Goal: Task Accomplishment & Management: Complete application form

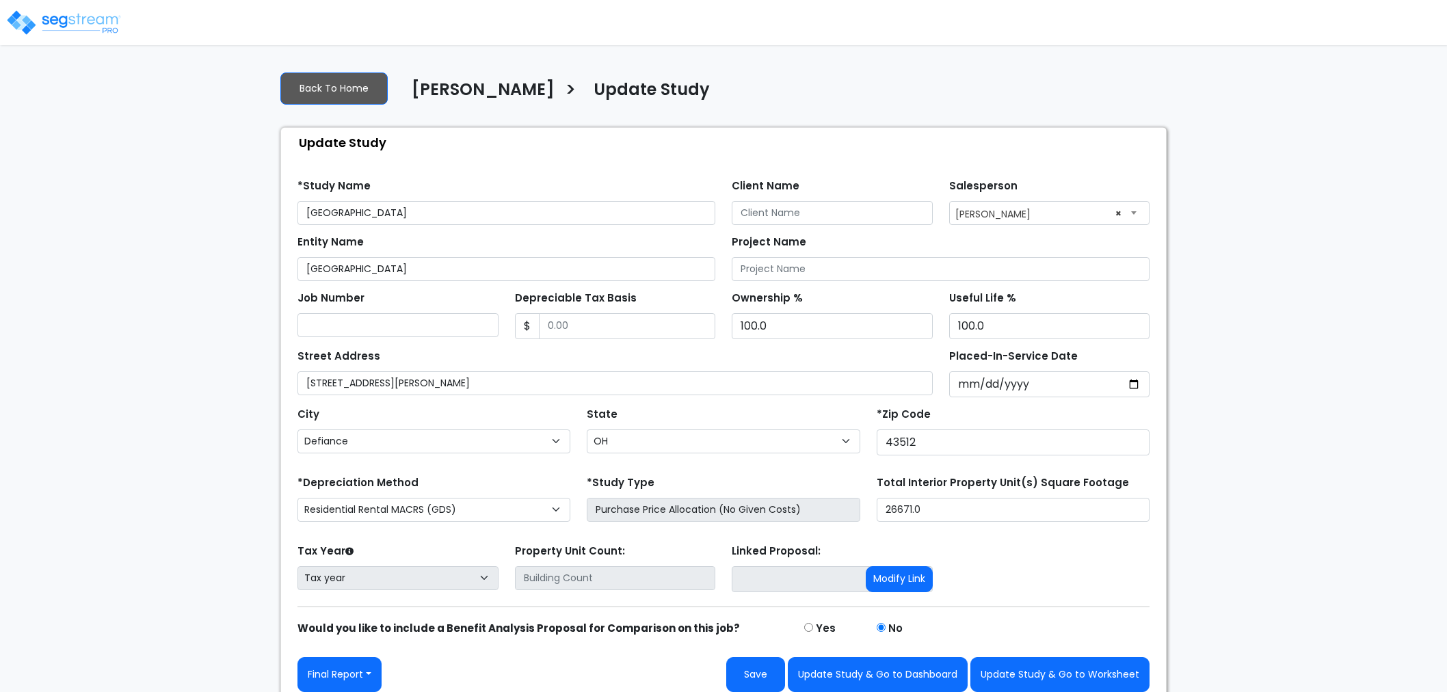
select select "OH"
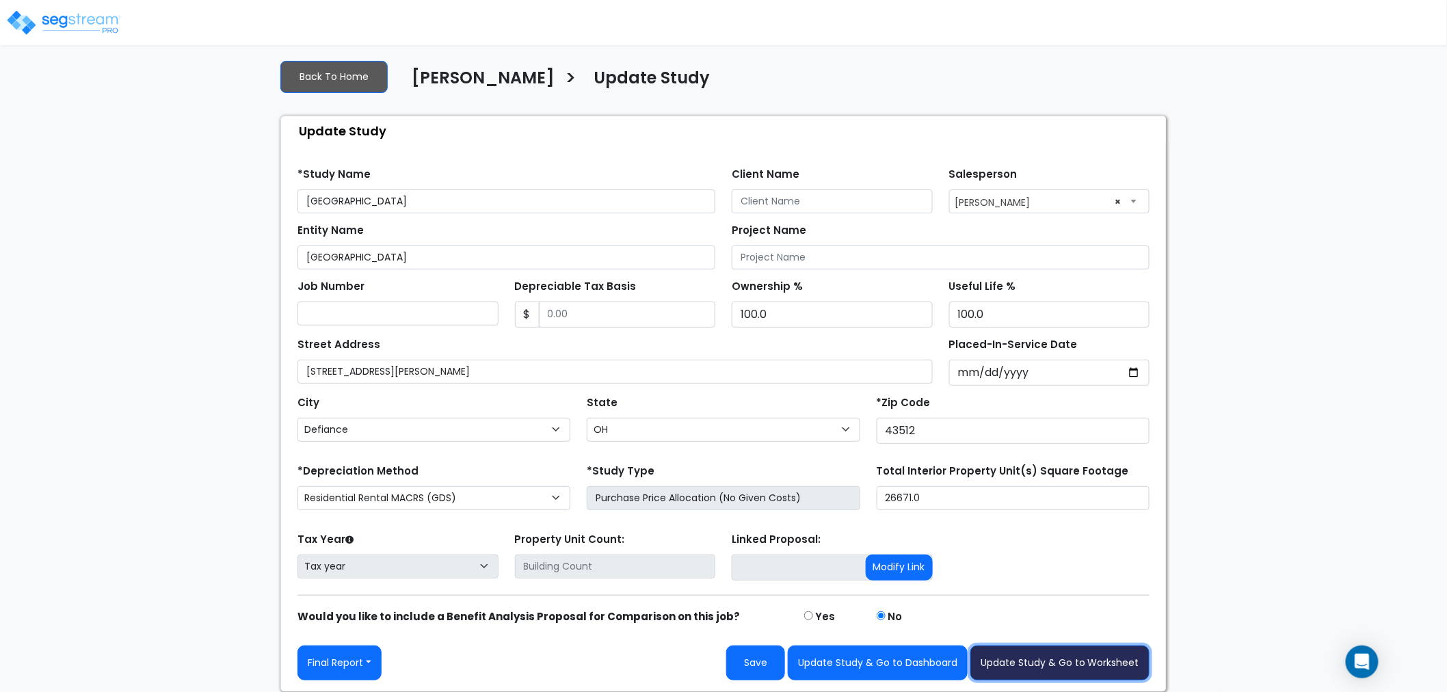
click at [1056, 657] on button "Update Study & Go to Worksheet" at bounding box center [1059, 662] width 179 height 35
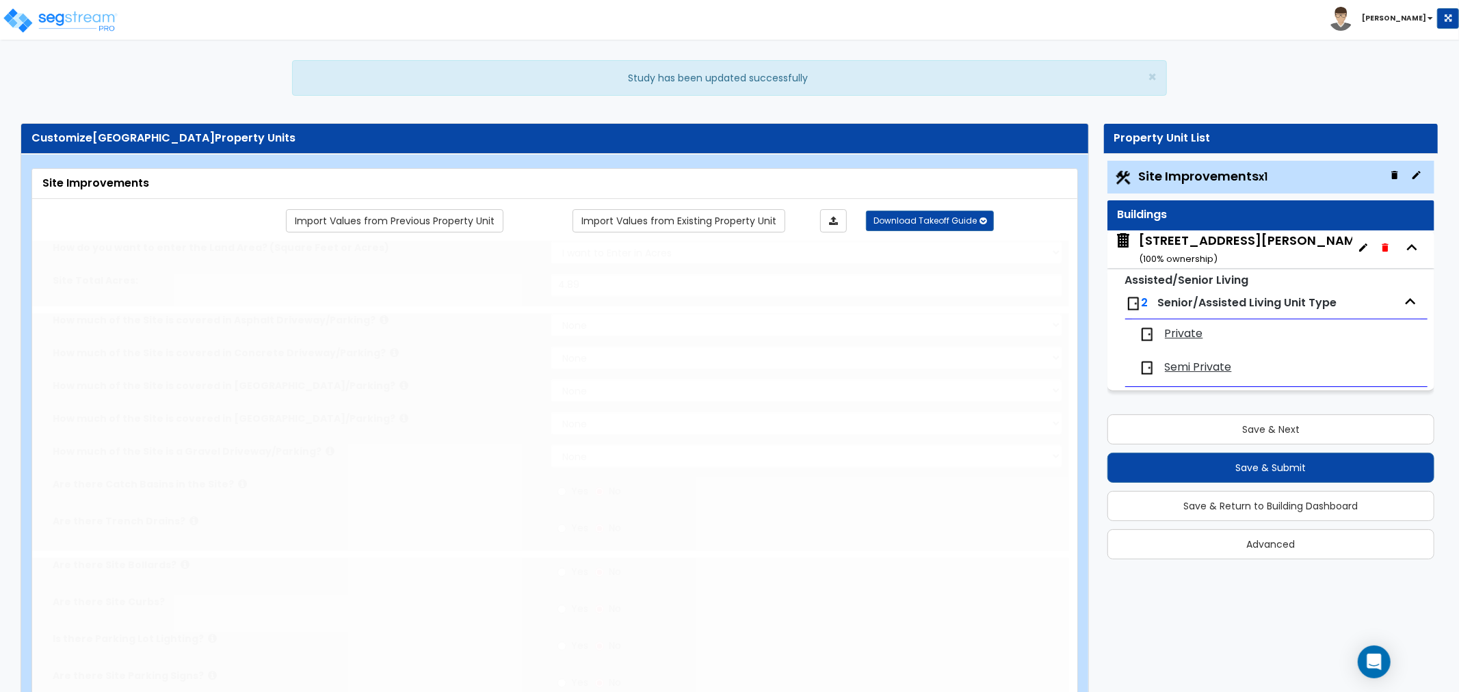
type input "4.89"
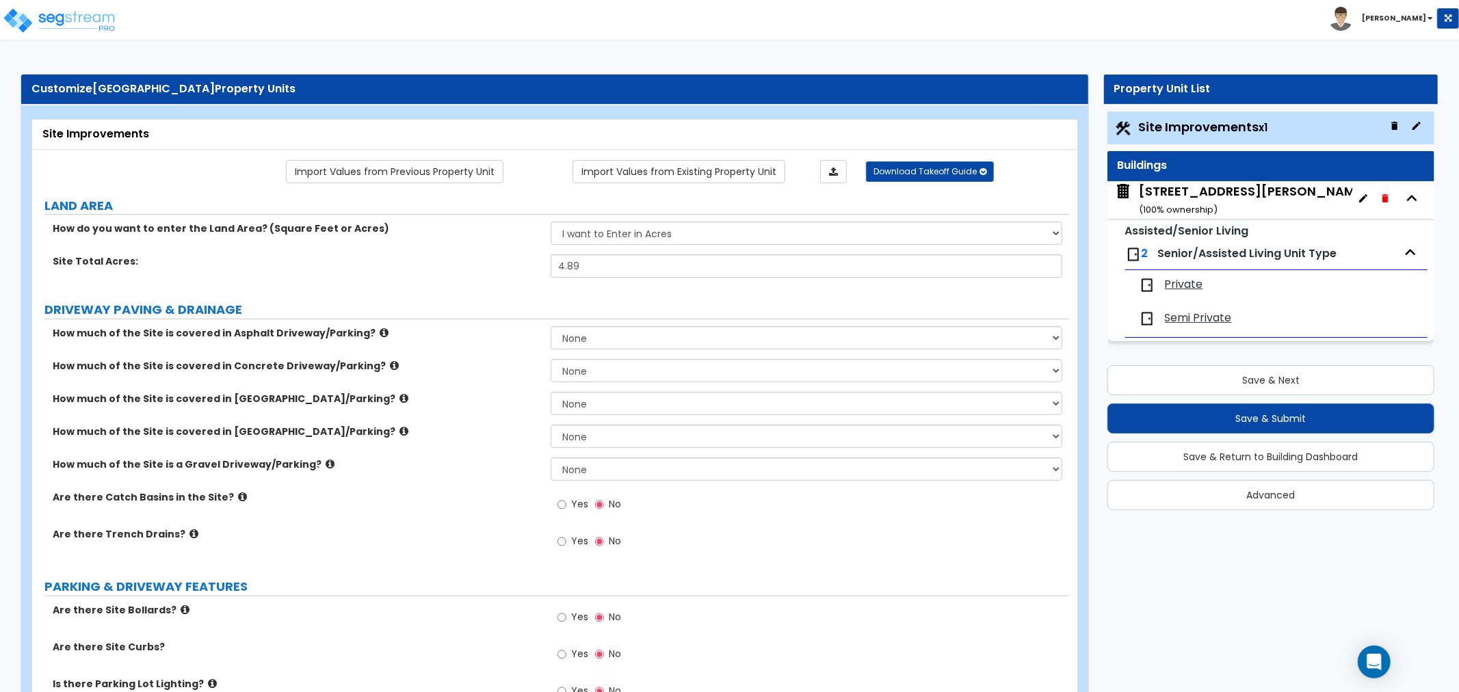
scroll to position [76, 0]
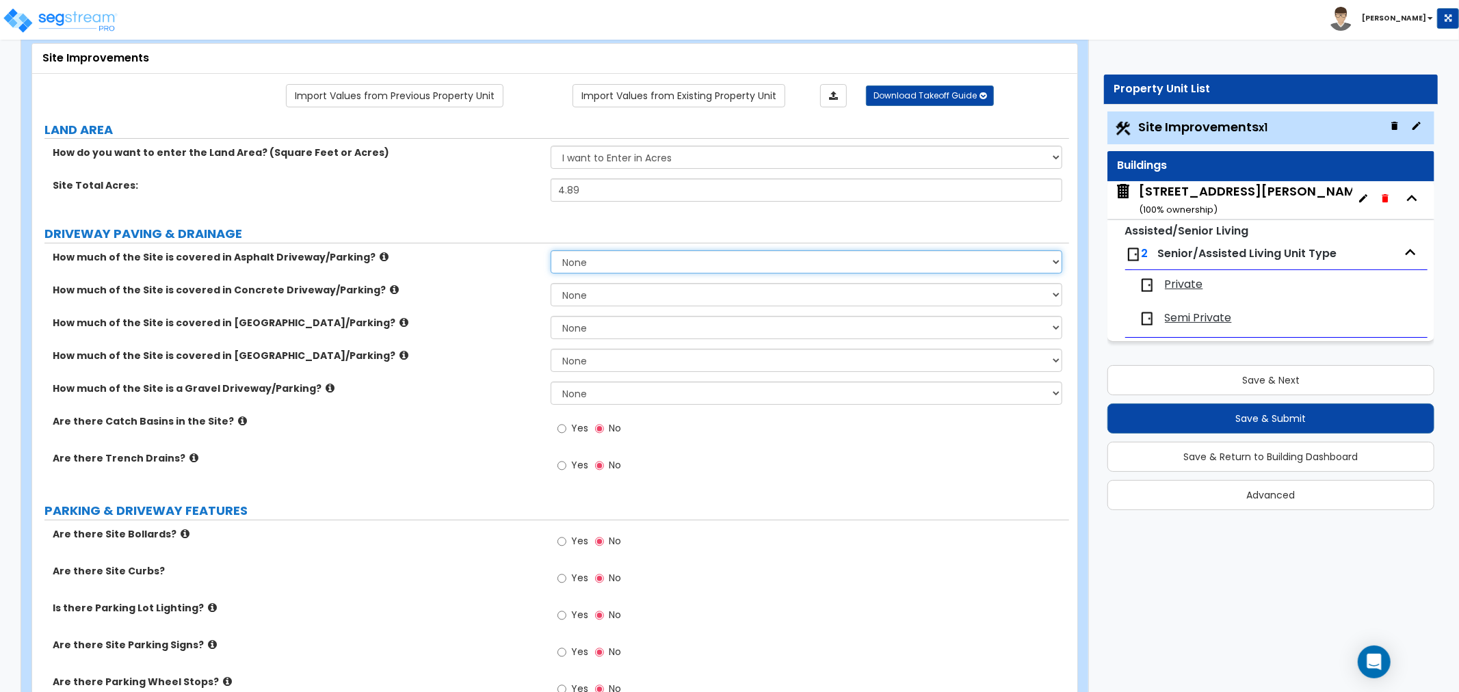
click at [568, 261] on select "None I want to Enter an Approximate Percentage I want to Enter the Square Foota…" at bounding box center [805, 261] width 511 height 23
select select "2"
click at [550, 250] on select "None I want to Enter an Approximate Percentage I want to Enter the Square Foota…" at bounding box center [805, 261] width 511 height 23
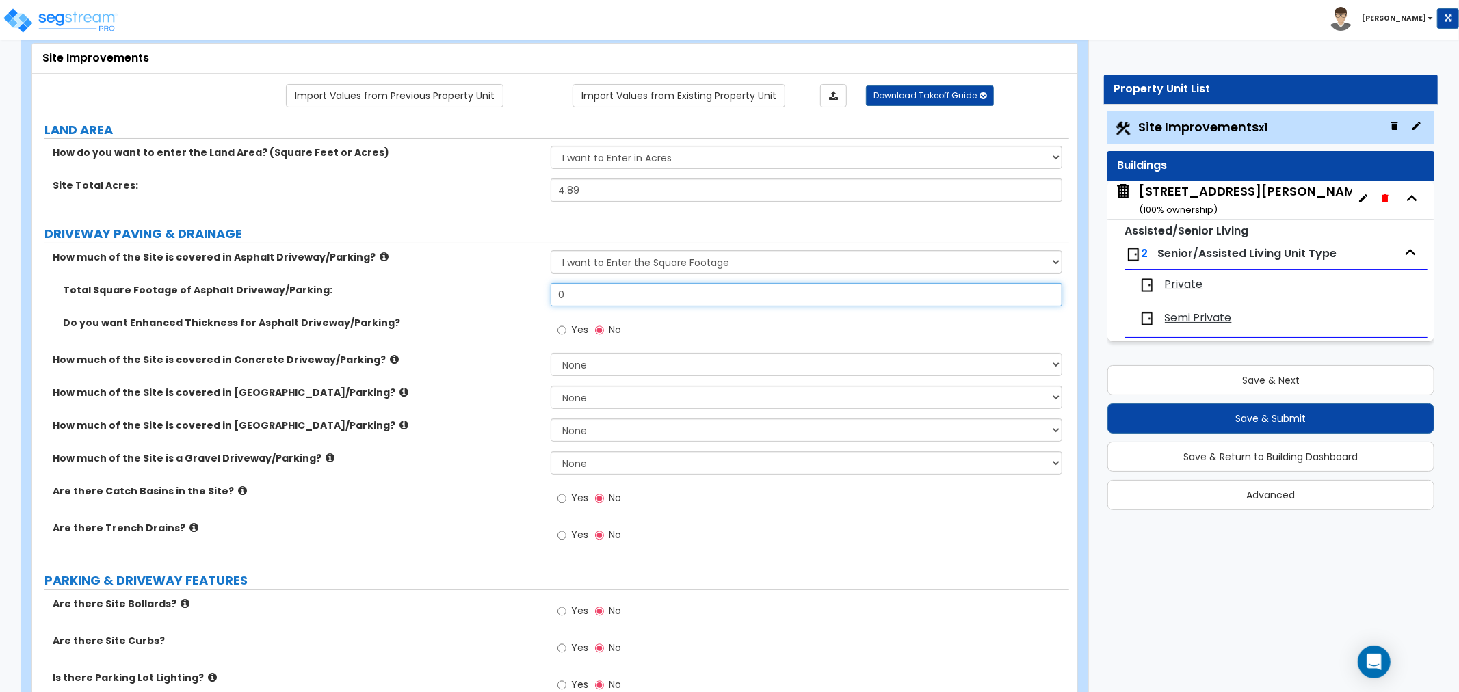
drag, startPoint x: 594, startPoint y: 295, endPoint x: 482, endPoint y: 301, distance: 111.6
click at [482, 301] on div "Total Square Footage of Asphalt Driveway/Parking: 0" at bounding box center [550, 299] width 1037 height 33
type input "1"
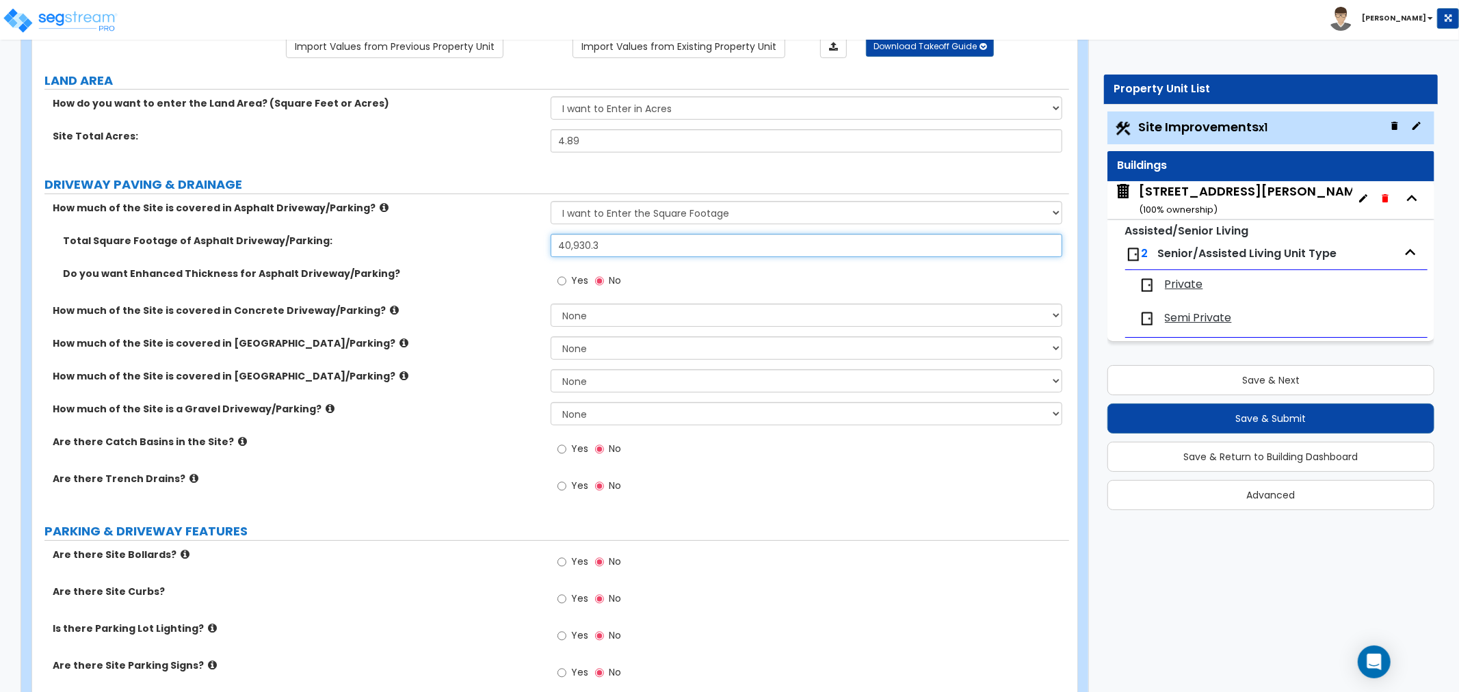
scroll to position [152, 0]
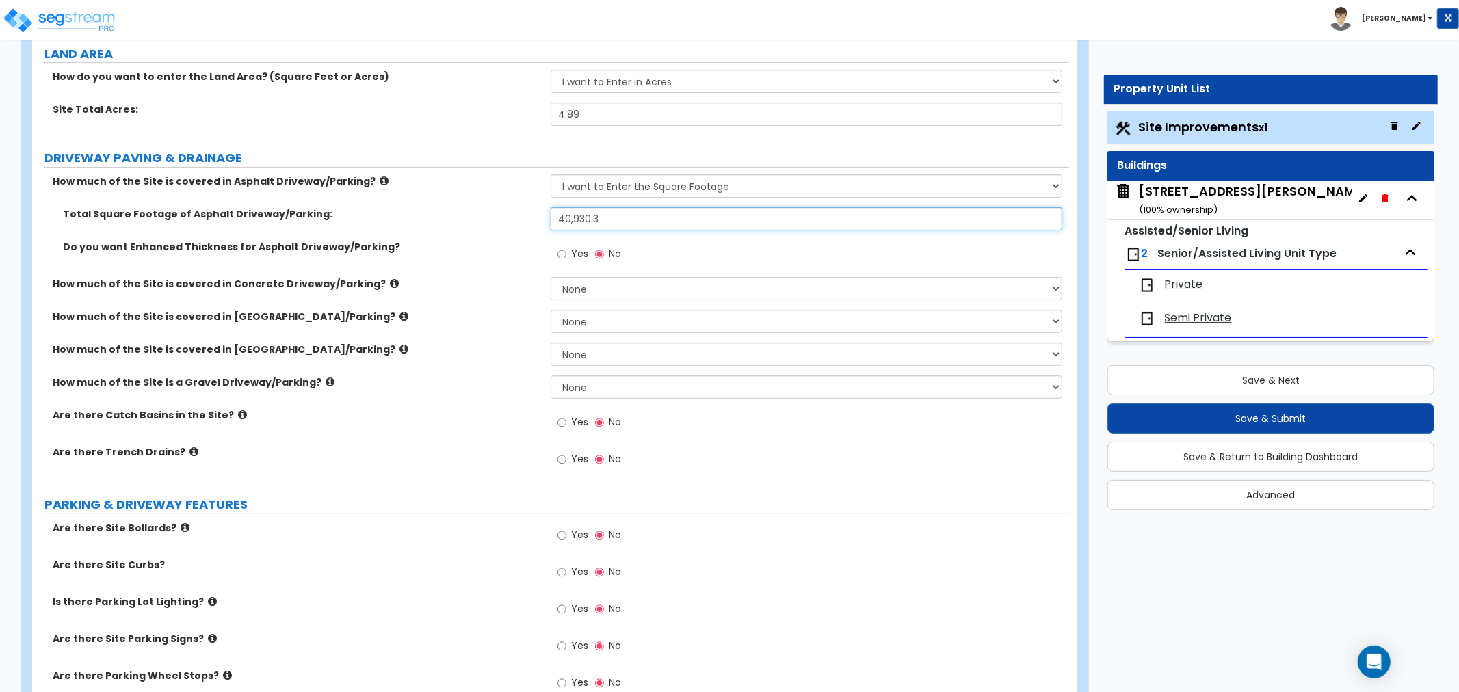
type input "40,930.3"
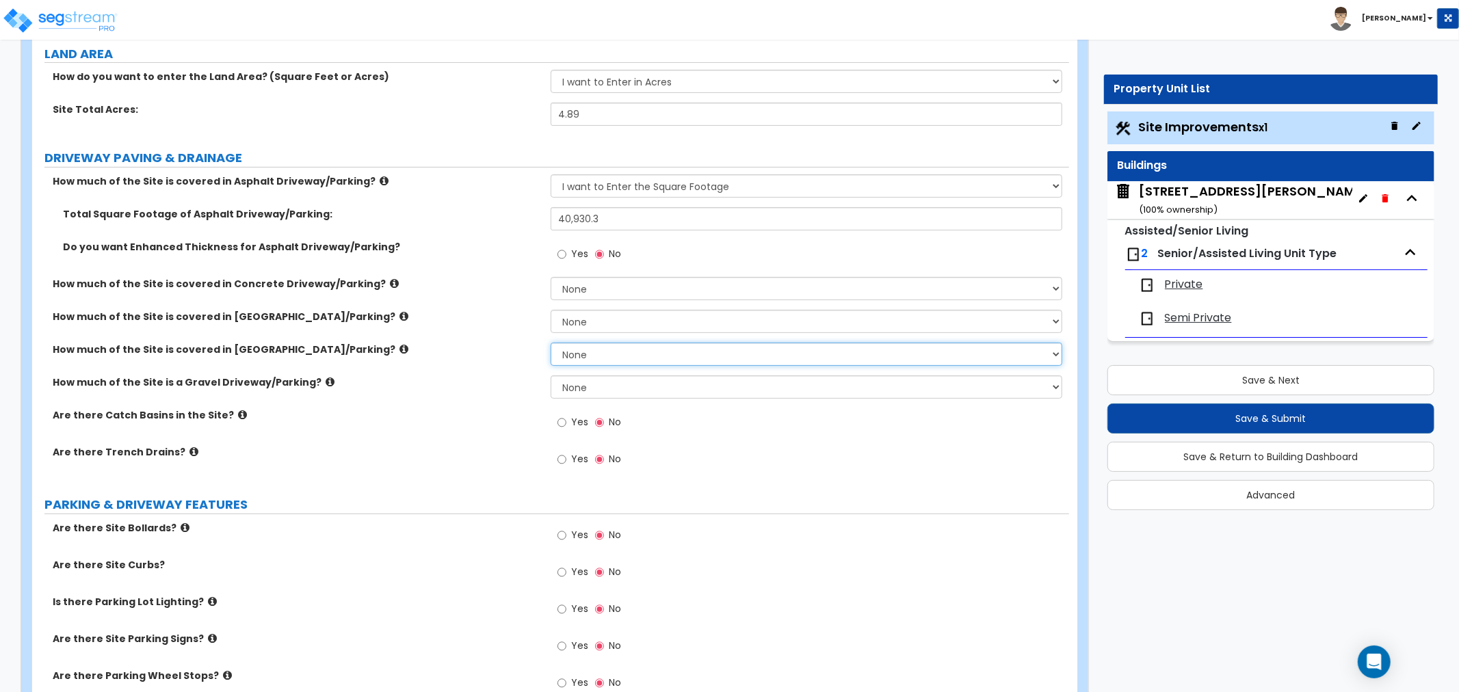
click at [580, 363] on select "None I want to Enter an Approximate Percentage I want to Enter the Square Foota…" at bounding box center [805, 354] width 511 height 23
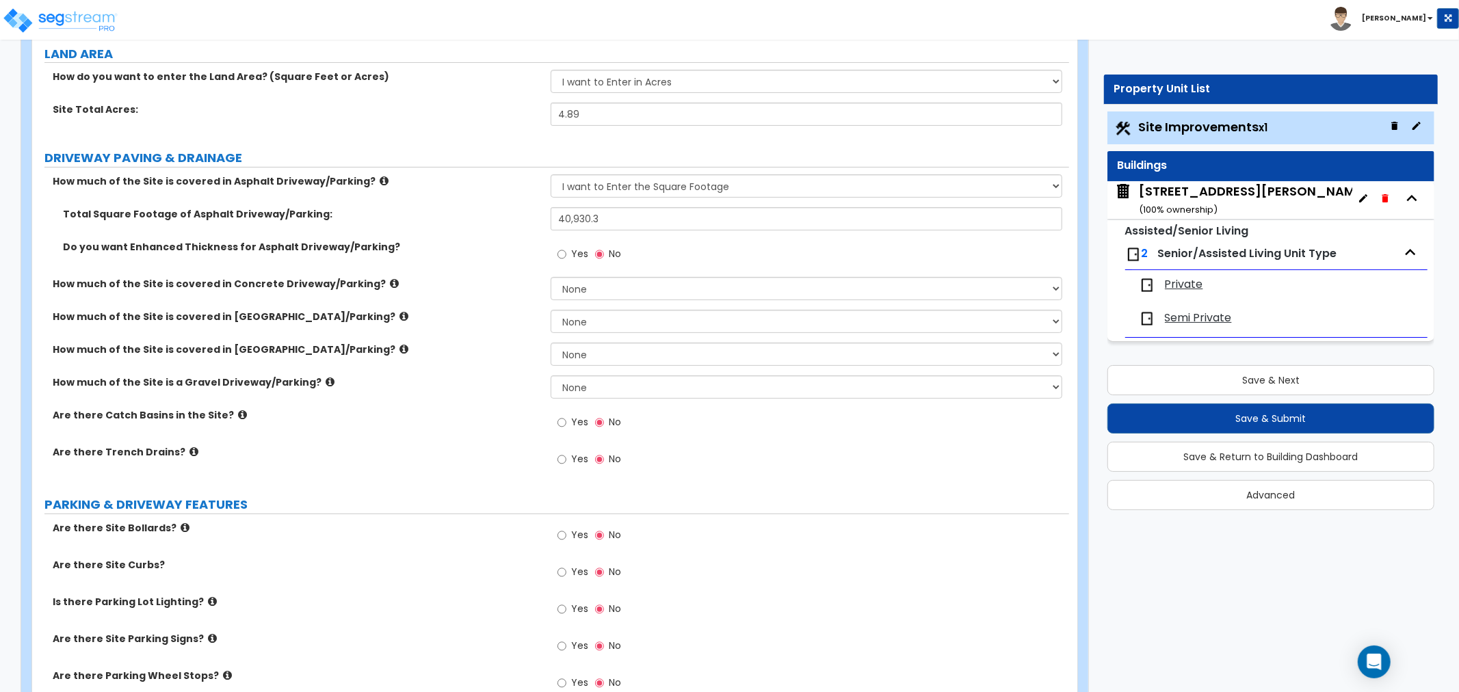
click at [447, 391] on div "How much of the Site is a Gravel Driveway/Parking? None I want to Enter an Appr…" at bounding box center [550, 391] width 1037 height 33
click at [565, 387] on select "None I want to Enter an Approximate Percentage I want to Enter the Square Foota…" at bounding box center [805, 386] width 511 height 23
select select "2"
click at [550, 375] on select "None I want to Enter an Approximate Percentage I want to Enter the Square Foota…" at bounding box center [805, 386] width 511 height 23
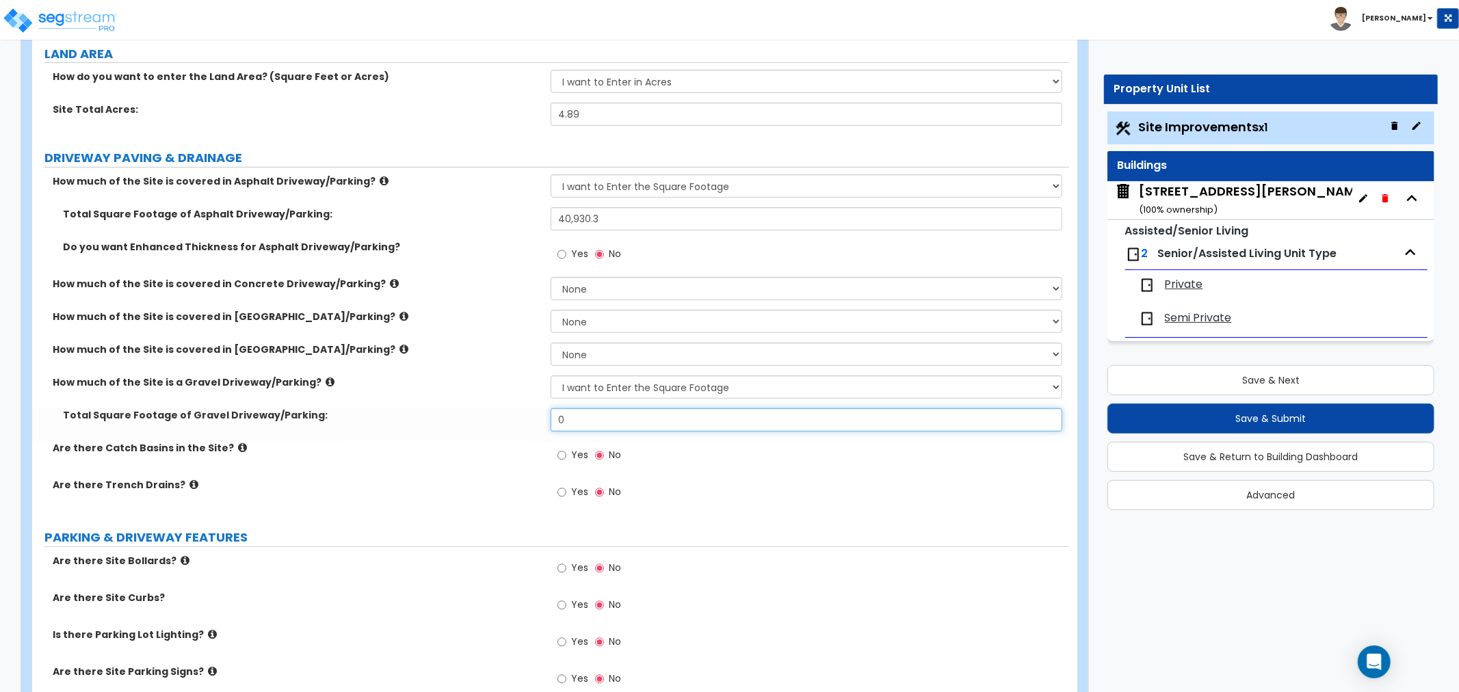
drag, startPoint x: 585, startPoint y: 423, endPoint x: 509, endPoint y: 412, distance: 77.3
click at [509, 412] on div "Total Square Footage of Gravel Driveway/Parking: 0" at bounding box center [550, 424] width 1037 height 33
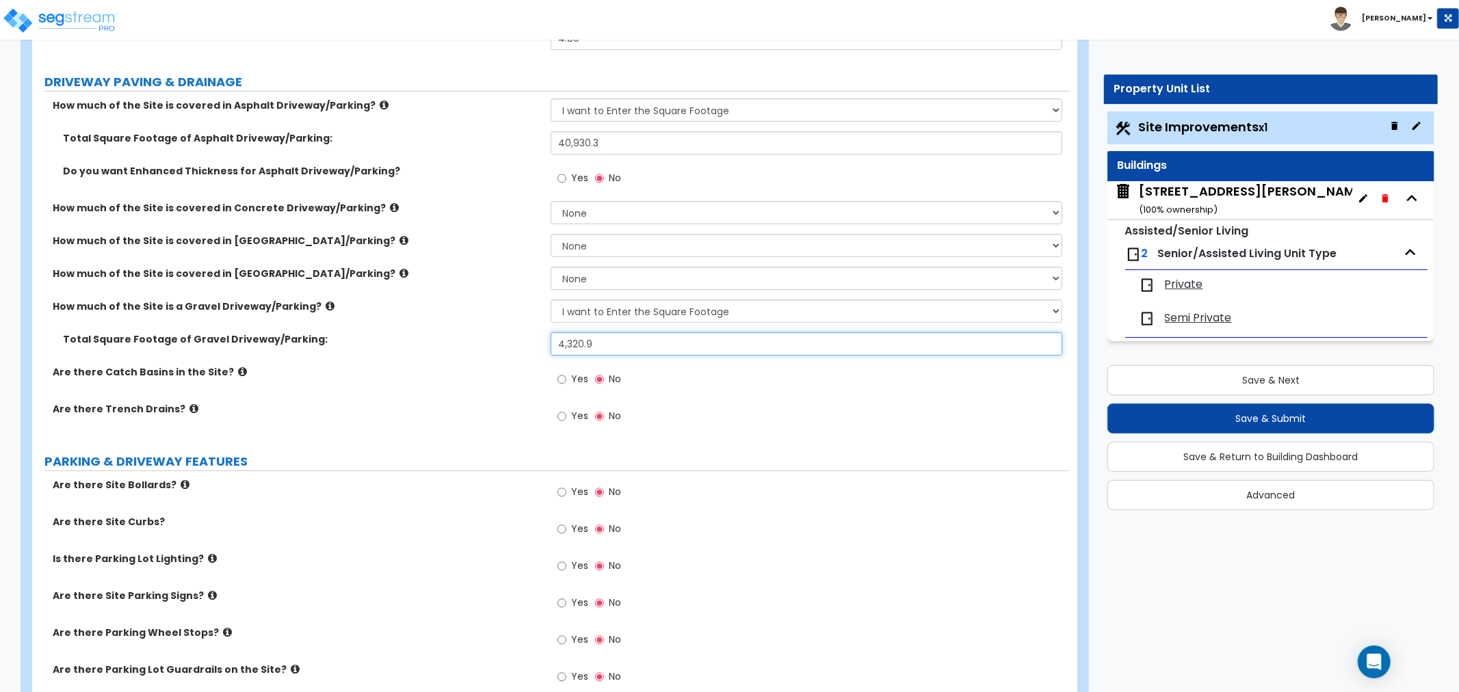
type input "4,320.9"
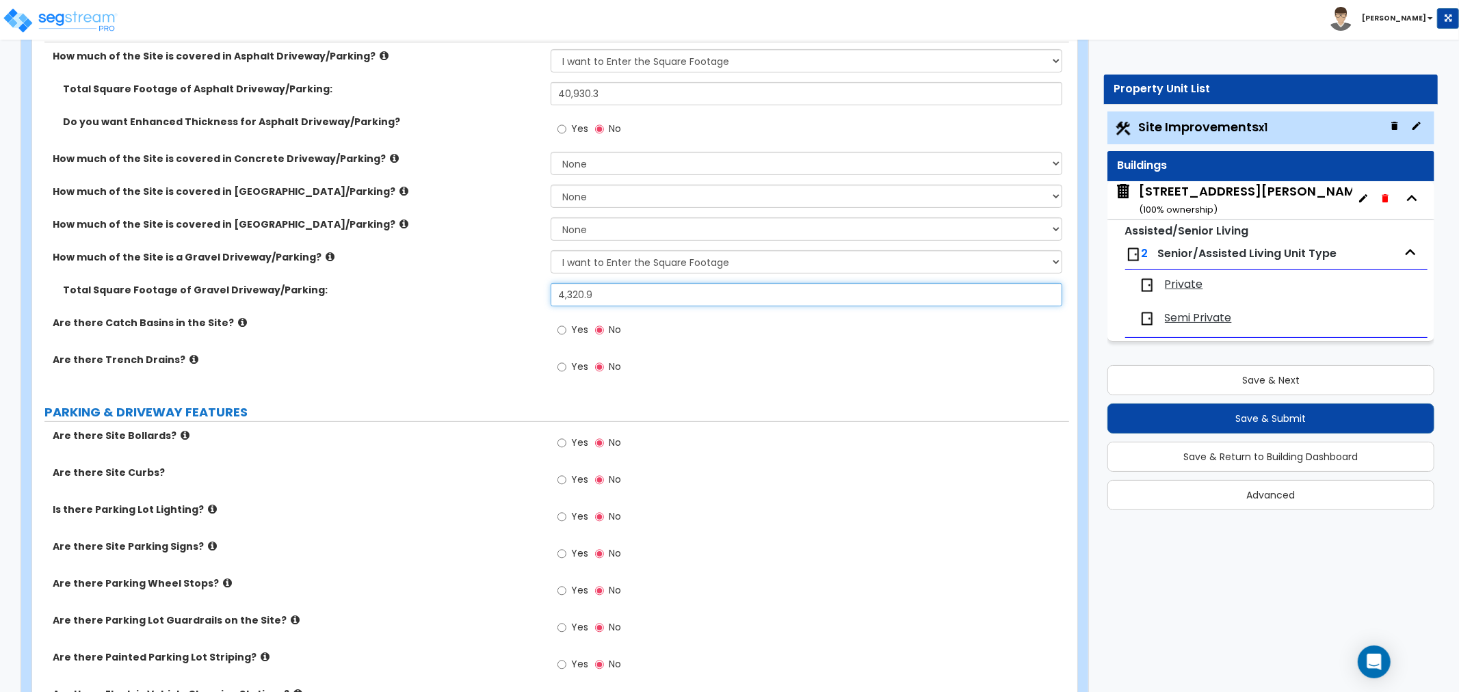
scroll to position [304, 0]
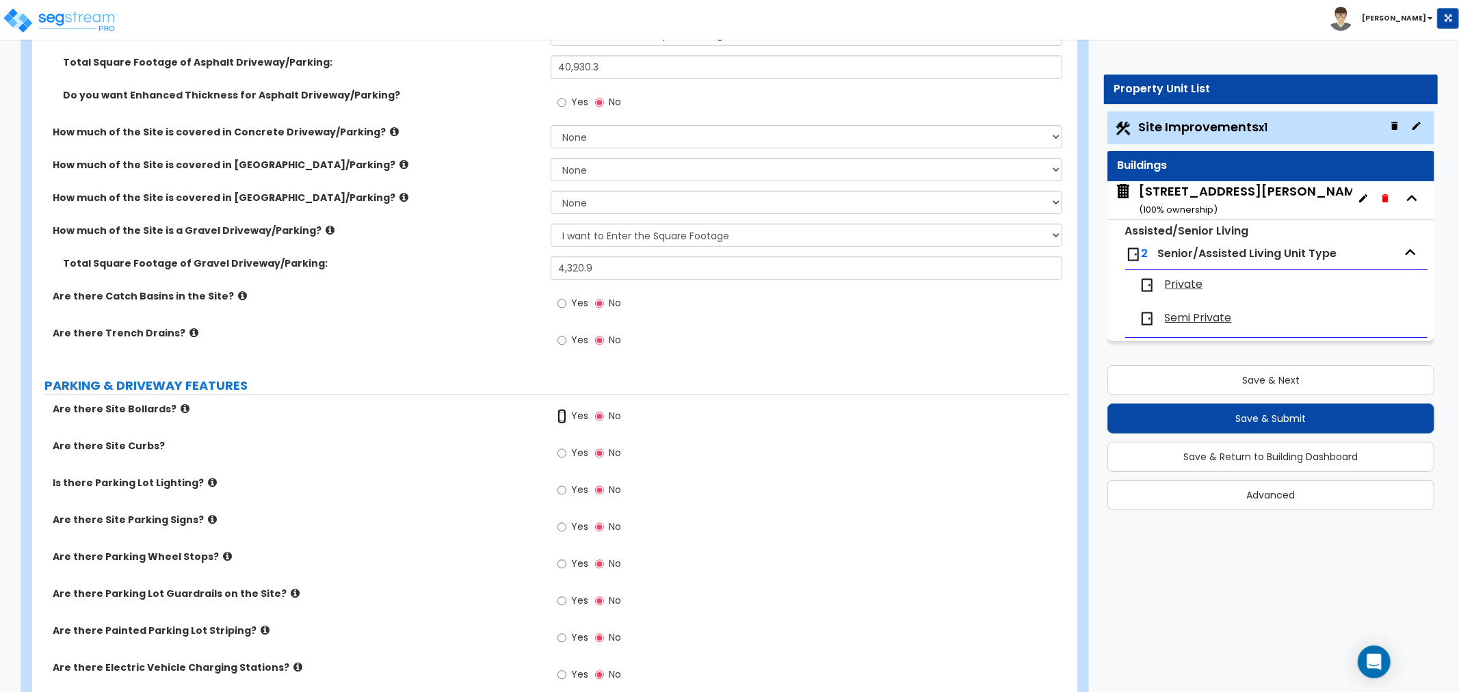
click at [559, 416] on input "Yes" at bounding box center [561, 416] width 9 height 15
radio input "true"
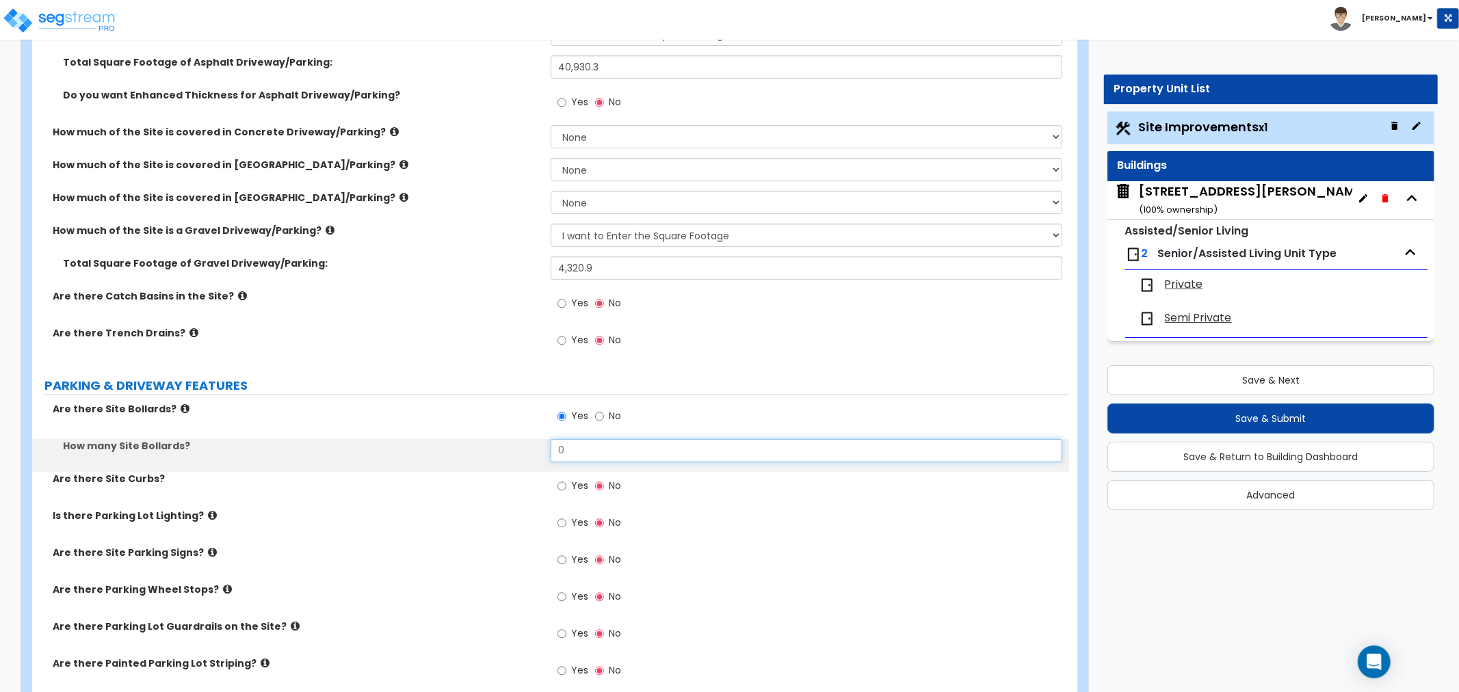
drag, startPoint x: 578, startPoint y: 446, endPoint x: 521, endPoint y: 447, distance: 57.4
click at [521, 447] on div "How many Site Bollards? 0" at bounding box center [550, 455] width 1037 height 33
type input "3"
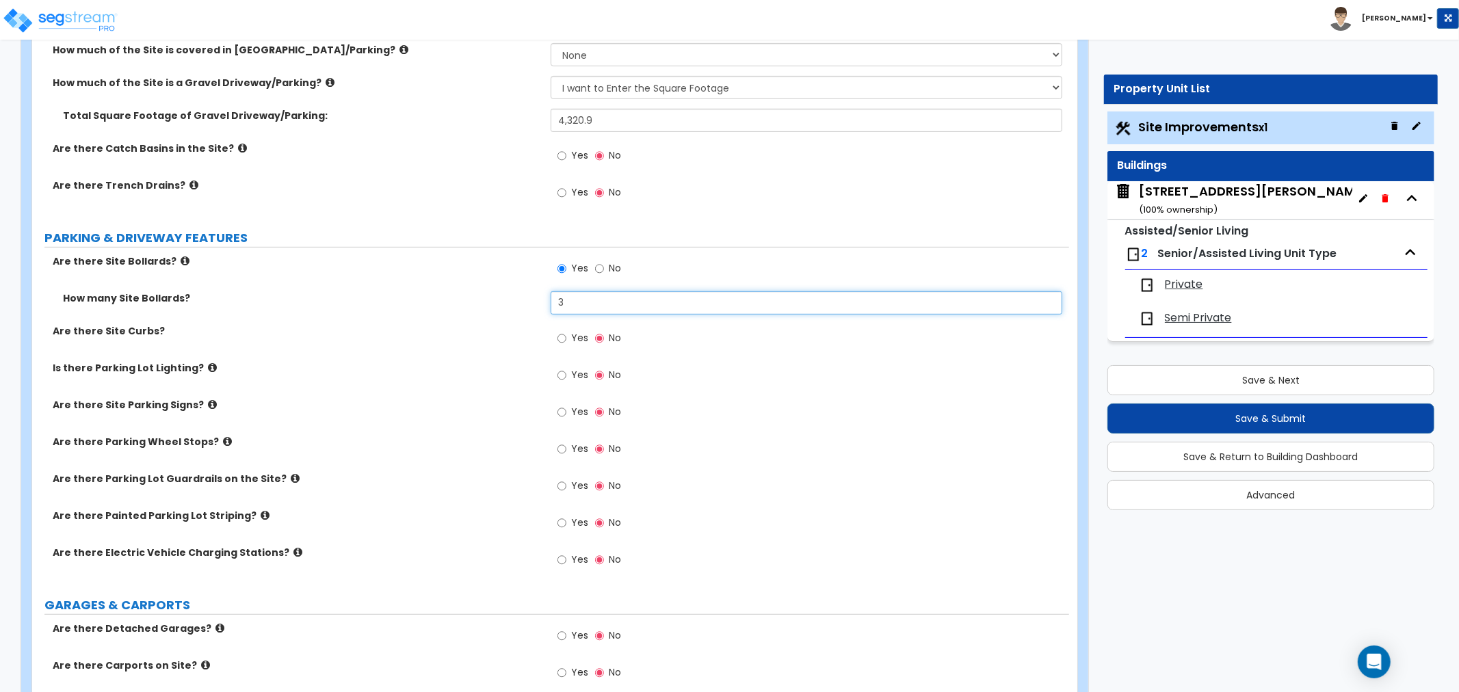
scroll to position [455, 0]
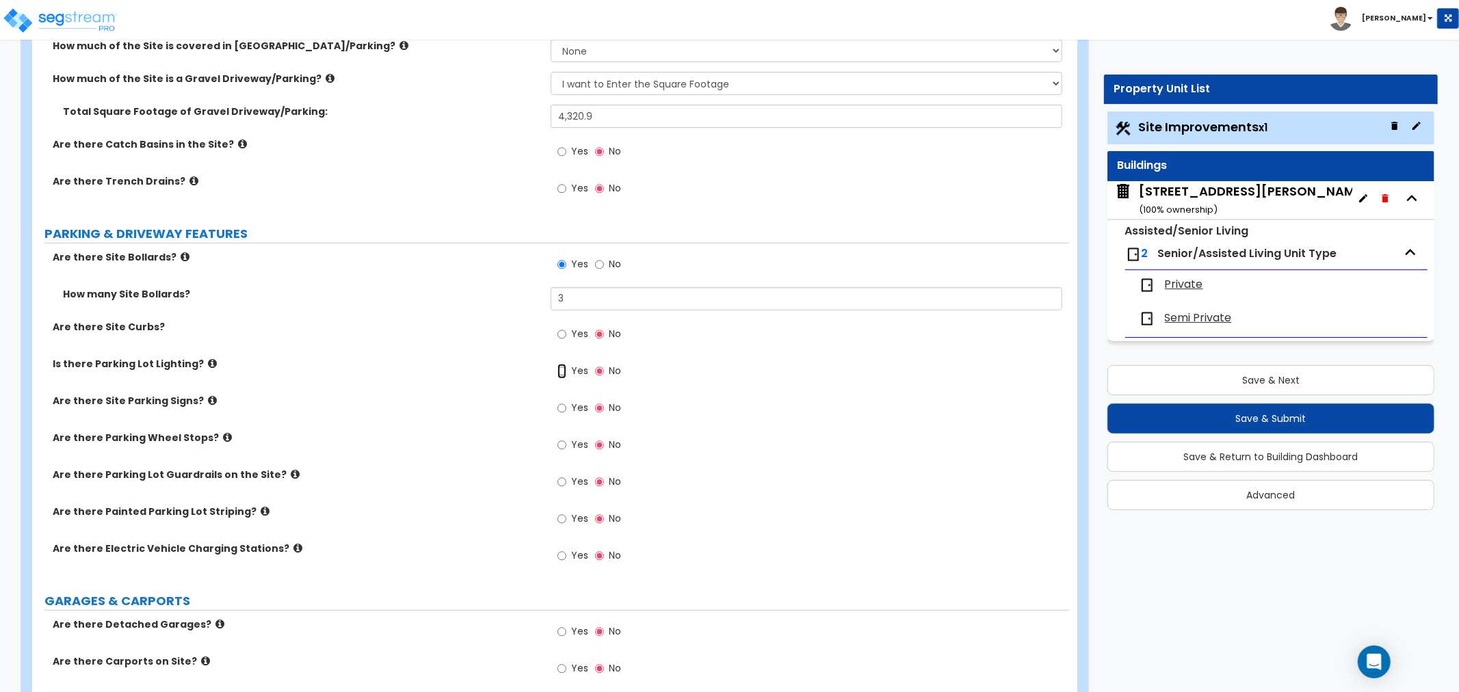
click at [562, 368] on input "Yes" at bounding box center [561, 371] width 9 height 15
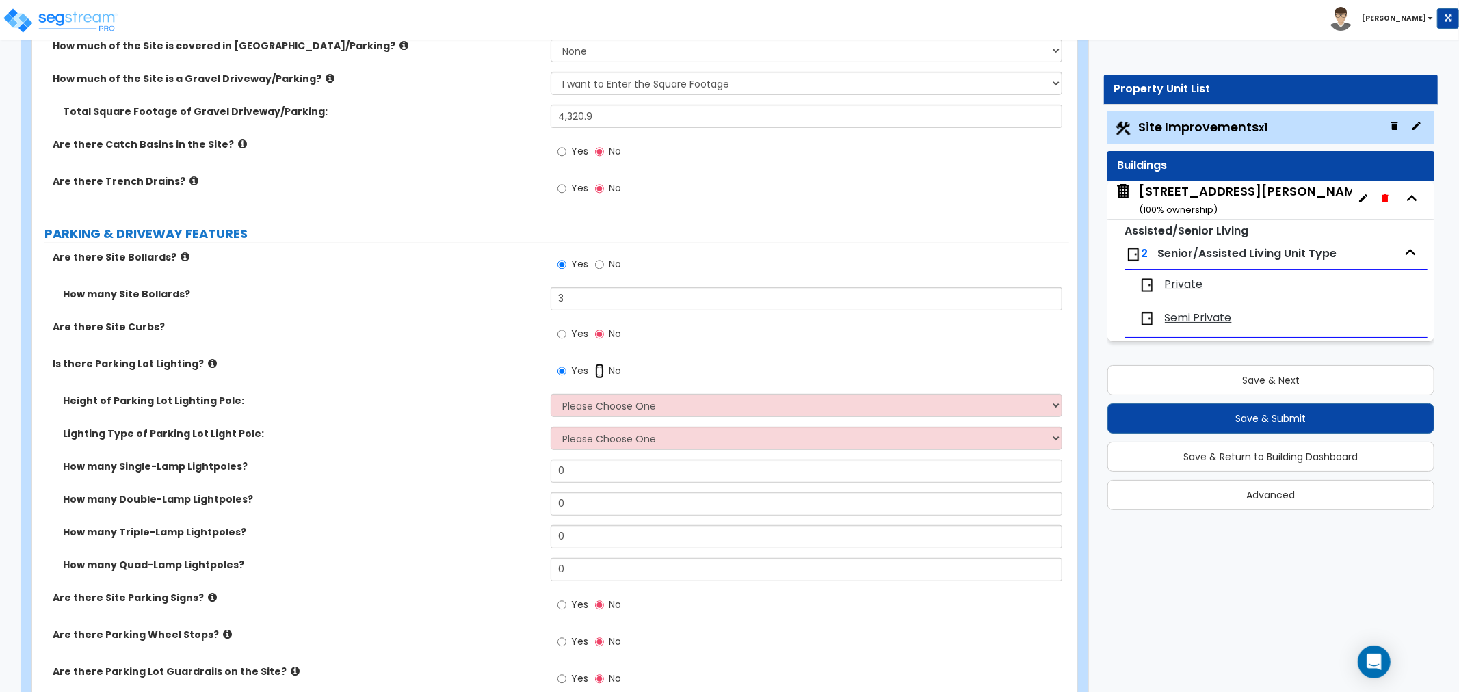
click at [599, 372] on input "No" at bounding box center [599, 371] width 9 height 15
radio input "false"
radio input "true"
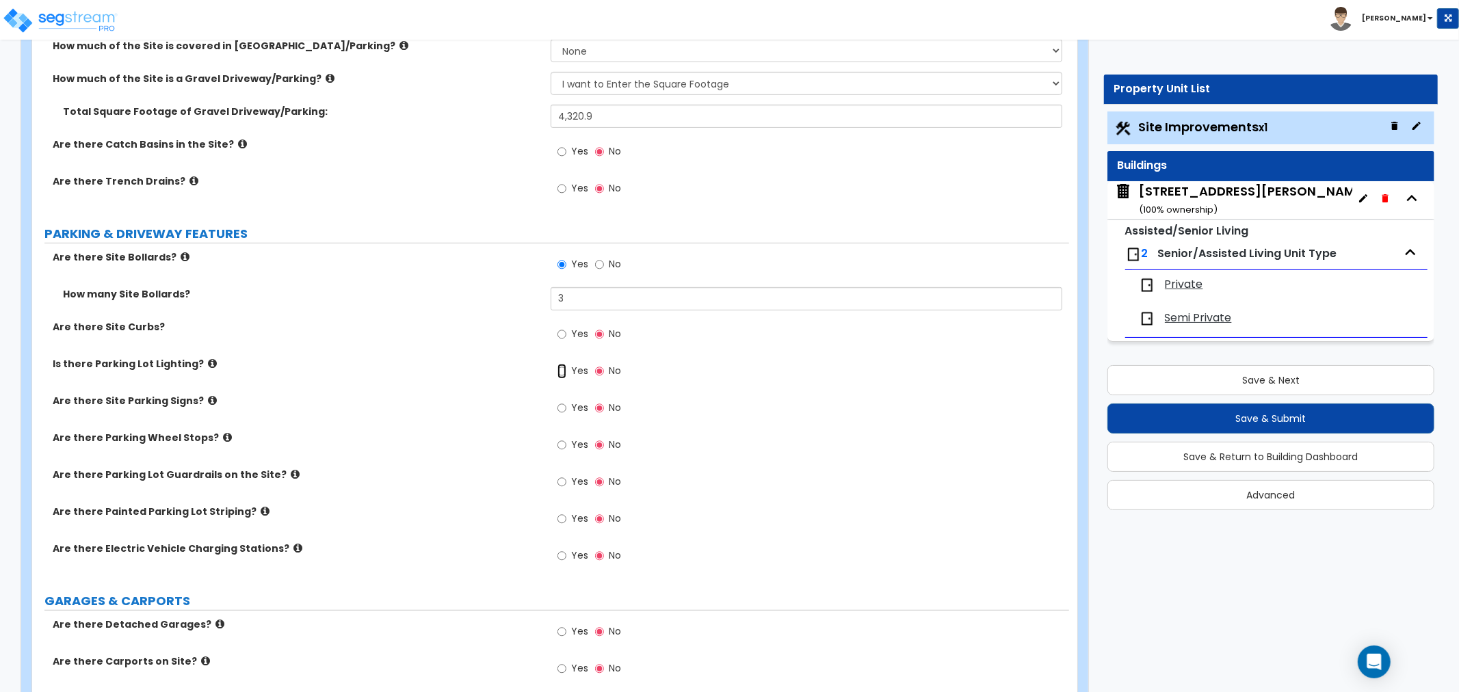
click at [563, 371] on input "Yes" at bounding box center [561, 371] width 9 height 15
radio input "true"
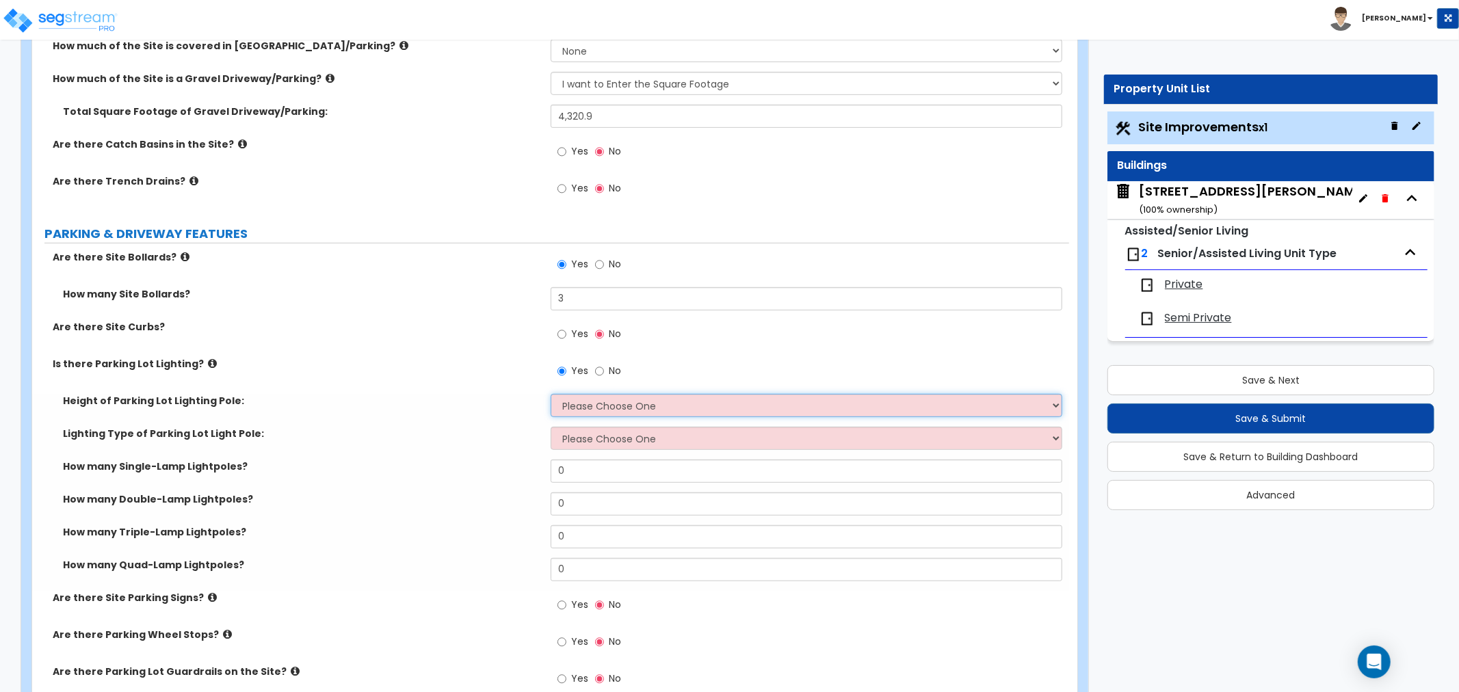
click at [571, 408] on select "Please Choose One 20' high 30' high 40' high" at bounding box center [805, 405] width 511 height 23
select select "1"
click at [550, 394] on select "Please Choose One 20' high 30' high 40' high" at bounding box center [805, 405] width 511 height 23
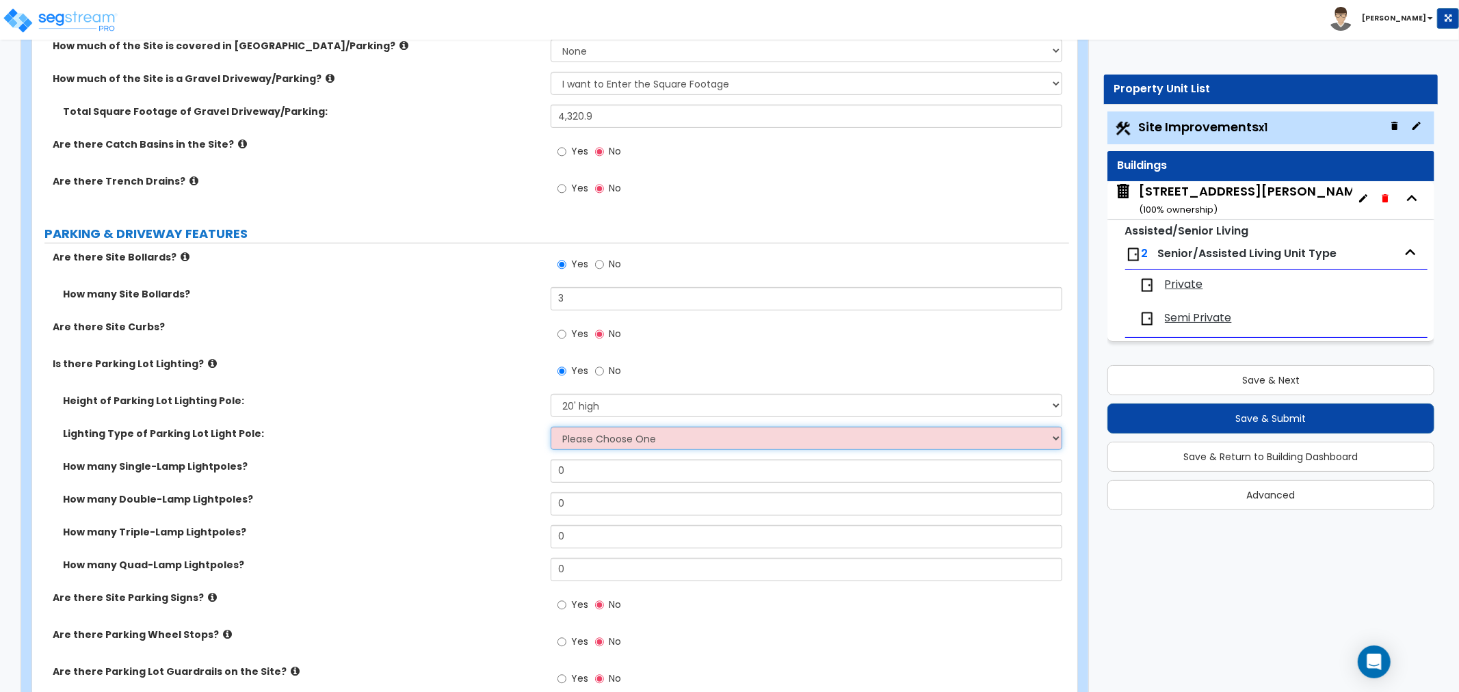
click at [571, 434] on select "Please Choose One LED Metal Halide High Pressure Sodium Please Choose for me" at bounding box center [805, 438] width 511 height 23
select select "1"
click at [550, 427] on select "Please Choose One LED Metal Halide High Pressure Sodium Please Choose for me" at bounding box center [805, 438] width 511 height 23
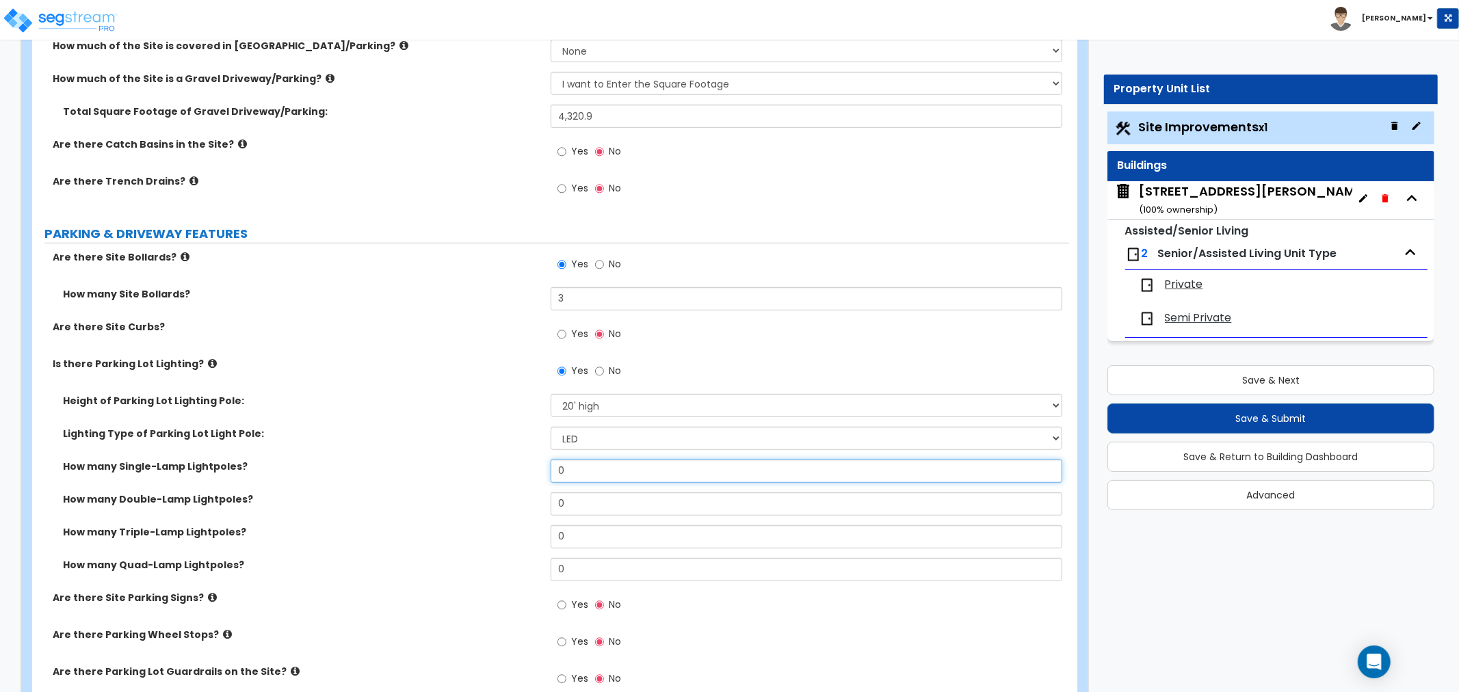
drag, startPoint x: 576, startPoint y: 470, endPoint x: 445, endPoint y: 469, distance: 131.3
click at [445, 469] on div "How many Single-Lamp Lightpoles? 0" at bounding box center [550, 476] width 1037 height 33
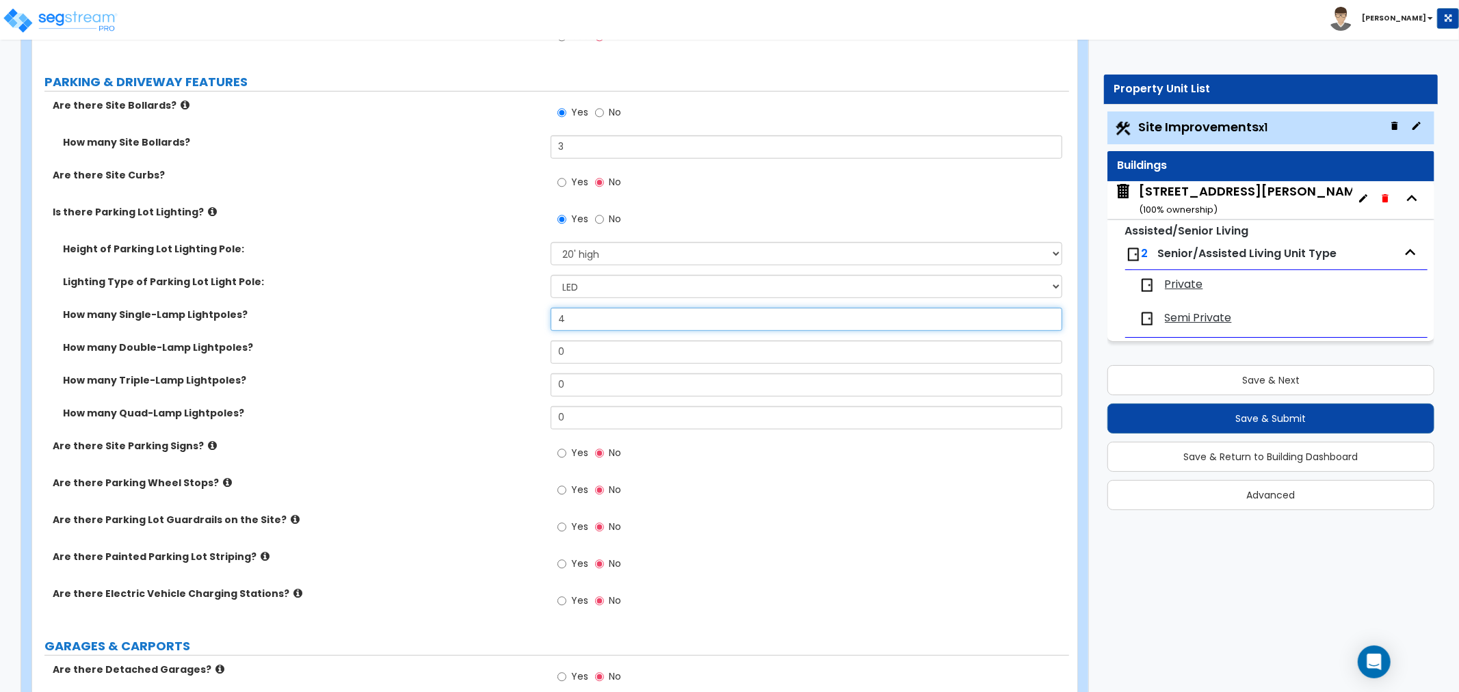
scroll to position [684, 0]
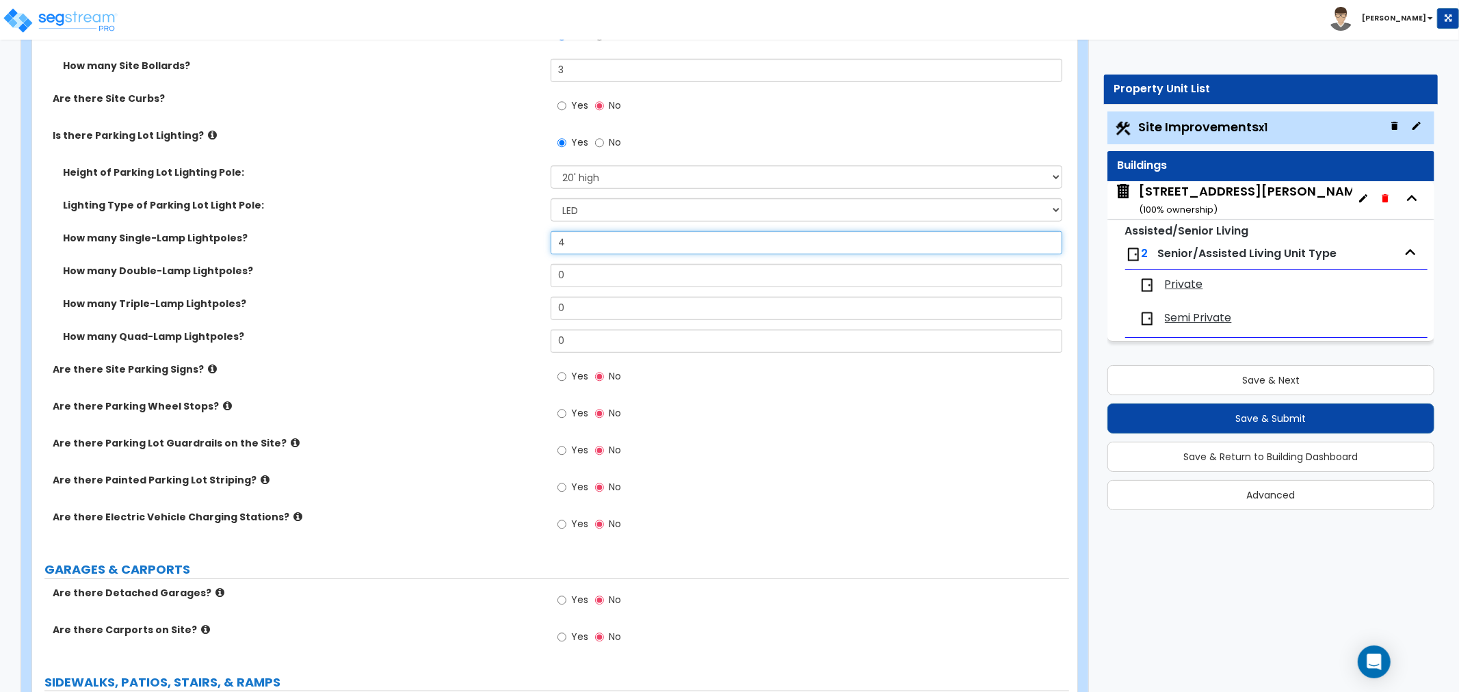
type input "4"
click at [561, 376] on input "Yes" at bounding box center [561, 376] width 9 height 15
radio input "true"
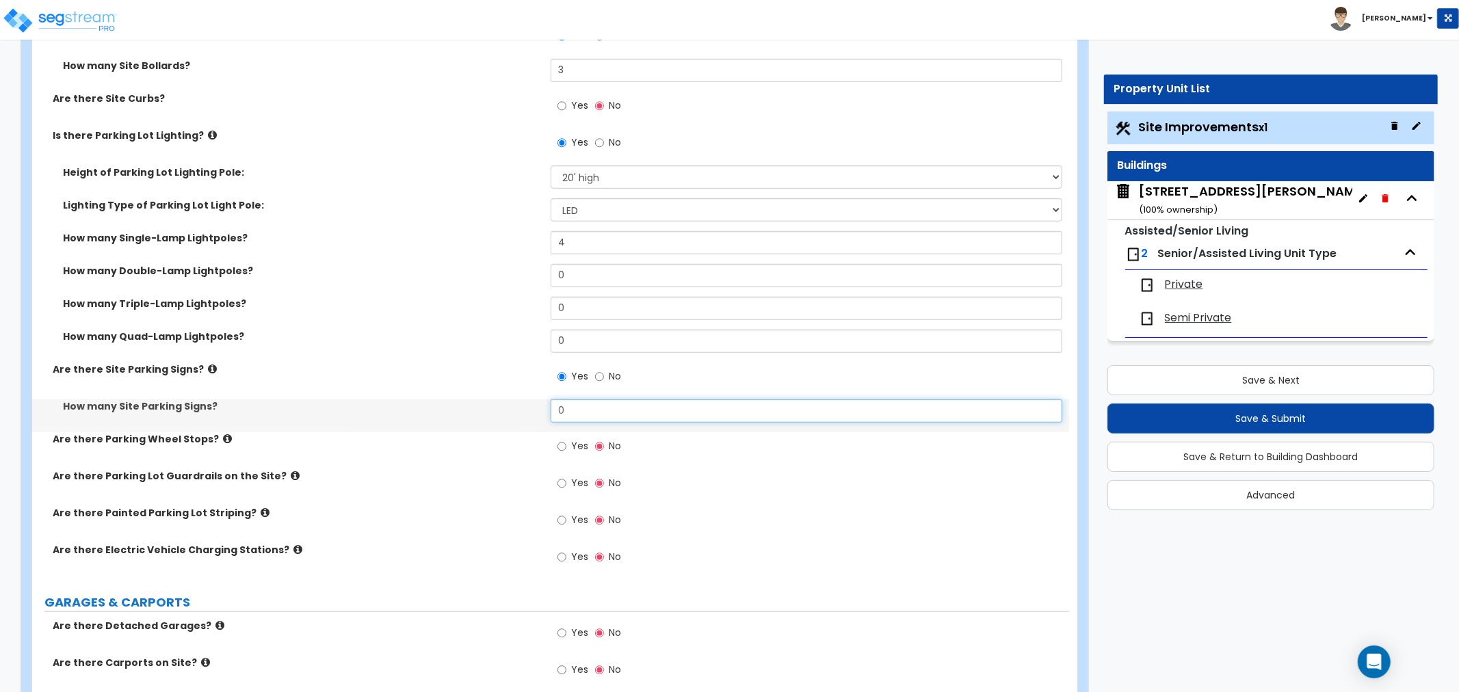
drag, startPoint x: 575, startPoint y: 412, endPoint x: 511, endPoint y: 415, distance: 63.7
click at [511, 415] on div "How many Site Parking Signs? 0" at bounding box center [550, 415] width 1037 height 33
click at [576, 412] on input "0" at bounding box center [805, 410] width 511 height 23
click at [529, 412] on div "How many Site Parking Signs? 0" at bounding box center [550, 415] width 1037 height 33
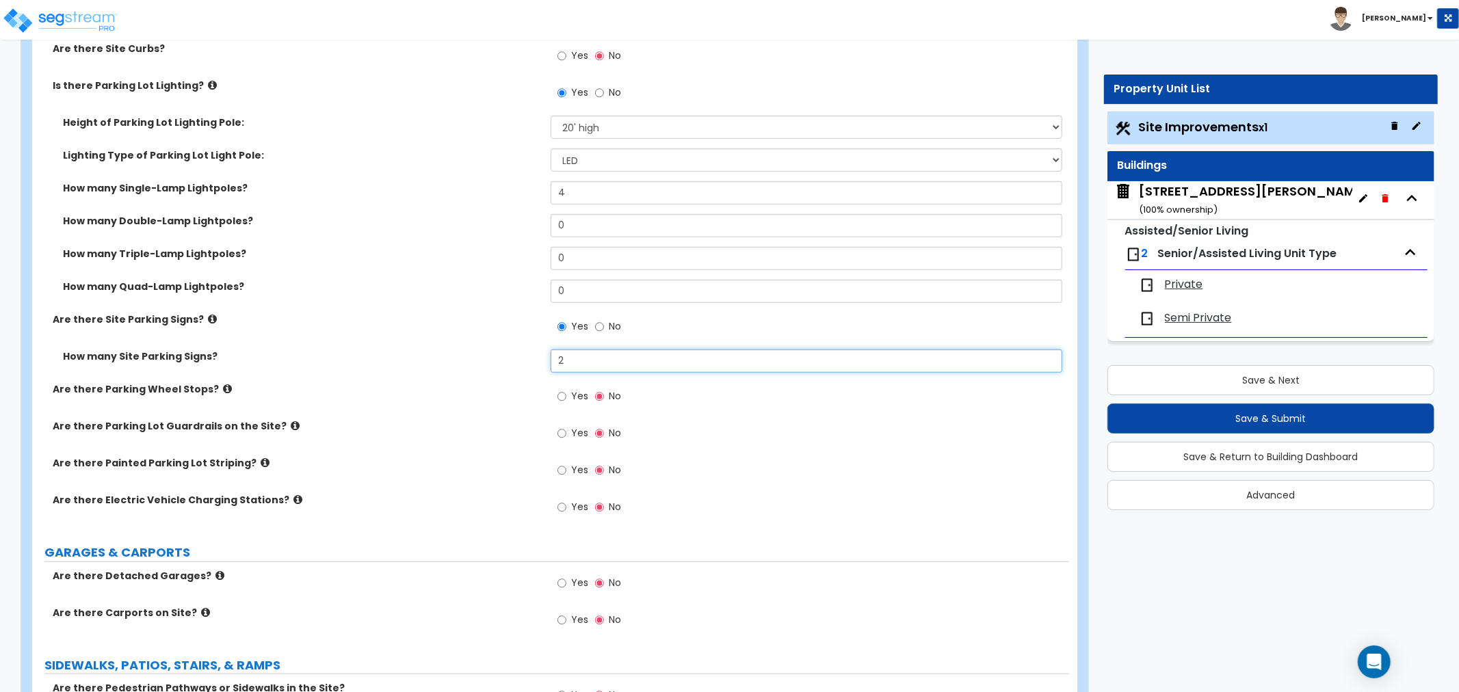
scroll to position [760, 0]
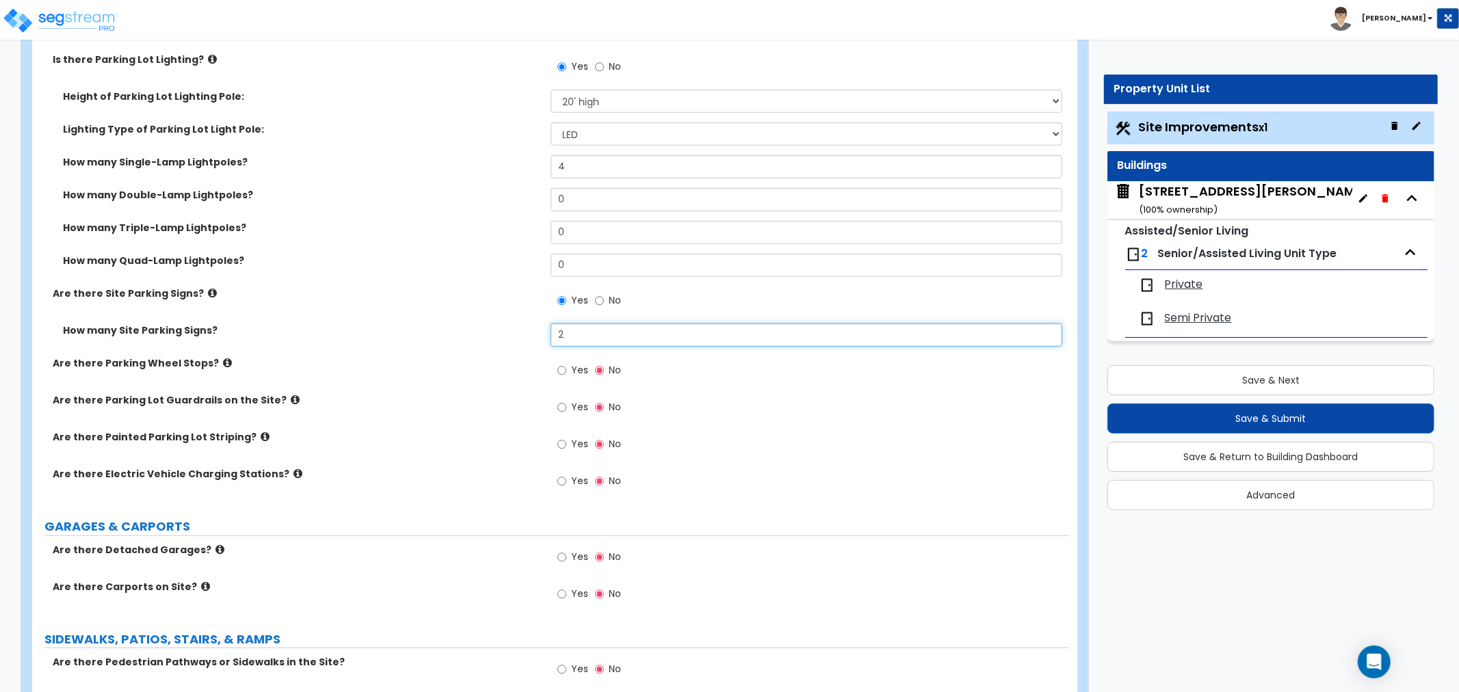
type input "2"
click at [563, 442] on input "Yes" at bounding box center [561, 444] width 9 height 15
radio input "true"
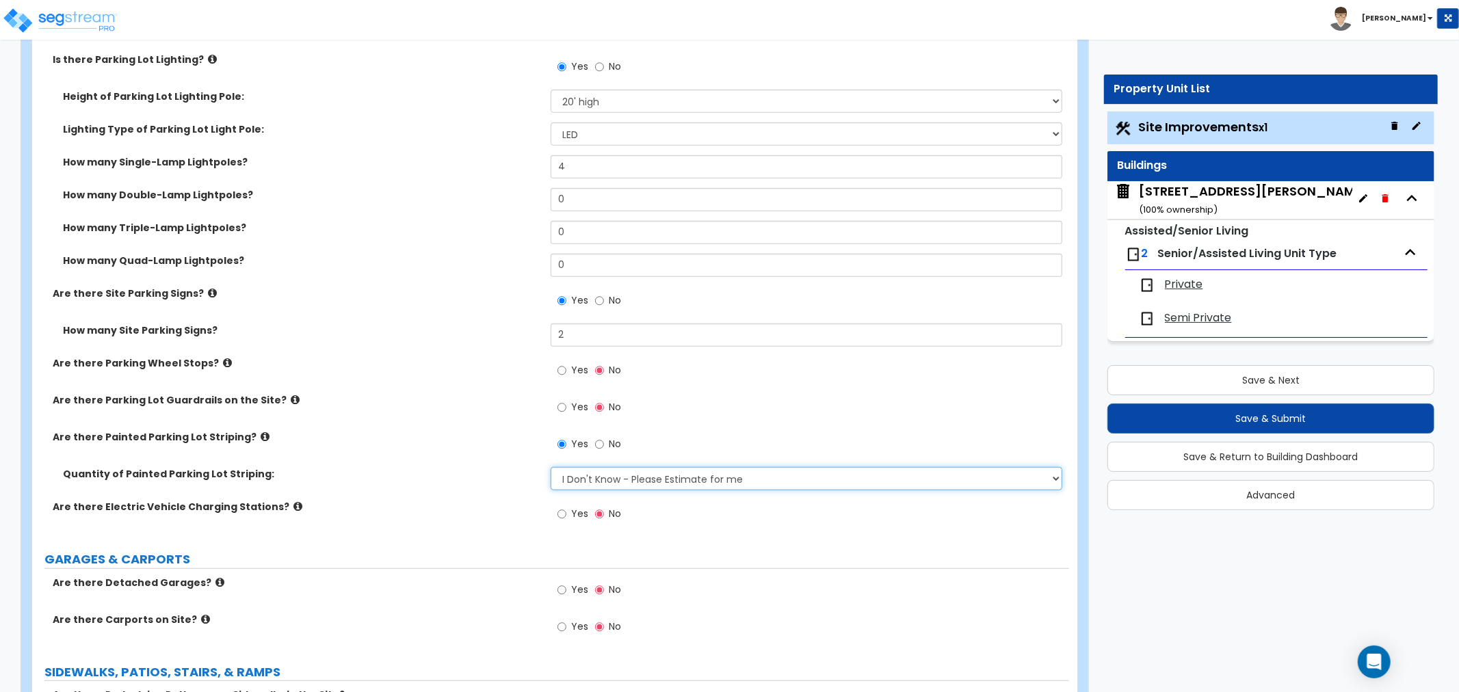
click at [602, 479] on select "I Don't Know - Please Estimate for me I Want to Enter the Number of Parking Spa…" at bounding box center [805, 478] width 511 height 23
select select "1"
click at [550, 467] on select "I Don't Know - Please Estimate for me I Want to Enter the Number of Parking Spa…" at bounding box center [805, 478] width 511 height 23
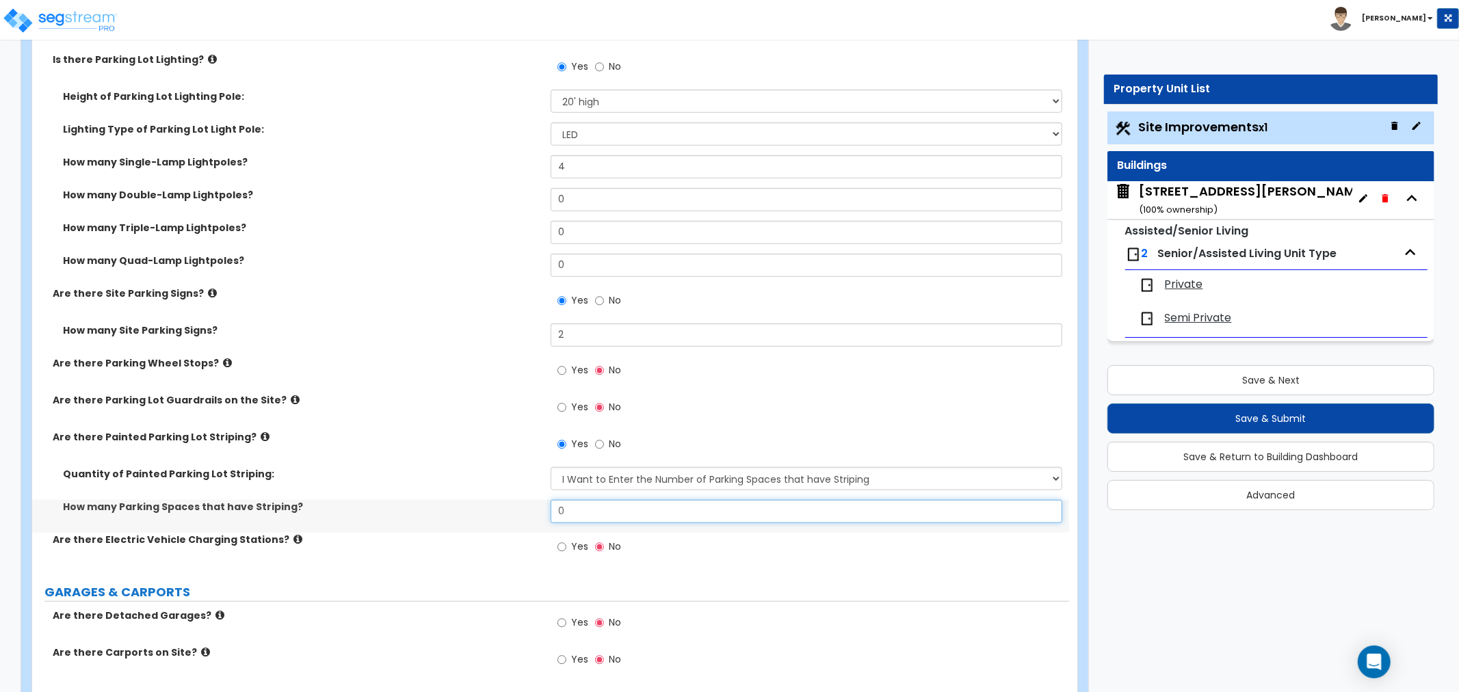
drag, startPoint x: 564, startPoint y: 511, endPoint x: 418, endPoint y: 513, distance: 145.7
click at [418, 513] on div "How many Parking Spaces that have Striping? 0" at bounding box center [550, 516] width 1037 height 33
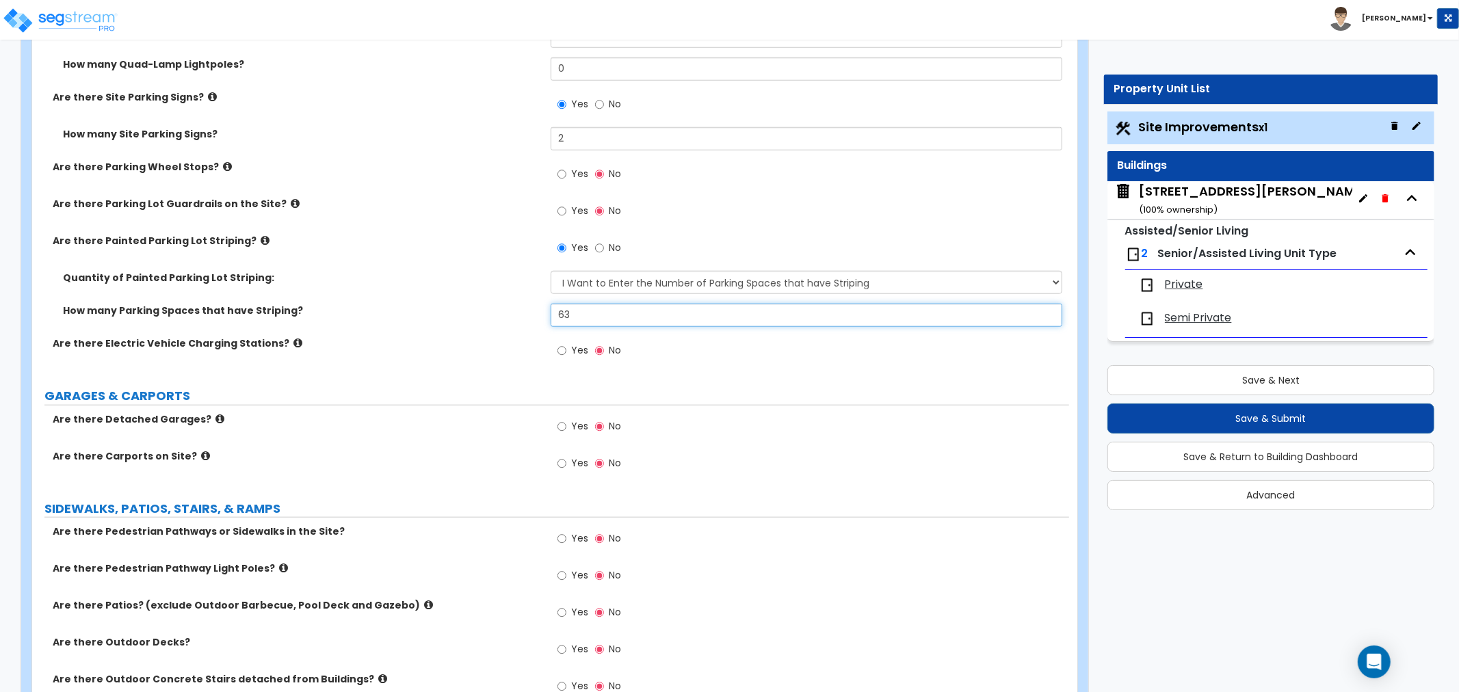
scroll to position [987, 0]
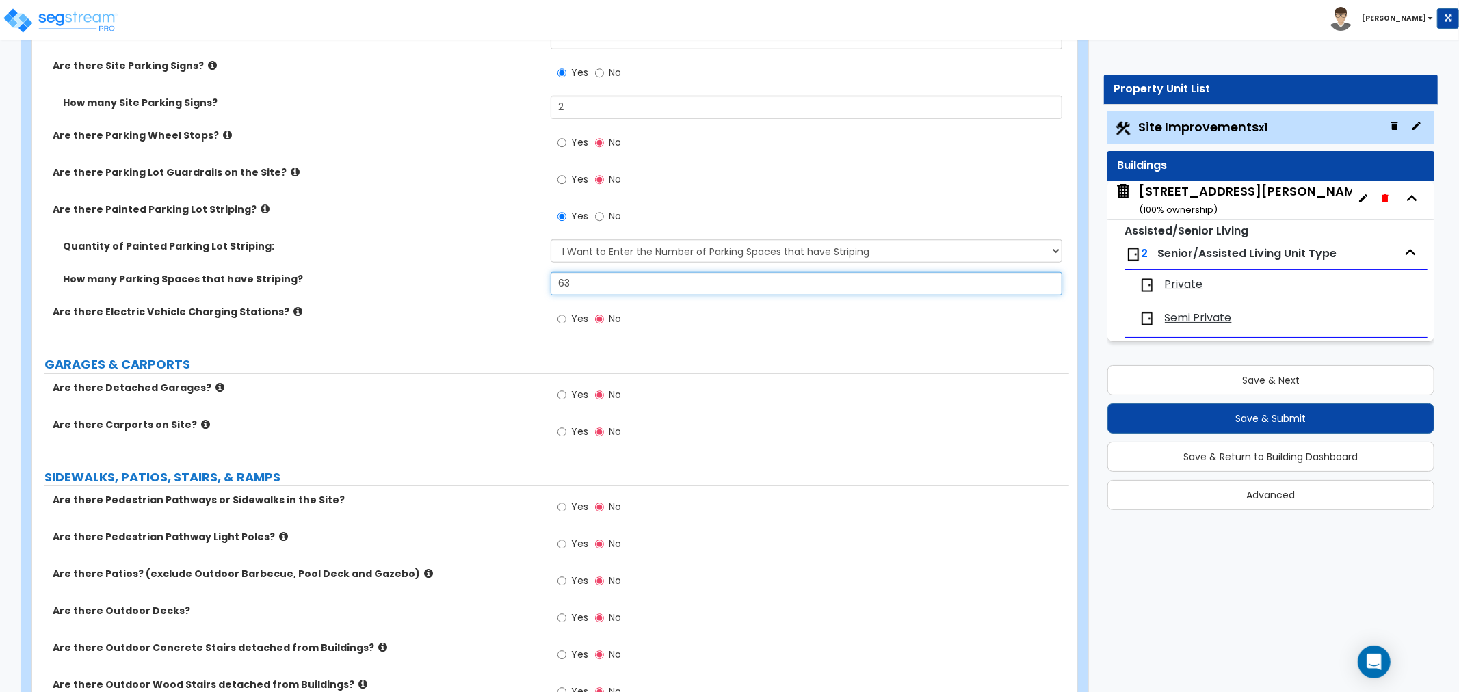
type input "63"
click at [564, 392] on input "Yes" at bounding box center [561, 395] width 9 height 15
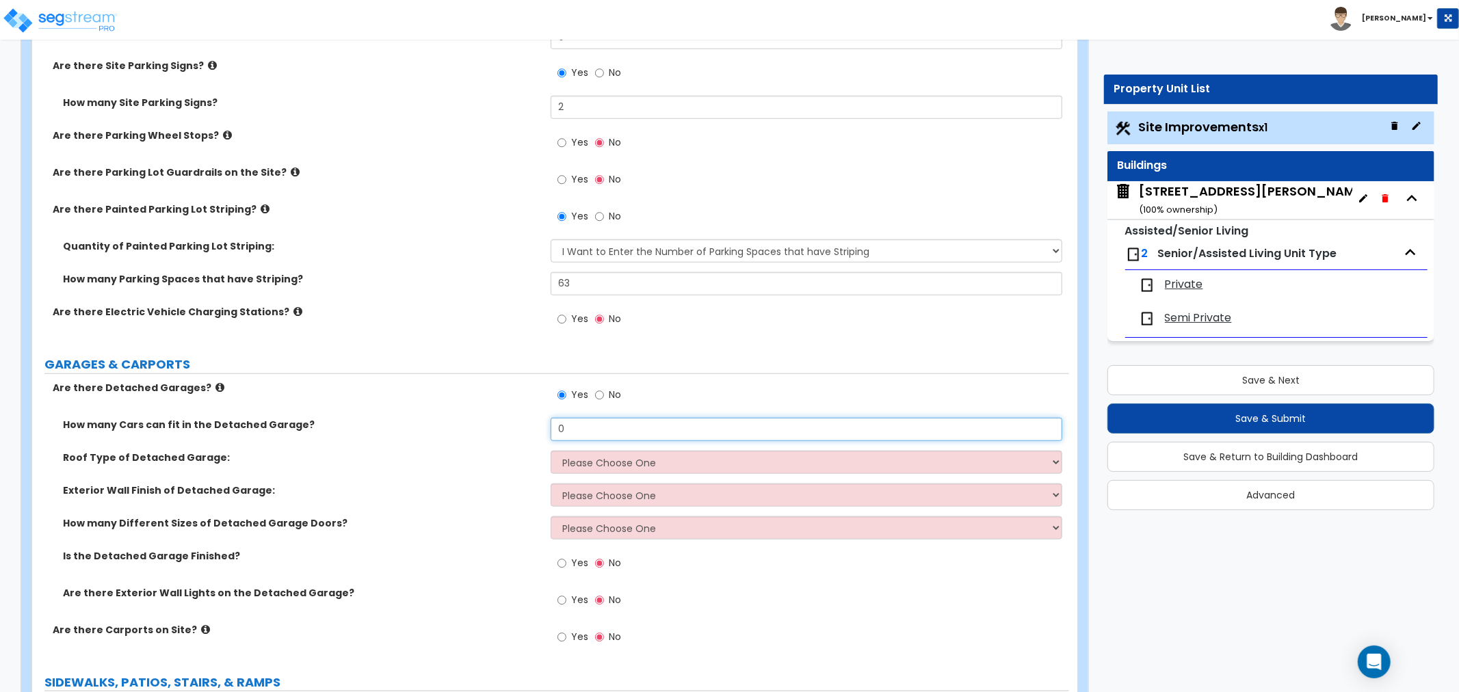
drag, startPoint x: 576, startPoint y: 429, endPoint x: 545, endPoint y: 432, distance: 30.9
click at [545, 432] on div "How many Cars can fit in the Detached Garage? 0" at bounding box center [550, 434] width 1037 height 33
click at [600, 392] on input "No" at bounding box center [599, 395] width 9 height 15
radio input "false"
radio input "true"
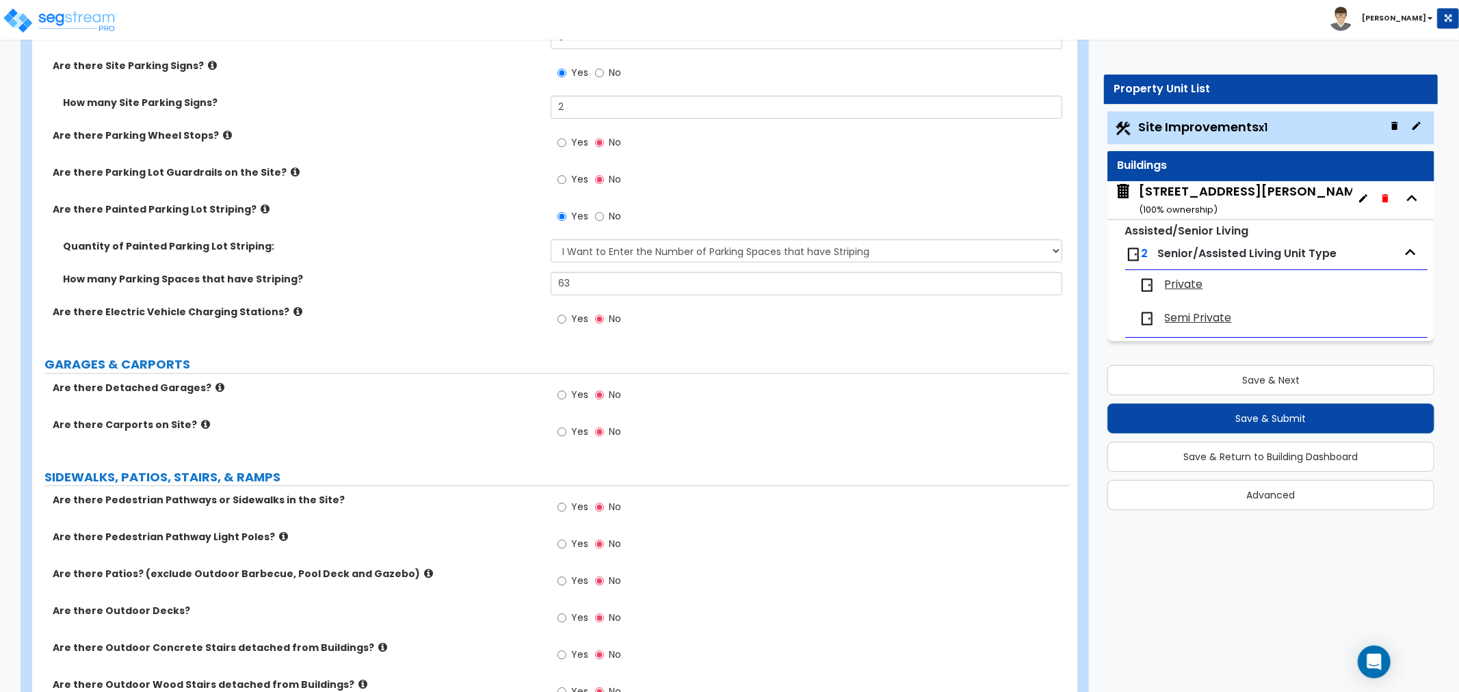
click at [555, 397] on div "Yes No" at bounding box center [588, 396] width 77 height 31
click at [559, 394] on input "Yes" at bounding box center [561, 395] width 9 height 15
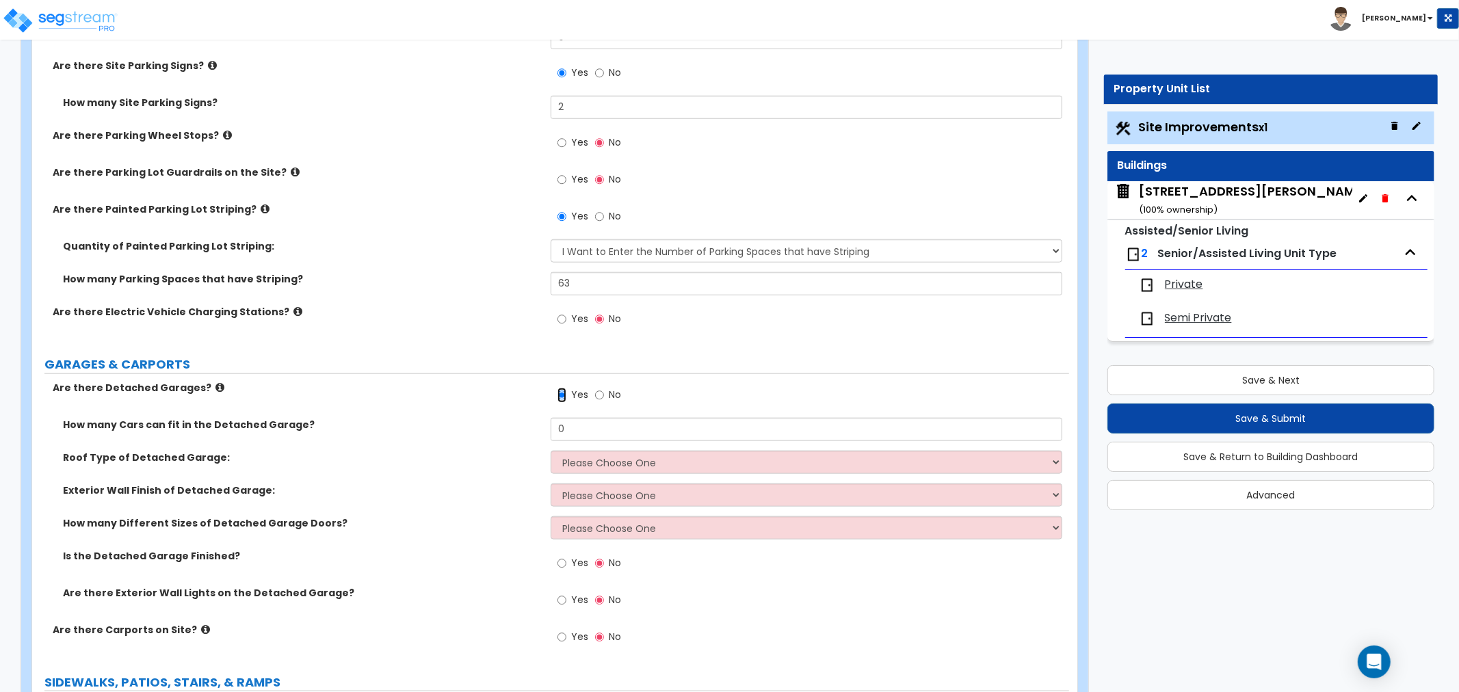
scroll to position [1063, 0]
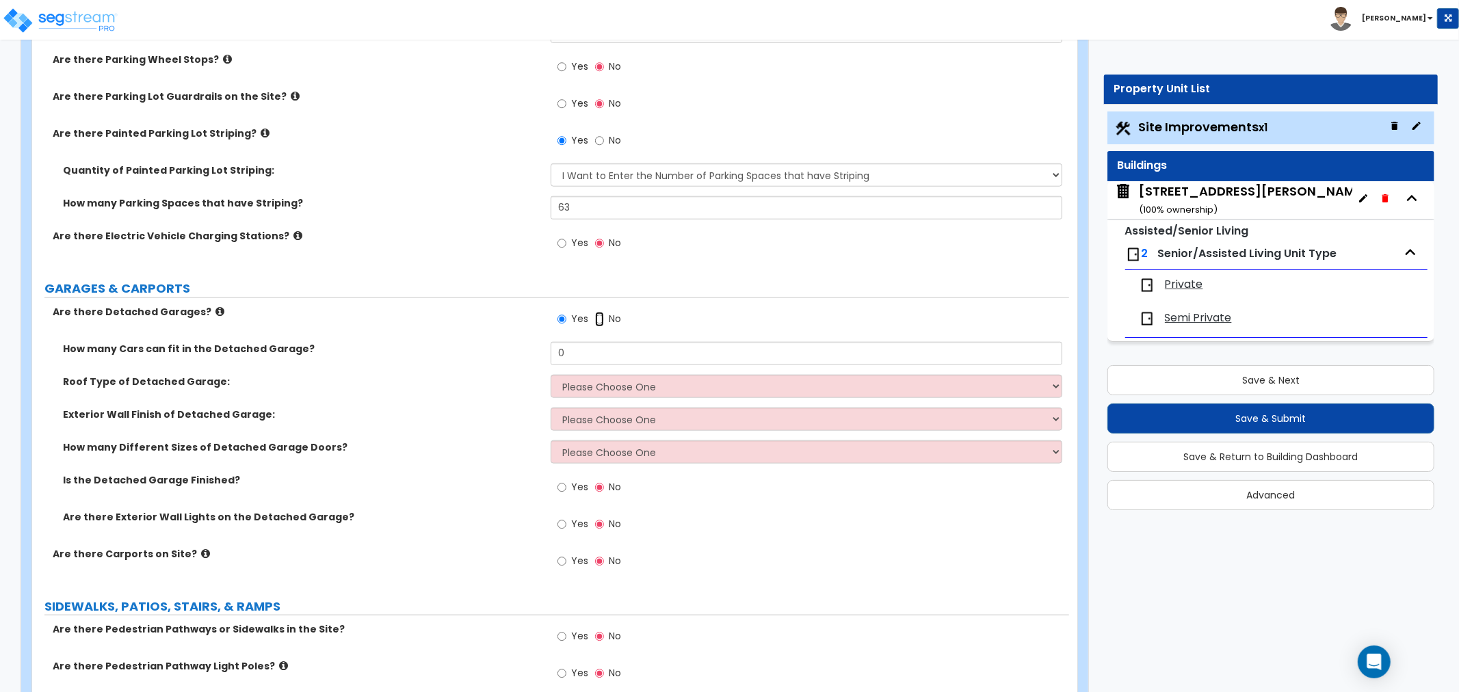
click at [600, 317] on input "No" at bounding box center [599, 319] width 9 height 15
radio input "false"
radio input "true"
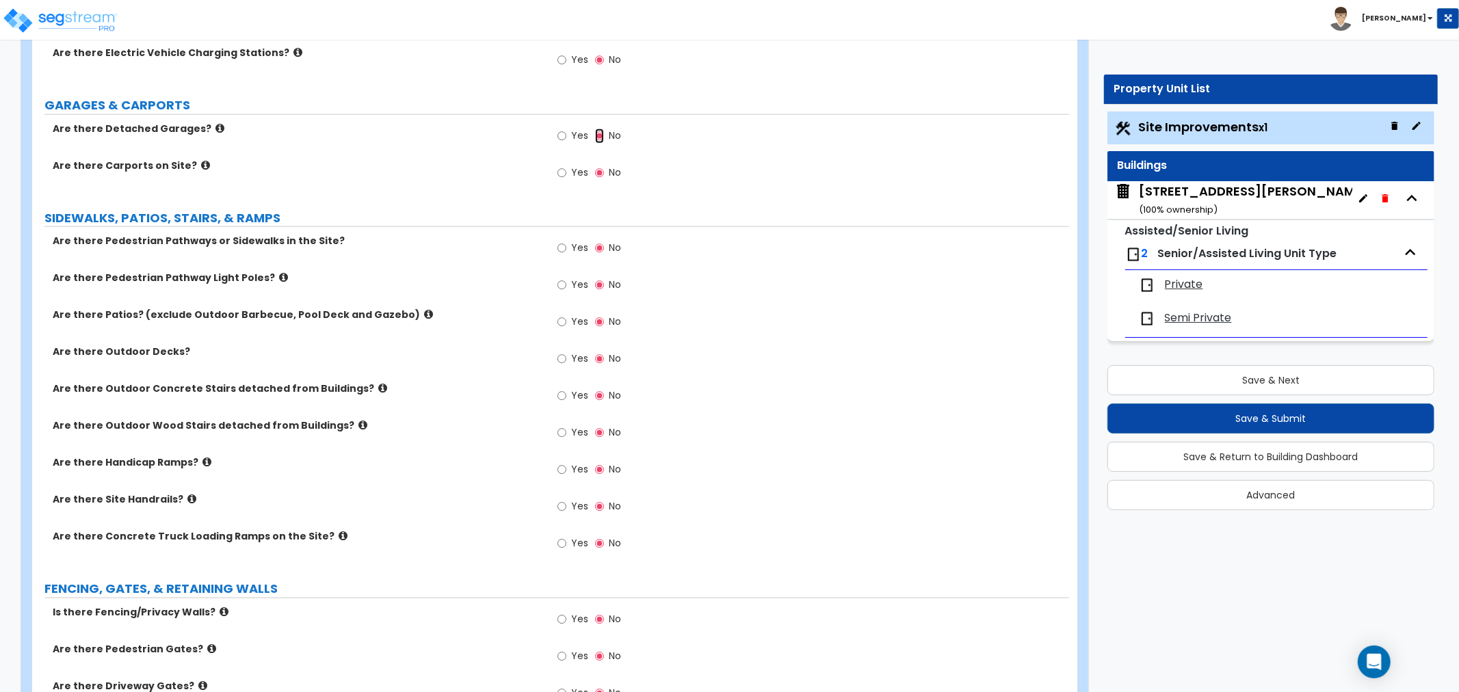
scroll to position [1291, 0]
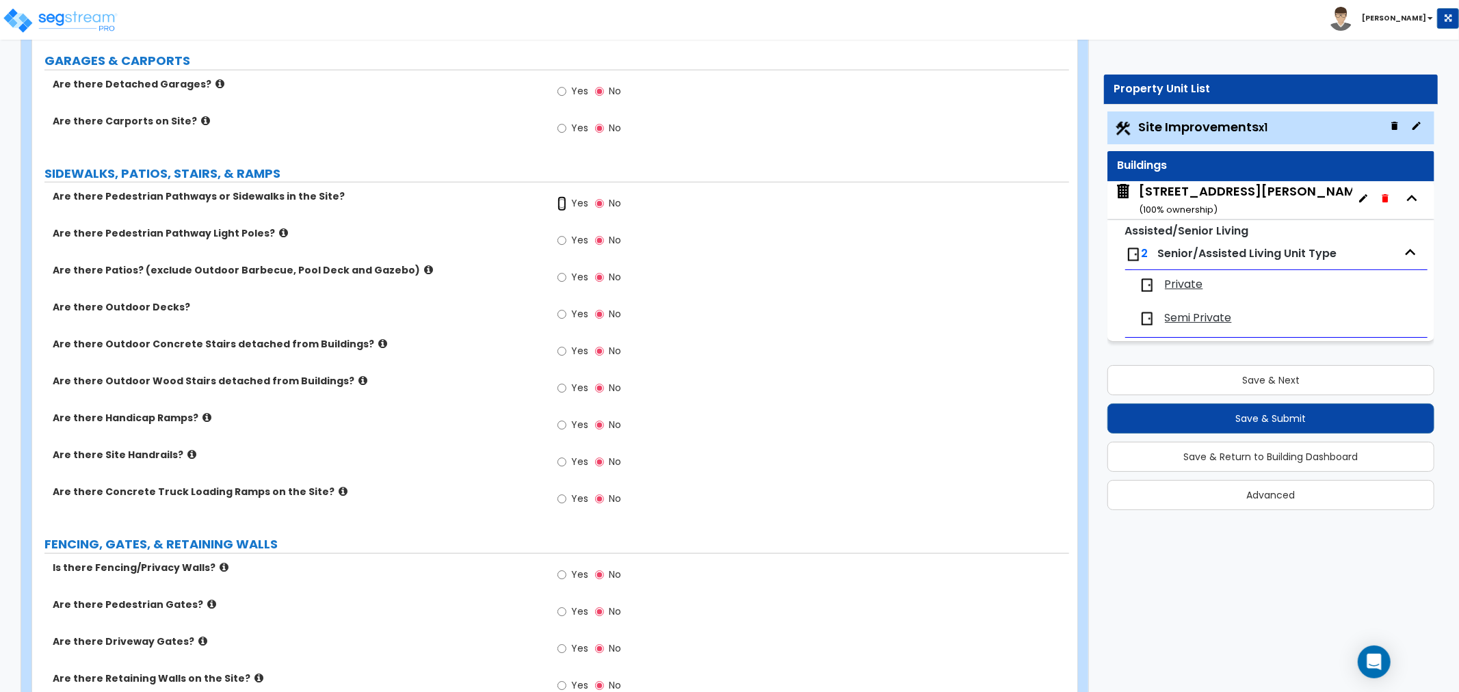
click at [561, 205] on input "Yes" at bounding box center [561, 203] width 9 height 15
radio input "true"
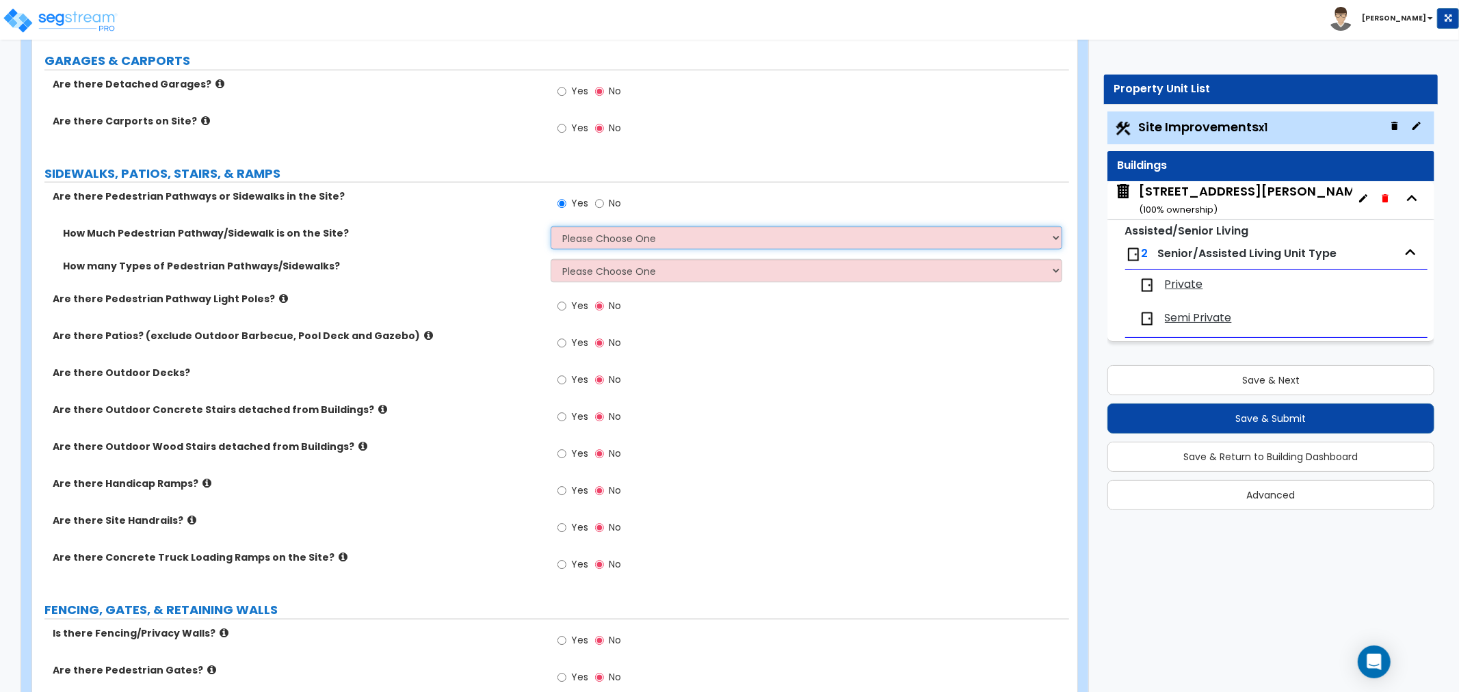
click at [577, 232] on select "Please Choose One I Don't Know, Please Estimate For Me Enter Linear Footage" at bounding box center [805, 237] width 511 height 23
select select "2"
click at [550, 226] on select "Please Choose One I Don't Know, Please Estimate For Me Enter Linear Footage" at bounding box center [805, 237] width 511 height 23
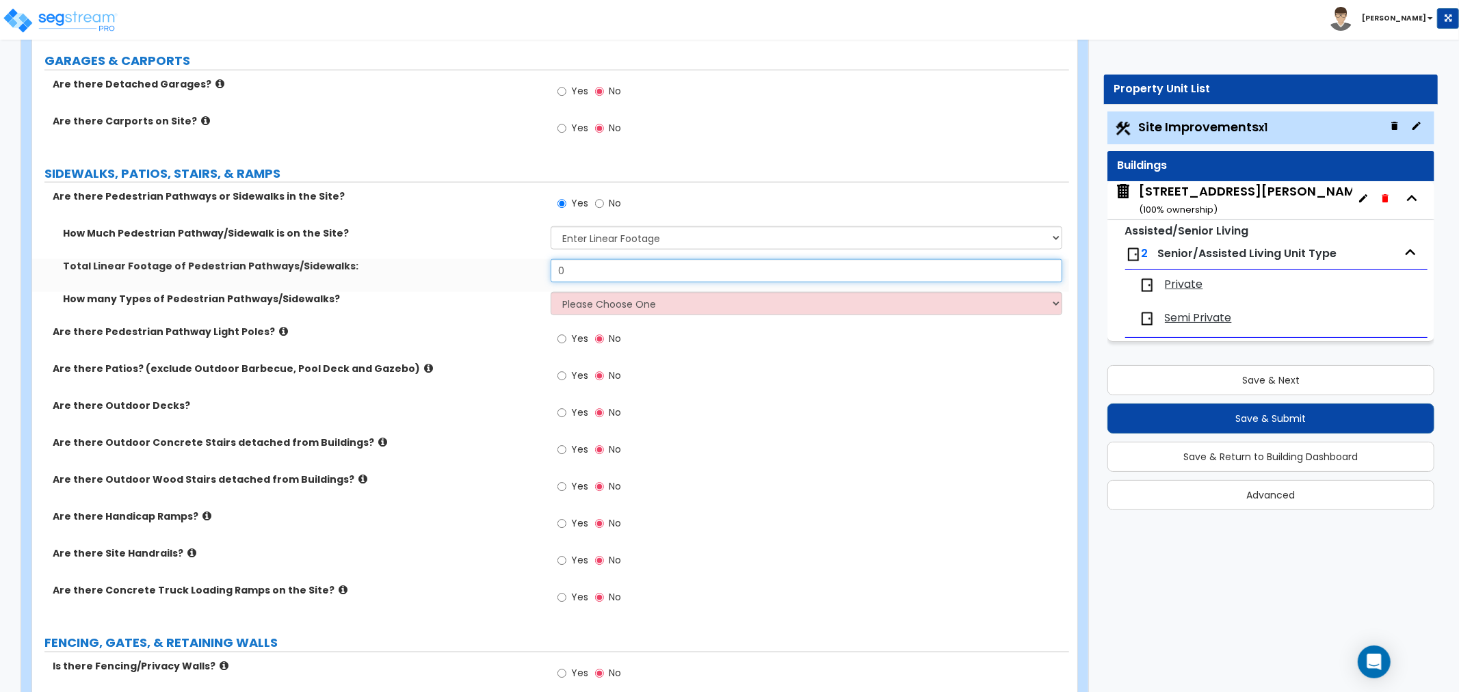
drag, startPoint x: 577, startPoint y: 269, endPoint x: 408, endPoint y: 269, distance: 168.9
click at [408, 269] on div "Total Linear Footage of Pedestrian Pathways/Sidewalks: 0" at bounding box center [550, 275] width 1037 height 33
type input "622.5"
click at [588, 304] on select "Please Choose One 1 2 3" at bounding box center [805, 303] width 511 height 23
select select "1"
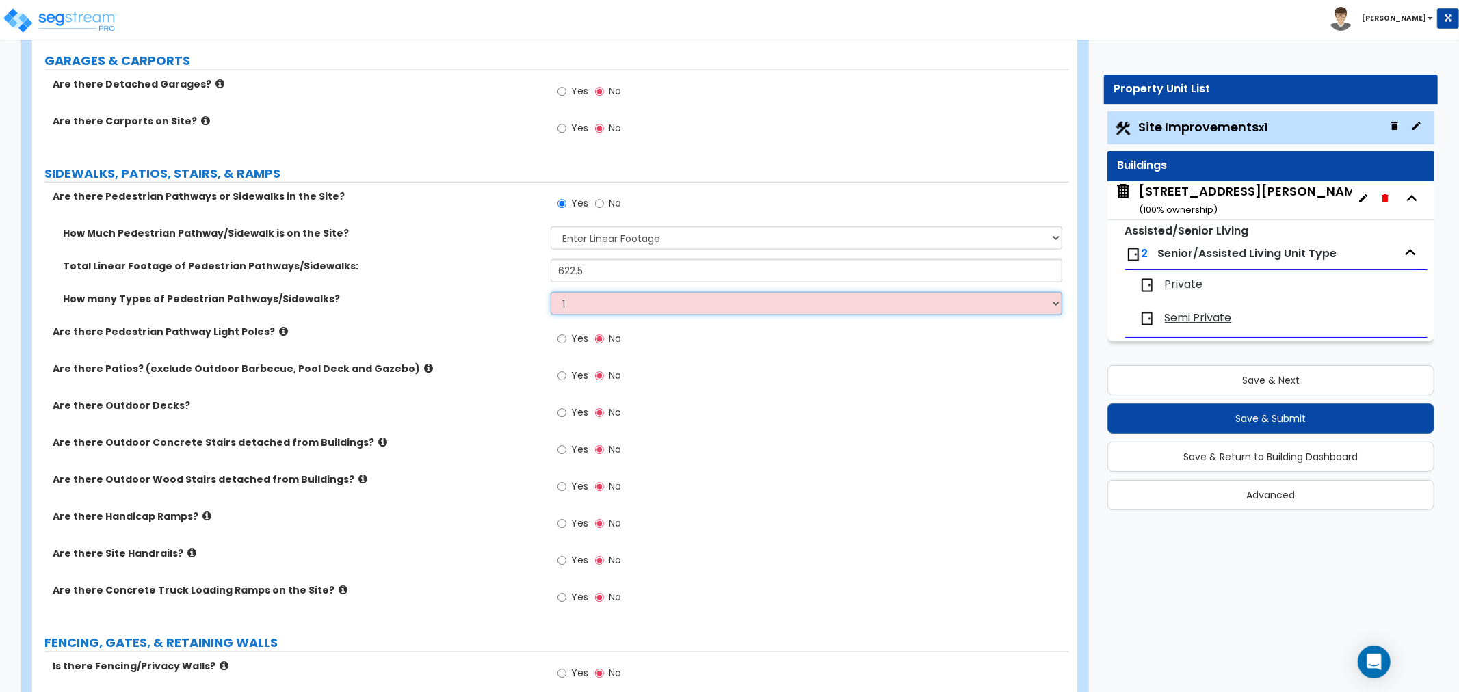
click at [550, 292] on select "Please Choose One 1 2 3" at bounding box center [805, 303] width 511 height 23
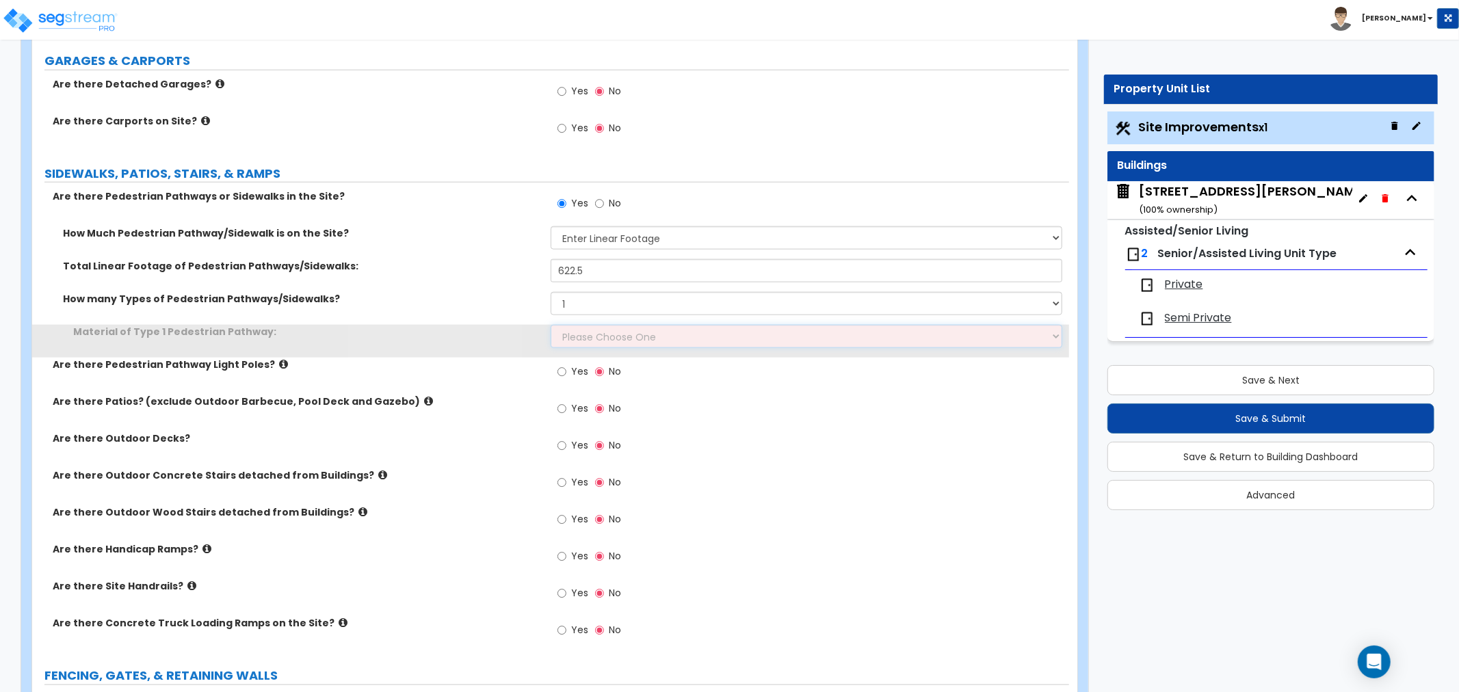
click at [584, 335] on select "Please Choose One Bare Concrete Stamped Concrete Brick Pavers Stone Pavers Wood…" at bounding box center [805, 336] width 511 height 23
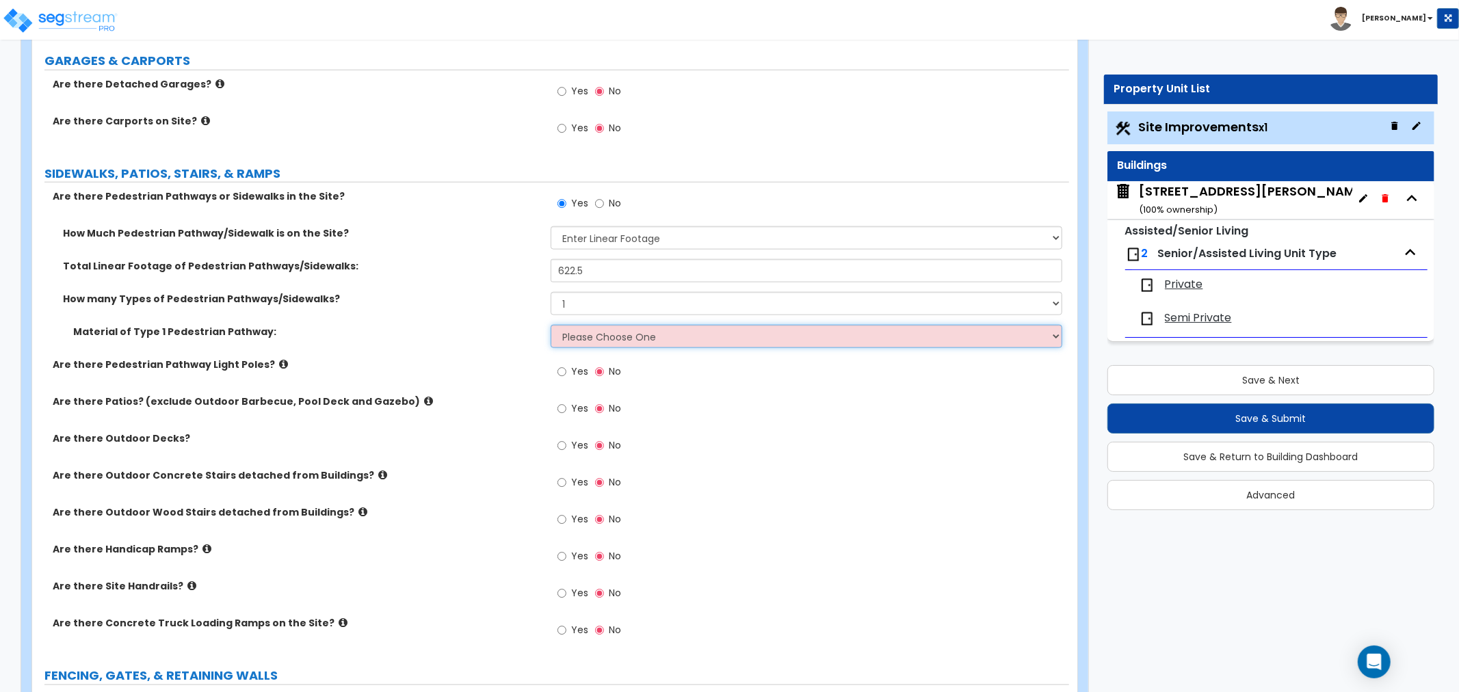
select select "1"
click at [550, 325] on select "Please Choose One Bare Concrete Stamped Concrete Brick Pavers Stone Pavers Wood…" at bounding box center [805, 336] width 511 height 23
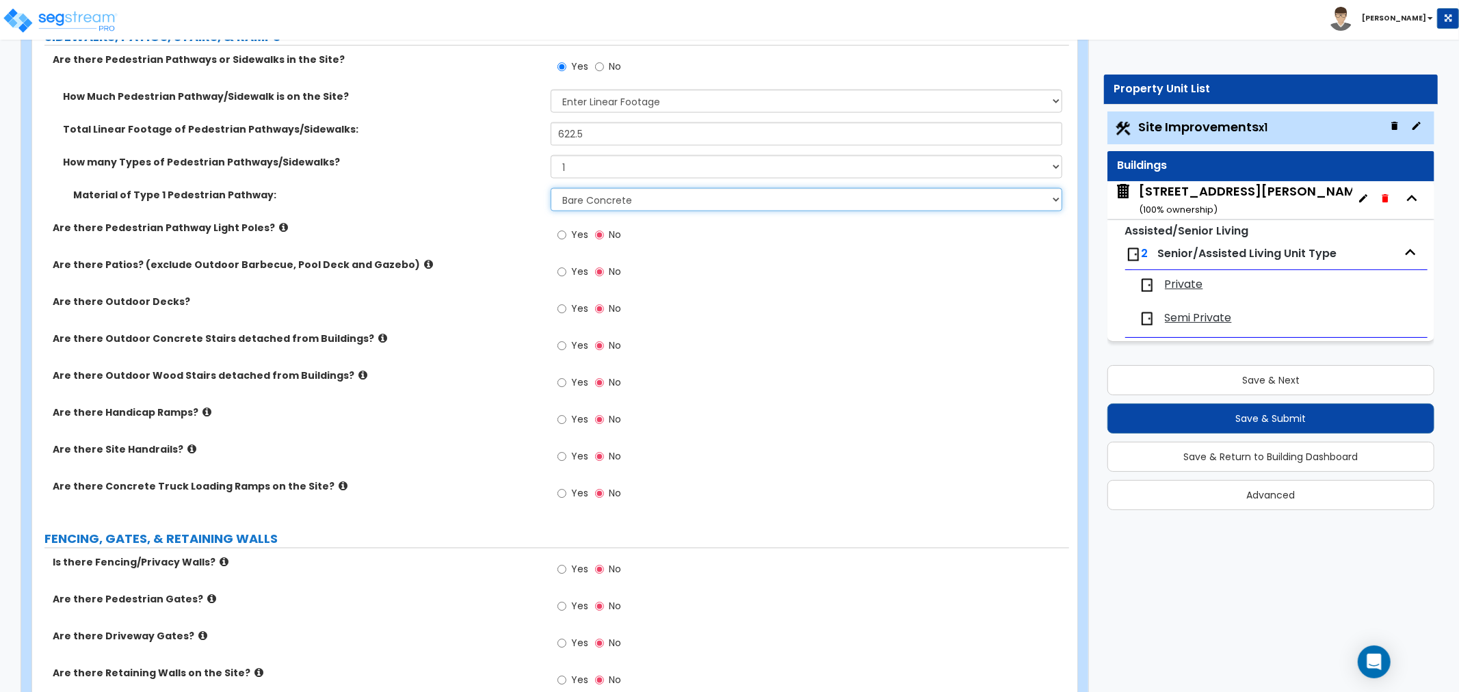
scroll to position [1443, 0]
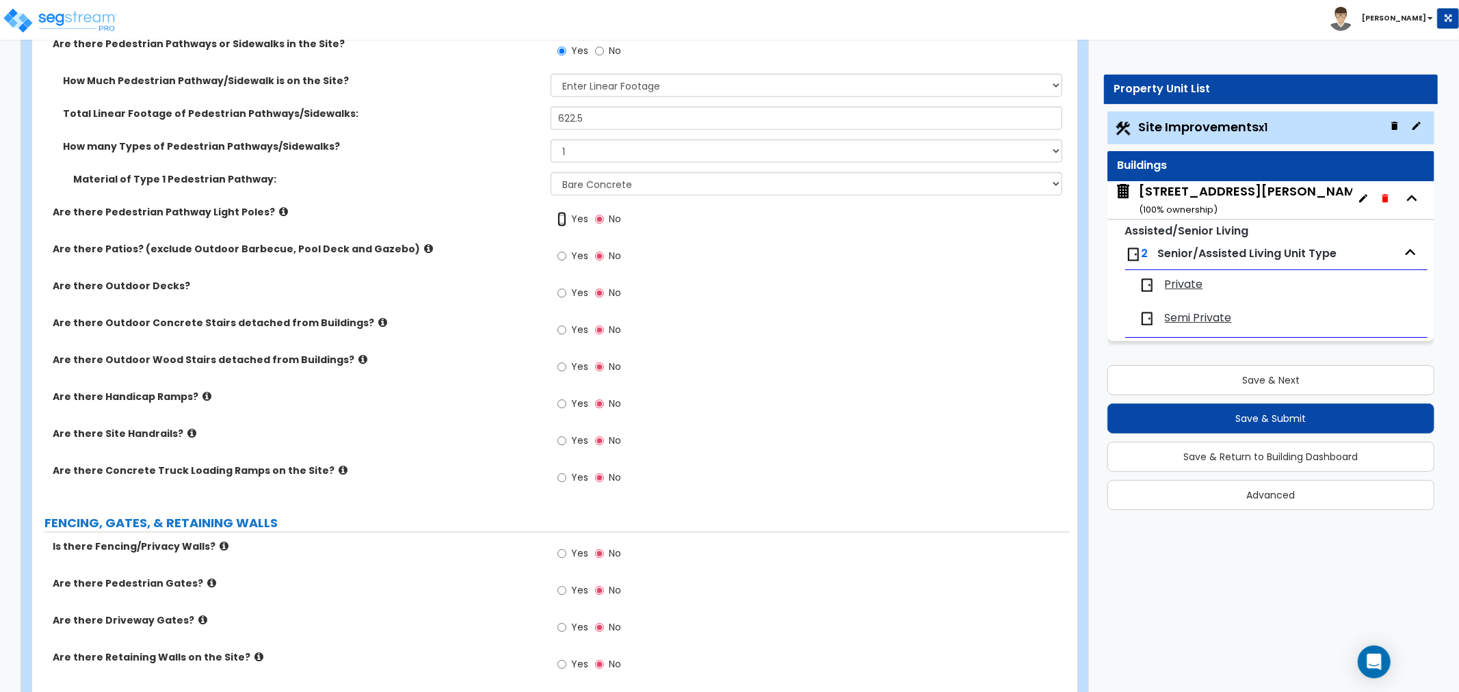
click at [558, 219] on input "Yes" at bounding box center [561, 219] width 9 height 15
radio input "true"
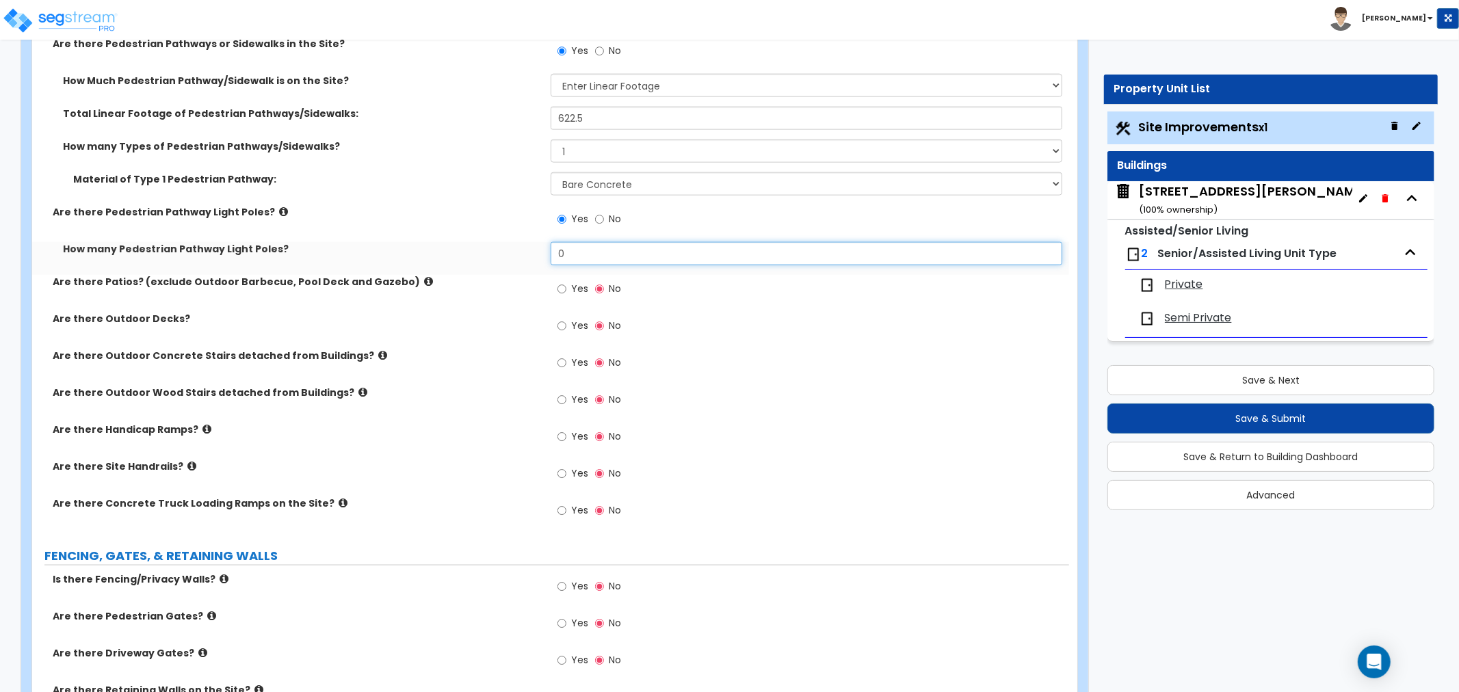
drag, startPoint x: 568, startPoint y: 256, endPoint x: 497, endPoint y: 256, distance: 70.4
click at [497, 256] on div "How many Pedestrian Pathway Light Poles? 0" at bounding box center [550, 258] width 1037 height 33
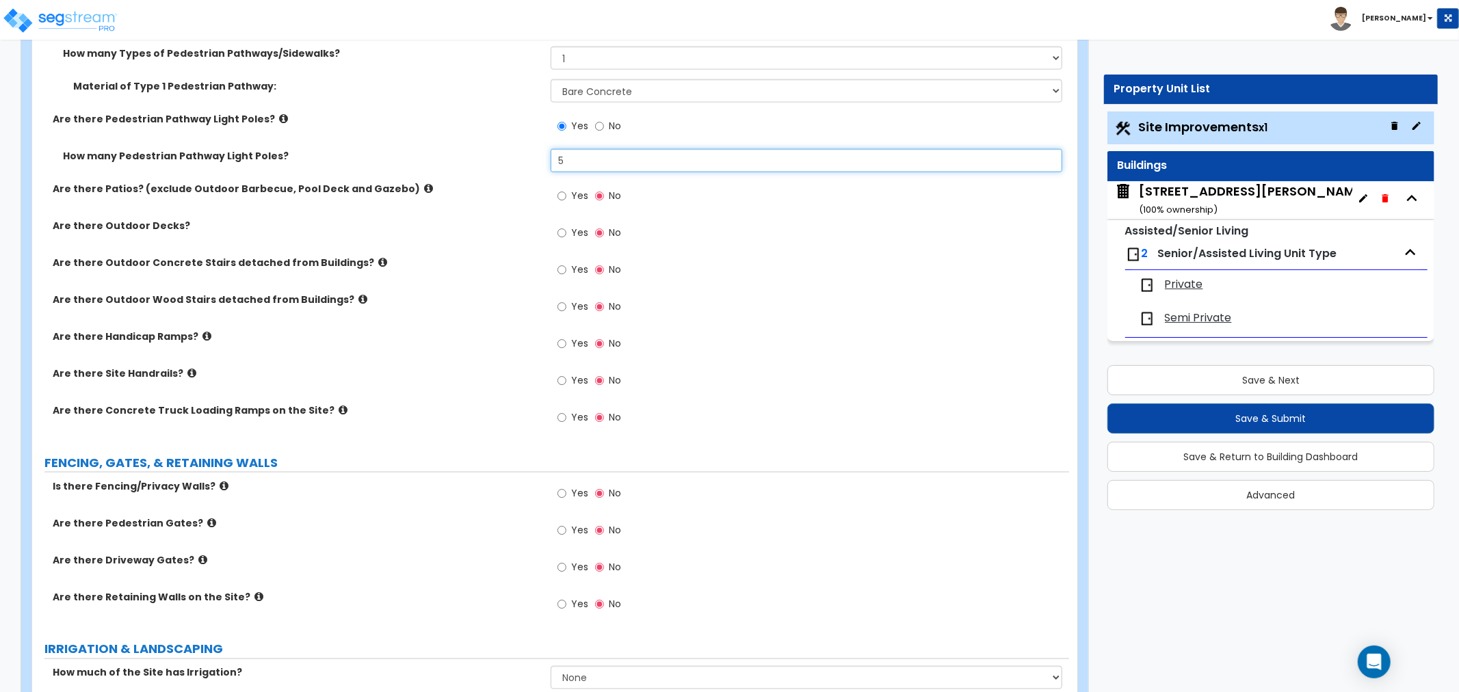
scroll to position [1519, 0]
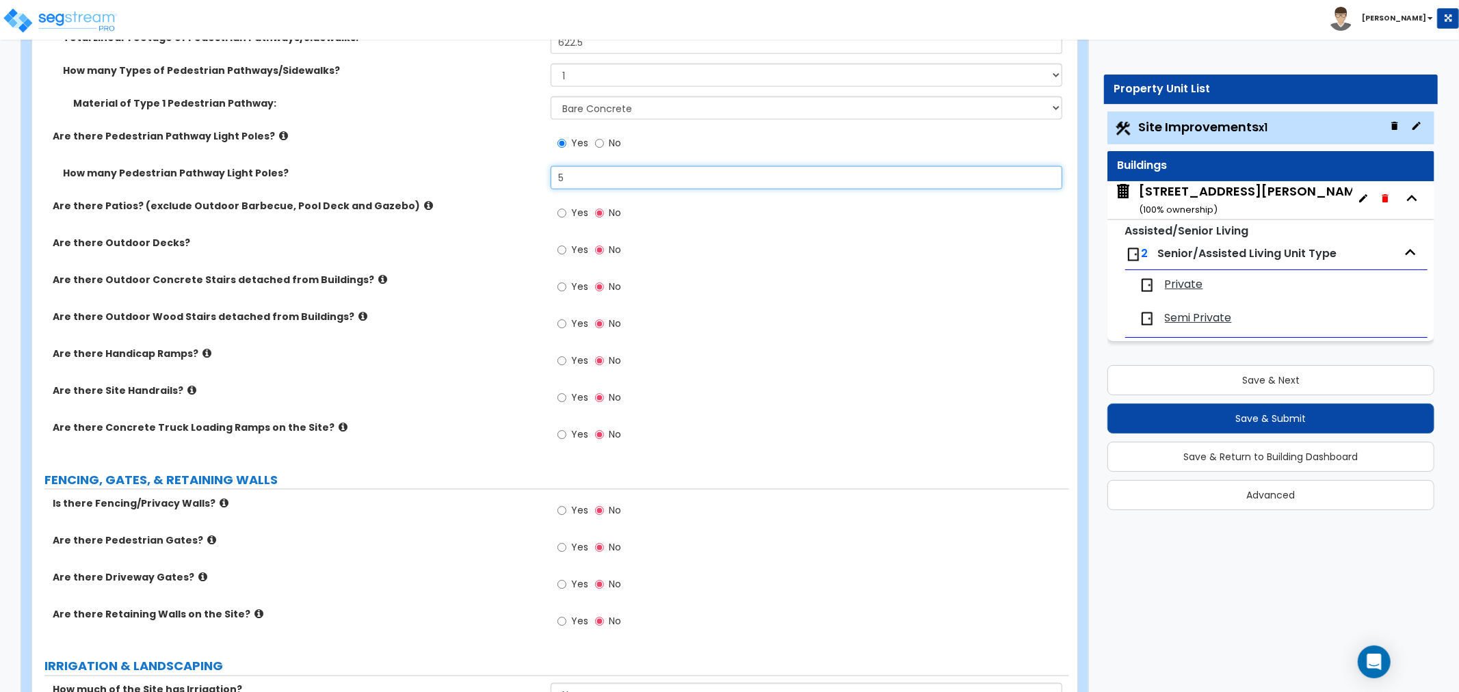
type input "5"
click at [556, 284] on div "Yes No" at bounding box center [588, 288] width 77 height 31
click at [558, 285] on input "Yes" at bounding box center [561, 287] width 9 height 15
radio input "true"
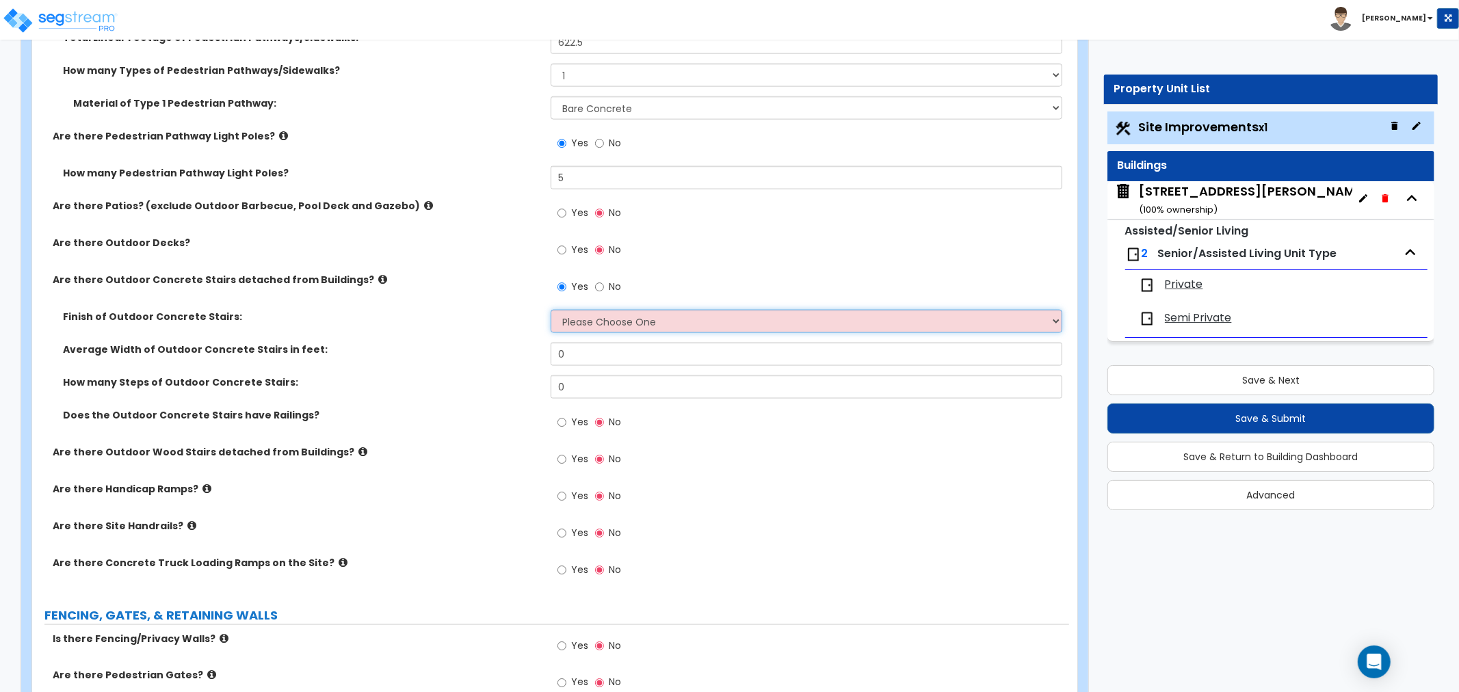
click at [571, 319] on select "Please Choose One Bare Concrete Exposed Aggregate Brick Paved Stone Paved" at bounding box center [805, 321] width 511 height 23
select select "1"
click at [550, 310] on select "Please Choose One Bare Concrete Exposed Aggregate Brick Paved Stone Paved" at bounding box center [805, 321] width 511 height 23
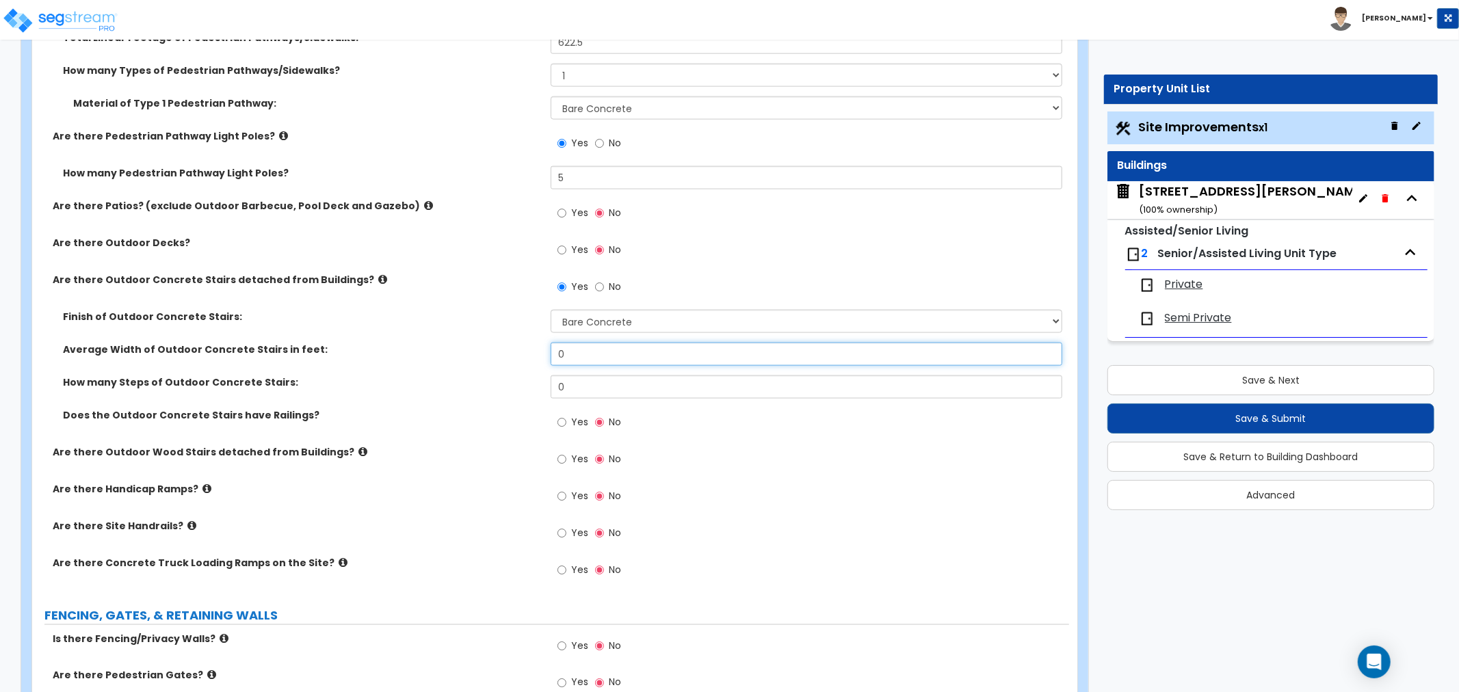
drag, startPoint x: 576, startPoint y: 351, endPoint x: 537, endPoint y: 357, distance: 39.4
click at [537, 357] on div "Average Width of Outdoor Concrete Stairs in feet: 0" at bounding box center [550, 359] width 1037 height 33
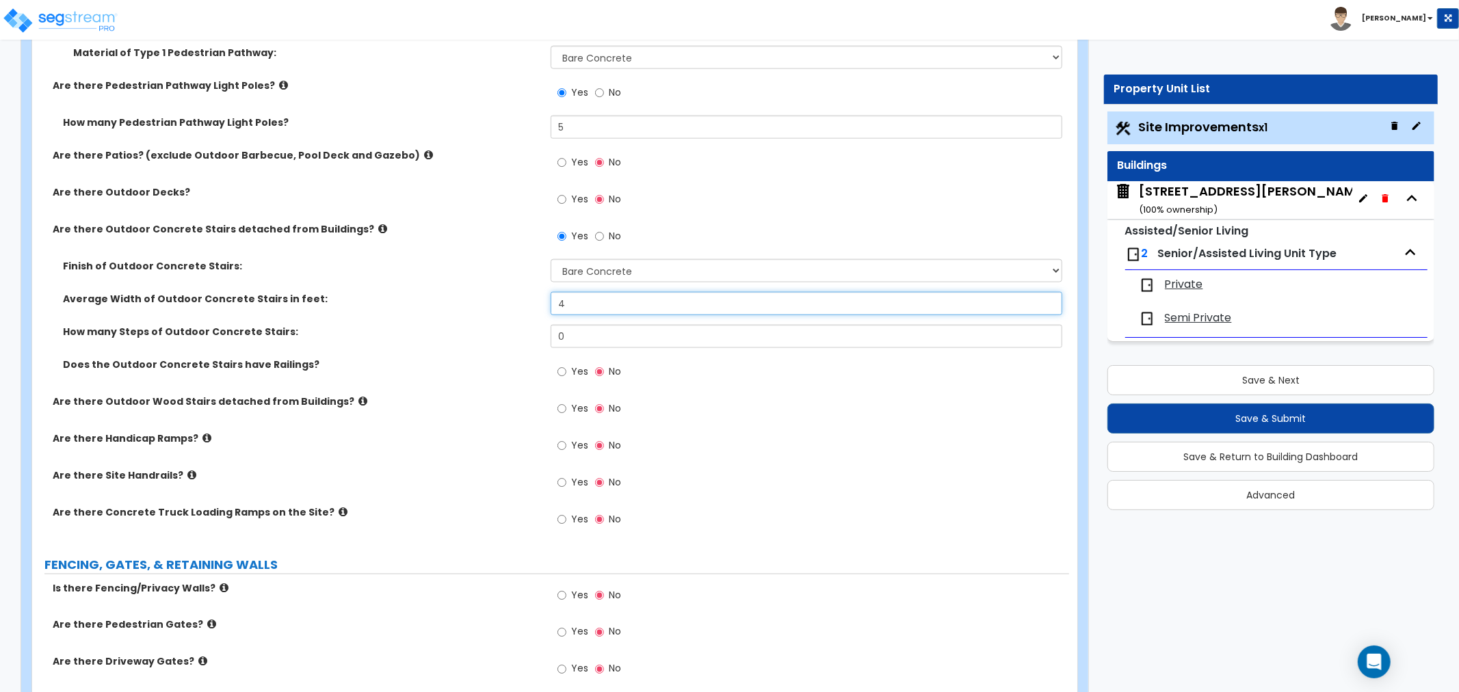
scroll to position [1595, 0]
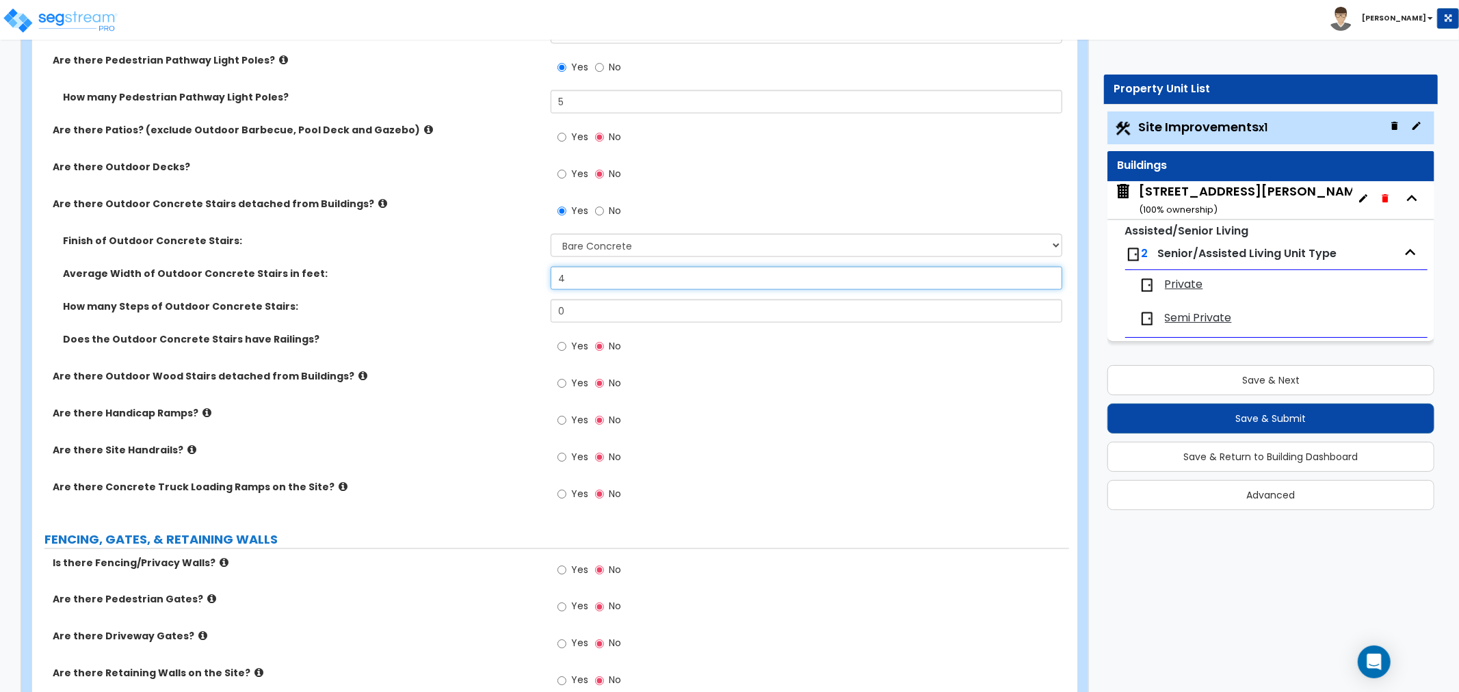
type input "4"
drag, startPoint x: 579, startPoint y: 310, endPoint x: 483, endPoint y: 325, distance: 96.9
click at [483, 325] on div "How many Steps of Outdoor Concrete Stairs: 0" at bounding box center [550, 316] width 1037 height 33
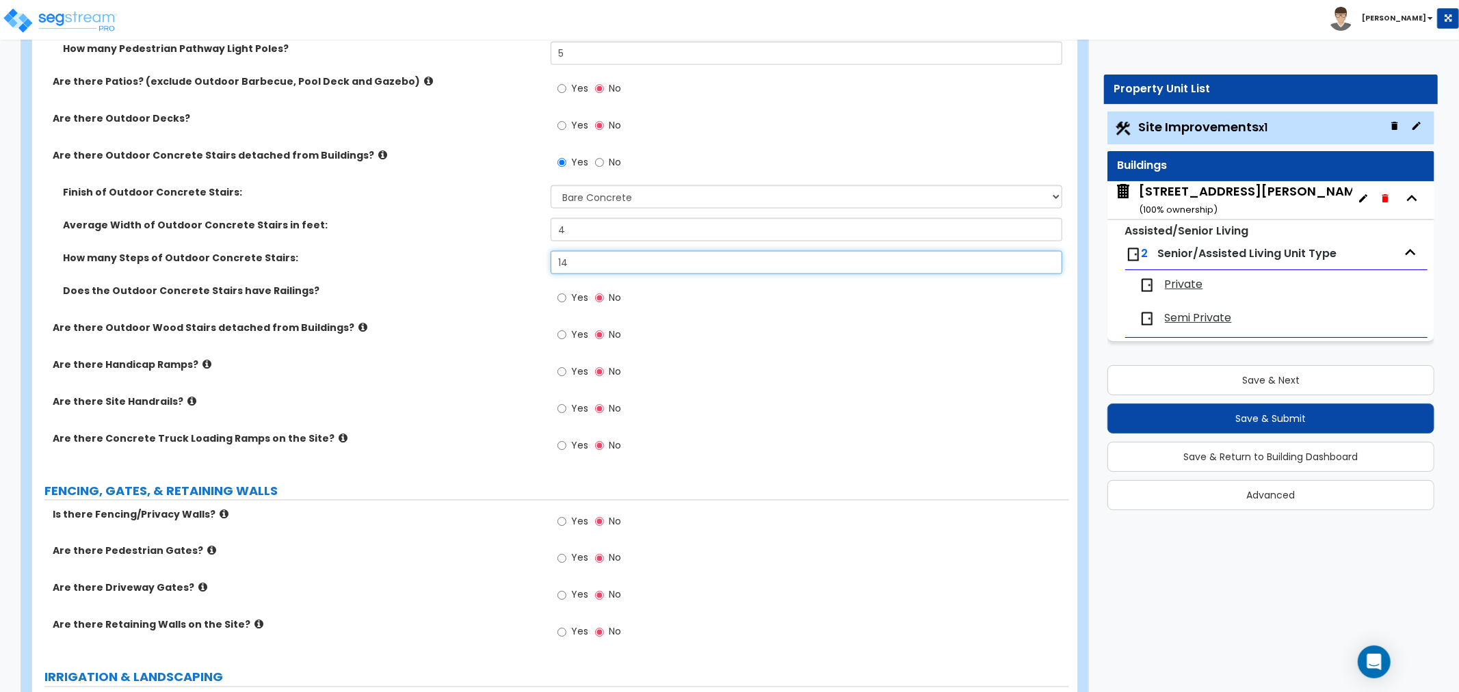
scroll to position [1671, 0]
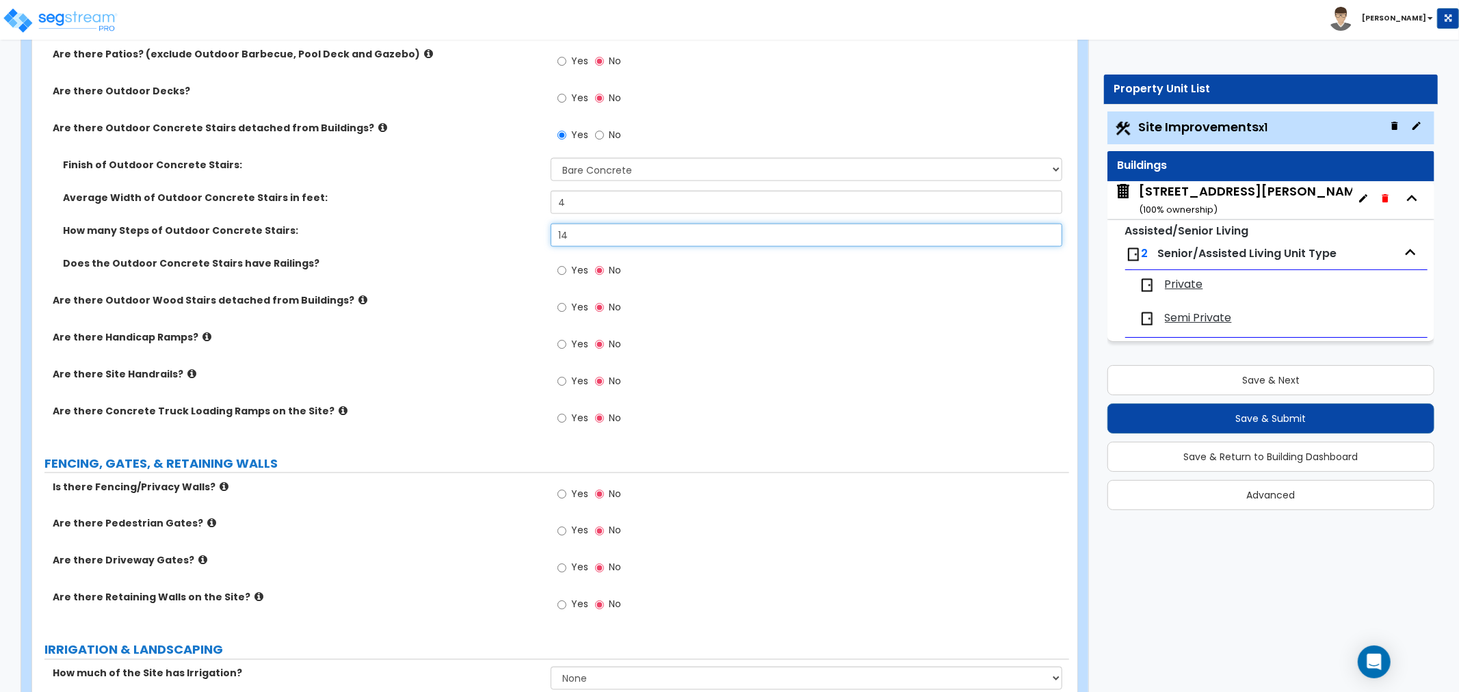
type input "14"
click at [564, 268] on input "Yes" at bounding box center [561, 270] width 9 height 15
radio input "true"
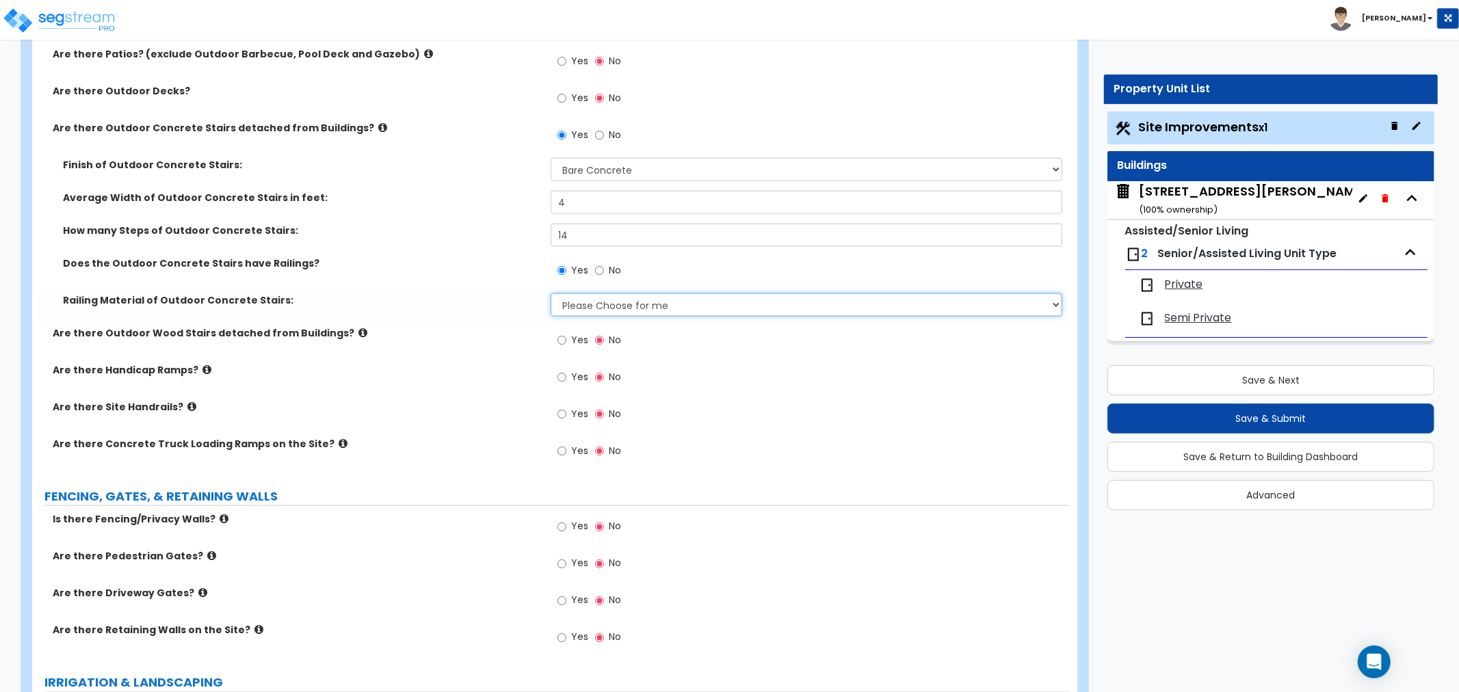
click at [575, 305] on select "Please Choose for me Steel Aluminum Wood" at bounding box center [805, 304] width 511 height 23
select select "1"
click at [550, 293] on select "Please Choose for me Steel Aluminum Wood" at bounding box center [805, 304] width 511 height 23
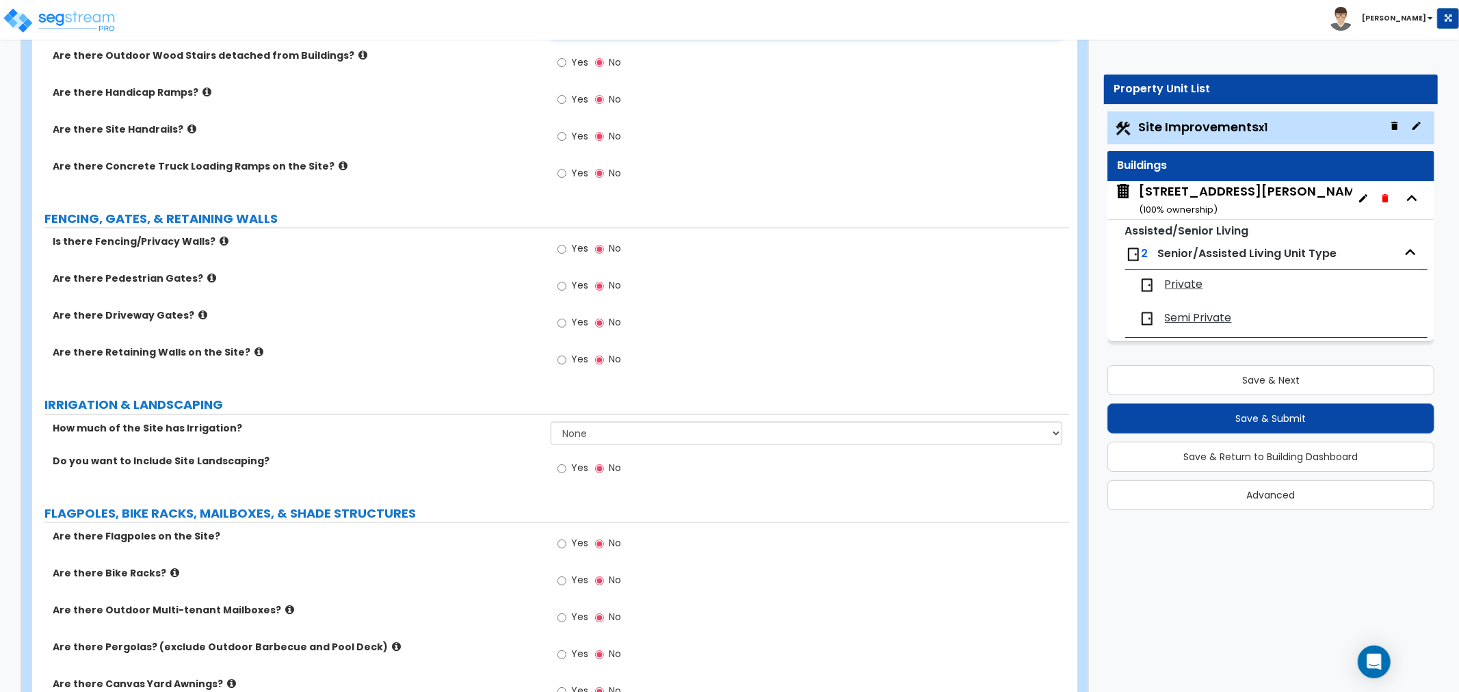
scroll to position [1975, 0]
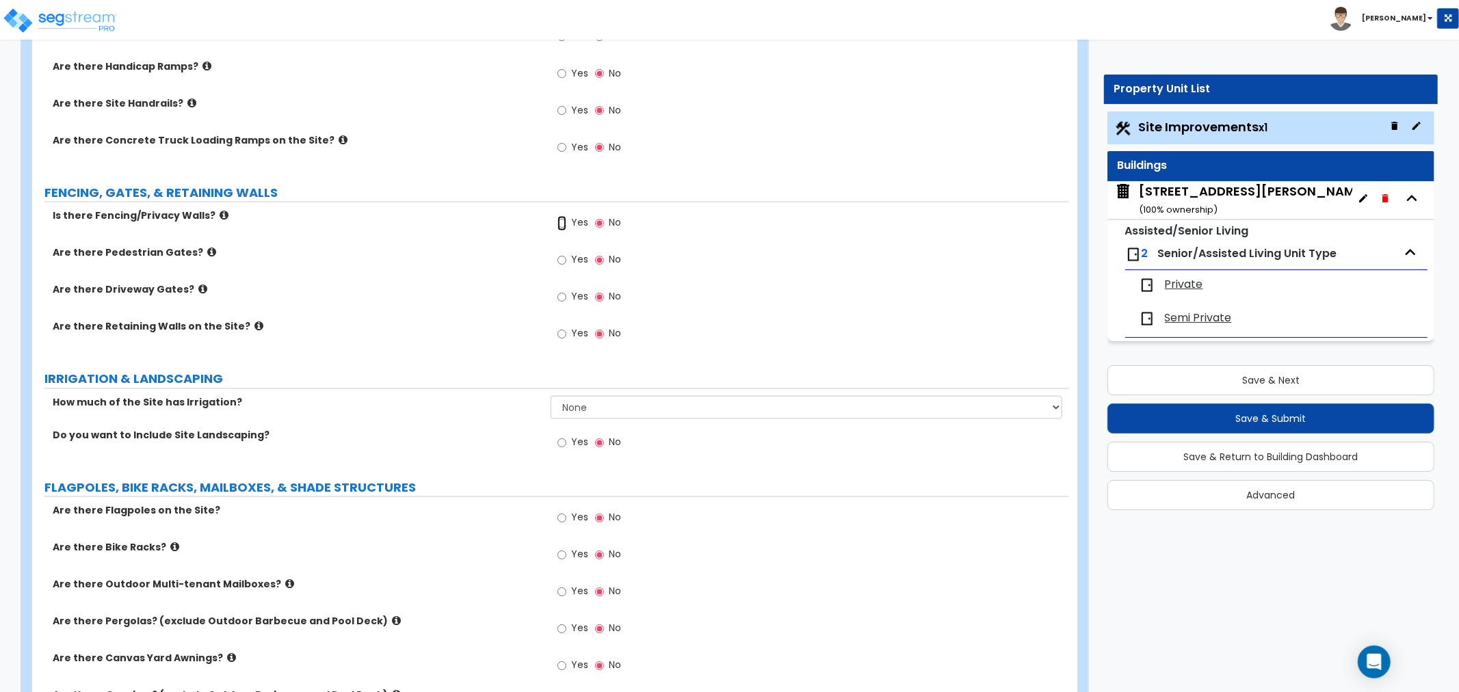
click at [563, 222] on input "Yes" at bounding box center [561, 223] width 9 height 15
radio input "true"
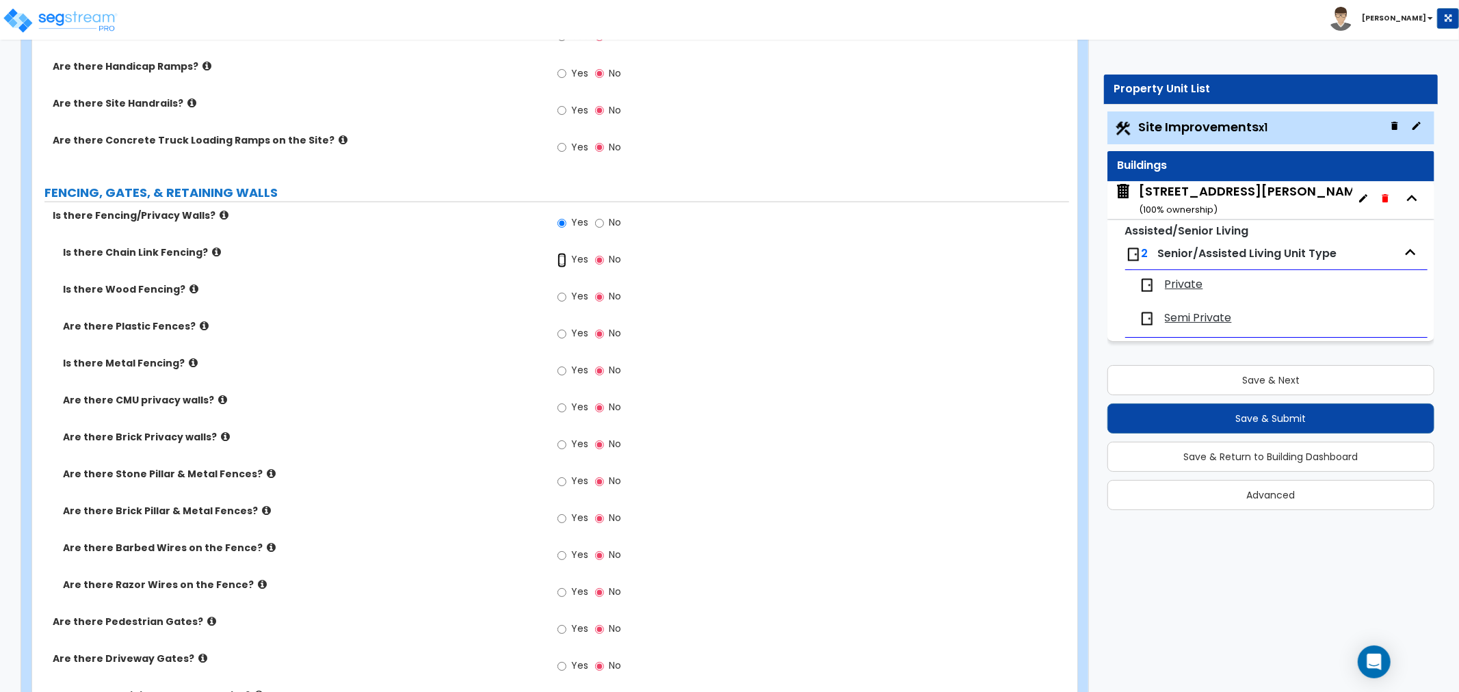
click at [557, 258] on input "Yes" at bounding box center [561, 260] width 9 height 15
radio input "true"
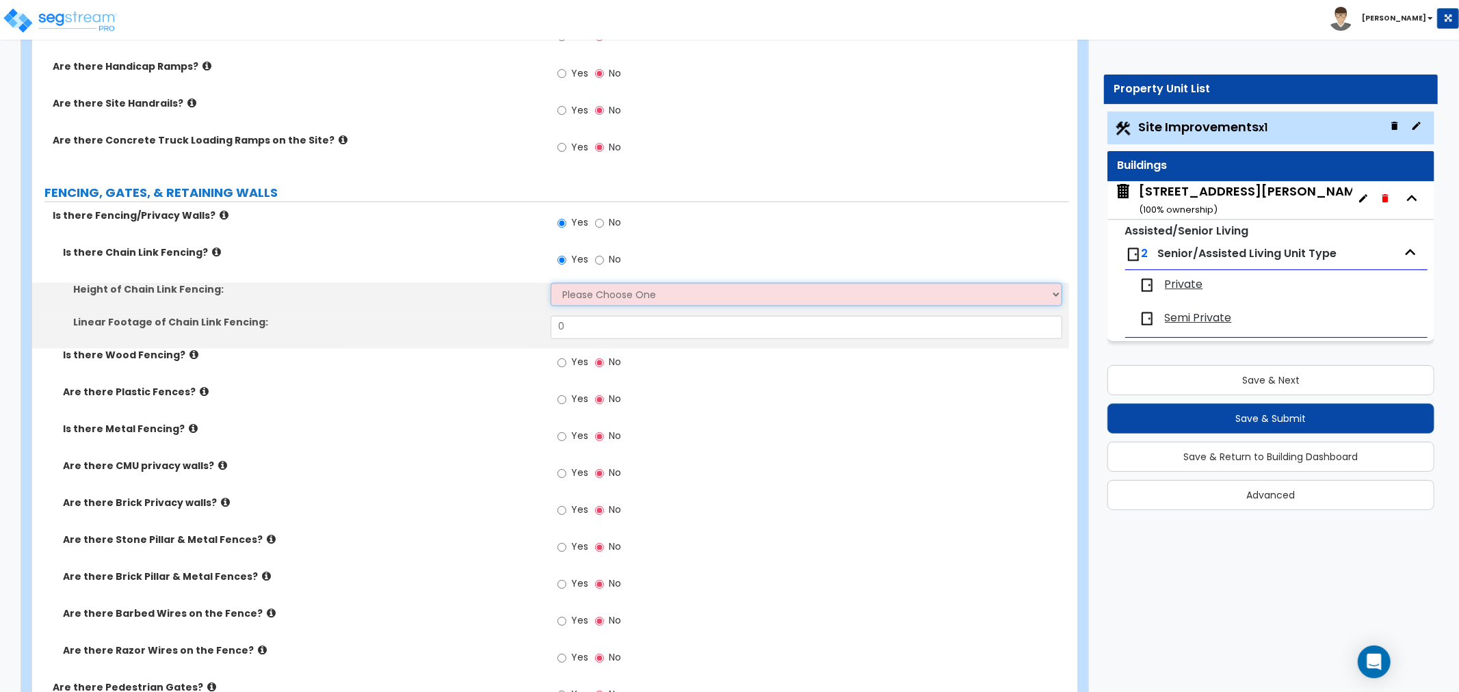
click at [583, 291] on select "Please Choose One 3 feet 4 feet 5 feet 6 feet 10 feet 12 feet" at bounding box center [805, 294] width 511 height 23
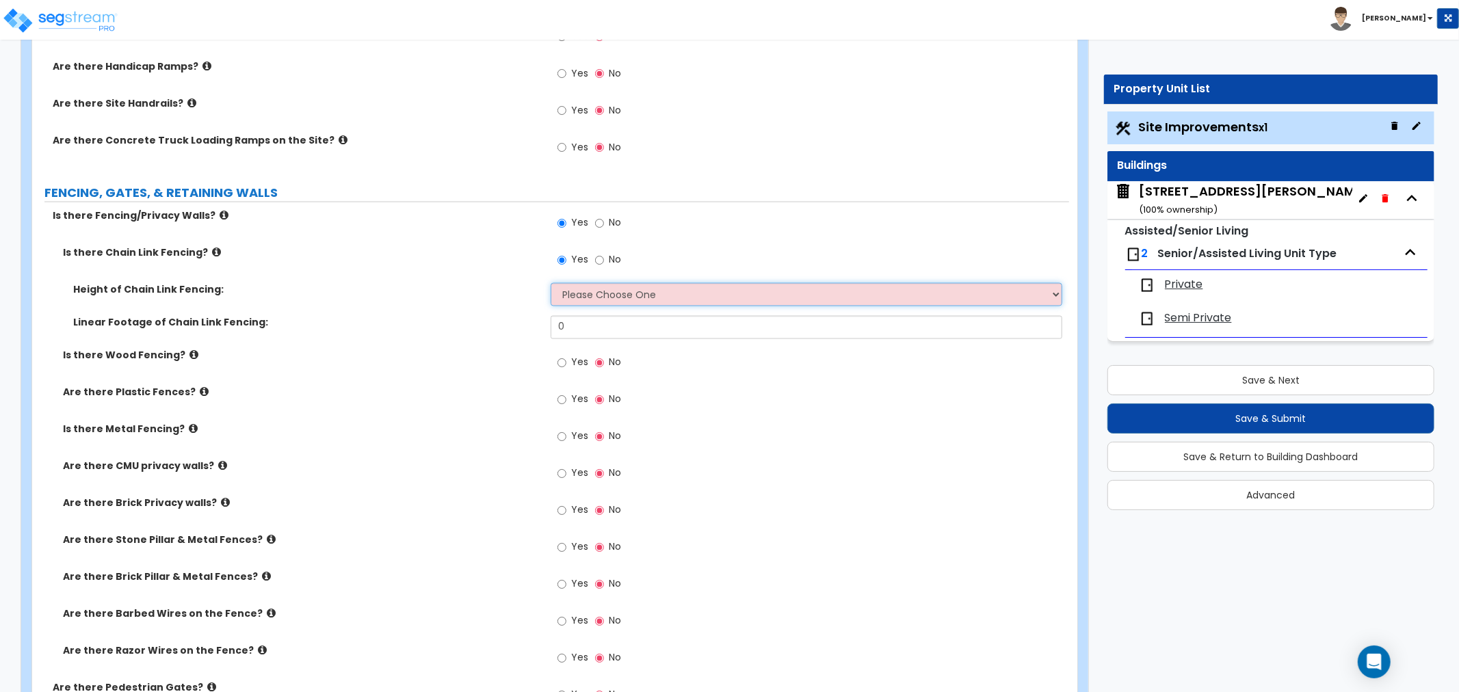
select select "4"
click at [550, 283] on select "Please Choose One 3 feet 4 feet 5 feet 6 feet 10 feet 12 feet" at bounding box center [805, 294] width 511 height 23
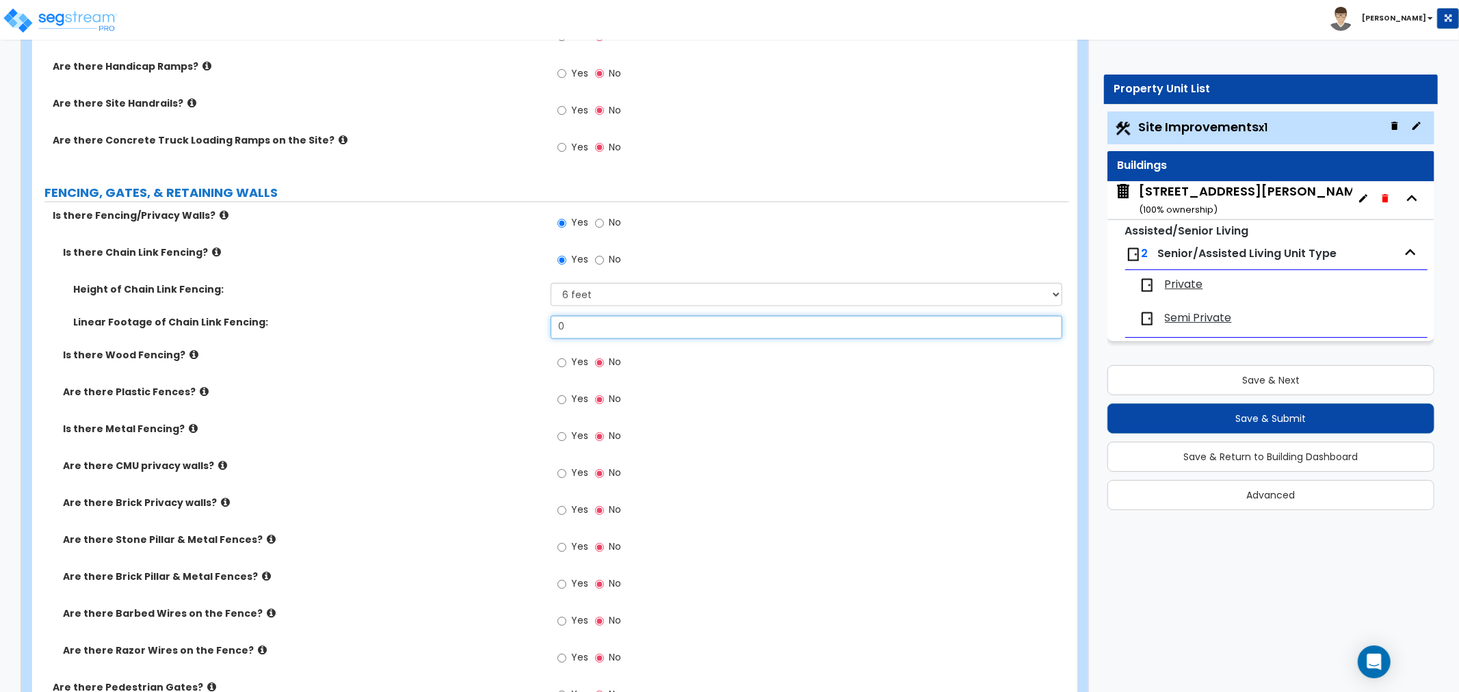
drag, startPoint x: 596, startPoint y: 330, endPoint x: 462, endPoint y: 325, distance: 133.4
click at [462, 325] on div "Linear Footage of Chain Link Fencing: 0" at bounding box center [550, 332] width 1037 height 33
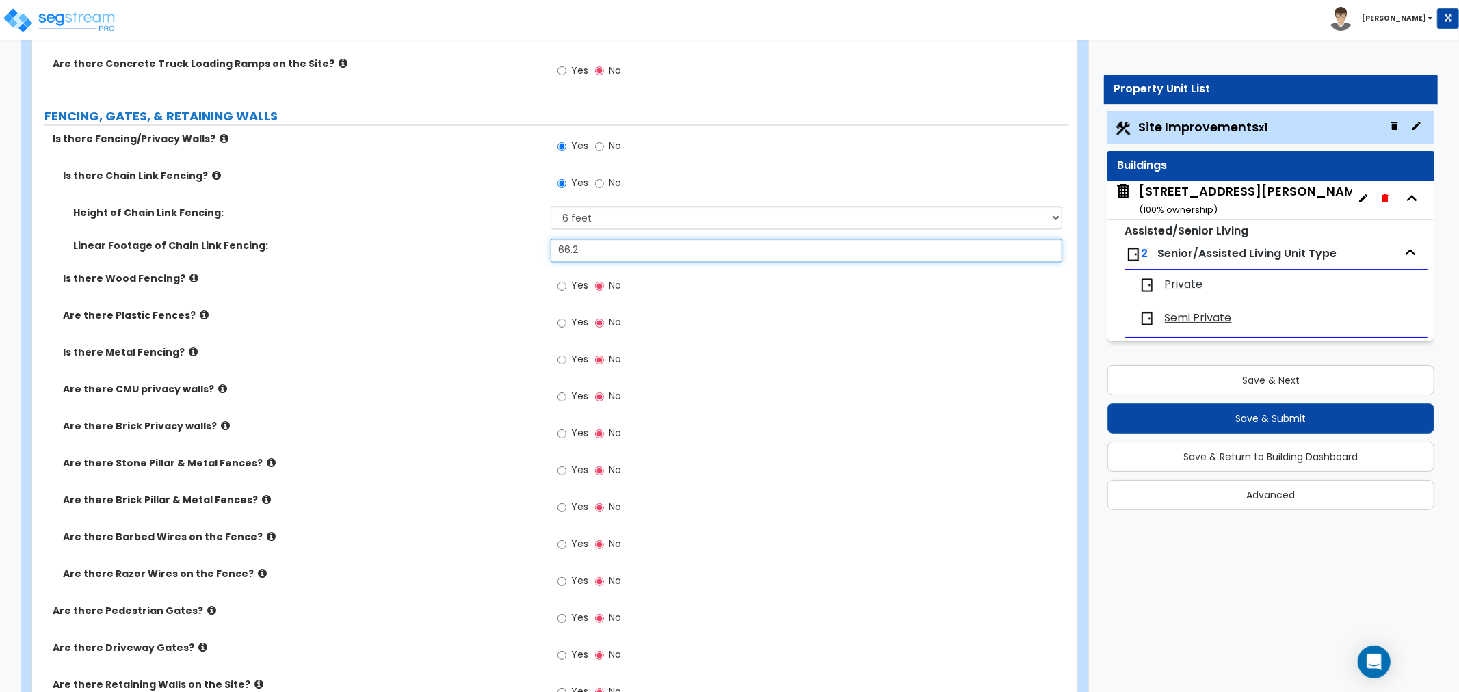
type input "66.2"
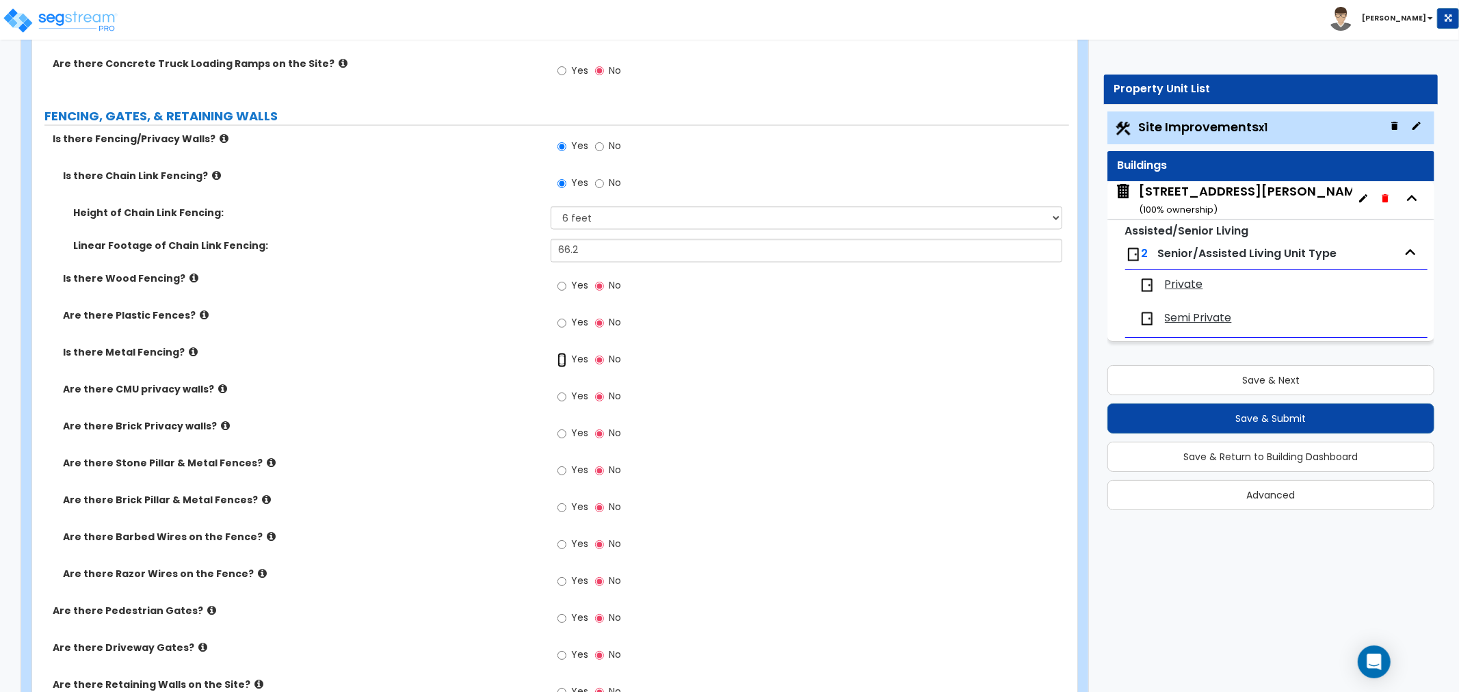
click at [563, 360] on input "Yes" at bounding box center [561, 360] width 9 height 15
radio input "true"
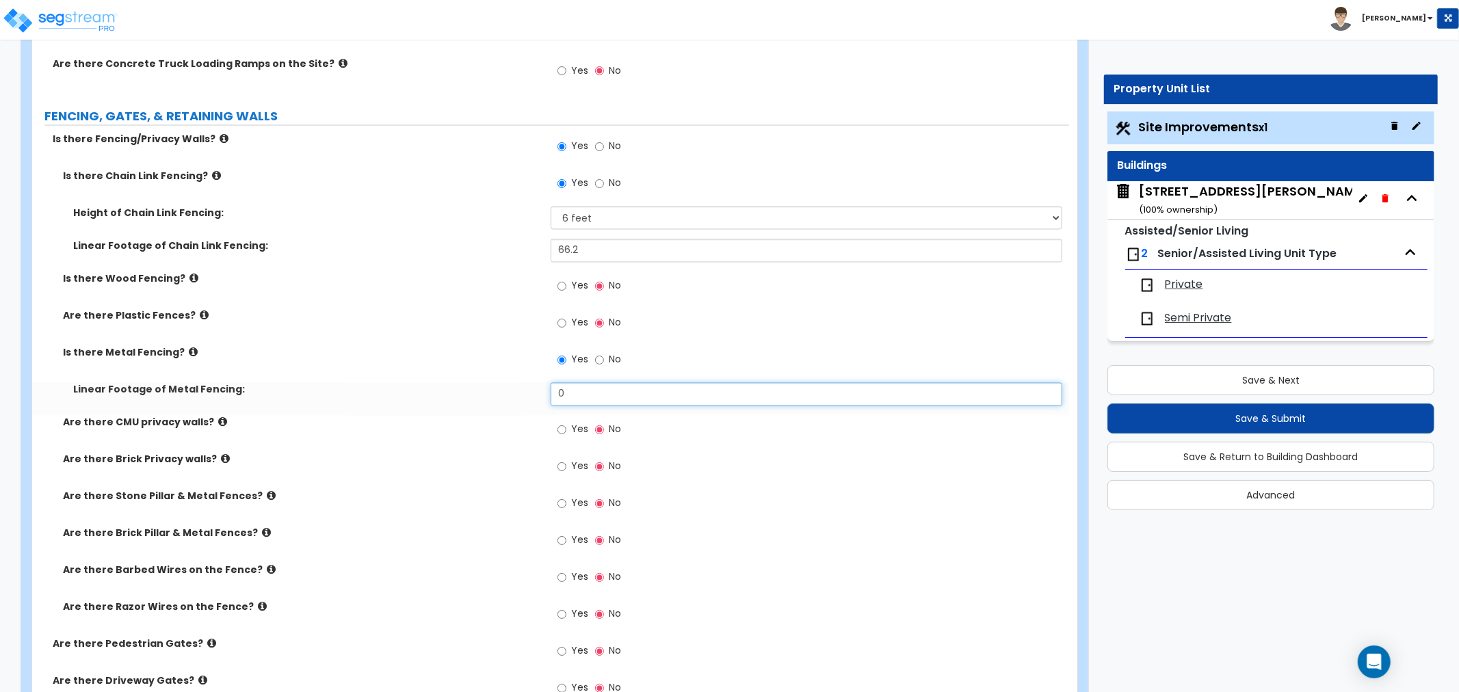
drag, startPoint x: 578, startPoint y: 392, endPoint x: 522, endPoint y: 397, distance: 56.2
click at [522, 397] on div "Linear Footage of Metal Fencing: 0" at bounding box center [550, 399] width 1037 height 33
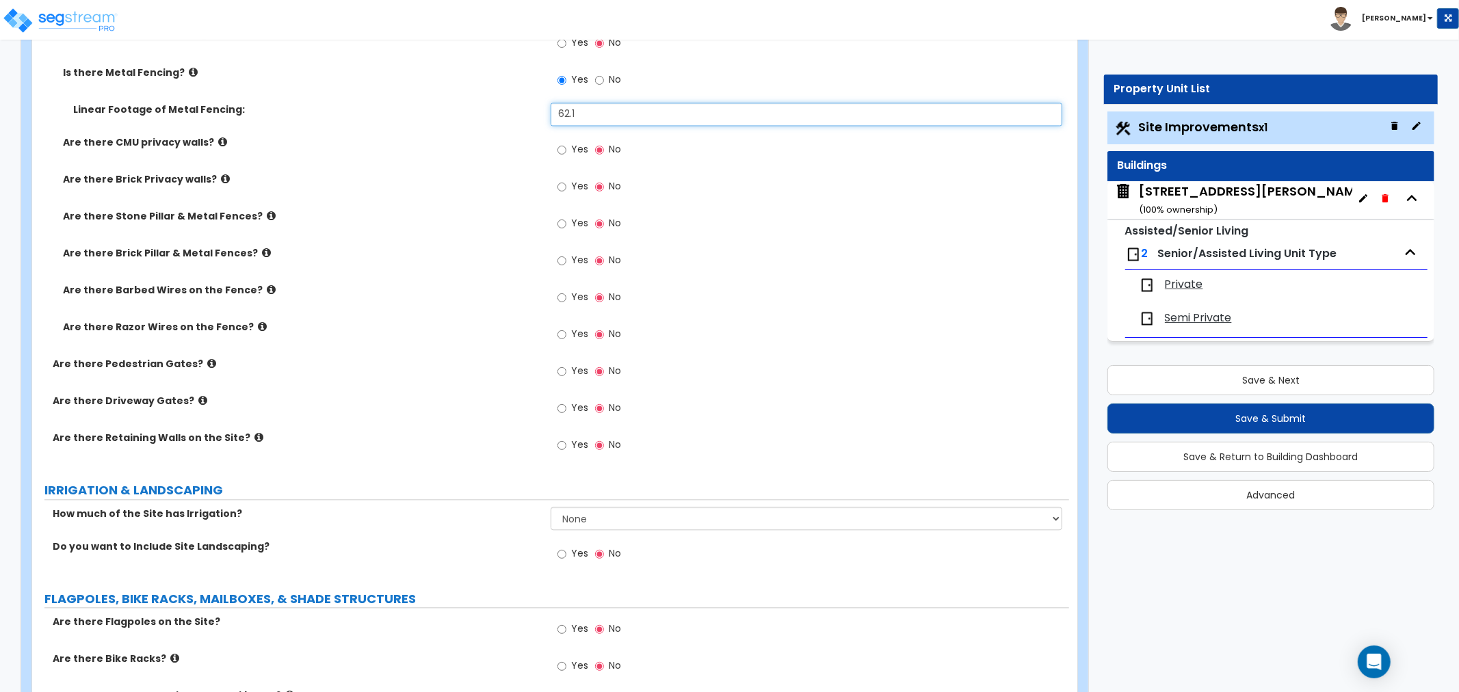
scroll to position [2355, 0]
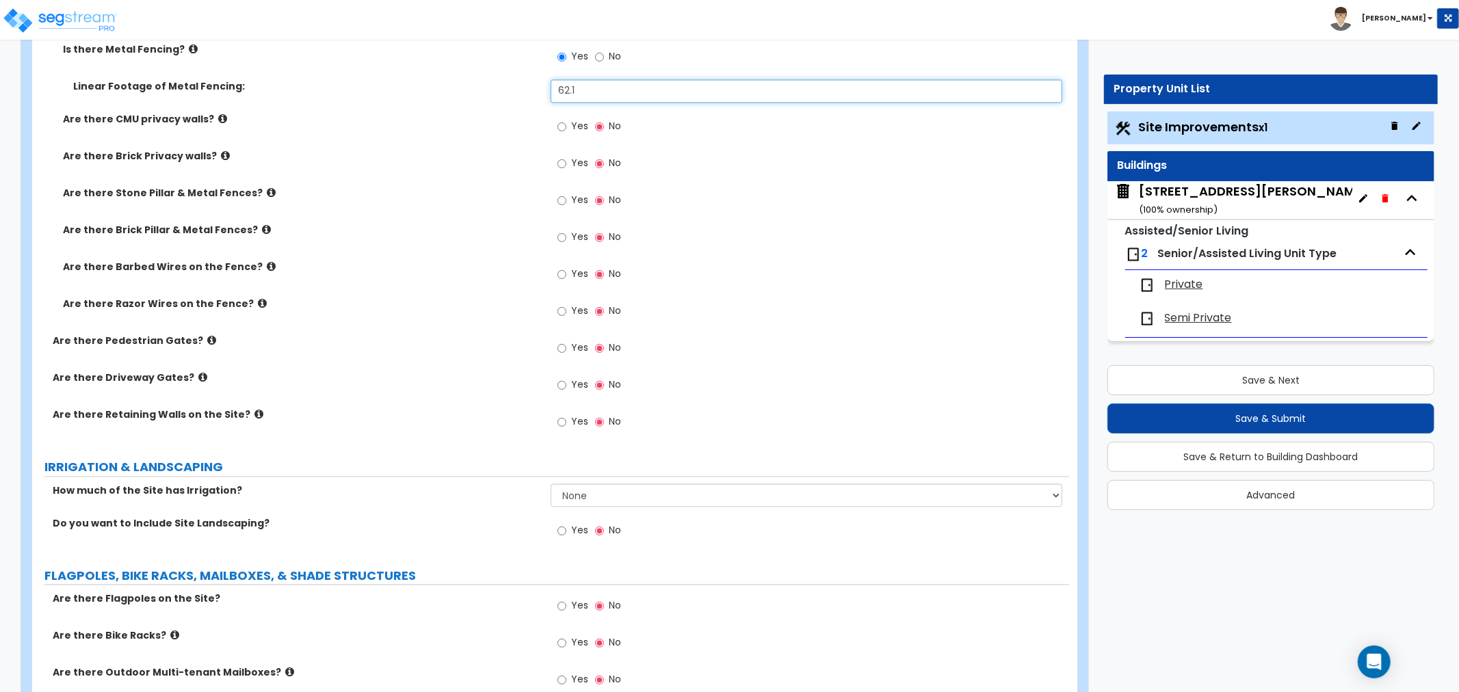
type input "62.1"
click at [559, 422] on input "Yes" at bounding box center [561, 421] width 9 height 15
radio input "true"
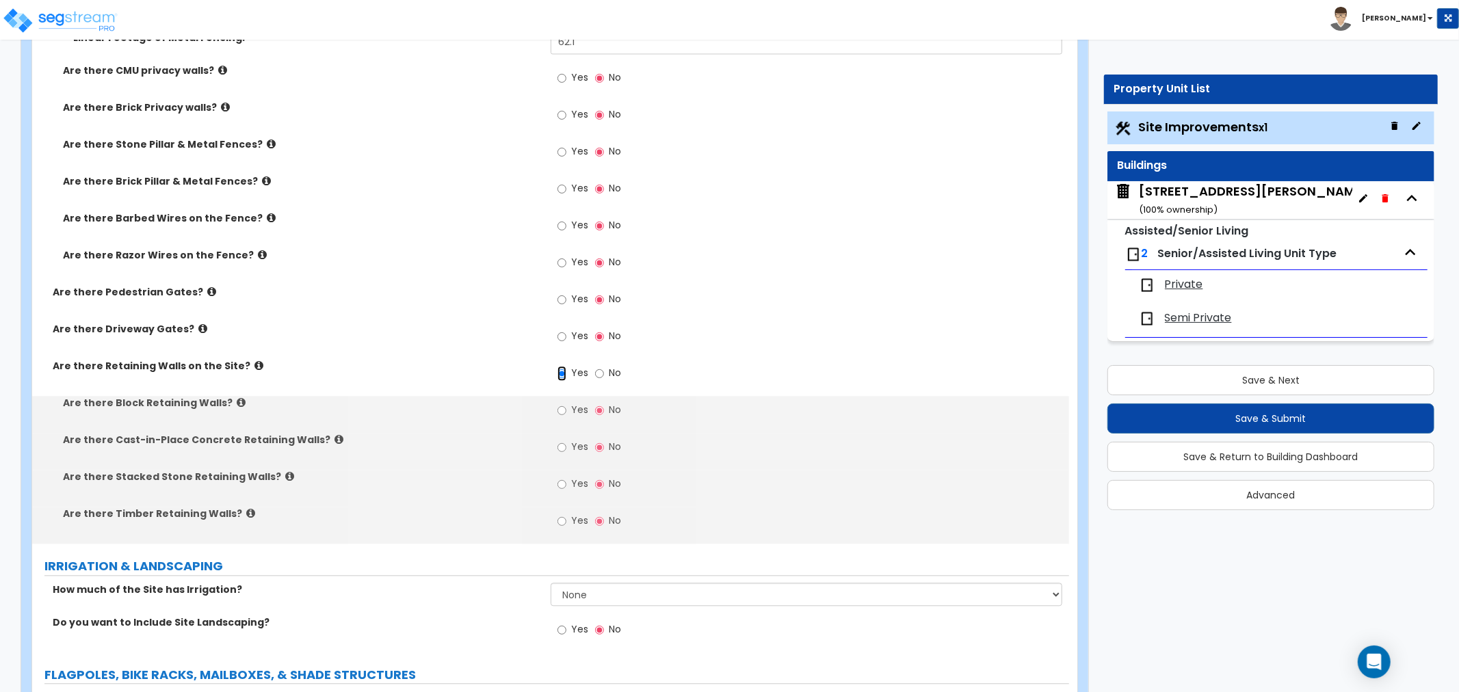
scroll to position [2431, 0]
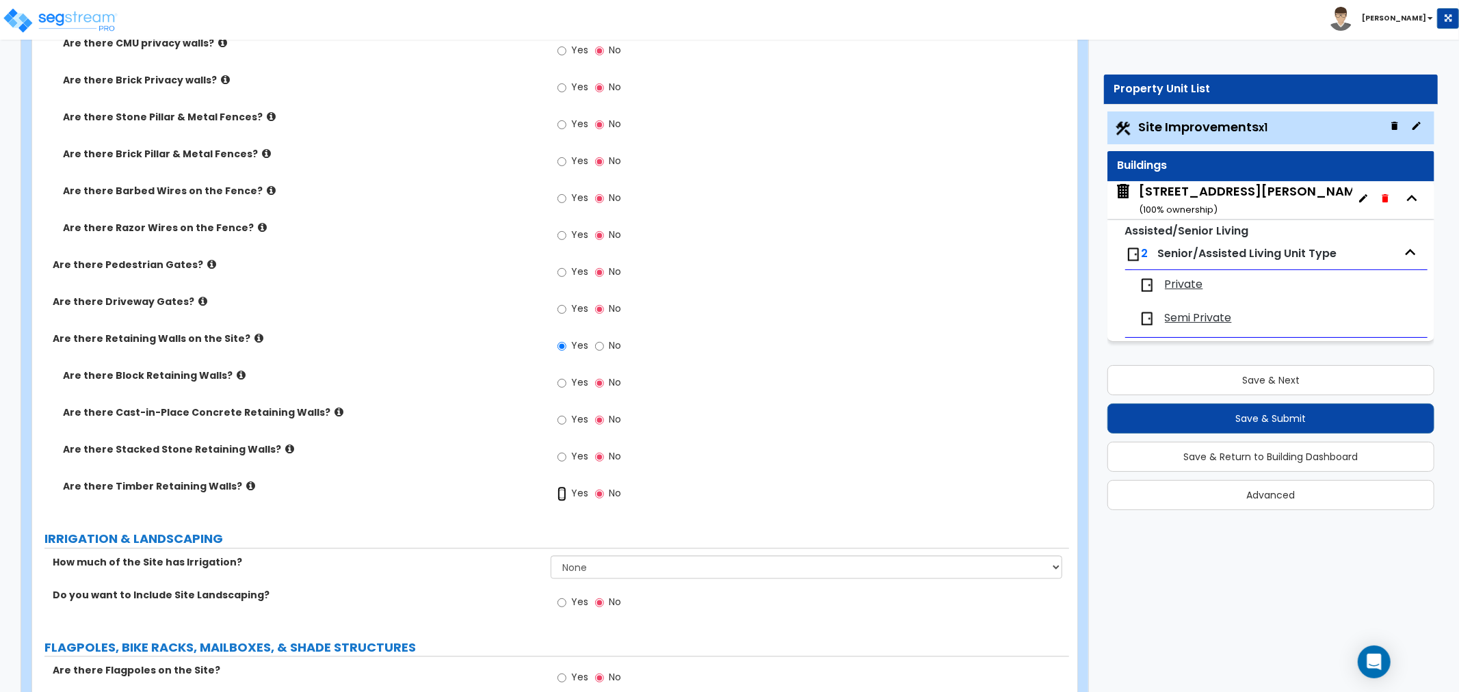
click at [559, 492] on input "Yes" at bounding box center [561, 493] width 9 height 15
radio input "true"
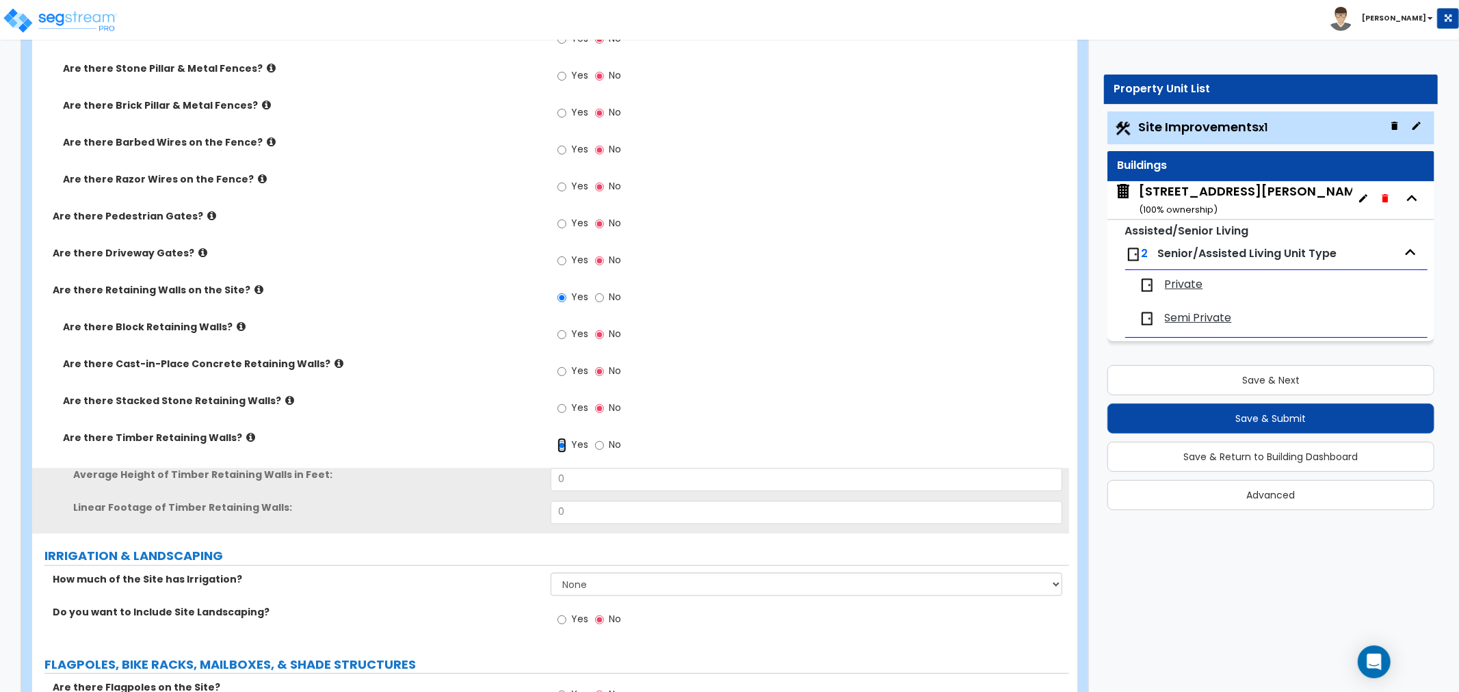
scroll to position [2507, 0]
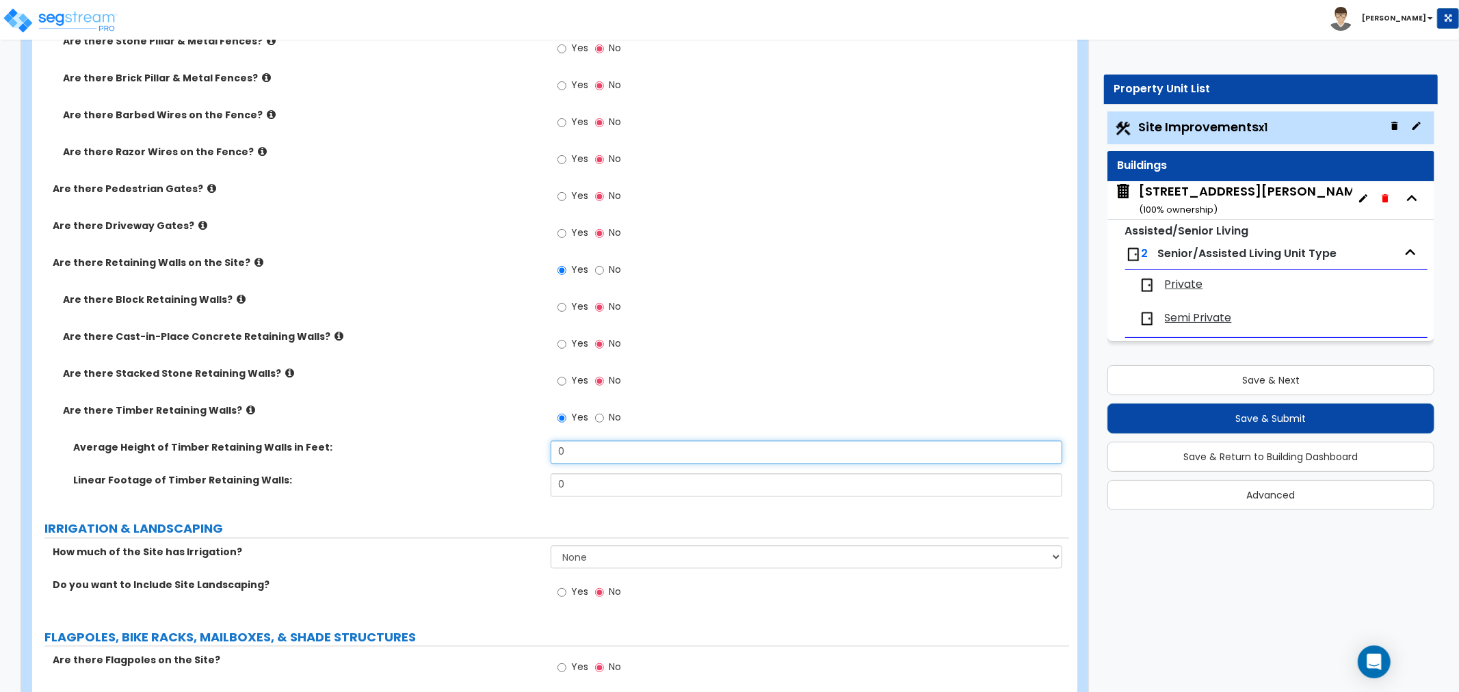
drag, startPoint x: 583, startPoint y: 448, endPoint x: 503, endPoint y: 451, distance: 80.1
click at [503, 451] on div "Average Height of Timber Retaining Walls in Feet: 0" at bounding box center [550, 456] width 1037 height 33
type input "3"
drag, startPoint x: 583, startPoint y: 477, endPoint x: 529, endPoint y: 483, distance: 54.3
click at [529, 483] on div "Linear Footage of Timber Retaining Walls: 0" at bounding box center [550, 489] width 1037 height 33
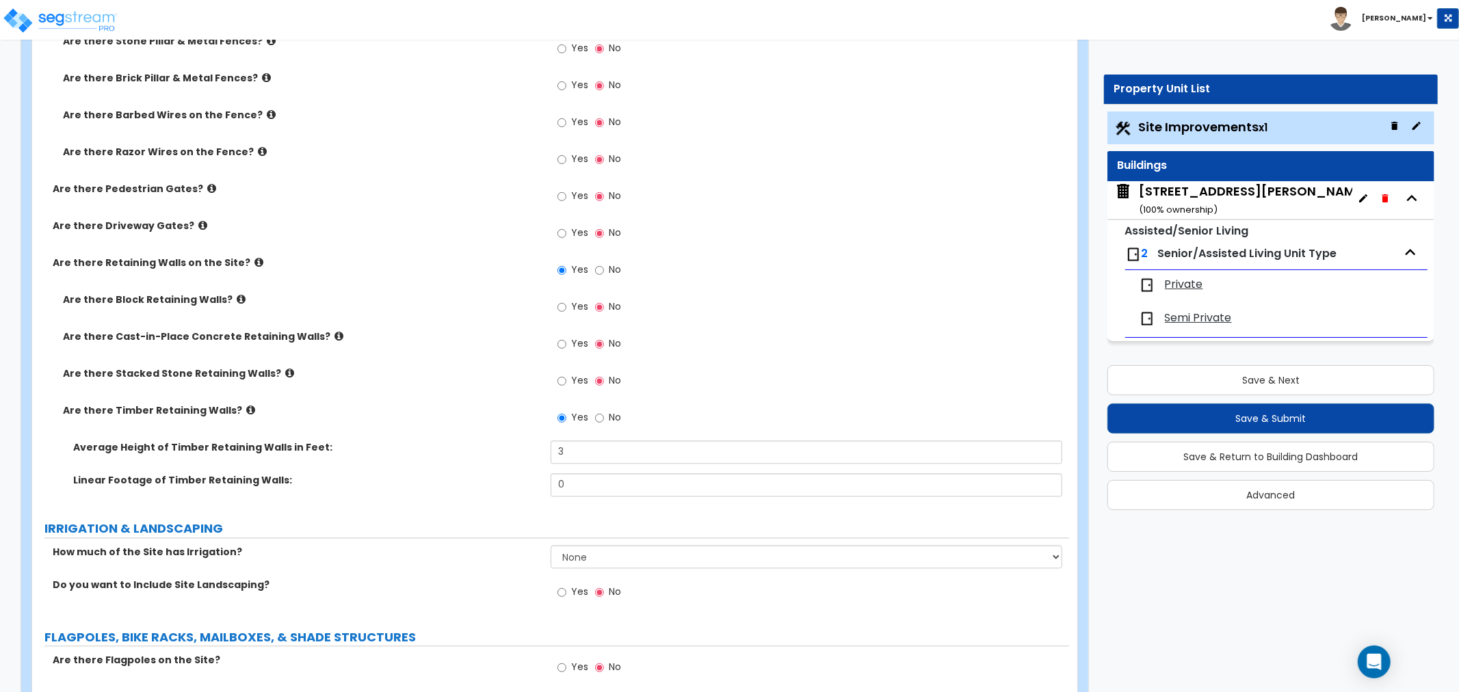
click at [506, 465] on div "Average Height of Timber Retaining Walls in Feet: 3" at bounding box center [550, 456] width 1037 height 33
drag, startPoint x: 583, startPoint y: 481, endPoint x: 465, endPoint y: 485, distance: 117.7
click at [465, 485] on div "Linear Footage of Timber Retaining Walls: 0" at bounding box center [550, 489] width 1037 height 33
type input "26"
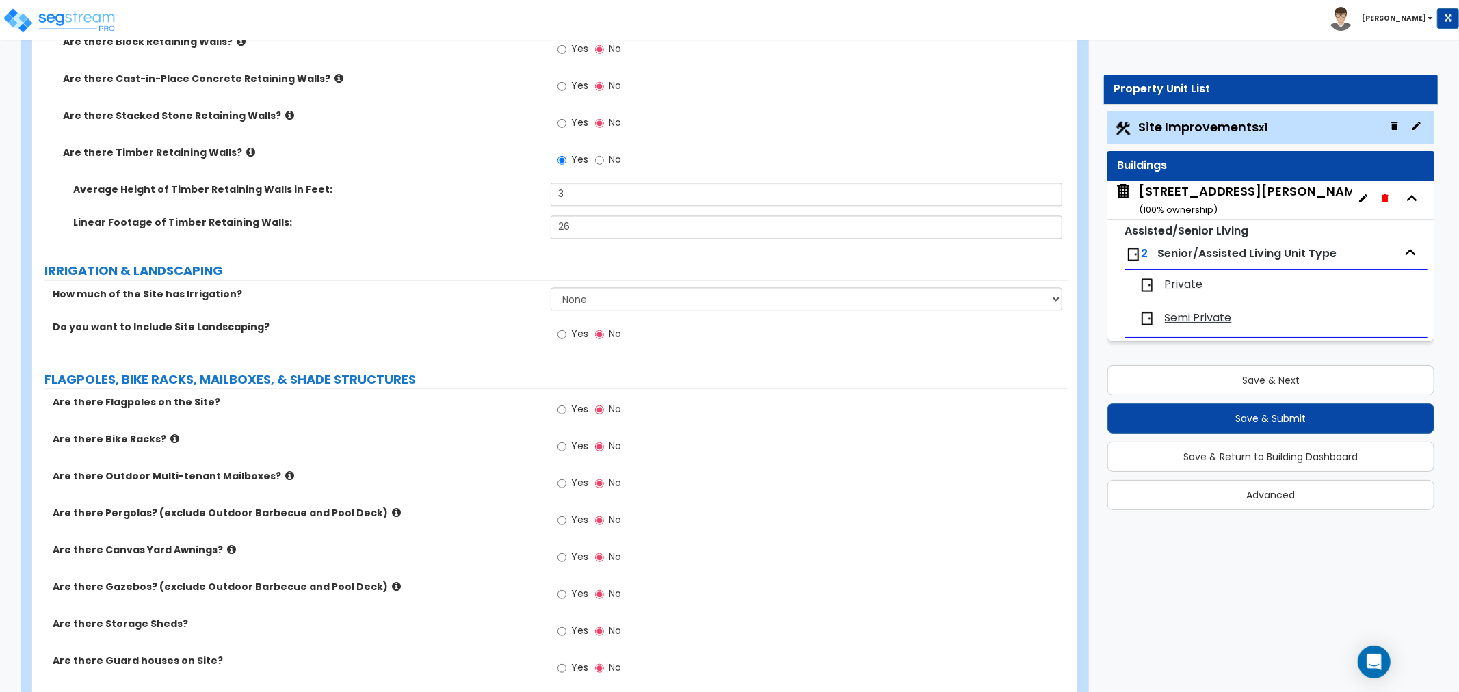
scroll to position [2811, 0]
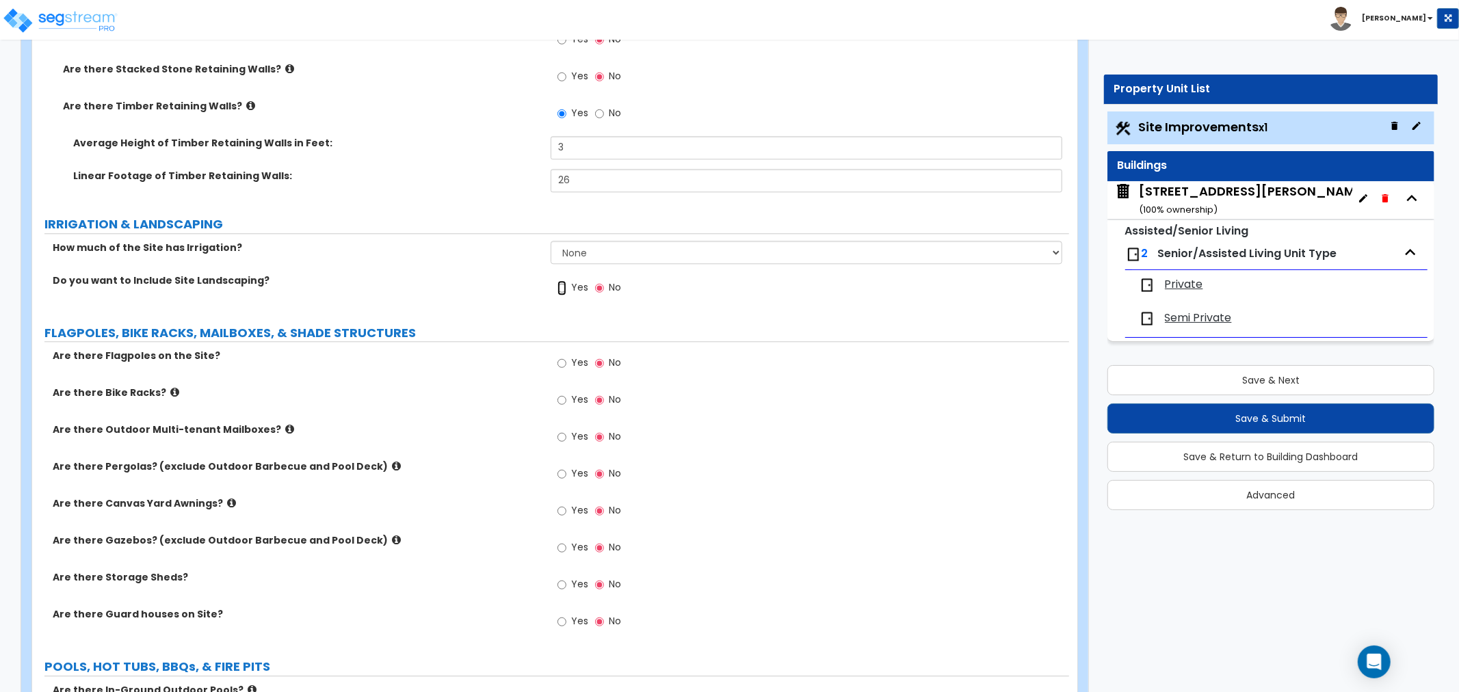
click at [559, 286] on input "Yes" at bounding box center [561, 287] width 9 height 15
radio input "true"
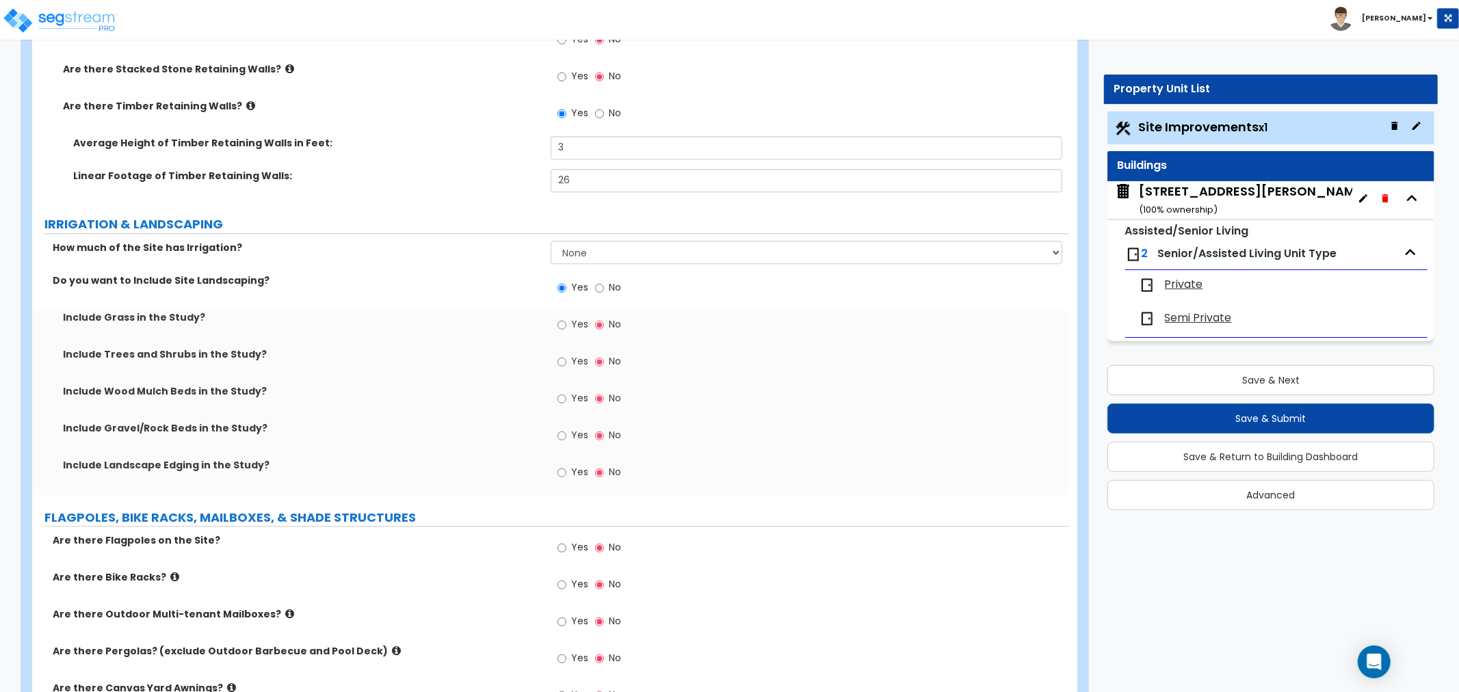
click at [556, 321] on div "Yes No" at bounding box center [588, 325] width 77 height 31
click at [559, 325] on input "Yes" at bounding box center [561, 324] width 9 height 15
radio input "true"
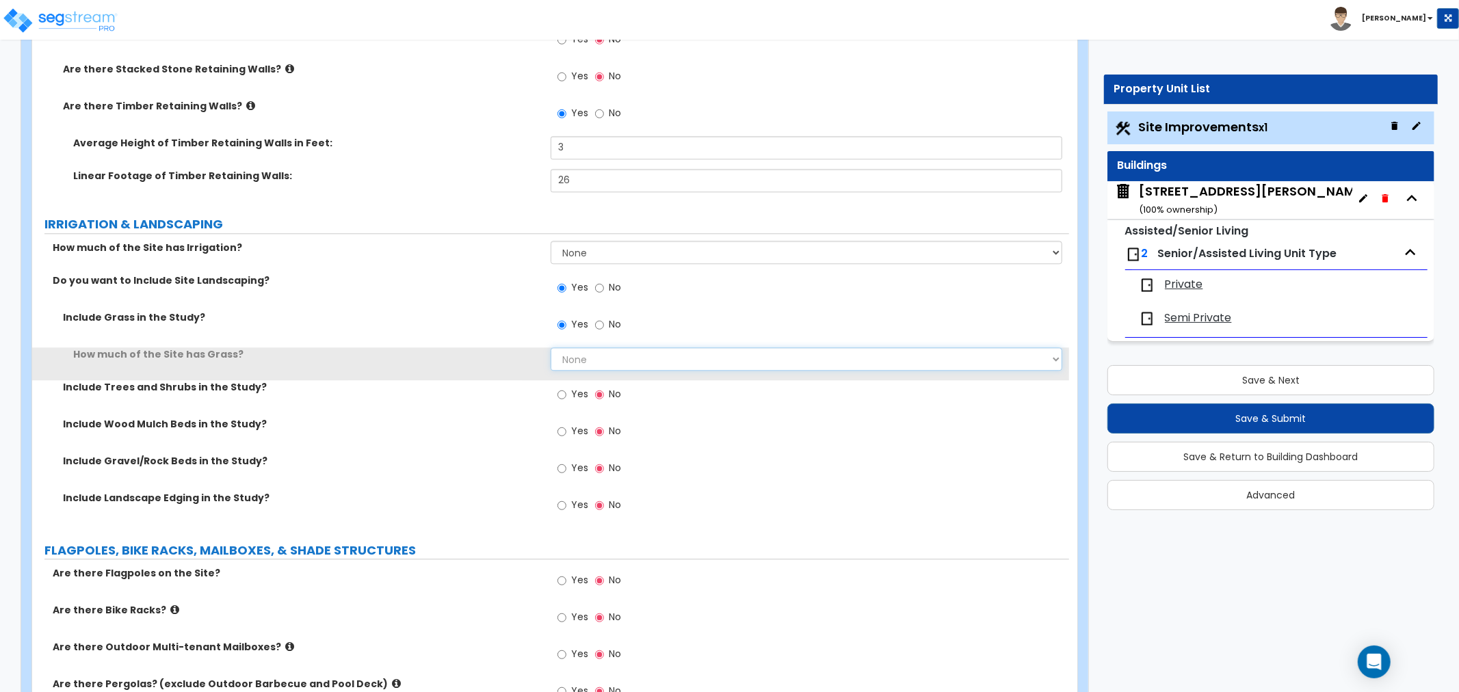
click at [570, 354] on select "None I want to Enter an Approximate Percentage I want to Enter the Square Foota…" at bounding box center [805, 358] width 511 height 23
select select "1"
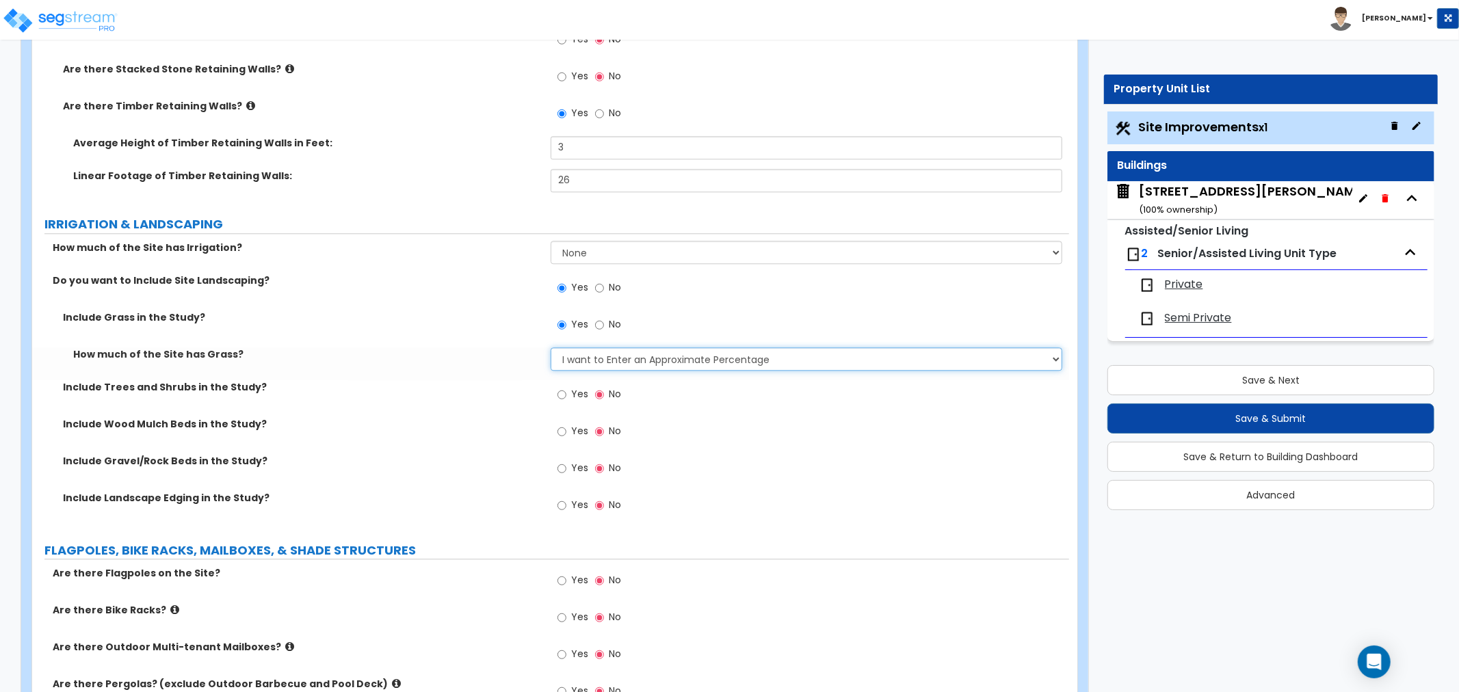
click at [550, 347] on select "None I want to Enter an Approximate Percentage I want to Enter the Square Foota…" at bounding box center [805, 358] width 511 height 23
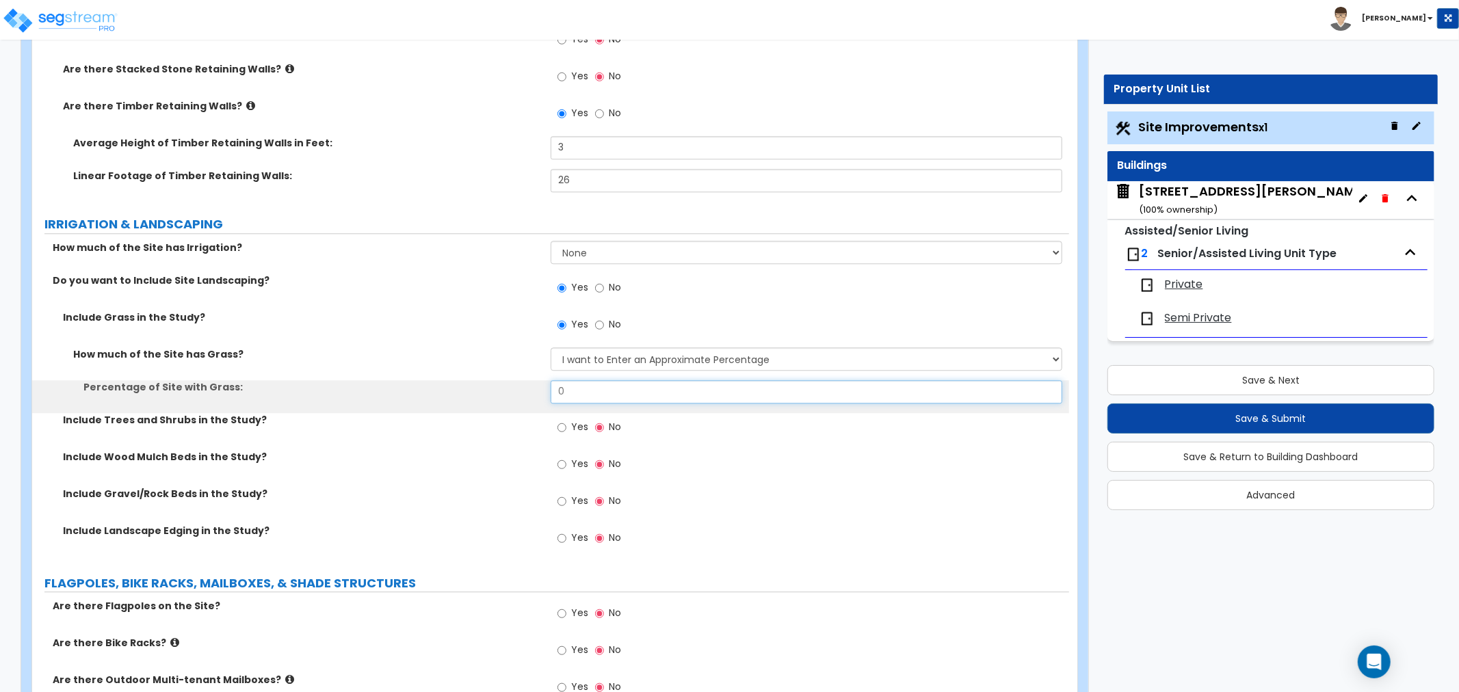
drag, startPoint x: 585, startPoint y: 399, endPoint x: 511, endPoint y: 392, distance: 74.8
click at [511, 392] on div "Percentage of Site with Grass: 0" at bounding box center [550, 396] width 1037 height 33
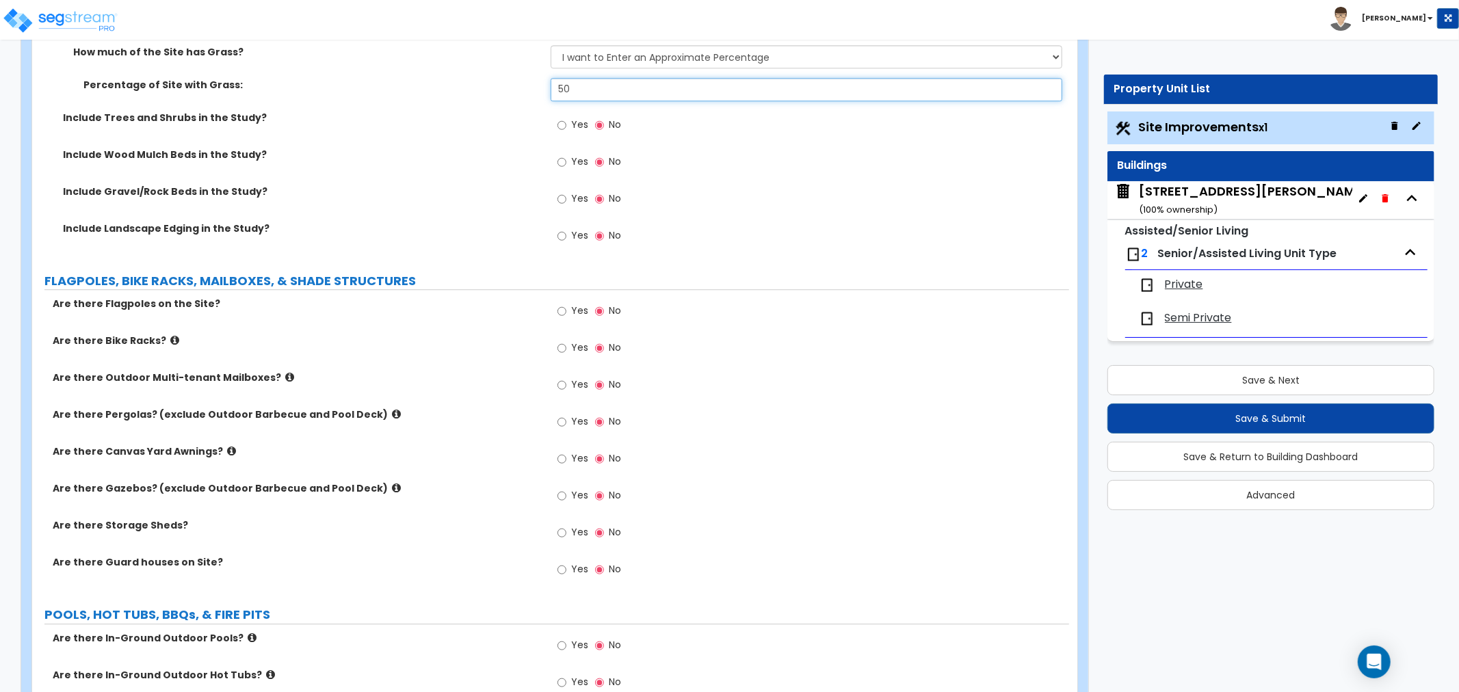
scroll to position [3115, 0]
type input "50"
click at [565, 305] on input "Yes" at bounding box center [561, 309] width 9 height 15
radio input "true"
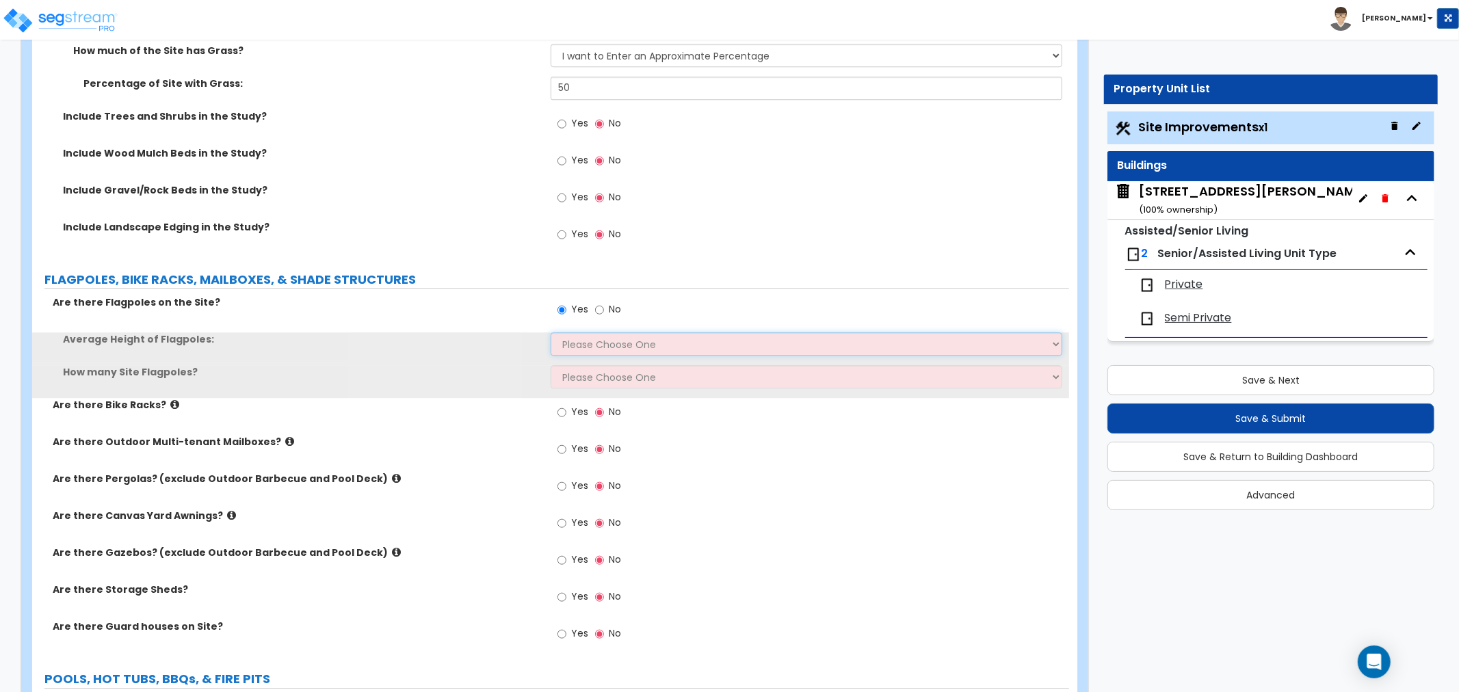
drag, startPoint x: 569, startPoint y: 342, endPoint x: 570, endPoint y: 351, distance: 9.0
click at [569, 342] on select "Please Choose One 20 ft 59 ft 70 ft 100 ft" at bounding box center [805, 343] width 511 height 23
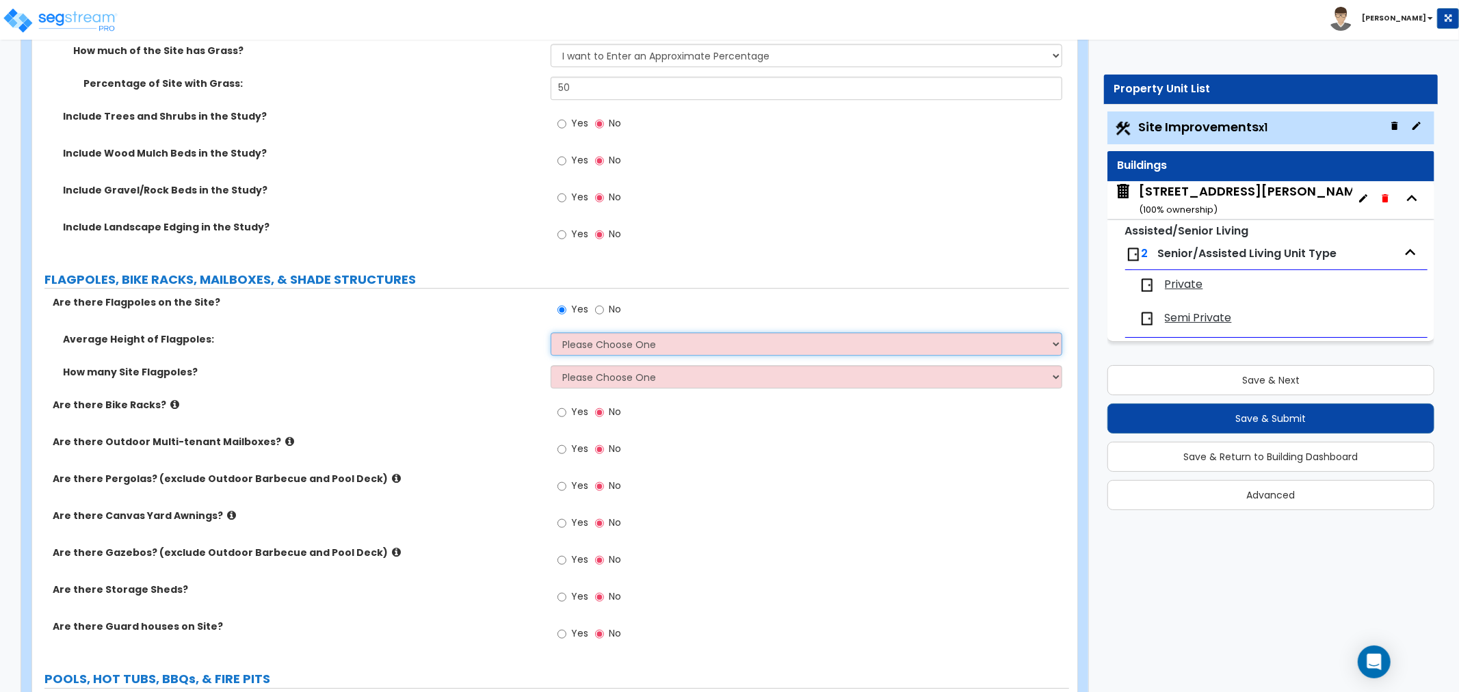
select select "2"
click at [550, 332] on select "Please Choose One 20 ft 59 ft 70 ft 100 ft" at bounding box center [805, 343] width 511 height 23
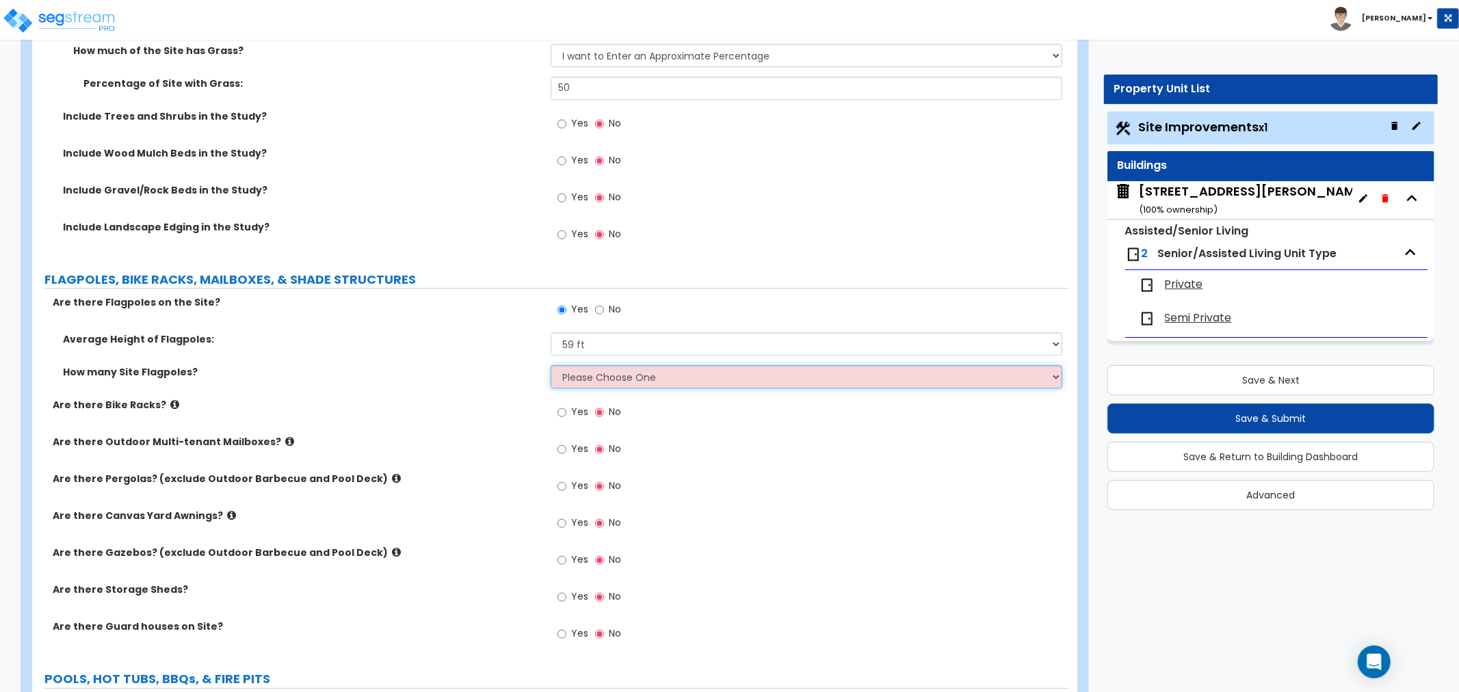
click at [570, 383] on select "Please Choose One 1 2 3 4 5" at bounding box center [805, 376] width 511 height 23
select select "1"
click at [550, 365] on select "Please Choose One 1 2 3 4 5" at bounding box center [805, 376] width 511 height 23
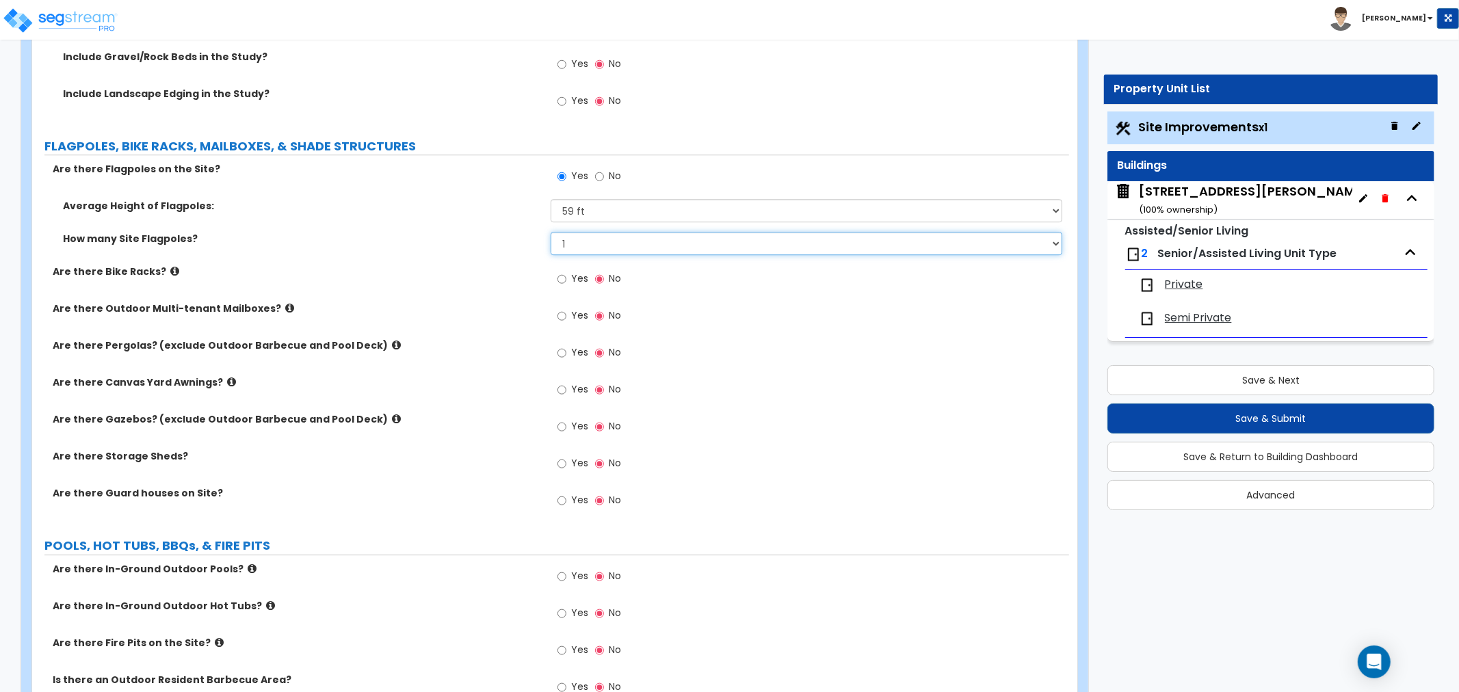
scroll to position [3266, 0]
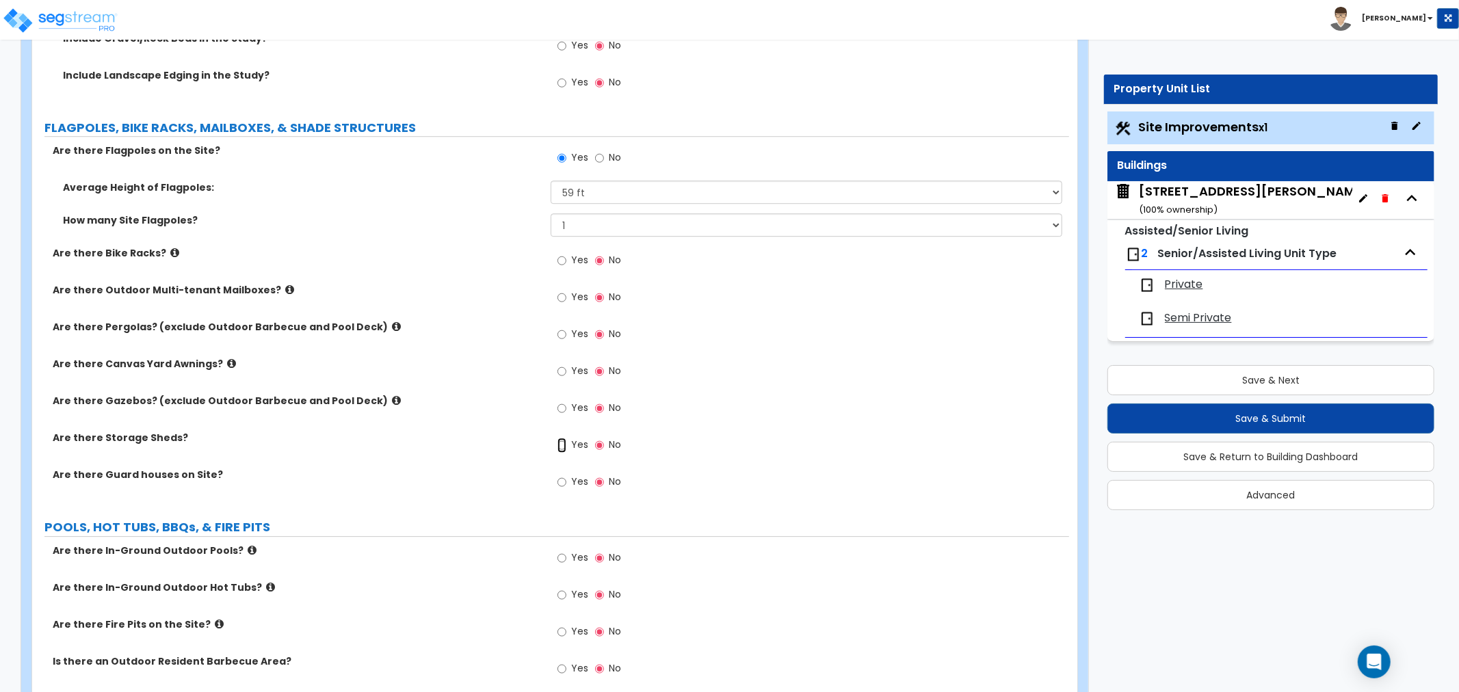
click at [557, 443] on input "Yes" at bounding box center [561, 445] width 9 height 15
radio input "true"
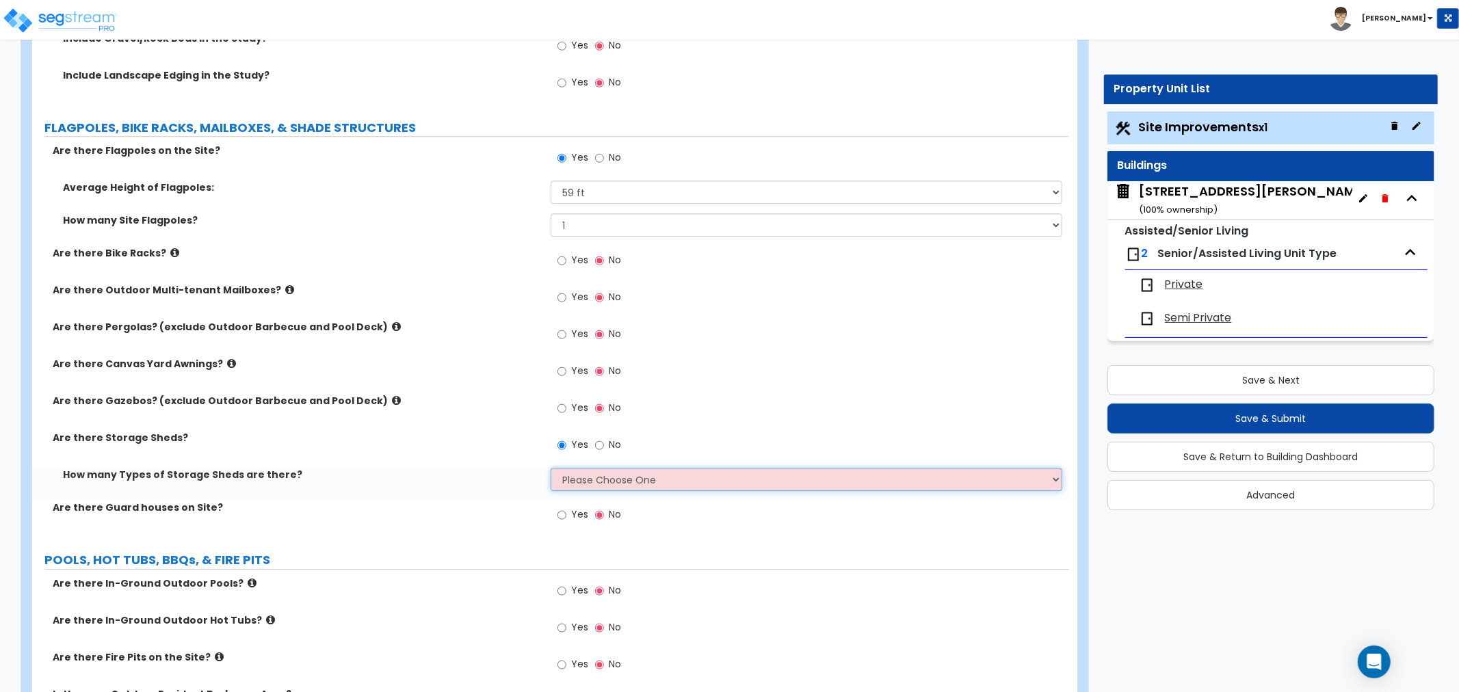
click at [595, 476] on select "Please Choose One 1 2" at bounding box center [805, 479] width 511 height 23
select select "1"
click at [550, 468] on select "Please Choose One 1 2" at bounding box center [805, 479] width 511 height 23
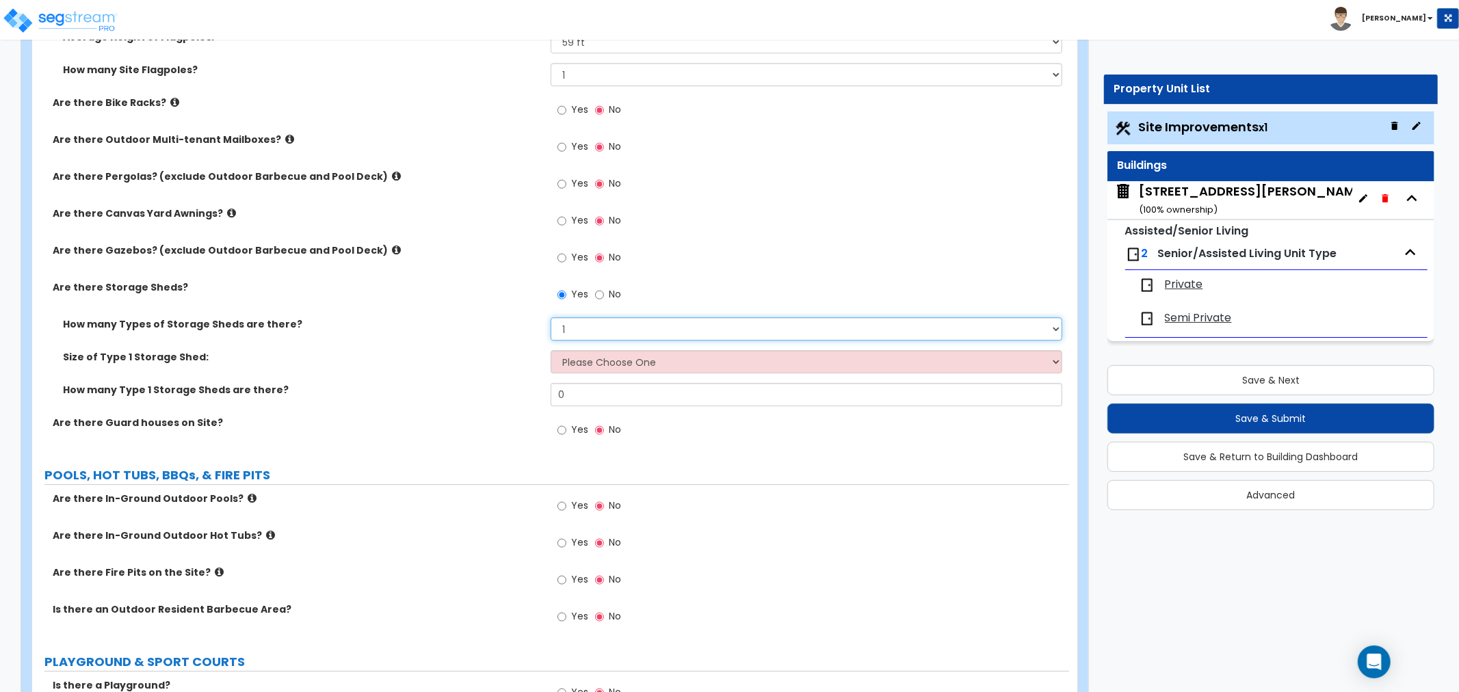
scroll to position [3419, 0]
click at [604, 360] on select "Please Choose One 16' x 32' 30' x 64'" at bounding box center [805, 359] width 511 height 23
select select "1"
click at [550, 348] on select "Please Choose One 16' x 32' 30' x 64'" at bounding box center [805, 359] width 511 height 23
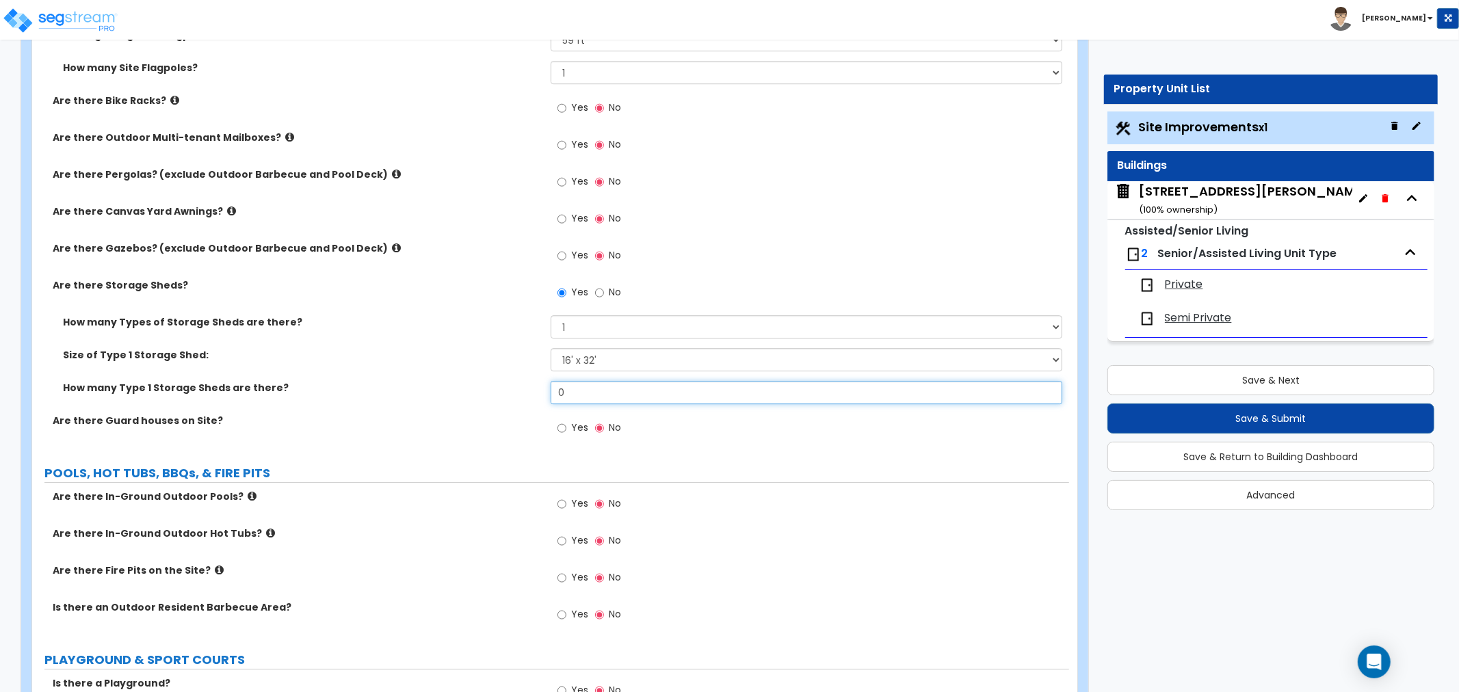
drag, startPoint x: 588, startPoint y: 391, endPoint x: 483, endPoint y: 391, distance: 105.3
click at [483, 391] on div "How many Type 1 Storage Sheds are there? 0" at bounding box center [550, 397] width 1037 height 33
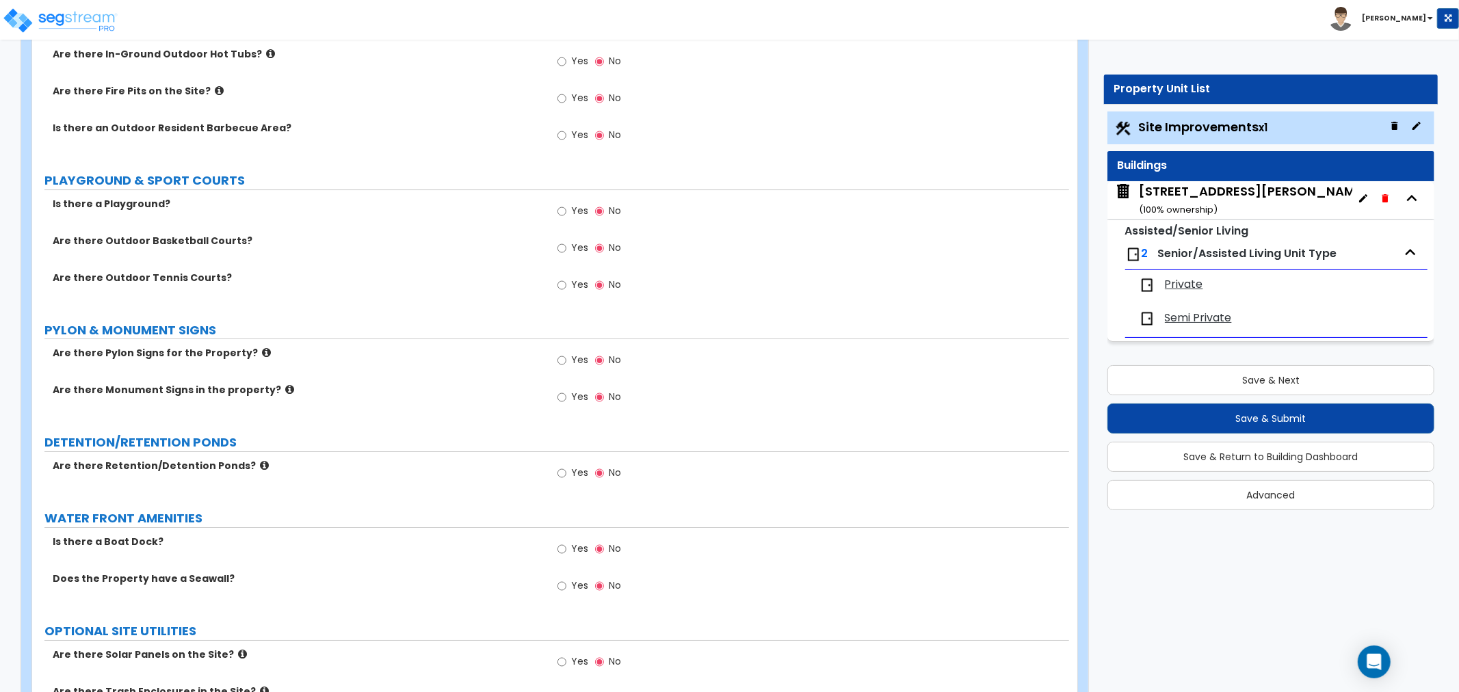
scroll to position [3950, 0]
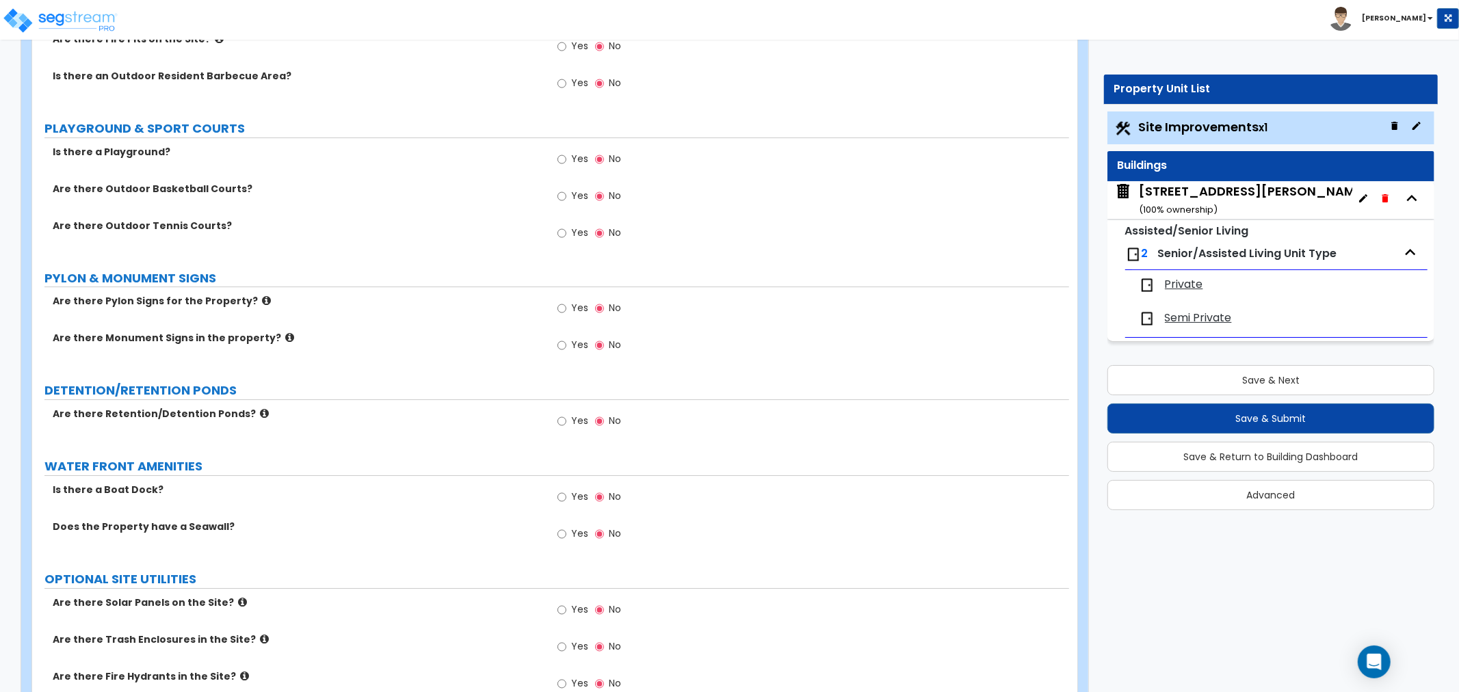
type input "1"
click at [558, 349] on input "Yes" at bounding box center [561, 345] width 9 height 15
radio input "true"
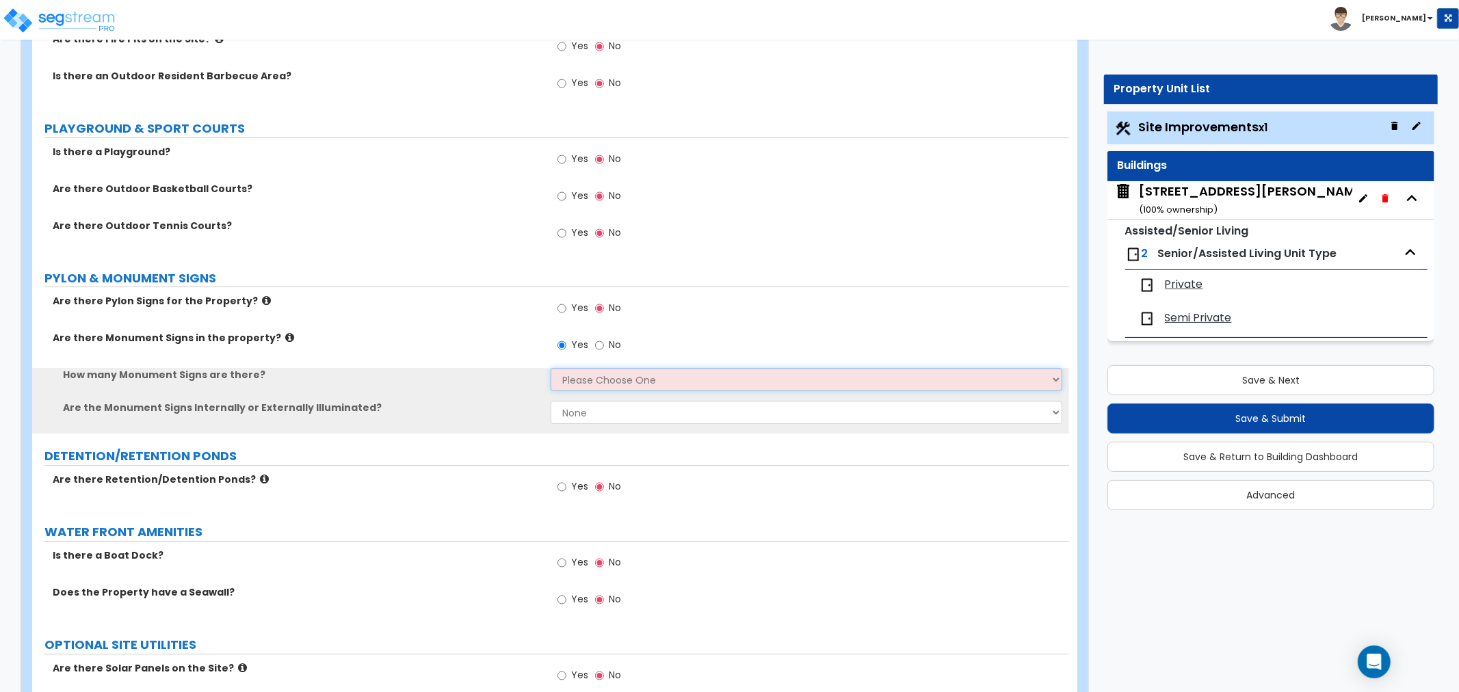
click at [575, 373] on select "Please Choose One 1 2 3" at bounding box center [805, 379] width 511 height 23
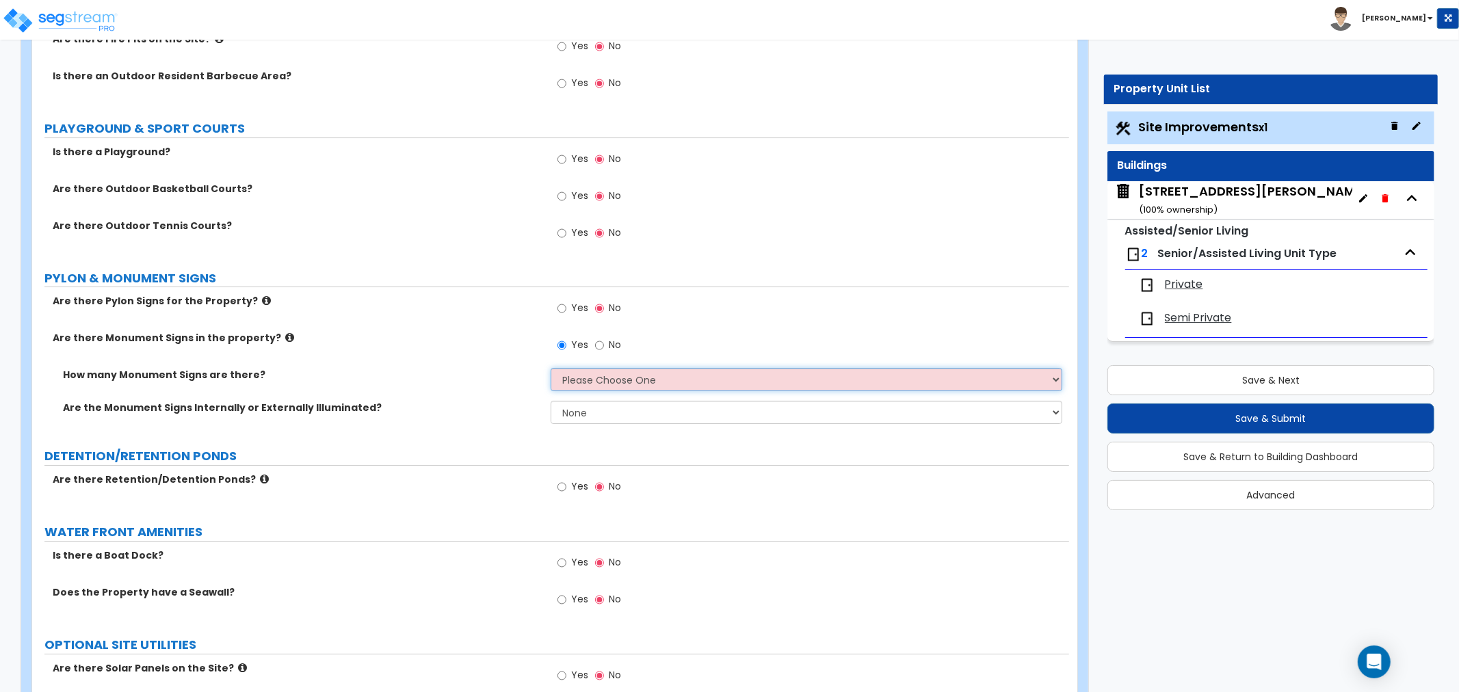
select select "1"
click at [550, 368] on select "Please Choose One 1 2 3" at bounding box center [805, 379] width 511 height 23
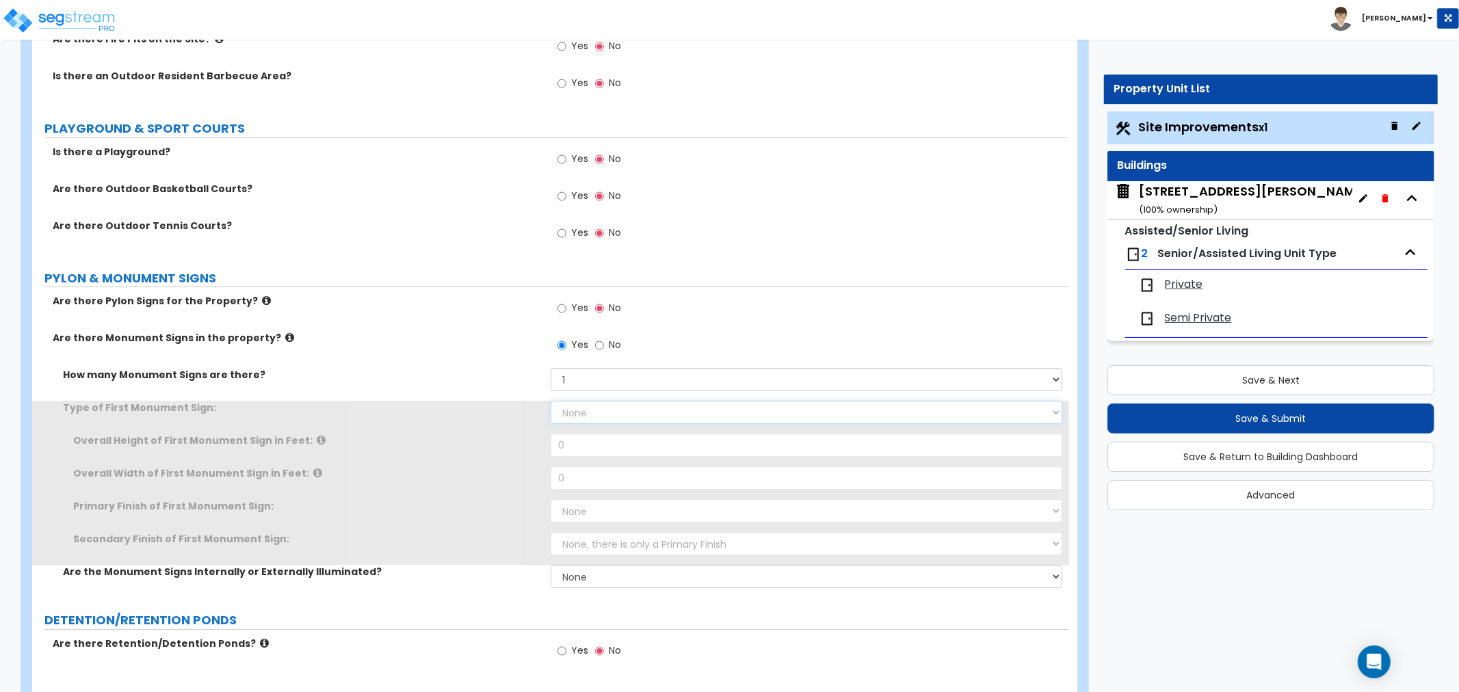
click at [575, 411] on select "None Flat Signboard on top of a Base Flat Signboard attached to a Back Board/Wa…" at bounding box center [805, 412] width 511 height 23
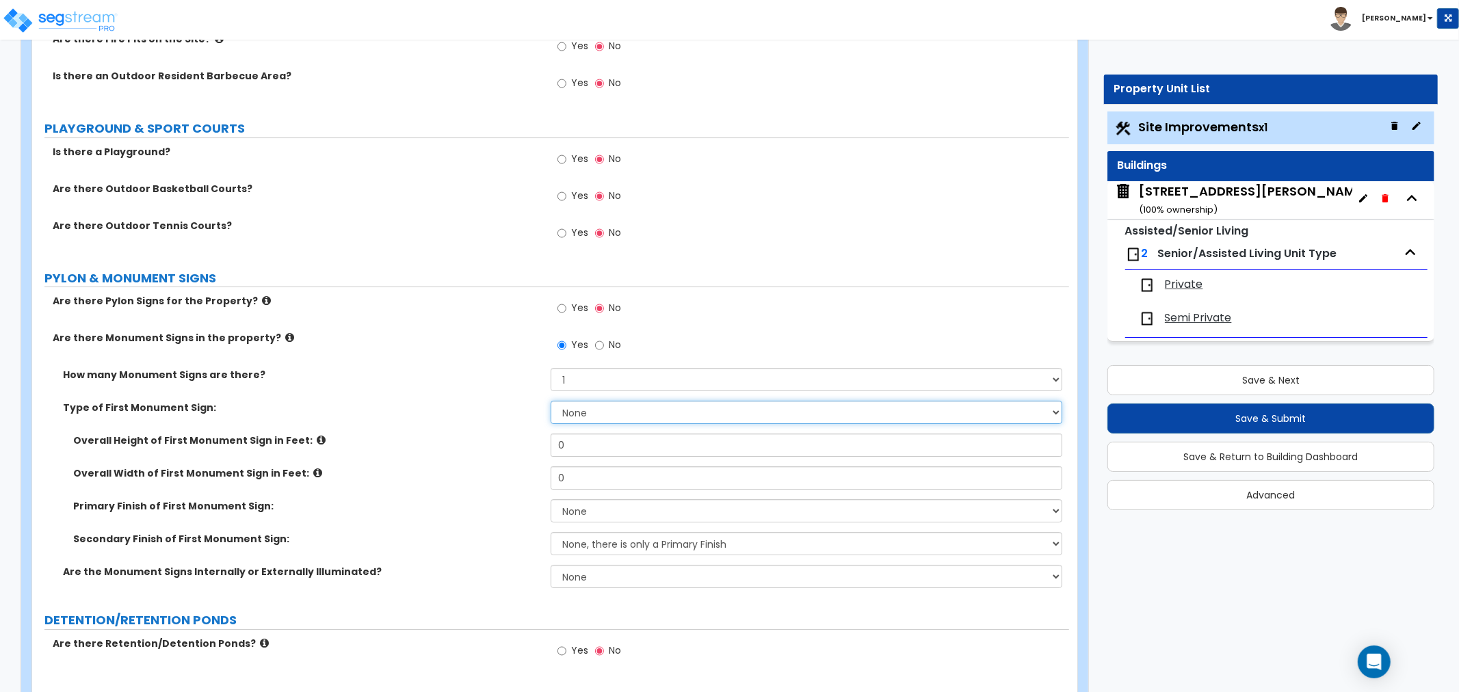
select select "1"
click at [550, 401] on select "None Flat Signboard on top of a Base Flat Signboard attached to a Back Board/Wa…" at bounding box center [805, 412] width 511 height 23
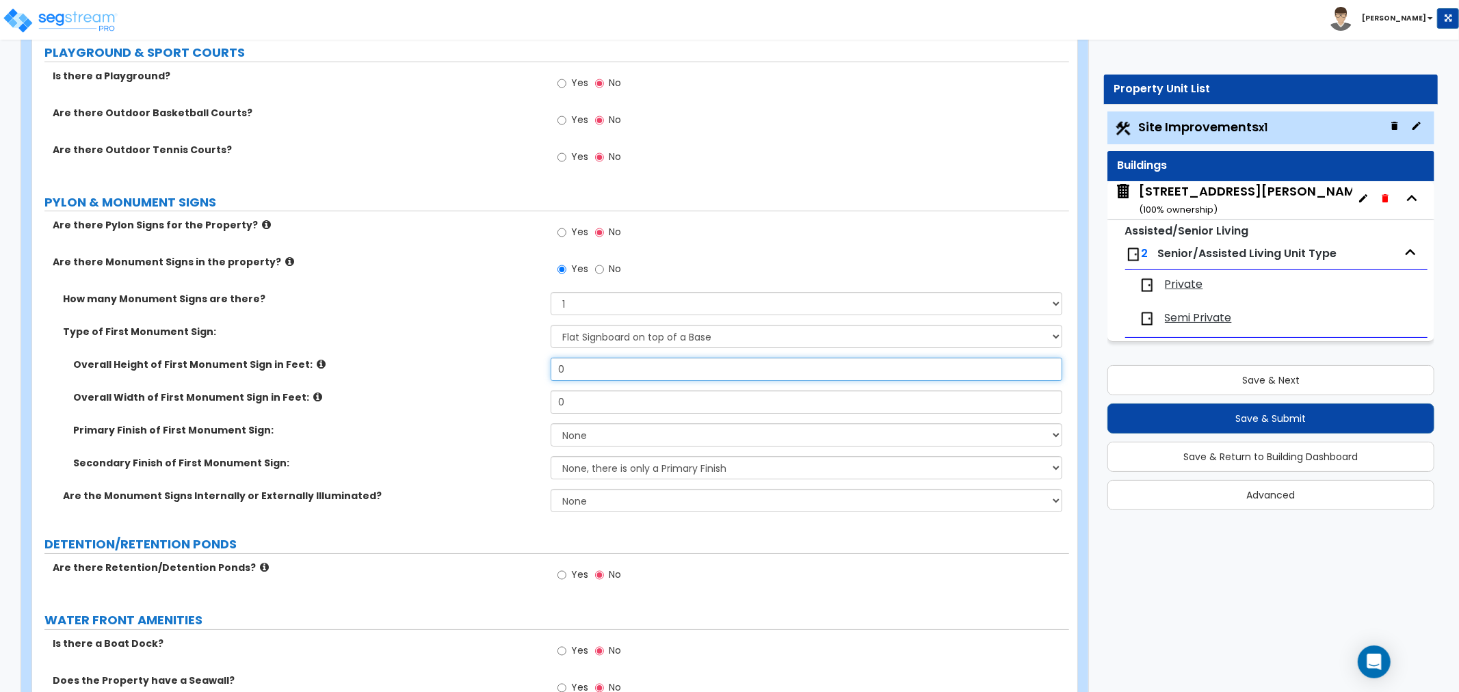
drag, startPoint x: 583, startPoint y: 364, endPoint x: 465, endPoint y: 360, distance: 117.7
click at [465, 360] on div "Overall Height of First Monument Sign in Feet: 0" at bounding box center [550, 374] width 1037 height 33
click at [565, 369] on input "0" at bounding box center [805, 369] width 511 height 23
drag, startPoint x: 583, startPoint y: 364, endPoint x: 503, endPoint y: 370, distance: 80.2
click at [503, 370] on div "Overall Height of First Monument Sign in Feet: 0" at bounding box center [550, 374] width 1037 height 33
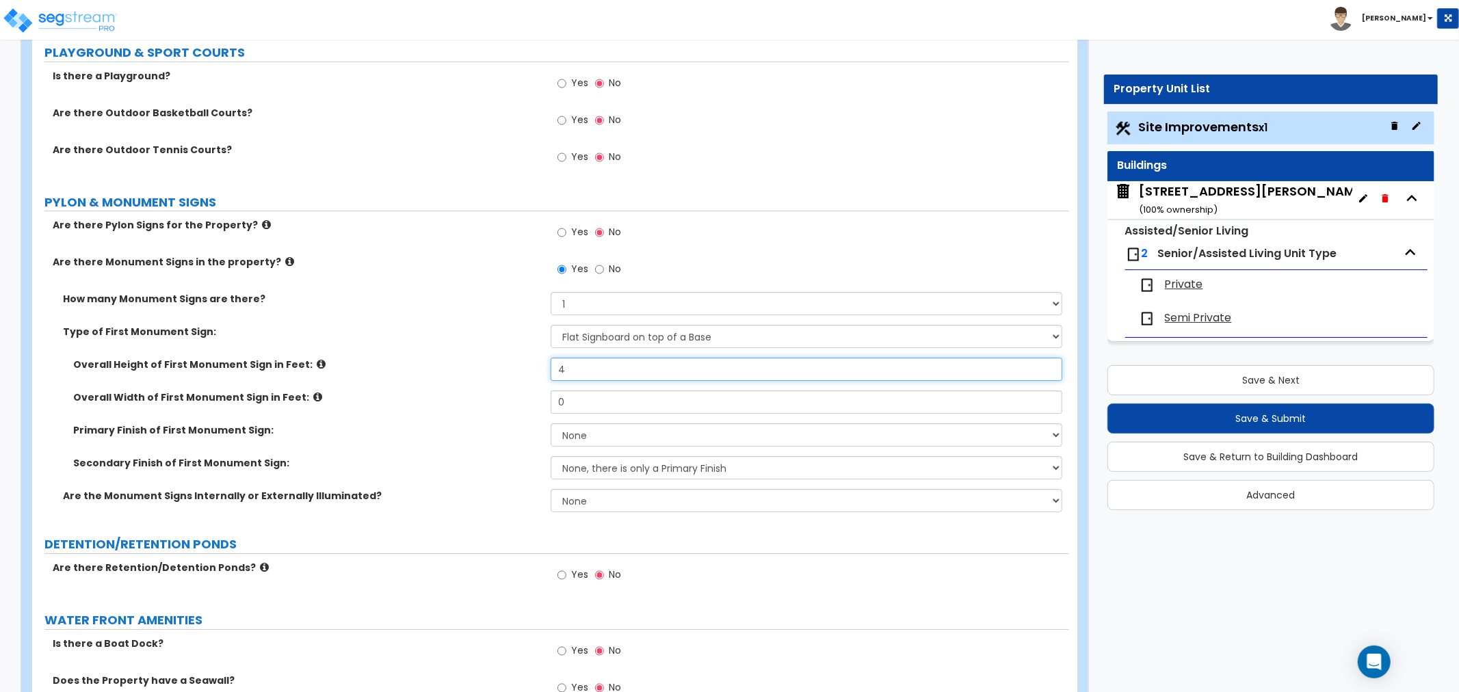
type input "4"
drag, startPoint x: 569, startPoint y: 402, endPoint x: 510, endPoint y: 403, distance: 58.8
click at [510, 403] on div "Overall Width of First Monument Sign in Feet: 0" at bounding box center [550, 406] width 1037 height 33
type input "4"
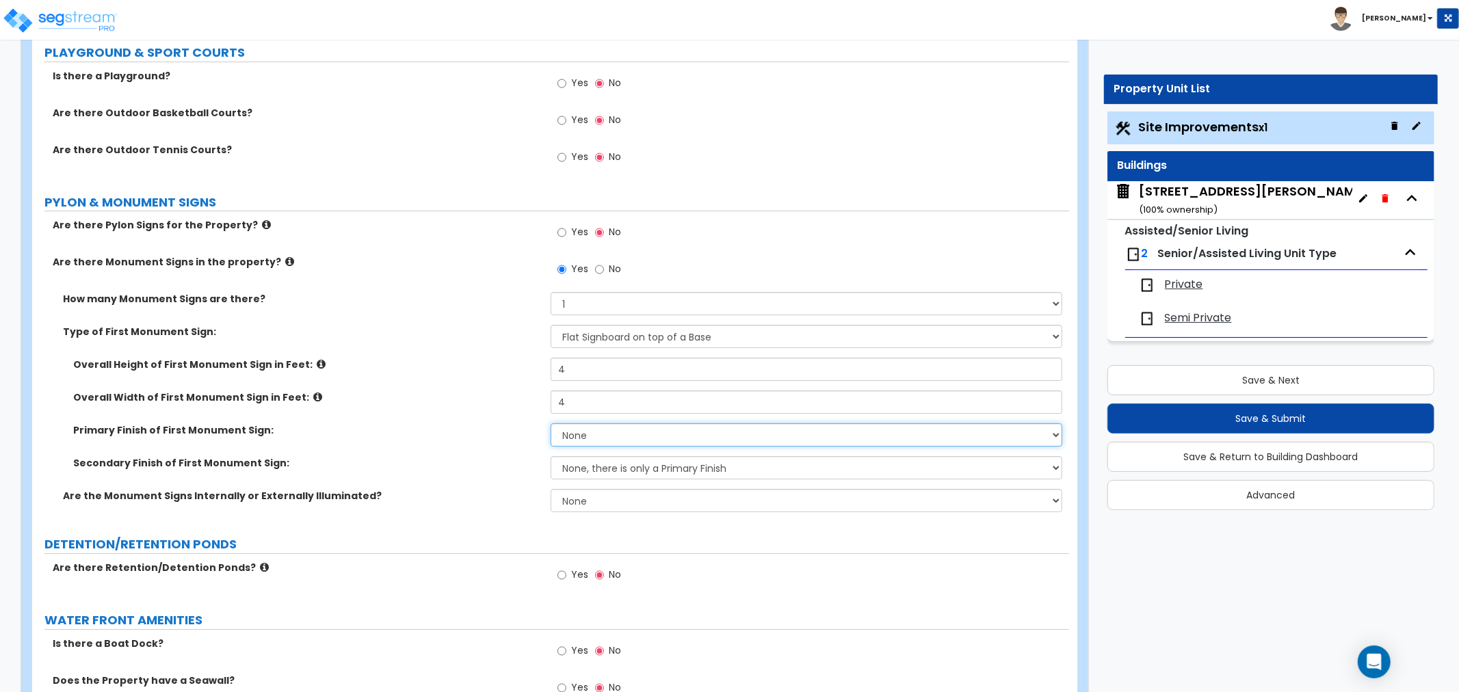
click at [585, 429] on select "None Paint/Stucco Finish Brick Finish Stone Finish Metal Composite Finish Vinyl…" at bounding box center [805, 434] width 511 height 23
select select "4"
click at [550, 423] on select "None Paint/Stucco Finish Brick Finish Stone Finish Metal Composite Finish Vinyl…" at bounding box center [805, 434] width 511 height 23
click at [576, 467] on select "None, there is only a Primary Finish Paint/Stucco Finish Brick Finish Stone Fin…" at bounding box center [805, 467] width 511 height 23
click at [470, 497] on label "Are the Monument Signs Internally or Externally Illuminated?" at bounding box center [301, 496] width 477 height 14
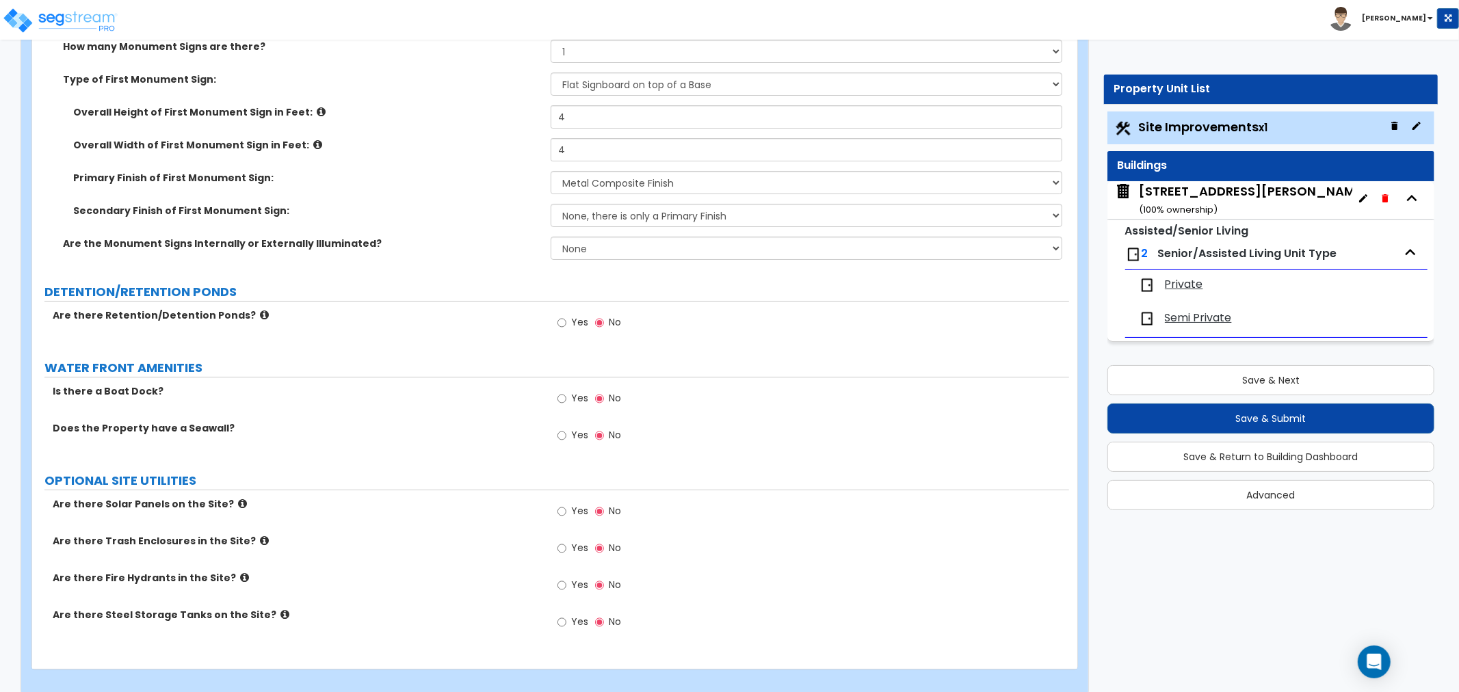
scroll to position [4292, 0]
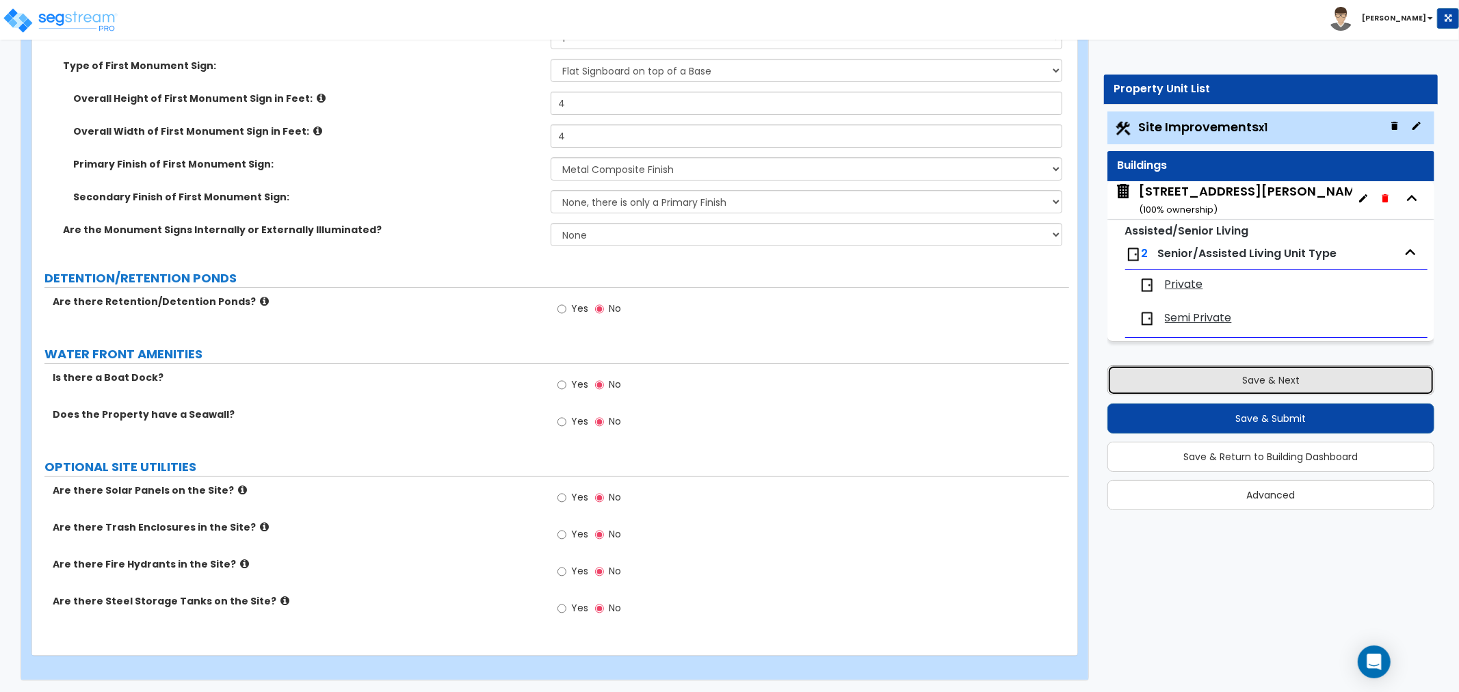
click at [1253, 377] on button "Save & Next" at bounding box center [1270, 380] width 327 height 30
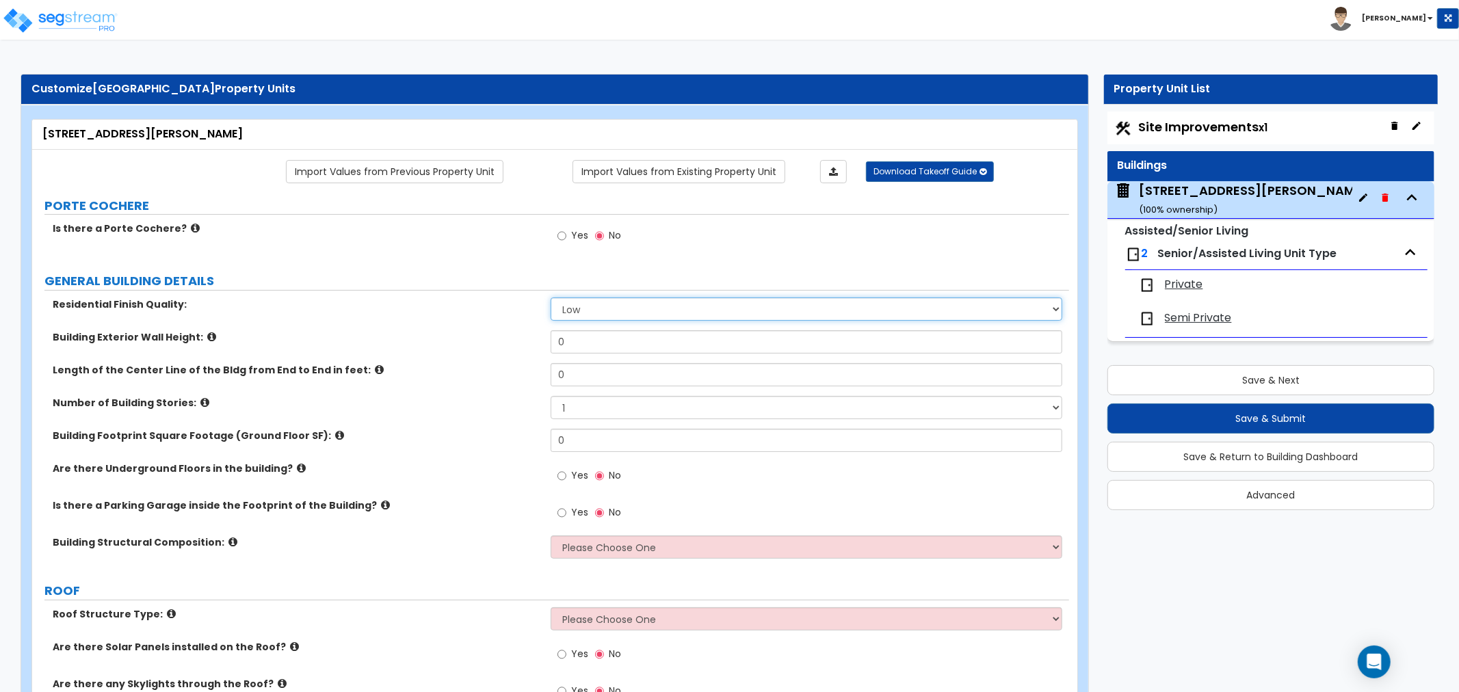
click at [586, 304] on select "Low Average High" at bounding box center [805, 308] width 511 height 23
select select "1"
click at [550, 297] on select "Low Average High" at bounding box center [805, 308] width 511 height 23
drag, startPoint x: 576, startPoint y: 343, endPoint x: 504, endPoint y: 339, distance: 71.9
click at [504, 339] on div "Building Exterior Wall Height: 0" at bounding box center [550, 346] width 1037 height 33
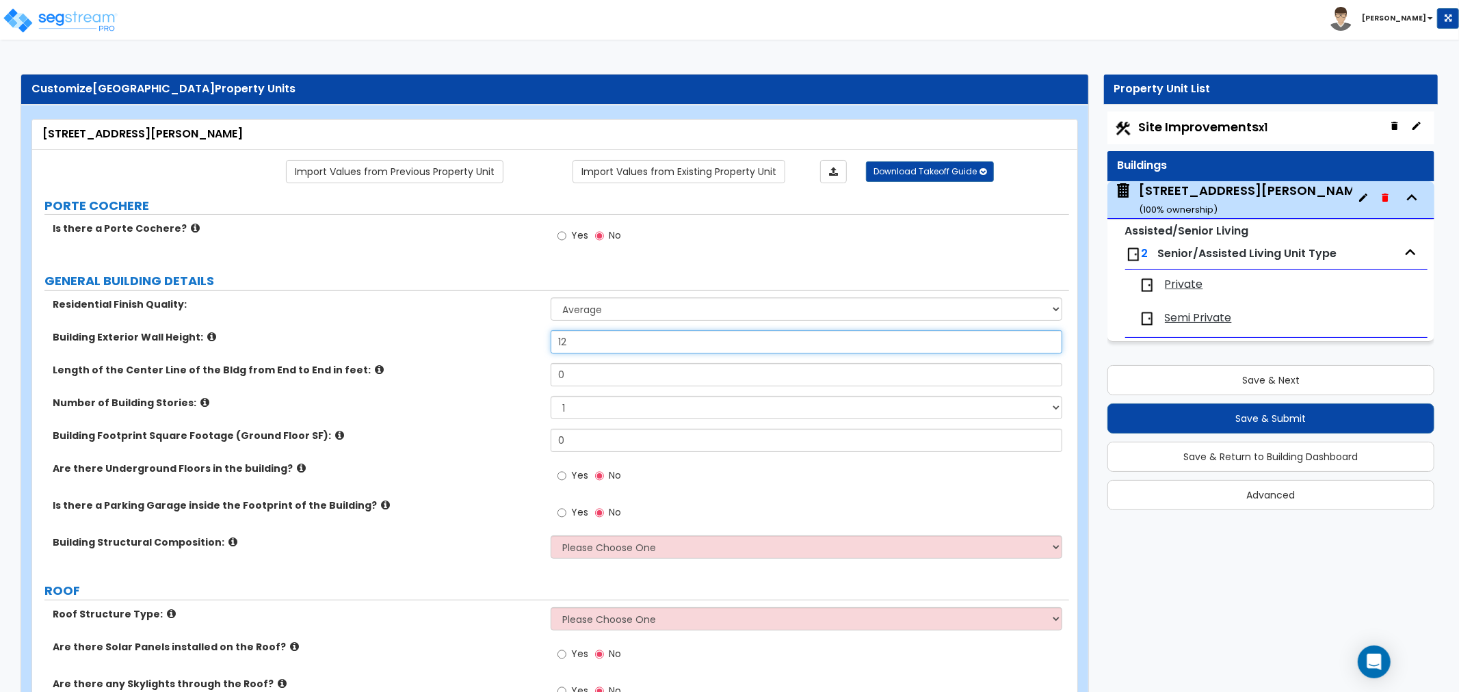
type input "12"
click at [572, 377] on input "0" at bounding box center [805, 374] width 511 height 23
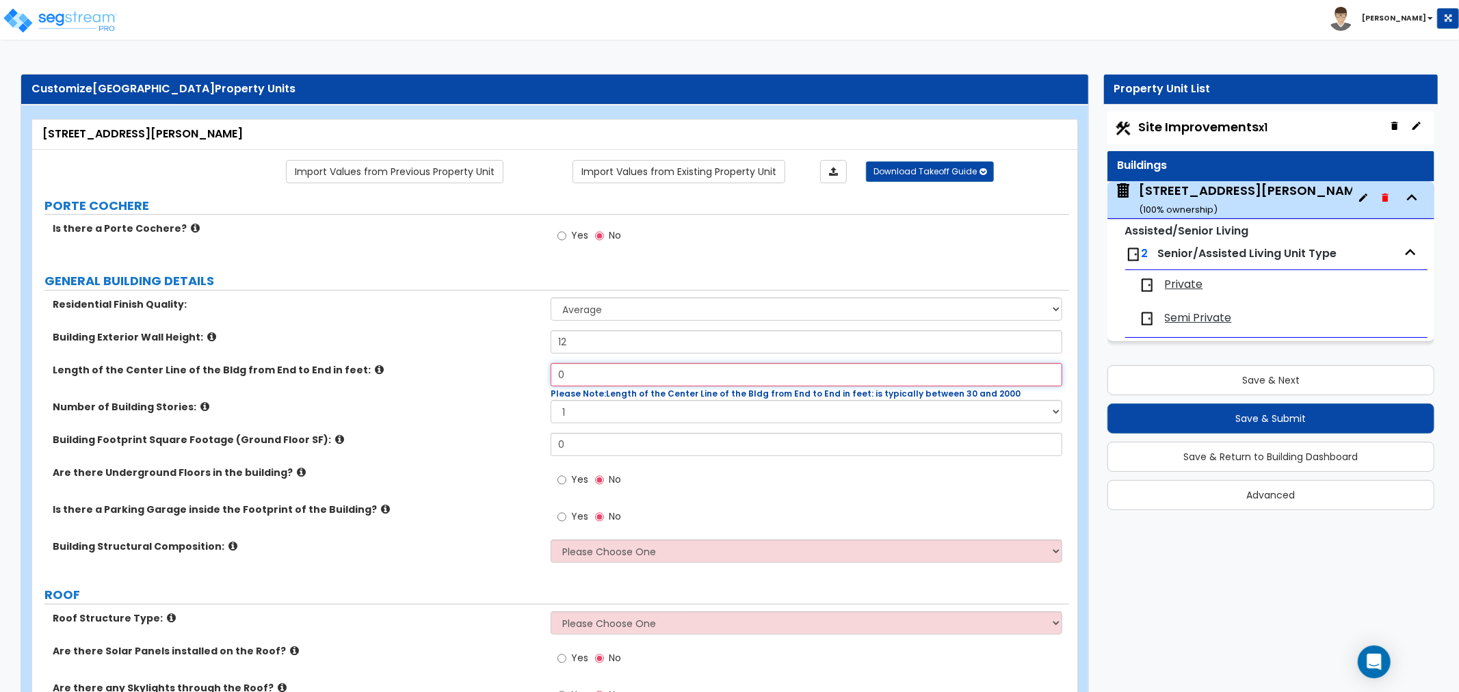
click at [603, 372] on input "0" at bounding box center [805, 374] width 511 height 23
click at [578, 378] on input "0" at bounding box center [805, 374] width 511 height 23
click at [507, 401] on label "Number of Building Stories:" at bounding box center [297, 407] width 488 height 14
drag, startPoint x: 581, startPoint y: 379, endPoint x: 522, endPoint y: 384, distance: 59.1
click at [522, 384] on div "Length of the Center Line of the Bldg from End to End in feet: 0 Please Note: L…" at bounding box center [550, 381] width 1037 height 37
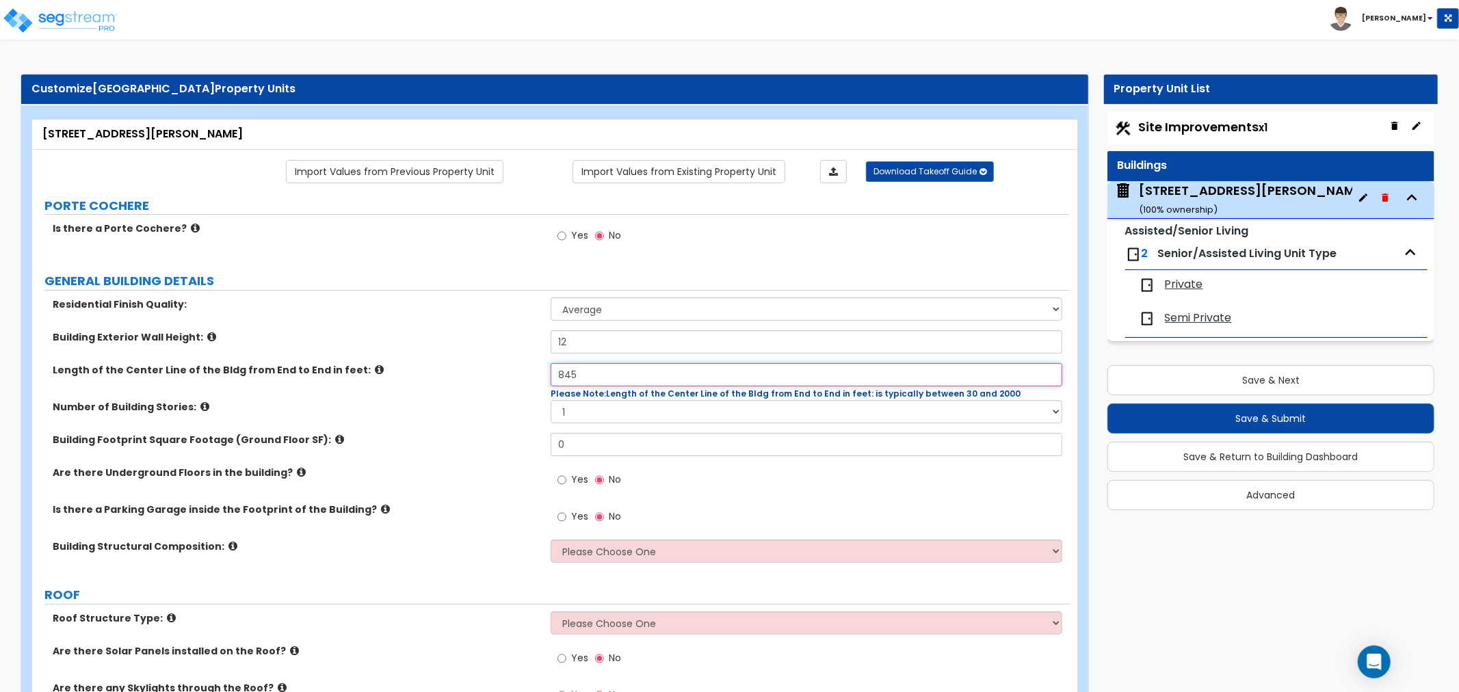
type input "845"
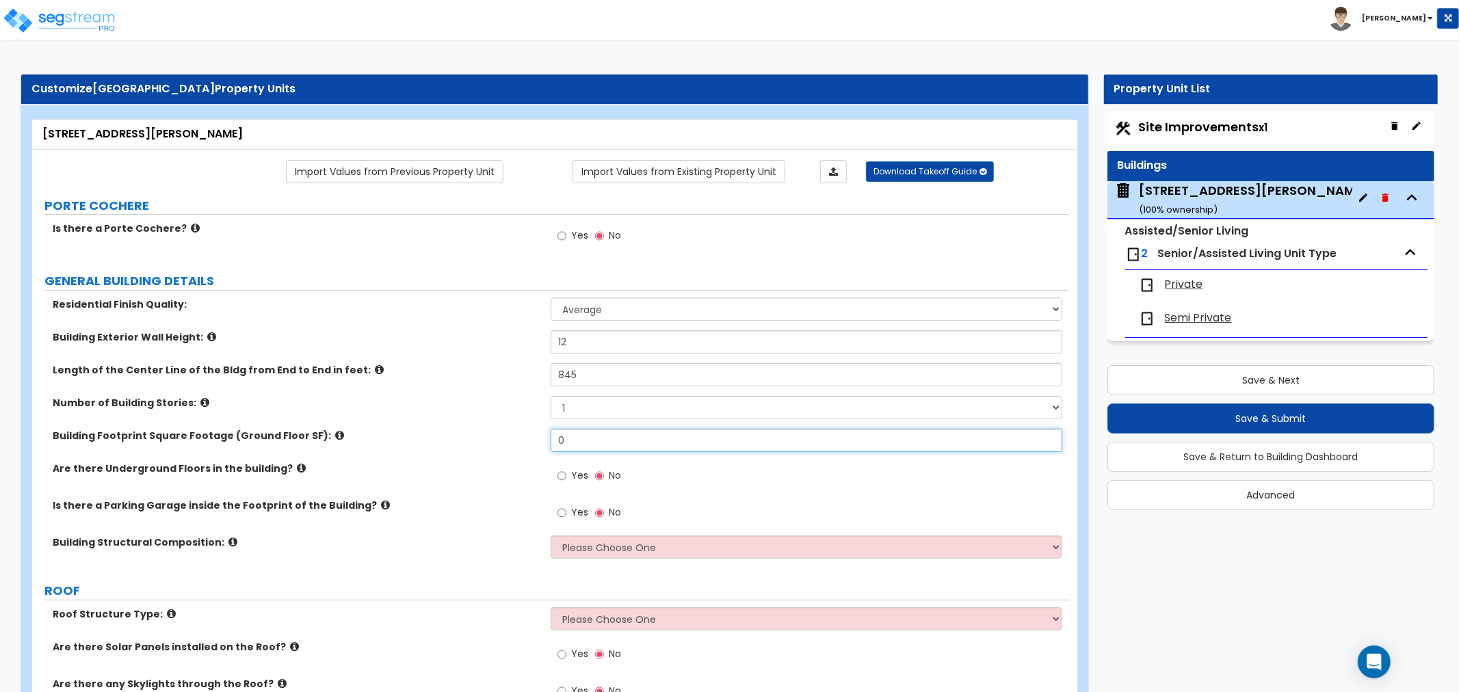
drag, startPoint x: 582, startPoint y: 439, endPoint x: 496, endPoint y: 451, distance: 87.0
click at [496, 451] on div "Building Footprint Square Footage (Ground Floor SF): 0" at bounding box center [550, 445] width 1037 height 33
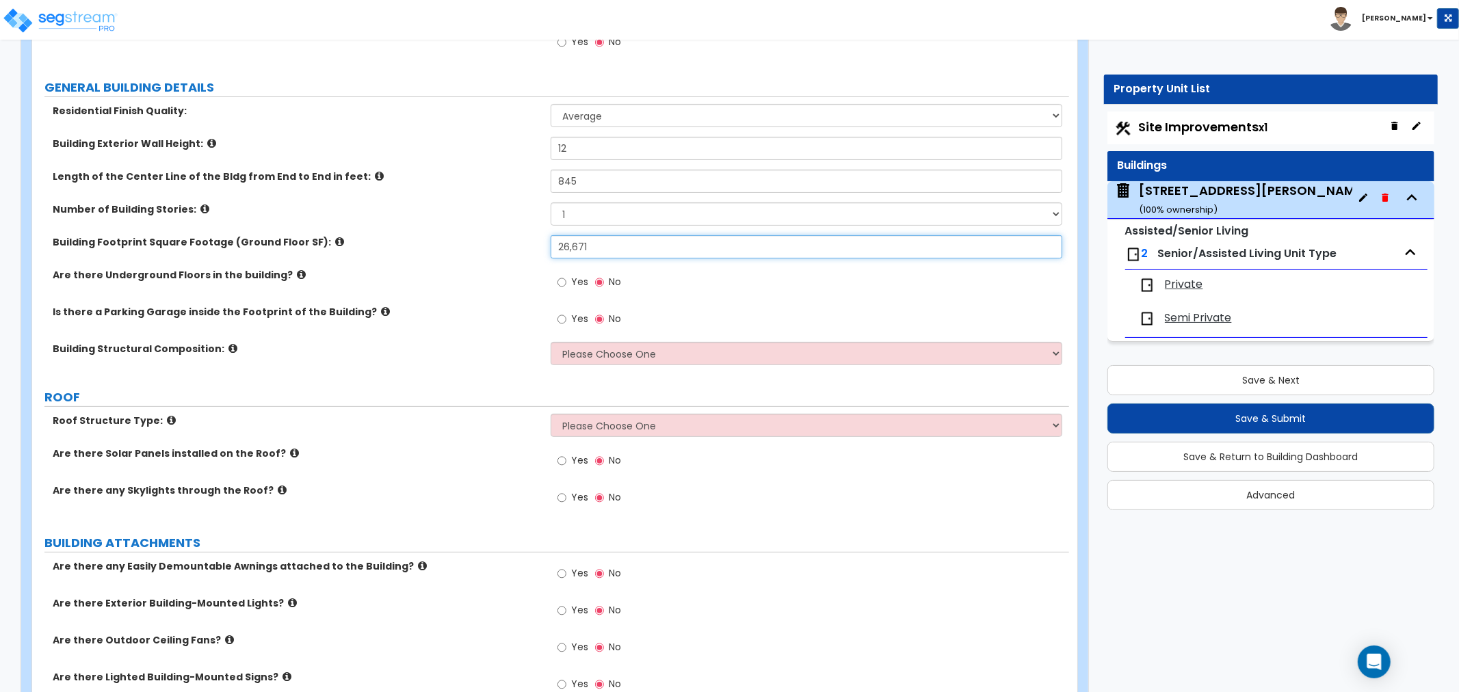
scroll to position [228, 0]
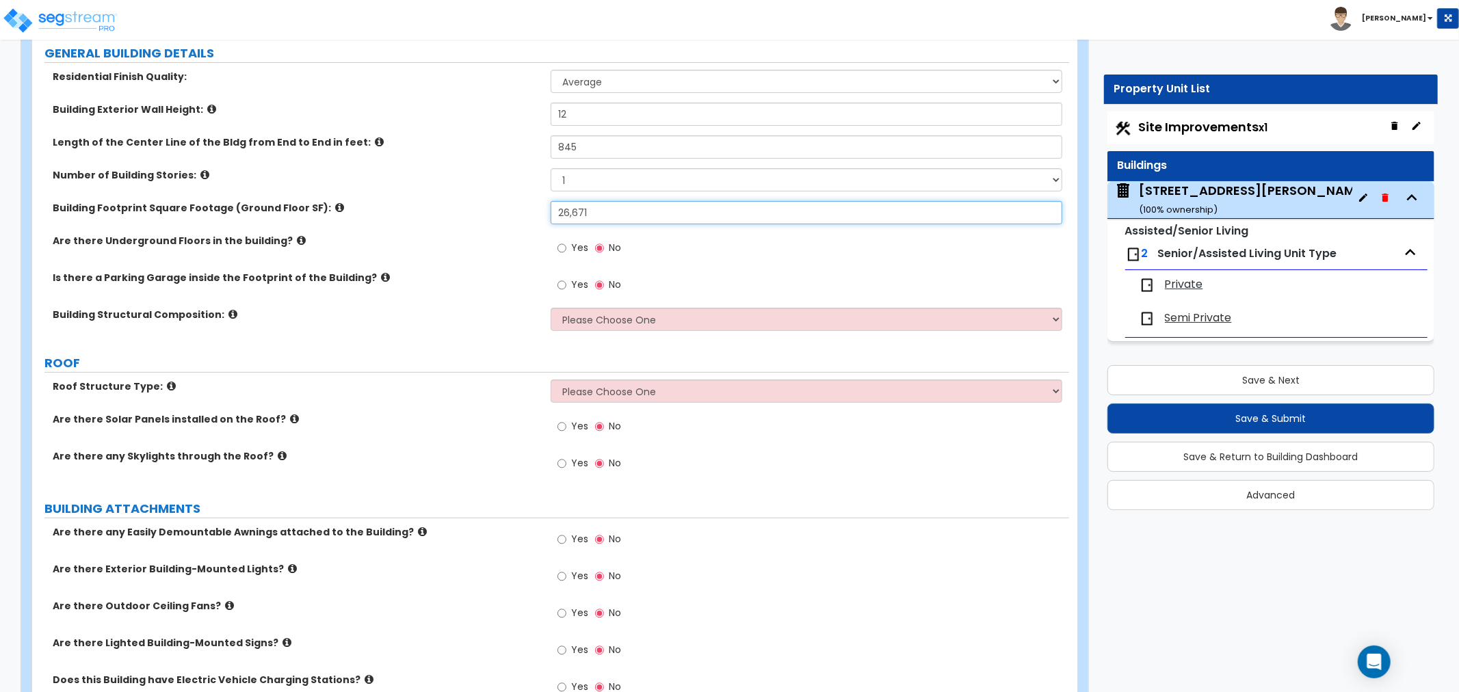
type input "26,671"
click at [576, 315] on select "Please Choose One Reinforced Concrete Structural Steel Brick Masonry CMU Masonr…" at bounding box center [805, 319] width 511 height 23
select select "6"
click at [550, 308] on select "Please Choose One Reinforced Concrete Structural Steel Brick Masonry CMU Masonr…" at bounding box center [805, 319] width 511 height 23
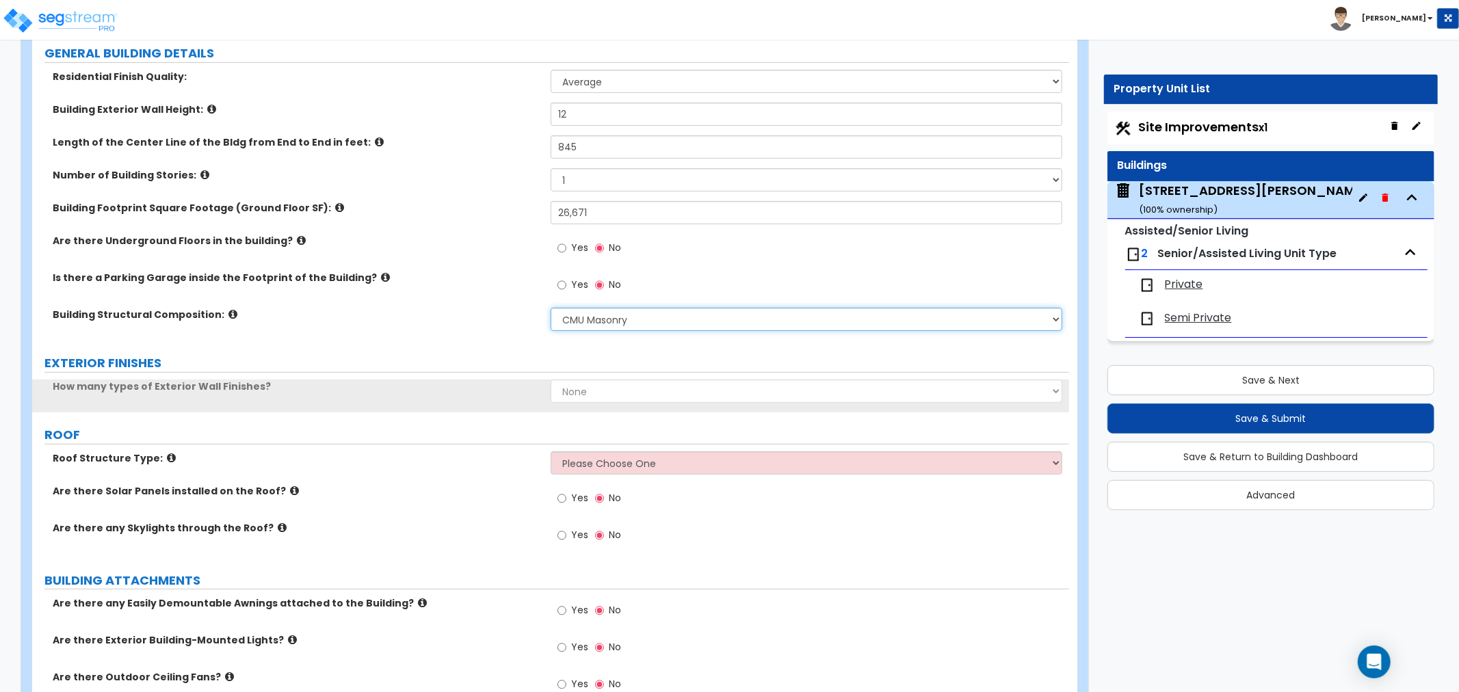
scroll to position [304, 0]
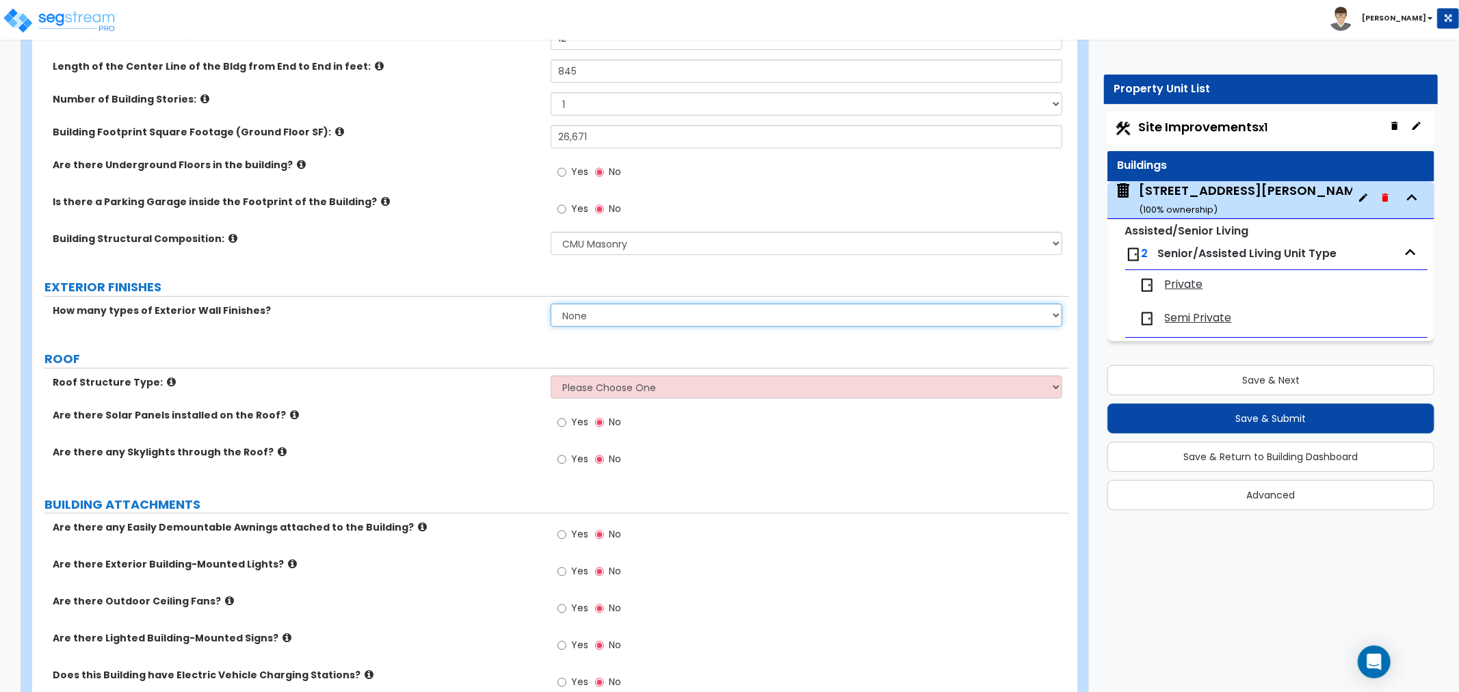
click at [581, 320] on select "None 1 2 3" at bounding box center [805, 315] width 511 height 23
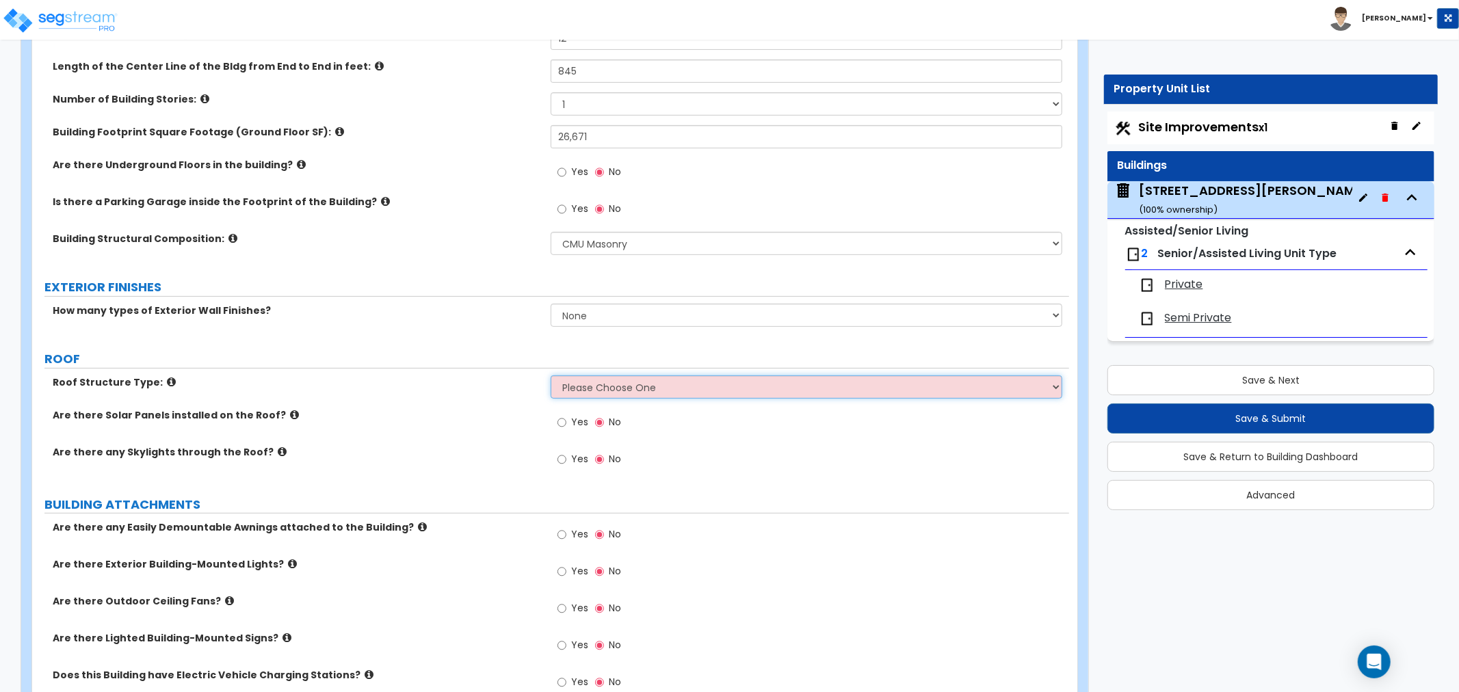
click at [586, 392] on select "Please Choose One Gable Roof Flat Roof Hybrid Gable & Flat Roof" at bounding box center [805, 386] width 511 height 23
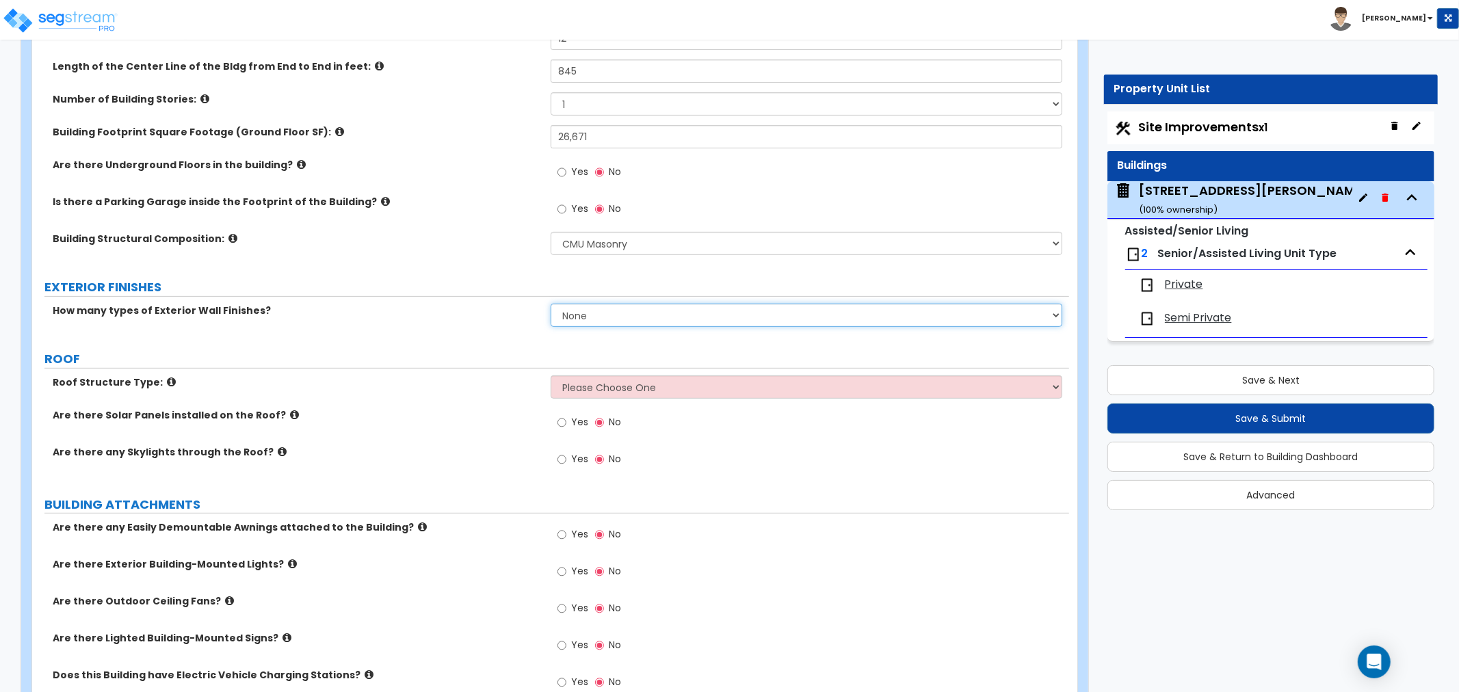
click at [576, 319] on select "None 1 2 3" at bounding box center [805, 315] width 511 height 23
select select "1"
click at [550, 304] on select "None 1 2 3" at bounding box center [805, 315] width 511 height 23
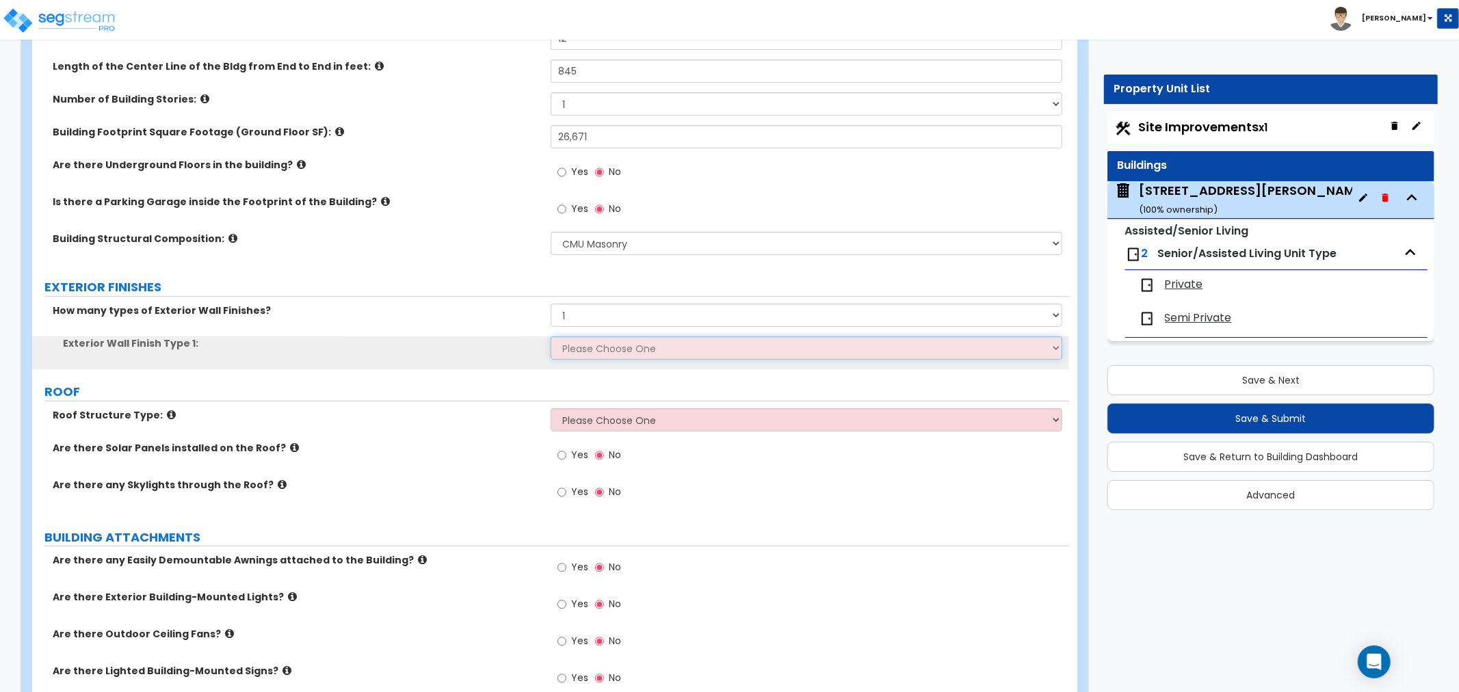
click at [583, 351] on select "Please Choose One No Finish/Shared Wall No Wall Brick Veneer Stone Veneer Wood …" at bounding box center [805, 347] width 511 height 23
select select "2"
click at [550, 336] on select "Please Choose One No Finish/Shared Wall No Wall Brick Veneer Stone Veneer Wood …" at bounding box center [805, 347] width 511 height 23
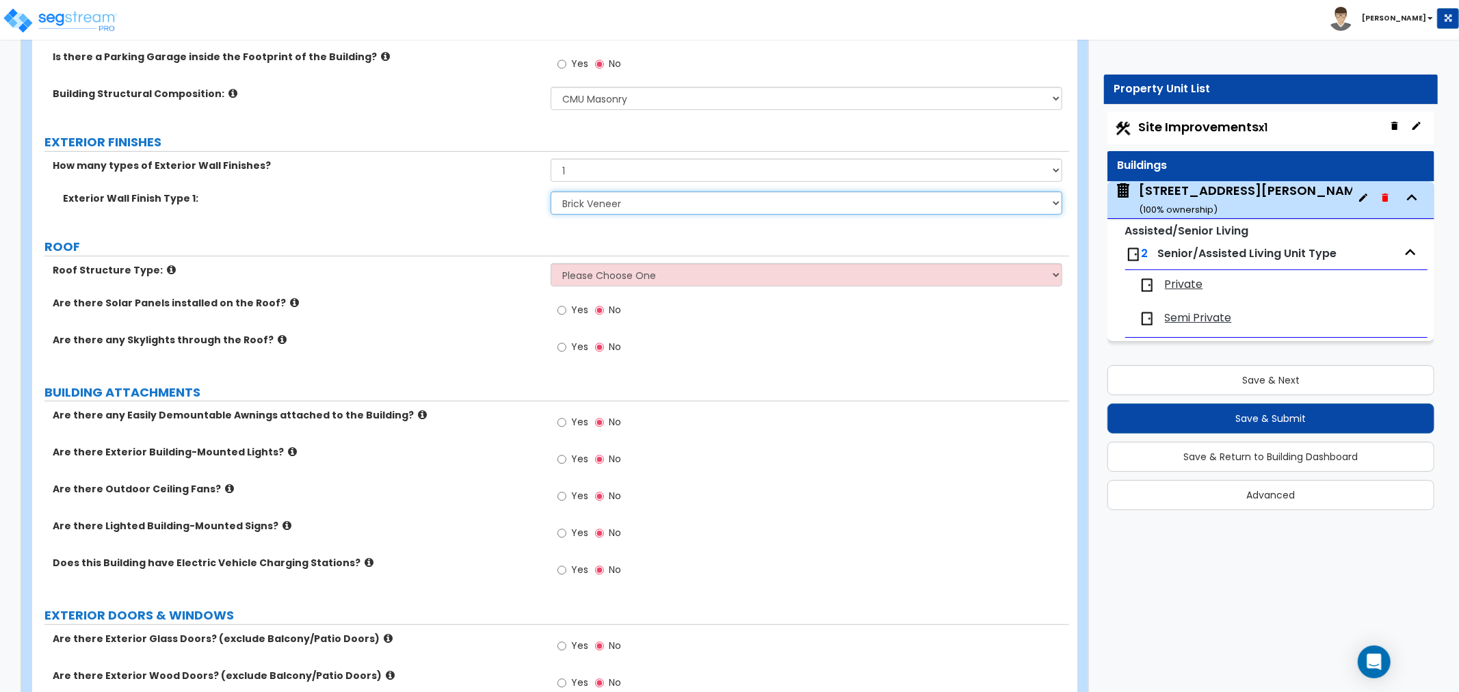
scroll to position [455, 0]
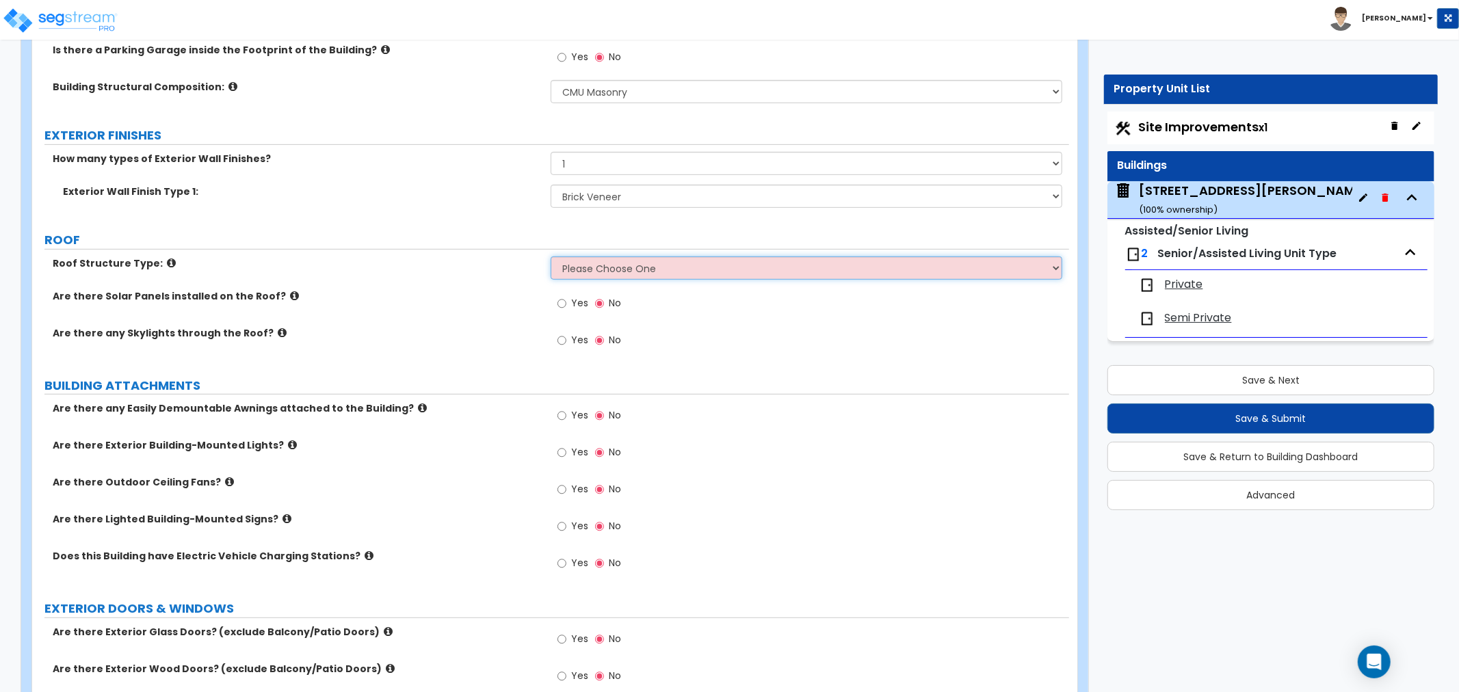
click at [600, 268] on select "Please Choose One Gable Roof Flat Roof Hybrid Gable & Flat Roof" at bounding box center [805, 267] width 511 height 23
select select "1"
click at [550, 256] on select "Please Choose One Gable Roof Flat Roof Hybrid Gable & Flat Roof" at bounding box center [805, 267] width 511 height 23
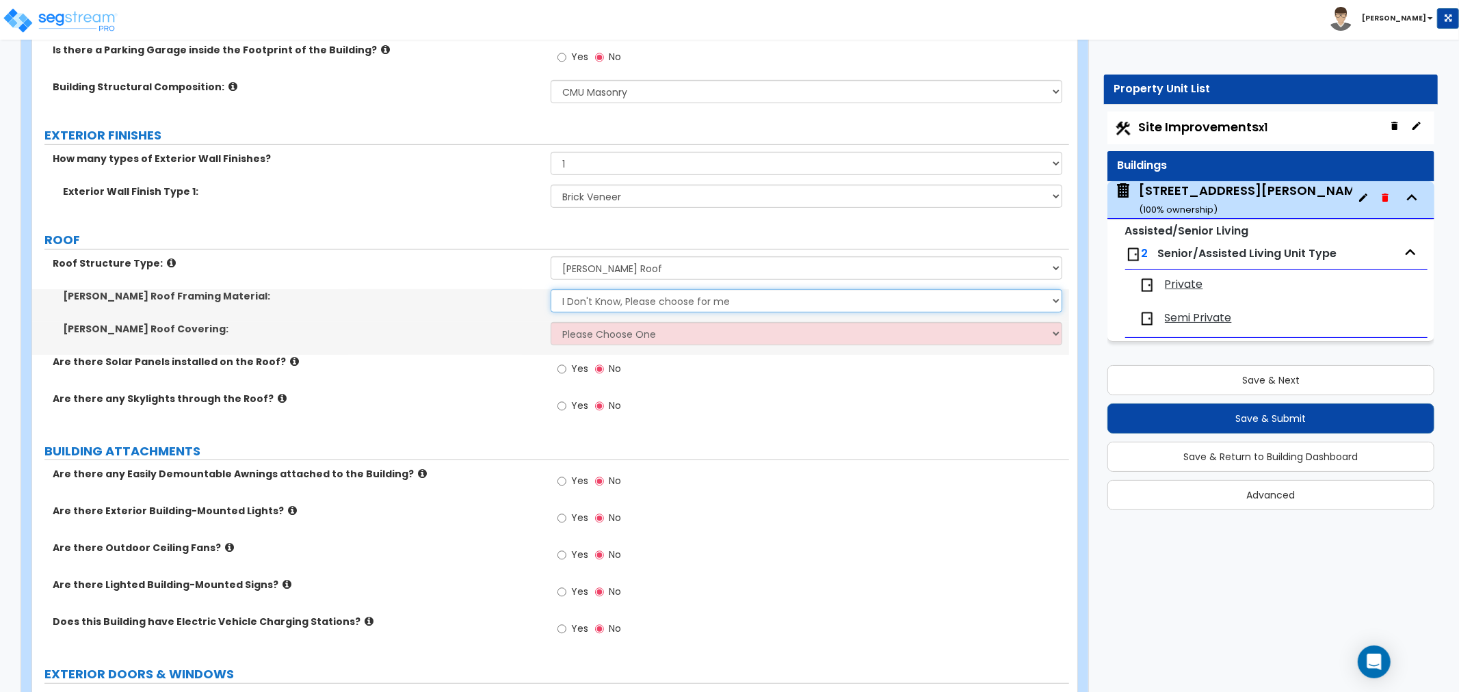
click at [585, 300] on select "I Don't Know, Please choose for me Metal Wood" at bounding box center [805, 300] width 511 height 23
select select "2"
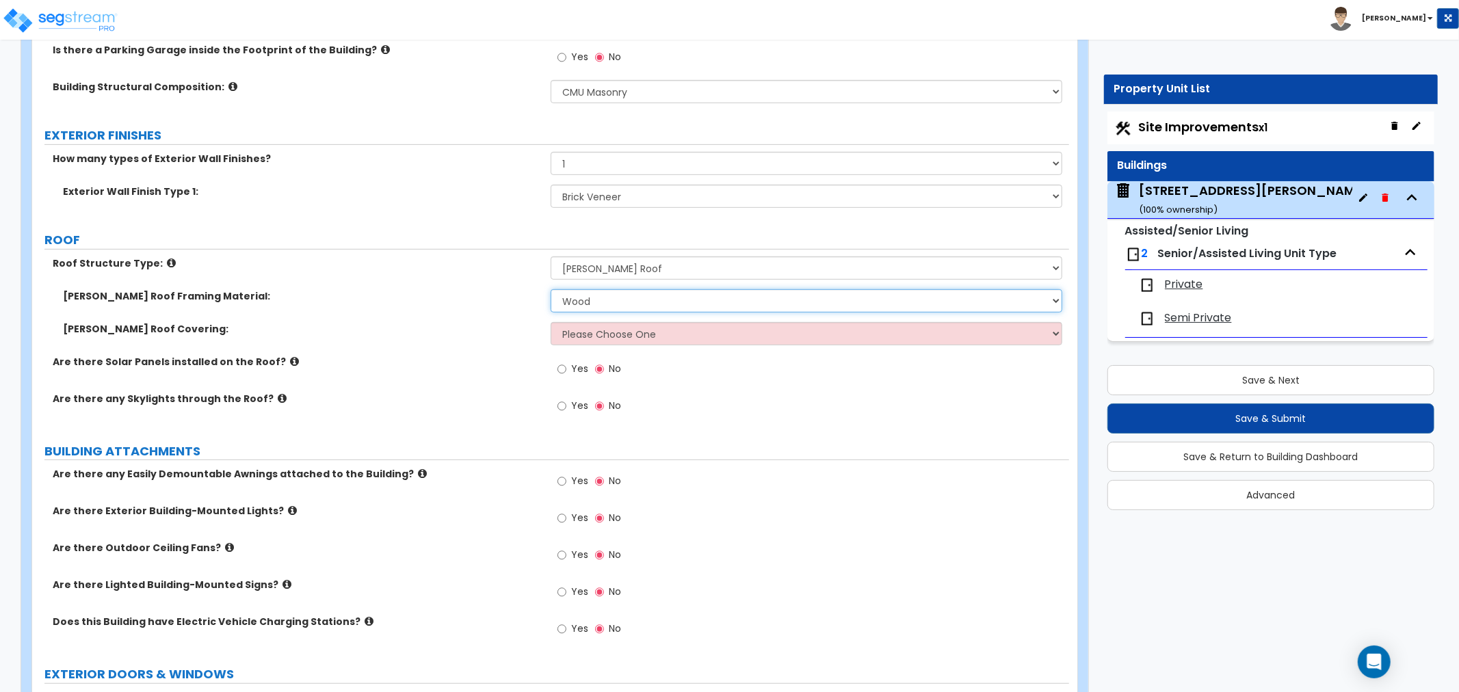
click at [550, 289] on select "I Don't Know, Please choose for me Metal Wood" at bounding box center [805, 300] width 511 height 23
click at [587, 322] on select "Please Choose One Asphalt Shingle Clay Tile Wood Shingle Metal Shingle Standing…" at bounding box center [805, 333] width 511 height 23
select select "1"
click at [550, 322] on select "Please Choose One Asphalt Shingle Clay Tile Wood Shingle Metal Shingle Standing…" at bounding box center [805, 333] width 511 height 23
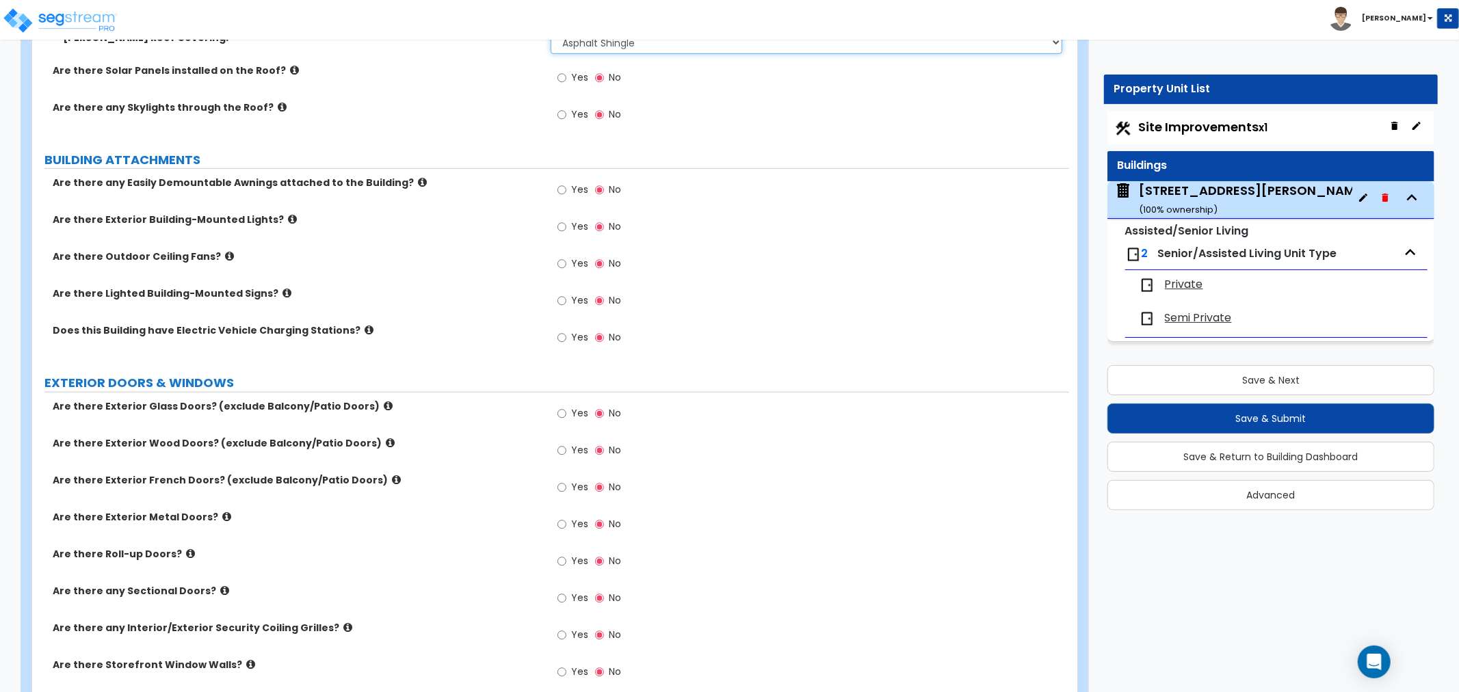
scroll to position [760, 0]
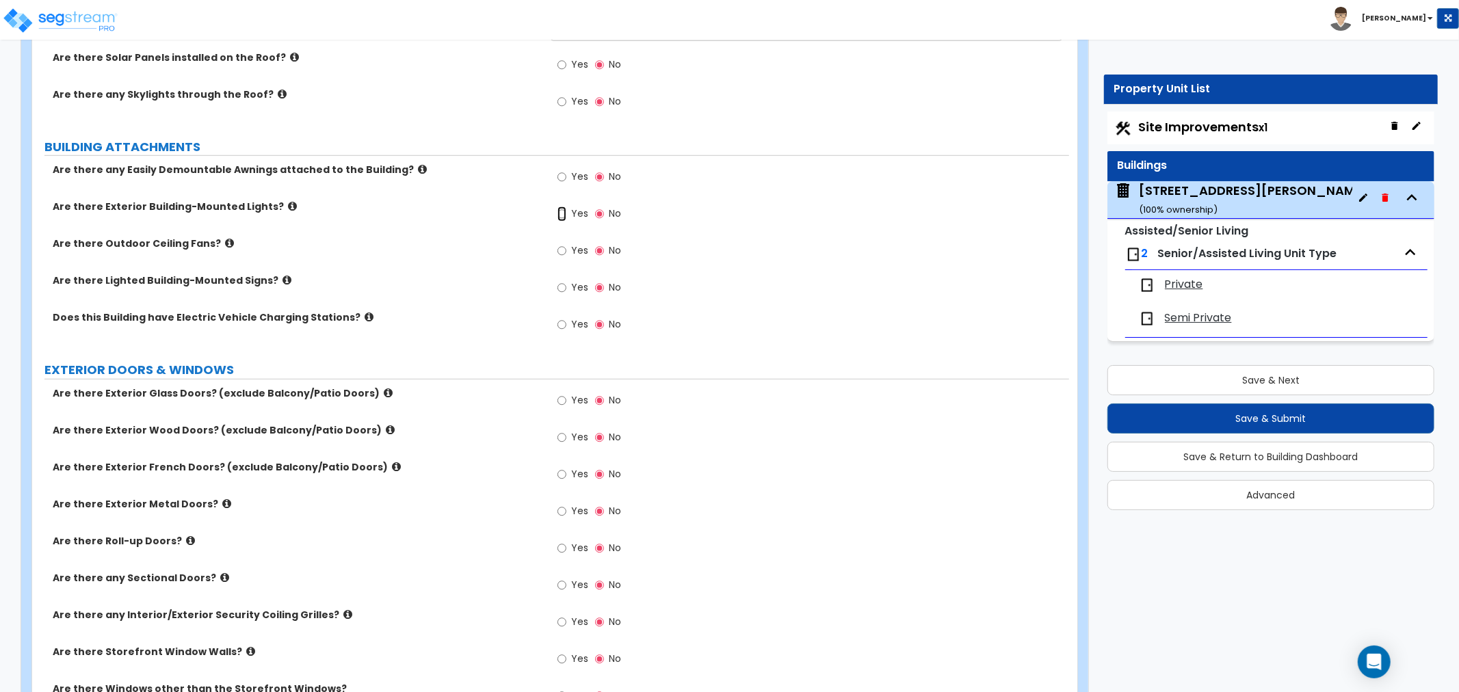
click at [564, 216] on input "Yes" at bounding box center [561, 214] width 9 height 15
radio input "true"
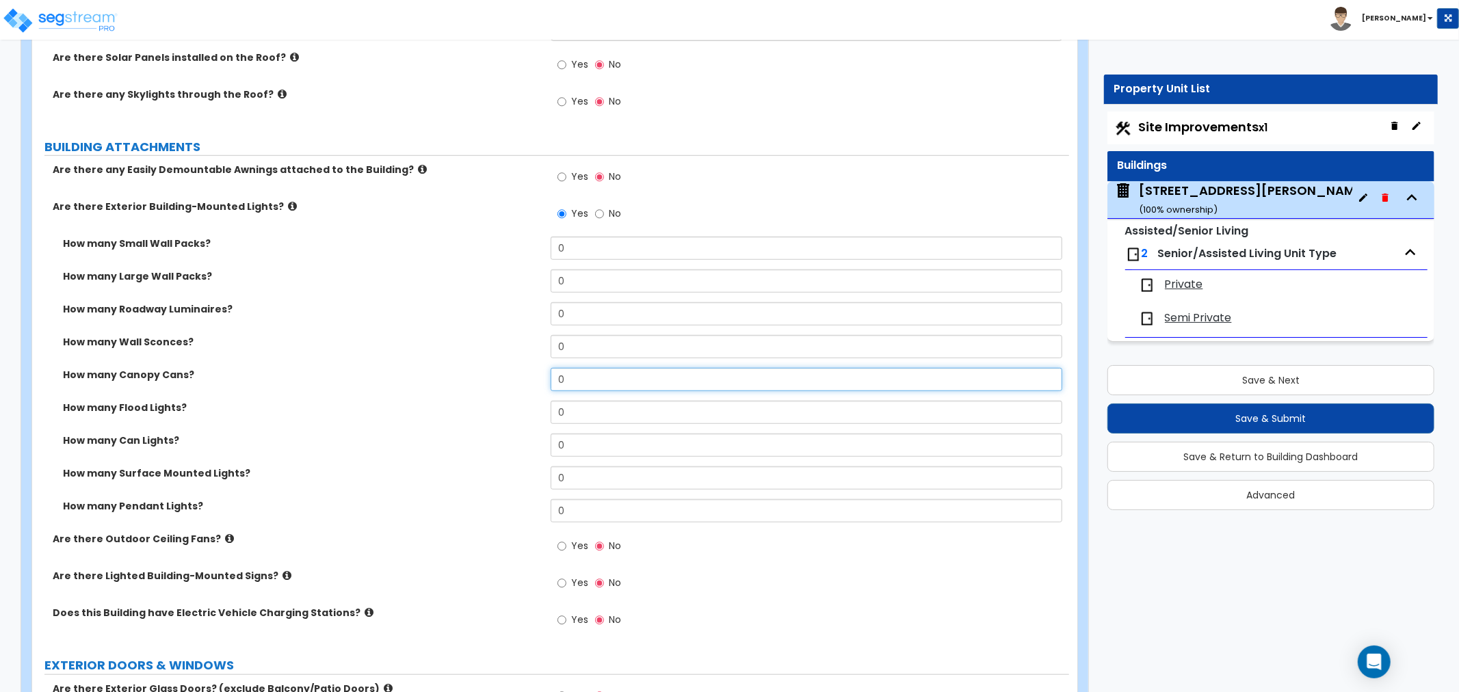
drag, startPoint x: 577, startPoint y: 384, endPoint x: 528, endPoint y: 386, distance: 49.3
click at [528, 386] on div "How many Canopy Cans? 0" at bounding box center [550, 384] width 1037 height 33
type input "2"
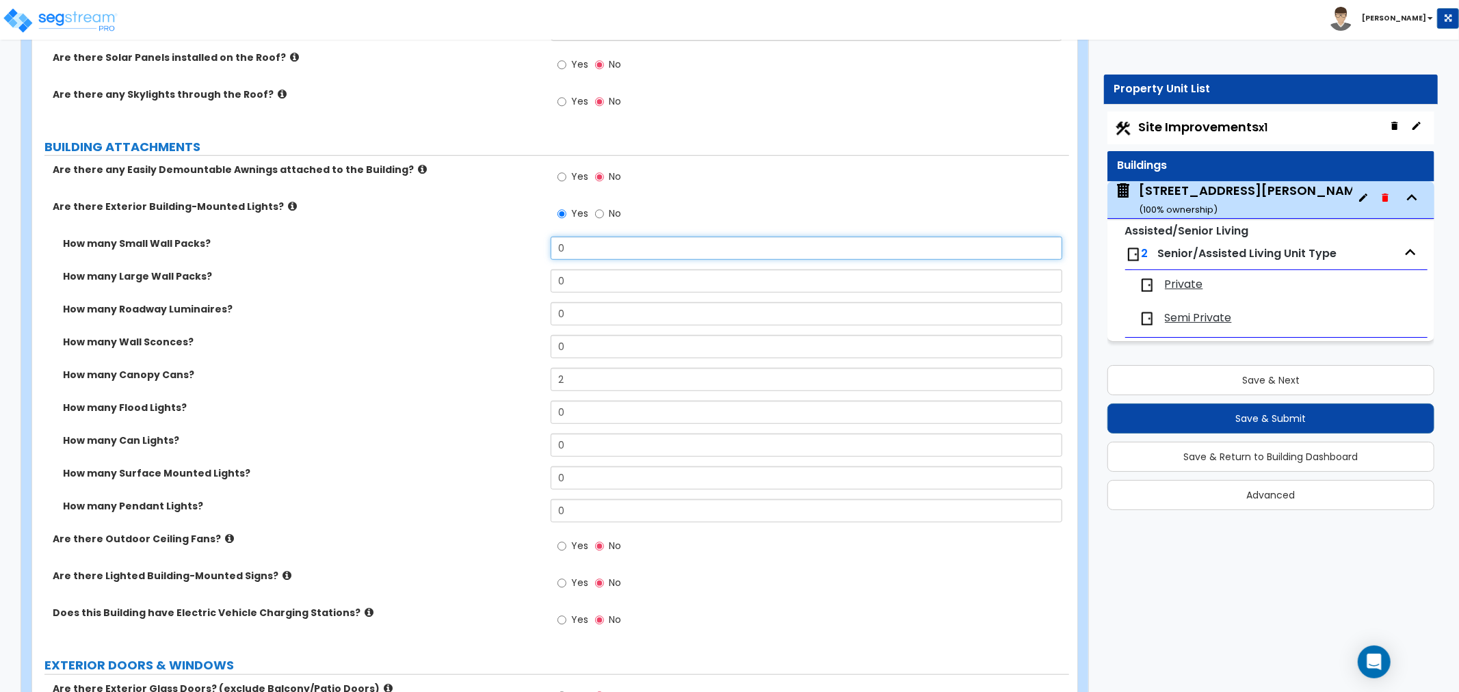
drag, startPoint x: 540, startPoint y: 251, endPoint x: 532, endPoint y: 252, distance: 8.2
click at [532, 252] on div "How many Small Wall Packs? 0" at bounding box center [550, 253] width 1037 height 33
type input "12"
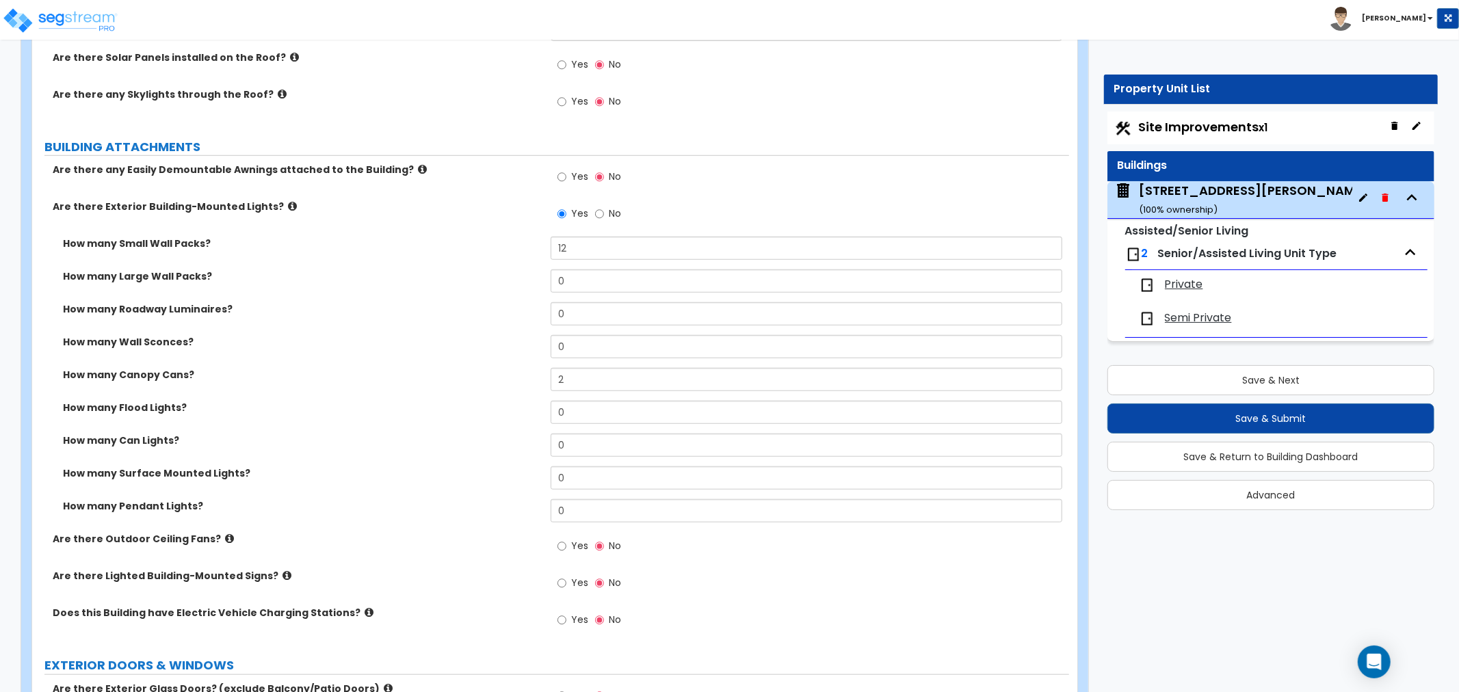
scroll to position [836, 0]
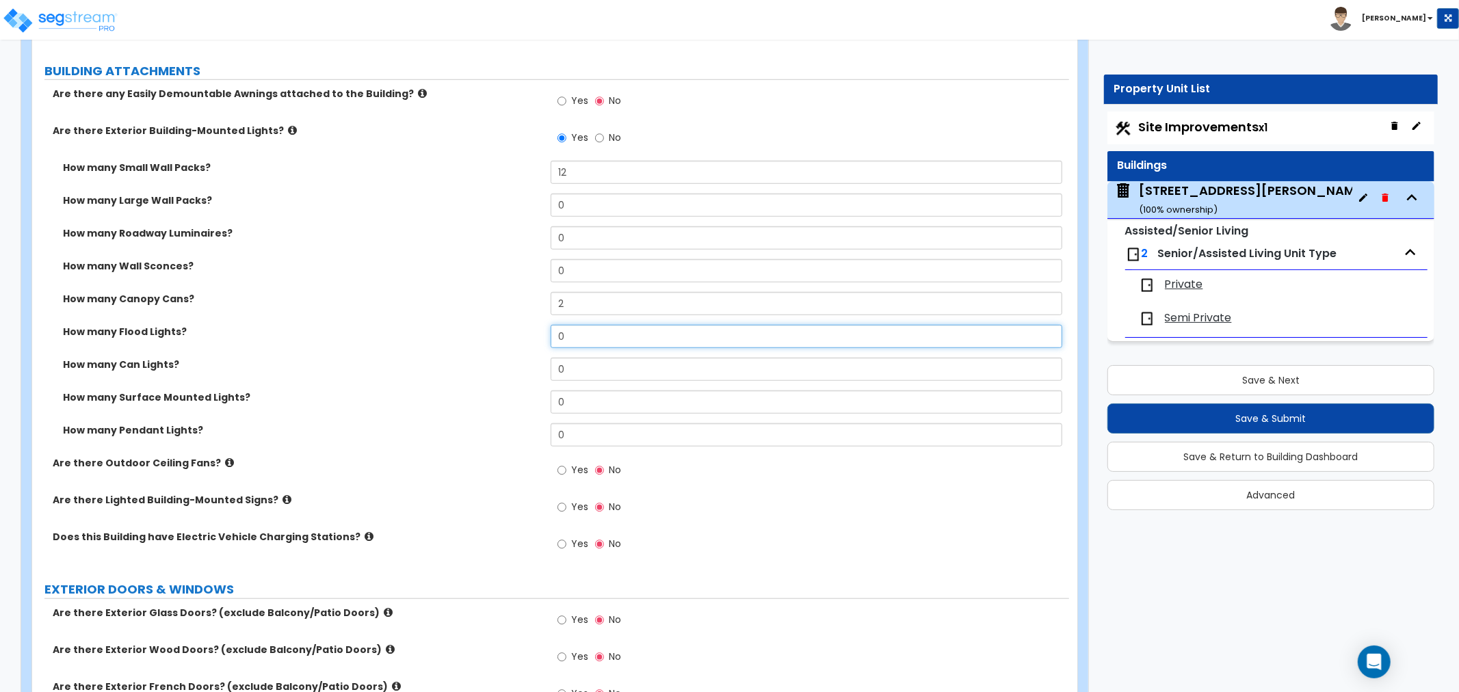
drag, startPoint x: 585, startPoint y: 338, endPoint x: 501, endPoint y: 343, distance: 85.0
click at [501, 343] on div "How many Flood Lights? 0" at bounding box center [550, 341] width 1037 height 33
type input "10"
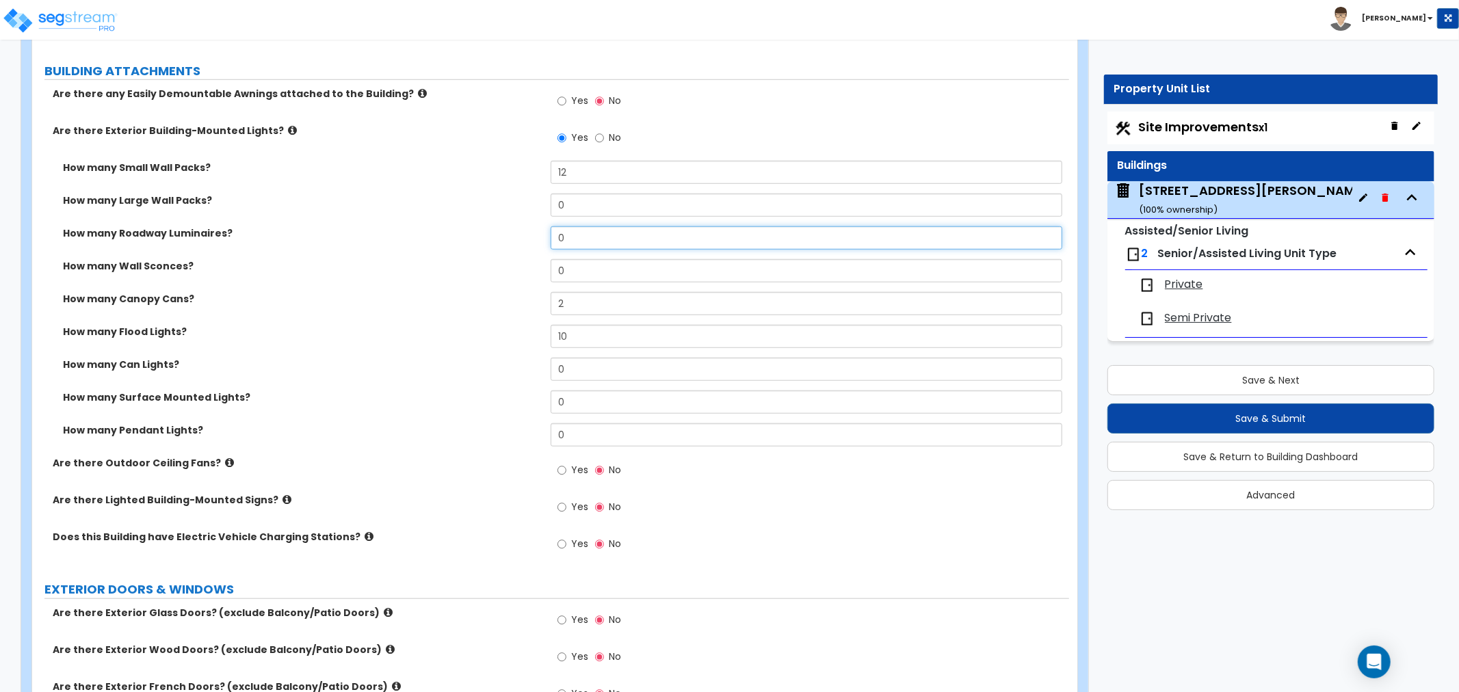
click at [574, 249] on input "0" at bounding box center [805, 237] width 511 height 23
drag, startPoint x: 578, startPoint y: 272, endPoint x: 527, endPoint y: 281, distance: 52.0
click at [527, 281] on div "How many Wall Sconces? 0" at bounding box center [550, 275] width 1037 height 33
type input "3"
click at [533, 349] on div "How many Flood Lights? 10" at bounding box center [550, 341] width 1037 height 33
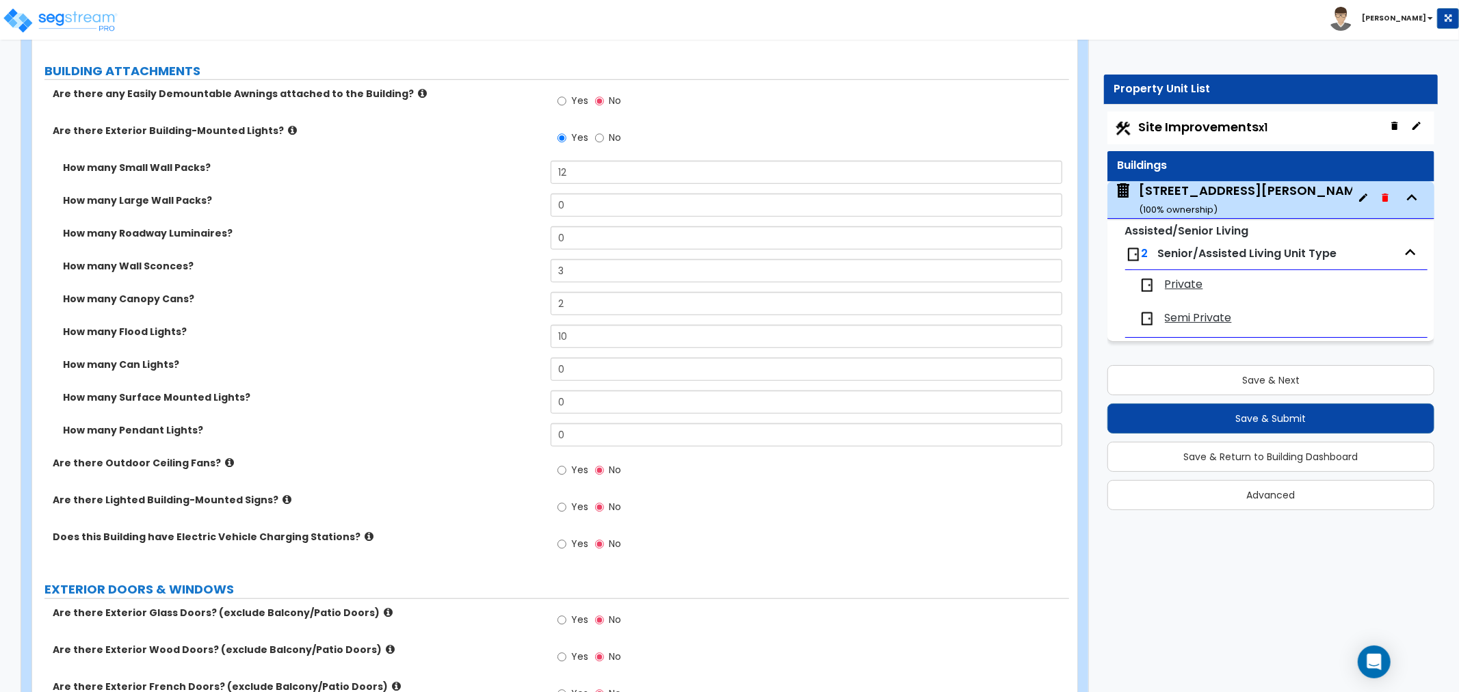
click at [501, 349] on div "How many Flood Lights? 10" at bounding box center [550, 341] width 1037 height 33
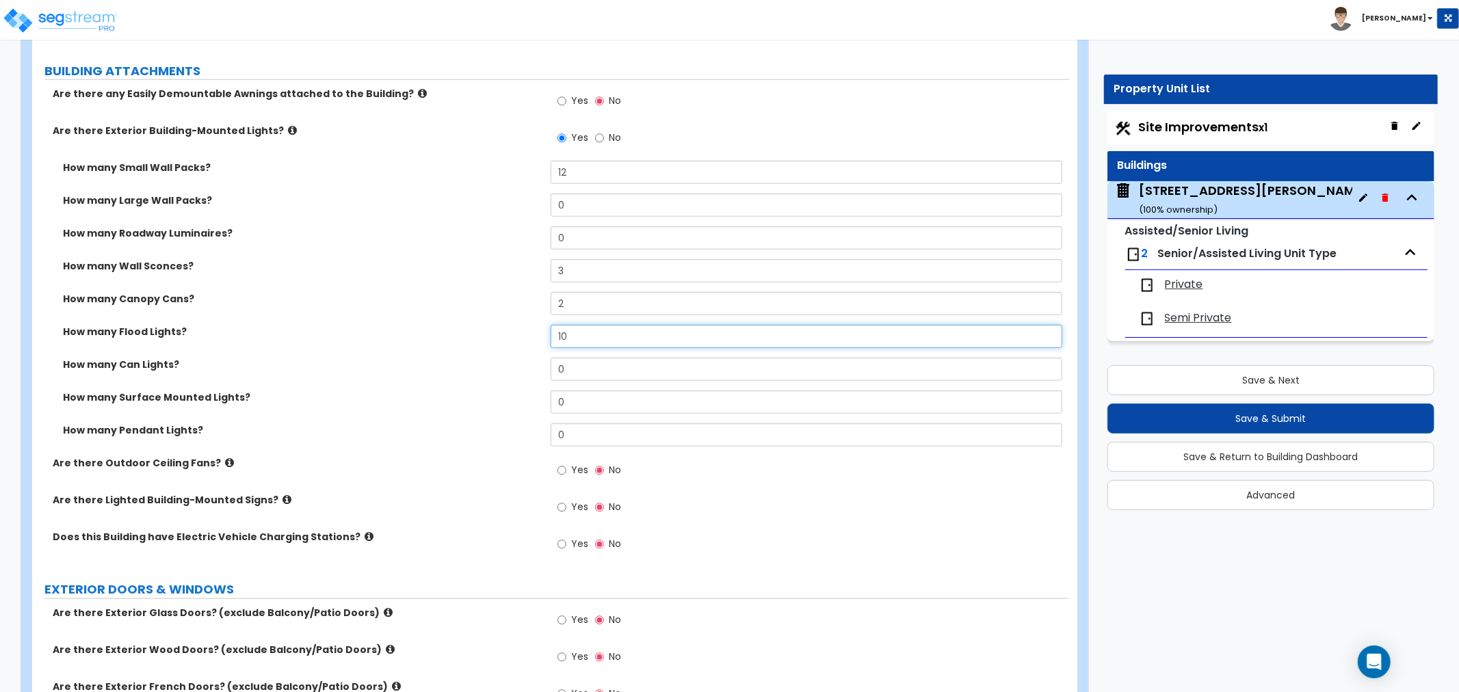
drag, startPoint x: 583, startPoint y: 336, endPoint x: 509, endPoint y: 342, distance: 74.7
click at [509, 342] on div "How many Flood Lights? 10" at bounding box center [550, 341] width 1037 height 33
type input "6"
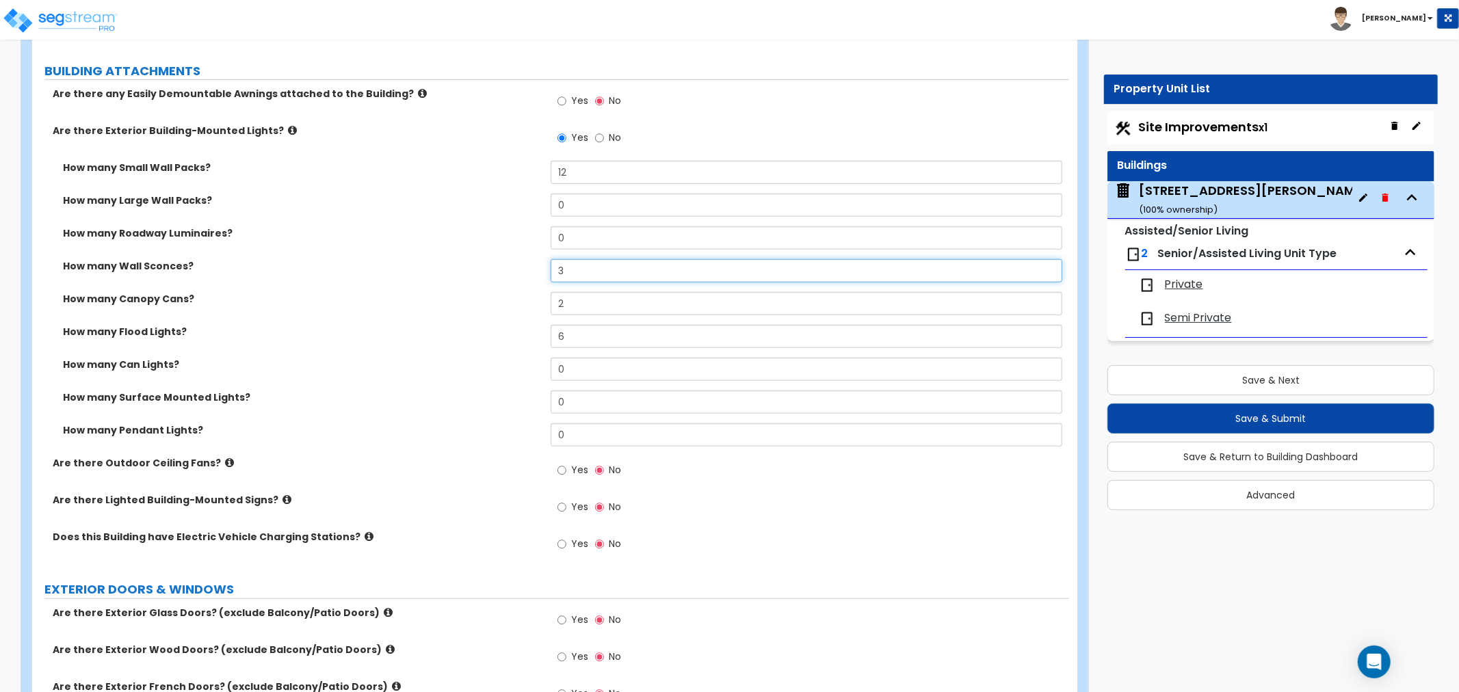
drag, startPoint x: 563, startPoint y: 267, endPoint x: 539, endPoint y: 267, distance: 23.9
click at [539, 267] on div "How many Wall Sconces? 3" at bounding box center [550, 275] width 1037 height 33
type input "4"
click at [425, 303] on label "How many Canopy Cans?" at bounding box center [301, 299] width 477 height 14
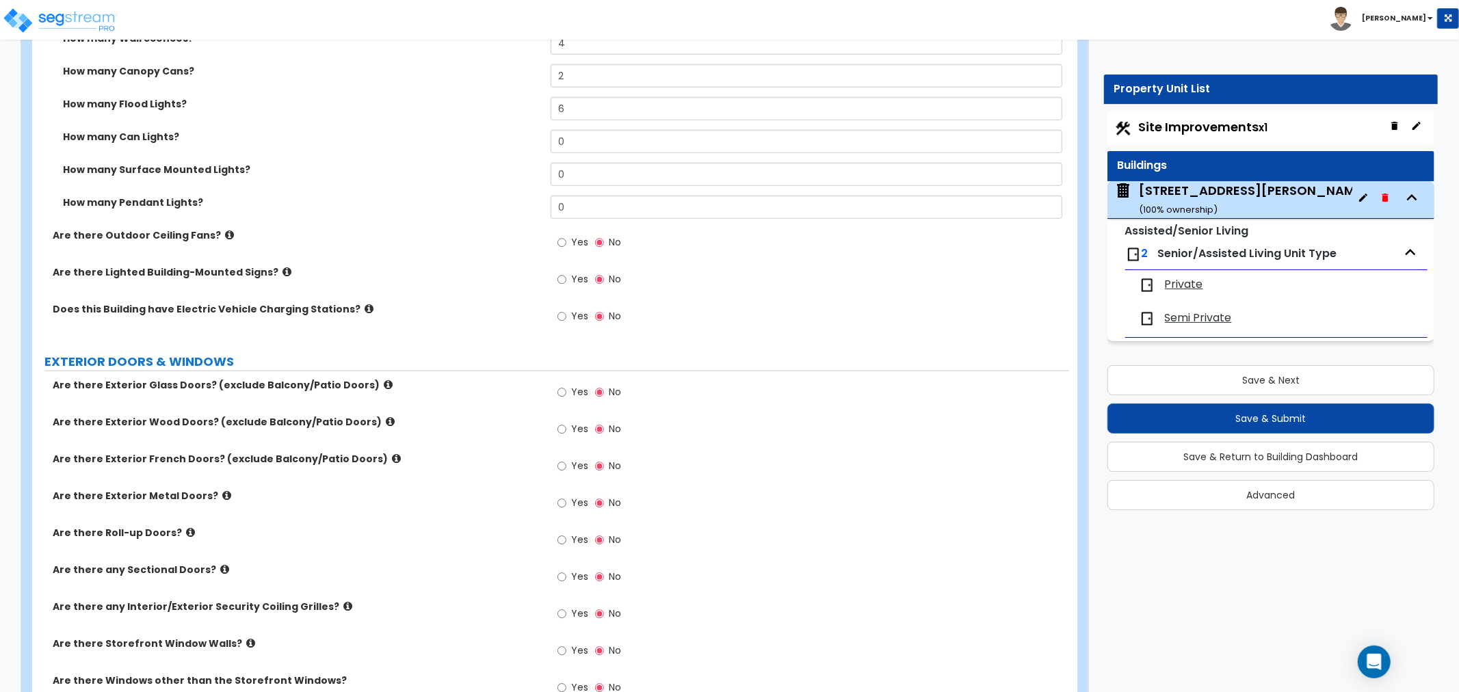
scroll to position [1139, 0]
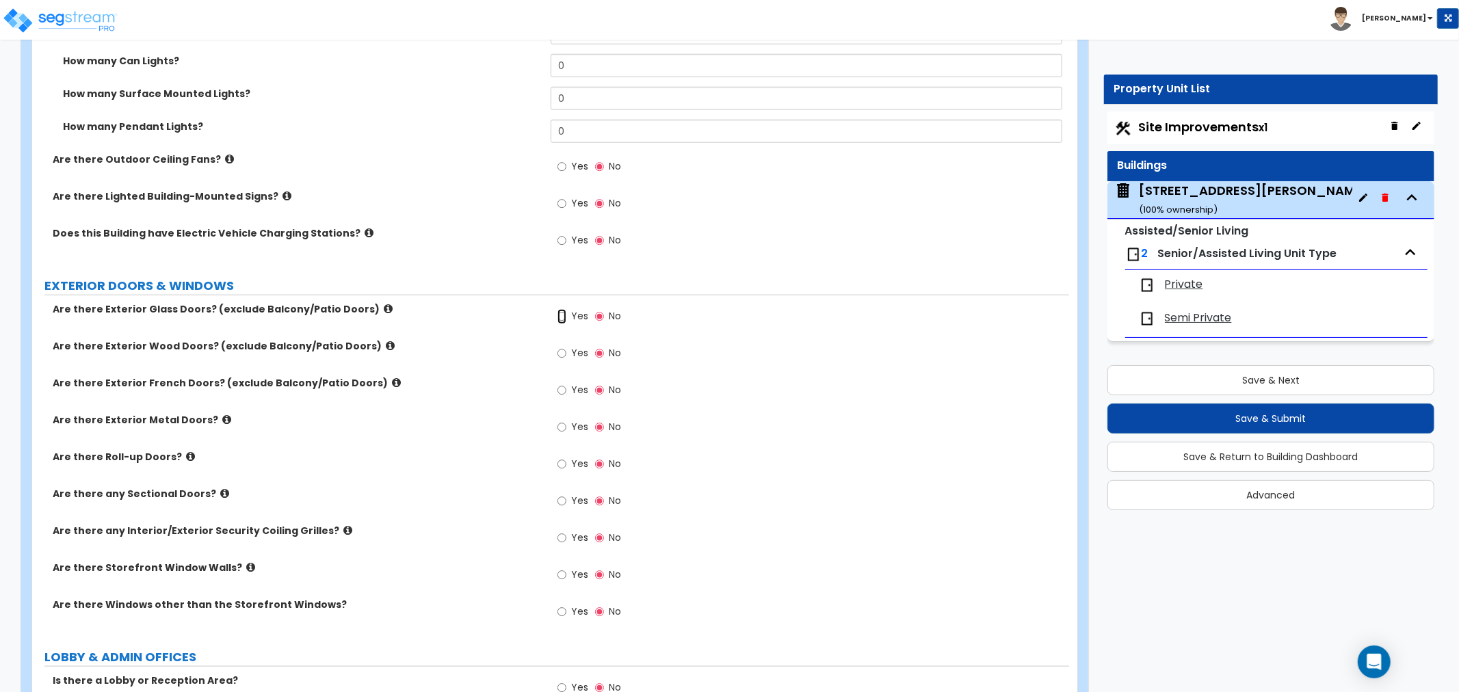
click at [564, 318] on input "Yes" at bounding box center [561, 316] width 9 height 15
radio input "true"
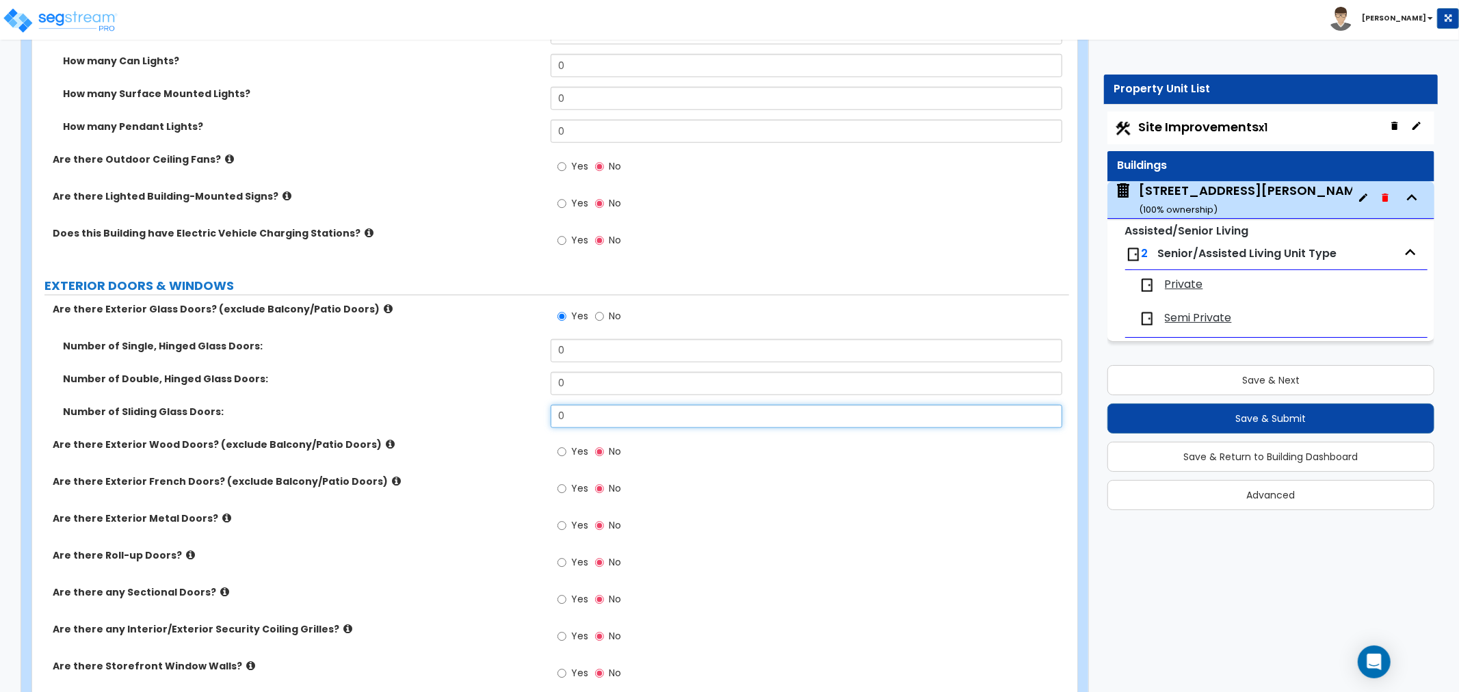
drag, startPoint x: 578, startPoint y: 414, endPoint x: 511, endPoint y: 414, distance: 66.3
click at [511, 414] on div "Number of Sliding Glass Doors: 0" at bounding box center [550, 421] width 1037 height 33
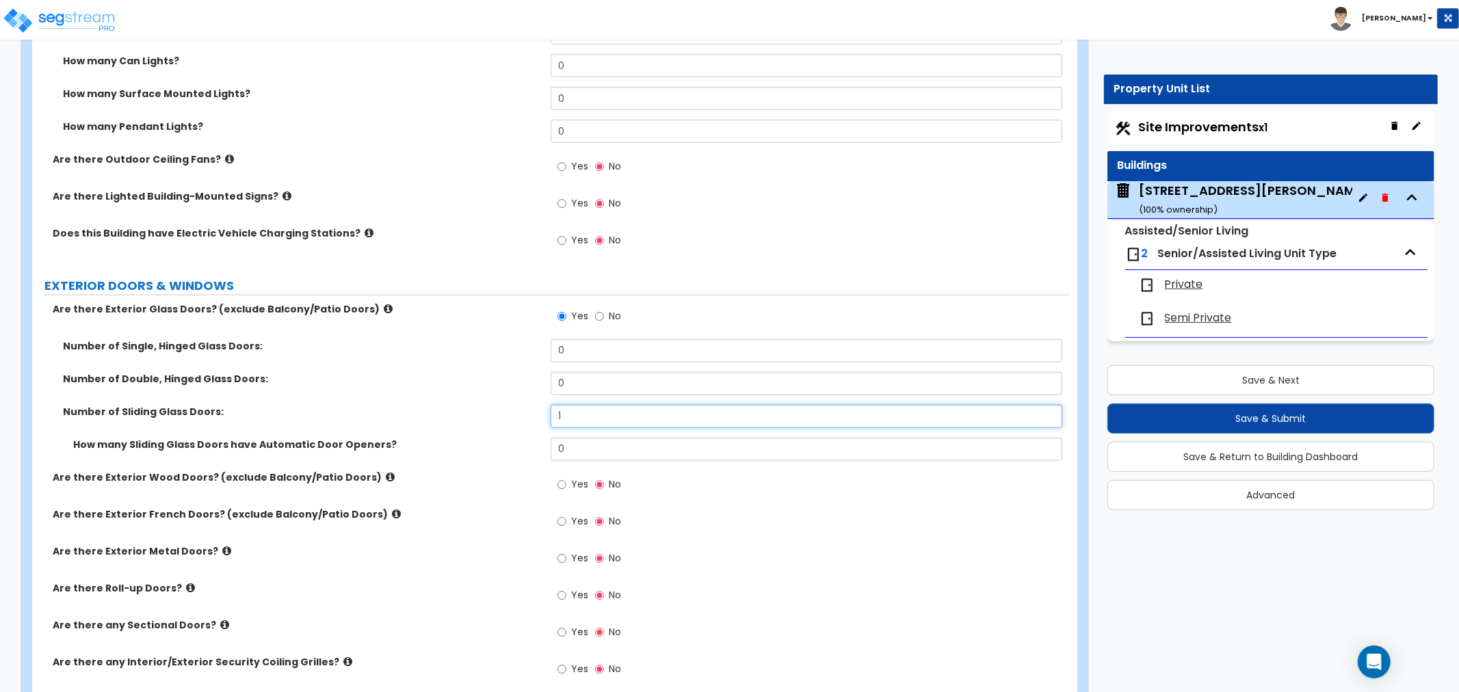
type input "1"
click at [425, 386] on div "Number of Double, Hinged Glass Doors: 0" at bounding box center [550, 388] width 1037 height 33
drag, startPoint x: 582, startPoint y: 383, endPoint x: 530, endPoint y: 384, distance: 52.0
click at [530, 384] on div "Number of Double, Hinged Glass Doors: 0" at bounding box center [550, 388] width 1037 height 33
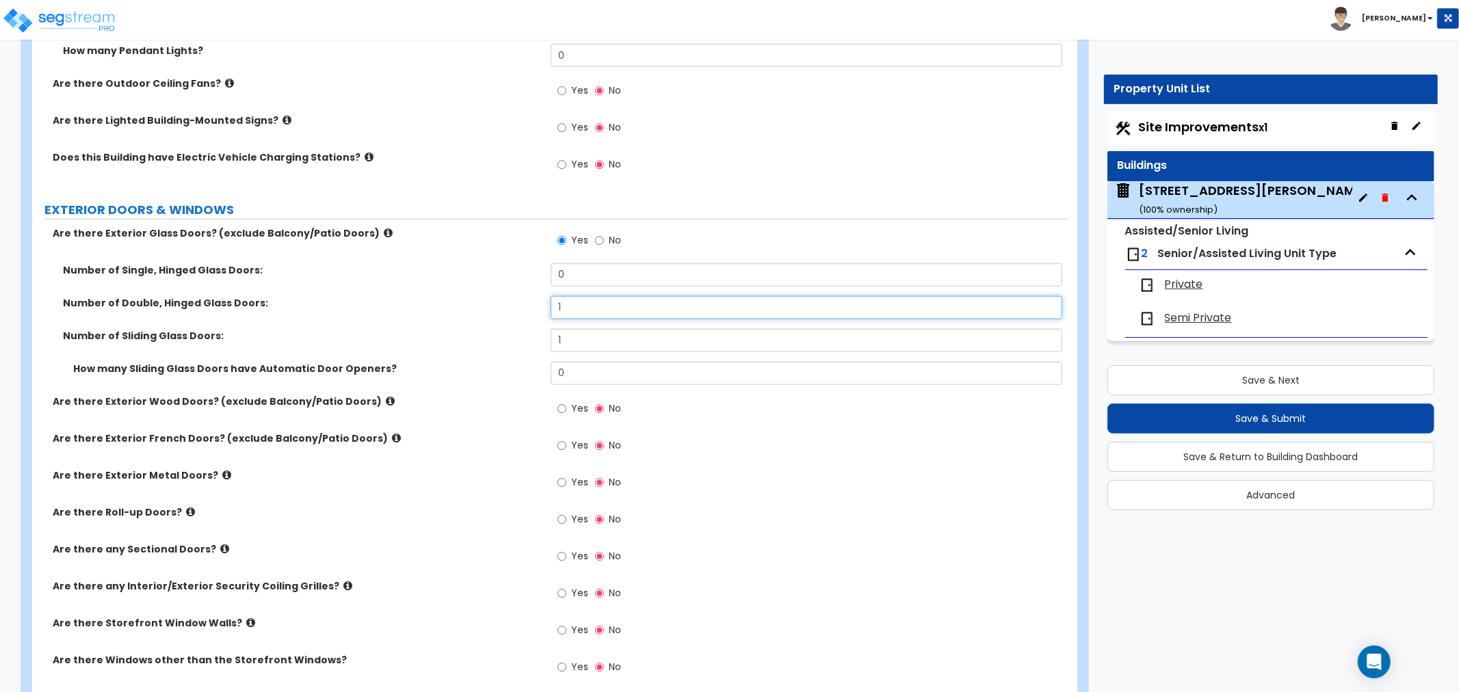
scroll to position [1291, 0]
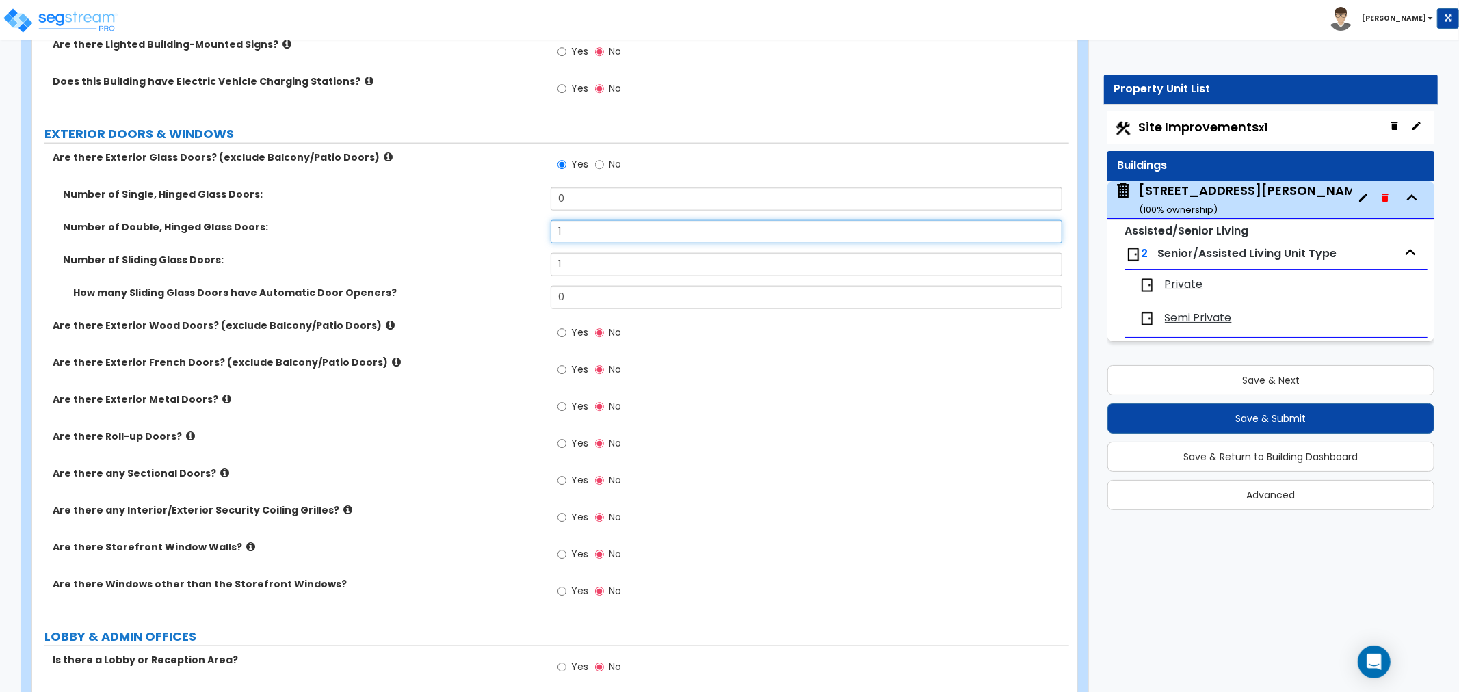
type input "1"
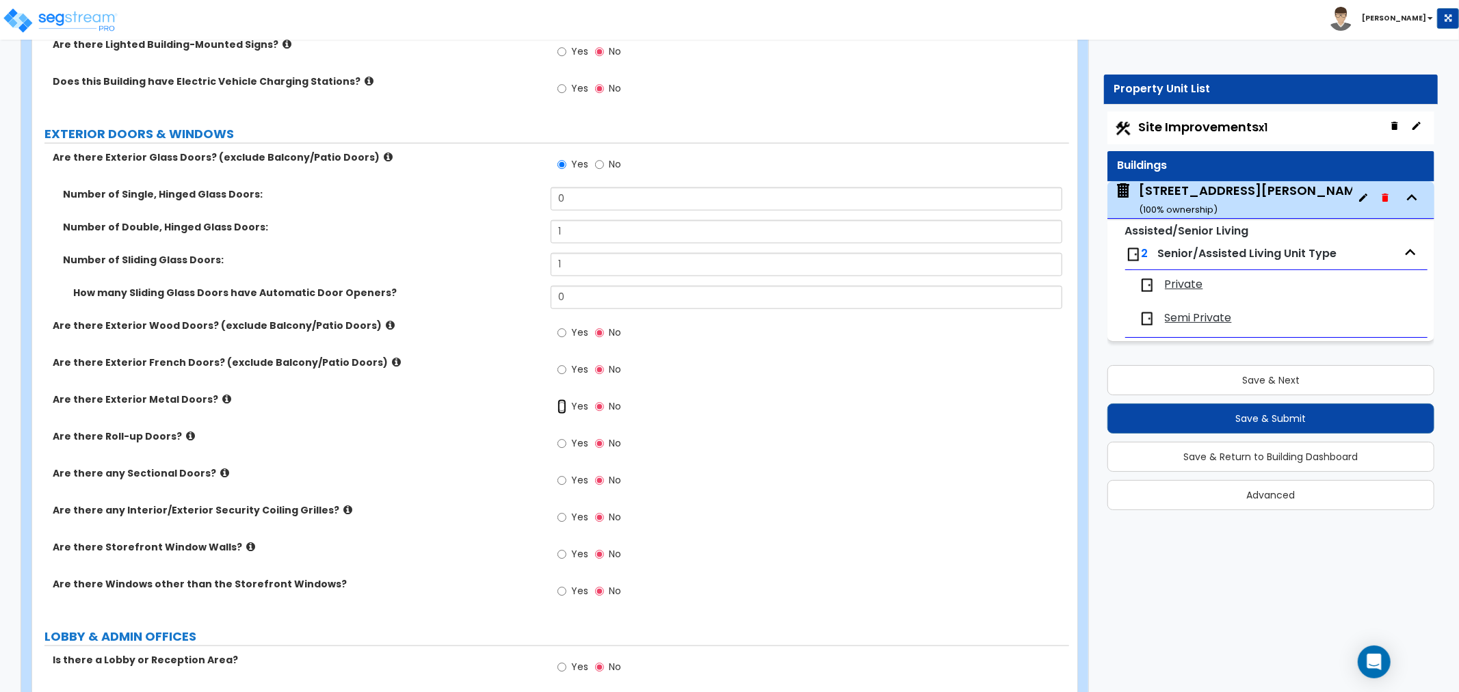
click at [565, 405] on input "Yes" at bounding box center [561, 406] width 9 height 15
radio input "true"
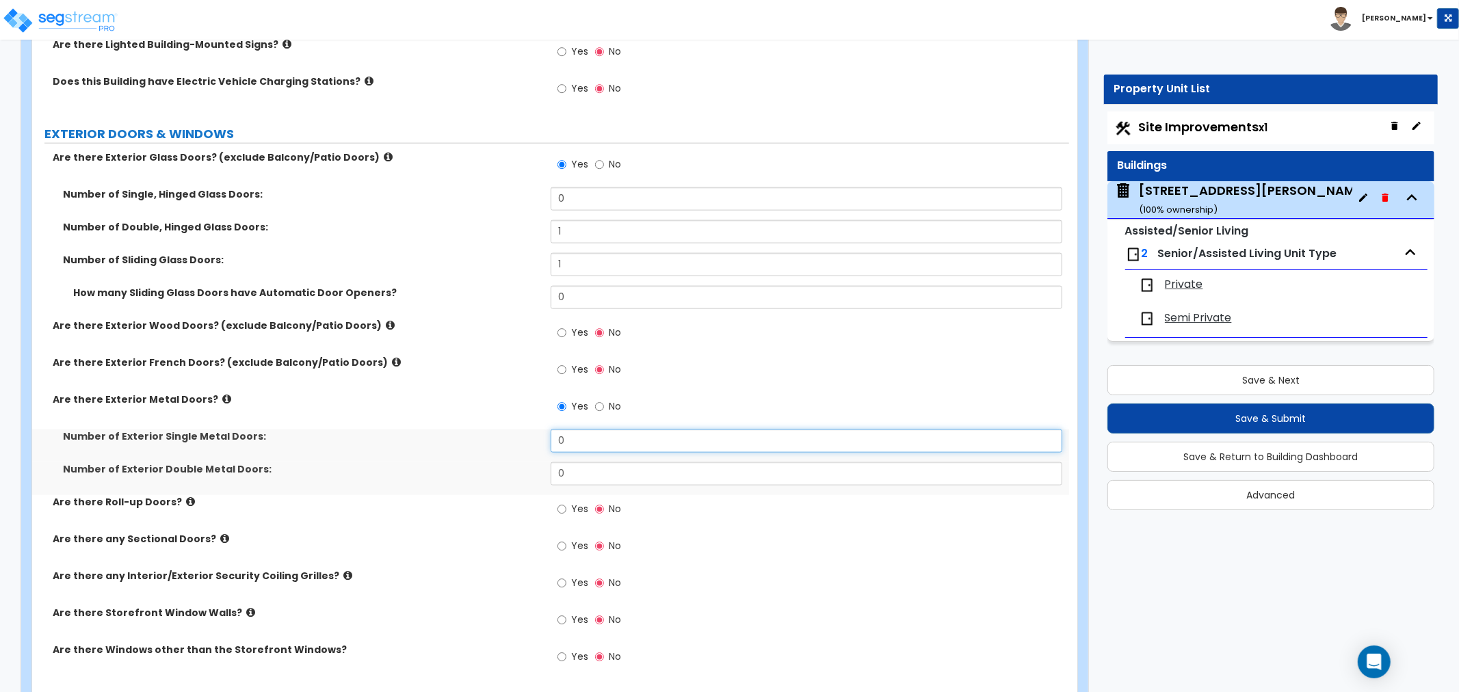
drag, startPoint x: 585, startPoint y: 442, endPoint x: 535, endPoint y: 440, distance: 50.0
click at [535, 440] on div "Number of Exterior Single Metal Doors: 0" at bounding box center [550, 445] width 1037 height 33
type input "8"
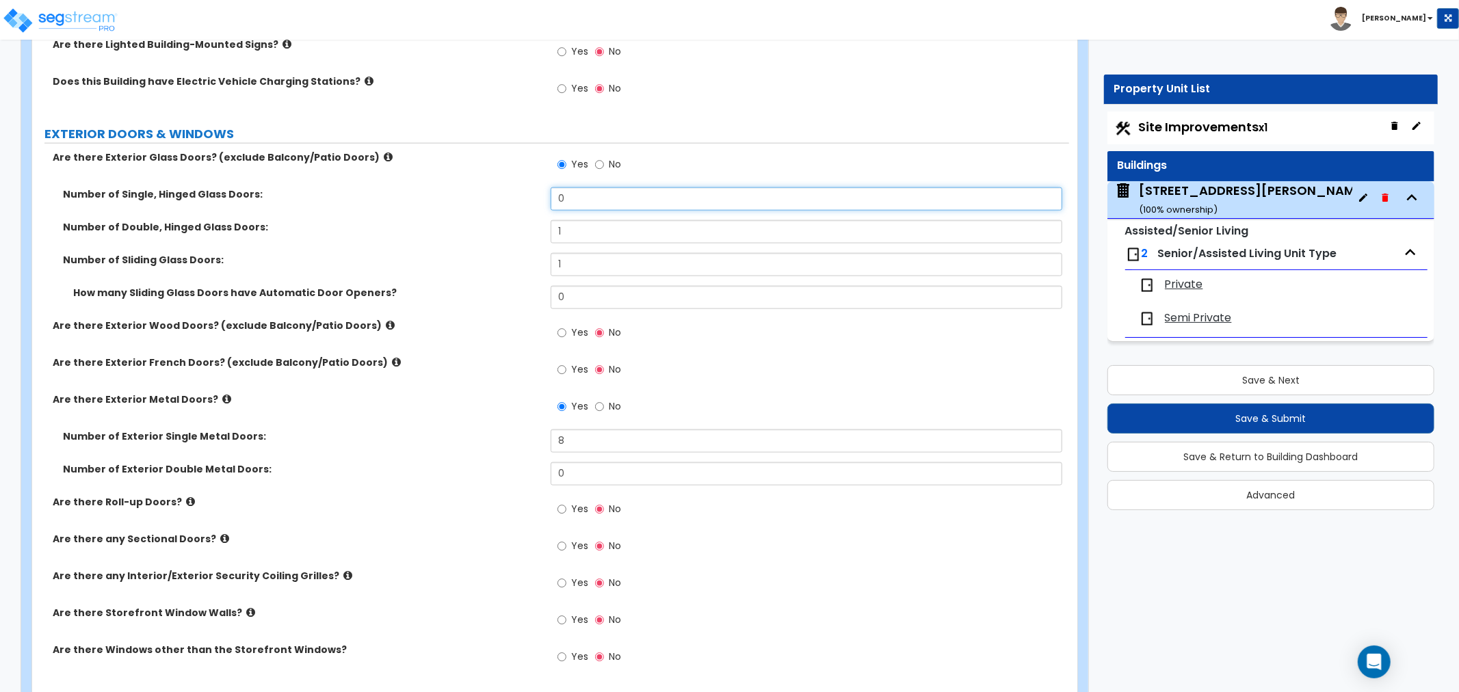
drag, startPoint x: 573, startPoint y: 200, endPoint x: 495, endPoint y: 202, distance: 78.0
click at [495, 202] on div "Number of Single, Hinged Glass Doors: 0" at bounding box center [550, 203] width 1037 height 33
type input "4"
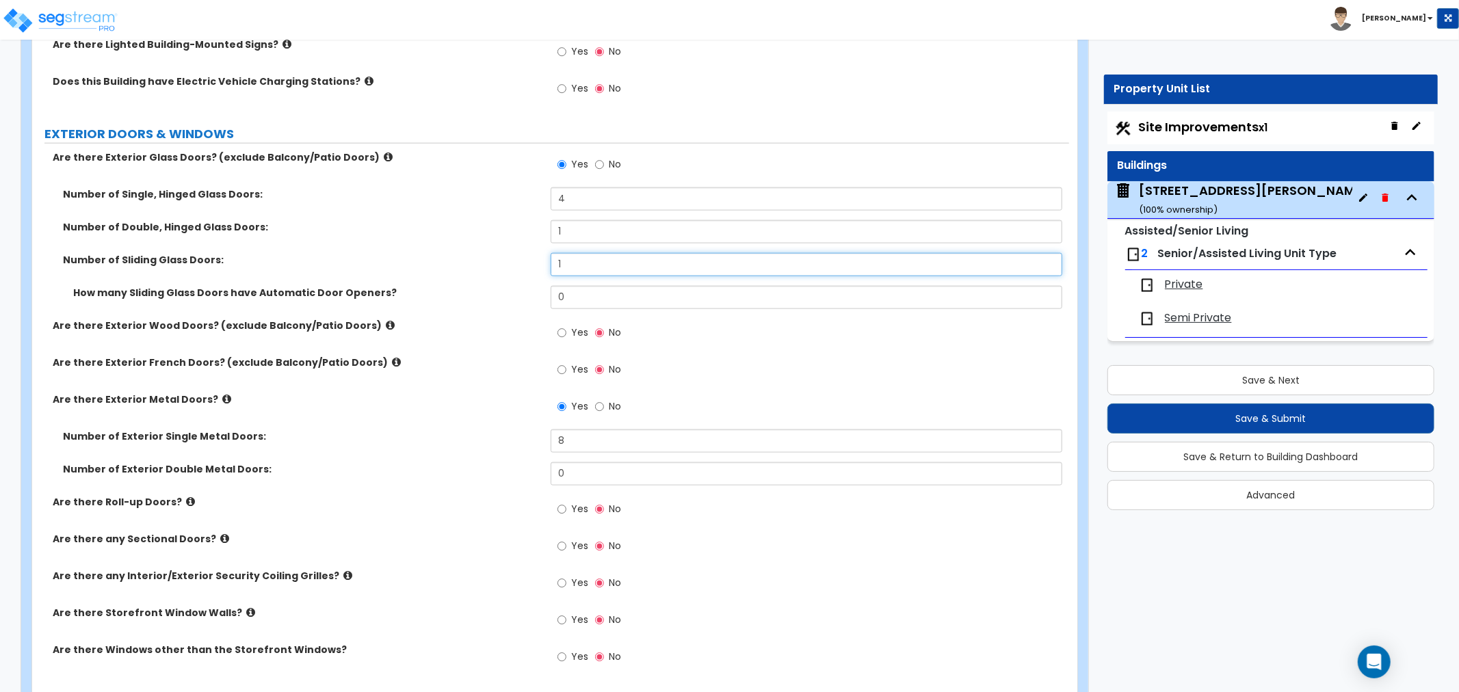
drag, startPoint x: 576, startPoint y: 263, endPoint x: 537, endPoint y: 265, distance: 39.0
click at [537, 265] on div "Number of Sliding Glass Doors: 1" at bounding box center [550, 269] width 1037 height 33
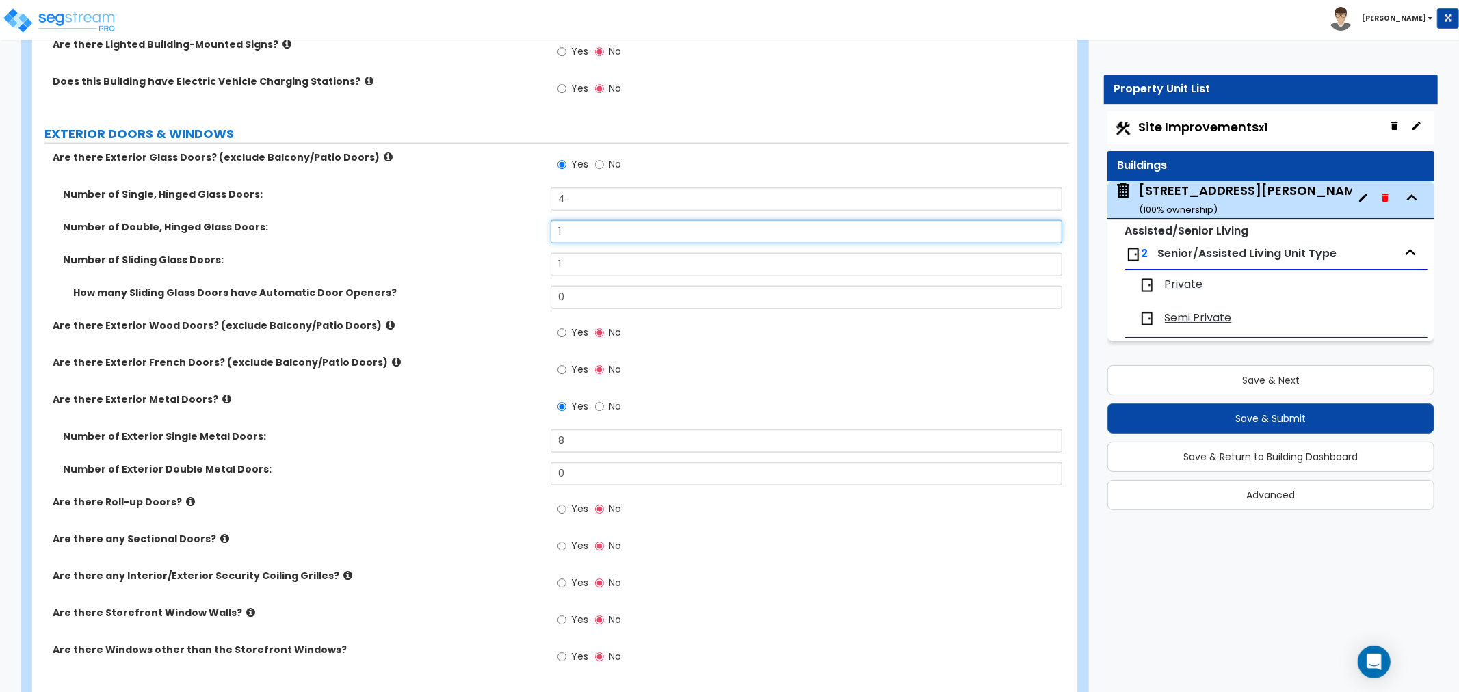
click at [568, 233] on input "1" at bounding box center [805, 231] width 511 height 23
drag, startPoint x: 568, startPoint y: 233, endPoint x: 533, endPoint y: 232, distance: 34.9
click at [533, 232] on div "Number of Double, Hinged Glass Doors: 1" at bounding box center [550, 236] width 1037 height 33
type input "2"
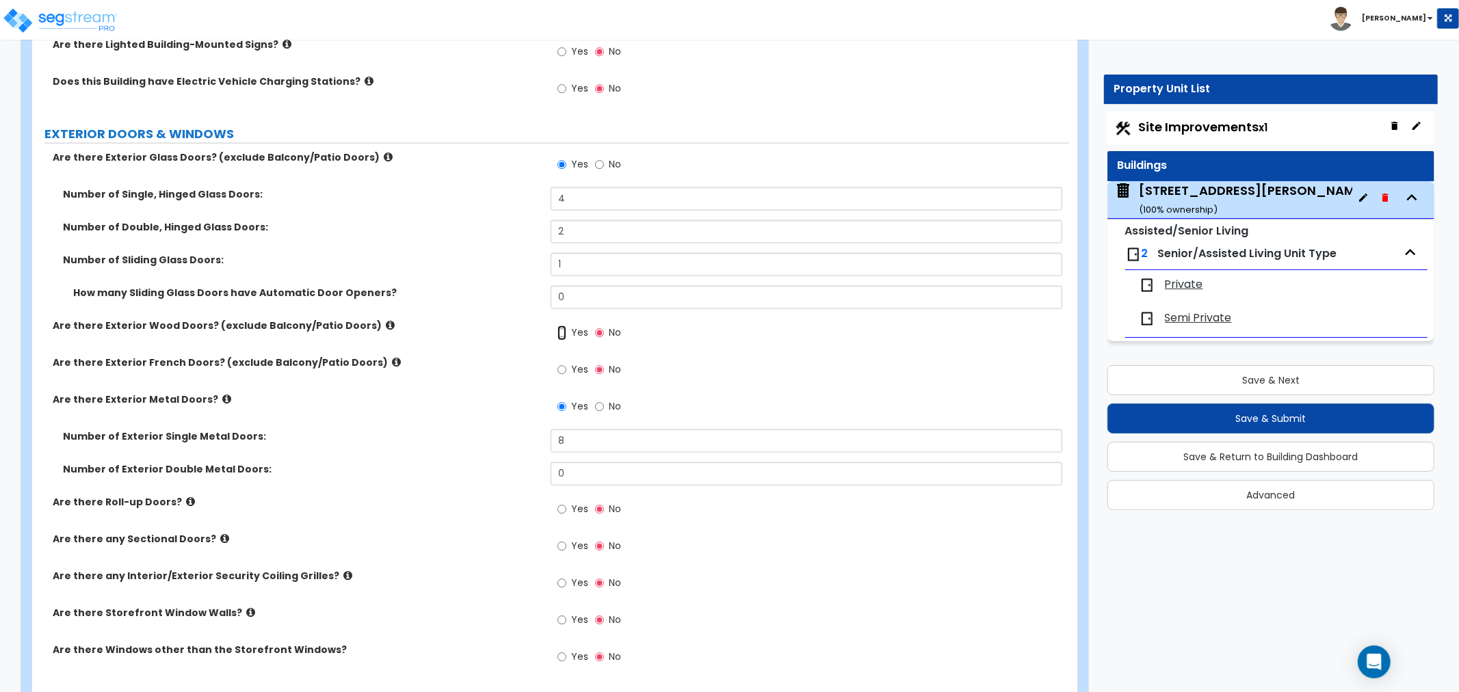
click at [561, 331] on input "Yes" at bounding box center [561, 332] width 9 height 15
radio input "true"
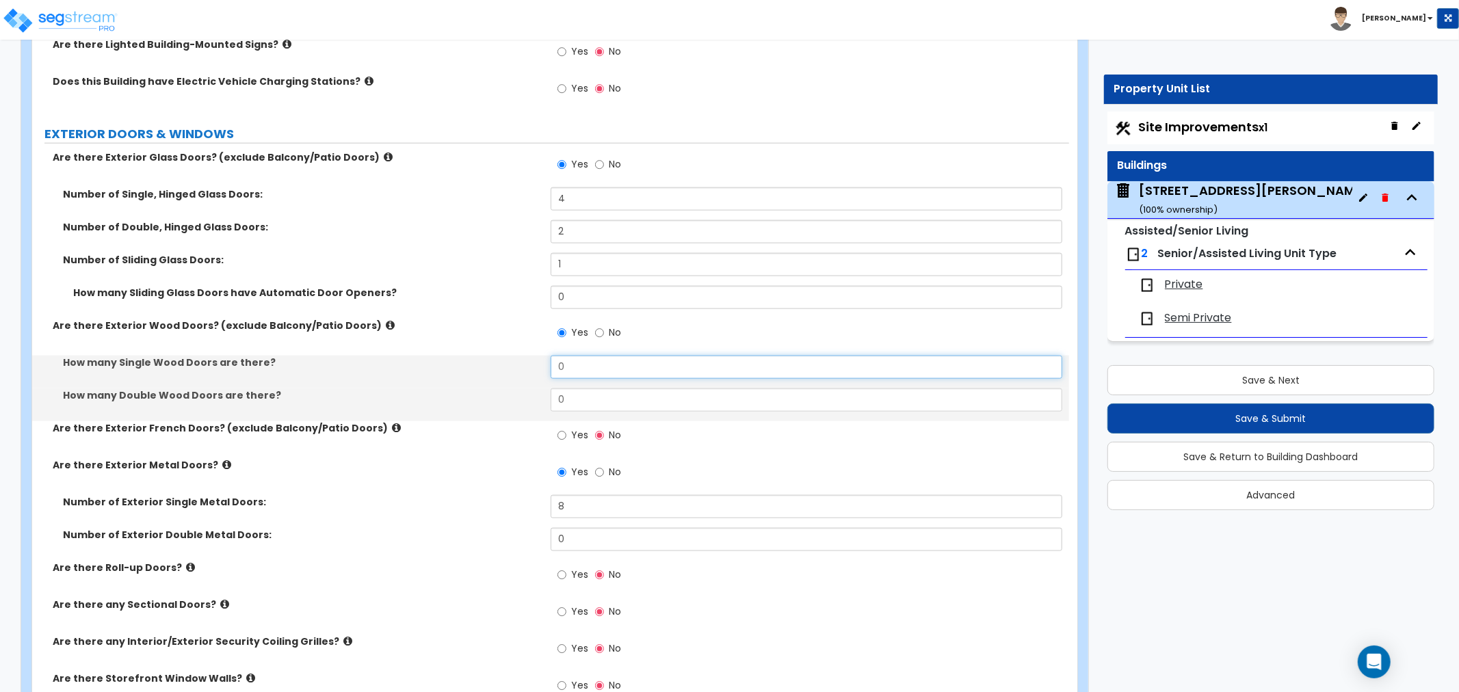
drag, startPoint x: 576, startPoint y: 364, endPoint x: 488, endPoint y: 375, distance: 89.5
click at [488, 375] on div "How many Single Wood Doors are there? 0" at bounding box center [550, 372] width 1037 height 33
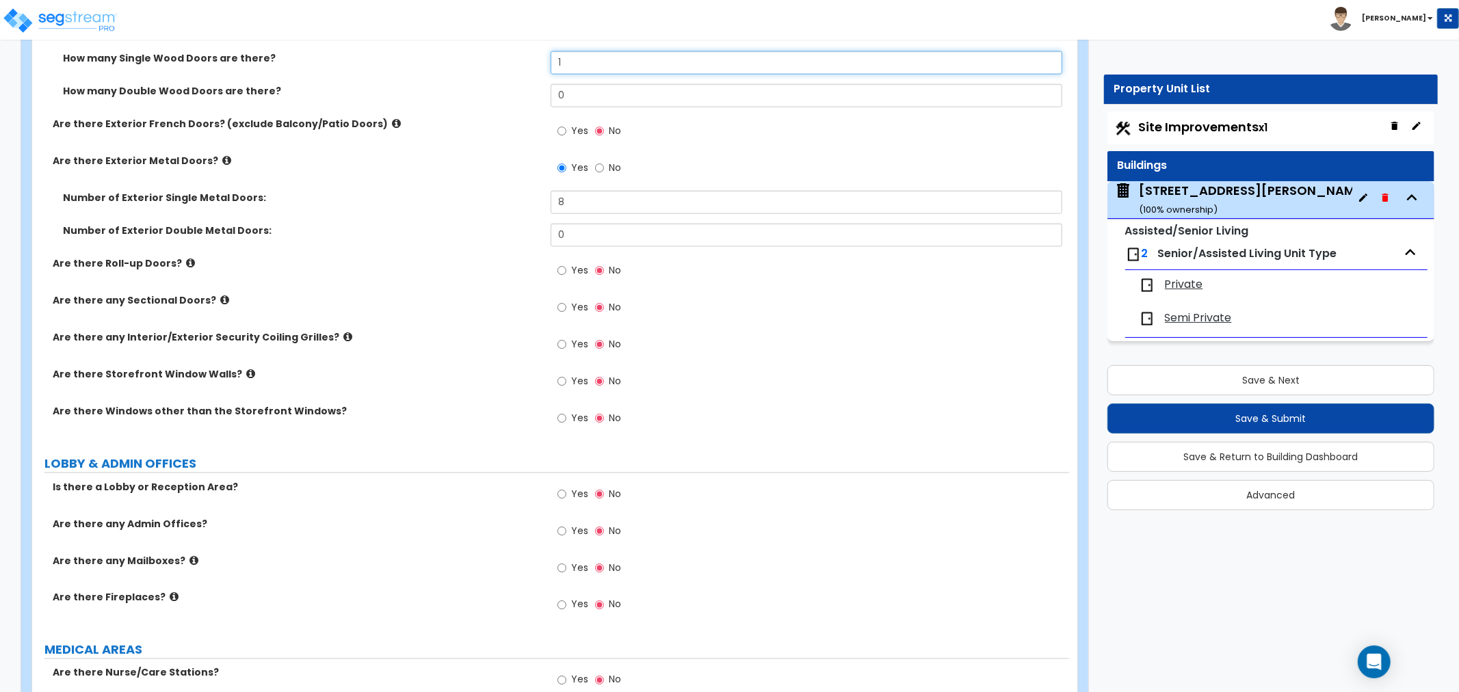
scroll to position [1671, 0]
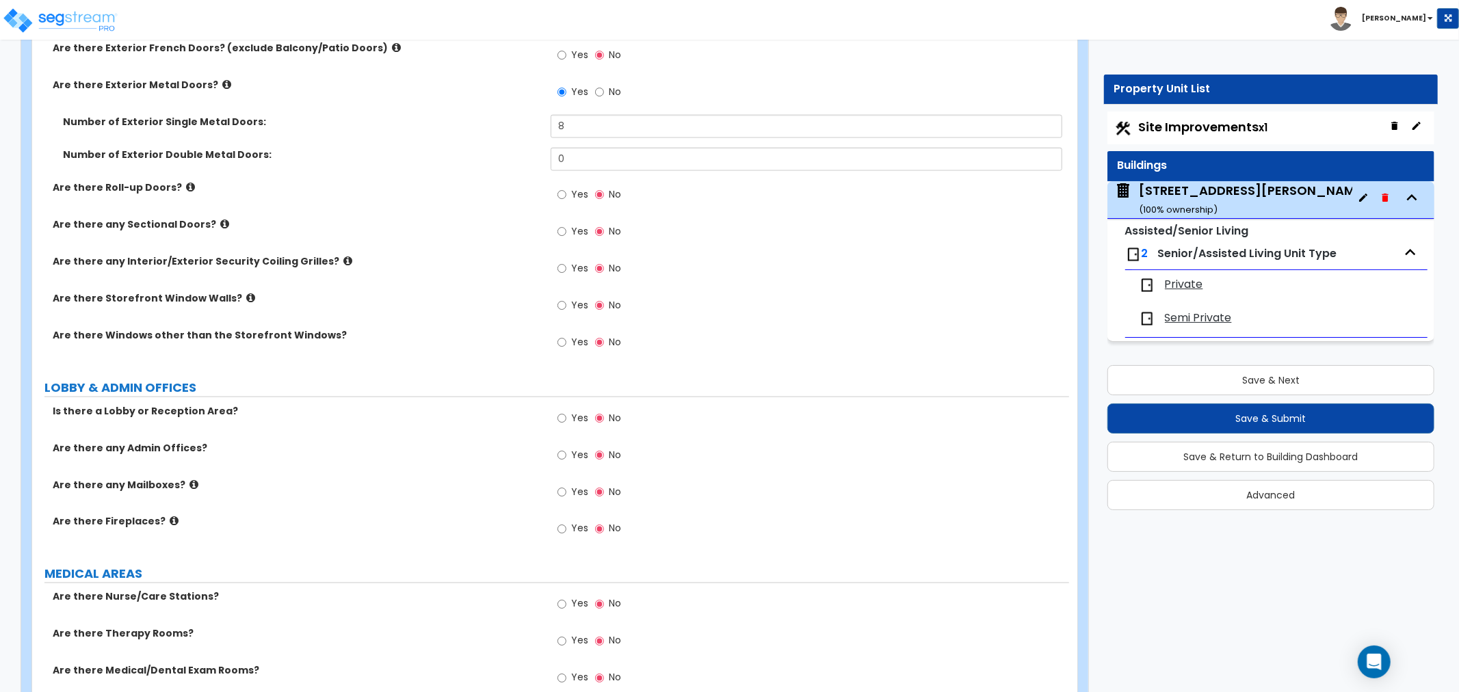
type input "1"
click at [561, 341] on input "Yes" at bounding box center [561, 342] width 9 height 15
radio input "true"
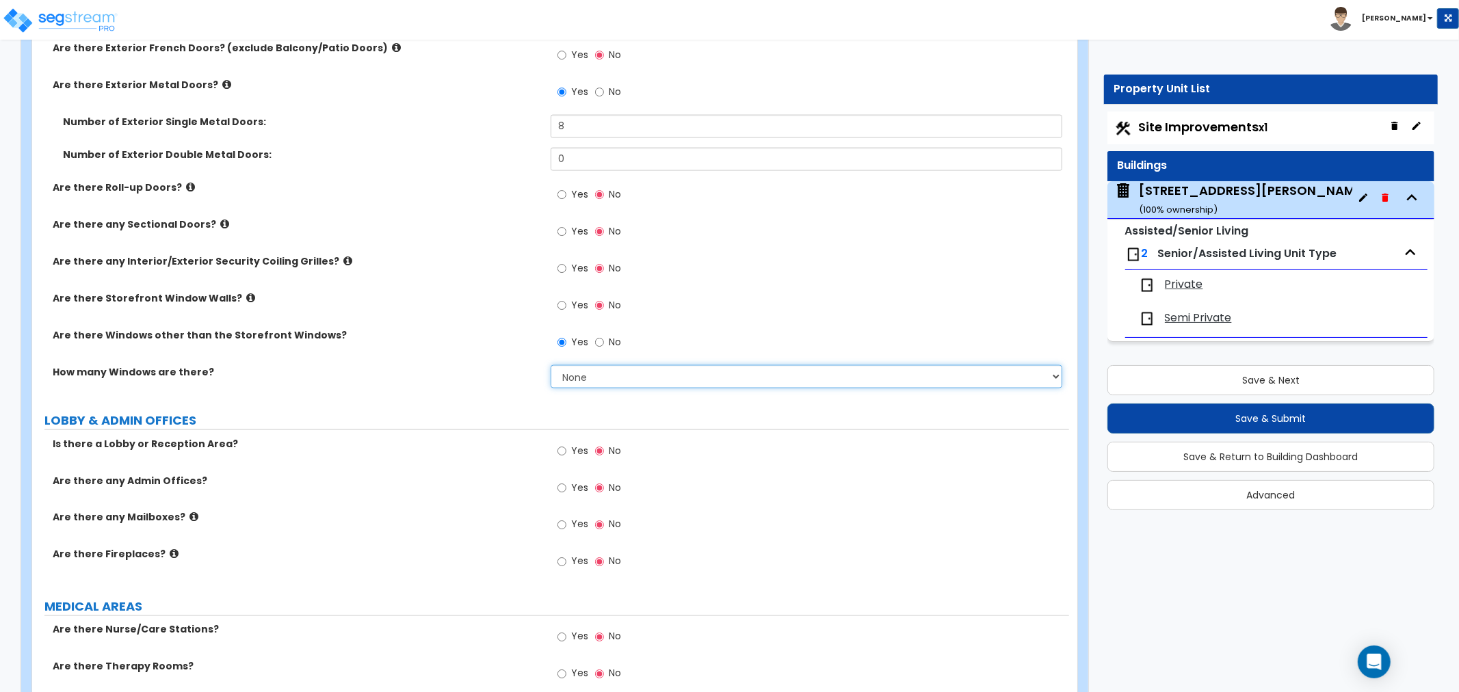
click at [596, 377] on select "None I want to enter a Percentage of the Exterior Windows I want to enter the N…" at bounding box center [805, 376] width 511 height 23
select select "2"
click at [550, 365] on select "None I want to enter a Percentage of the Exterior Windows I want to enter the N…" at bounding box center [805, 376] width 511 height 23
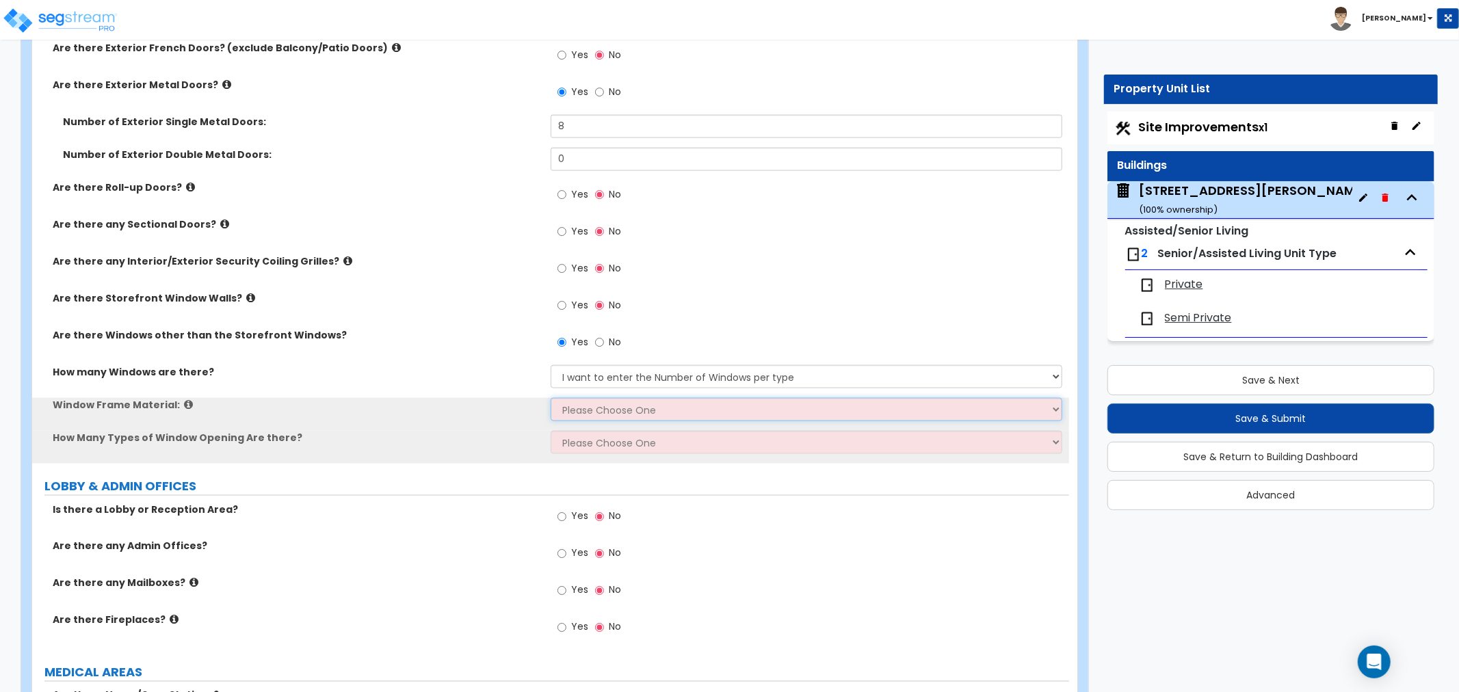
click at [578, 411] on select "Please Choose One Vinyl Aluminum Wood" at bounding box center [805, 409] width 511 height 23
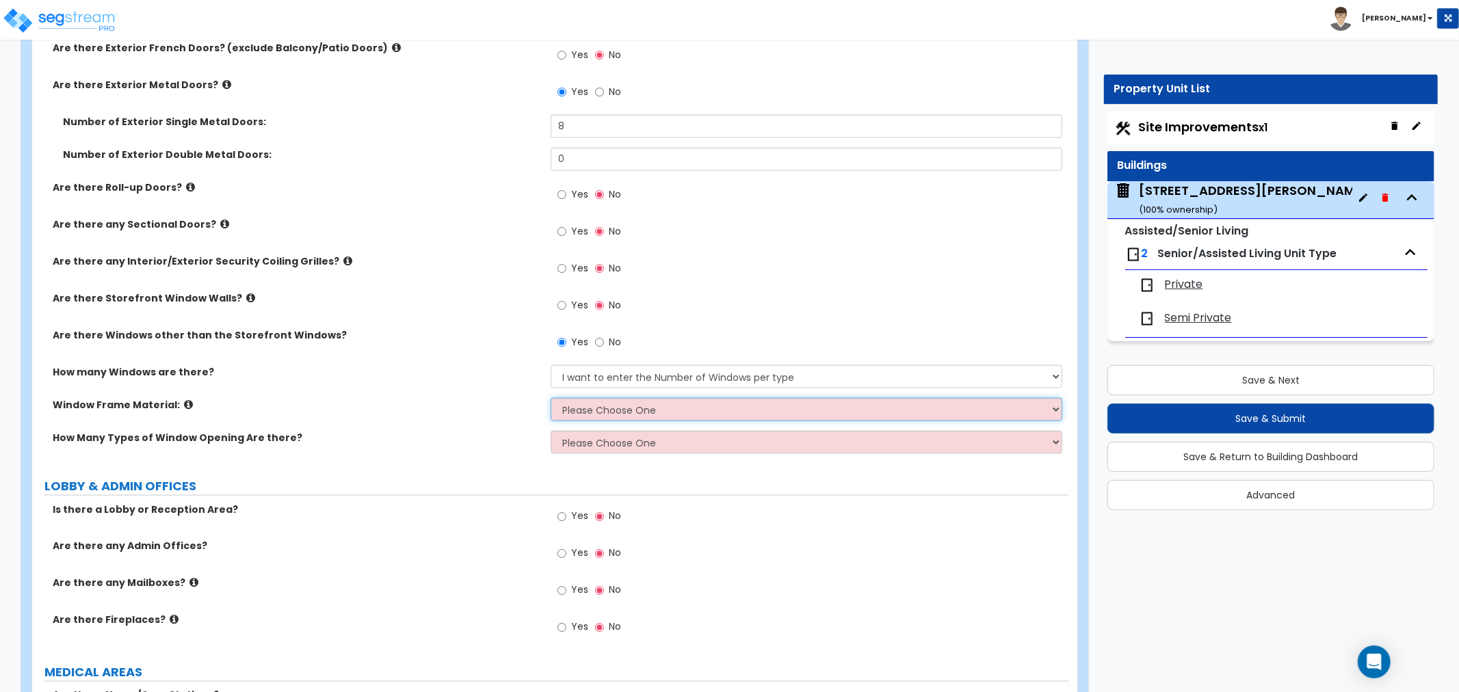
select select "1"
click at [550, 398] on select "Please Choose One Vinyl Aluminum Wood" at bounding box center [805, 409] width 511 height 23
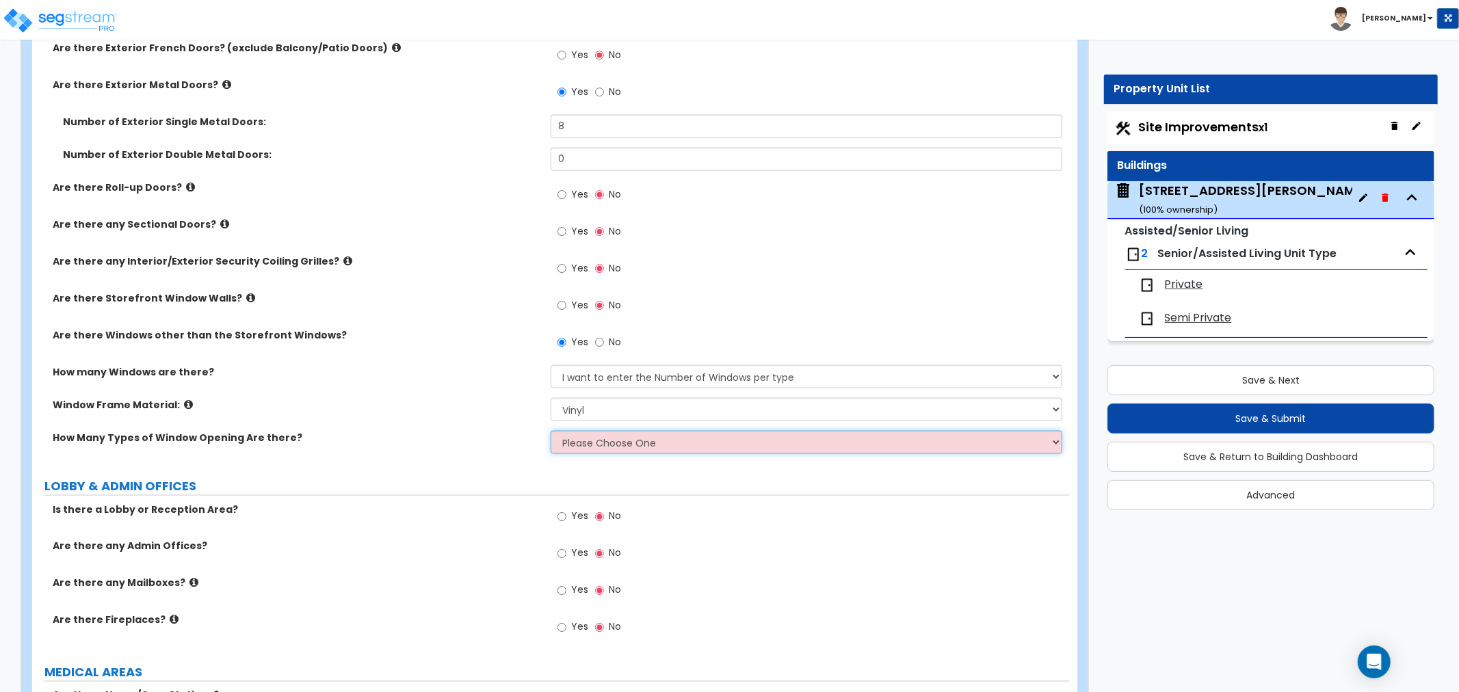
click at [579, 445] on select "Please Choose One 1 2 3 4" at bounding box center [805, 442] width 511 height 23
select select "1"
click at [550, 431] on select "Please Choose One 1 2 3 4" at bounding box center [805, 442] width 511 height 23
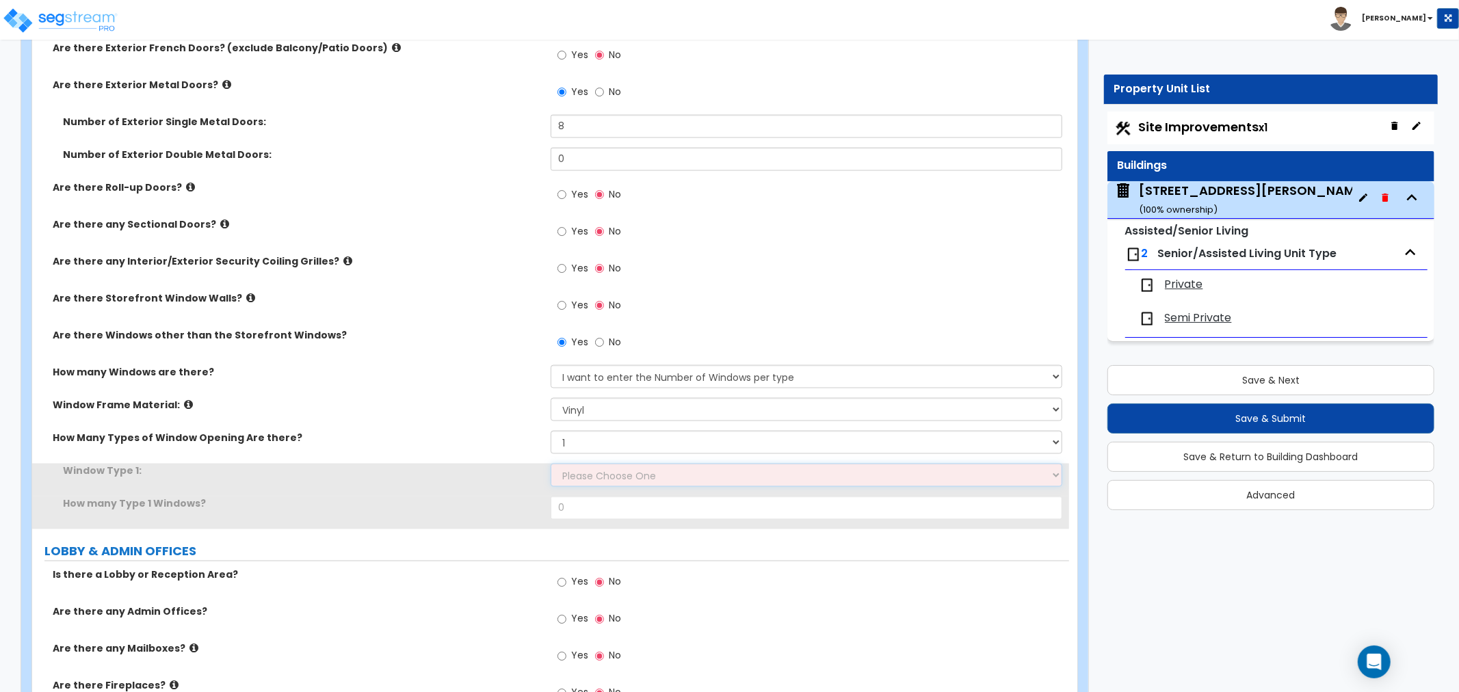
click at [583, 477] on select "Please Choose One Sliding Picture/Fixed Double/Single Hung Awning Swing" at bounding box center [805, 475] width 511 height 23
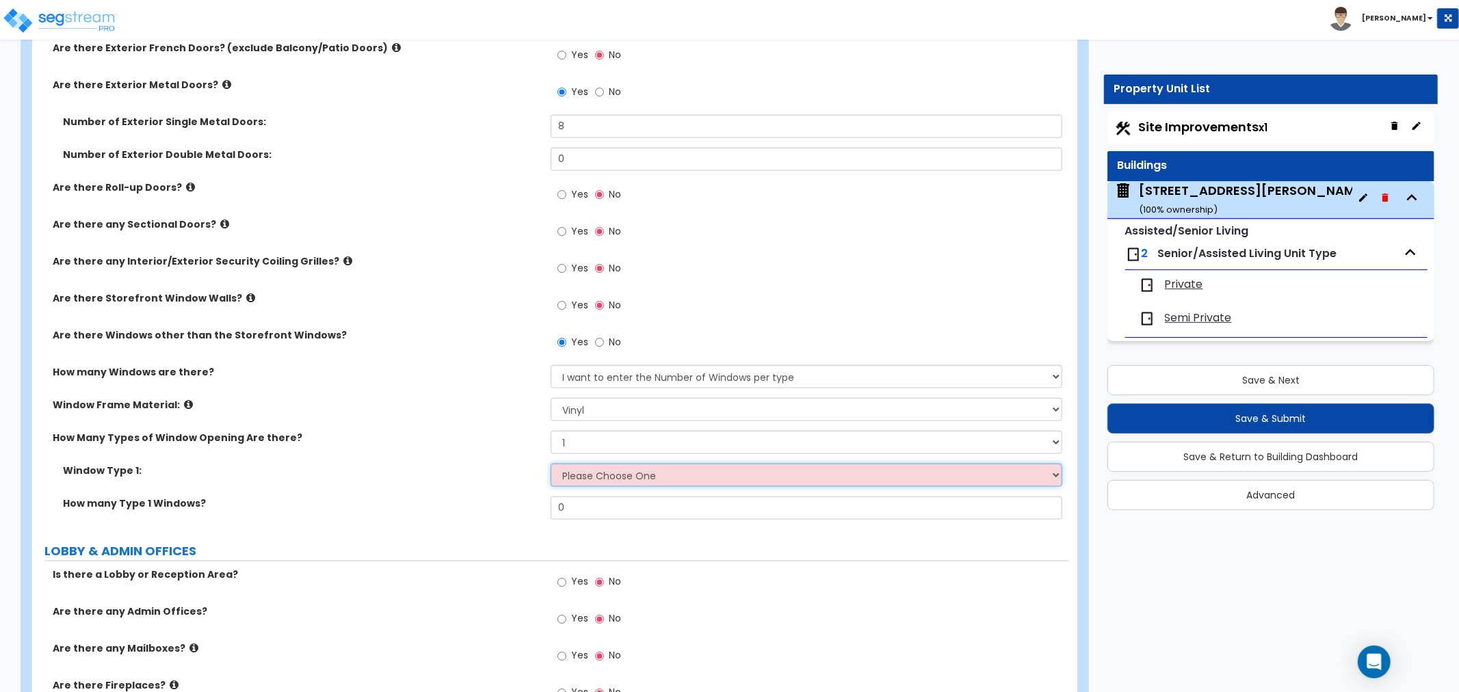
select select "2"
click at [550, 464] on select "Please Choose One Sliding Picture/Fixed Double/Single Hung Awning Swing" at bounding box center [805, 475] width 511 height 23
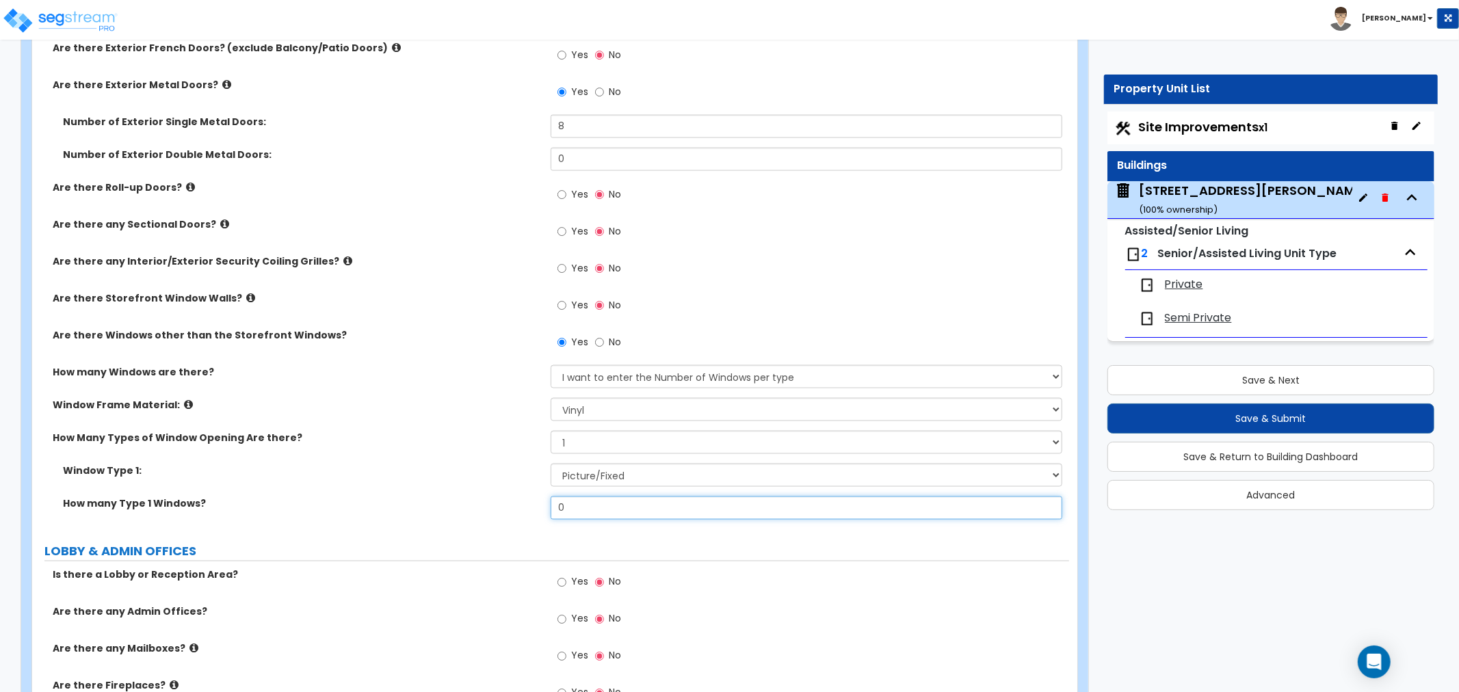
drag, startPoint x: 572, startPoint y: 509, endPoint x: 531, endPoint y: 507, distance: 41.8
click at [531, 507] on div "How many Type 1 Windows? 0" at bounding box center [550, 512] width 1037 height 33
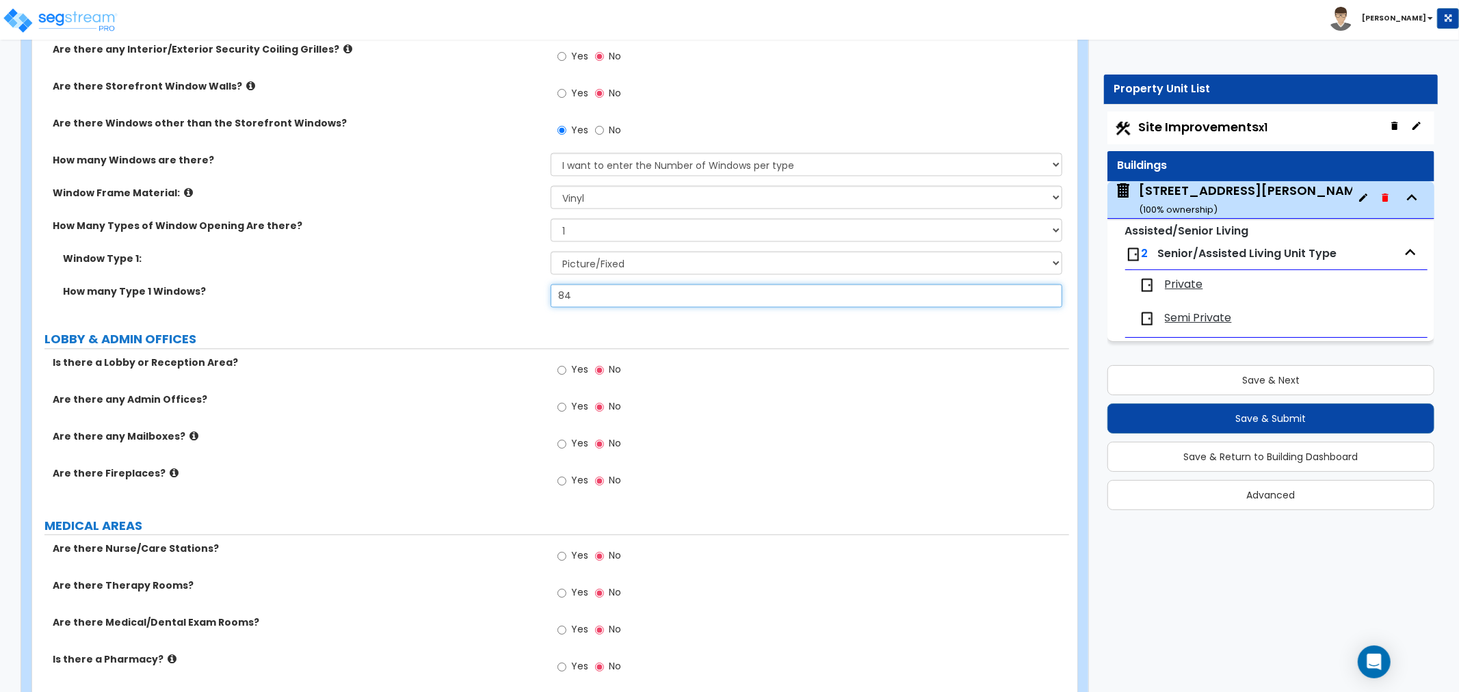
scroll to position [1899, 0]
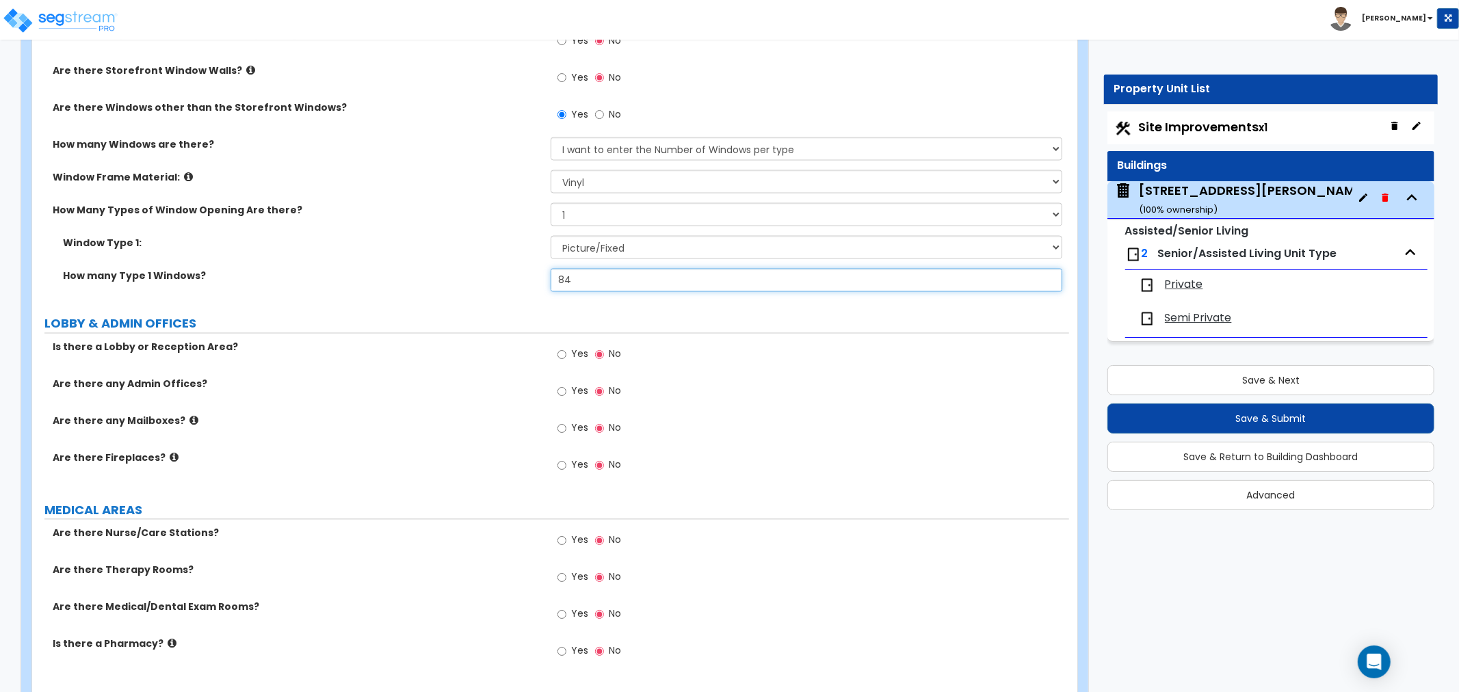
type input "84"
click at [561, 352] on input "Yes" at bounding box center [561, 354] width 9 height 15
radio input "true"
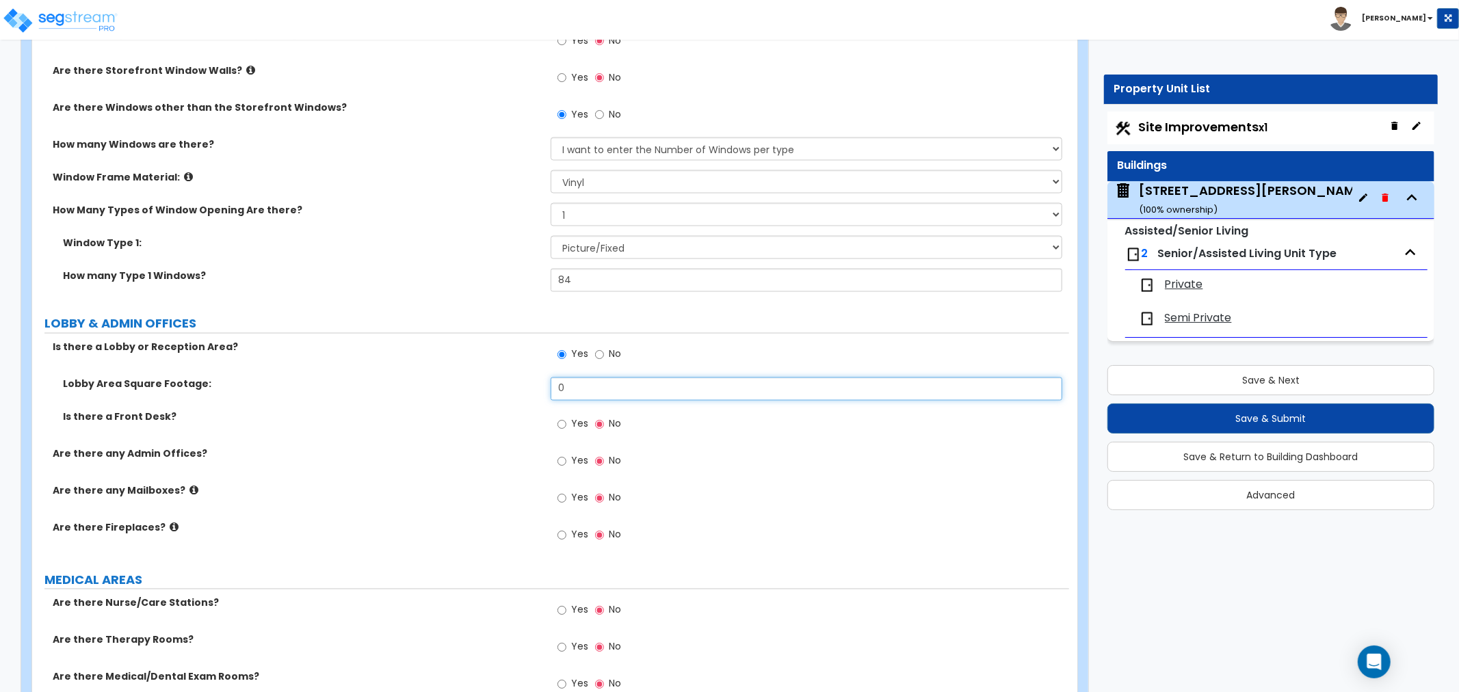
drag, startPoint x: 574, startPoint y: 392, endPoint x: 540, endPoint y: 392, distance: 34.2
click at [540, 392] on div "Lobby Area Square Footage: 0" at bounding box center [550, 393] width 1037 height 33
click at [575, 382] on input "0" at bounding box center [805, 388] width 511 height 23
drag, startPoint x: 578, startPoint y: 390, endPoint x: 461, endPoint y: 395, distance: 117.7
click at [461, 395] on div "Lobby Area Square Footage: 0" at bounding box center [550, 393] width 1037 height 33
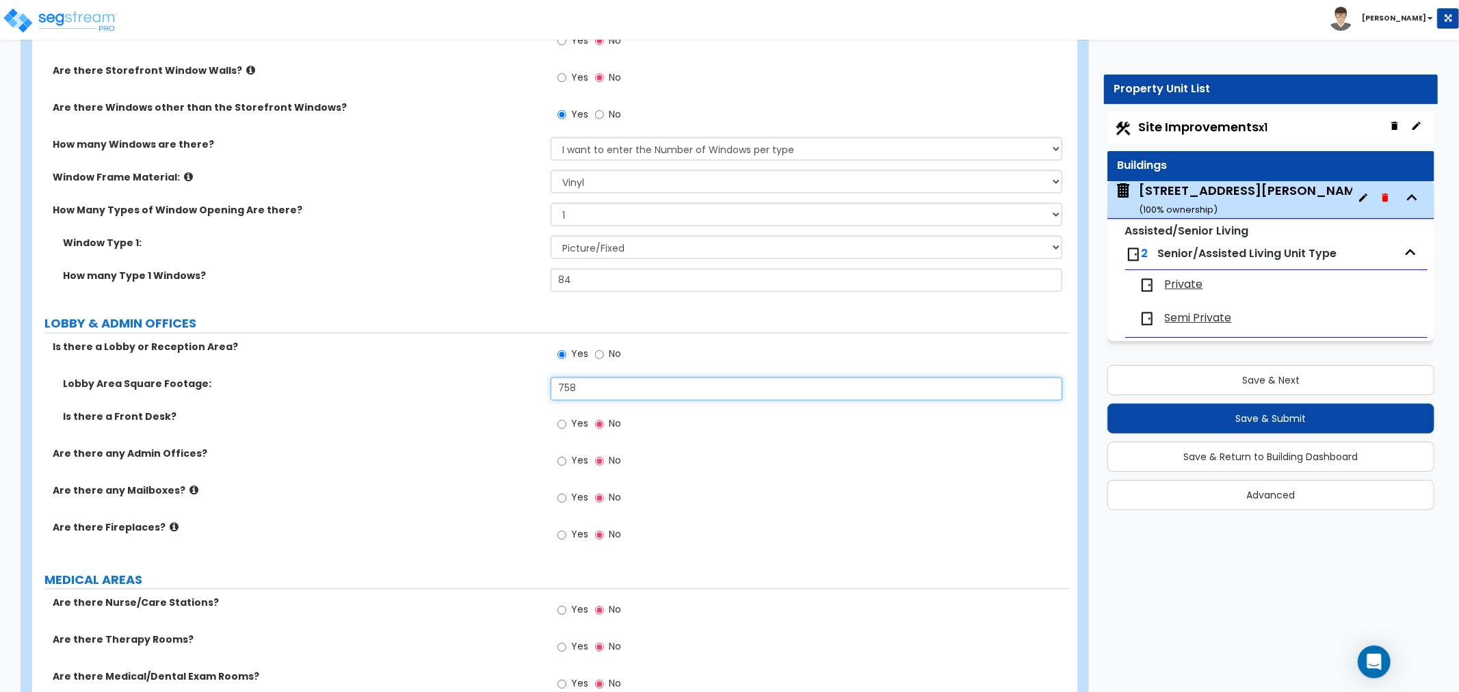
type input "758"
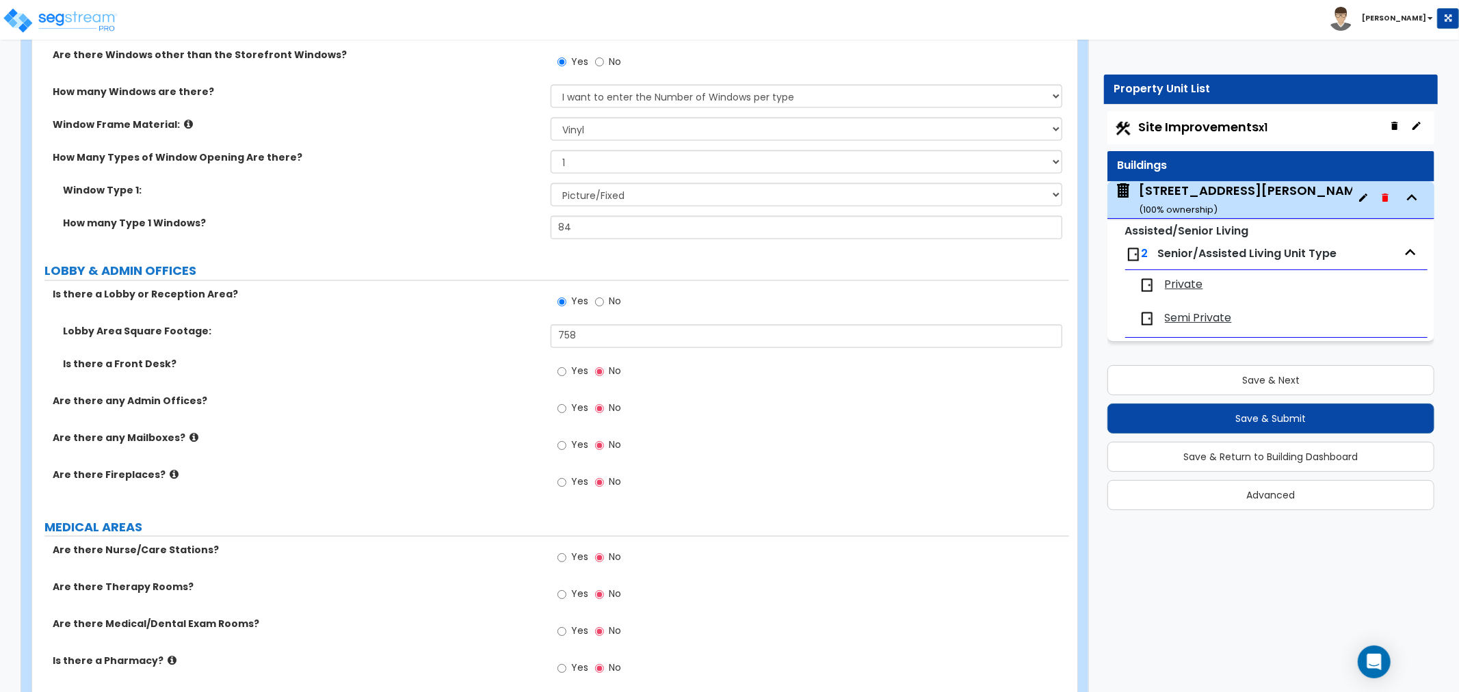
scroll to position [2051, 0]
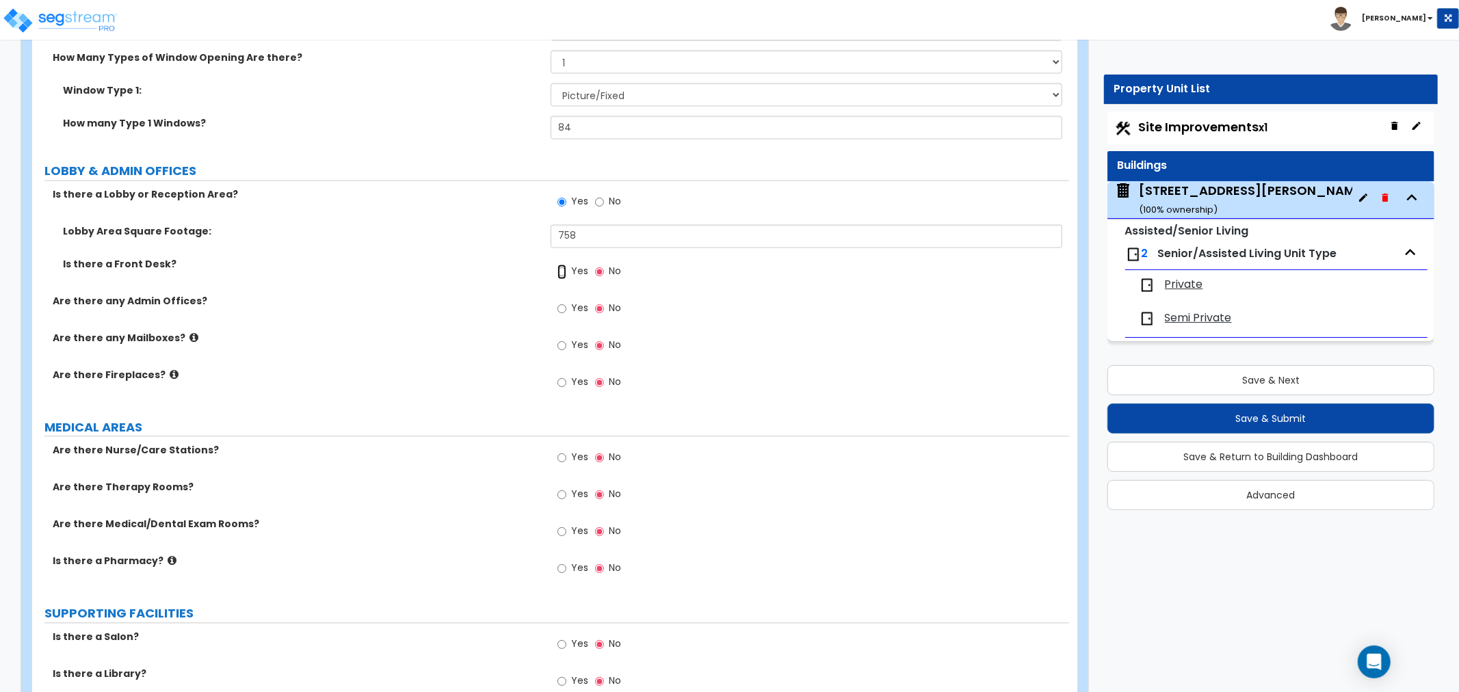
click at [563, 268] on input "Yes" at bounding box center [561, 272] width 9 height 15
radio input "true"
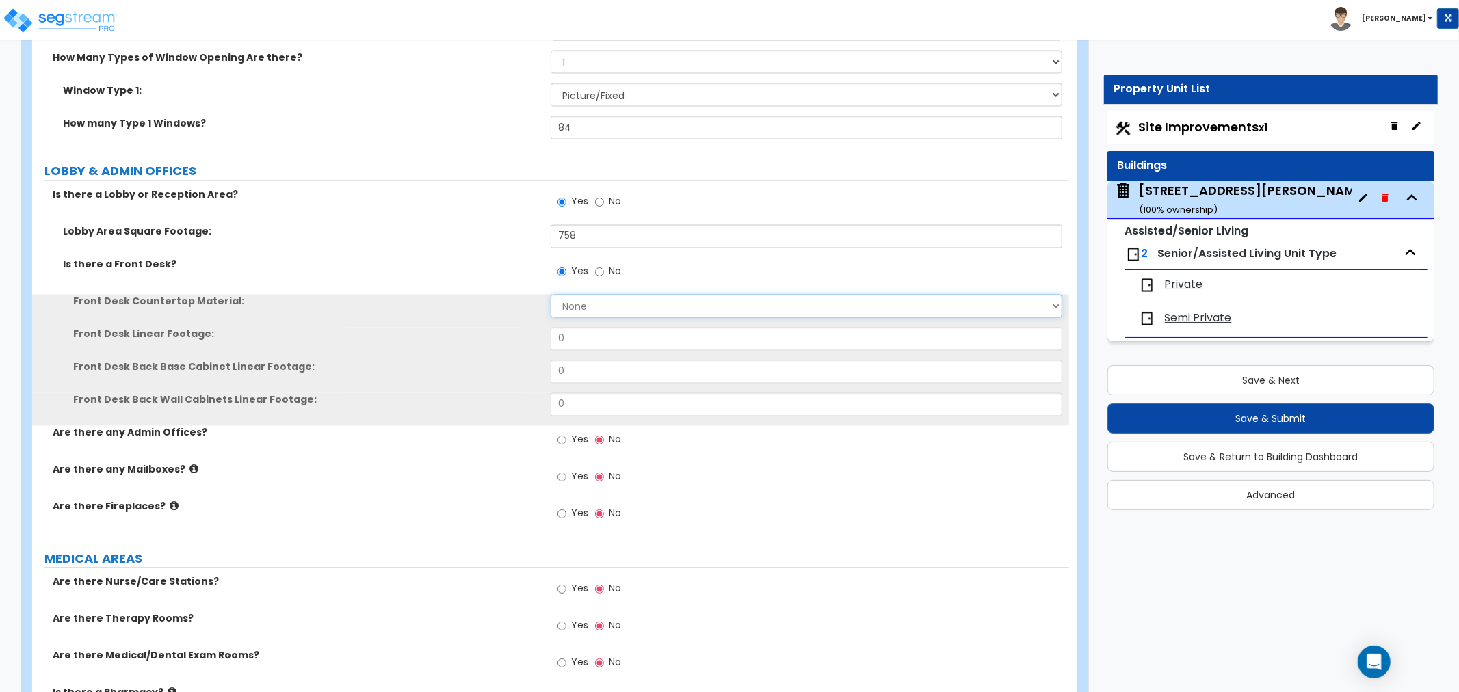
click at [573, 302] on select "None Plastic Laminate Solid Surface Stone Quartz Marble Tile Wood Stainless Ste…" at bounding box center [805, 306] width 511 height 23
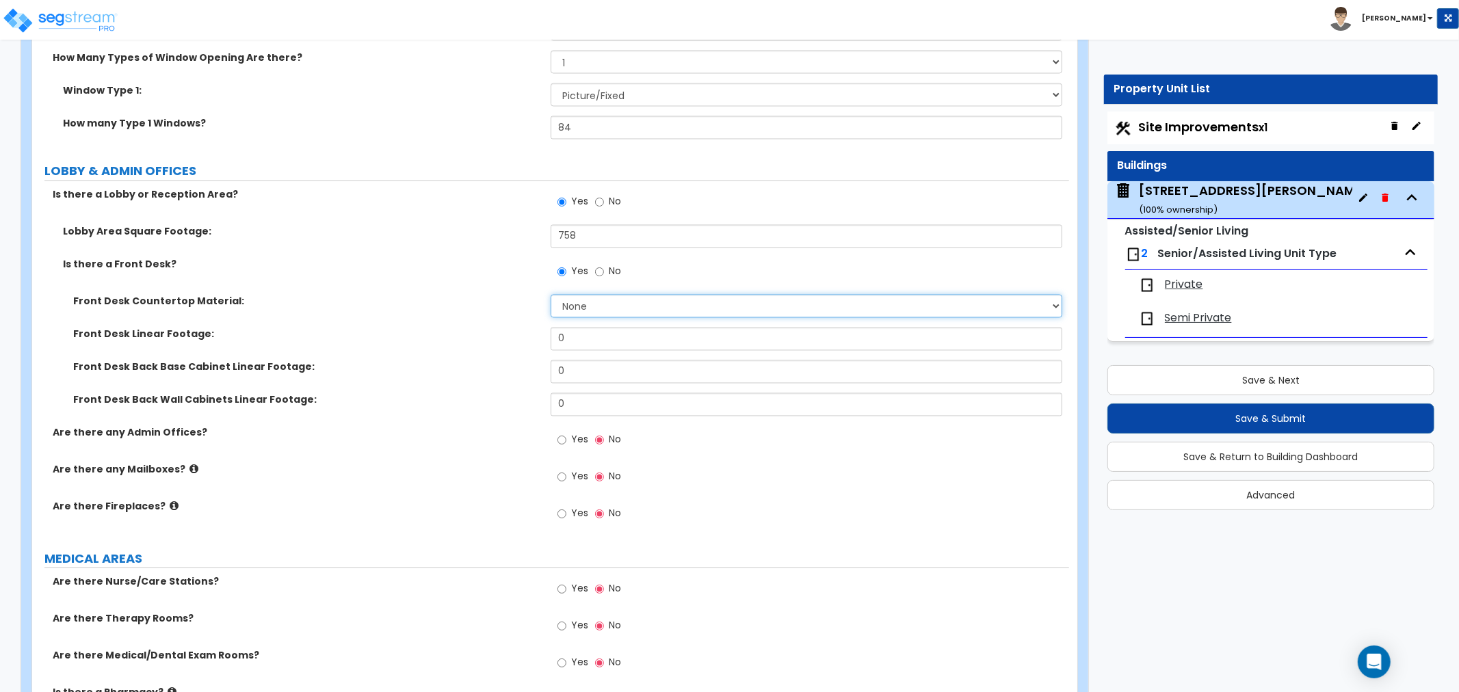
select select "1"
click at [550, 295] on select "None Plastic Laminate Solid Surface Stone Quartz Marble Tile Wood Stainless Ste…" at bounding box center [805, 306] width 511 height 23
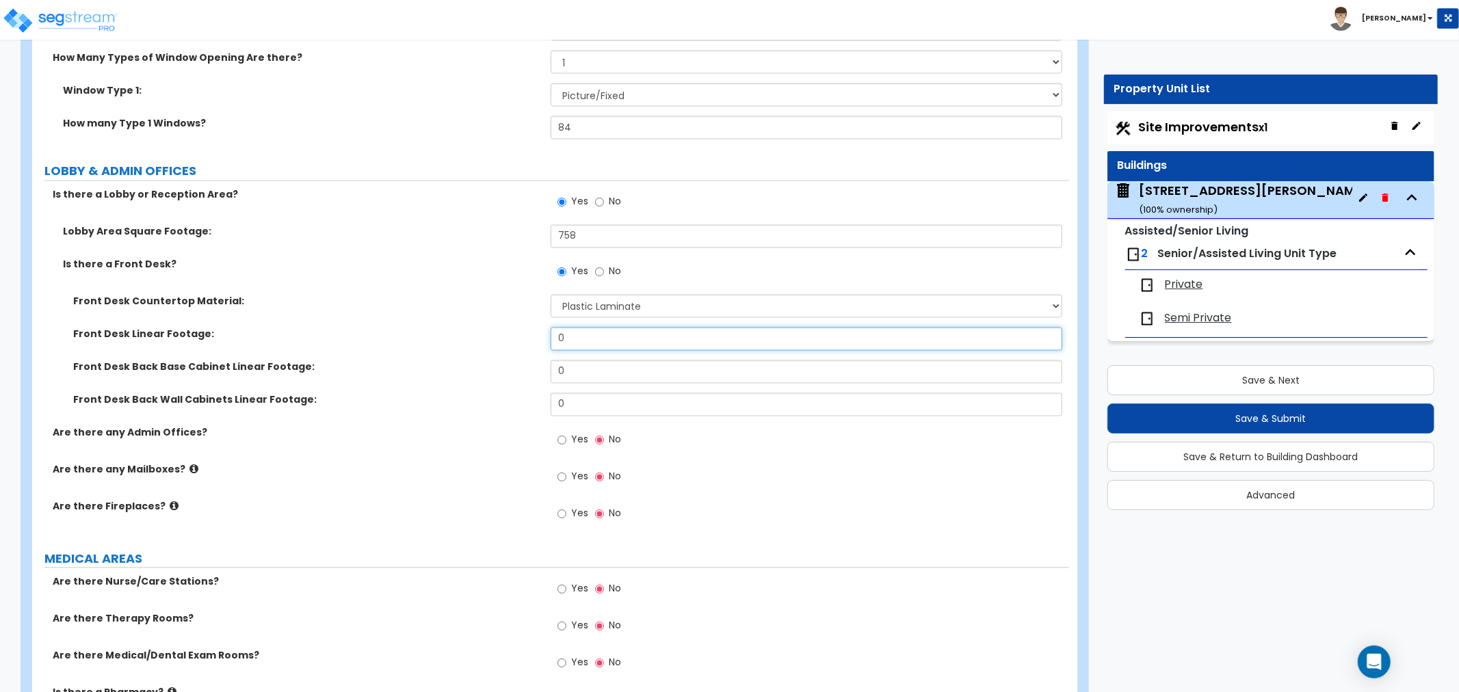
drag, startPoint x: 579, startPoint y: 343, endPoint x: 488, endPoint y: 349, distance: 91.8
click at [488, 349] on div "Front Desk Linear Footage: 0" at bounding box center [550, 344] width 1037 height 33
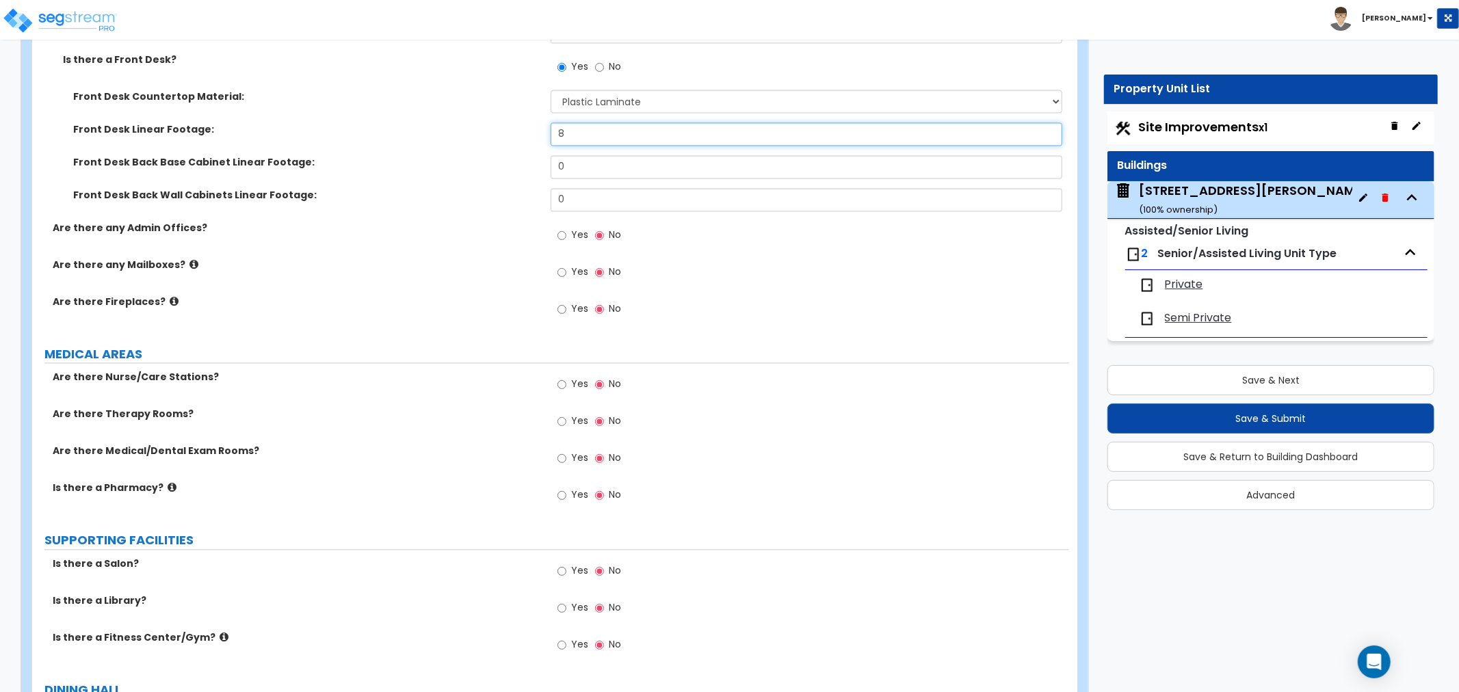
scroll to position [2279, 0]
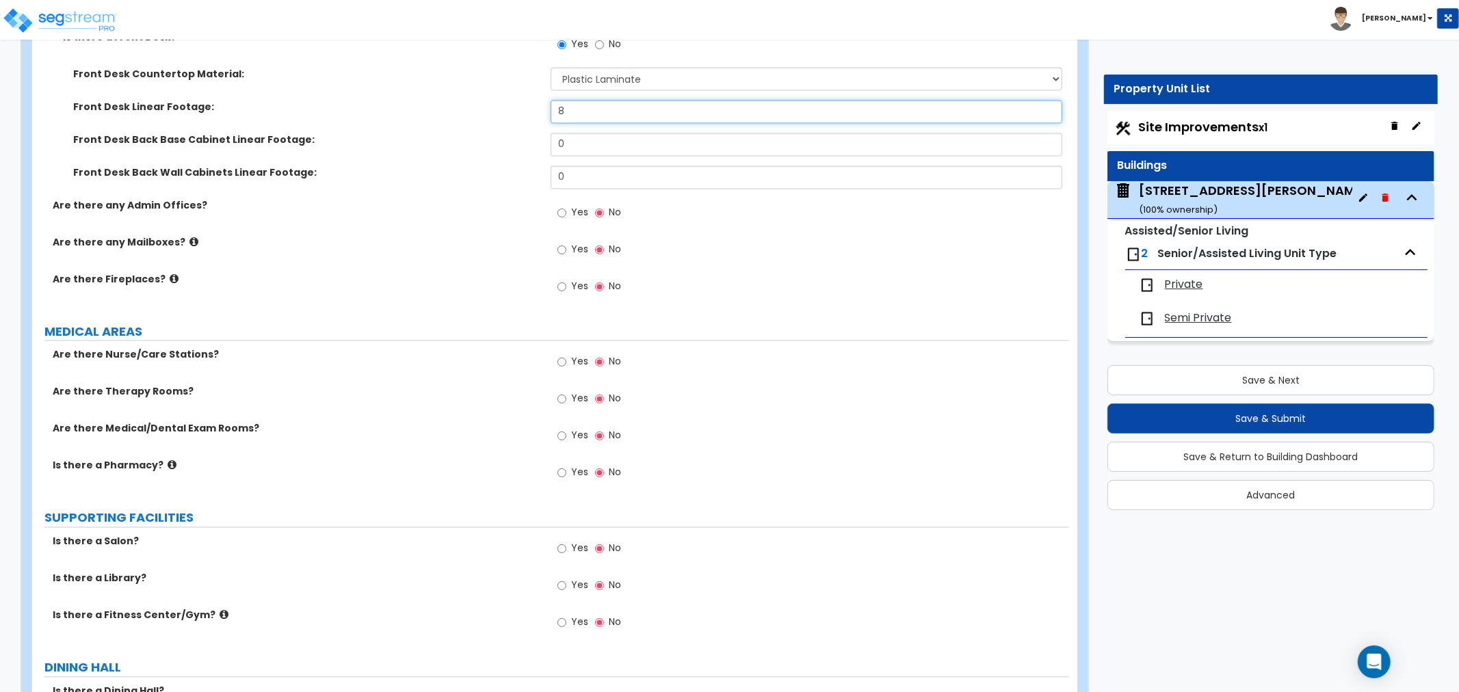
type input "8"
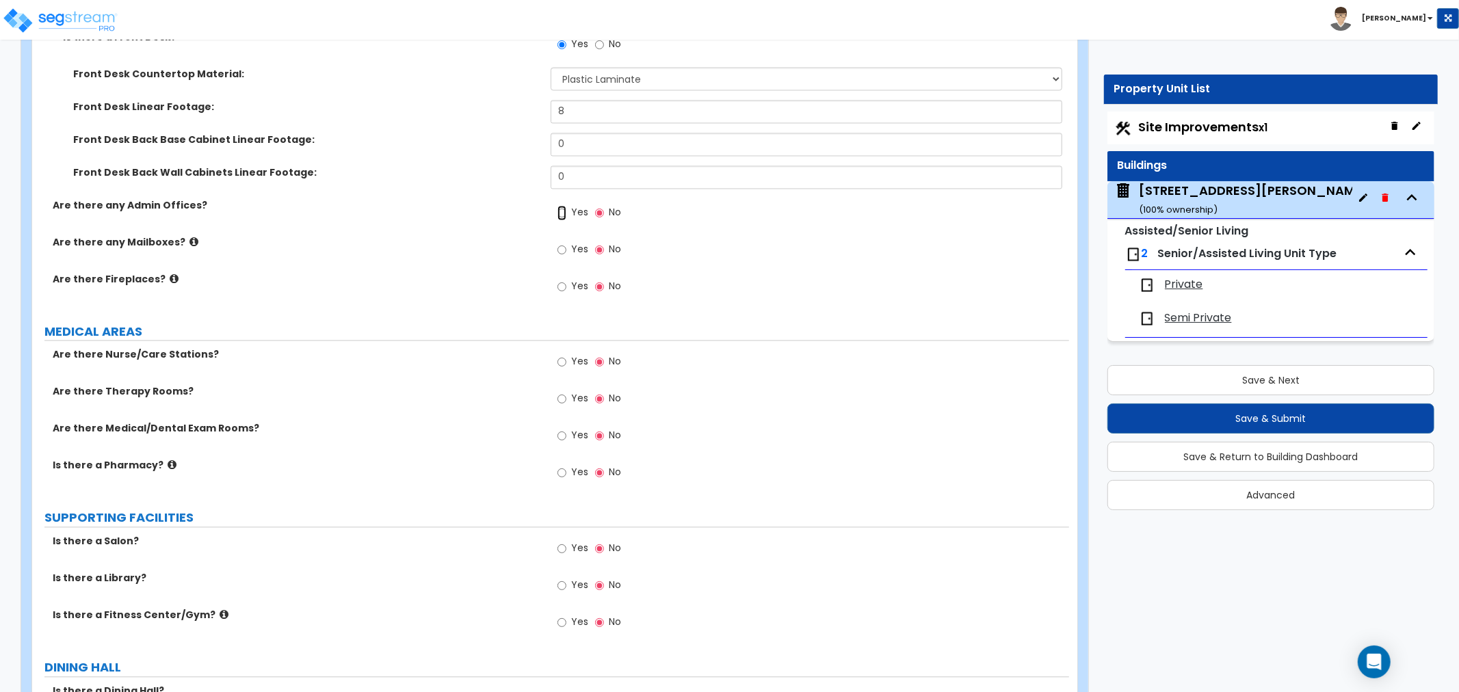
click at [563, 211] on input "Yes" at bounding box center [561, 212] width 9 height 15
radio input "true"
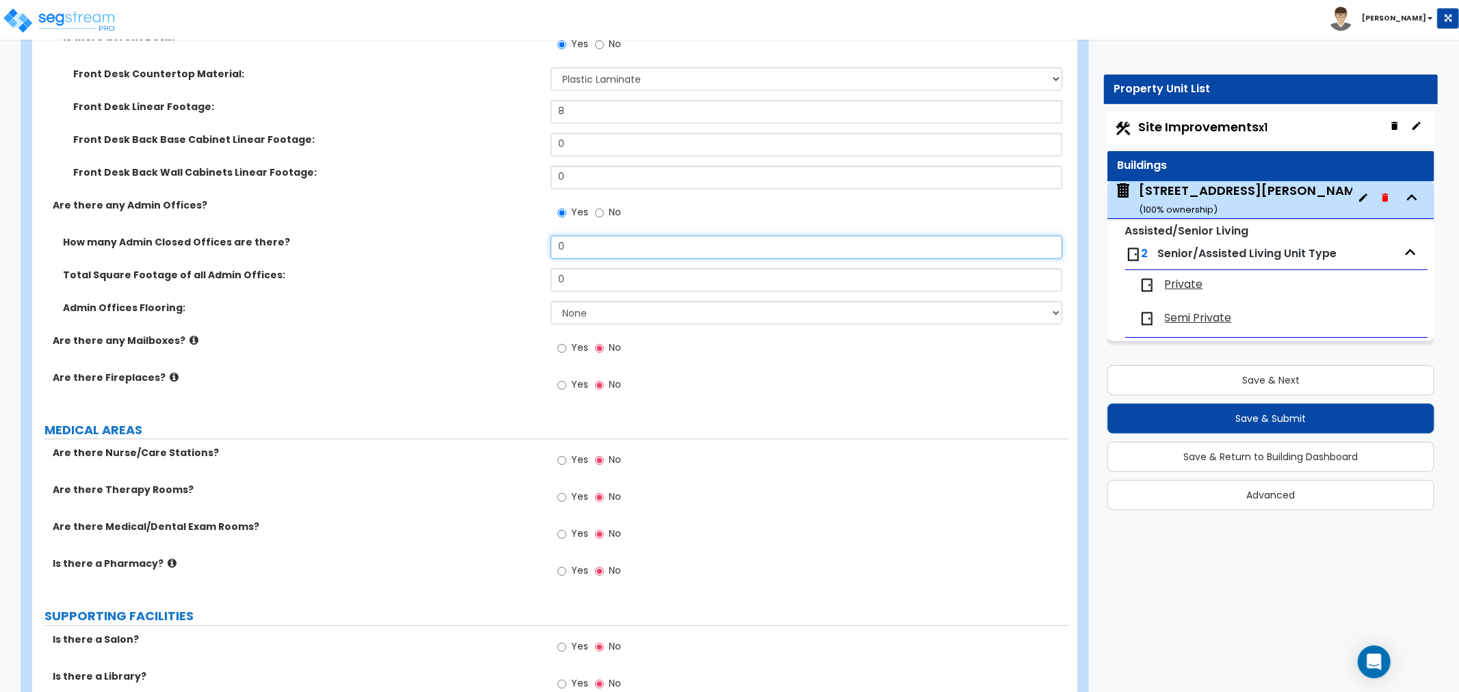
drag, startPoint x: 578, startPoint y: 247, endPoint x: 552, endPoint y: 249, distance: 26.1
click at [552, 249] on input "0" at bounding box center [805, 246] width 511 height 23
click at [578, 250] on input "0" at bounding box center [805, 246] width 511 height 23
drag, startPoint x: 577, startPoint y: 246, endPoint x: 511, endPoint y: 248, distance: 66.3
click at [511, 248] on div "How many Admin Closed Offices are there? 0" at bounding box center [550, 251] width 1037 height 33
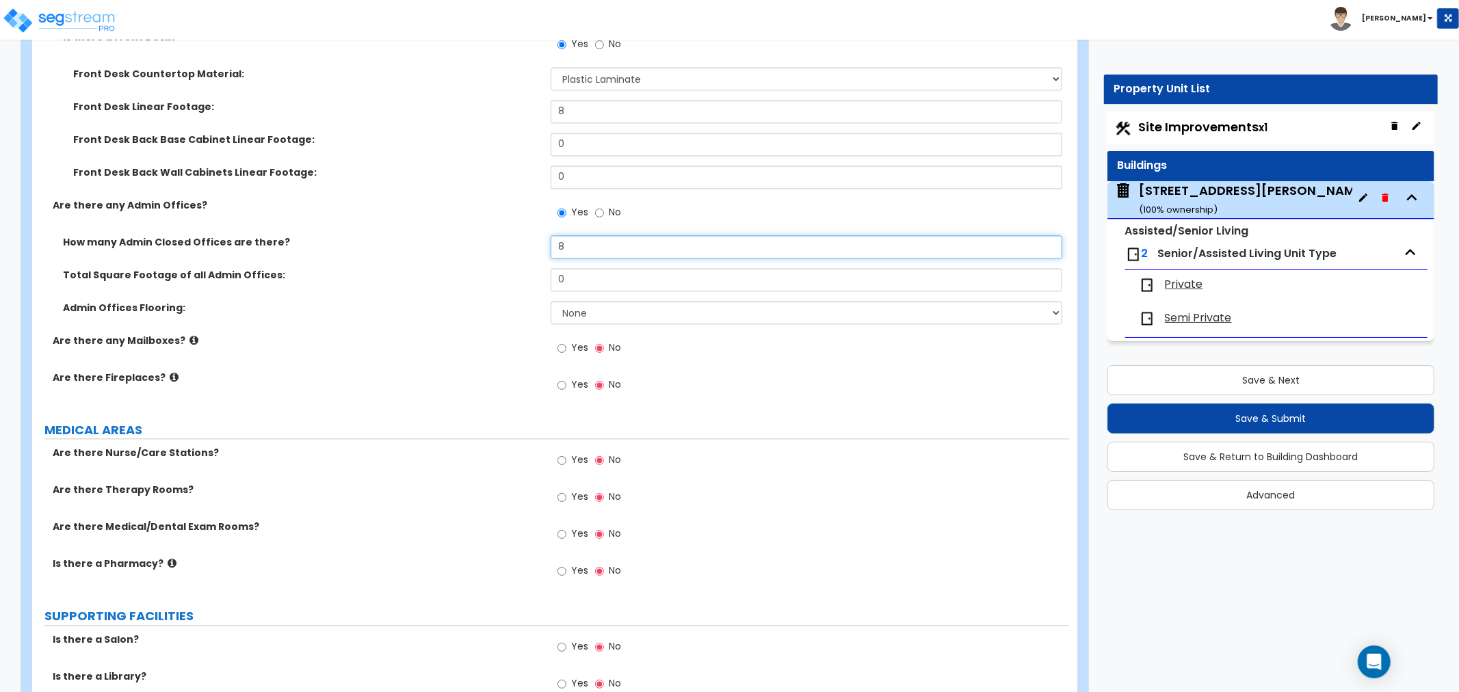
type input "8"
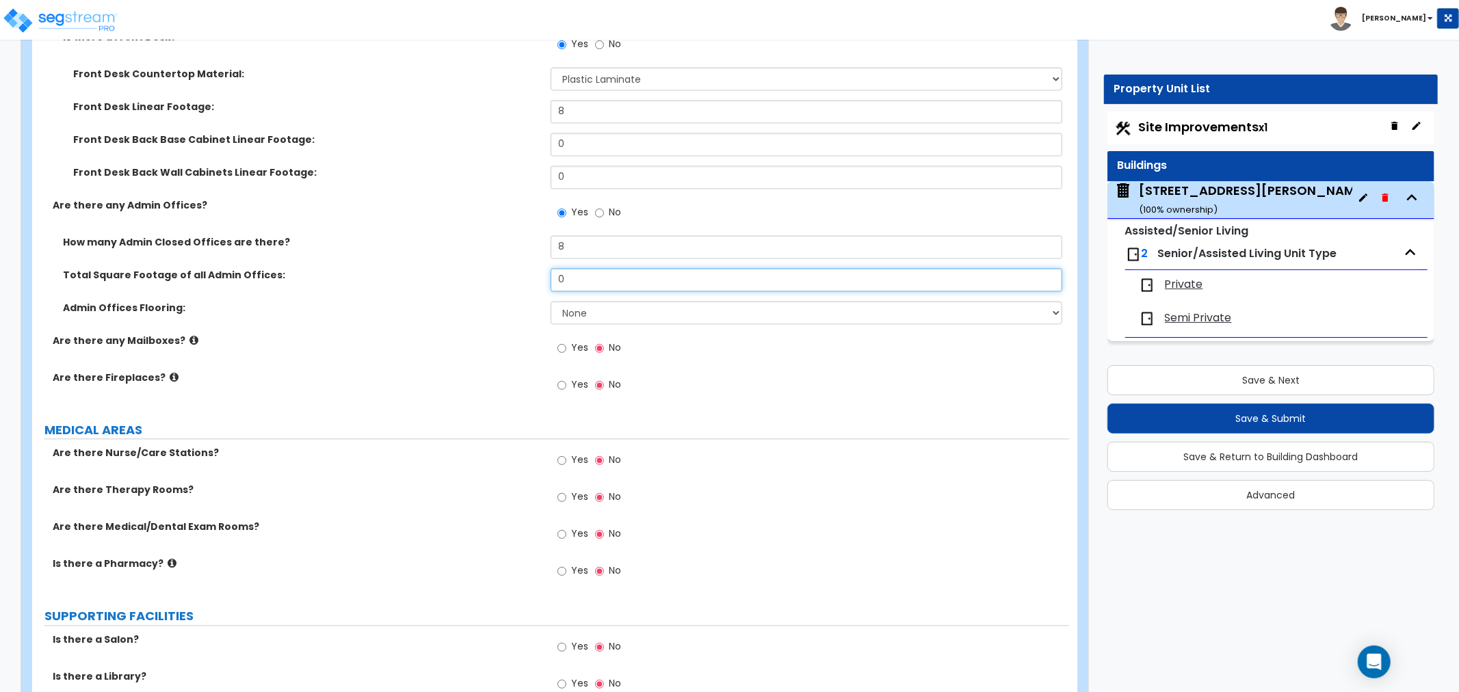
click at [570, 276] on input "0" at bounding box center [805, 279] width 511 height 23
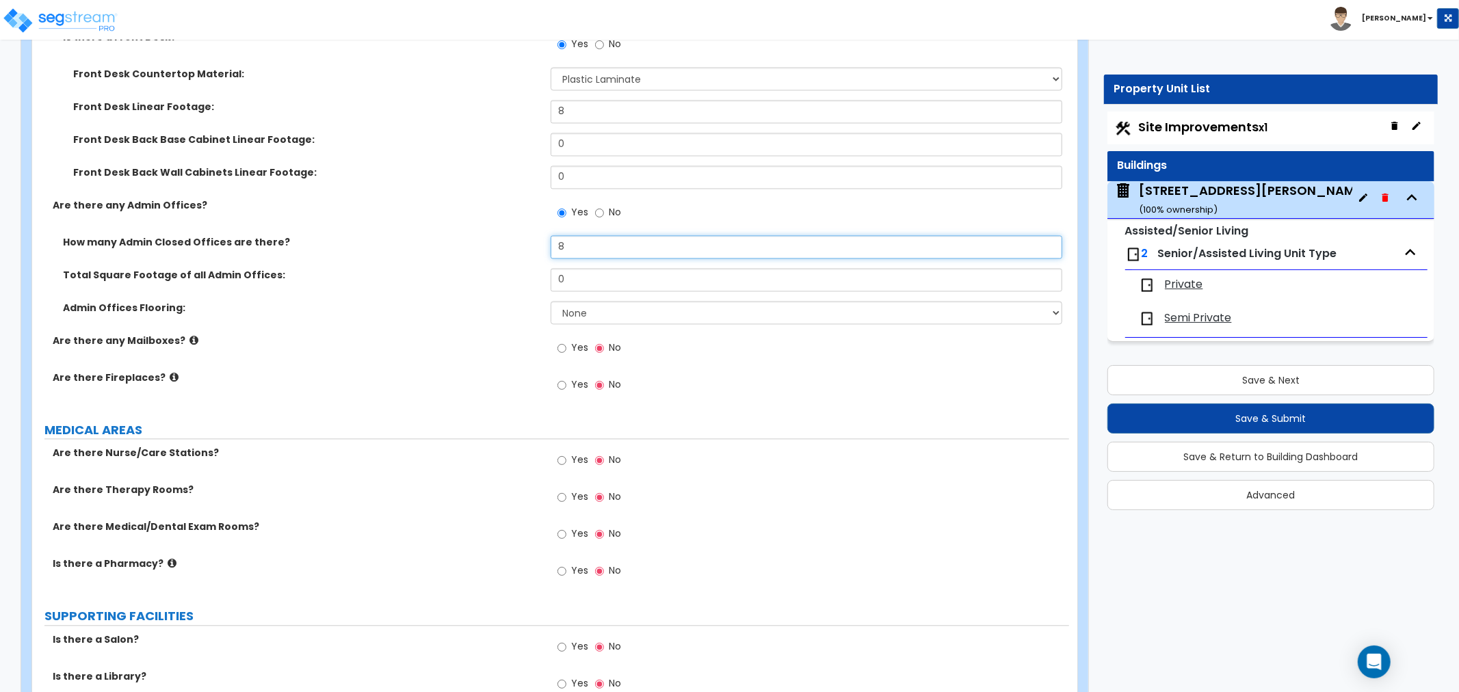
click at [633, 261] on div "How many Admin Closed Offices are there? 8" at bounding box center [550, 251] width 1037 height 33
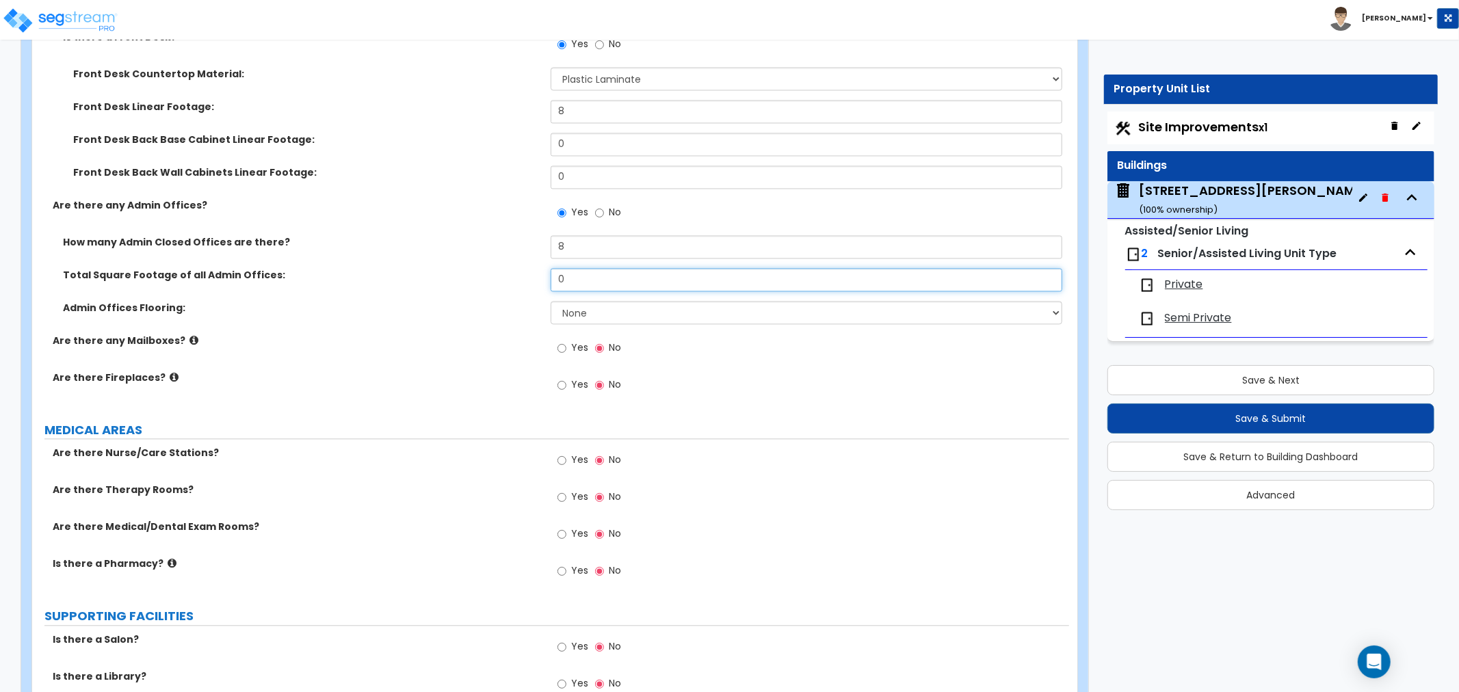
drag, startPoint x: 596, startPoint y: 277, endPoint x: 483, endPoint y: 285, distance: 112.4
click at [483, 285] on div "Total Square Footage of all Admin Offices: 0" at bounding box center [550, 284] width 1037 height 33
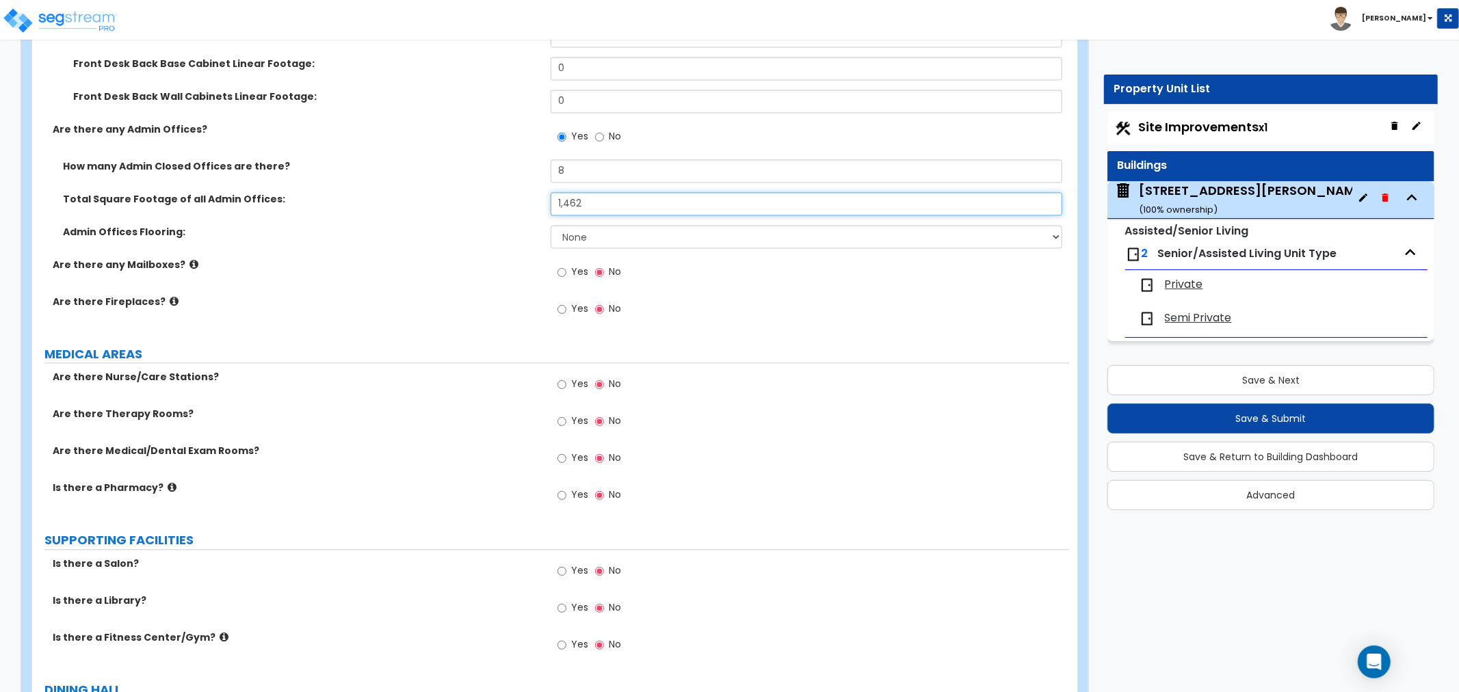
type input "1,462"
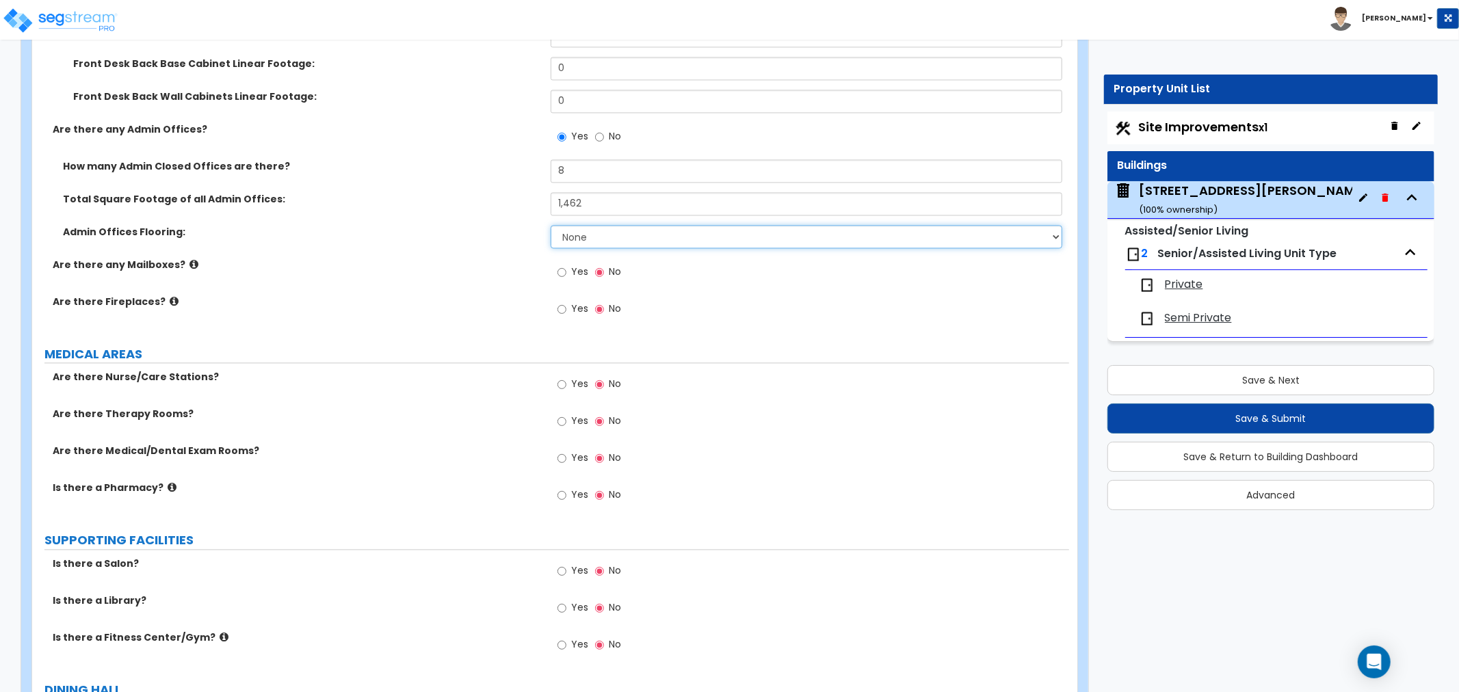
click at [590, 238] on select "None Tile Flooring Hardwood Flooring Resilient Laminate Flooring VCT Flooring S…" at bounding box center [805, 236] width 511 height 23
select select "5"
click at [550, 225] on select "None Tile Flooring Hardwood Flooring Resilient Laminate Flooring VCT Flooring S…" at bounding box center [805, 236] width 511 height 23
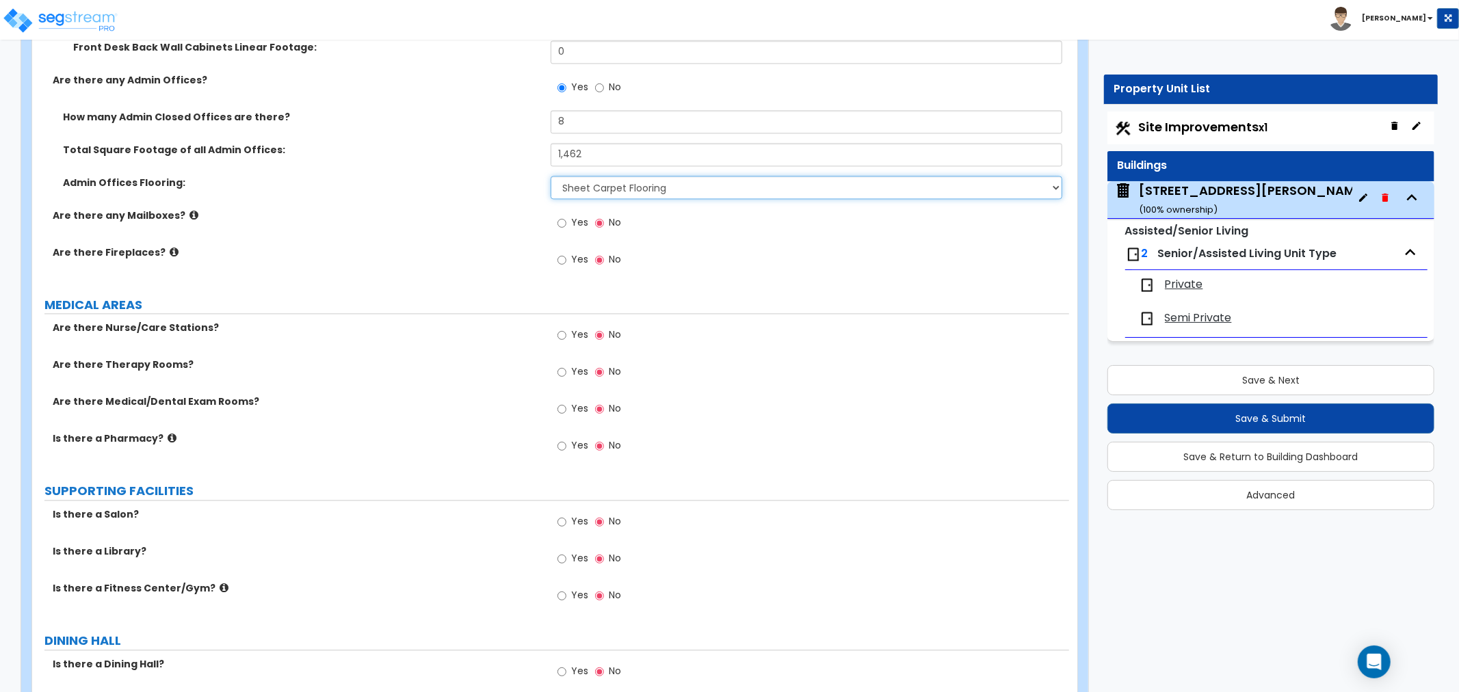
scroll to position [2431, 0]
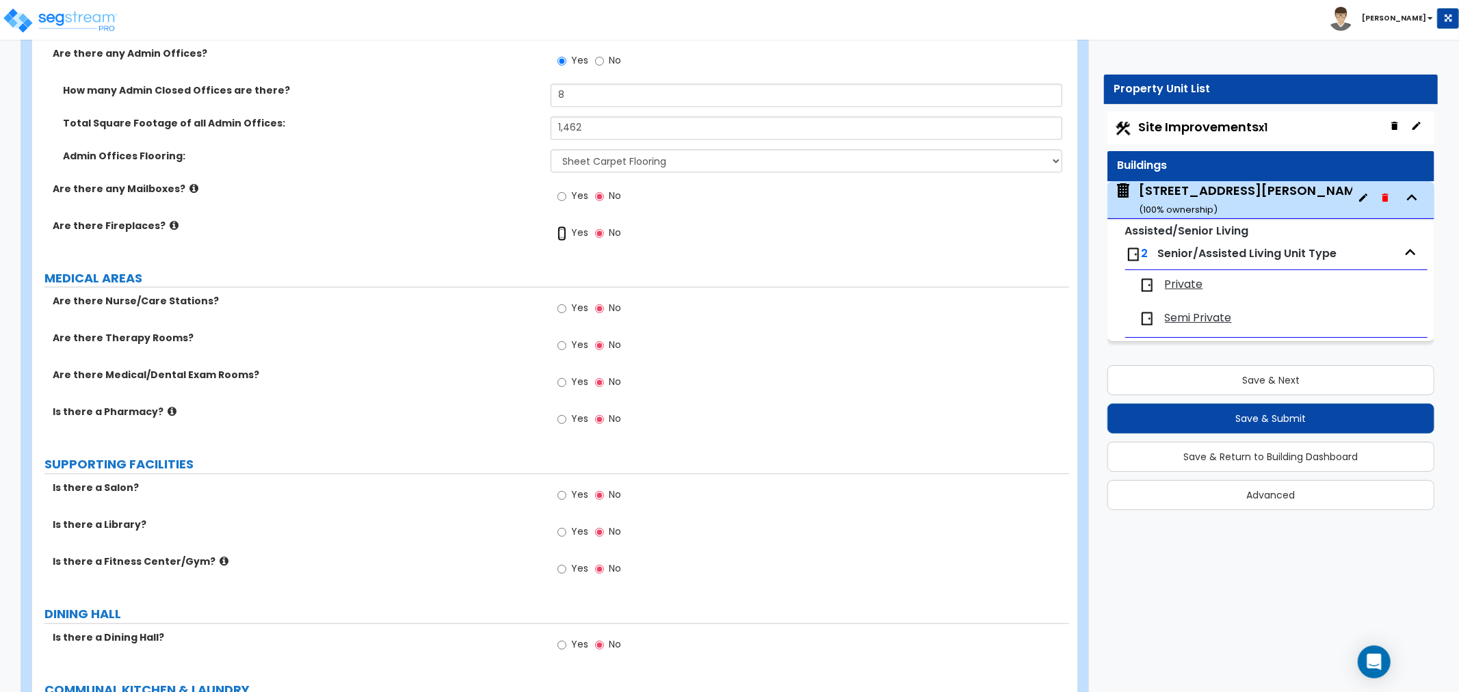
click at [562, 232] on input "Yes" at bounding box center [561, 233] width 9 height 15
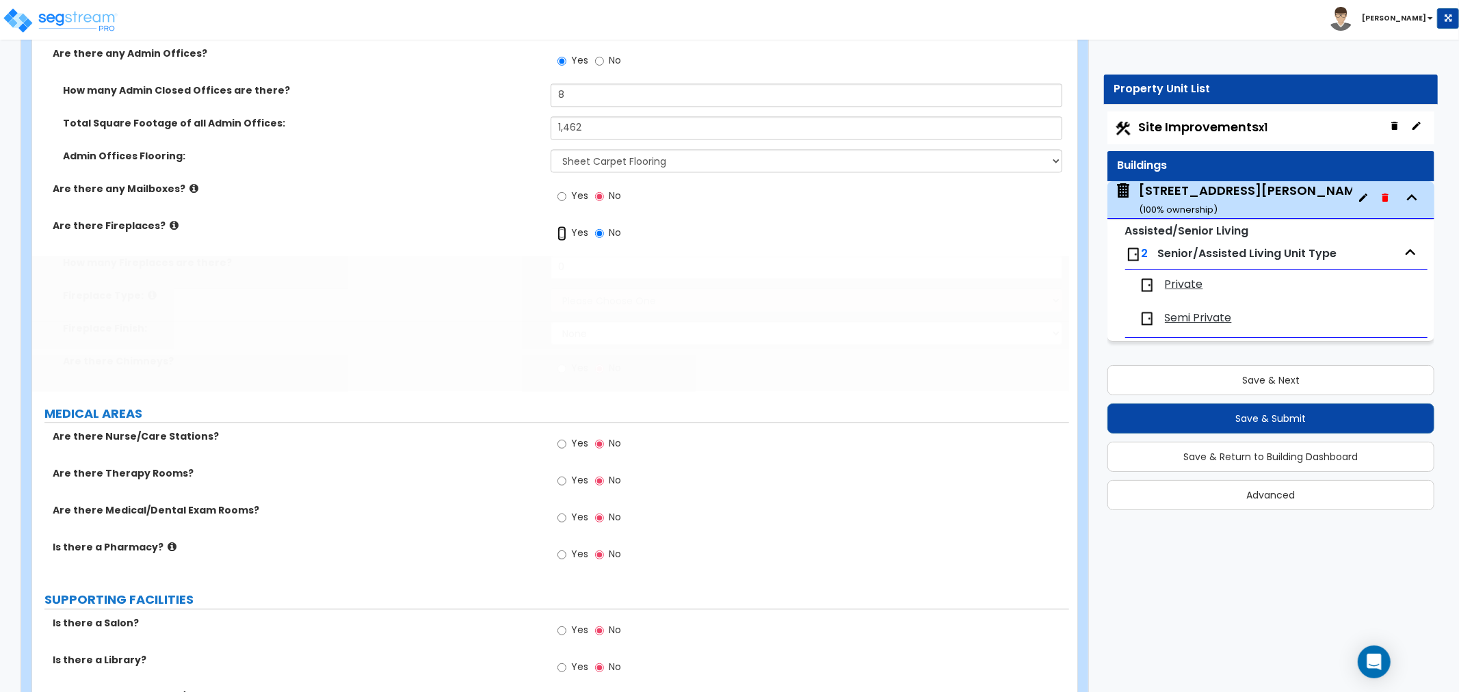
radio input "true"
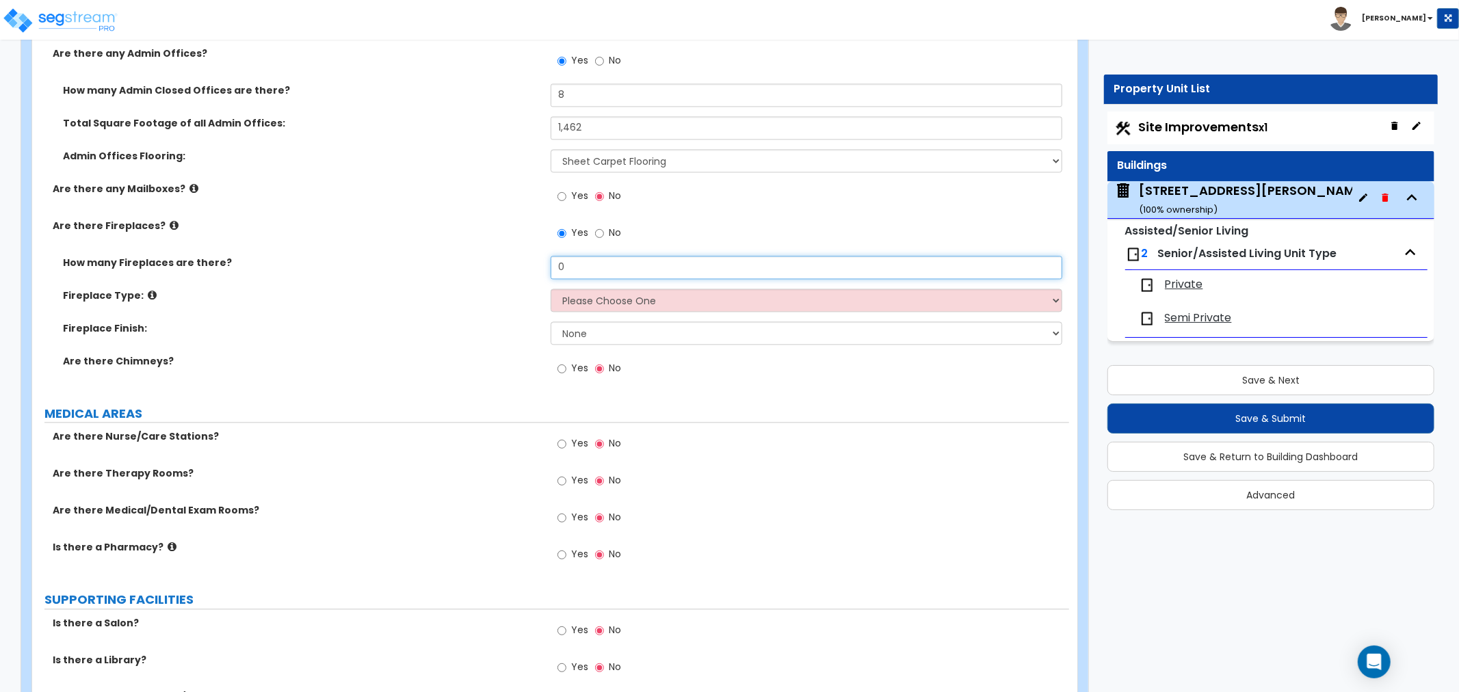
click at [563, 268] on input "0" at bounding box center [805, 267] width 511 height 23
drag, startPoint x: 578, startPoint y: 265, endPoint x: 451, endPoint y: 264, distance: 127.2
click at [451, 264] on div "How many Fireplaces are there? 0" at bounding box center [550, 272] width 1037 height 33
type input "1"
click at [576, 292] on select "Please Choose One Built-in Electric Fireplace Built-in Gas Fireplace Built-in W…" at bounding box center [805, 300] width 511 height 23
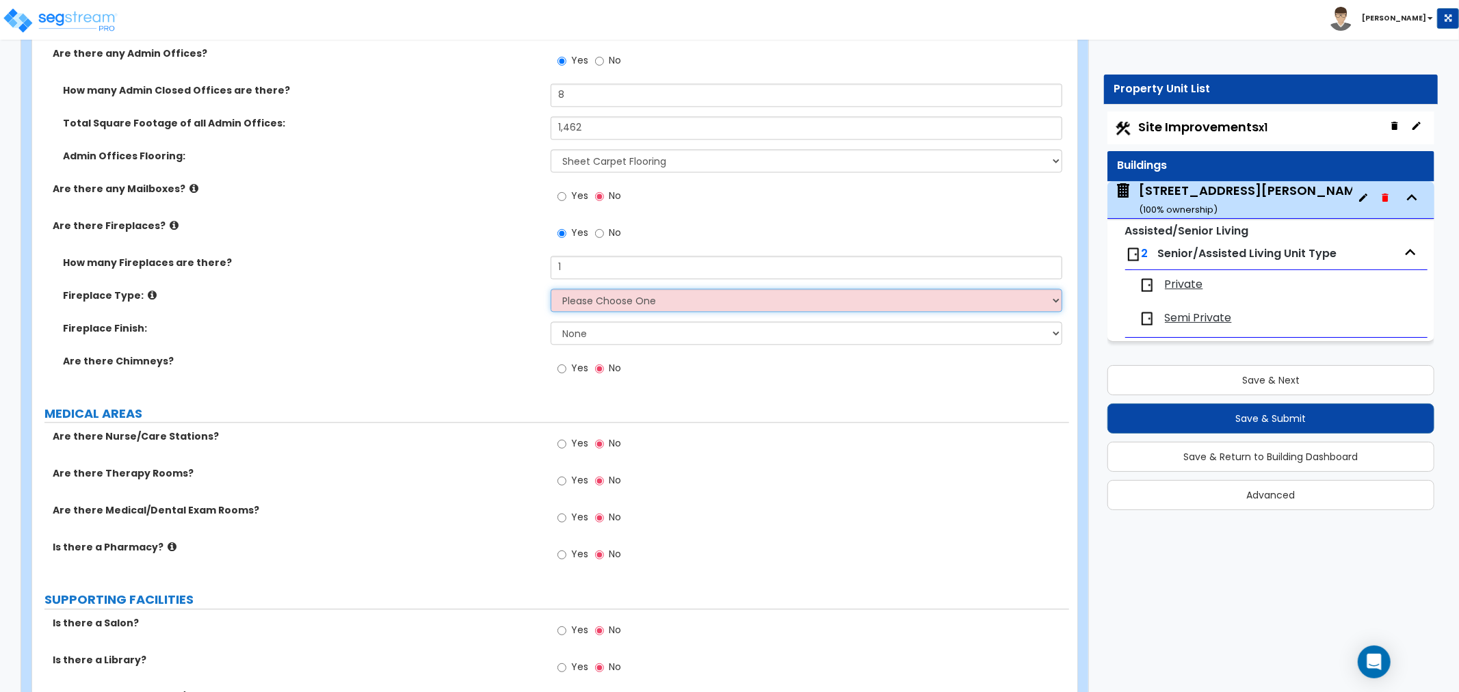
select select "1"
click at [550, 289] on select "Please Choose One Built-in Electric Fireplace Built-in Gas Fireplace Built-in W…" at bounding box center [805, 300] width 511 height 23
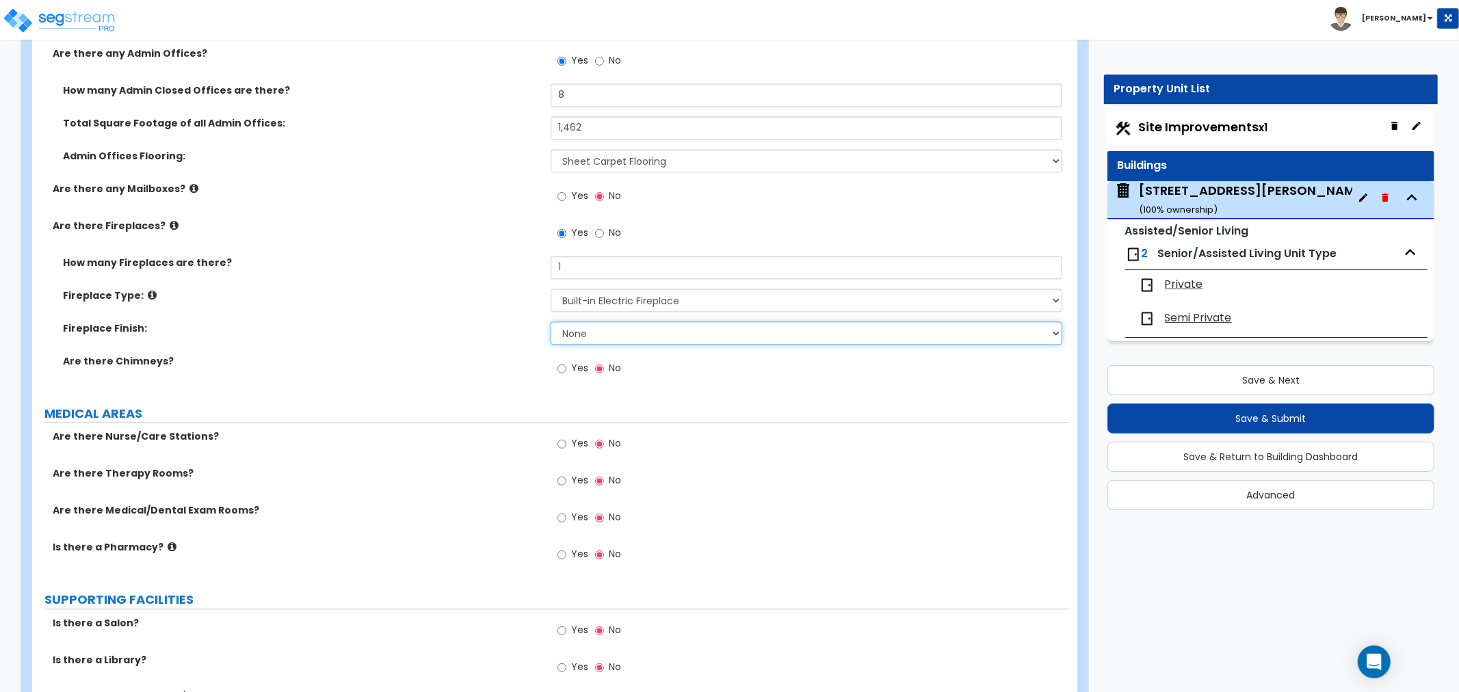
click at [589, 332] on select "None Brick Stone Tile Painted Molding" at bounding box center [805, 332] width 511 height 23
select select "3"
click at [550, 321] on select "None Brick Stone Tile Painted Molding" at bounding box center [805, 332] width 511 height 23
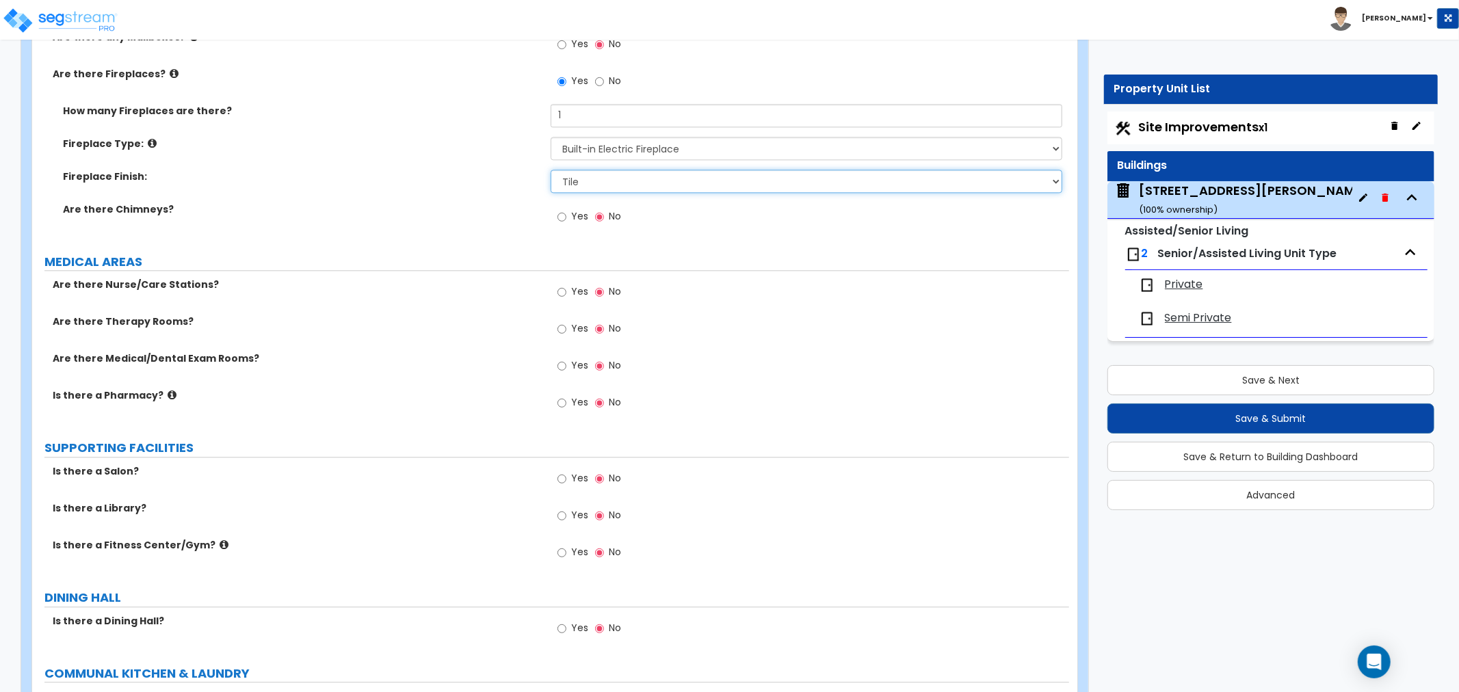
scroll to position [2659, 0]
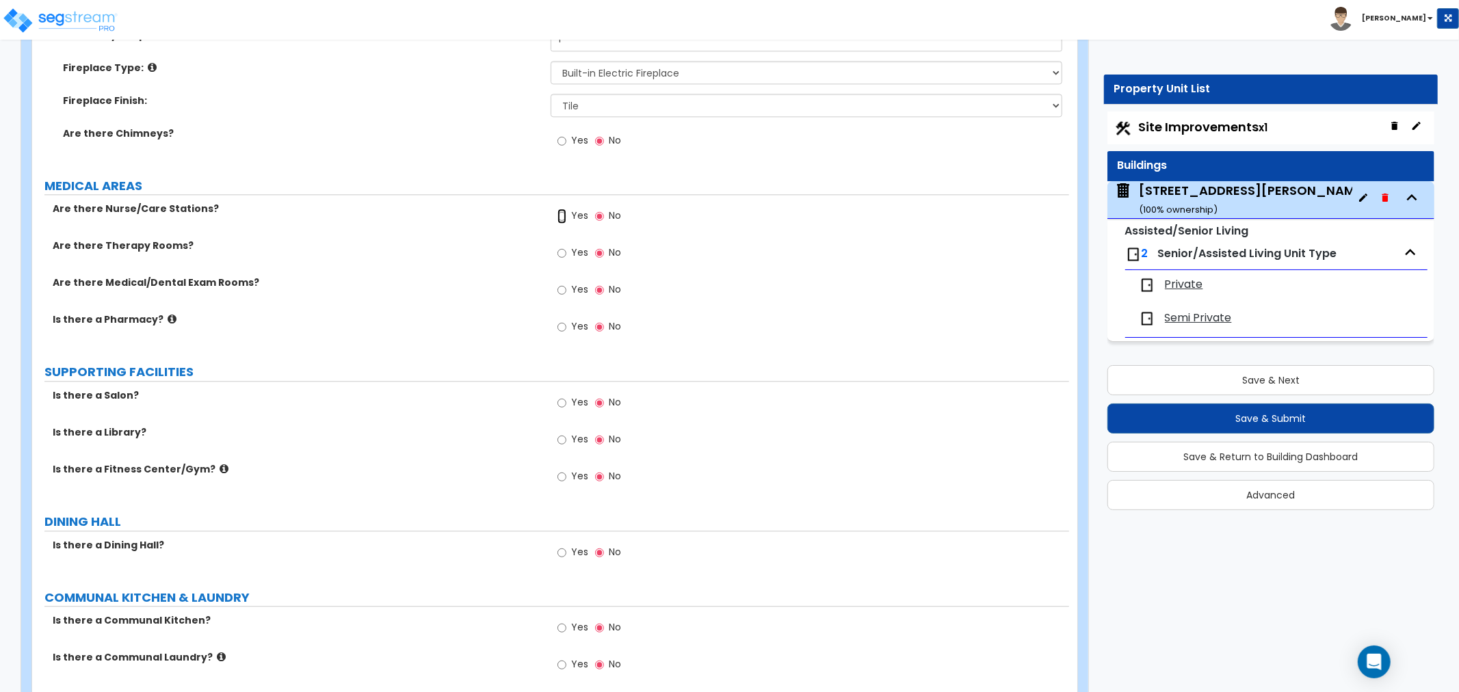
click at [557, 213] on input "Yes" at bounding box center [561, 216] width 9 height 15
radio input "true"
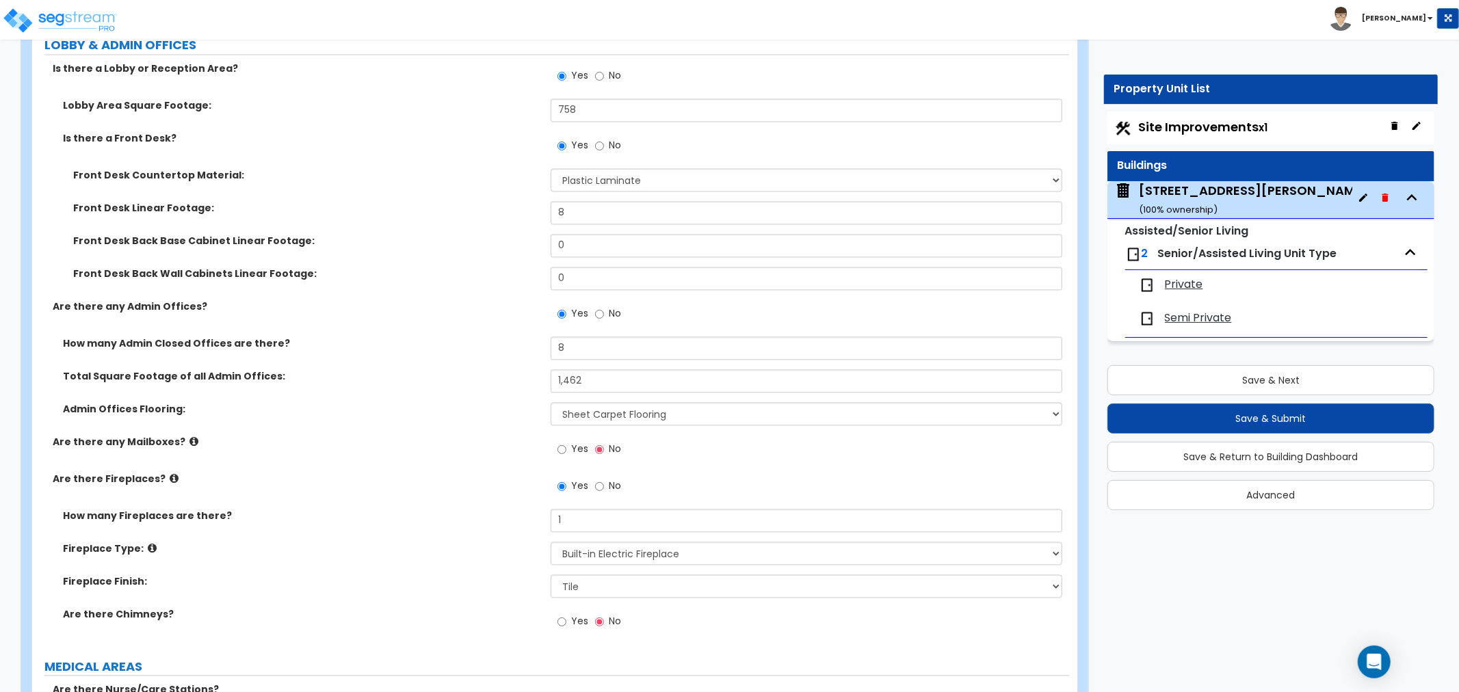
scroll to position [2203, 0]
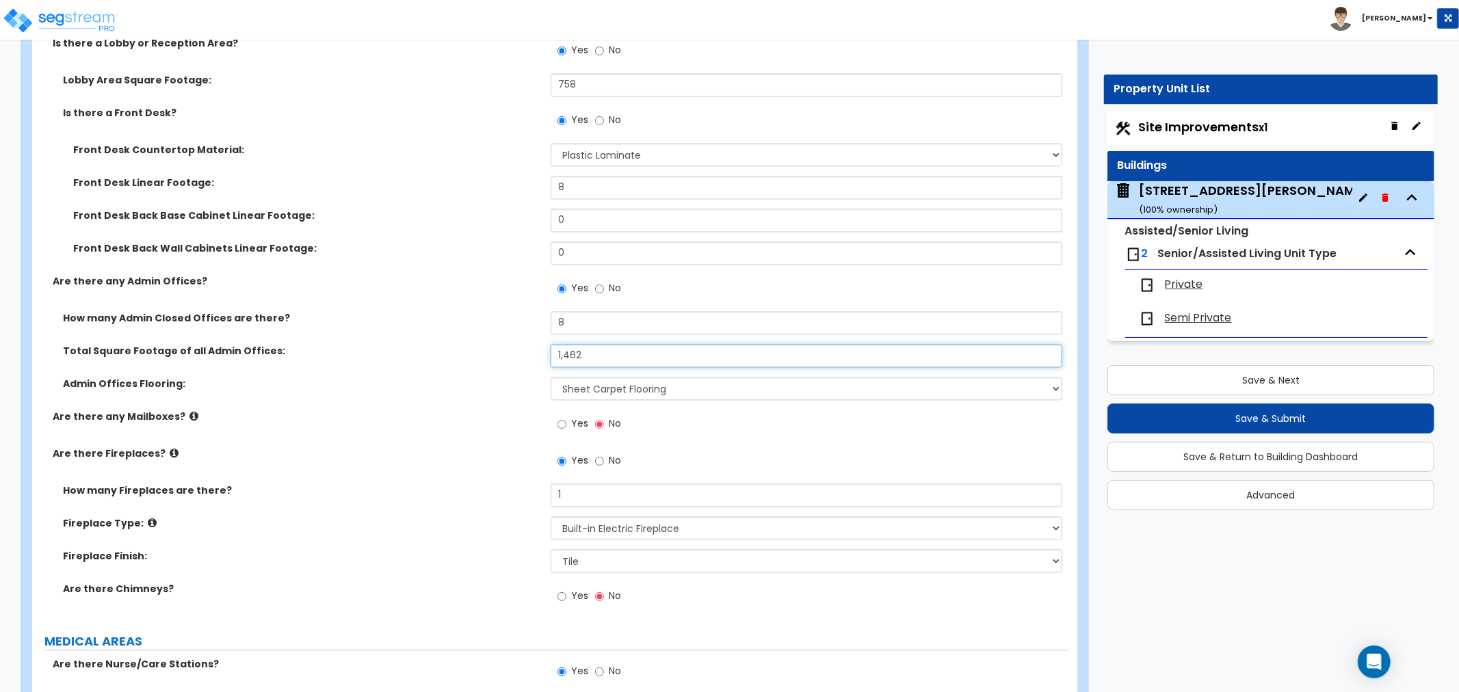
drag, startPoint x: 592, startPoint y: 356, endPoint x: 501, endPoint y: 356, distance: 90.9
click at [501, 356] on div "Total Square Footage of all Admin Offices: 1,462" at bounding box center [550, 360] width 1037 height 33
type input "1,566"
click at [507, 402] on div "Admin Offices Flooring: None Tile Flooring Hardwood Flooring Resilient Laminate…" at bounding box center [550, 393] width 1037 height 33
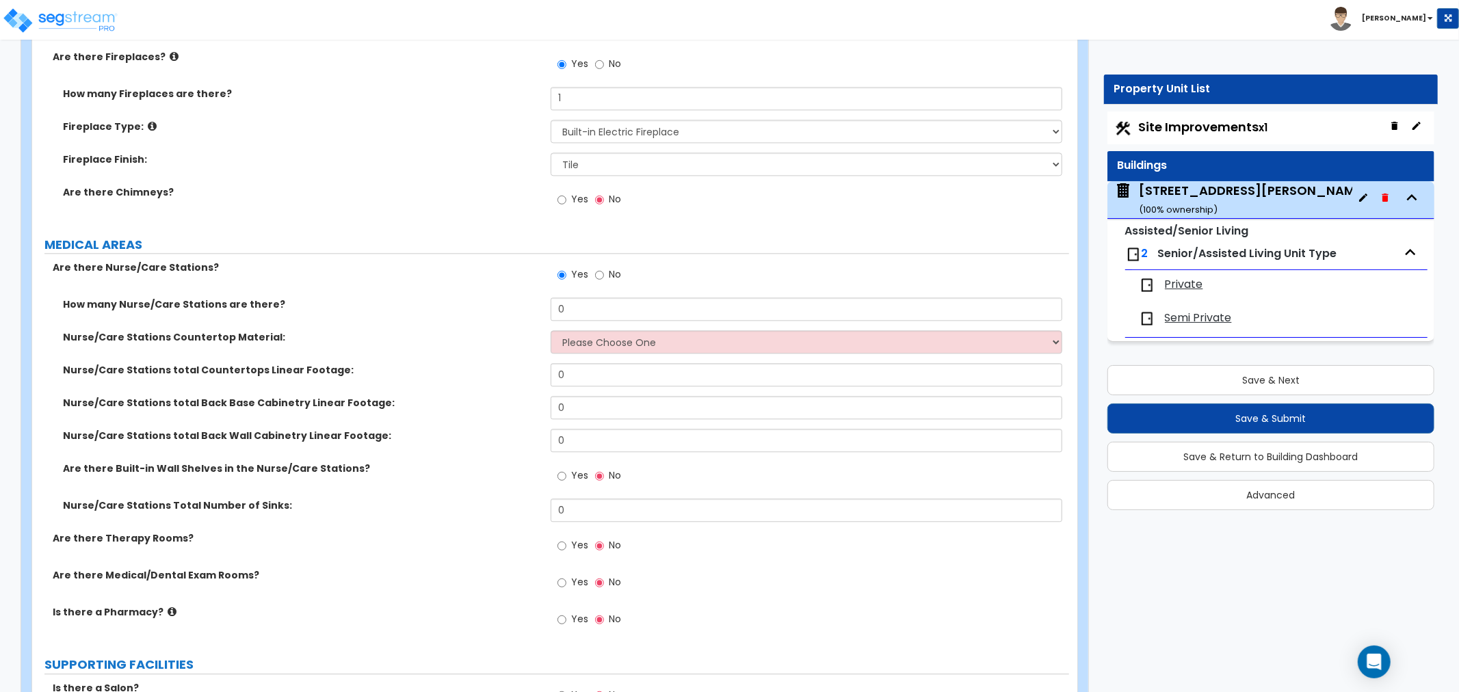
scroll to position [2659, 0]
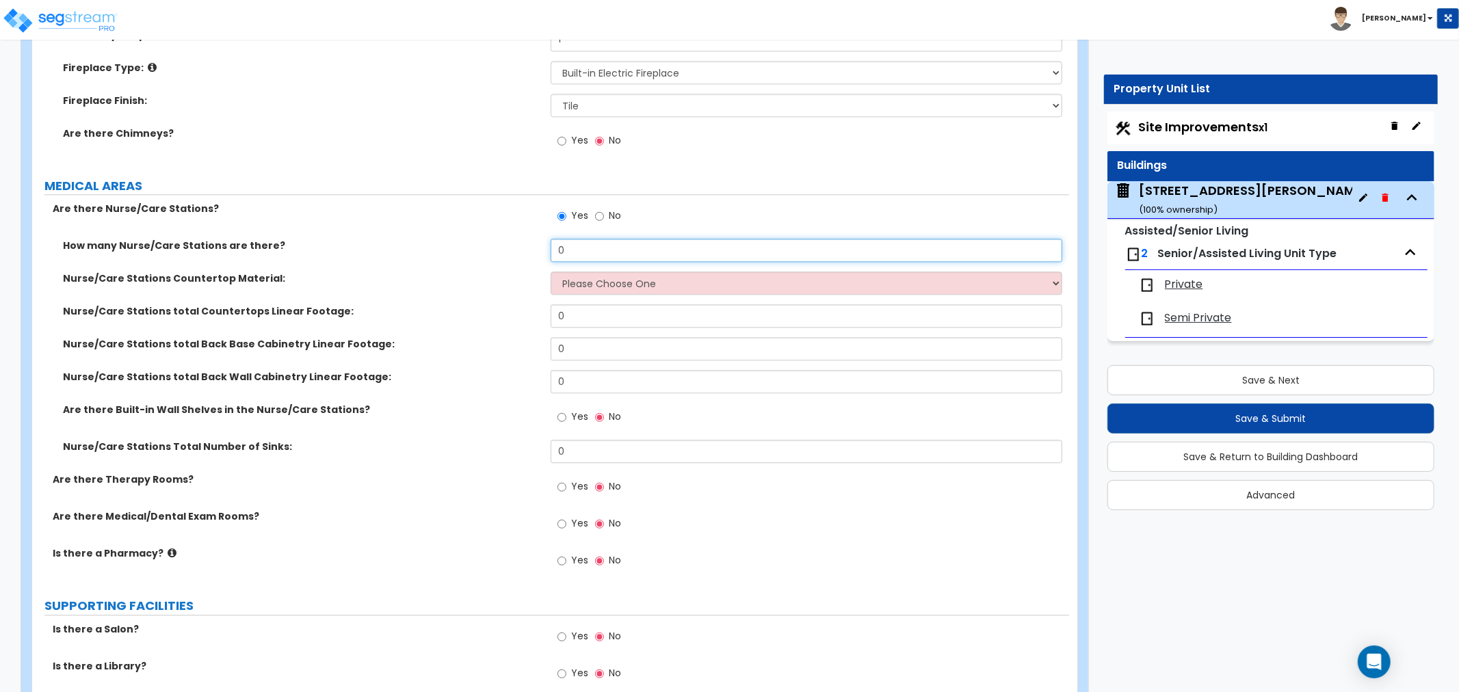
drag, startPoint x: 577, startPoint y: 252, endPoint x: 479, endPoint y: 252, distance: 98.5
click at [479, 252] on div "How many Nurse/Care Stations are there? 0" at bounding box center [550, 255] width 1037 height 33
type input "1"
click at [580, 285] on select "Please Choose One Plastic Laminate Solid Surface Stone Quartz Marble Tile Wood …" at bounding box center [805, 282] width 511 height 23
select select "1"
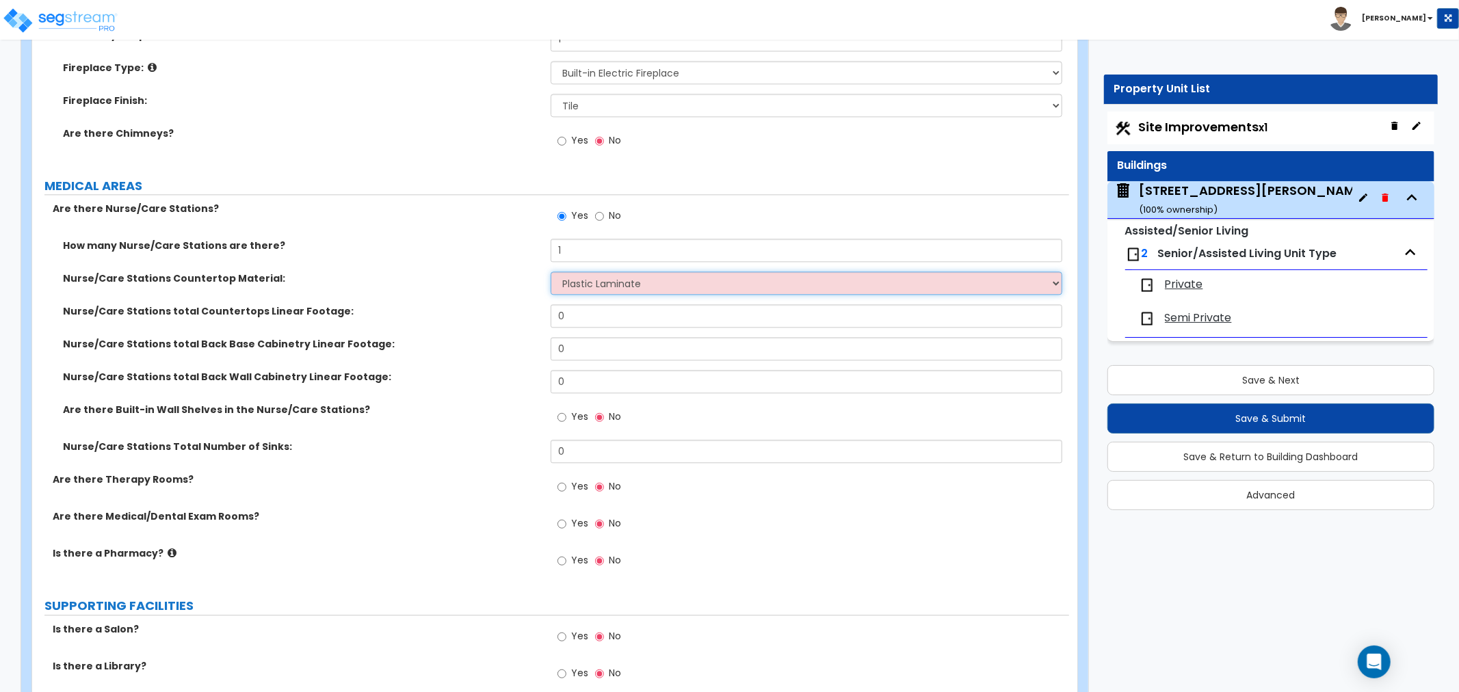
click at [550, 271] on select "Please Choose One Plastic Laminate Solid Surface Stone Quartz Marble Tile Wood …" at bounding box center [805, 282] width 511 height 23
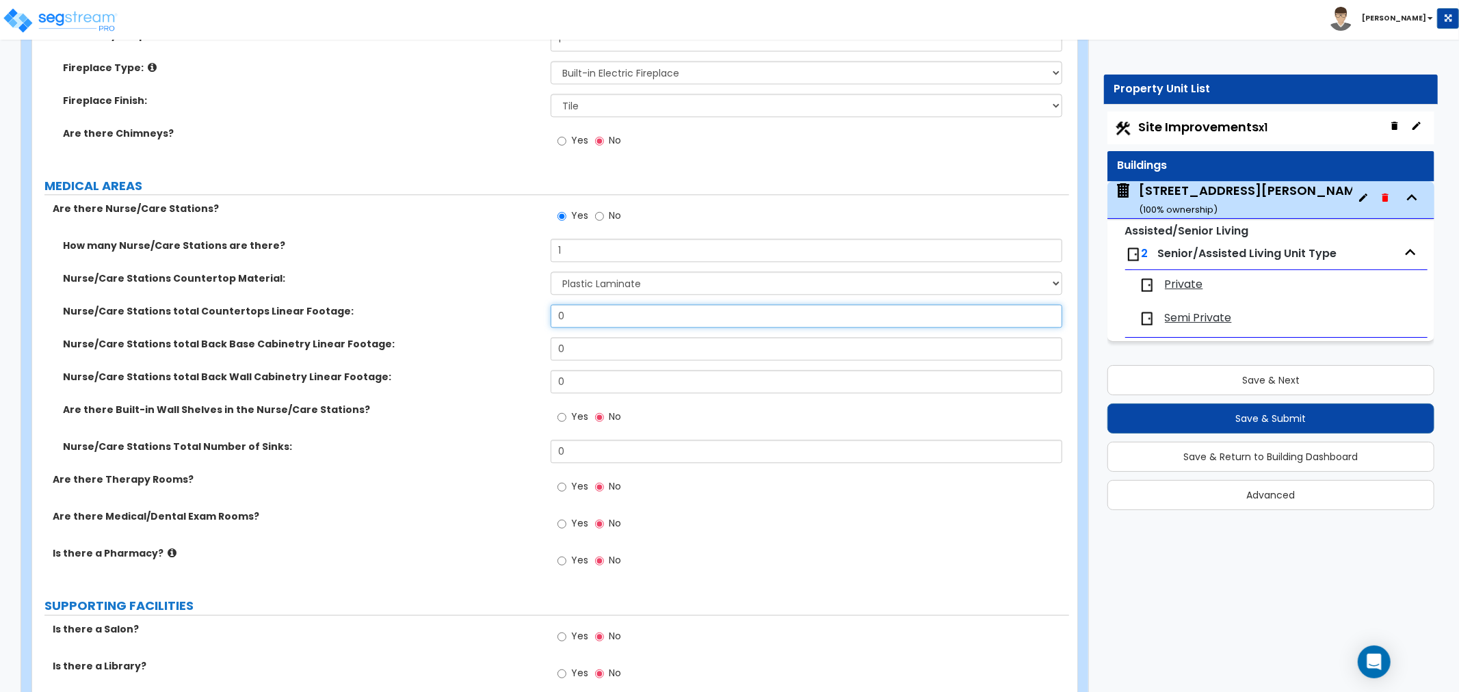
drag, startPoint x: 568, startPoint y: 317, endPoint x: 520, endPoint y: 315, distance: 47.9
click at [520, 315] on div "Nurse/Care Stations total Countertops Linear Footage: 0" at bounding box center [550, 320] width 1037 height 33
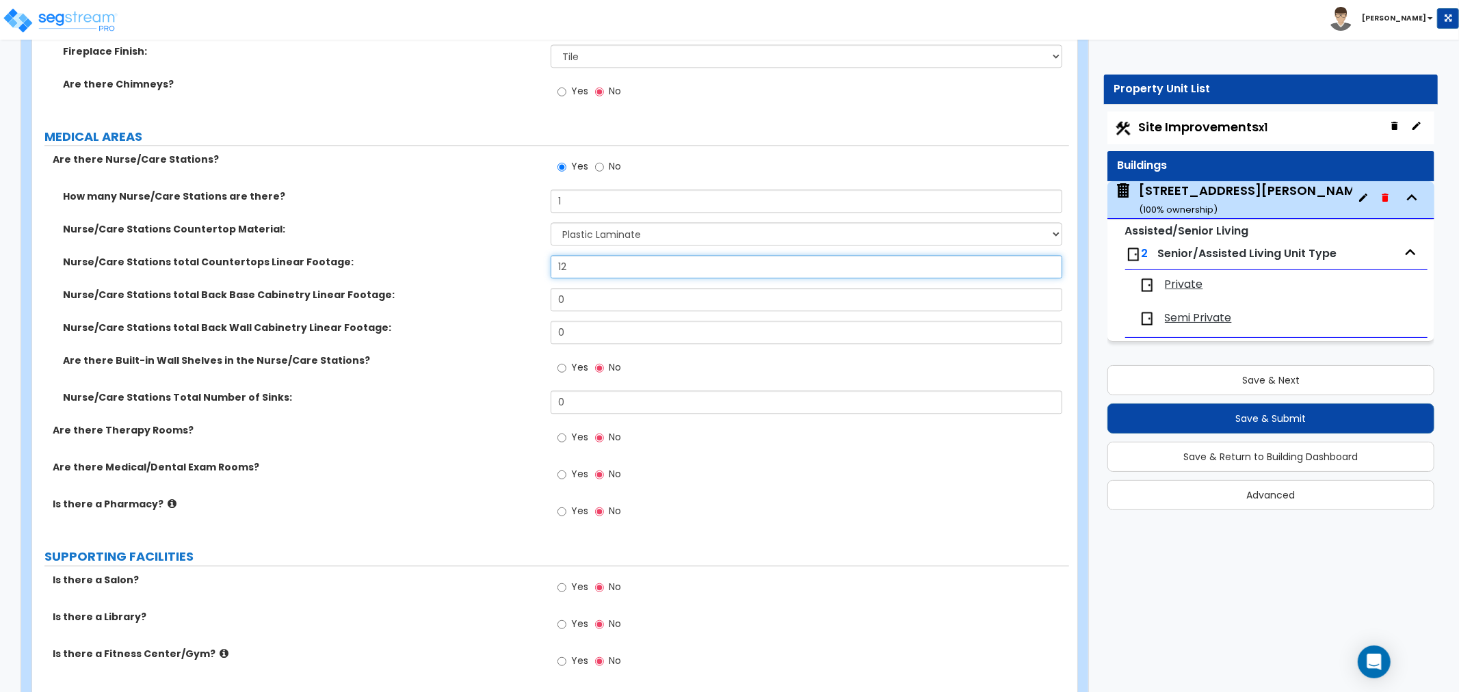
scroll to position [2735, 0]
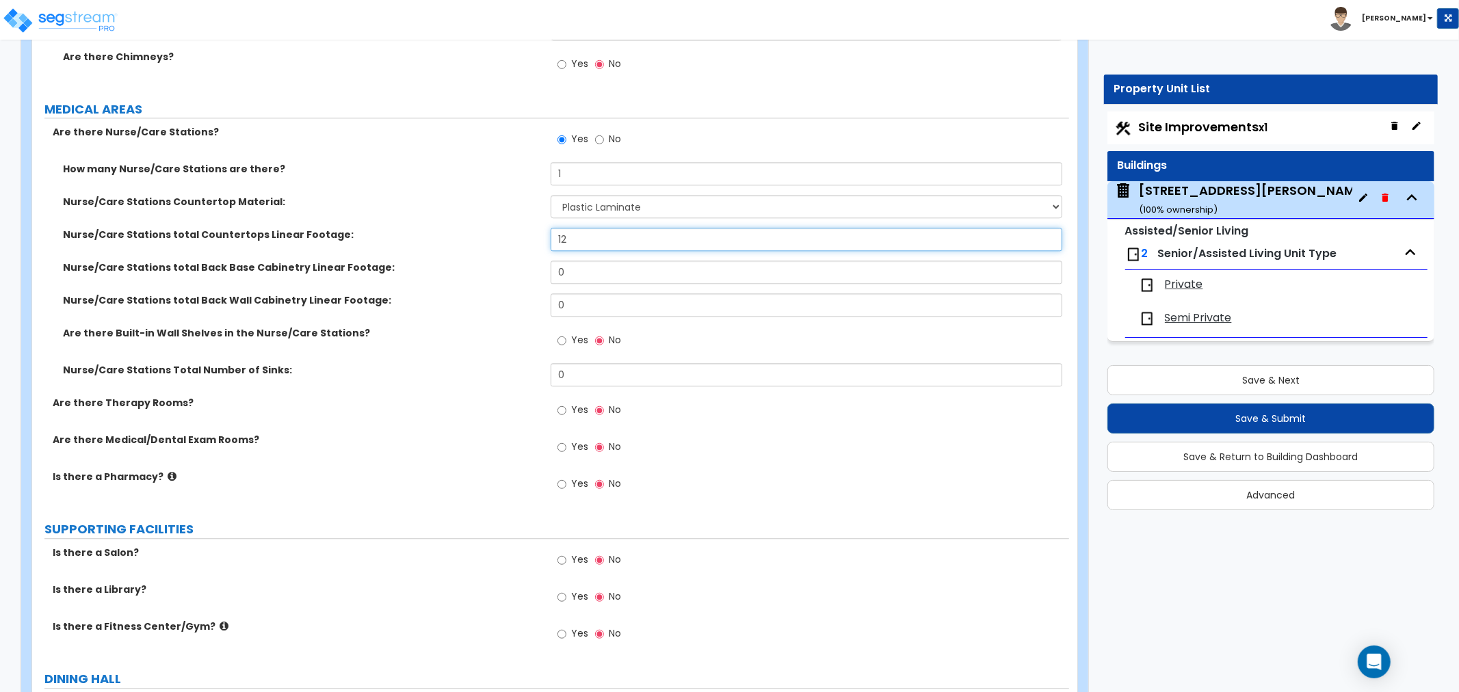
type input "12"
drag, startPoint x: 595, startPoint y: 373, endPoint x: 507, endPoint y: 375, distance: 87.5
click at [507, 375] on div "Nurse/Care Stations Total Number of Sinks: 0" at bounding box center [550, 379] width 1037 height 33
type input "1"
click at [485, 391] on div "Nurse/Care Stations Total Number of Sinks: 1" at bounding box center [550, 379] width 1037 height 33
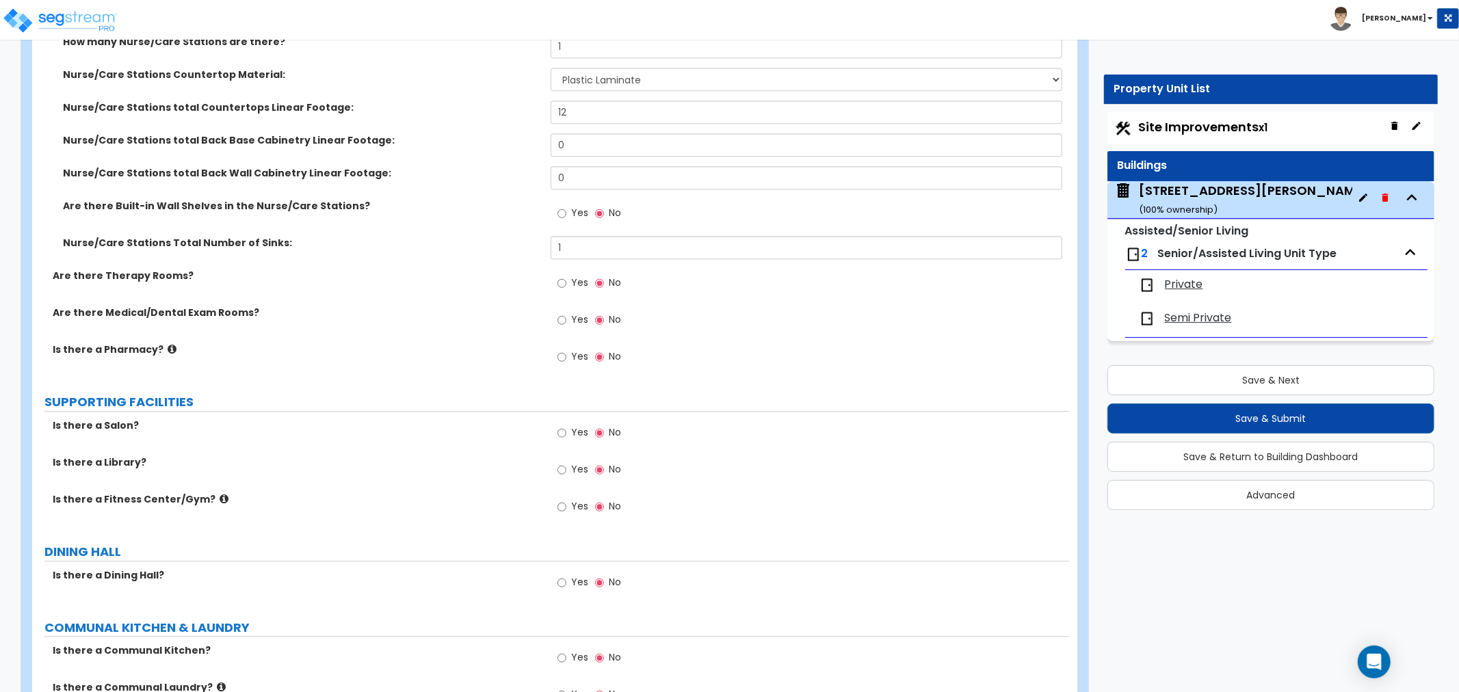
scroll to position [2887, 0]
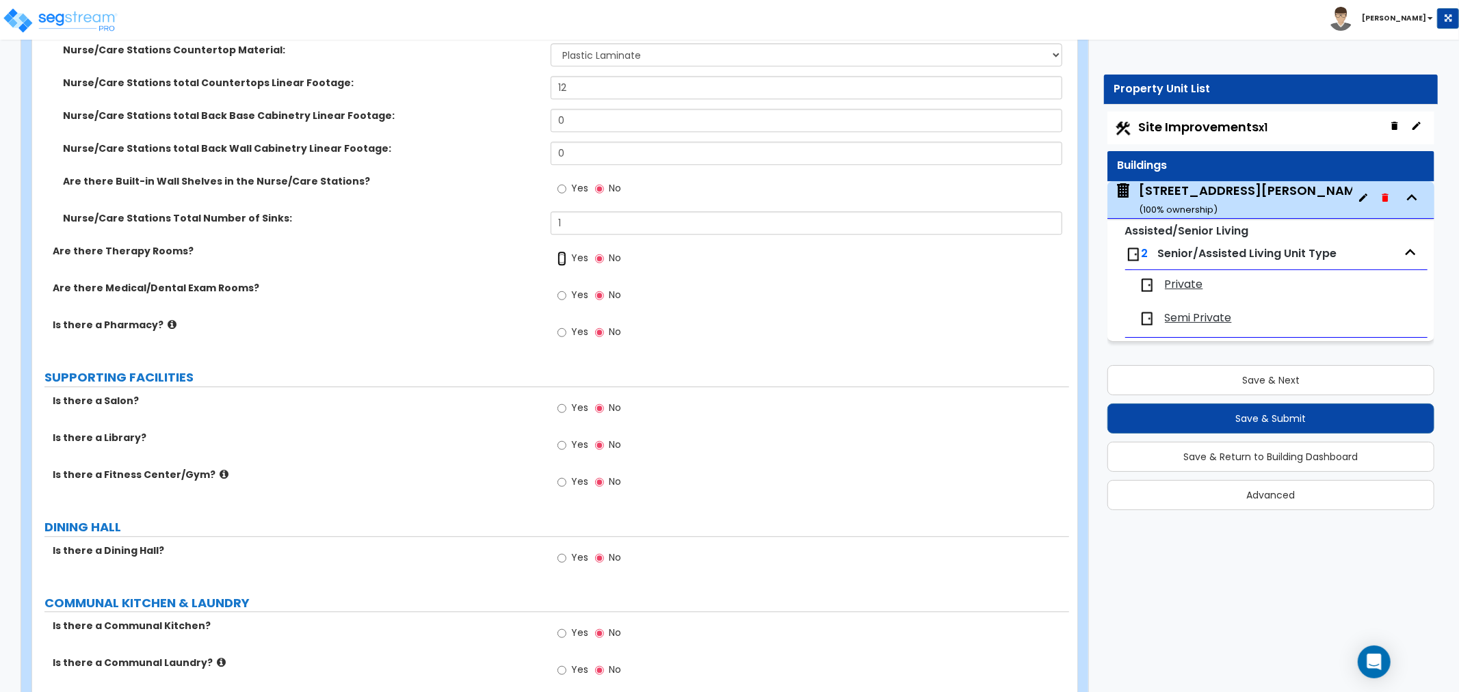
click at [565, 257] on input "Yes" at bounding box center [561, 258] width 9 height 15
radio input "true"
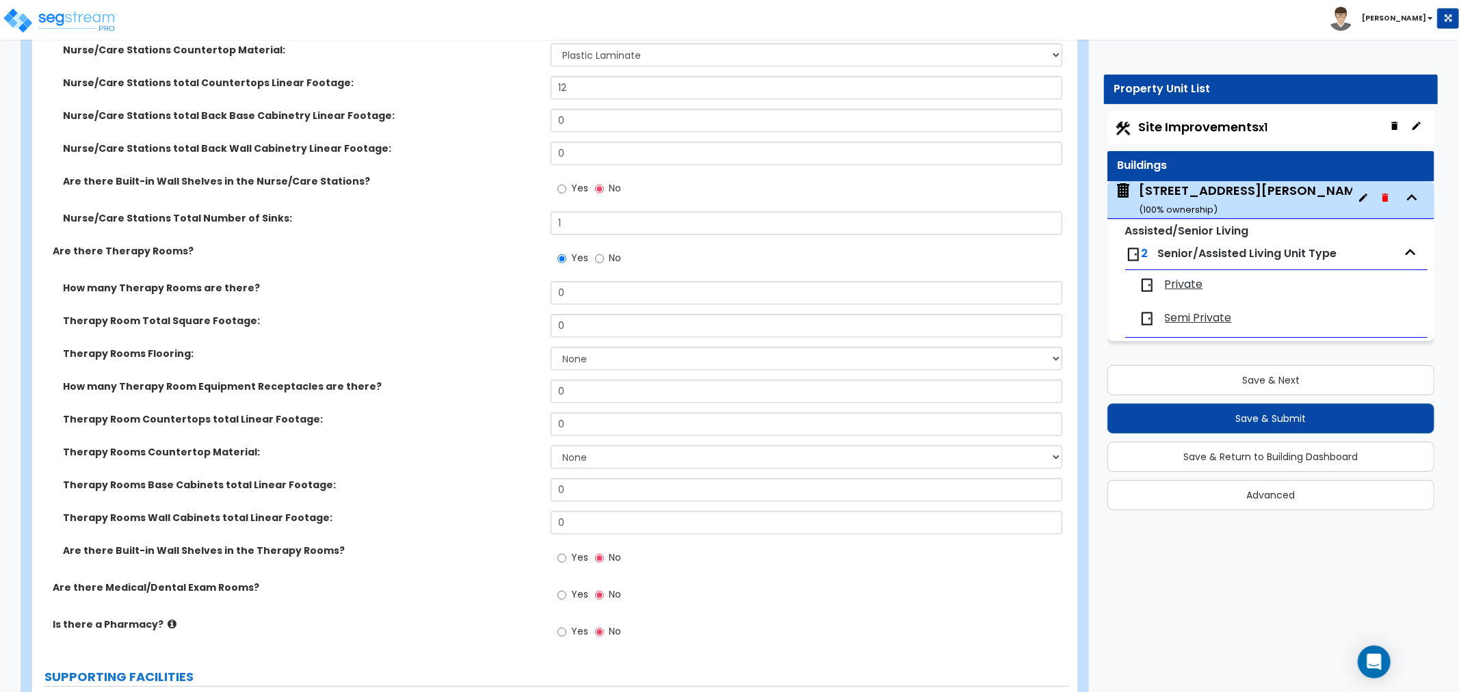
click at [495, 363] on div "Therapy Rooms Flooring: None Tile Flooring Hardwood Flooring Resilient Laminate…" at bounding box center [550, 363] width 1037 height 33
drag, startPoint x: 585, startPoint y: 294, endPoint x: 536, endPoint y: 304, distance: 49.5
click at [536, 304] on div "How many Therapy Rooms are there? 0" at bounding box center [550, 297] width 1037 height 33
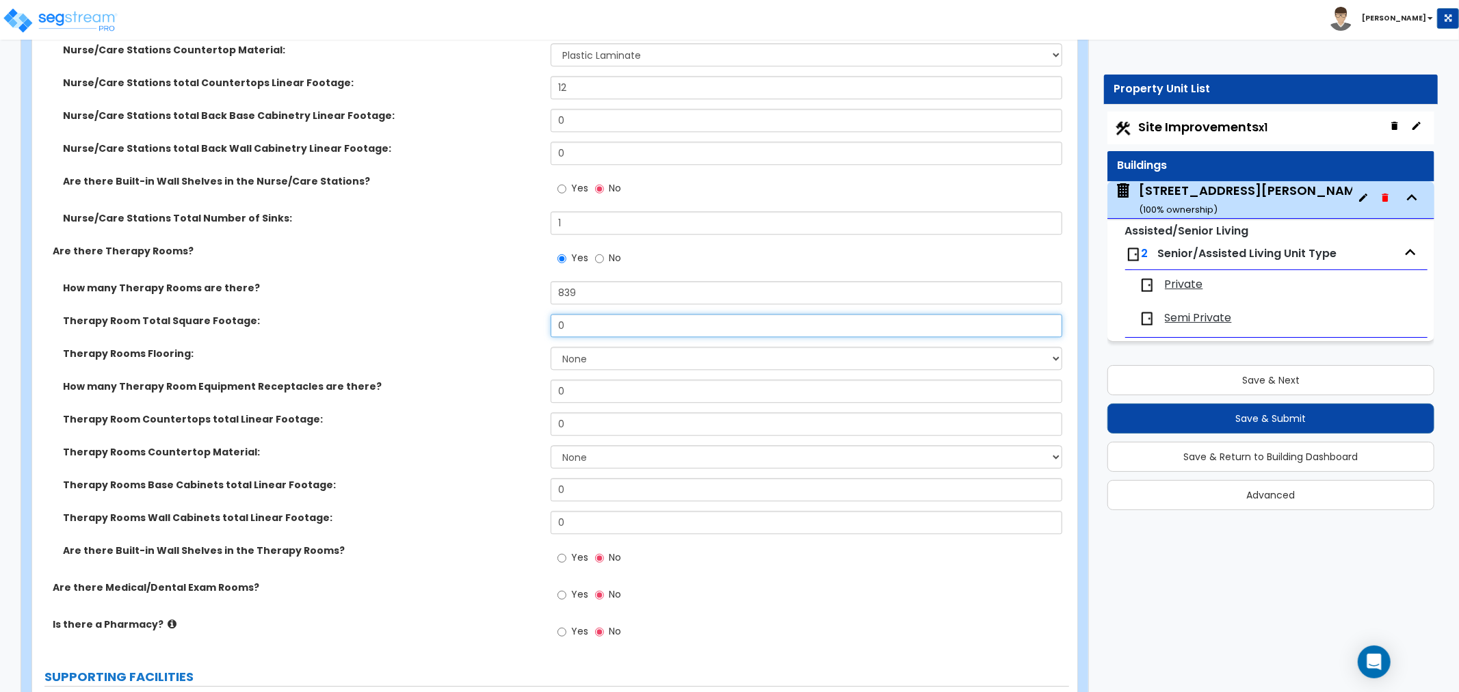
click at [617, 317] on input "0" at bounding box center [805, 325] width 511 height 23
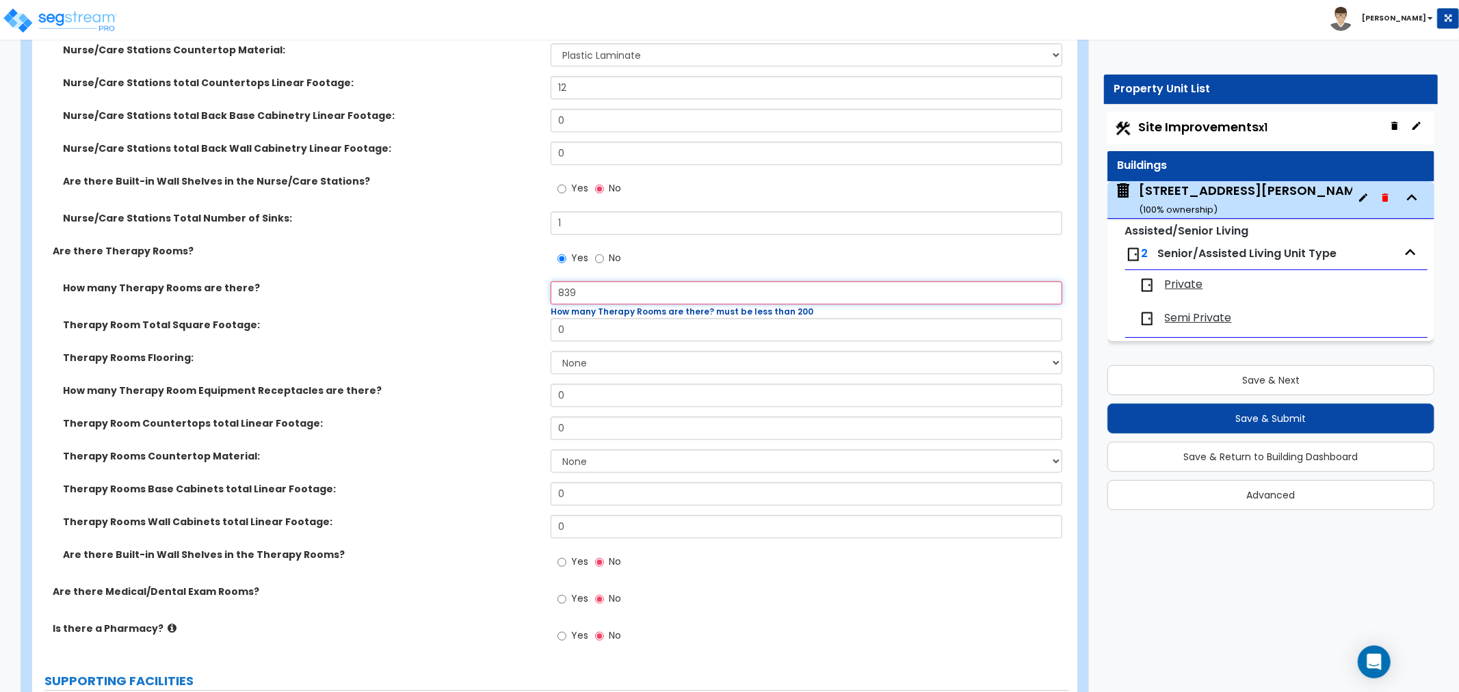
click at [516, 299] on div "How many Therapy Rooms are there? 839 How many Therapy Rooms are there? must be…" at bounding box center [550, 299] width 1037 height 37
type input "1"
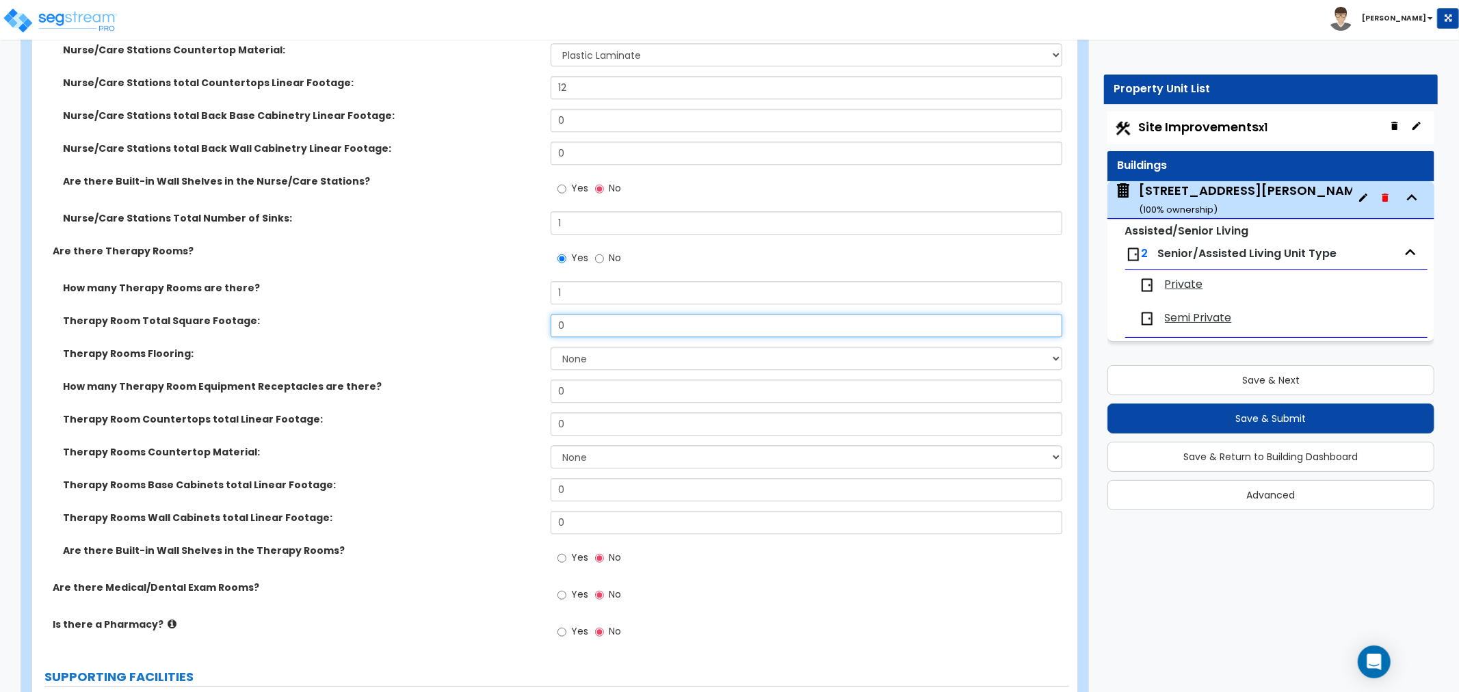
drag, startPoint x: 572, startPoint y: 326, endPoint x: 525, endPoint y: 331, distance: 46.7
click at [525, 331] on div "Therapy Room Total Square Footage: 0" at bounding box center [550, 330] width 1037 height 33
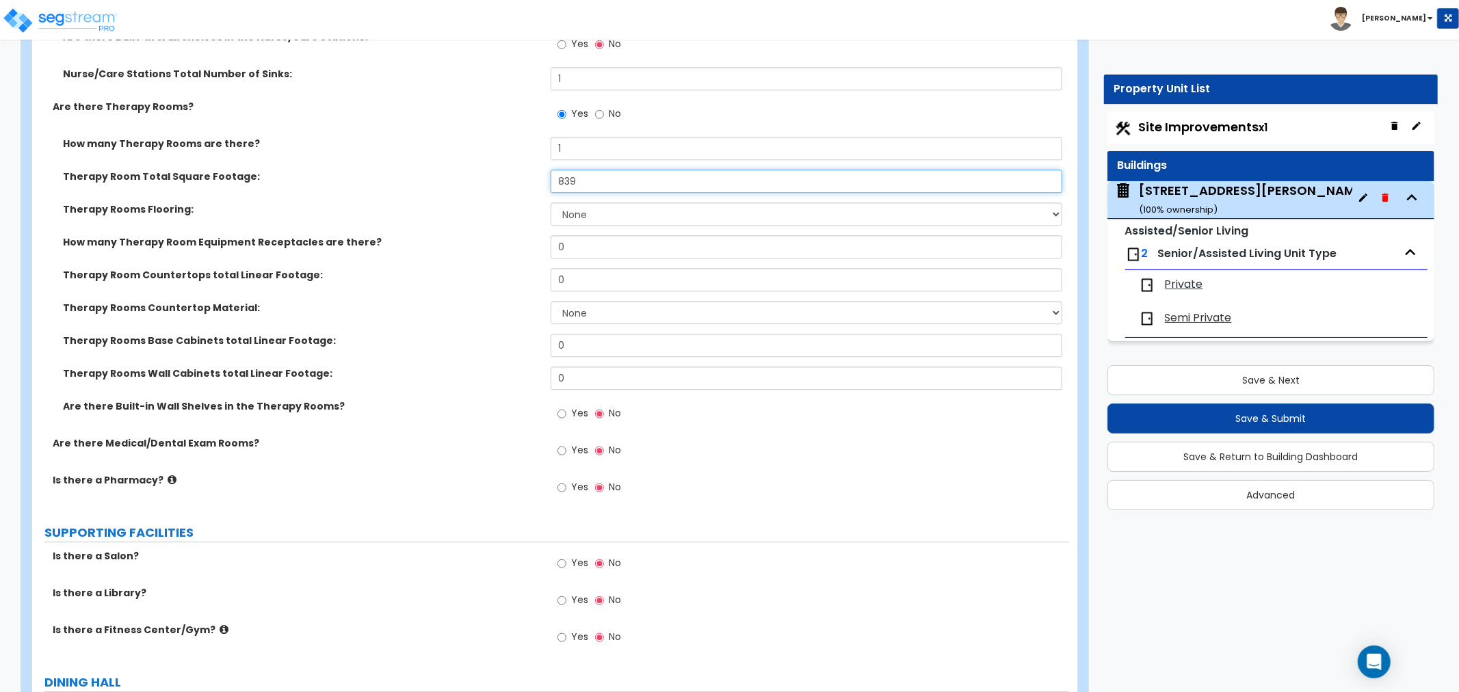
scroll to position [3039, 0]
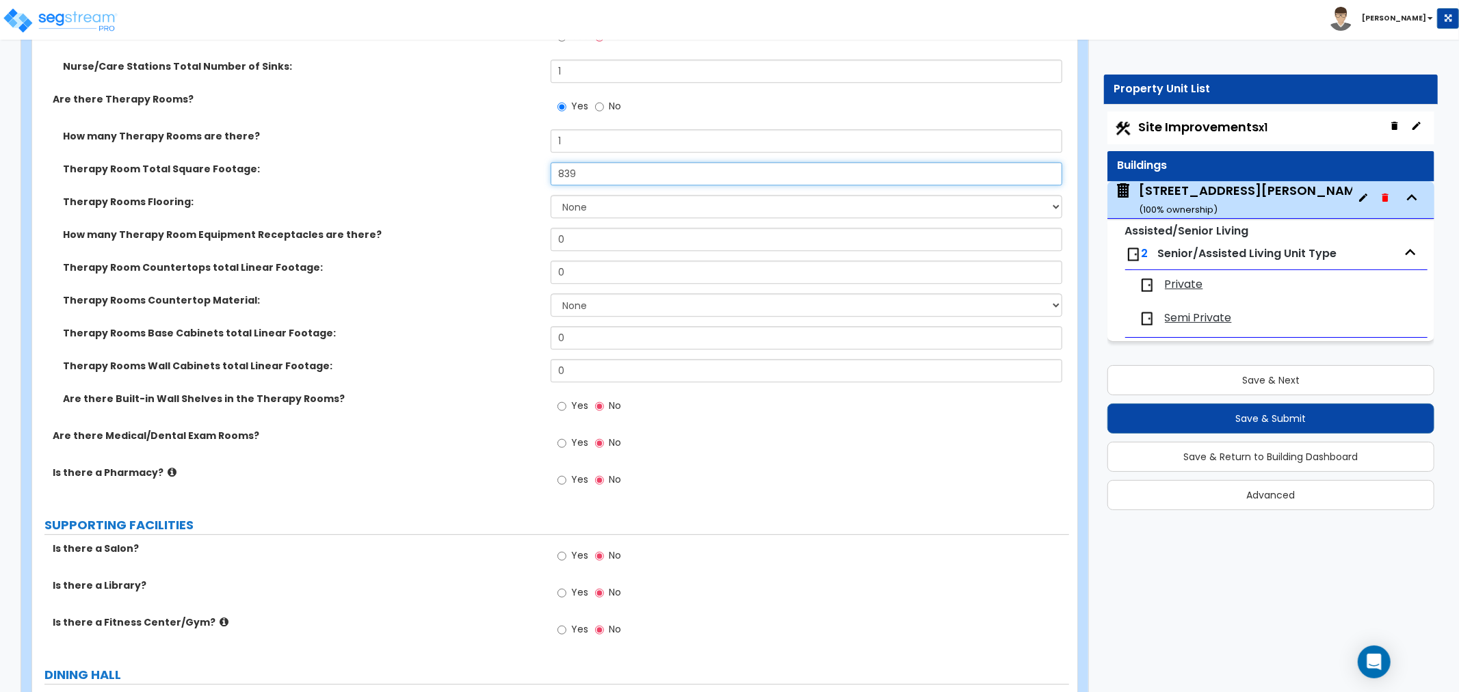
type input "839"
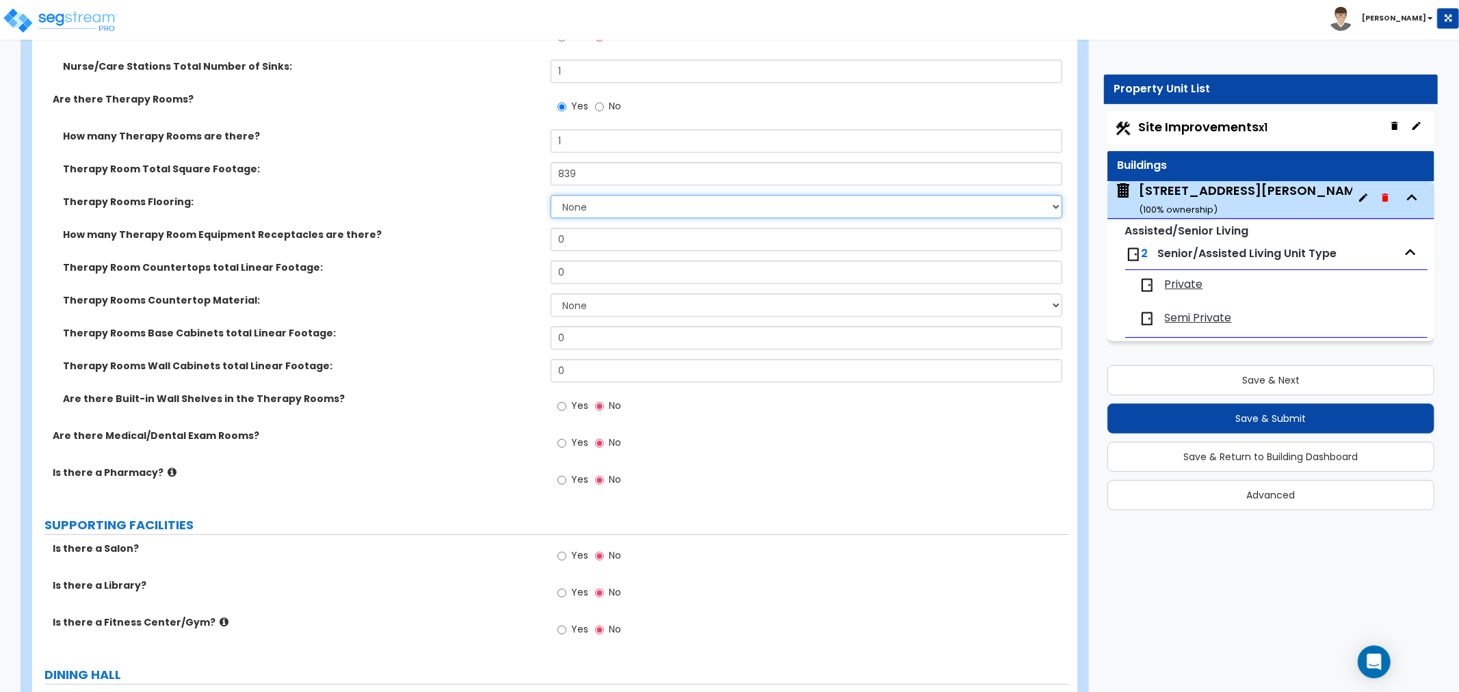
click at [589, 202] on select "None Tile Flooring Hardwood Flooring Resilient Laminate Flooring VCT Flooring S…" at bounding box center [805, 206] width 511 height 23
select select "3"
click at [550, 195] on select "None Tile Flooring Hardwood Flooring Resilient Laminate Flooring VCT Flooring S…" at bounding box center [805, 206] width 511 height 23
drag, startPoint x: 591, startPoint y: 241, endPoint x: 464, endPoint y: 249, distance: 128.1
click at [464, 249] on div "How many Therapy Room Equipment Receptacles are there? 0" at bounding box center [550, 244] width 1037 height 33
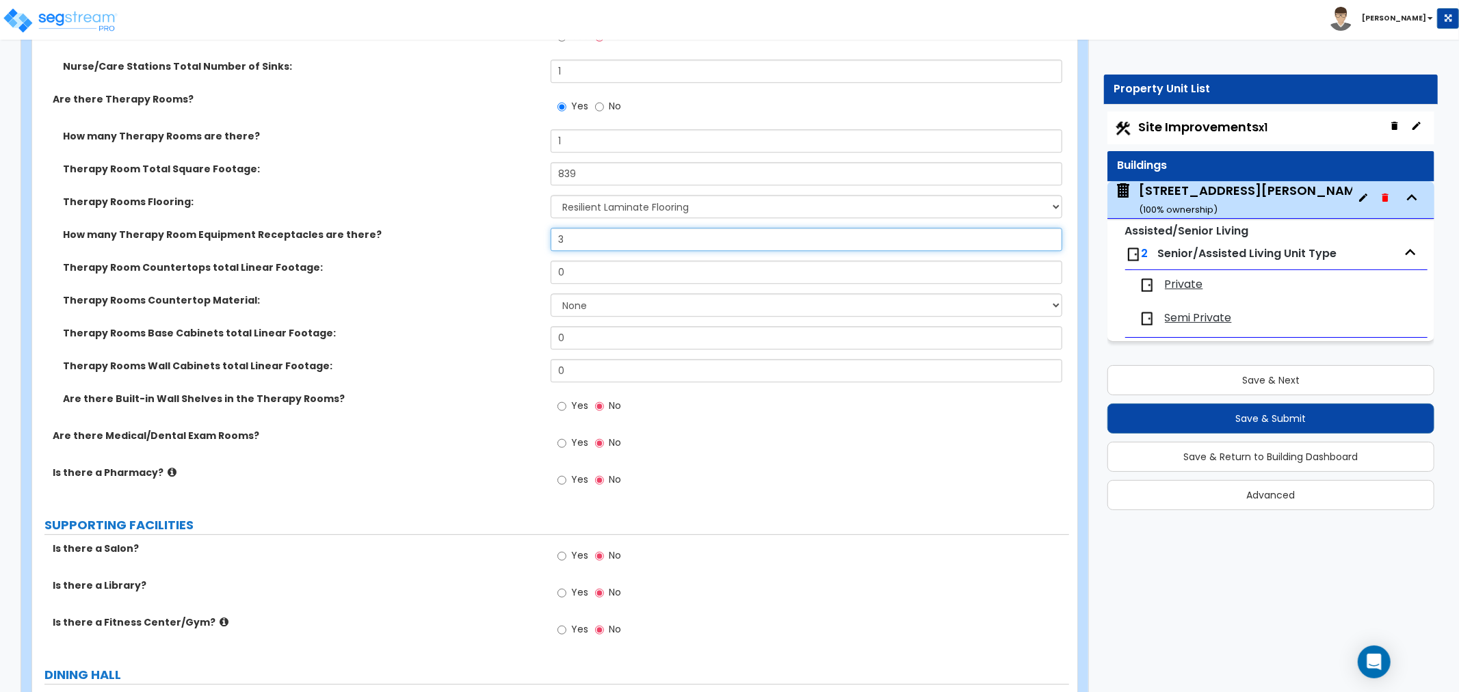
type input "3"
drag, startPoint x: 585, startPoint y: 271, endPoint x: 429, endPoint y: 271, distance: 155.2
click at [429, 271] on div "Therapy Room Countertops total Linear Footage: 0" at bounding box center [550, 277] width 1037 height 33
type input "3"
click at [568, 300] on select "None Plastic Laminate Solid Surface Stone Quartz Marble Tile Wood Stainless Ste…" at bounding box center [805, 304] width 511 height 23
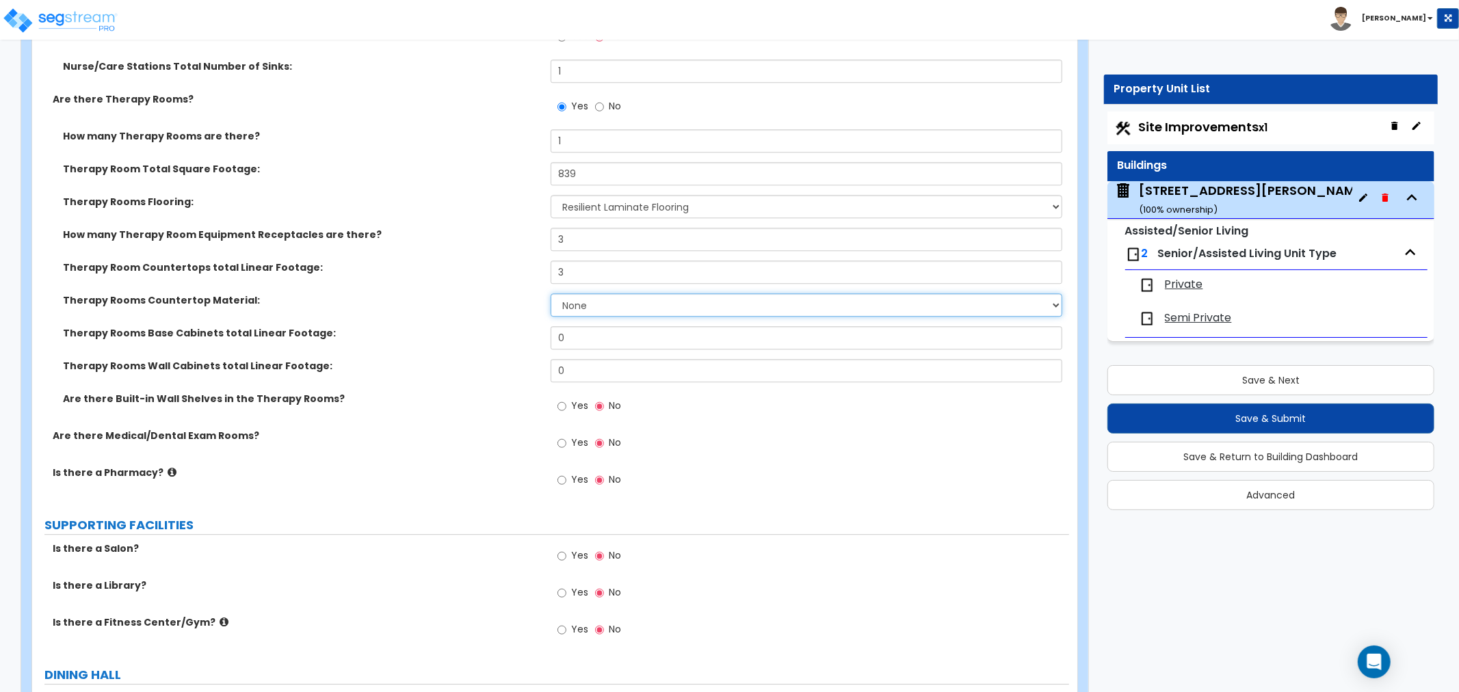
select select "1"
click at [550, 293] on select "None Plastic Laminate Solid Surface Stone Quartz Marble Tile Wood Stainless Ste…" at bounding box center [805, 304] width 511 height 23
click at [576, 334] on input "0" at bounding box center [805, 337] width 511 height 23
drag, startPoint x: 576, startPoint y: 334, endPoint x: 536, endPoint y: 341, distance: 40.9
click at [536, 341] on div "Therapy Rooms Base Cabinets total Linear Footage: 0" at bounding box center [550, 342] width 1037 height 33
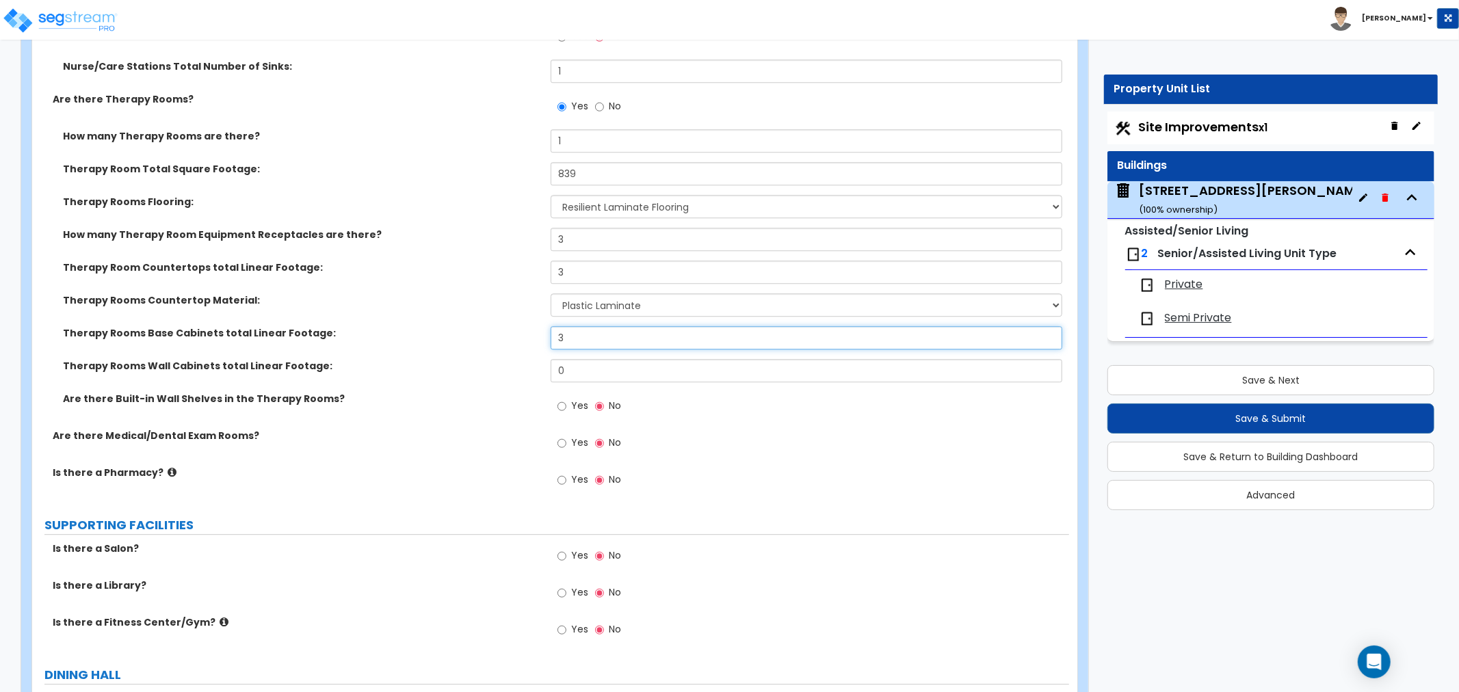
type input "3"
drag, startPoint x: 573, startPoint y: 374, endPoint x: 496, endPoint y: 371, distance: 76.7
click at [496, 371] on div "Therapy Rooms Wall Cabinets total Linear Footage: 0" at bounding box center [550, 375] width 1037 height 33
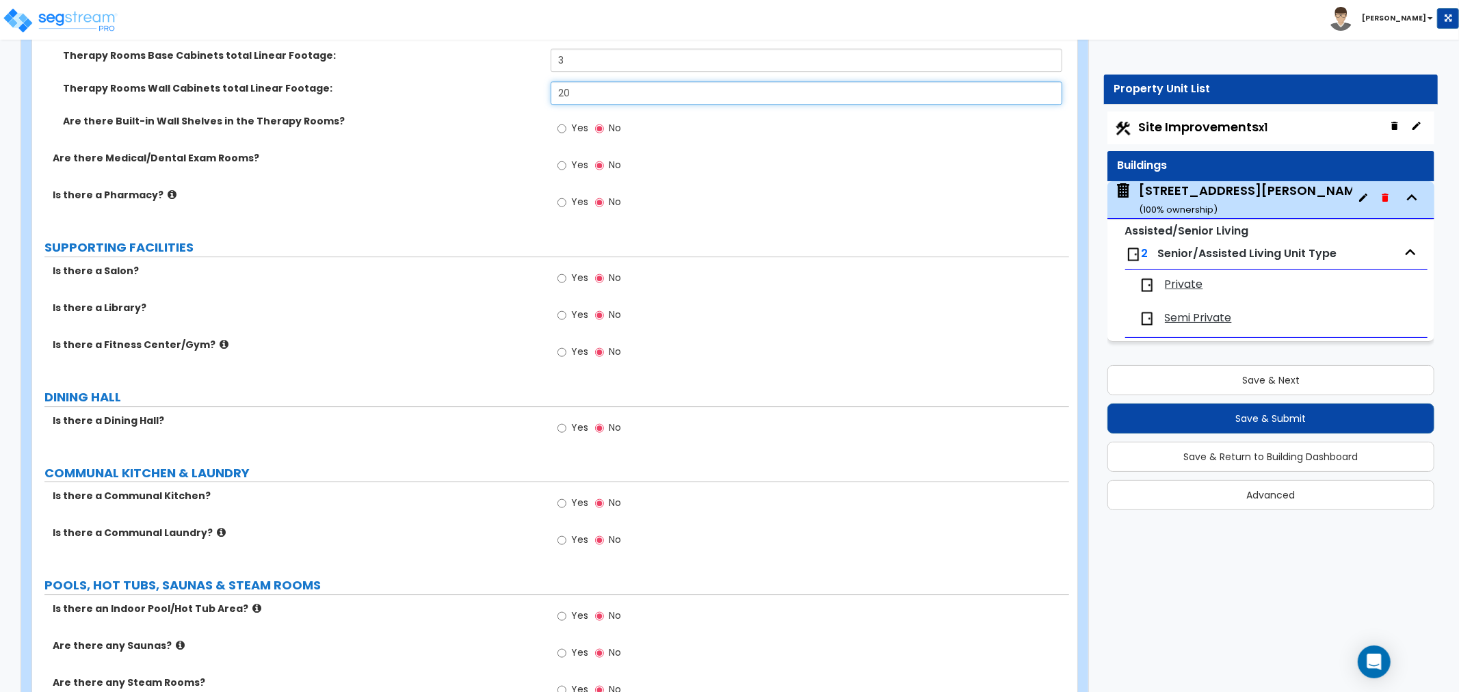
scroll to position [3342, 0]
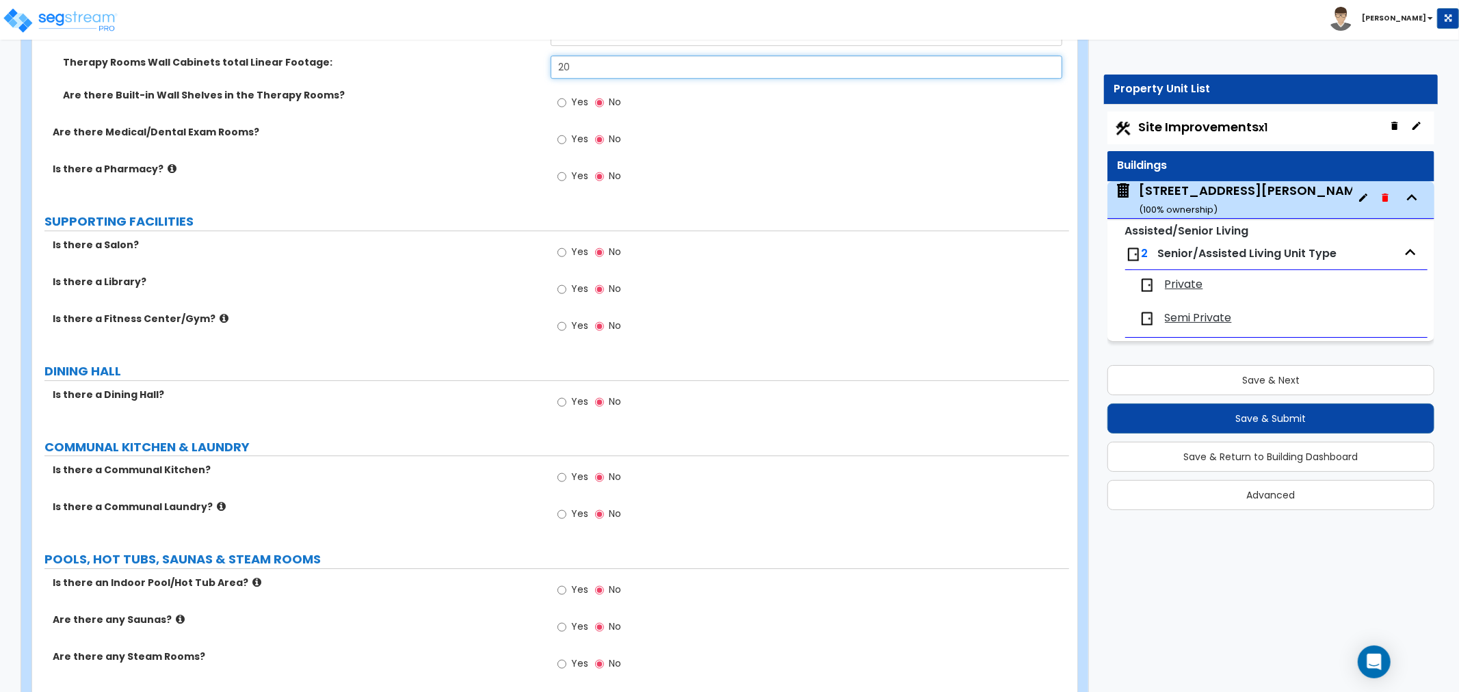
type input "20"
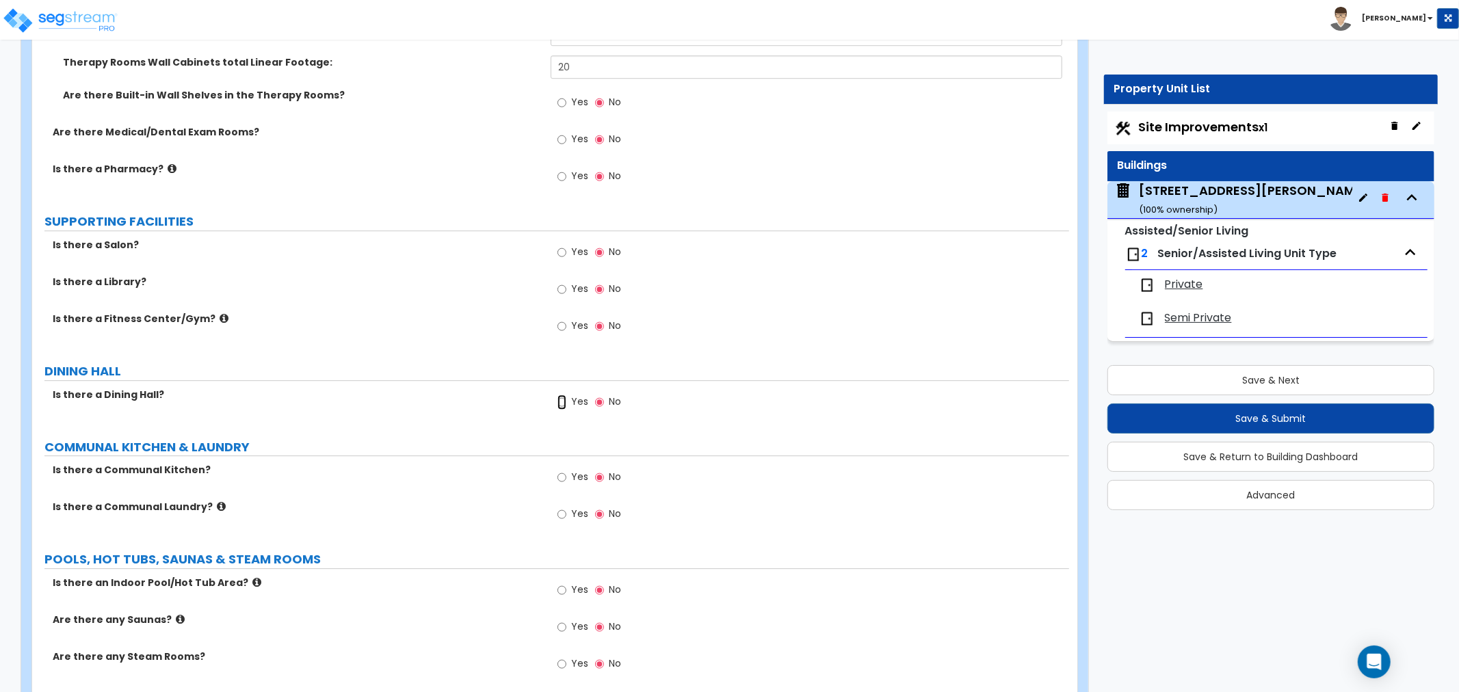
click at [562, 399] on input "Yes" at bounding box center [561, 402] width 9 height 15
radio input "true"
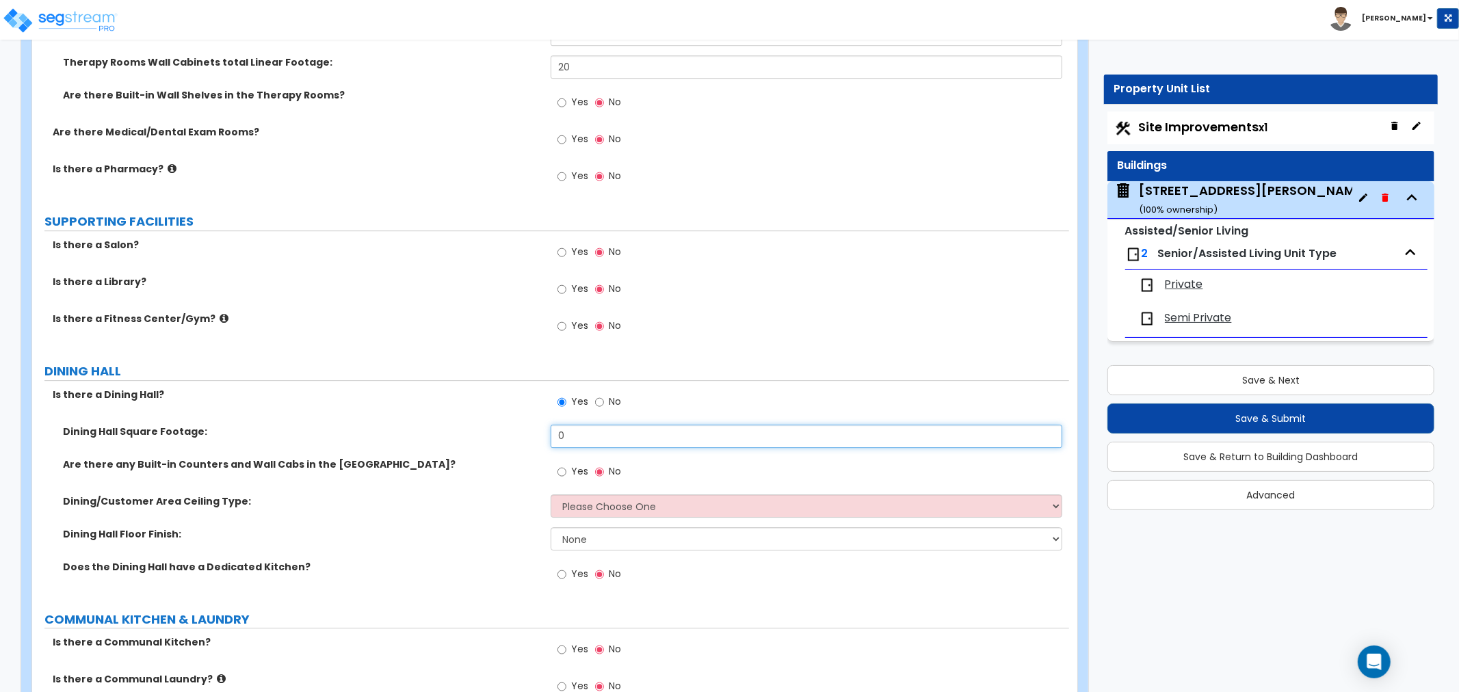
click at [578, 440] on input "0" at bounding box center [805, 436] width 511 height 23
drag, startPoint x: 579, startPoint y: 438, endPoint x: 498, endPoint y: 432, distance: 81.6
click at [498, 432] on div "Dining Hall Square Footage: 0" at bounding box center [550, 441] width 1037 height 33
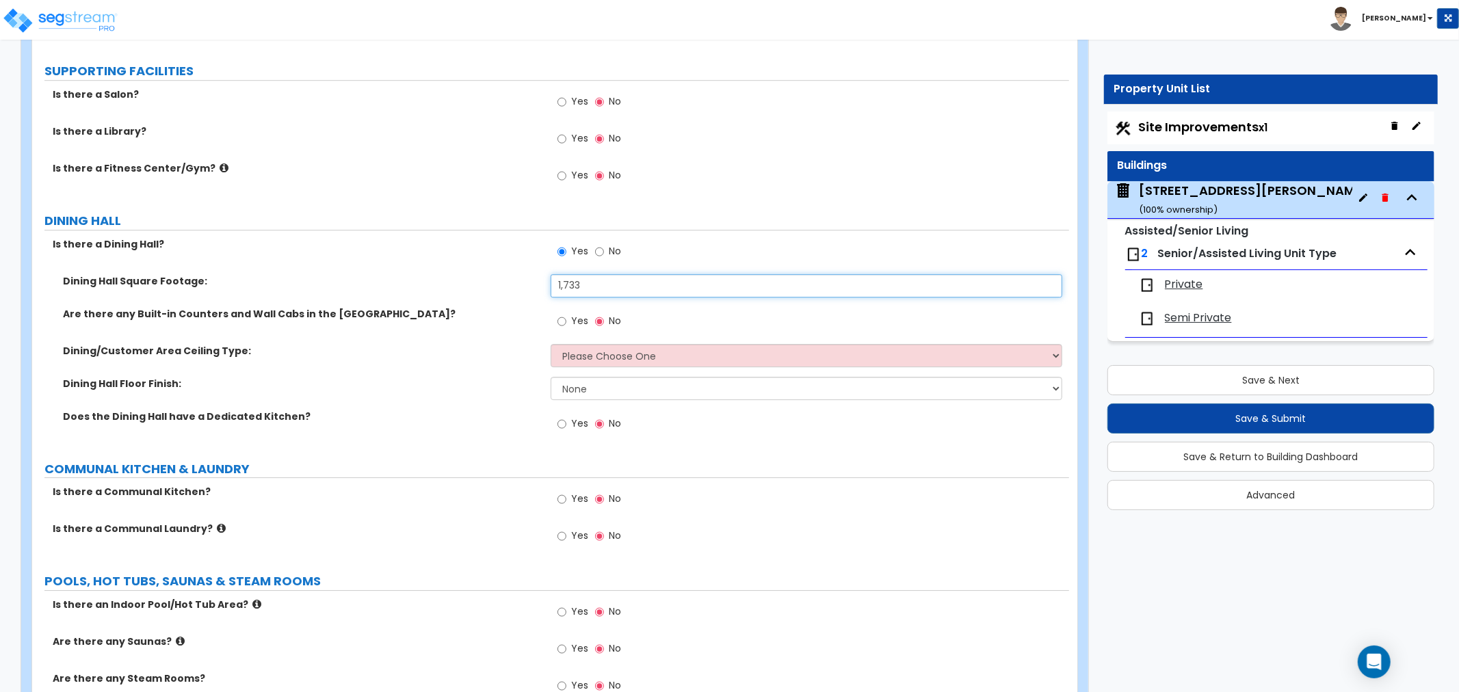
scroll to position [3495, 0]
type input "1,733"
click at [563, 319] on input "Yes" at bounding box center [561, 319] width 9 height 15
radio input "true"
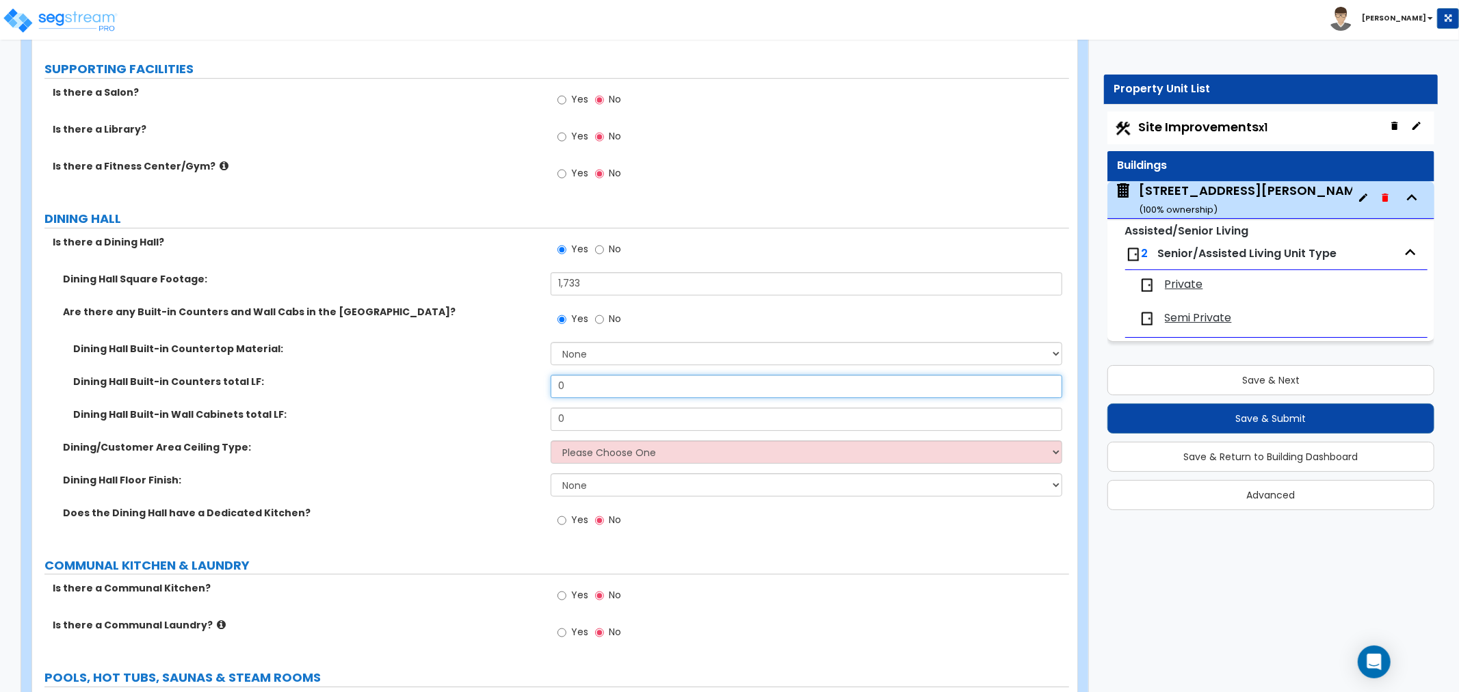
click at [570, 379] on input "0" at bounding box center [805, 386] width 511 height 23
click at [589, 351] on select "None Plastic Laminate Solid Surface Stone Quartz Marble Tile Wood Stainless Ste…" at bounding box center [805, 353] width 511 height 23
select select "1"
click at [550, 342] on select "None Plastic Laminate Solid Surface Stone Quartz Marble Tile Wood Stainless Ste…" at bounding box center [805, 353] width 511 height 23
drag, startPoint x: 582, startPoint y: 386, endPoint x: 483, endPoint y: 382, distance: 99.2
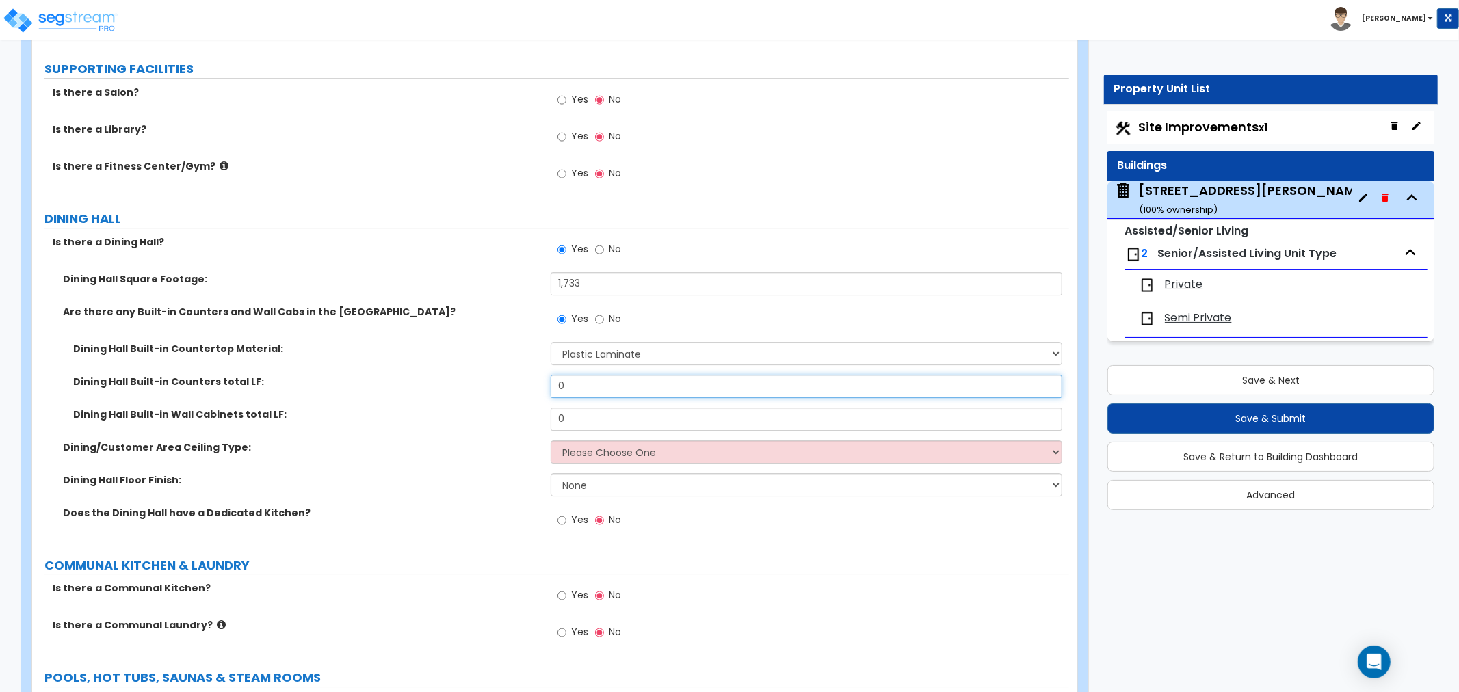
click at [483, 382] on div "Dining Hall Built-in Counters total LF: 0" at bounding box center [550, 391] width 1037 height 33
type input "3"
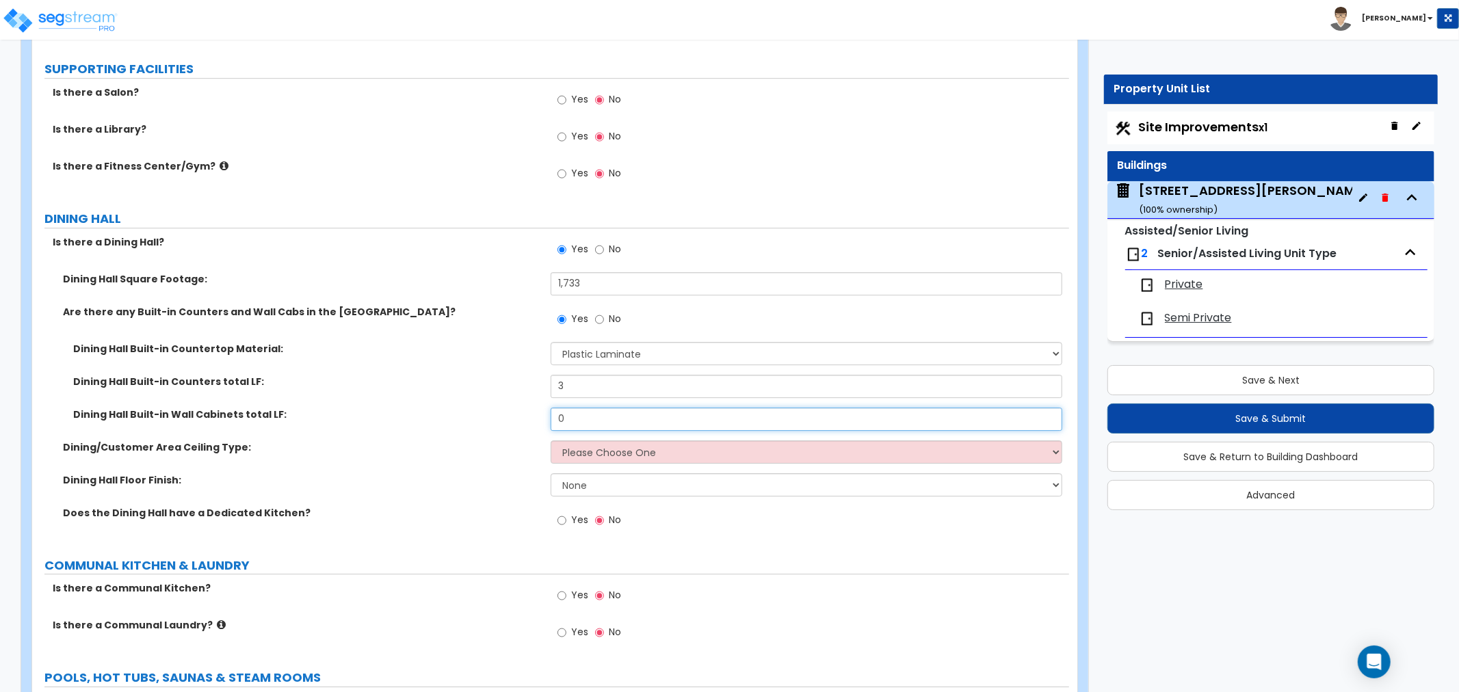
drag, startPoint x: 557, startPoint y: 414, endPoint x: 503, endPoint y: 414, distance: 53.3
click at [503, 414] on div "Dining Hall Built-in Wall Cabinets total LF: 0" at bounding box center [550, 424] width 1037 height 33
click at [592, 452] on select "Please Choose One Drop Ceiling Open Ceiling Drywall Ceiling" at bounding box center [805, 451] width 511 height 23
select select "3"
click at [550, 440] on select "Please Choose One Drop Ceiling Open Ceiling Drywall Ceiling" at bounding box center [805, 451] width 511 height 23
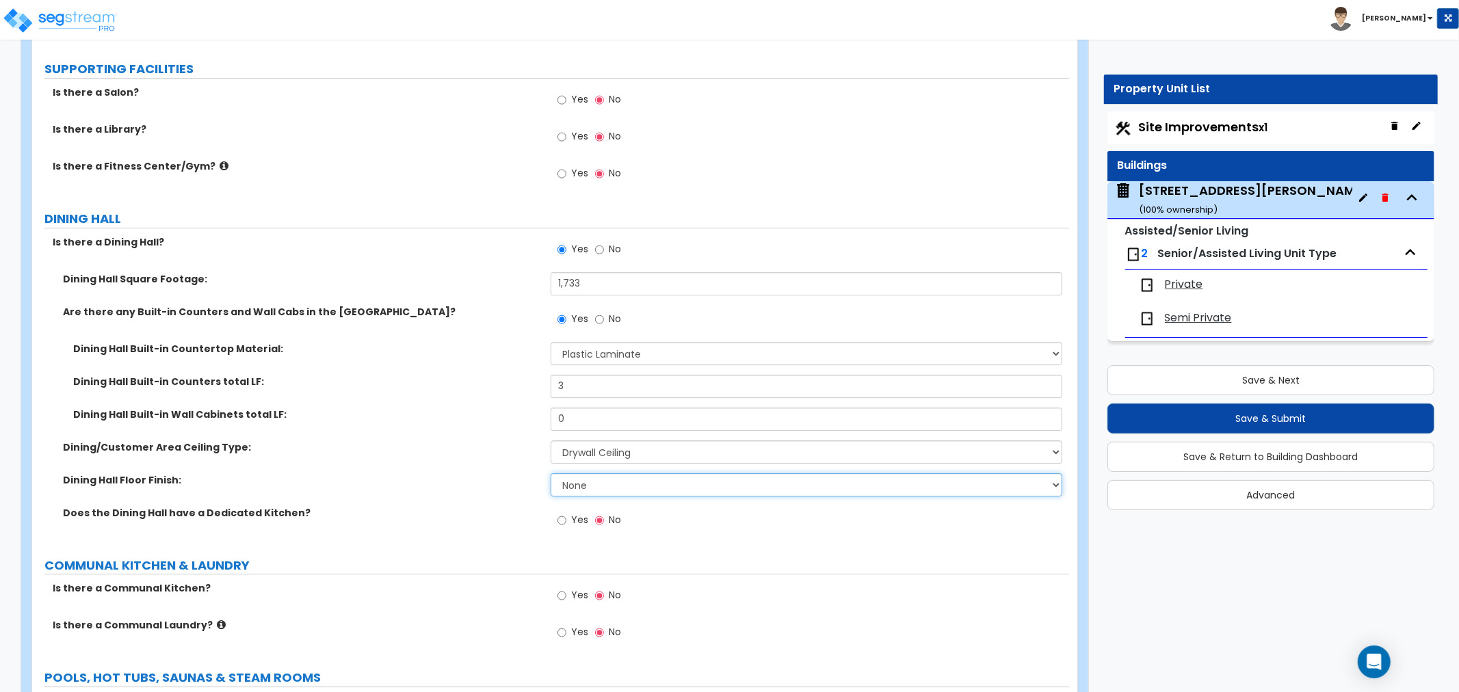
click at [573, 489] on select "None Tile Flooring Hardwood Flooring Resilient Laminate Flooring VCT Flooring S…" at bounding box center [805, 484] width 511 height 23
select select "1"
click at [550, 473] on select "None Tile Flooring Hardwood Flooring Resilient Laminate Flooring VCT Flooring S…" at bounding box center [805, 484] width 511 height 23
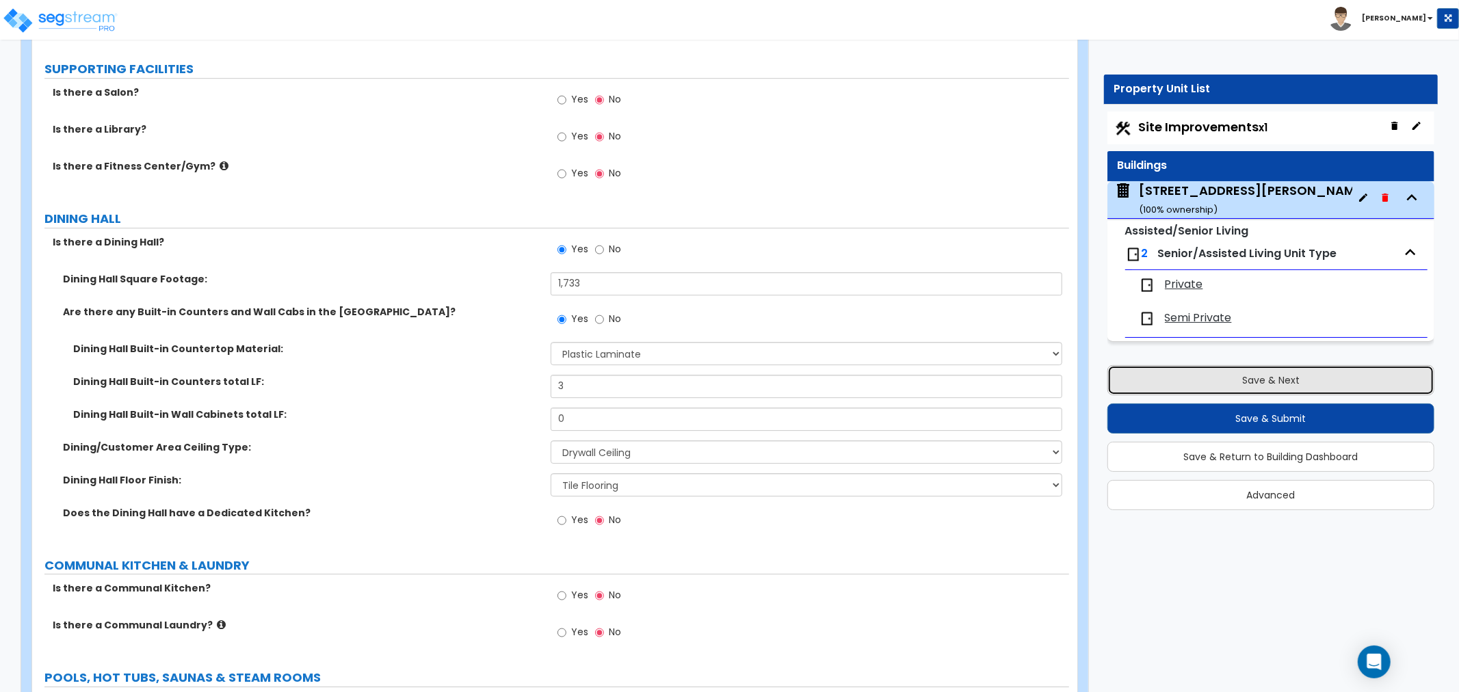
click at [1181, 376] on button "Save & Next" at bounding box center [1270, 380] width 327 height 30
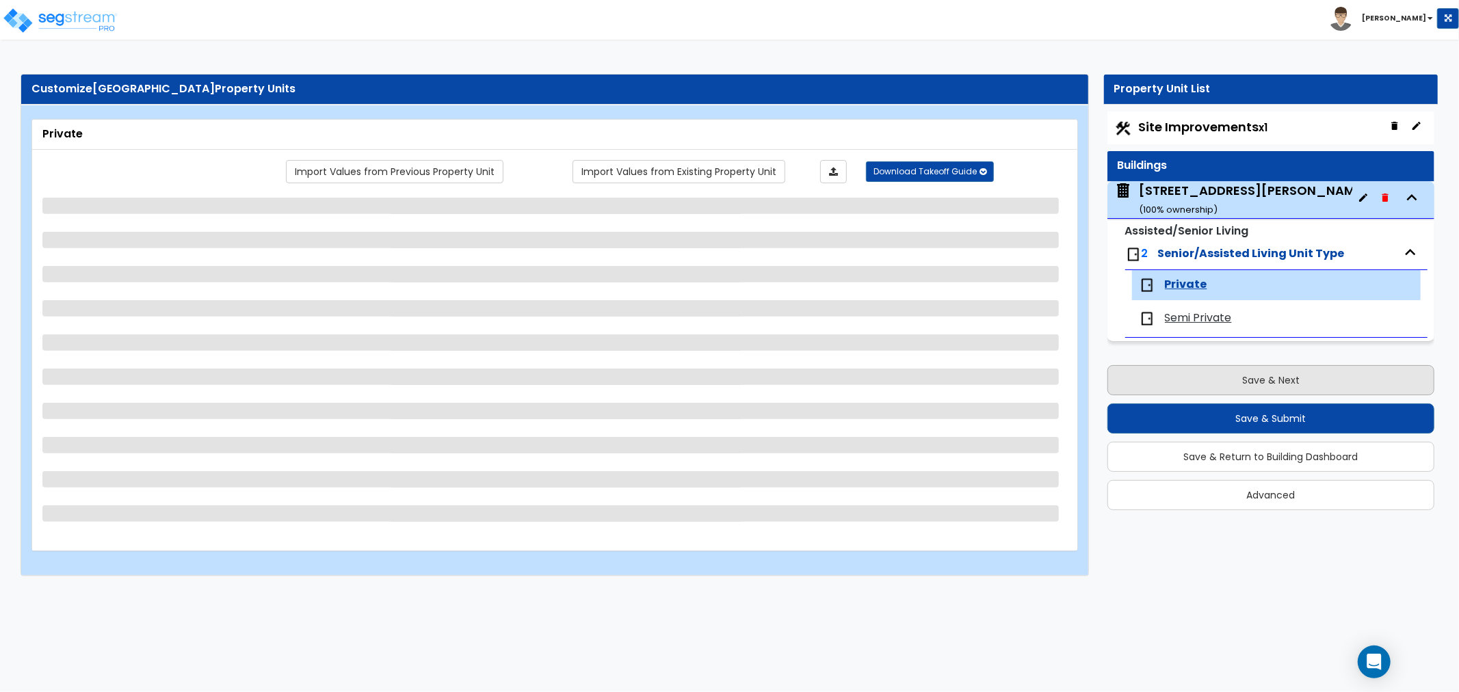
scroll to position [0, 0]
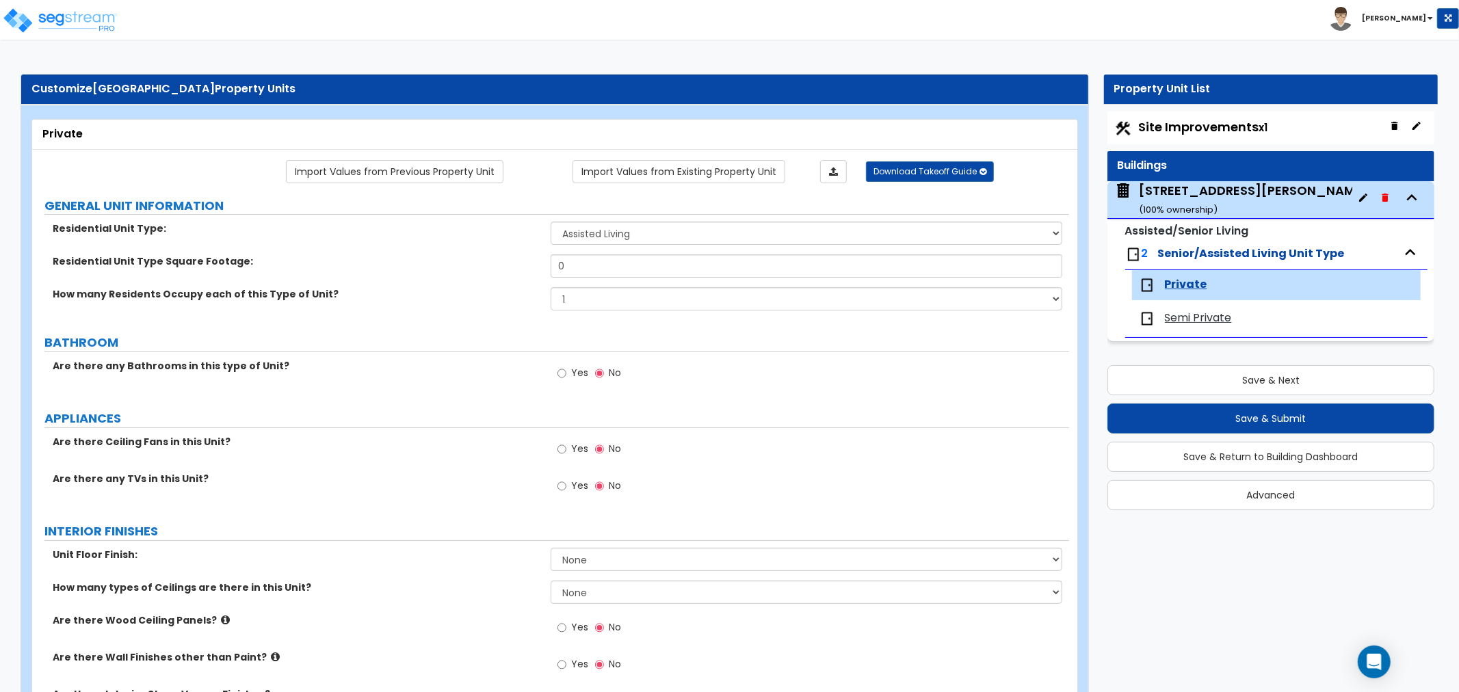
click at [1171, 189] on div "214 Harding Street ( 100 % ownership)" at bounding box center [1253, 199] width 229 height 35
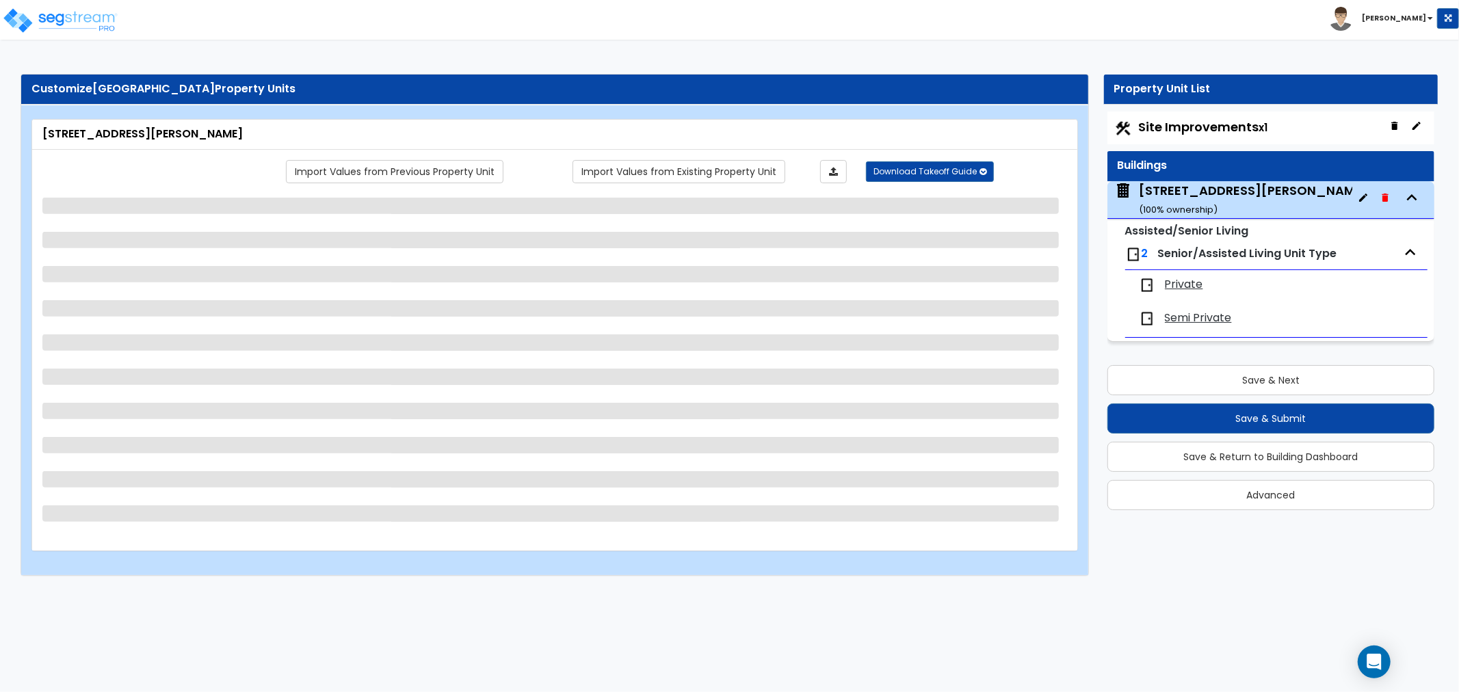
select select "1"
select select "6"
select select "1"
select select "2"
select select "1"
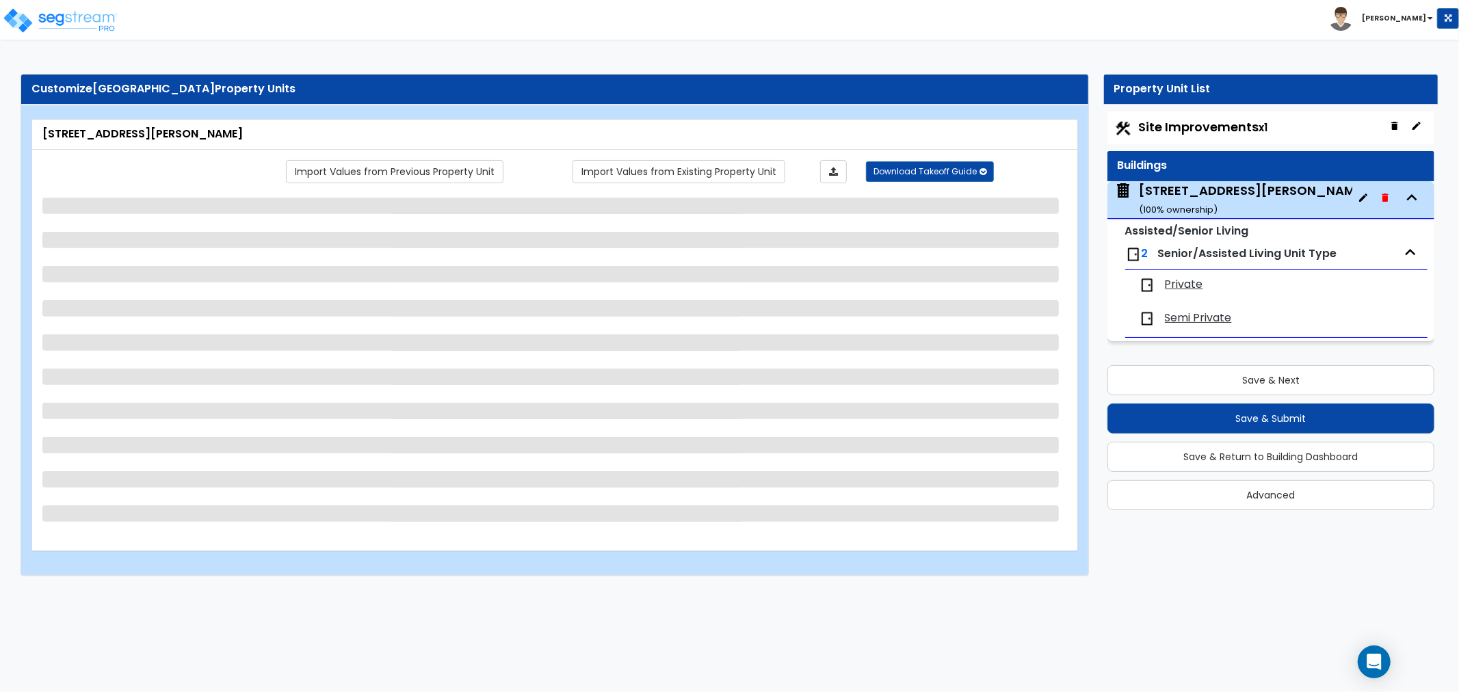
select select "2"
select select "1"
select select "2"
select select "1"
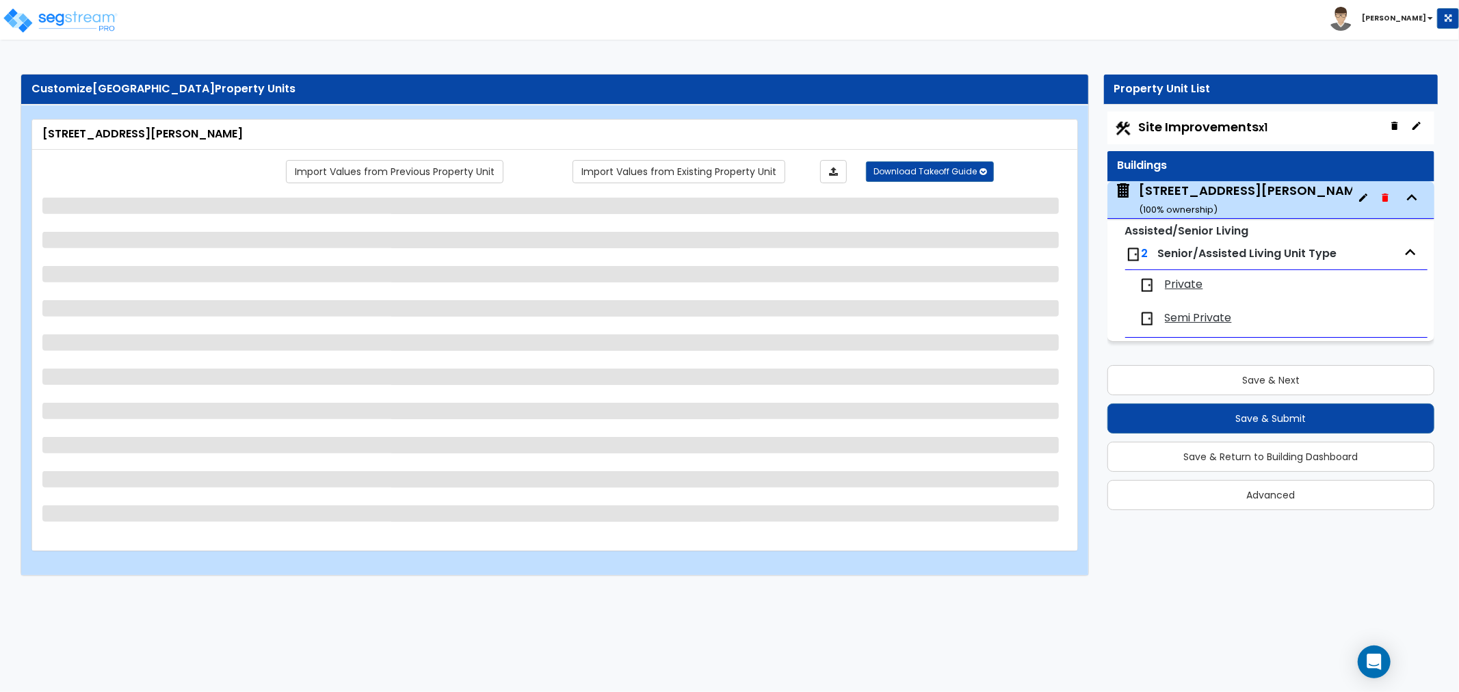
select select "2"
select select "1"
select select "5"
select select "1"
select select "3"
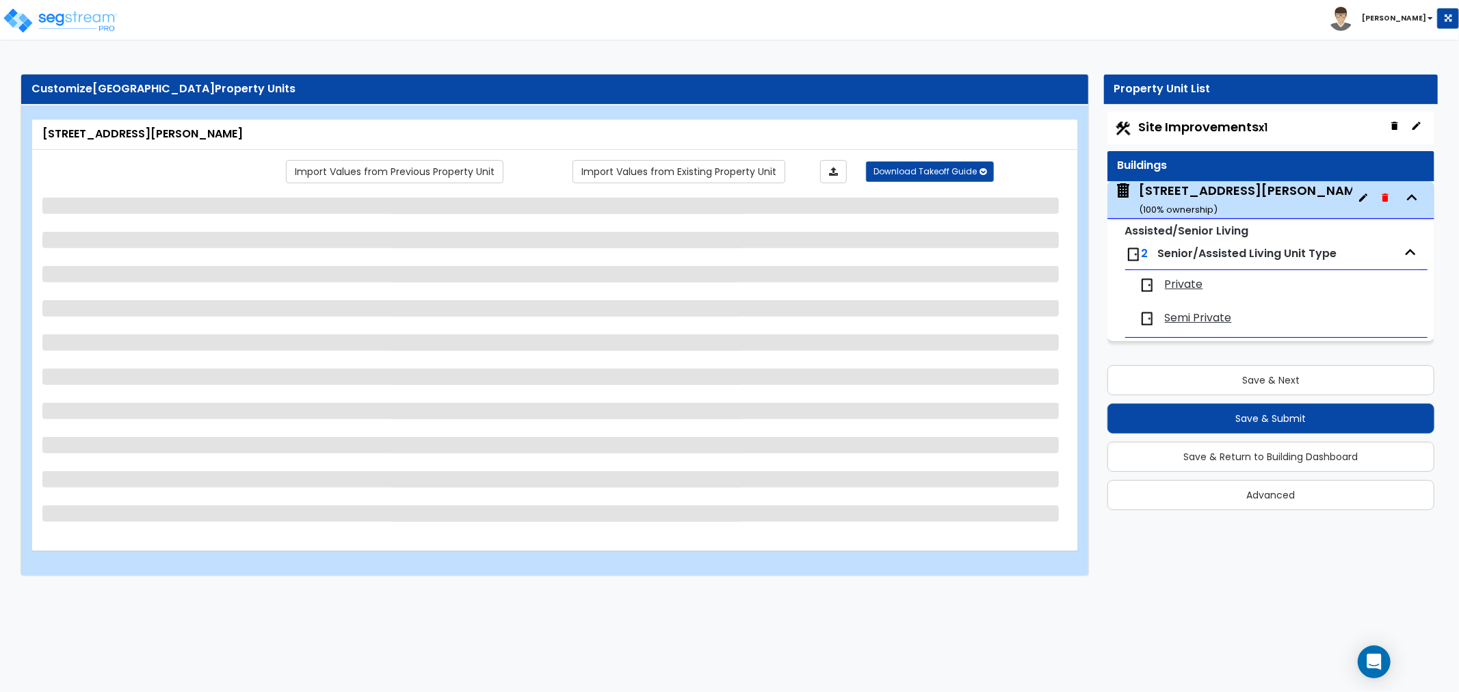
select select "1"
select select "3"
select select "1"
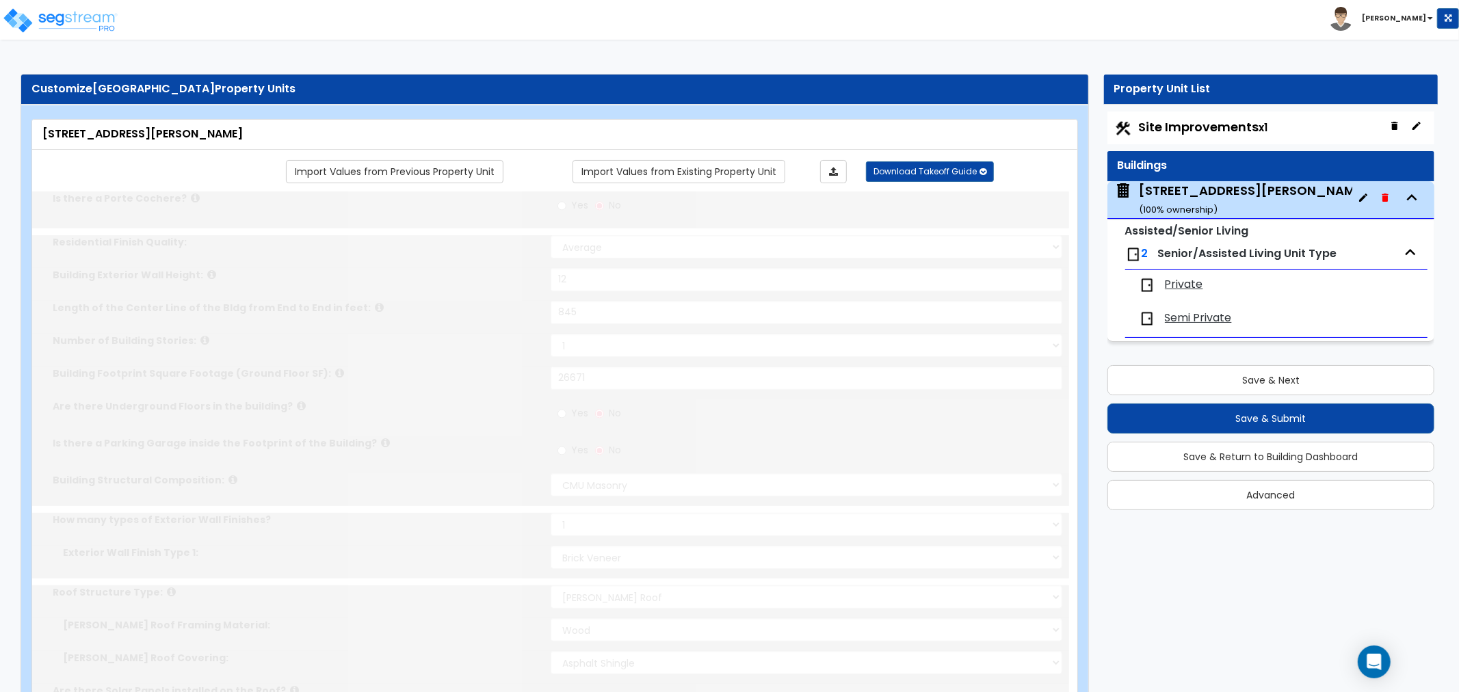
radio input "true"
type input "1"
select select "1"
select select "3"
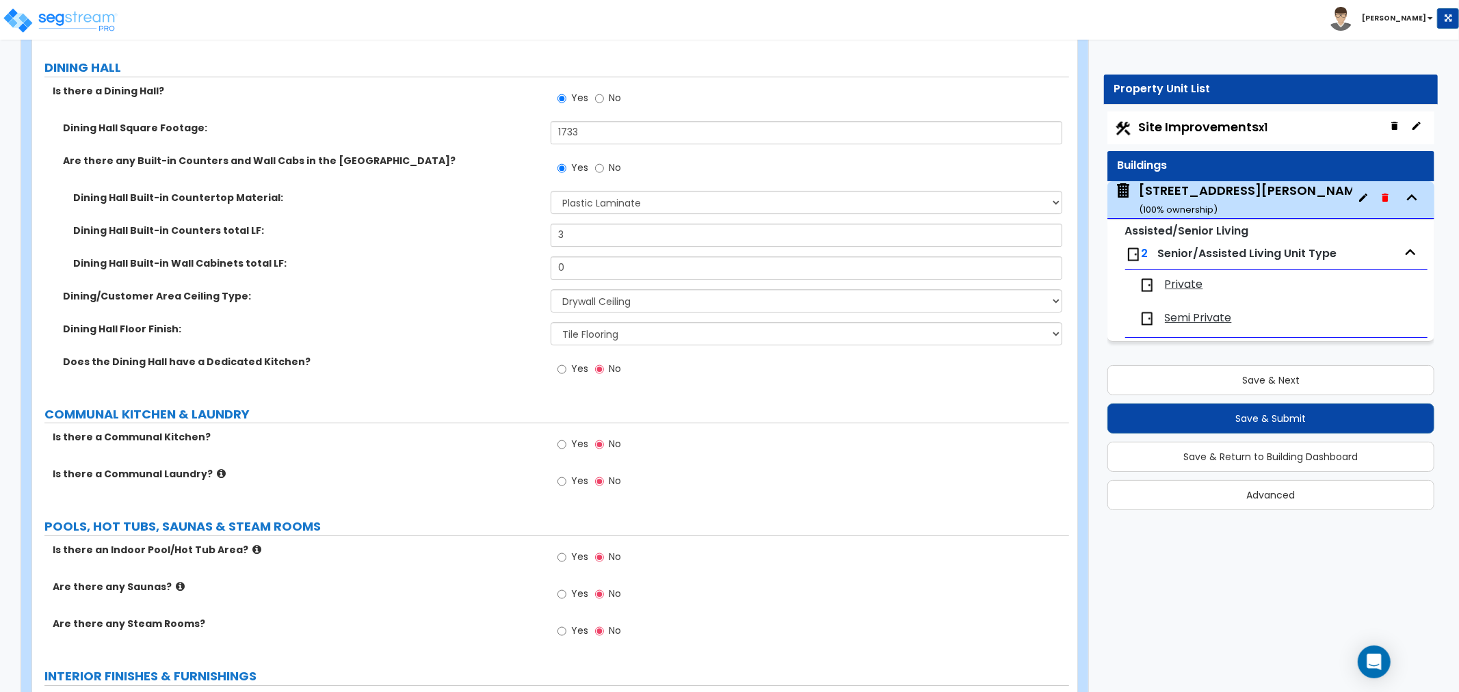
scroll to position [3647, 0]
click at [558, 367] on input "Yes" at bounding box center [561, 368] width 9 height 15
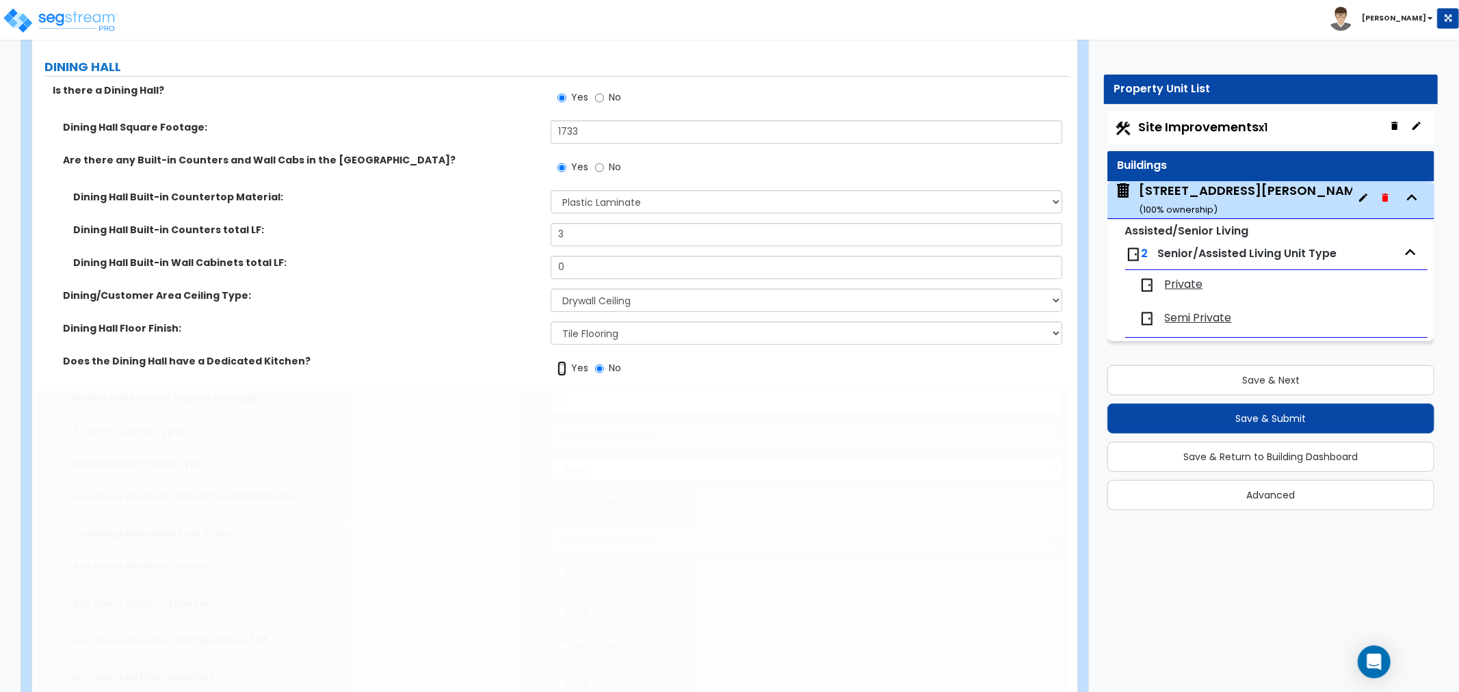
radio input "true"
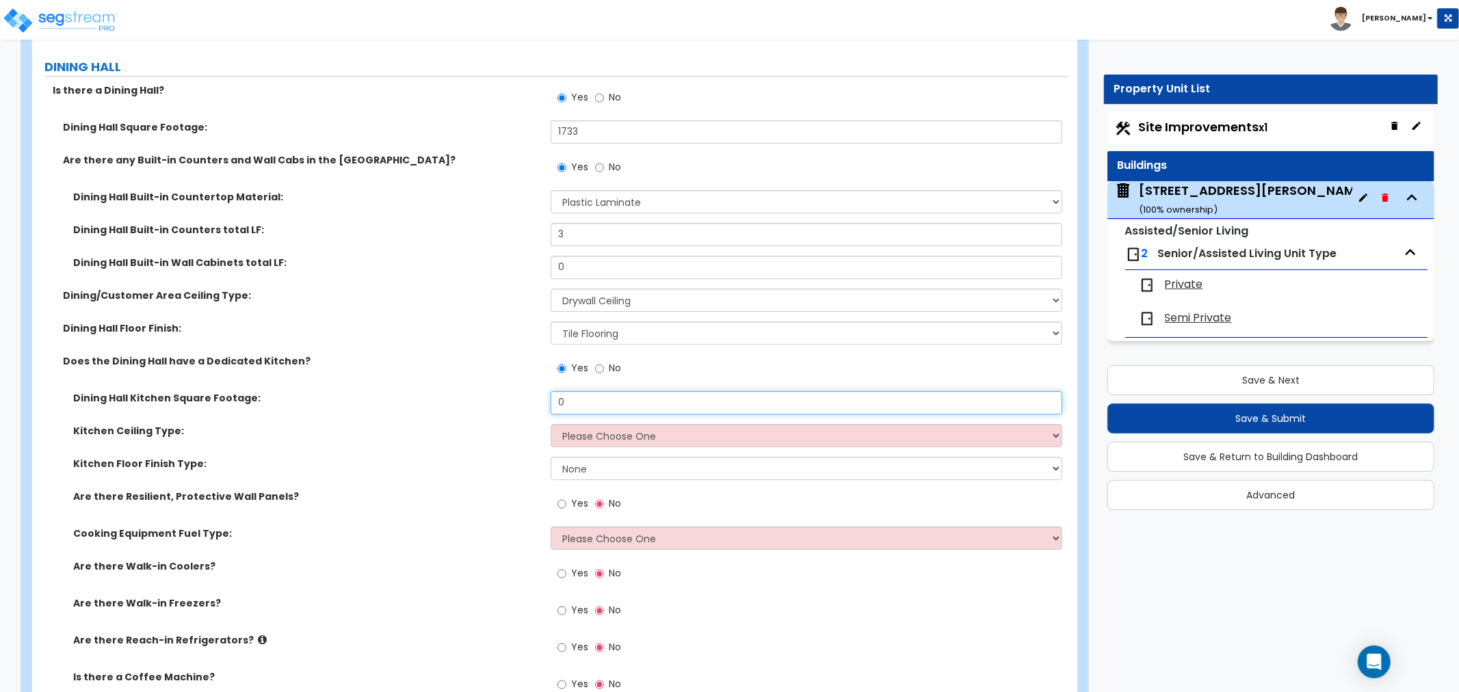
drag, startPoint x: 579, startPoint y: 405, endPoint x: 517, endPoint y: 404, distance: 62.2
click at [517, 404] on div "Dining Hall Kitchen Square Footage: 0" at bounding box center [550, 407] width 1037 height 33
click at [577, 404] on input "0" at bounding box center [805, 402] width 511 height 23
drag, startPoint x: 577, startPoint y: 404, endPoint x: 420, endPoint y: 403, distance: 157.3
click at [420, 403] on div "Dining Hall Kitchen Square Footage: 0" at bounding box center [550, 407] width 1037 height 33
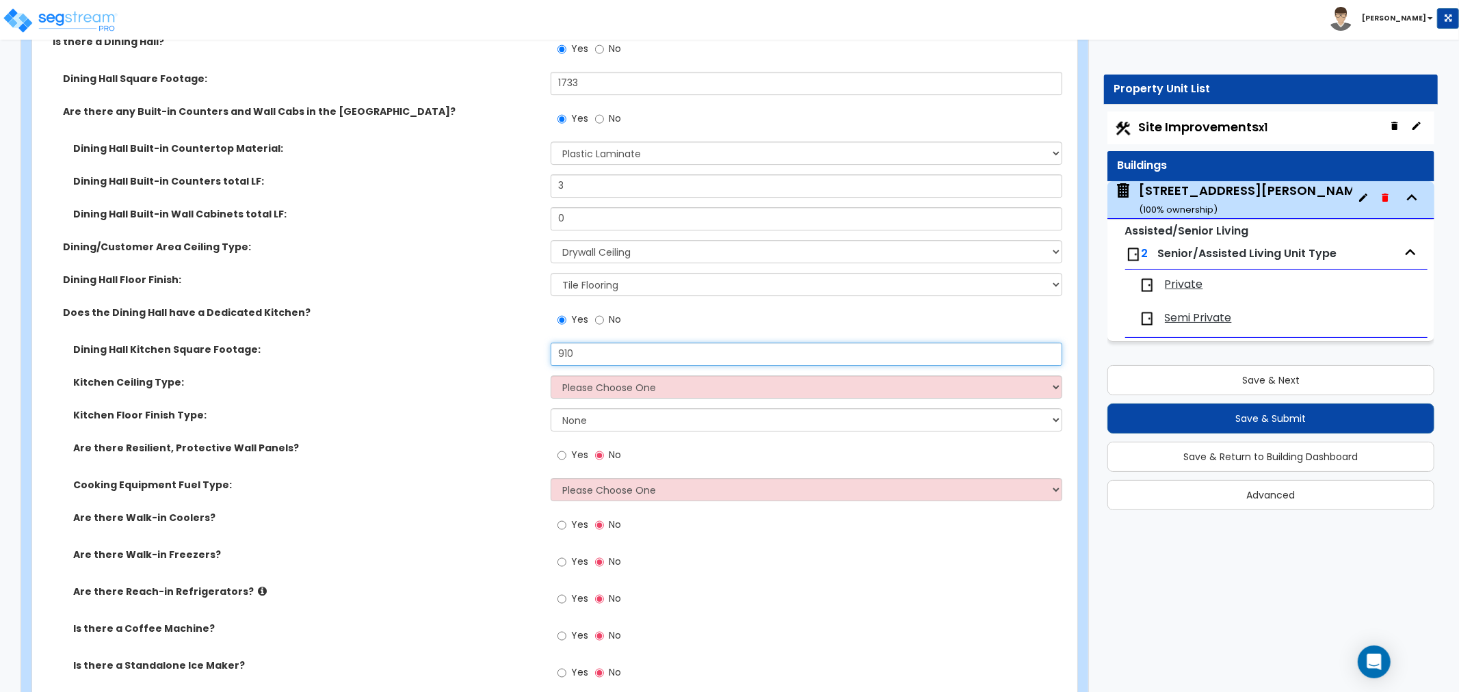
scroll to position [3723, 0]
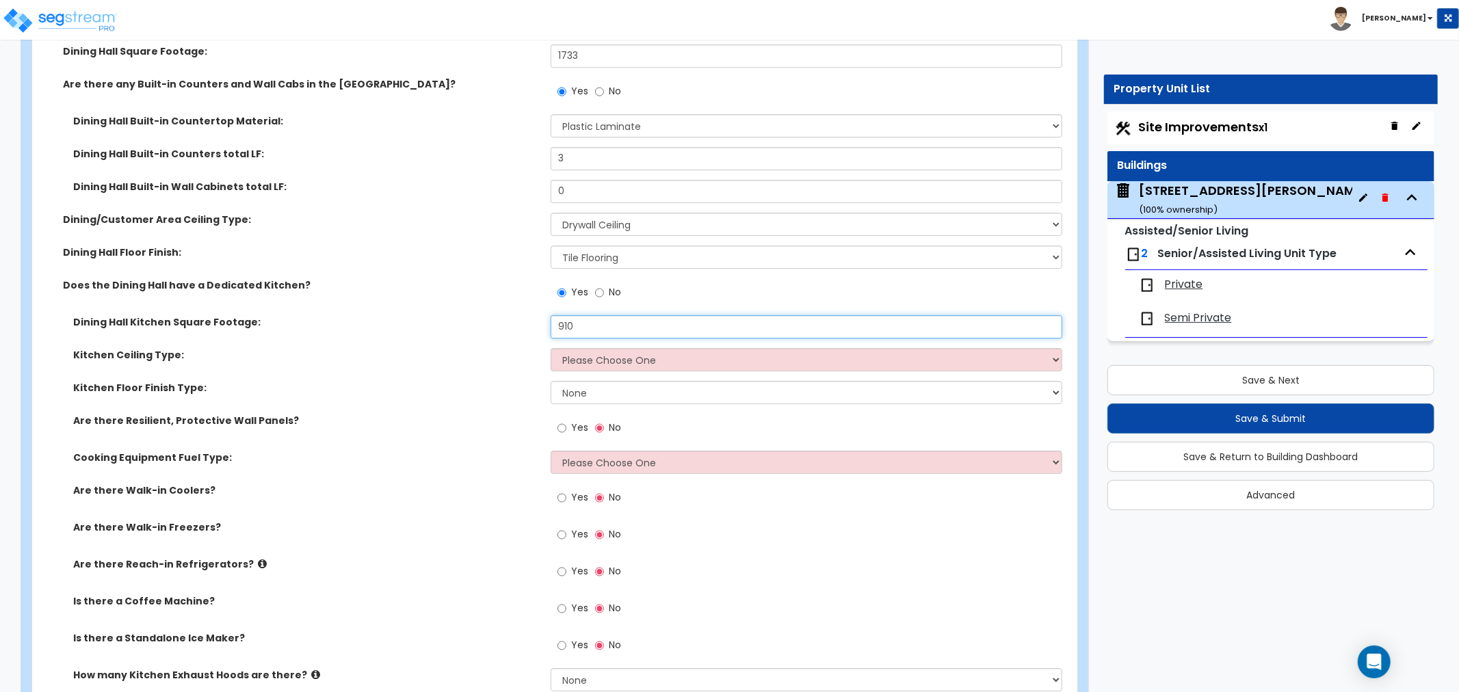
type input "910"
click at [596, 357] on select "Please Choose One Drop Ceiling Open Ceiling Drywall Ceiling" at bounding box center [805, 359] width 511 height 23
select select "3"
click at [550, 348] on select "Please Choose One Drop Ceiling Open Ceiling Drywall Ceiling" at bounding box center [805, 359] width 511 height 23
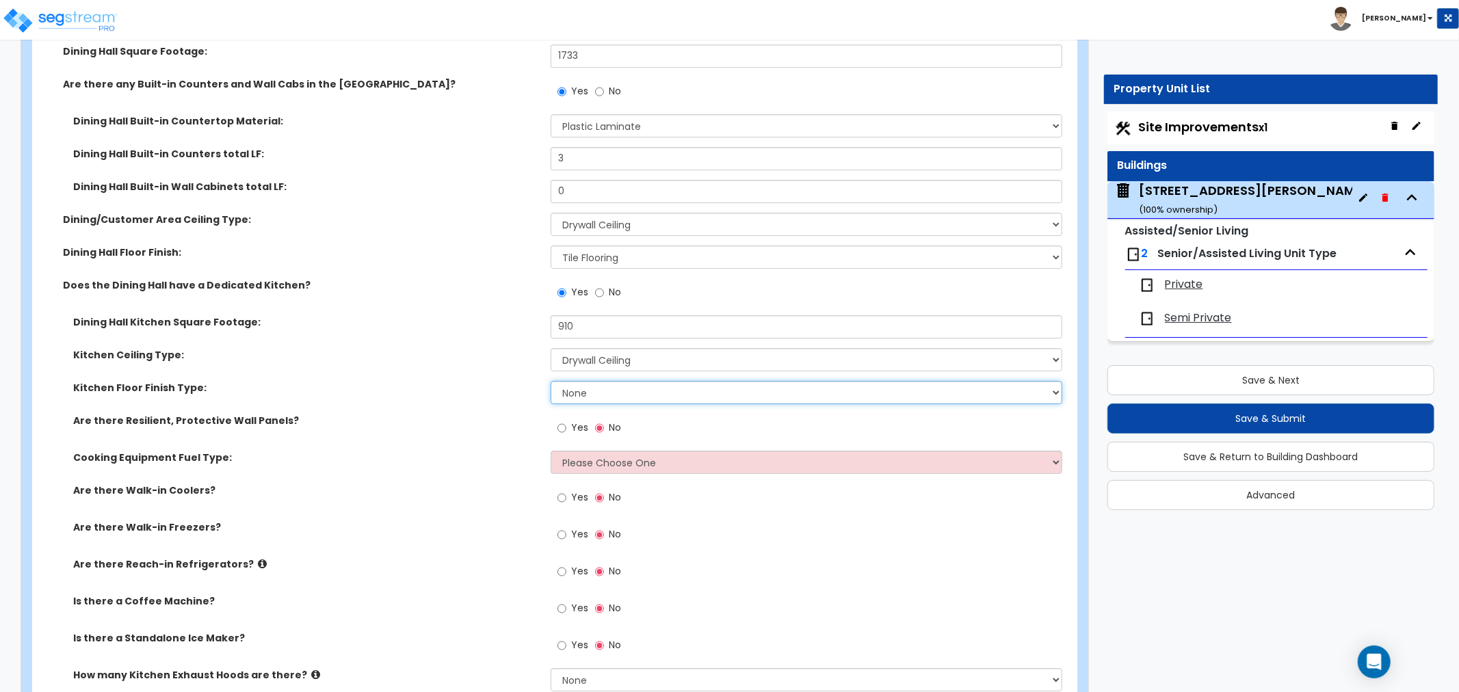
click at [575, 391] on select "None Tile Flooring VCT Flooring Sheet Vinyl Flooring" at bounding box center [805, 392] width 511 height 23
select select "1"
click at [550, 381] on select "None Tile Flooring VCT Flooring Sheet Vinyl Flooring" at bounding box center [805, 392] width 511 height 23
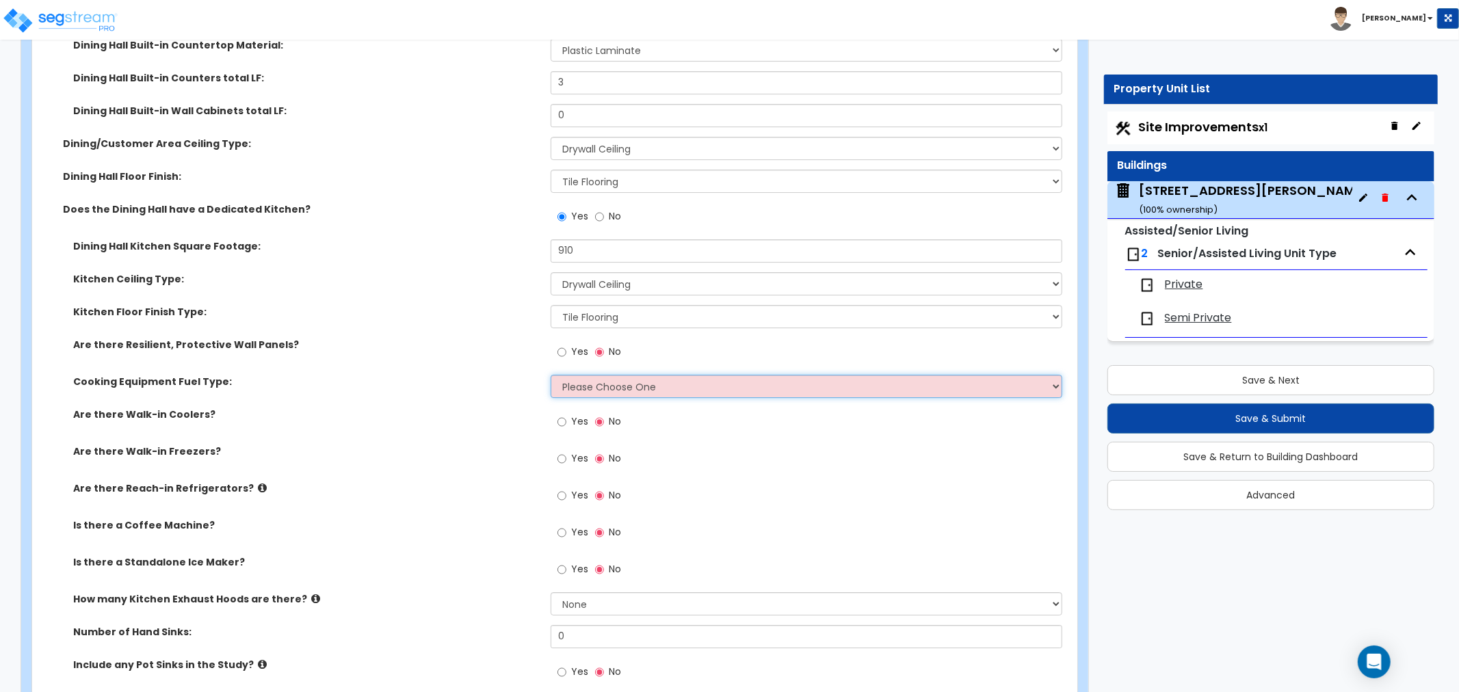
click at [592, 376] on select "Please Choose One Gas Electric" at bounding box center [805, 386] width 511 height 23
select select "1"
click at [550, 375] on select "Please Choose One Gas Electric" at bounding box center [805, 386] width 511 height 23
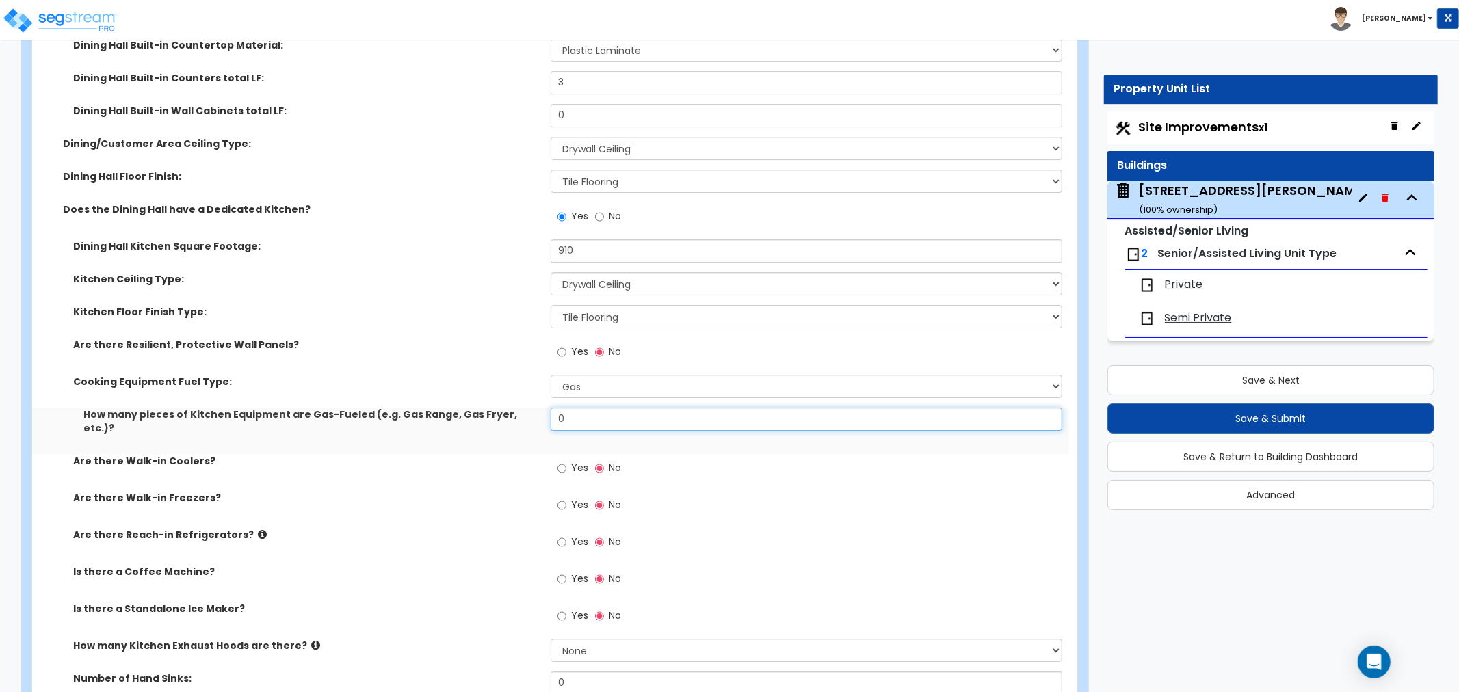
drag, startPoint x: 596, startPoint y: 419, endPoint x: 477, endPoint y: 418, distance: 119.7
click at [477, 418] on div "How many pieces of Kitchen Equipment are Gas-Fueled (e.g. Gas Range, Gas Fryer,…" at bounding box center [550, 431] width 1037 height 46
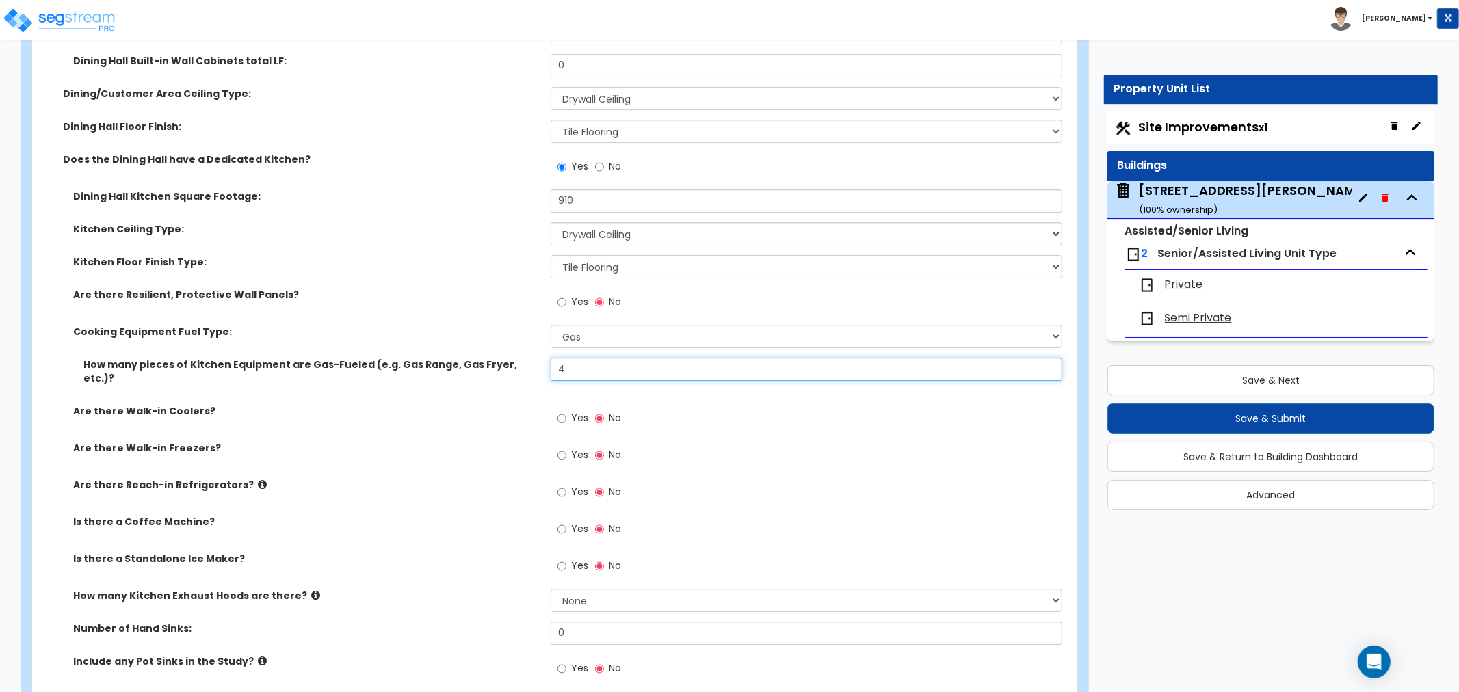
scroll to position [3874, 0]
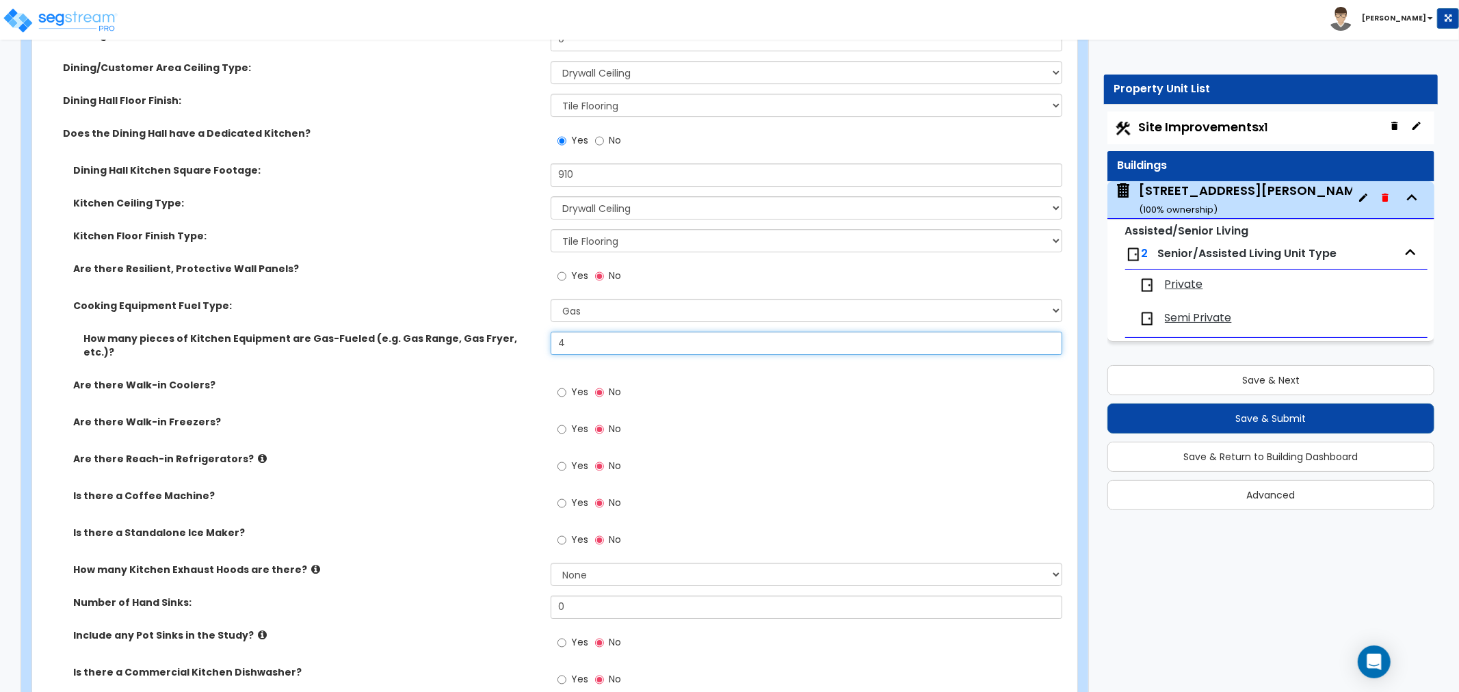
type input "4"
click at [564, 422] on input "Yes" at bounding box center [561, 429] width 9 height 15
radio input "true"
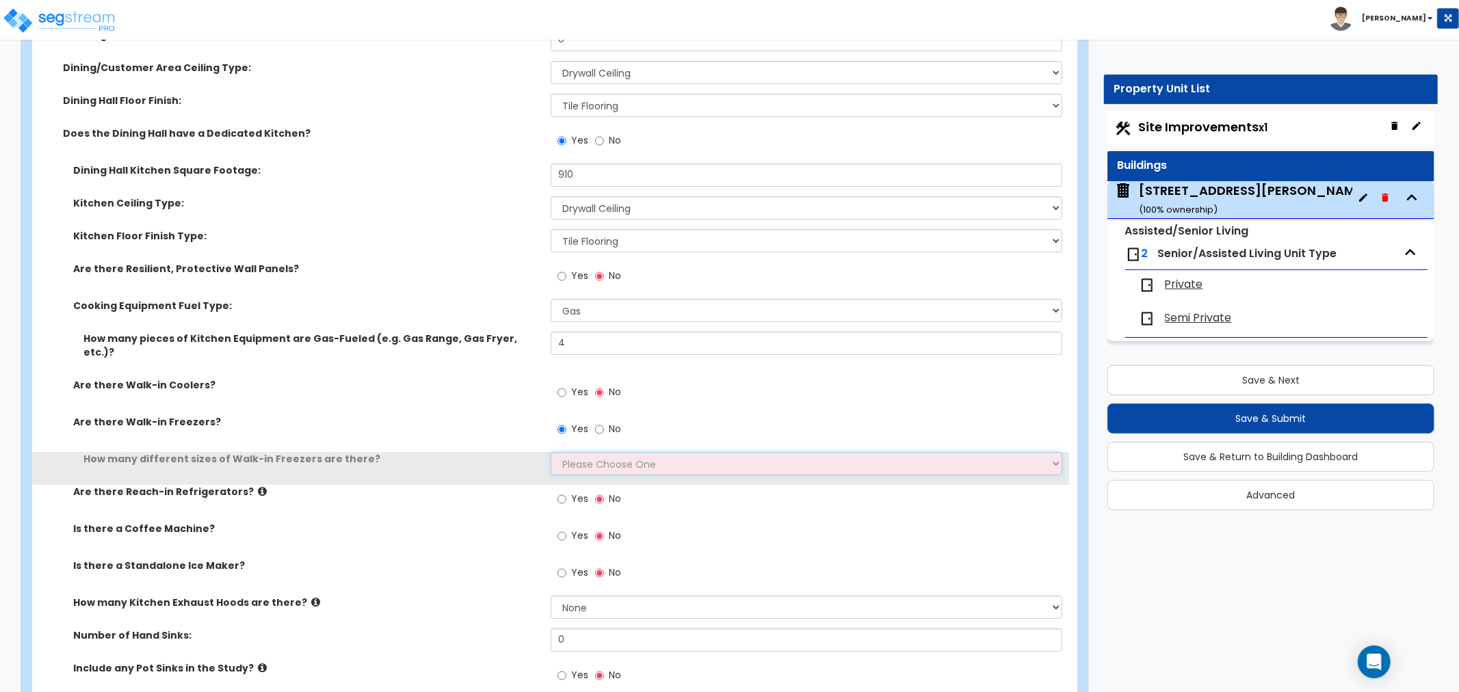
click at [576, 452] on select "Please Choose One 1 2 3 4" at bounding box center [805, 463] width 511 height 23
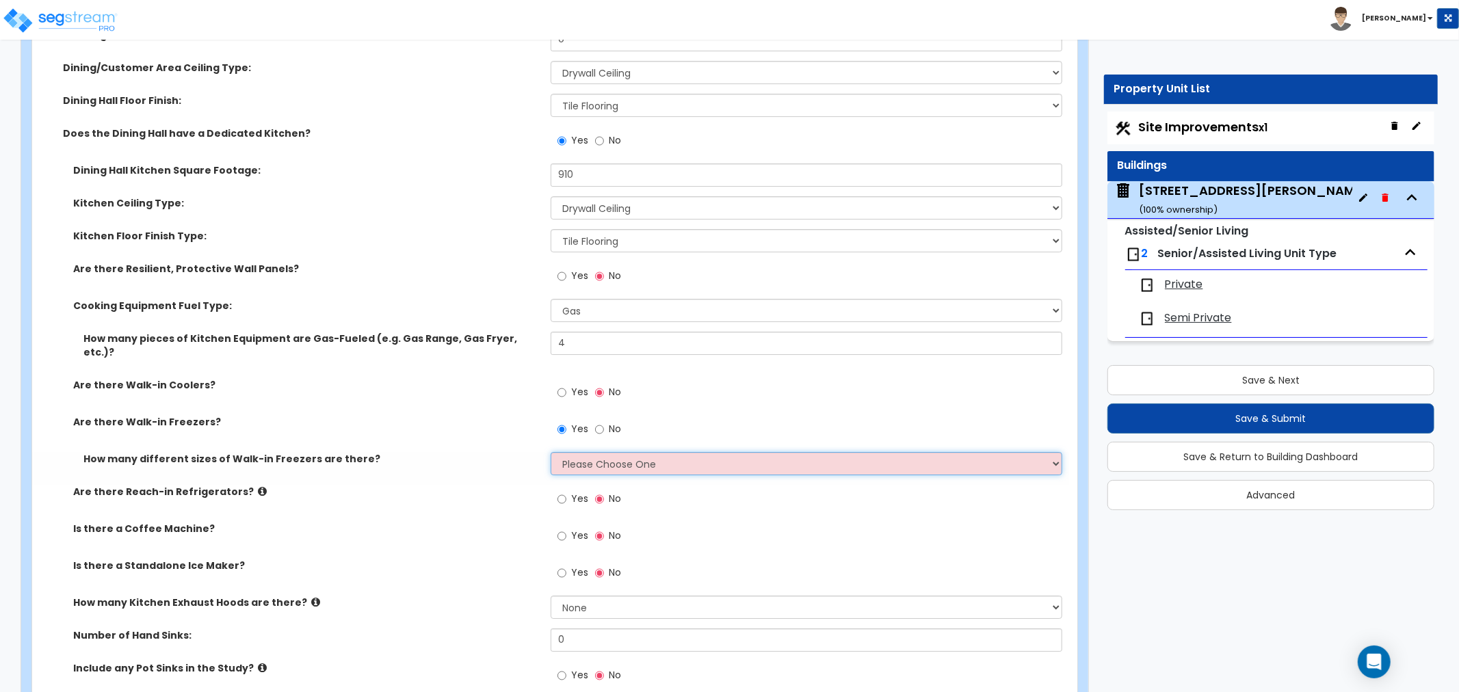
select select "1"
click at [550, 452] on select "Please Choose One 1 2 3 4" at bounding box center [805, 463] width 511 height 23
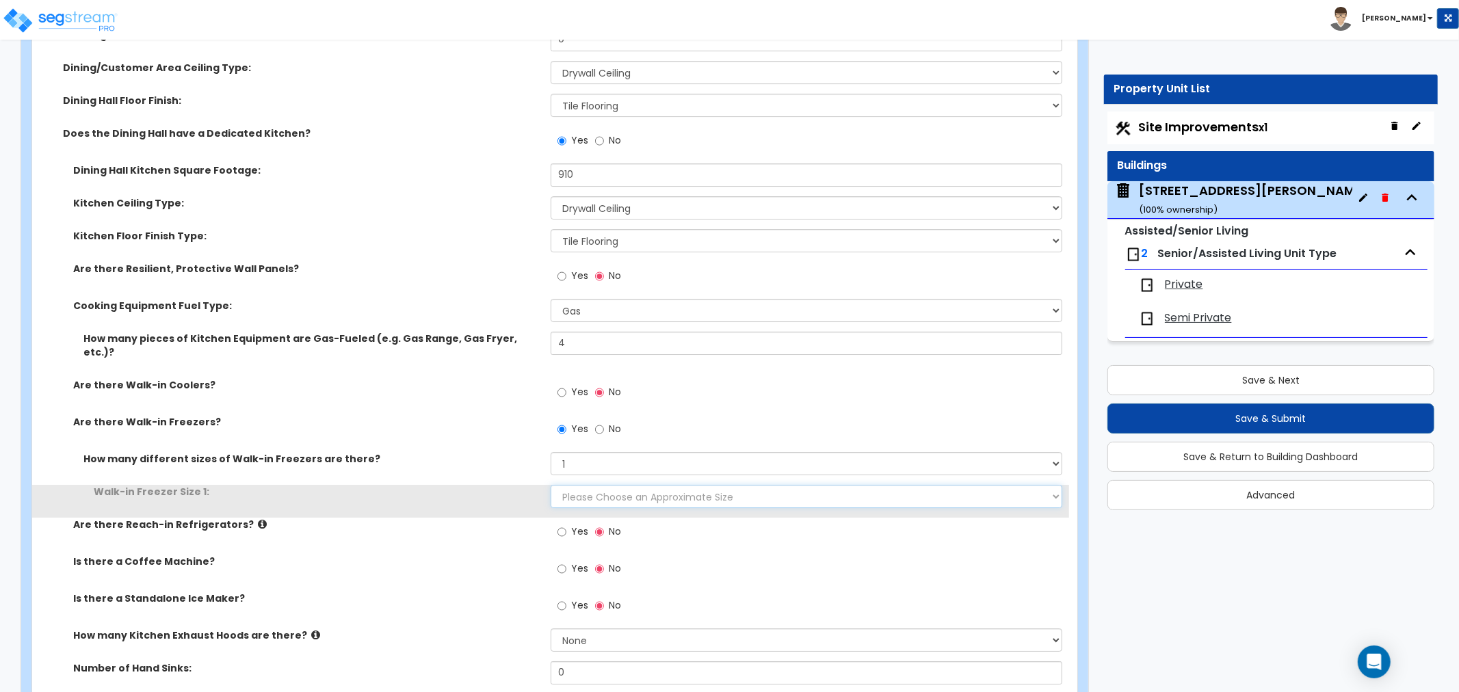
click at [581, 485] on select "Please Choose an Approximate Size 8' x 8' 8' x 12' 8' x 16' 8' x 20' I want to …" at bounding box center [805, 496] width 511 height 23
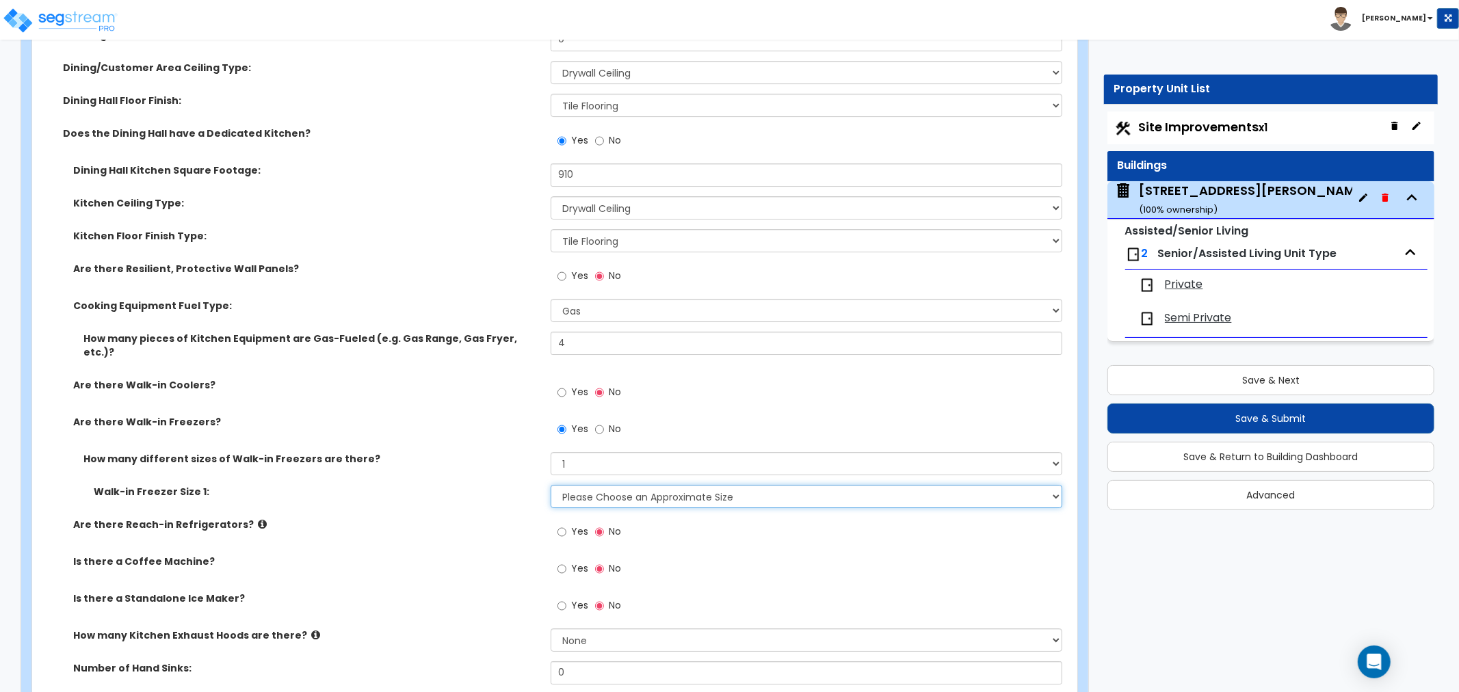
select select "2"
click at [550, 485] on select "Please Choose an Approximate Size 8' x 8' 8' x 12' 8' x 16' 8' x 20' I want to …" at bounding box center [805, 496] width 511 height 23
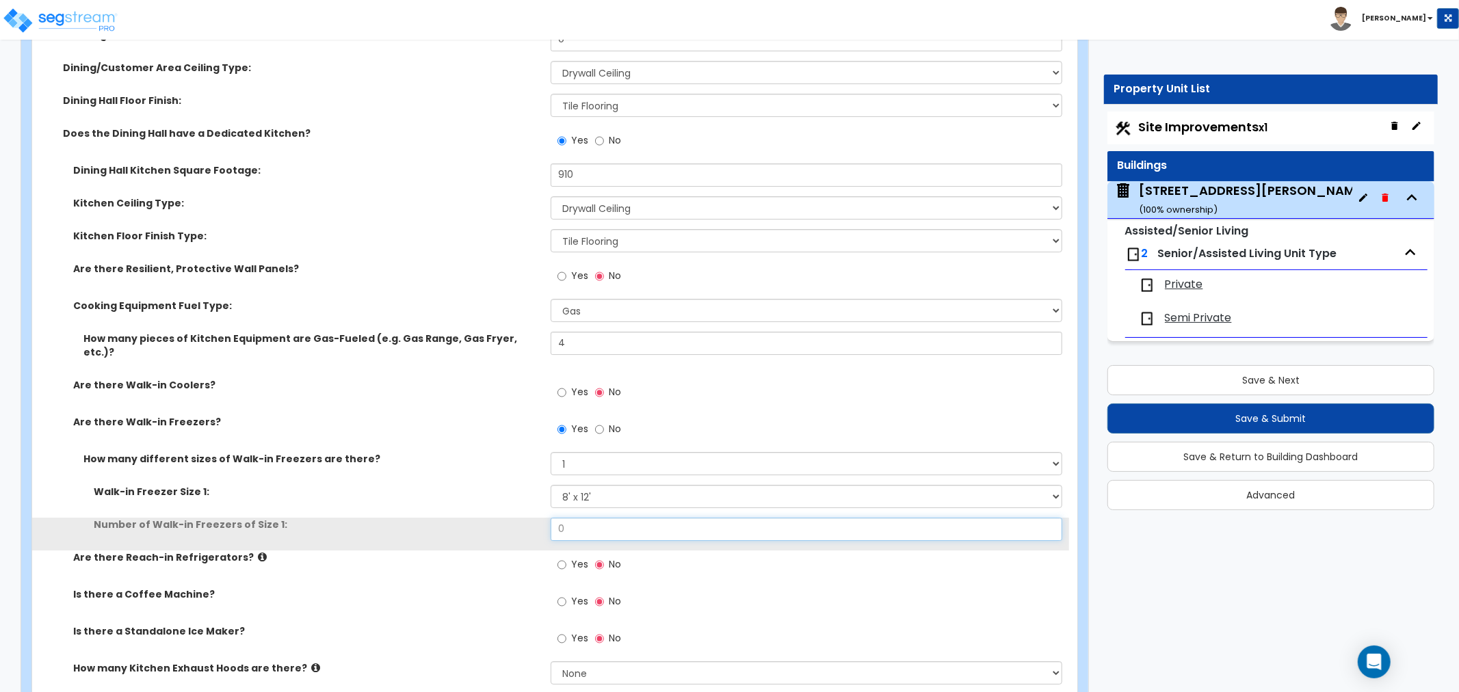
drag, startPoint x: 591, startPoint y: 523, endPoint x: 518, endPoint y: 522, distance: 72.5
click at [518, 522] on div "Number of Walk-in Freezers of Size 1: 0" at bounding box center [550, 534] width 1037 height 33
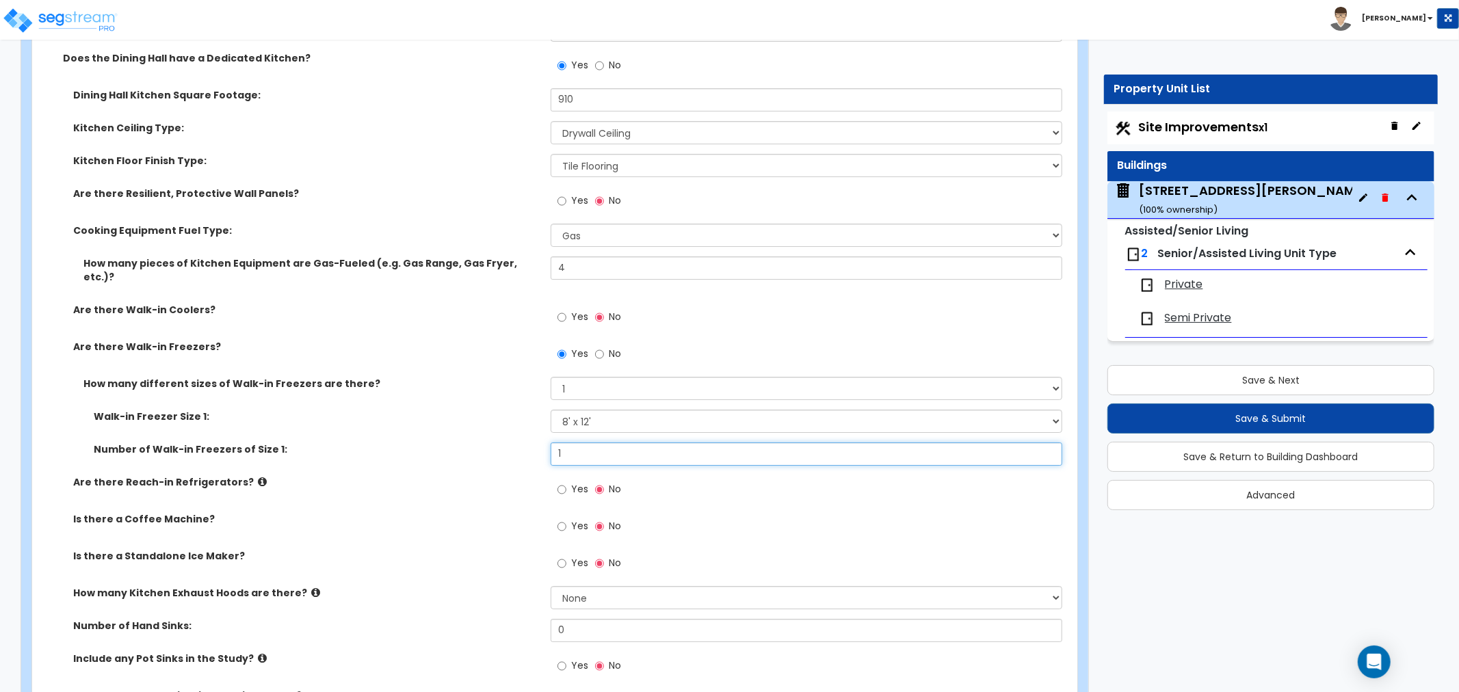
scroll to position [3950, 0]
type input "1"
click at [563, 481] on input "Yes" at bounding box center [561, 488] width 9 height 15
radio input "true"
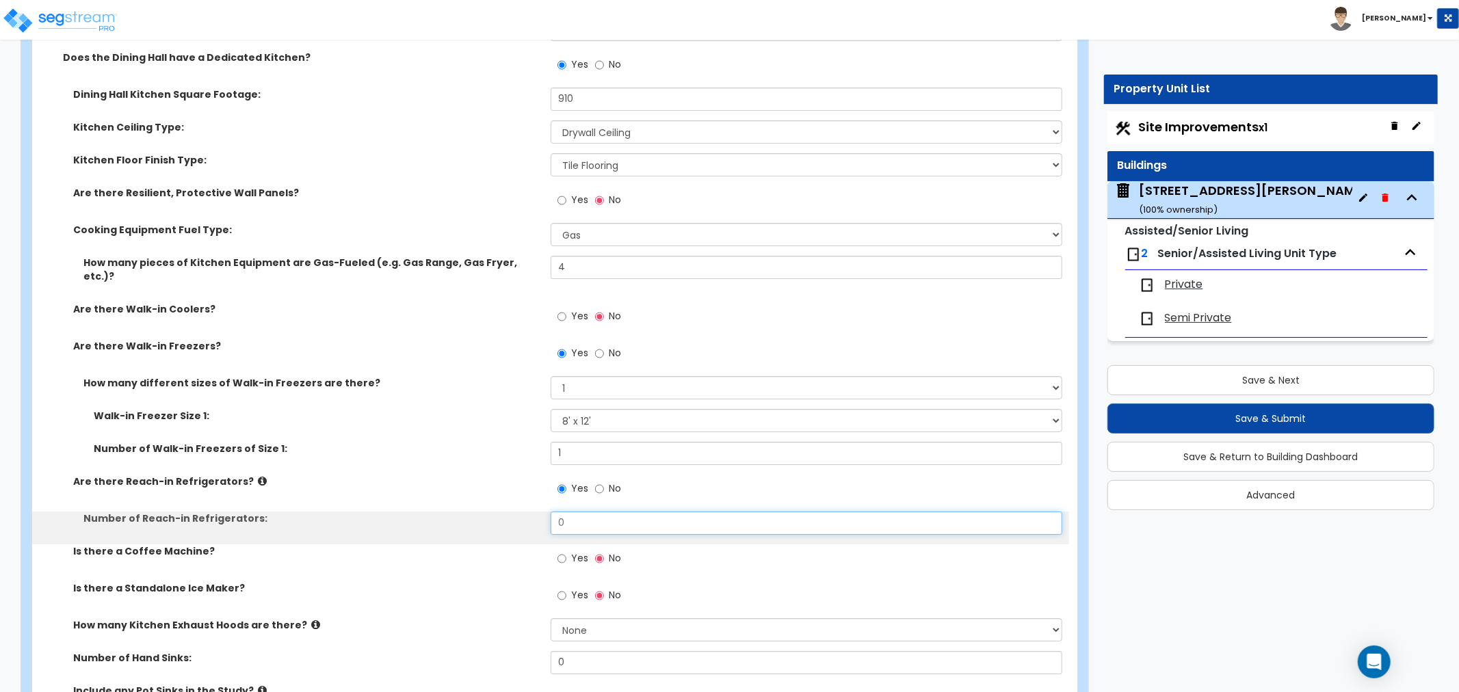
drag, startPoint x: 572, startPoint y: 506, endPoint x: 448, endPoint y: 517, distance: 124.2
click at [448, 517] on div "Number of Reach-in Refrigerators: 0" at bounding box center [550, 527] width 1037 height 33
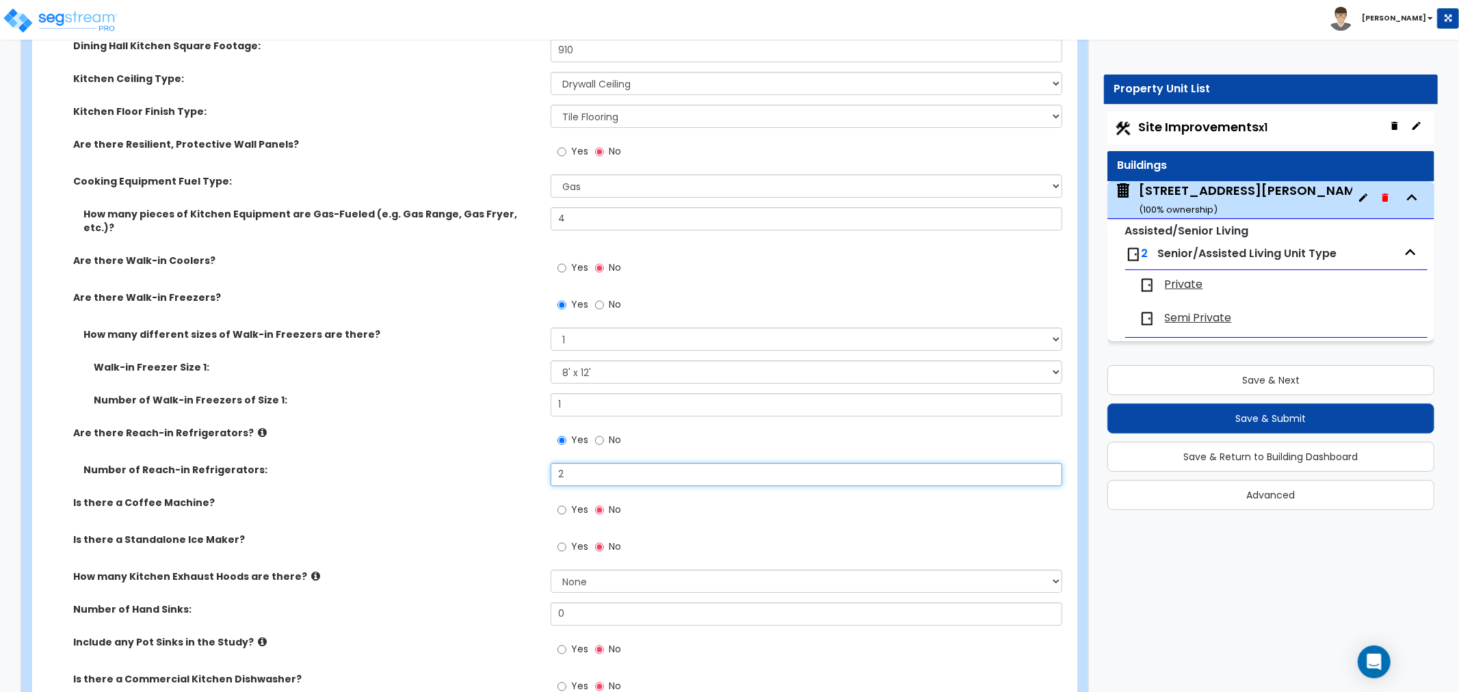
scroll to position [4026, 0]
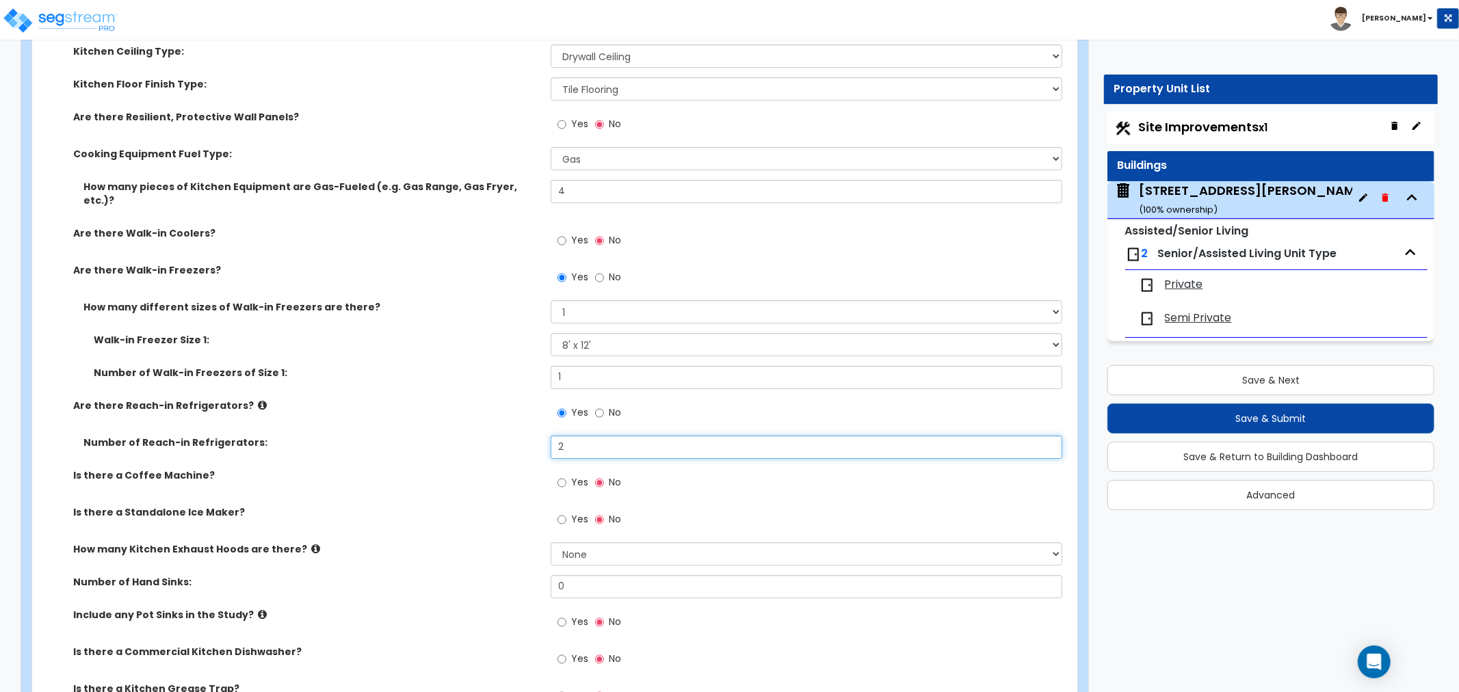
type input "2"
click at [568, 472] on label "Yes" at bounding box center [572, 483] width 31 height 23
click at [566, 475] on input "Yes" at bounding box center [561, 482] width 9 height 15
radio input "true"
click at [561, 512] on input "Yes" at bounding box center [561, 519] width 9 height 15
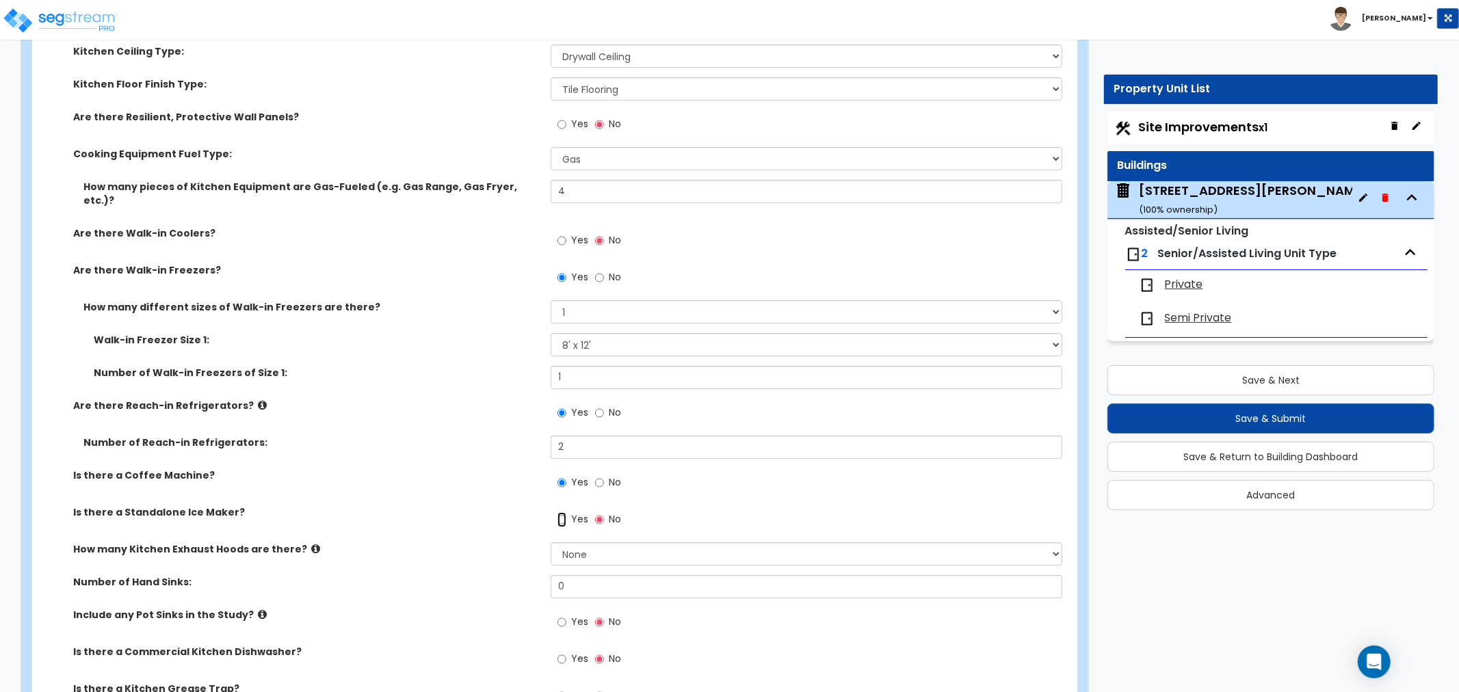
radio input "true"
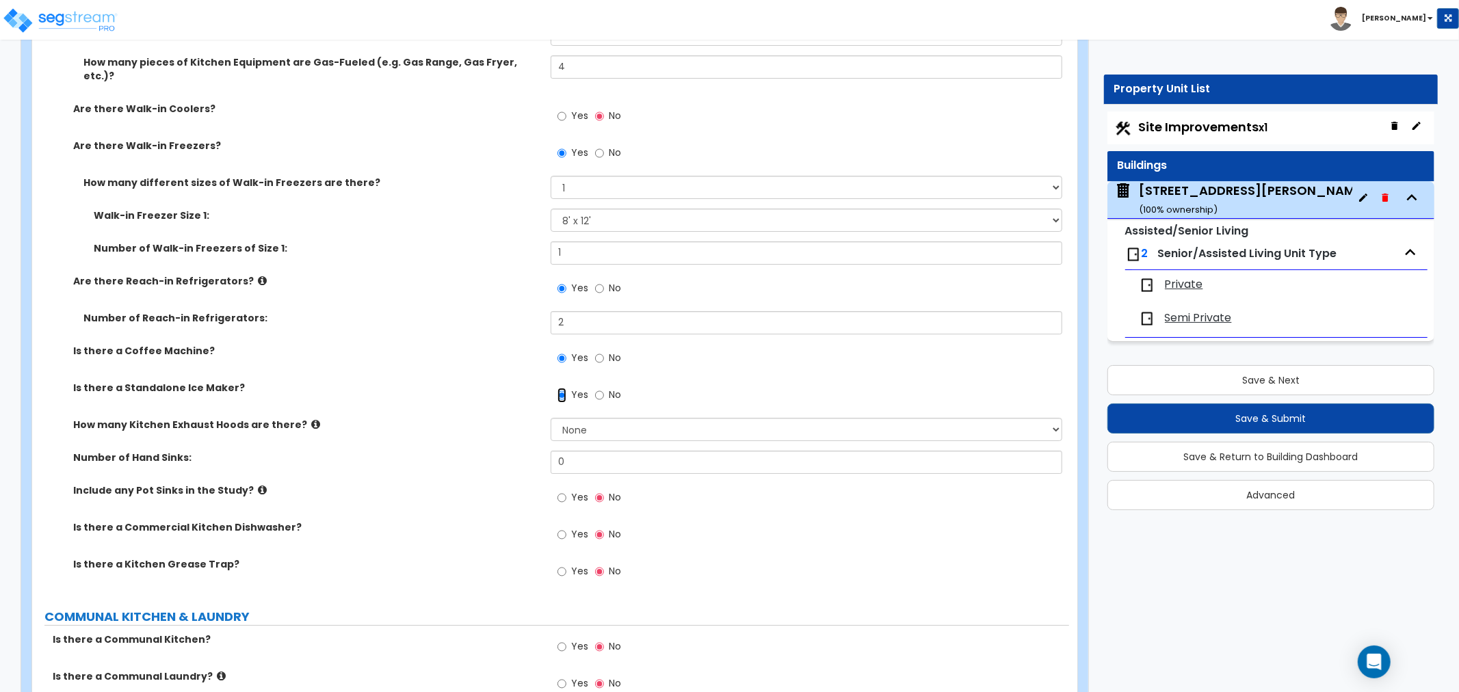
scroll to position [4179, 0]
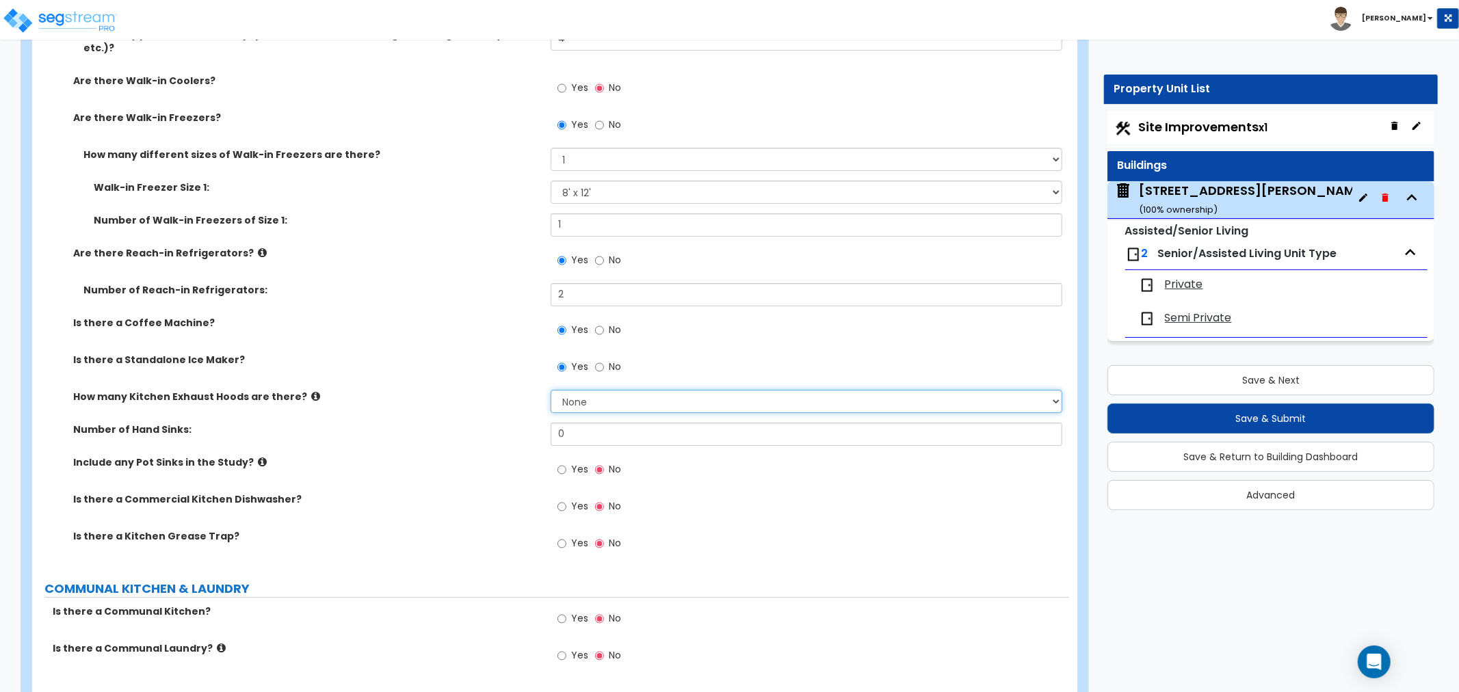
click at [604, 390] on select "None 1 2 3" at bounding box center [805, 401] width 511 height 23
select select "1"
click at [550, 390] on select "None 1 2 3" at bounding box center [805, 401] width 511 height 23
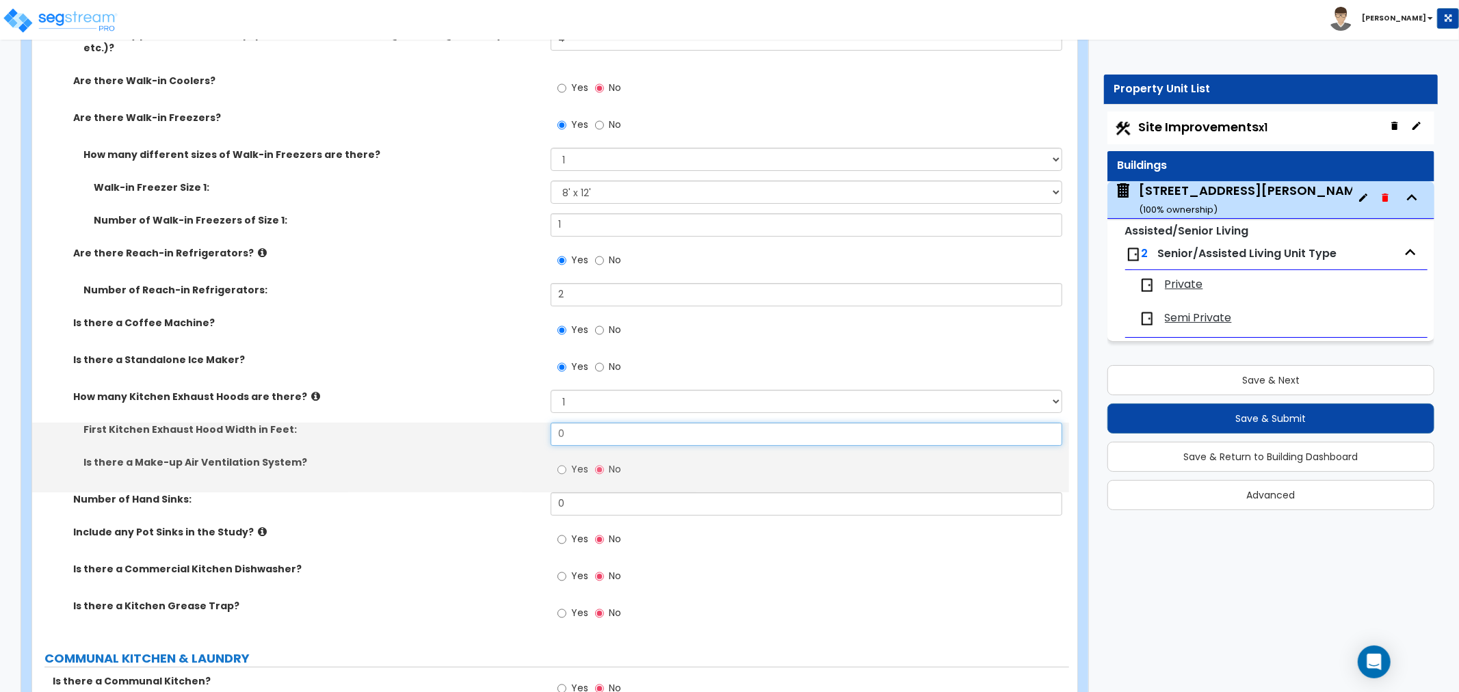
drag, startPoint x: 564, startPoint y: 416, endPoint x: 425, endPoint y: 424, distance: 139.1
click at [425, 424] on div "First Kitchen Exhaust Hood Width in Feet: 0" at bounding box center [550, 439] width 1037 height 33
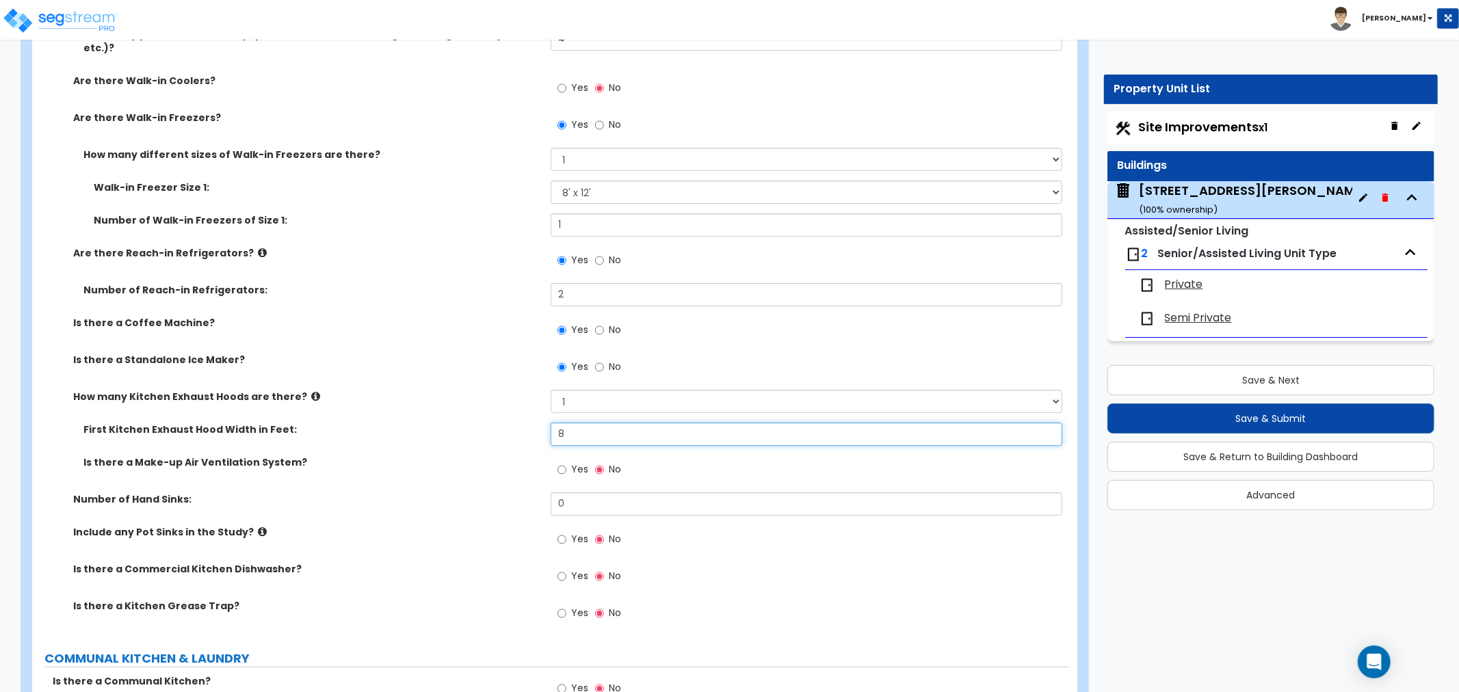
scroll to position [4255, 0]
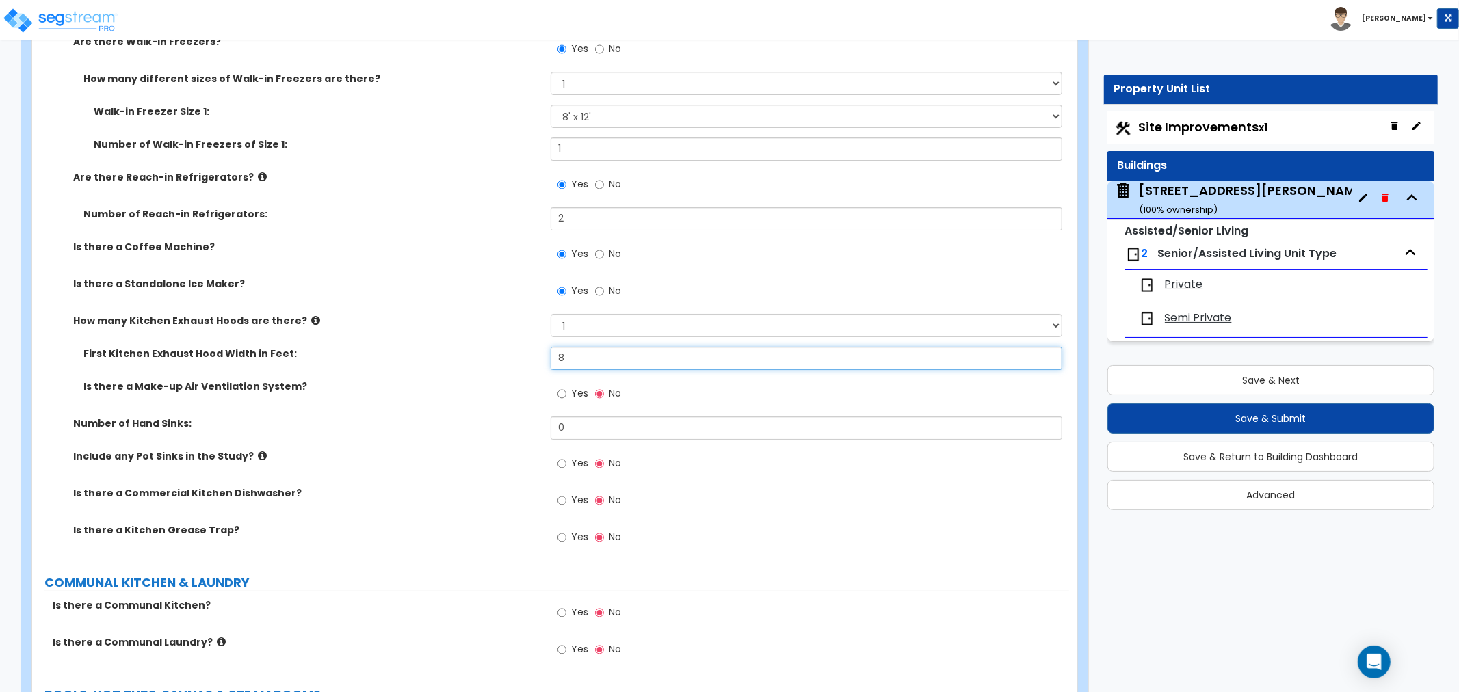
type input "8"
drag, startPoint x: 570, startPoint y: 416, endPoint x: 525, endPoint y: 416, distance: 45.1
click at [525, 416] on div "Number of Hand Sinks: 0" at bounding box center [550, 432] width 1037 height 33
type input "1"
click at [561, 456] on input "Yes" at bounding box center [561, 463] width 9 height 15
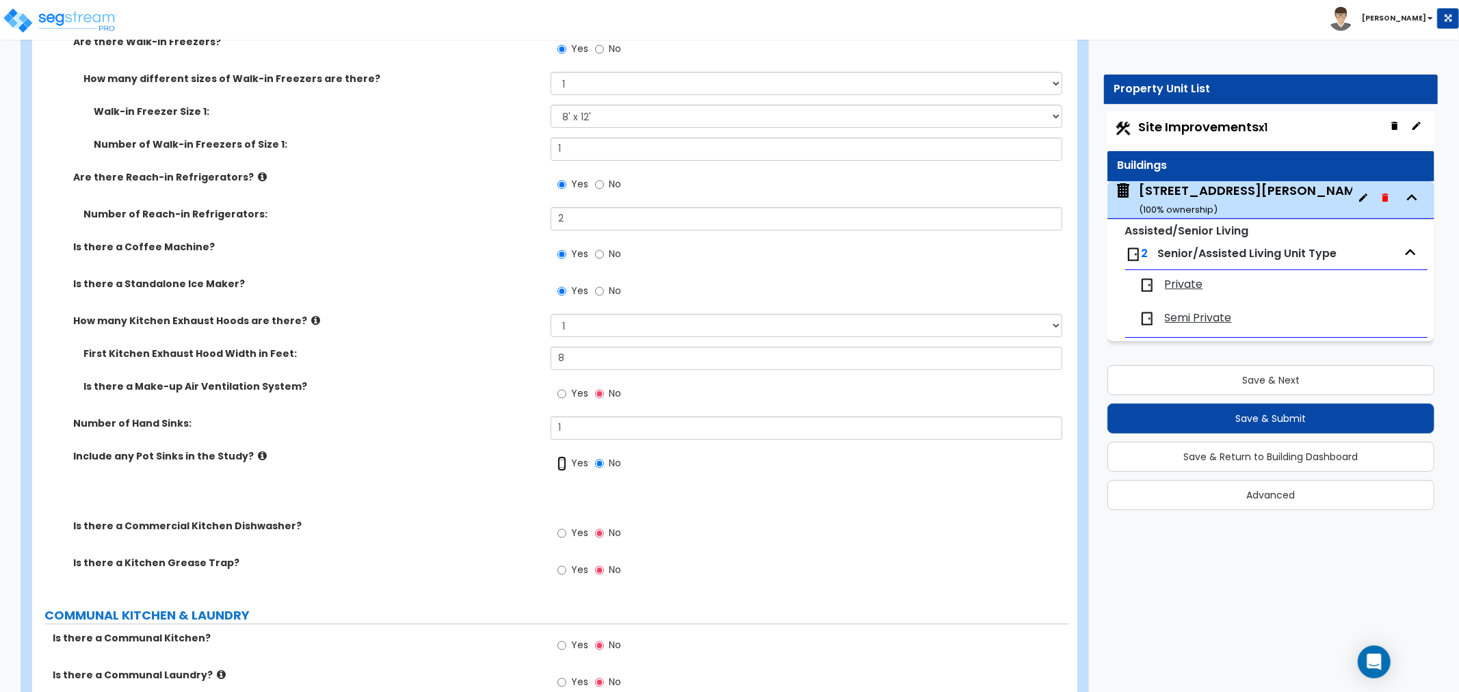
radio input "true"
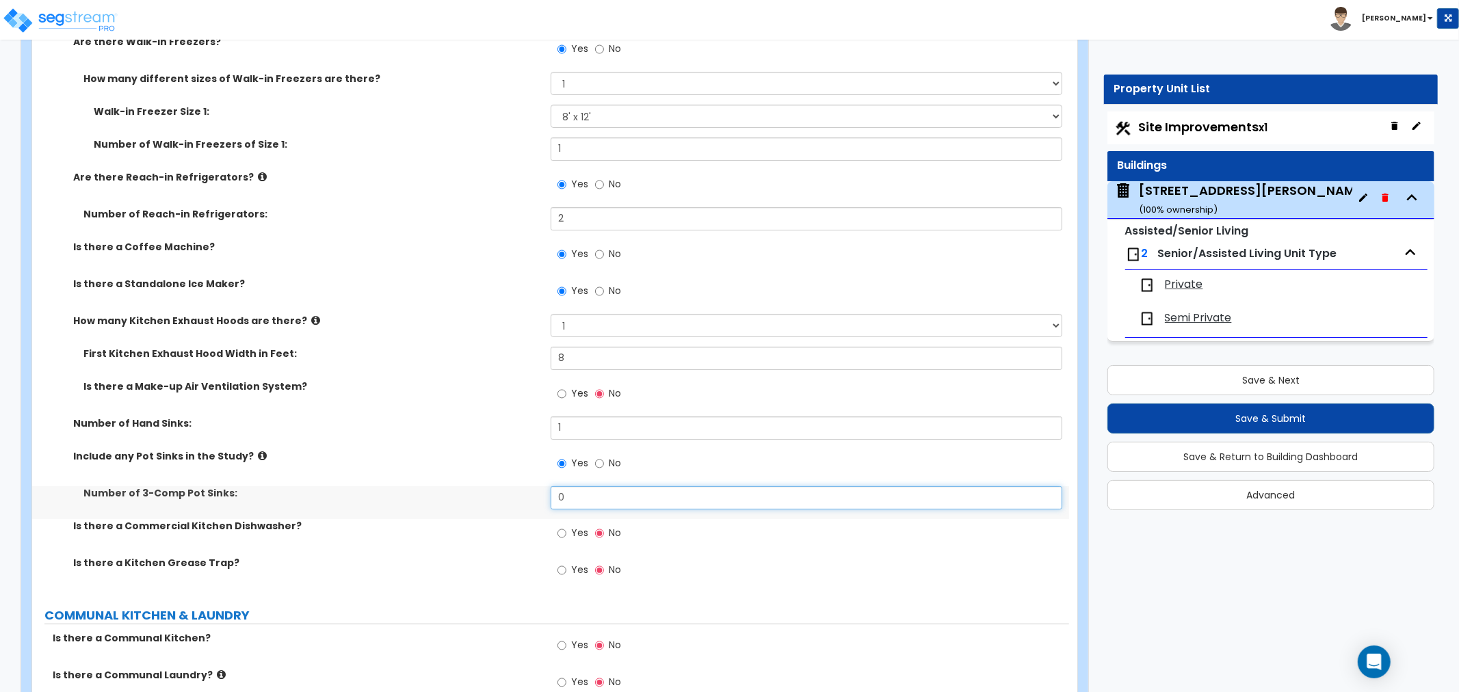
drag, startPoint x: 573, startPoint y: 480, endPoint x: 514, endPoint y: 484, distance: 58.9
click at [514, 486] on div "Number of 3-Comp Pot Sinks: 0" at bounding box center [550, 502] width 1037 height 33
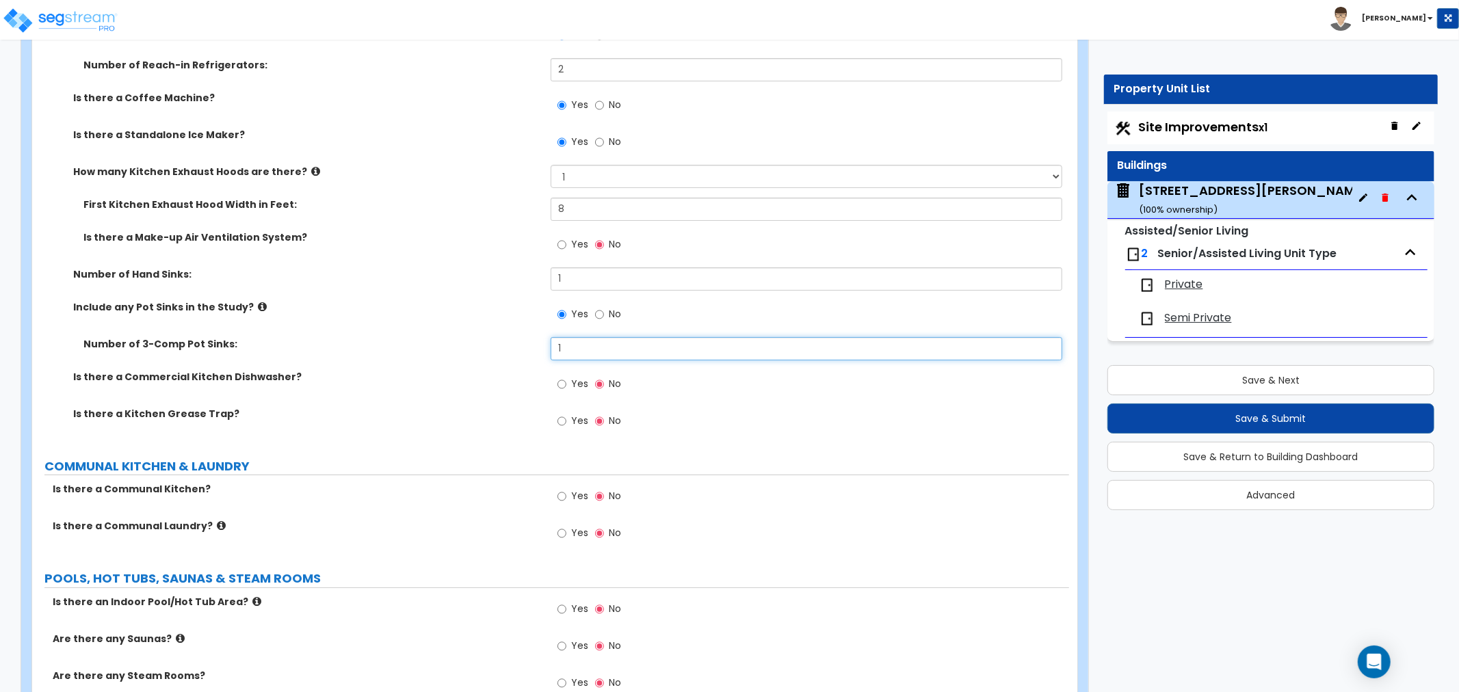
scroll to position [4406, 0]
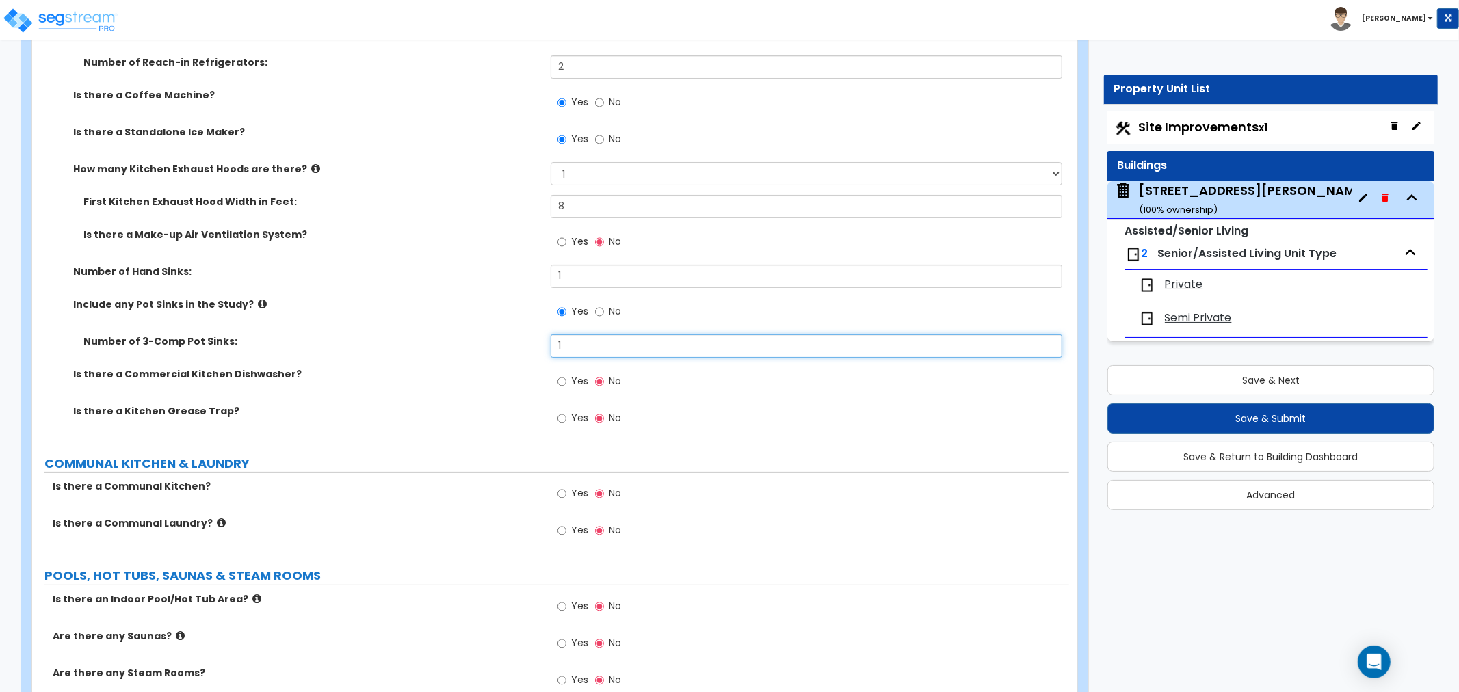
type input "1"
click at [561, 374] on input "Yes" at bounding box center [561, 381] width 9 height 15
radio input "true"
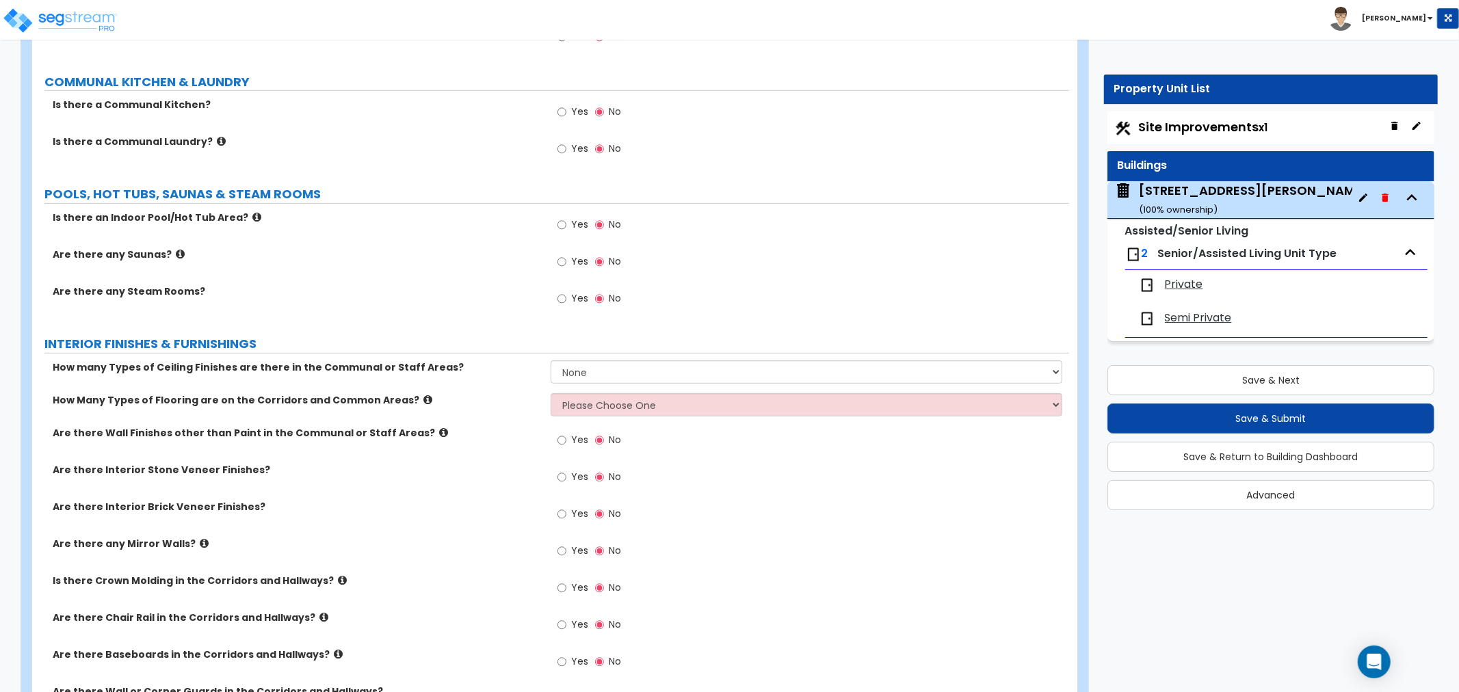
scroll to position [4862, 0]
click at [583, 360] on select "None 1 2 3" at bounding box center [805, 371] width 511 height 23
select select "2"
click at [550, 360] on select "None 1 2 3" at bounding box center [805, 371] width 511 height 23
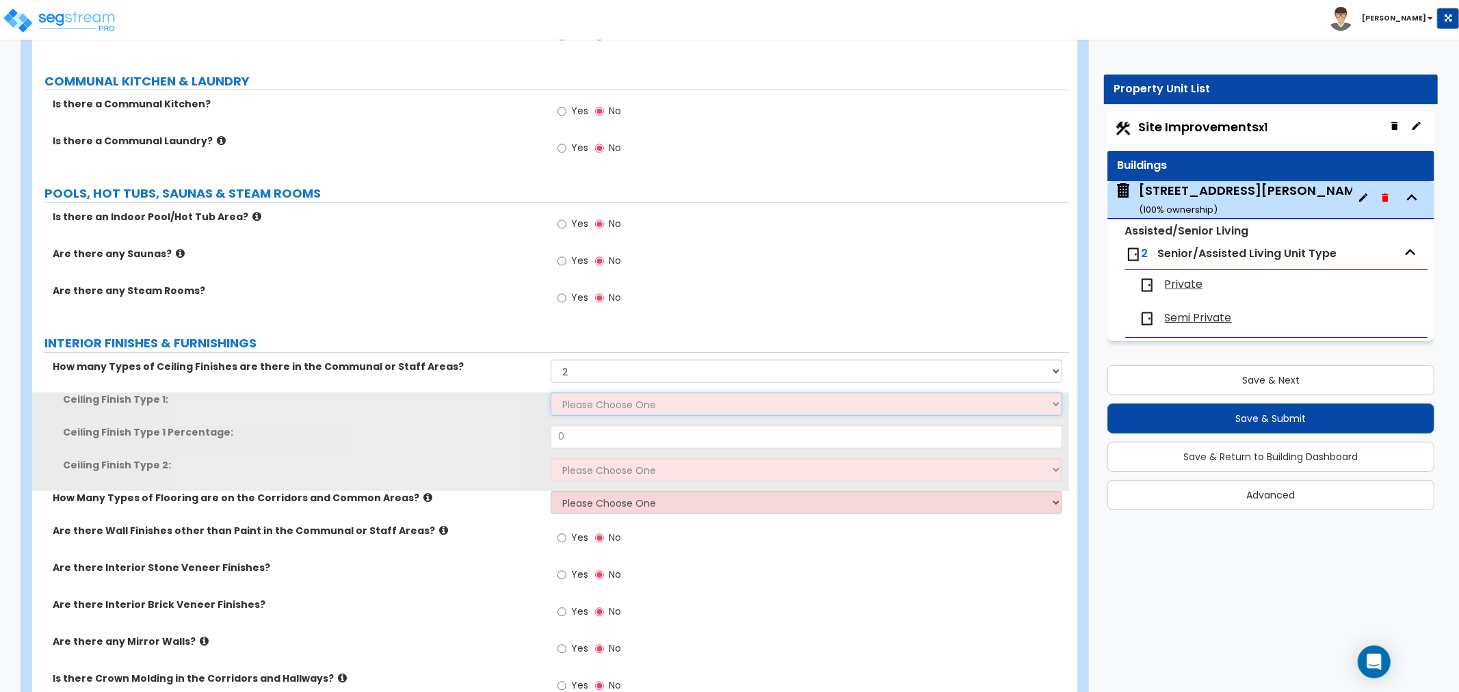
click at [583, 392] on select "Please Choose One Drop Ceiling Drywall Ceiling Open Ceiling" at bounding box center [805, 403] width 511 height 23
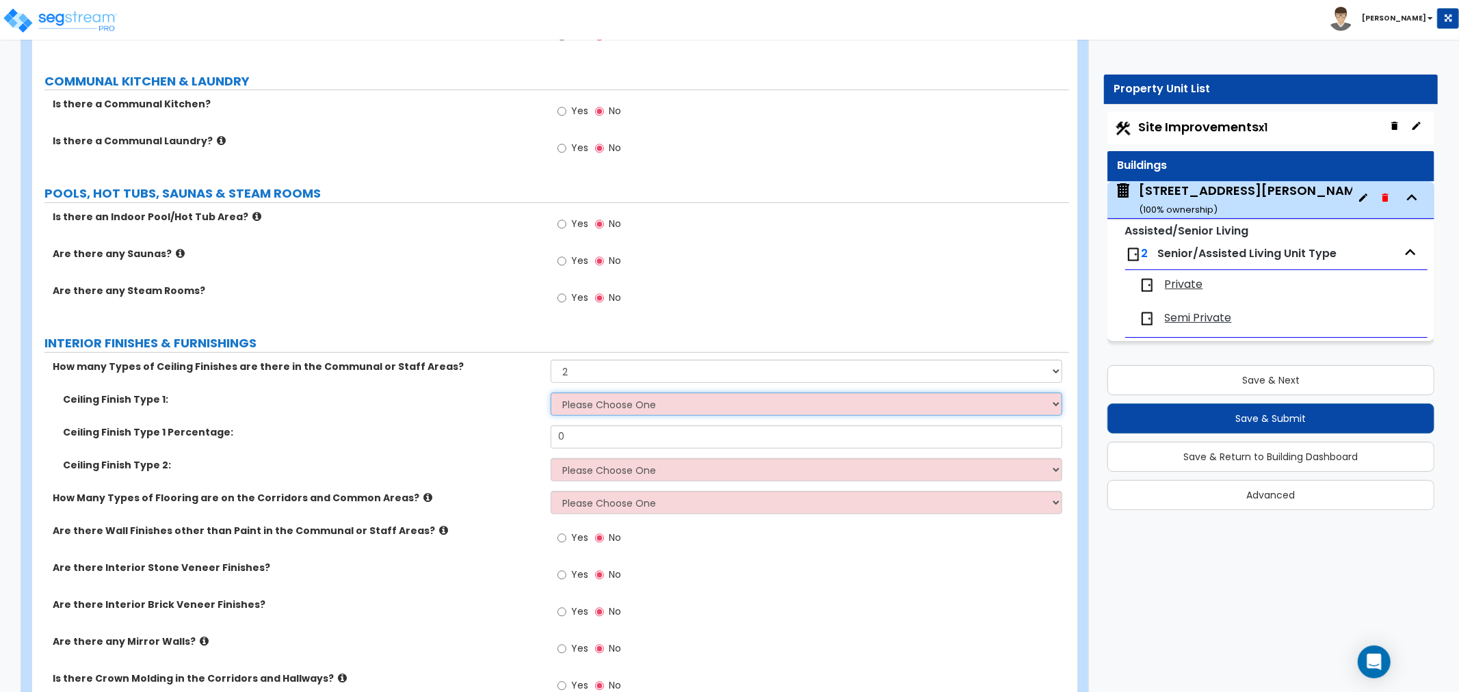
select select "2"
click at [550, 392] on select "Please Choose One Drop Ceiling Drywall Ceiling Open Ceiling" at bounding box center [805, 403] width 511 height 23
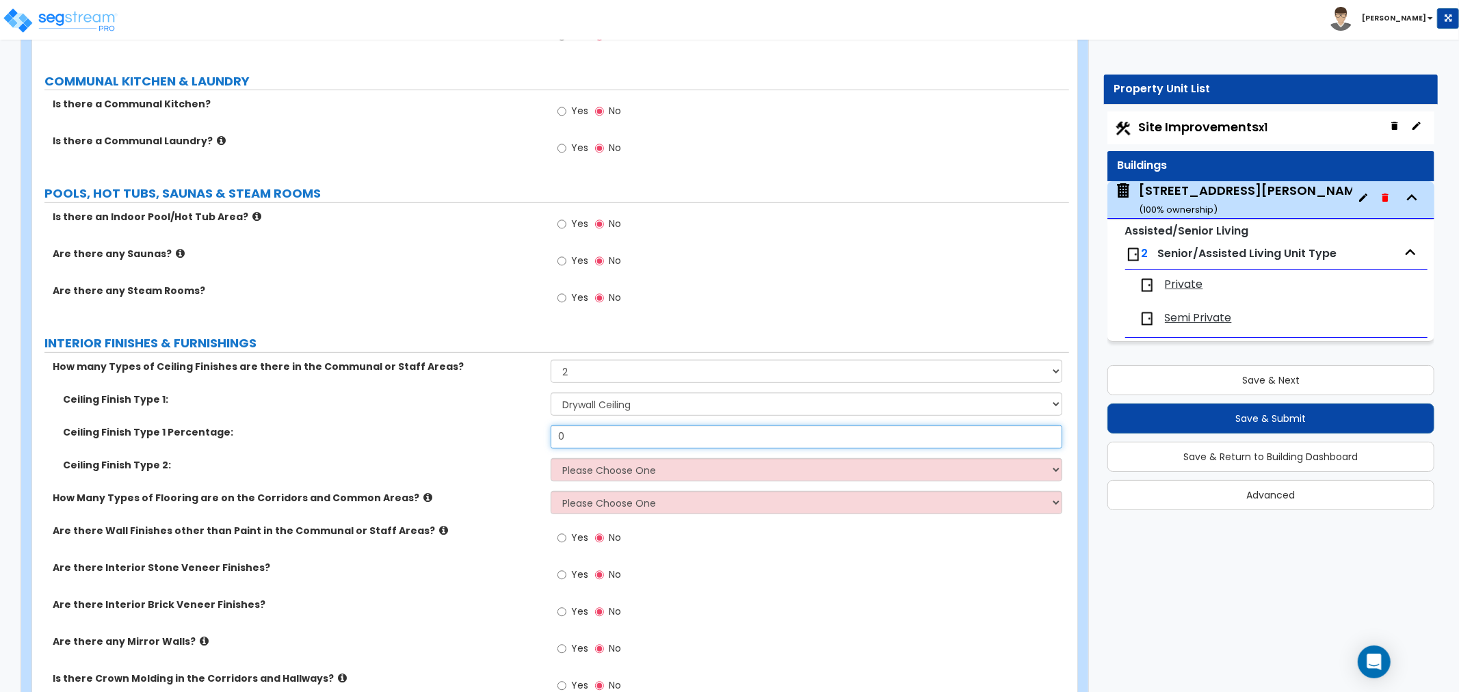
drag, startPoint x: 592, startPoint y: 419, endPoint x: 454, endPoint y: 423, distance: 138.2
click at [454, 425] on div "Ceiling Finish Type 1 Percentage: 0" at bounding box center [550, 441] width 1037 height 33
type input "90"
click at [557, 458] on select "Please Choose One Drop Ceiling Drywall Ceiling Open Ceiling" at bounding box center [805, 469] width 511 height 23
select select "1"
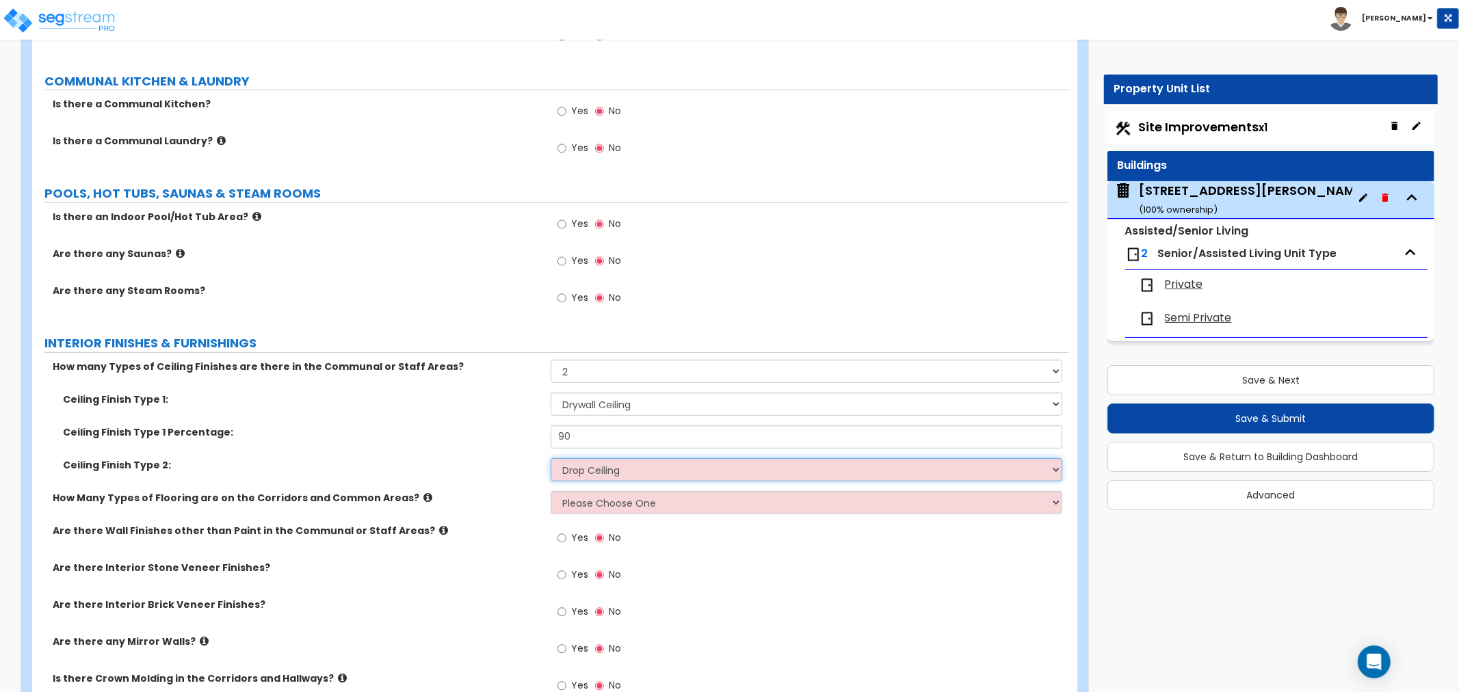
click at [550, 458] on select "Please Choose One Drop Ceiling Drywall Ceiling Open Ceiling" at bounding box center [805, 469] width 511 height 23
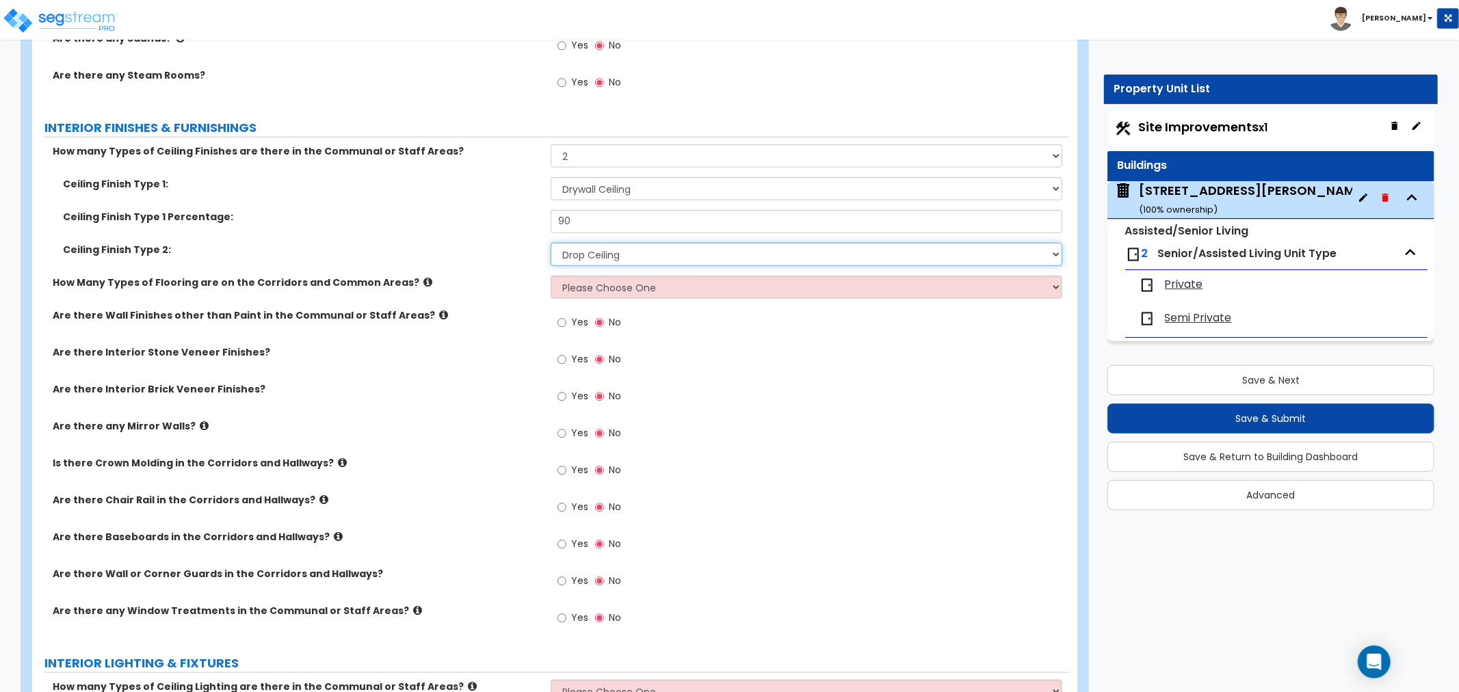
scroll to position [5090, 0]
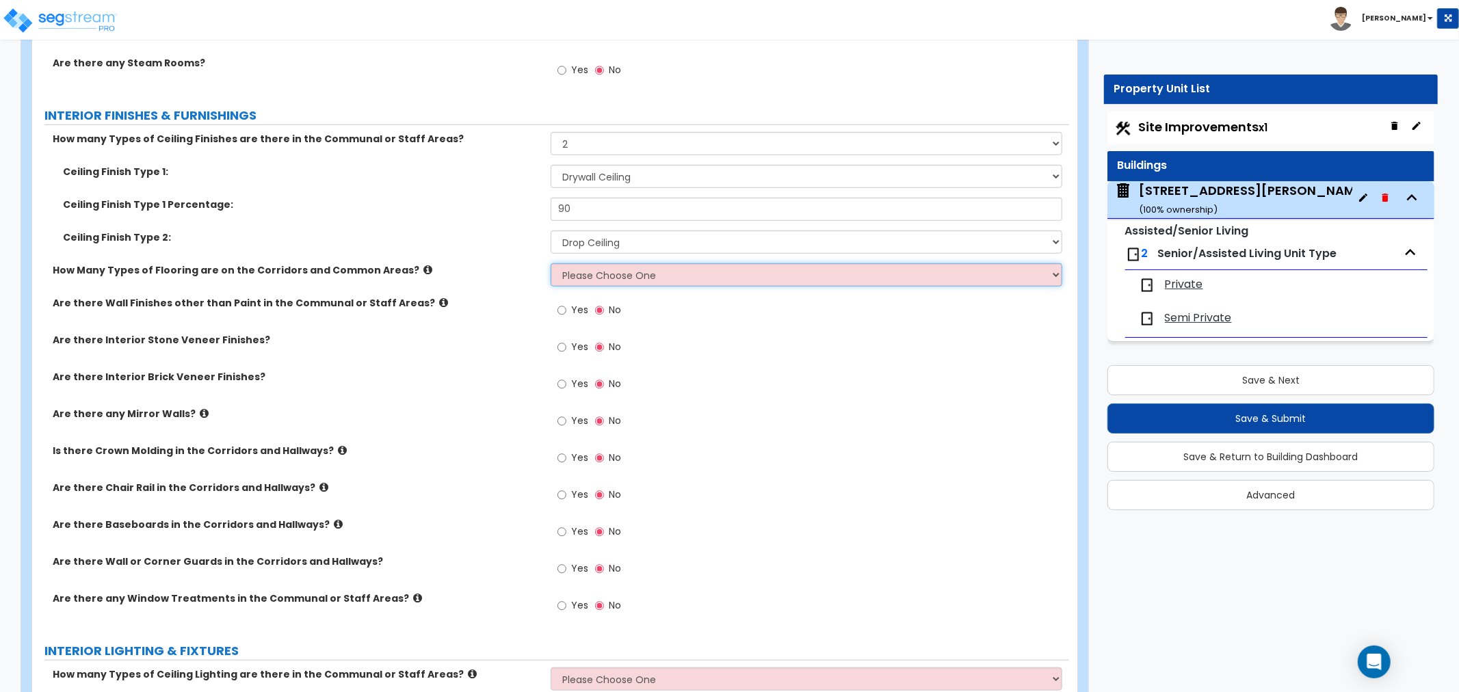
click at [586, 263] on select "Please Choose One 1 2 3" at bounding box center [805, 274] width 511 height 23
select select "2"
click at [550, 263] on select "Please Choose One 1 2 3" at bounding box center [805, 274] width 511 height 23
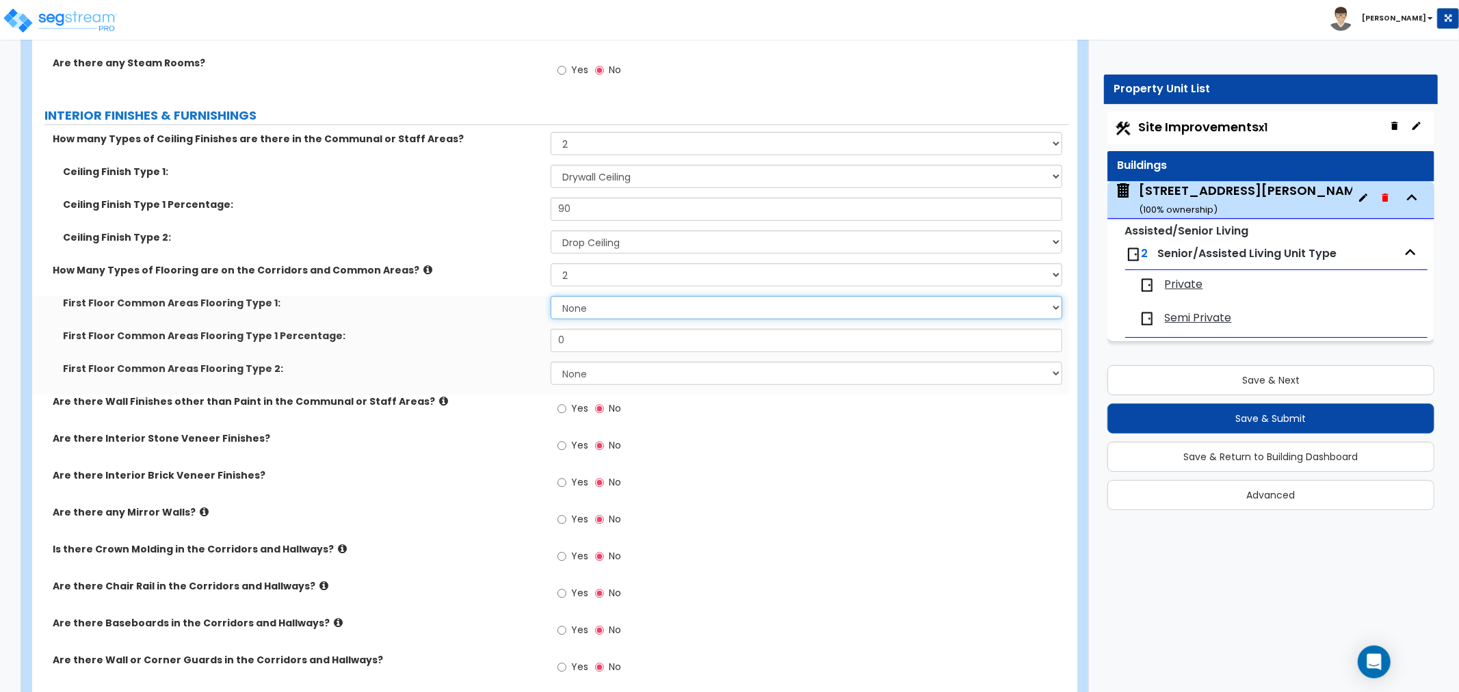
click at [583, 296] on select "None Tile Flooring Hardwood Flooring Resilient Laminate Flooring VCT Flooring S…" at bounding box center [805, 307] width 511 height 23
select select "1"
click at [550, 296] on select "None Tile Flooring Hardwood Flooring Resilient Laminate Flooring VCT Flooring S…" at bounding box center [805, 307] width 511 height 23
drag, startPoint x: 578, startPoint y: 329, endPoint x: 497, endPoint y: 333, distance: 80.8
click at [497, 333] on div "First Floor Common Areas Flooring Type 1 Percentage: 0" at bounding box center [550, 345] width 1037 height 33
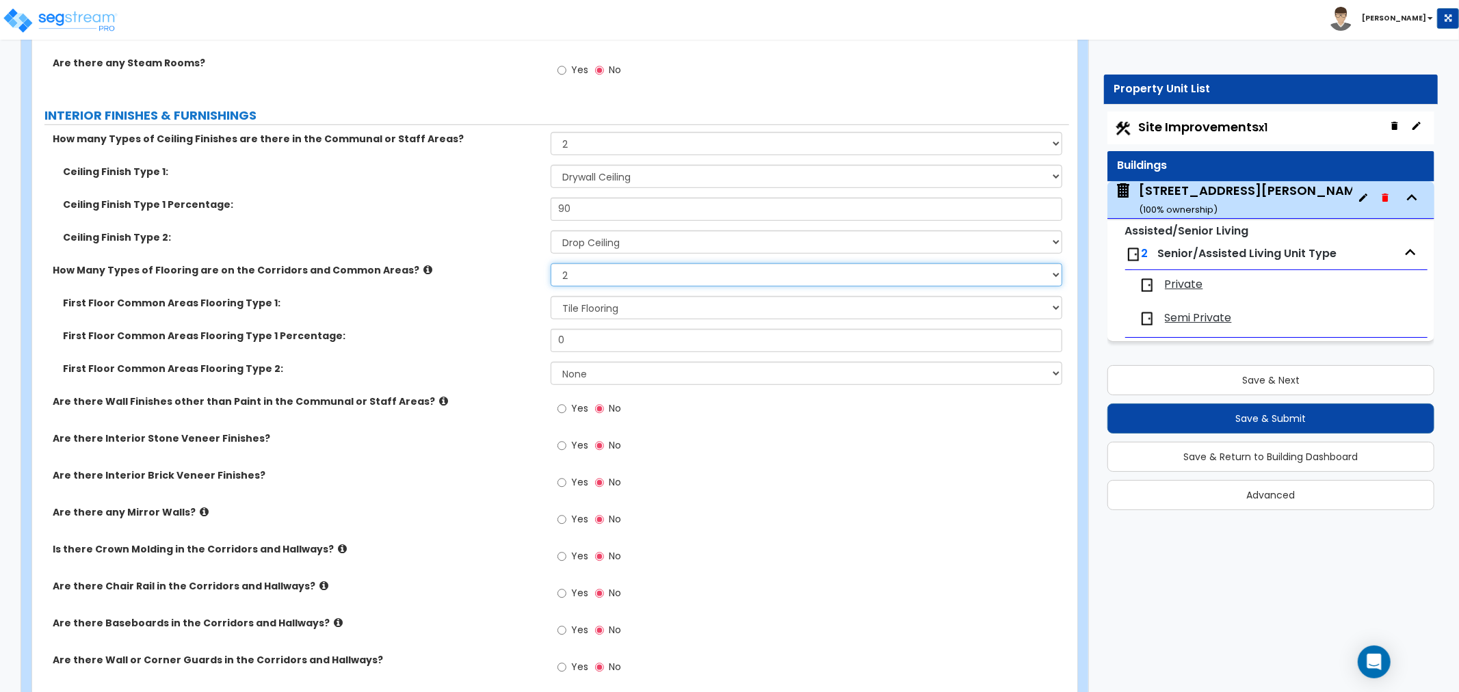
click at [578, 263] on select "Please Choose One 1 2 3" at bounding box center [805, 274] width 511 height 23
select select "3"
click at [550, 263] on select "Please Choose One 1 2 3" at bounding box center [805, 274] width 511 height 23
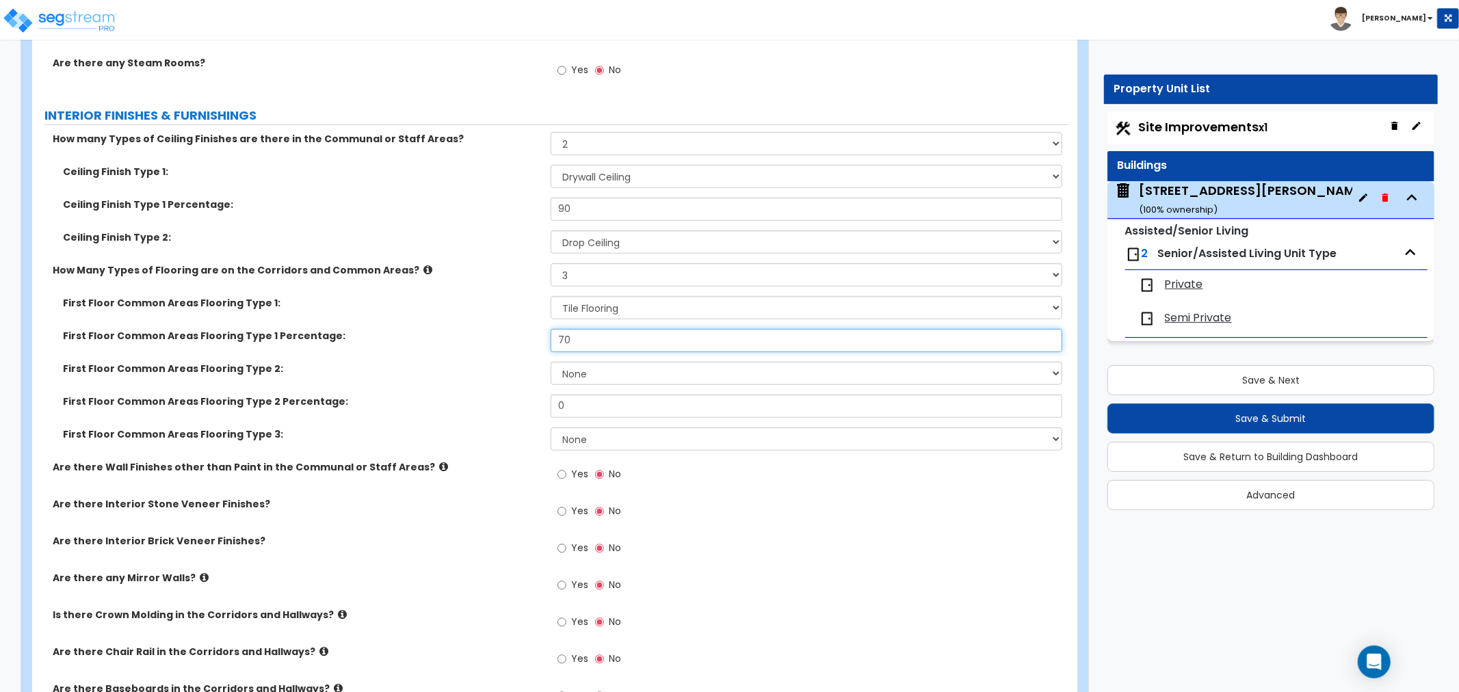
type input "70"
click at [573, 362] on select "None Tile Flooring Hardwood Flooring Resilient Laminate Flooring VCT Flooring S…" at bounding box center [805, 373] width 511 height 23
select select "5"
click at [550, 362] on select "None Tile Flooring Hardwood Flooring Resilient Laminate Flooring VCT Flooring S…" at bounding box center [805, 373] width 511 height 23
drag, startPoint x: 575, startPoint y: 388, endPoint x: 473, endPoint y: 390, distance: 101.9
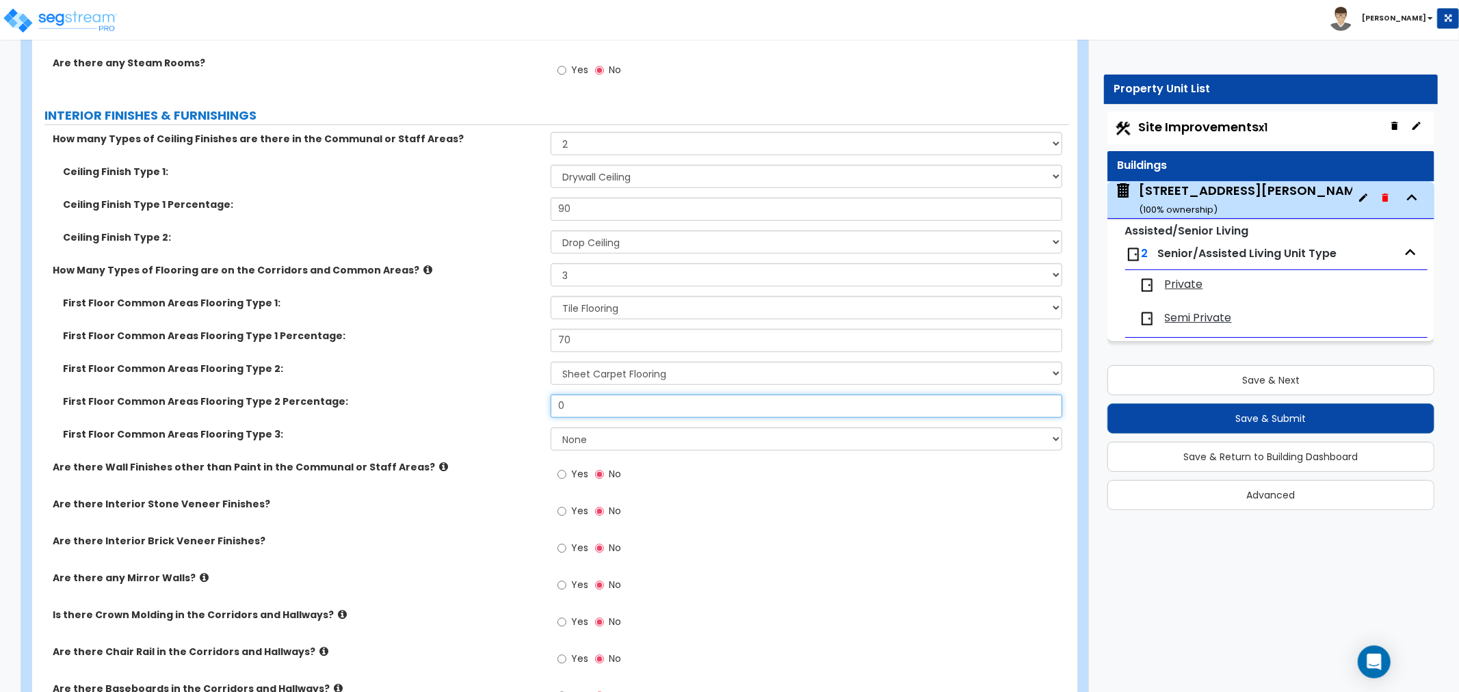
click at [473, 395] on div "First Floor Common Areas Flooring Type 2 Percentage: 0" at bounding box center [550, 411] width 1037 height 33
type input "10"
click at [578, 427] on select "None Tile Flooring Hardwood Flooring Resilient Laminate Flooring VCT Flooring S…" at bounding box center [805, 438] width 511 height 23
click at [585, 362] on select "None Tile Flooring Hardwood Flooring Resilient Laminate Flooring VCT Flooring S…" at bounding box center [805, 373] width 511 height 23
select select "3"
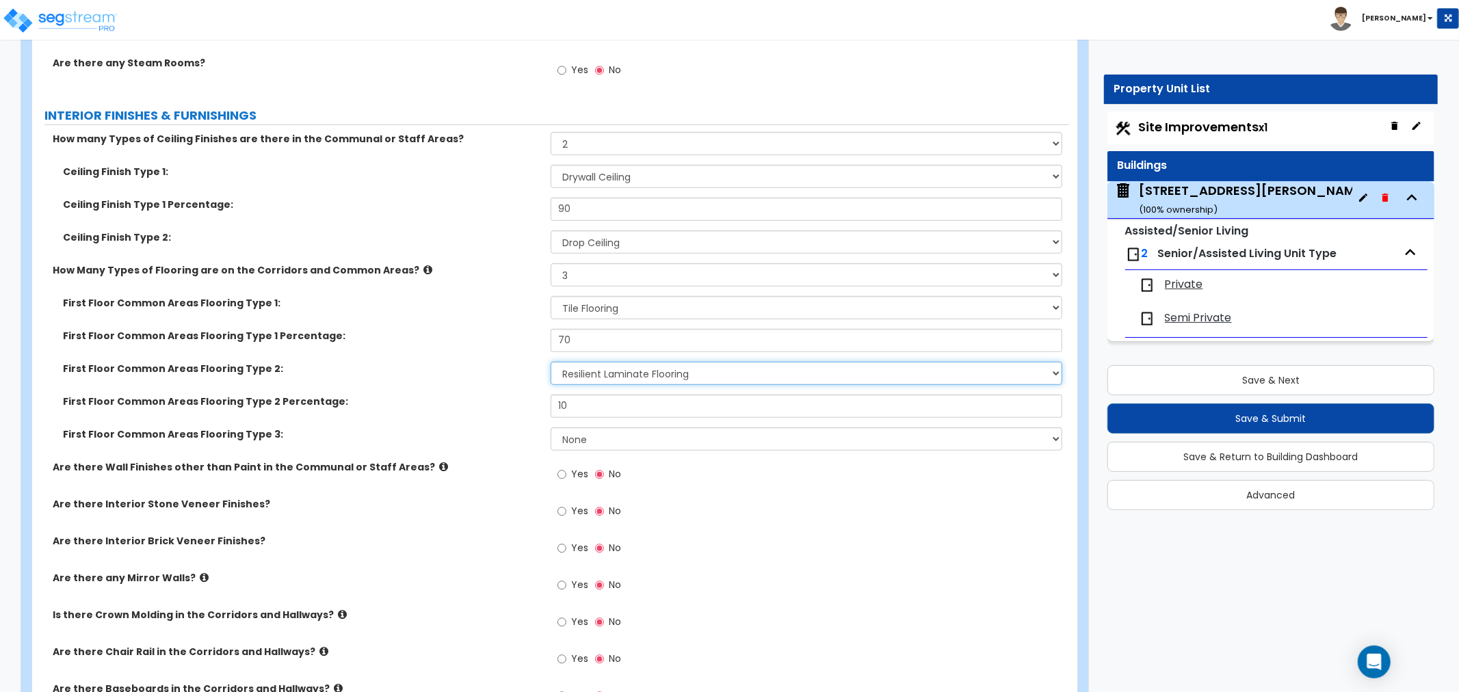
click at [550, 362] on select "None Tile Flooring Hardwood Flooring Resilient Laminate Flooring VCT Flooring S…" at bounding box center [805, 373] width 511 height 23
drag, startPoint x: 568, startPoint y: 390, endPoint x: 511, endPoint y: 390, distance: 57.4
click at [511, 395] on div "First Floor Common Areas Flooring Type 2 Percentage: 10" at bounding box center [550, 411] width 1037 height 33
type input "15"
click at [574, 427] on select "None Tile Flooring Hardwood Flooring Resilient Laminate Flooring VCT Flooring S…" at bounding box center [805, 438] width 511 height 23
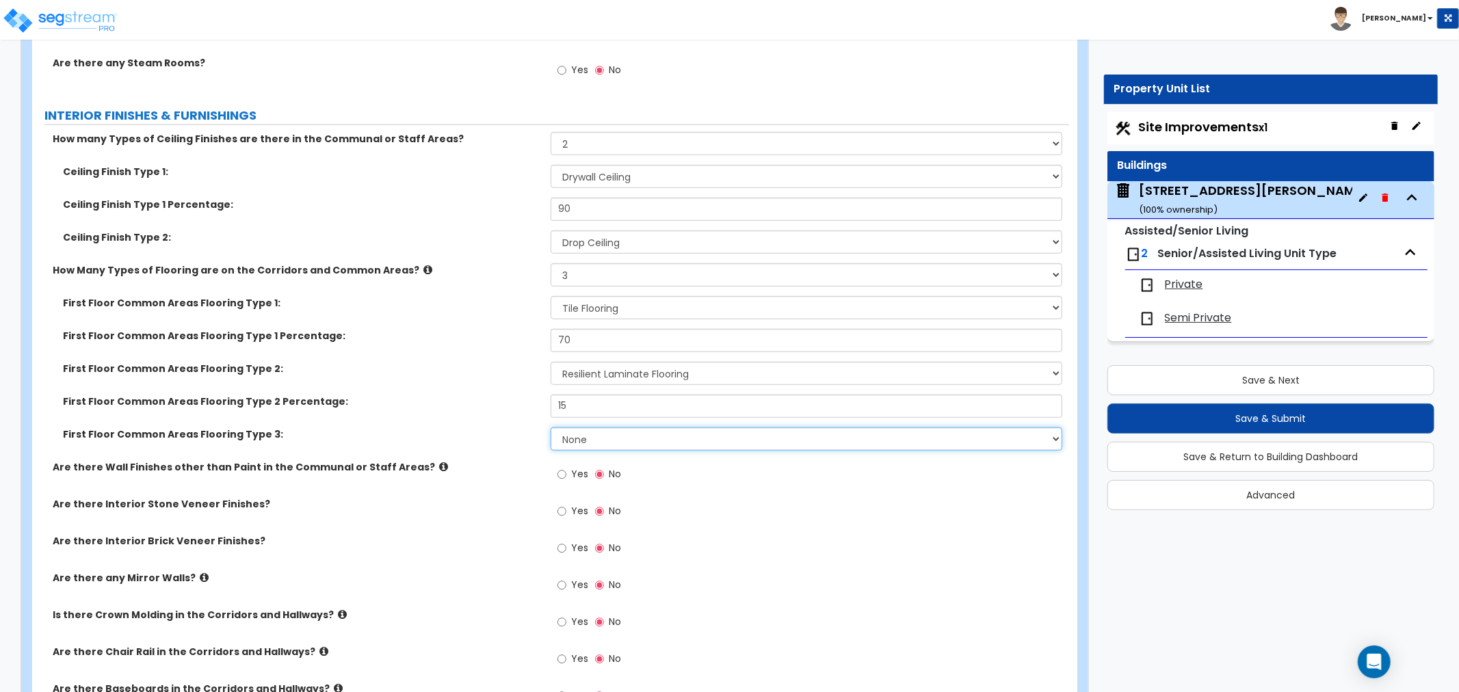
select select "5"
click at [550, 427] on select "None Tile Flooring Hardwood Flooring Resilient Laminate Flooring VCT Flooring S…" at bounding box center [805, 438] width 511 height 23
click at [517, 427] on label "First Floor Common Areas Flooring Type 3:" at bounding box center [301, 434] width 477 height 14
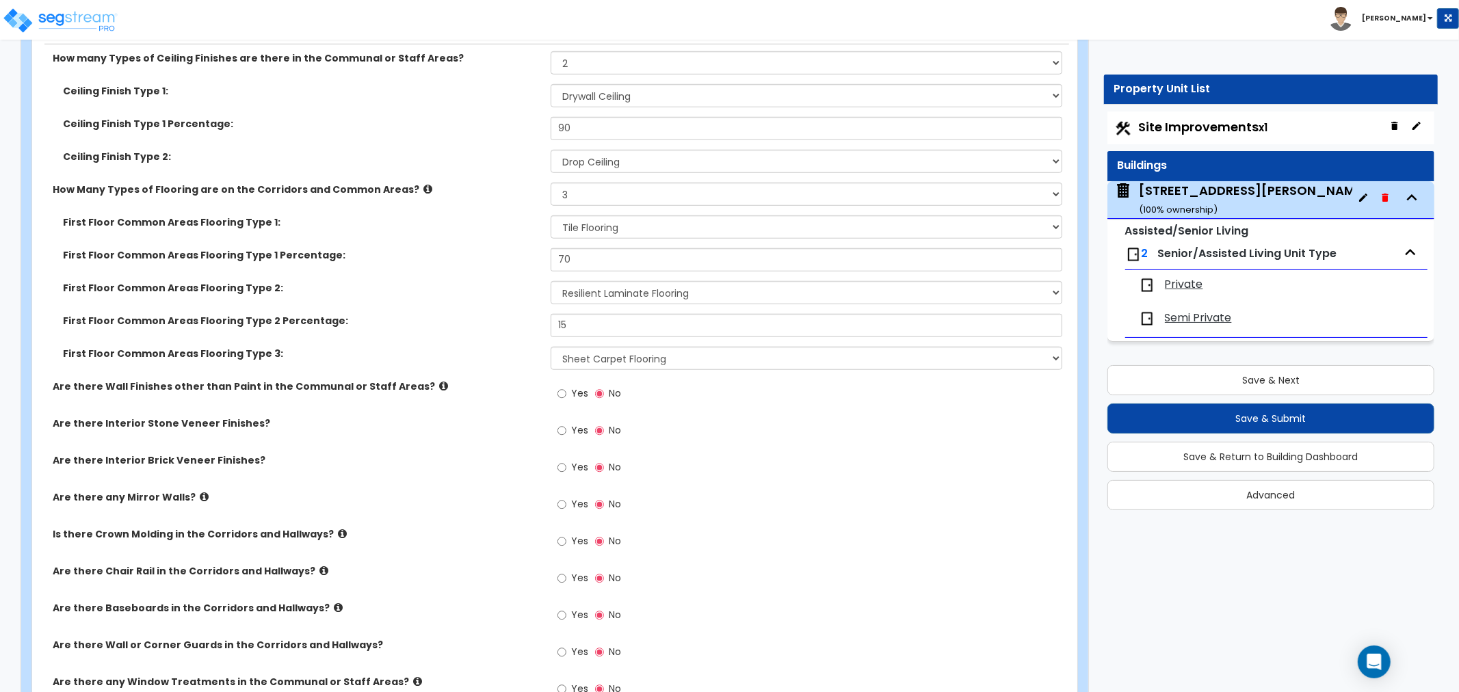
scroll to position [5242, 0]
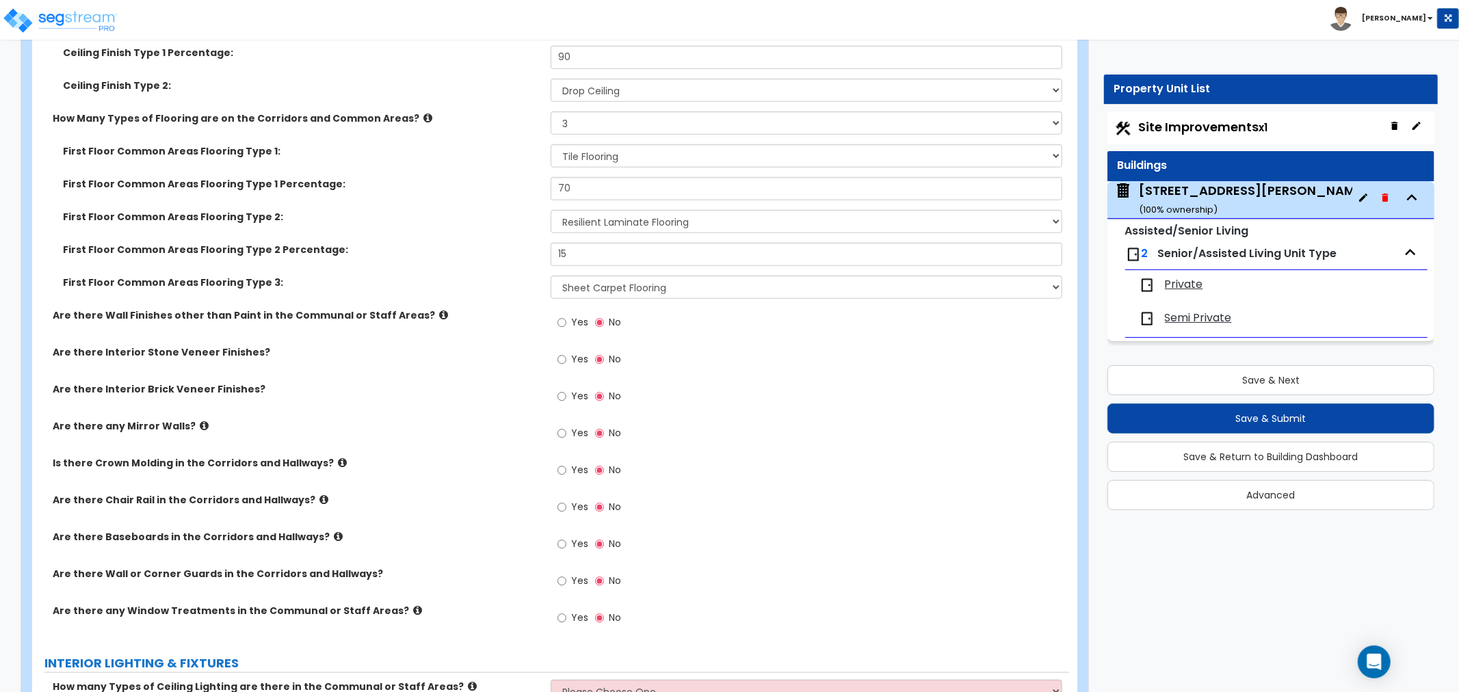
click at [555, 530] on div "Yes No" at bounding box center [588, 545] width 77 height 31
click at [557, 537] on input "Yes" at bounding box center [561, 544] width 9 height 15
radio input "true"
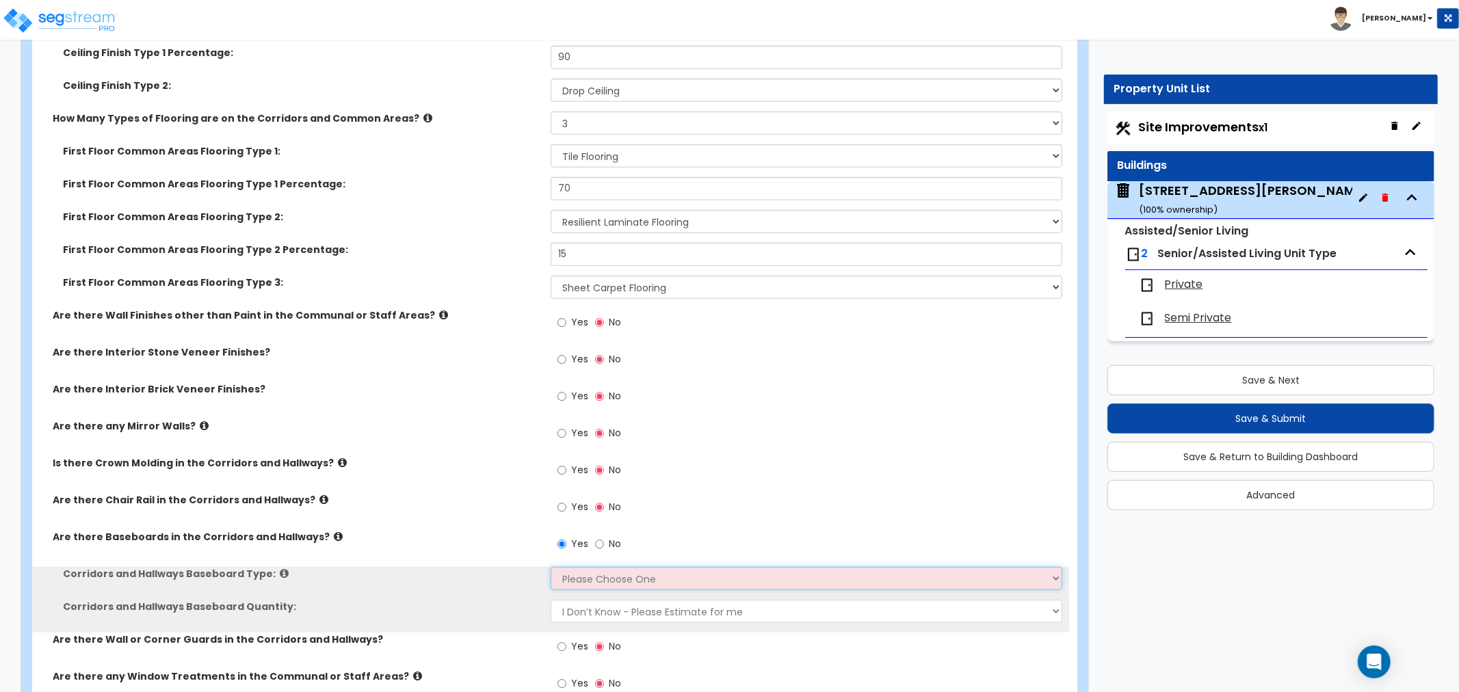
click at [584, 567] on select "Please Choose One Wood Vinyl Carpet Tile" at bounding box center [805, 578] width 511 height 23
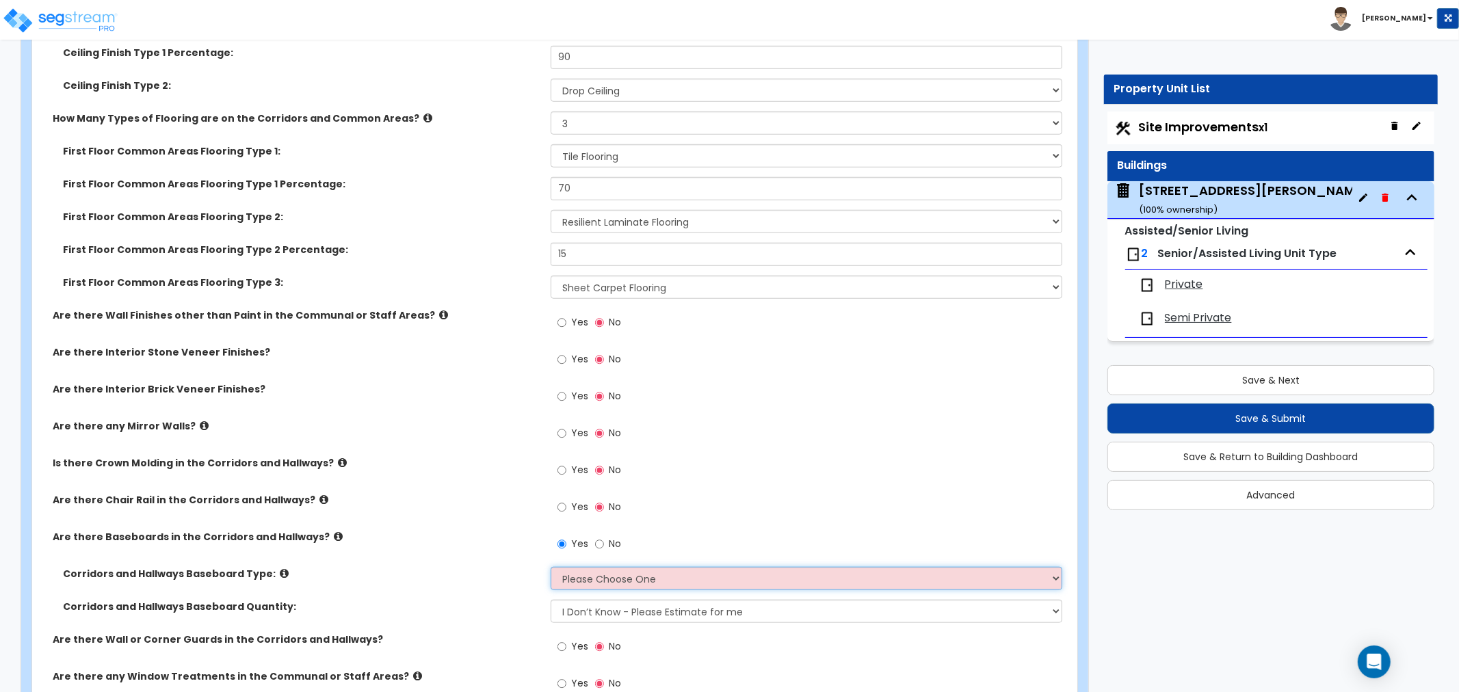
select select "2"
click at [550, 567] on select "Please Choose One Wood Vinyl Carpet Tile" at bounding box center [805, 578] width 511 height 23
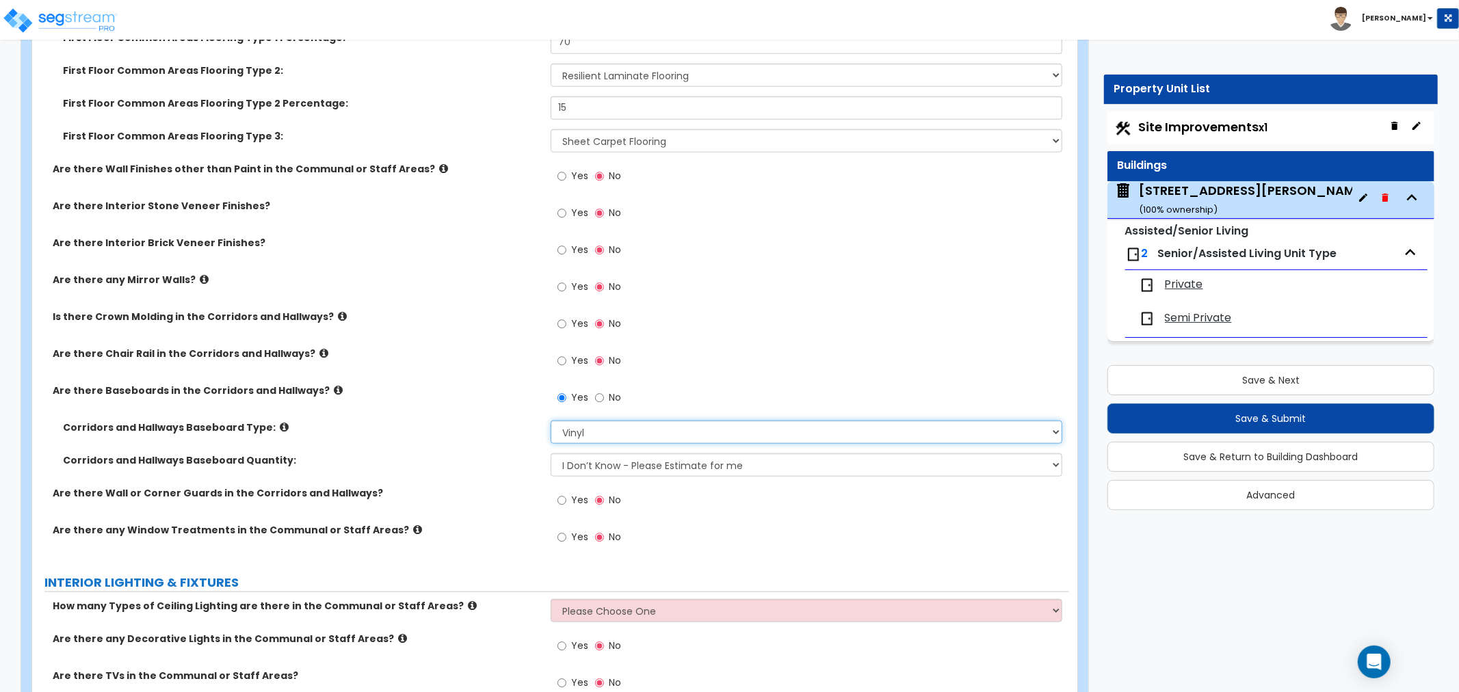
scroll to position [5394, 0]
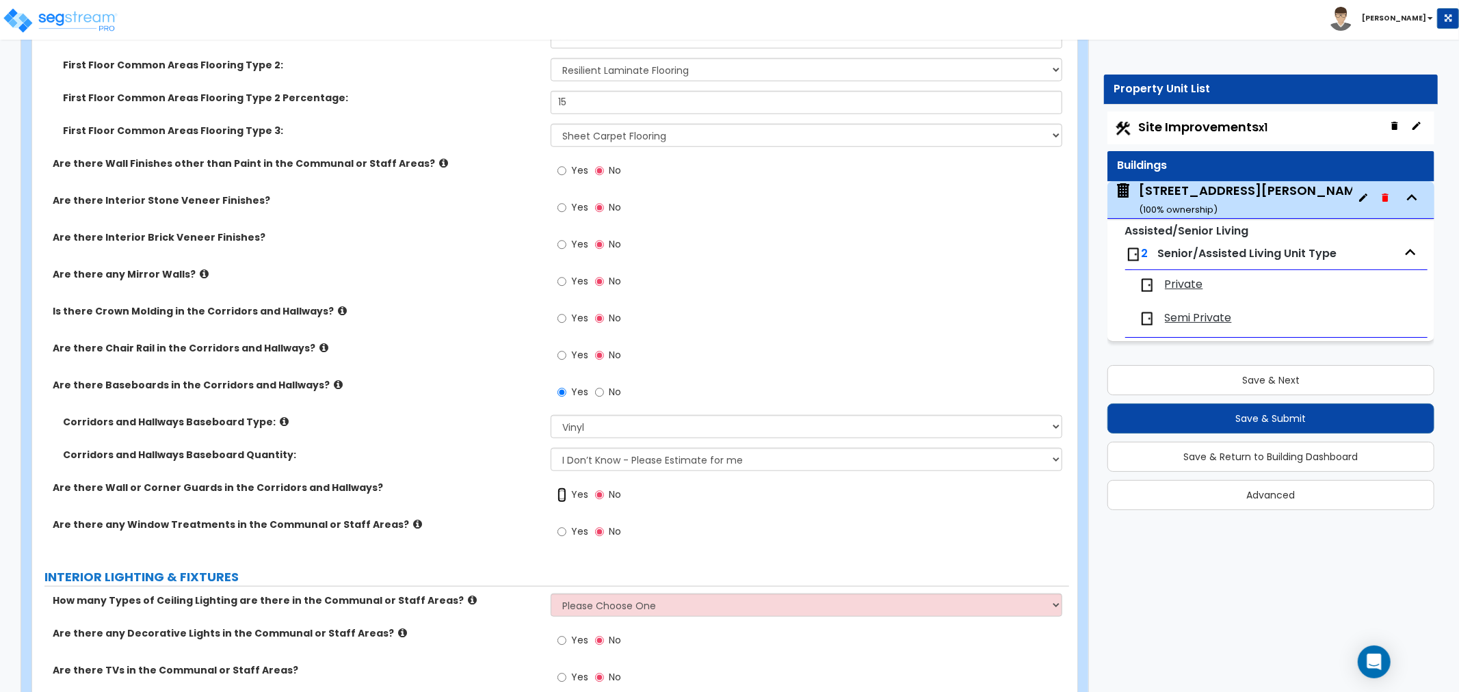
click at [561, 488] on input "Yes" at bounding box center [561, 495] width 9 height 15
radio input "true"
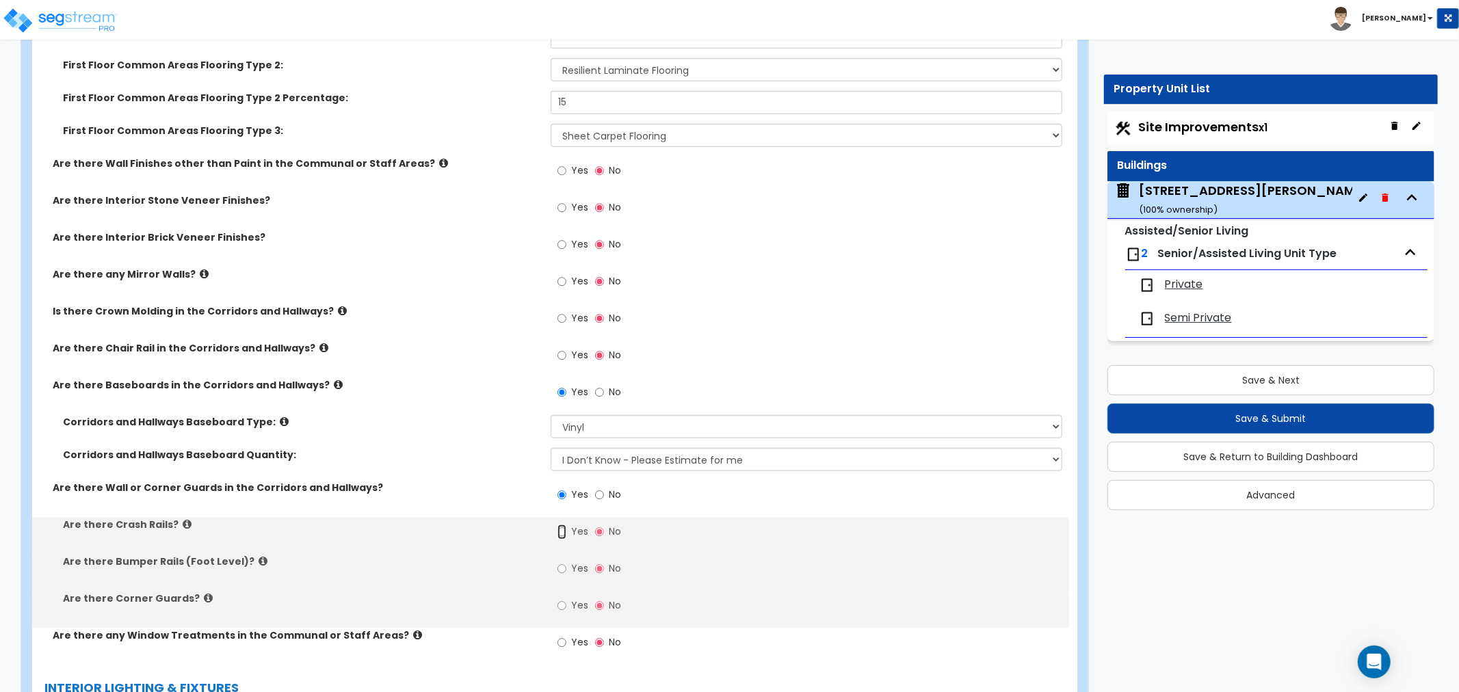
click at [559, 524] on input "Yes" at bounding box center [561, 531] width 9 height 15
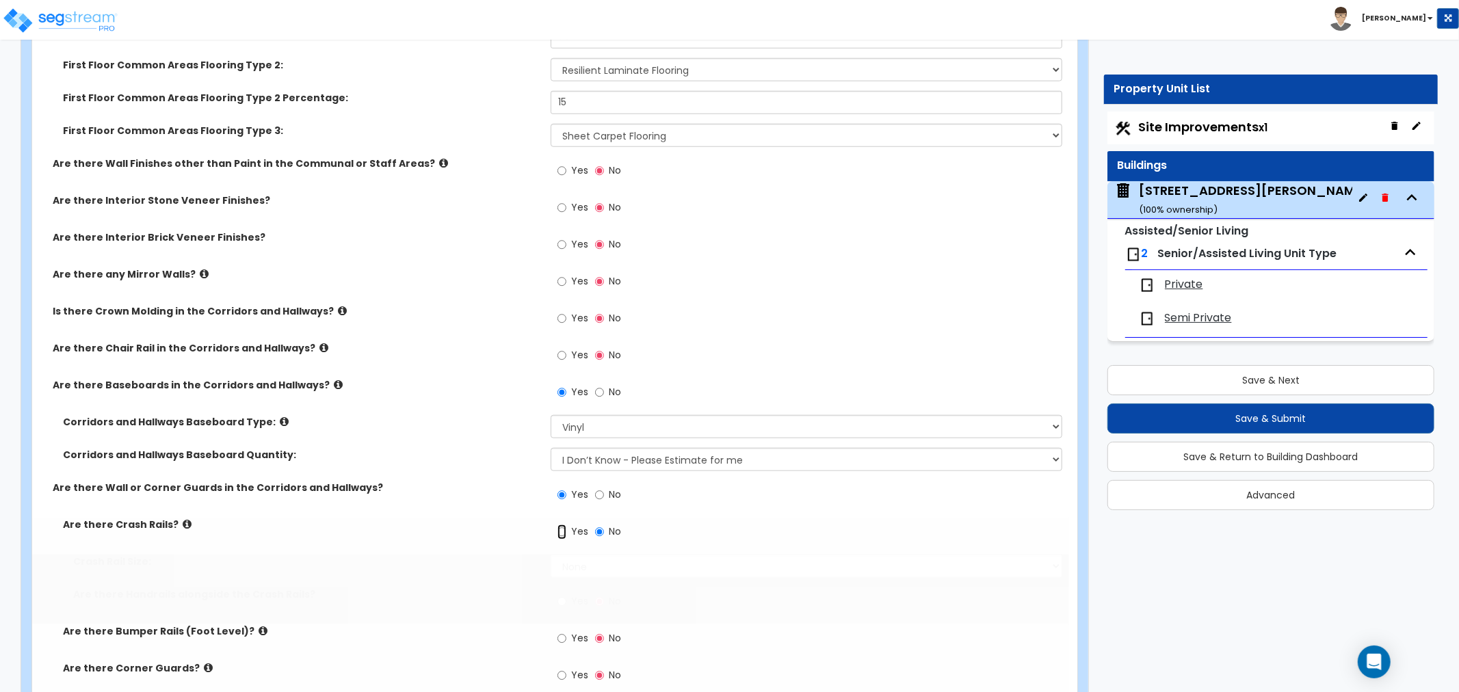
radio input "true"
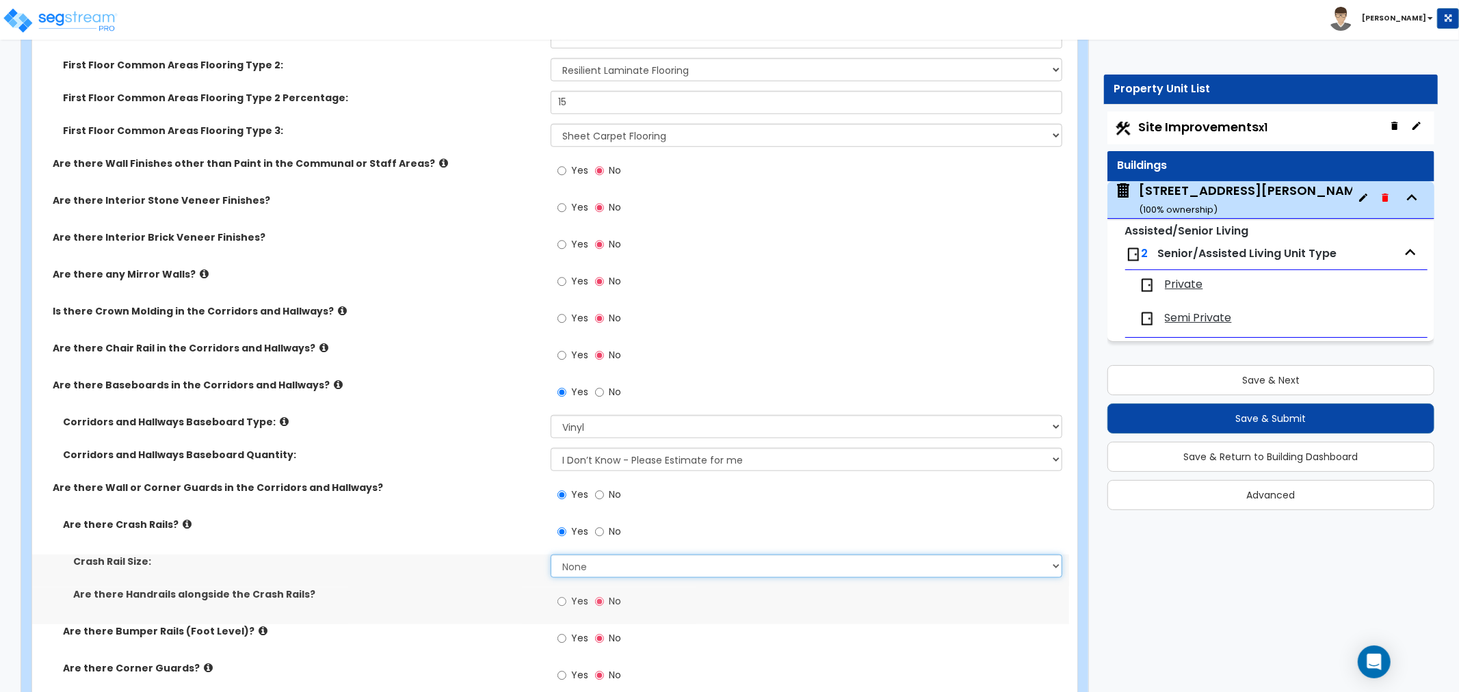
click at [568, 557] on select "None Small Large" at bounding box center [805, 566] width 511 height 23
select select "1"
click at [550, 555] on select "None Small Large" at bounding box center [805, 566] width 511 height 23
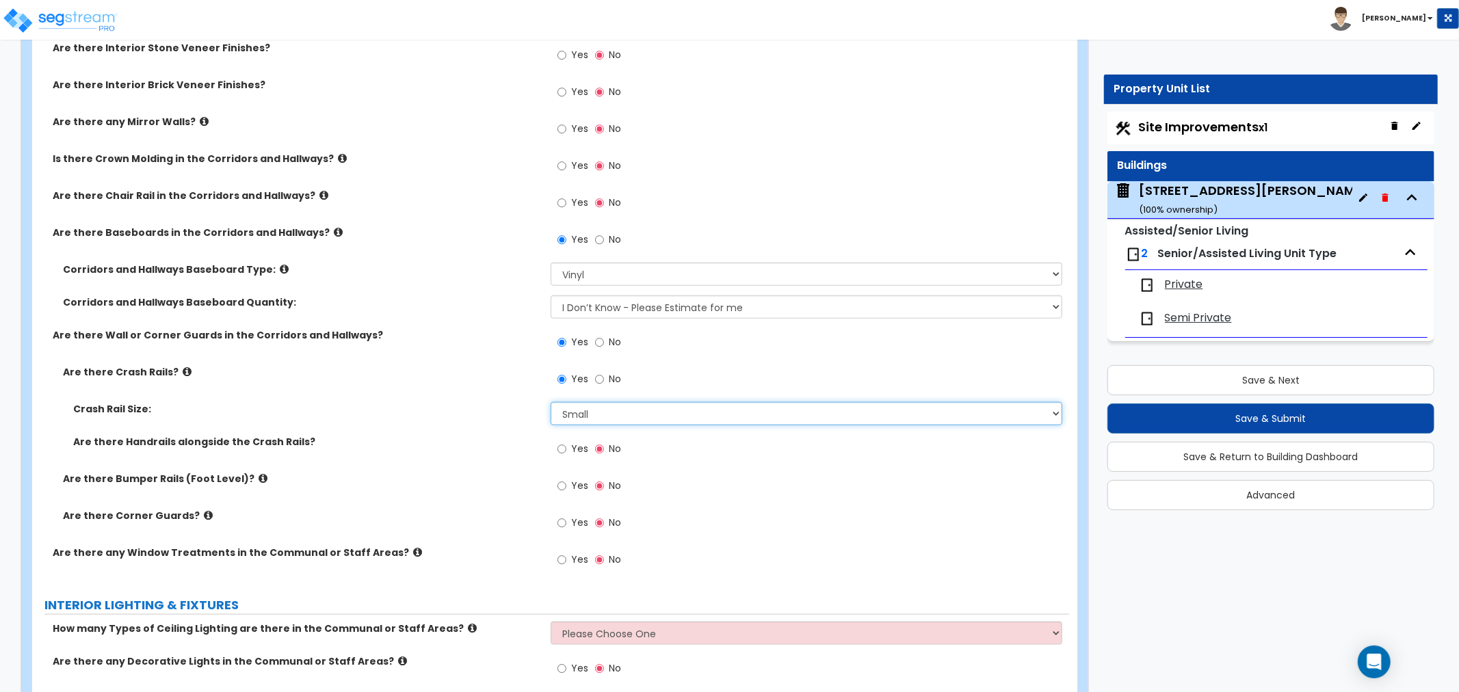
scroll to position [5622, 0]
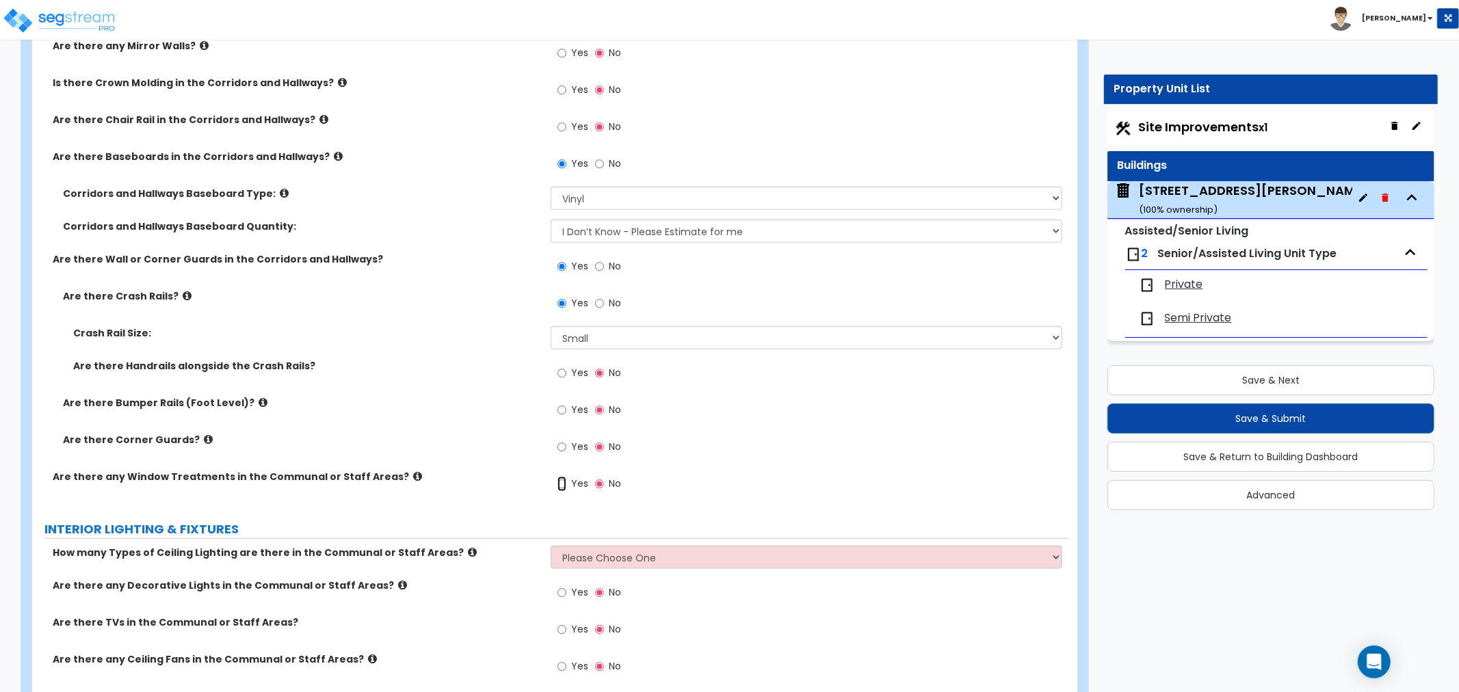
click at [562, 477] on input "Yes" at bounding box center [561, 484] width 9 height 15
radio input "true"
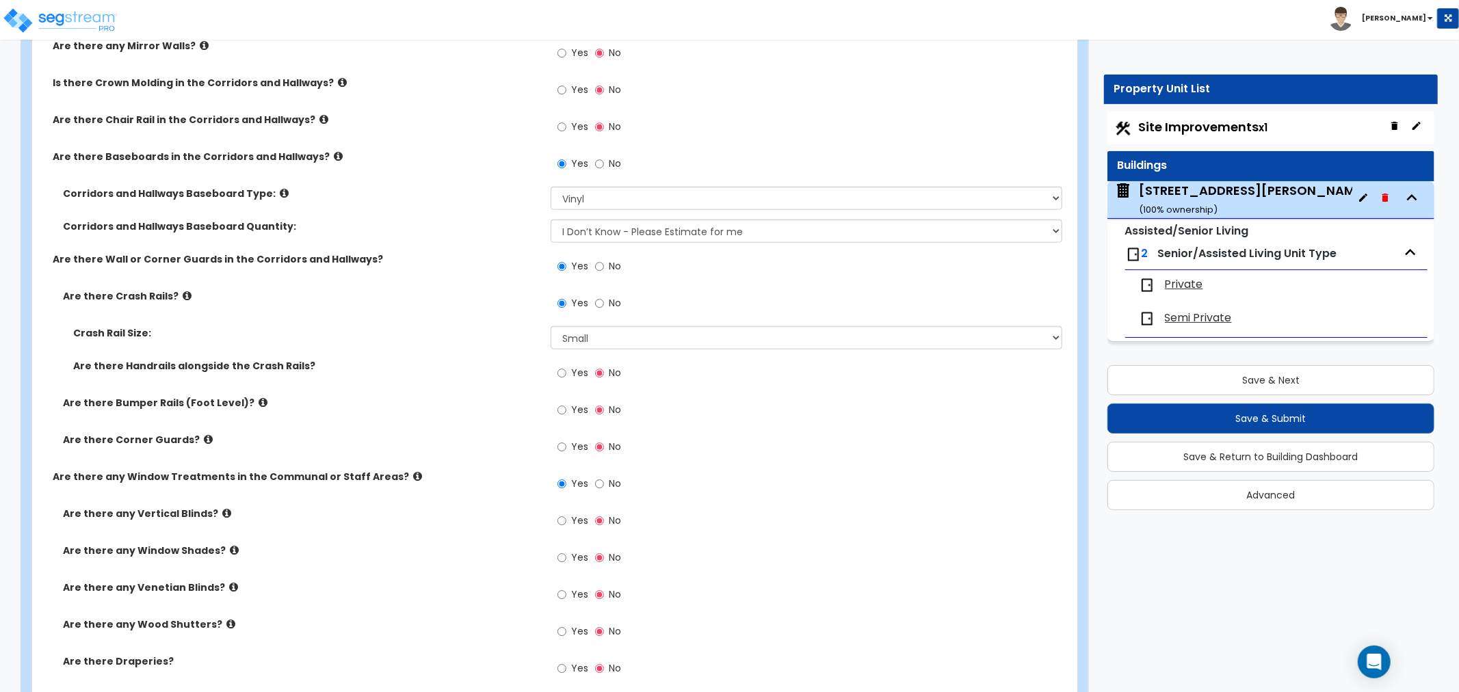
click at [501, 508] on div "Are there any Vertical Blinds? Yes No" at bounding box center [550, 525] width 1037 height 37
click at [475, 484] on div "Are there any Window Treatments in the Communal or Staff Areas? Yes No" at bounding box center [550, 488] width 1037 height 37
click at [556, 582] on div "Yes No" at bounding box center [588, 596] width 77 height 31
click at [561, 587] on input "Yes" at bounding box center [561, 594] width 9 height 15
radio input "true"
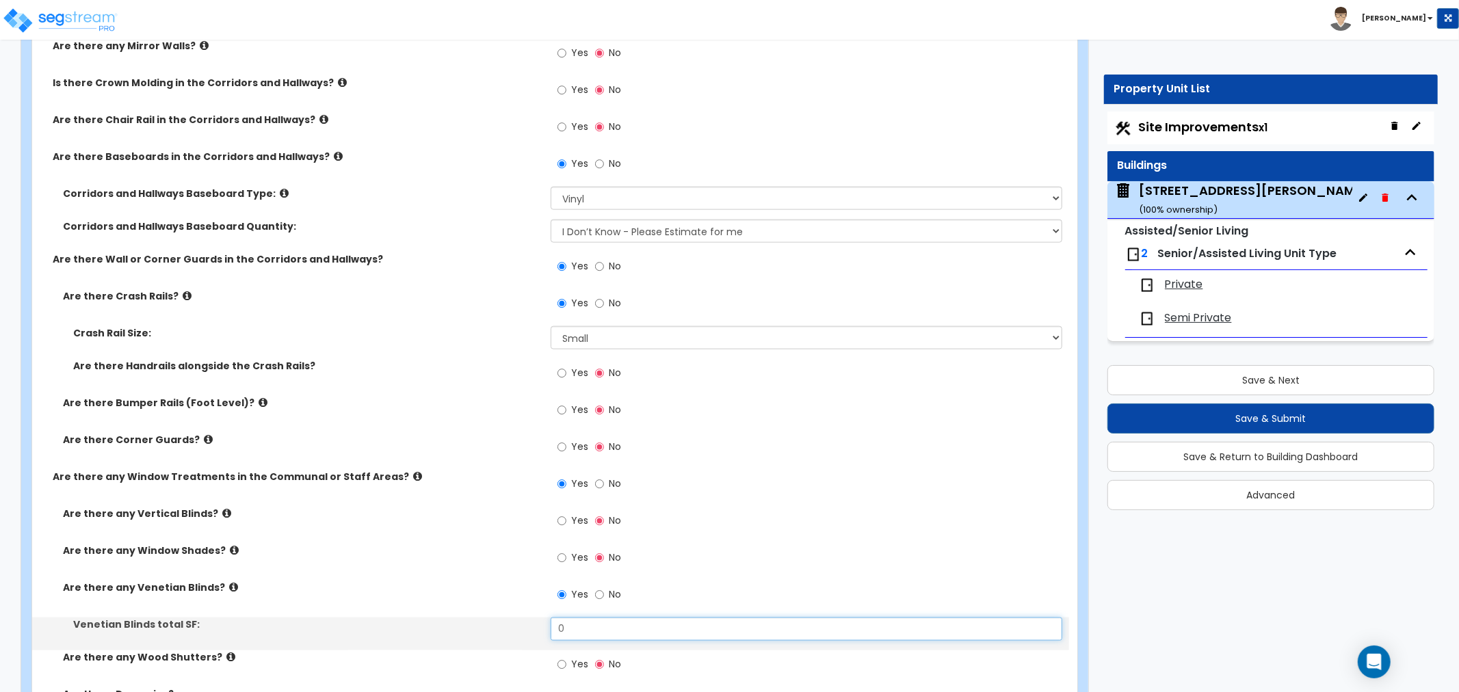
drag, startPoint x: 585, startPoint y: 610, endPoint x: 473, endPoint y: 620, distance: 111.9
click at [473, 620] on div "Venetian Blinds total SF: 0" at bounding box center [550, 633] width 1037 height 33
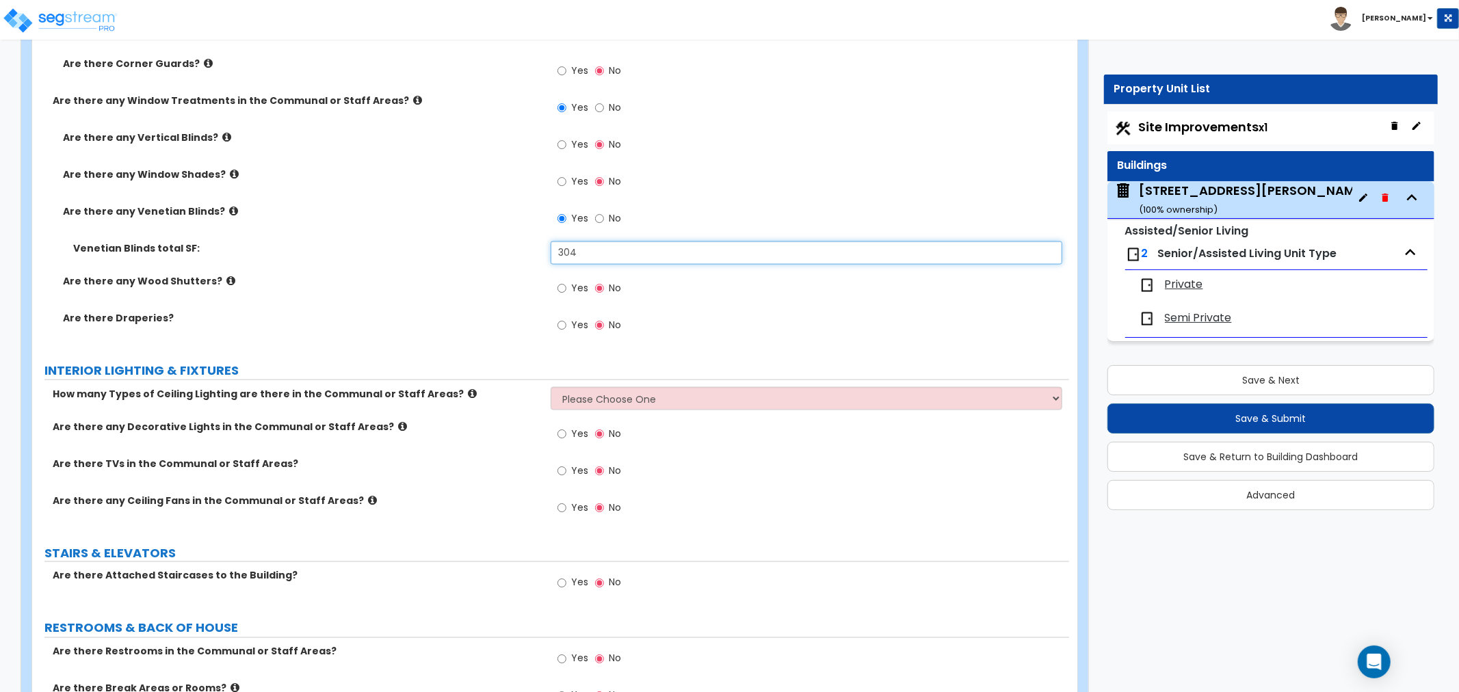
scroll to position [6002, 0]
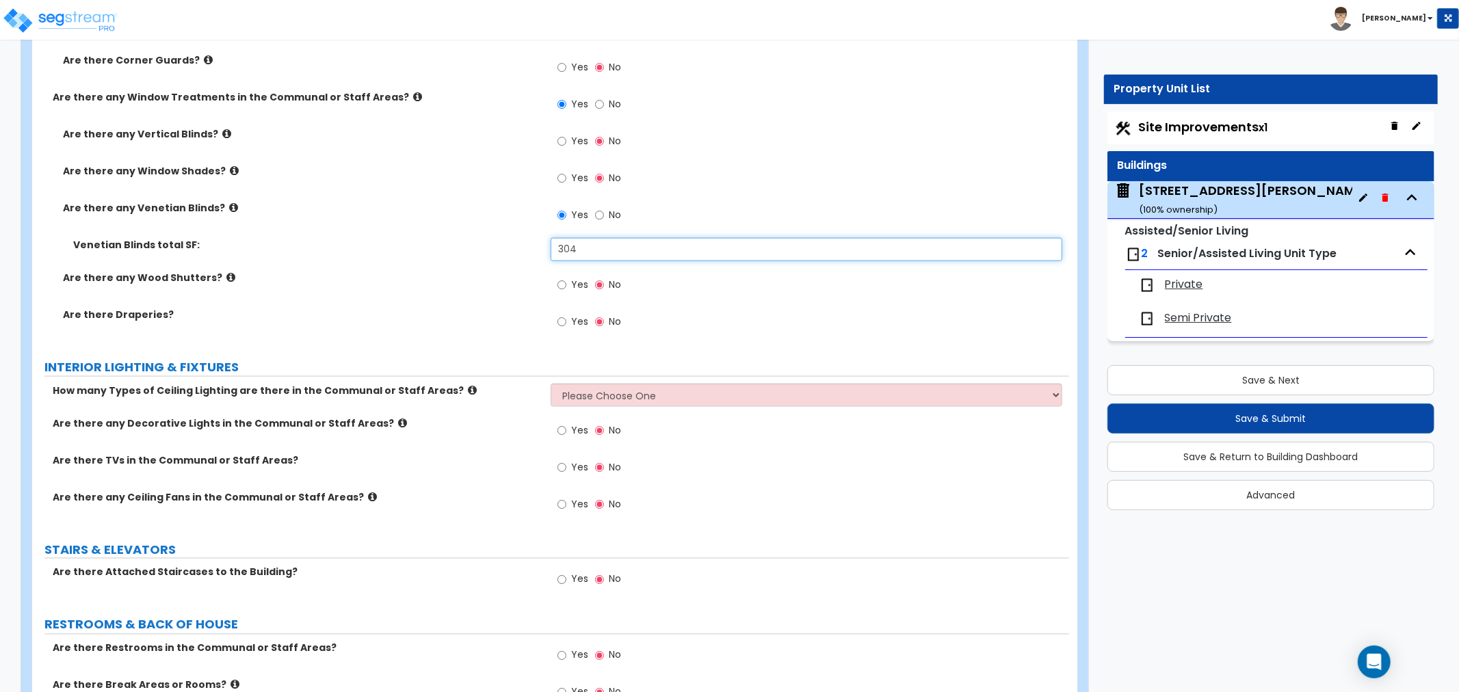
type input "304"
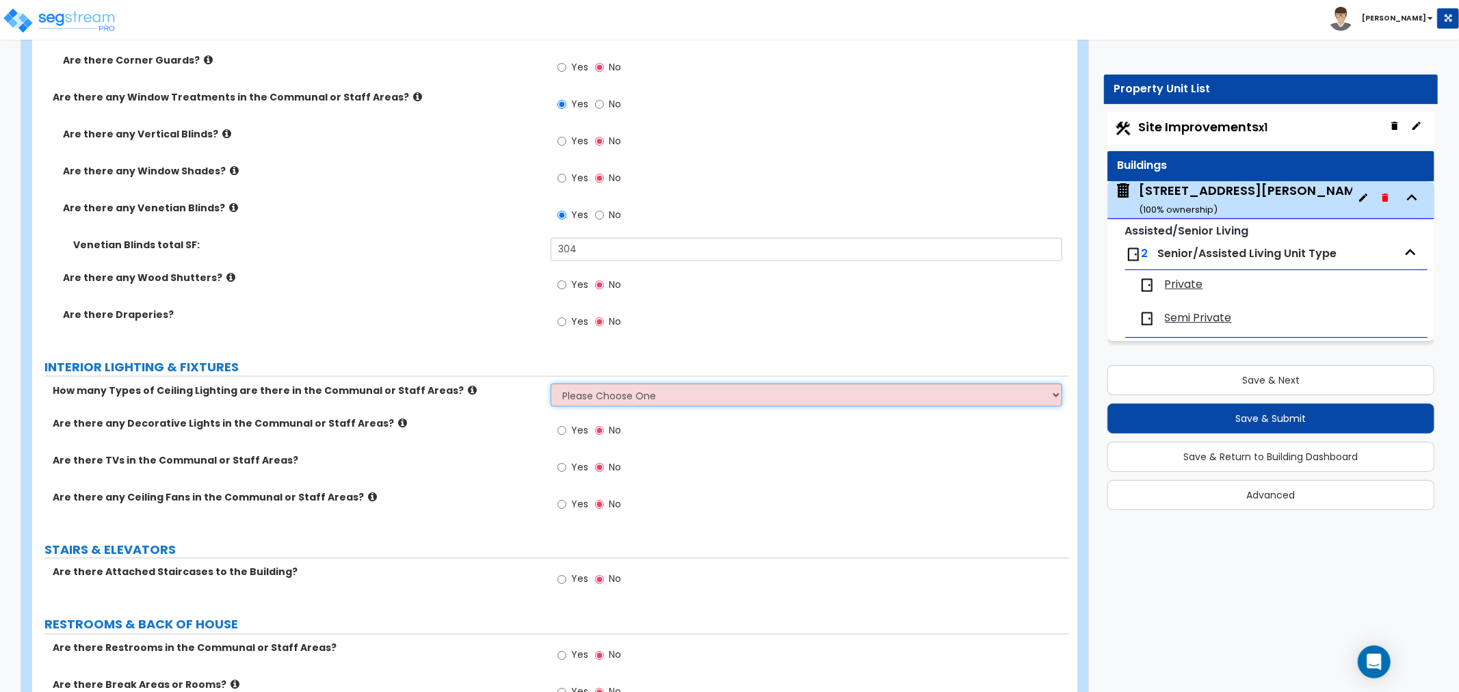
click at [583, 384] on select "Please Choose One 1 2 3" at bounding box center [805, 395] width 511 height 23
select select "1"
click at [550, 384] on select "Please Choose One 1 2 3" at bounding box center [805, 395] width 511 height 23
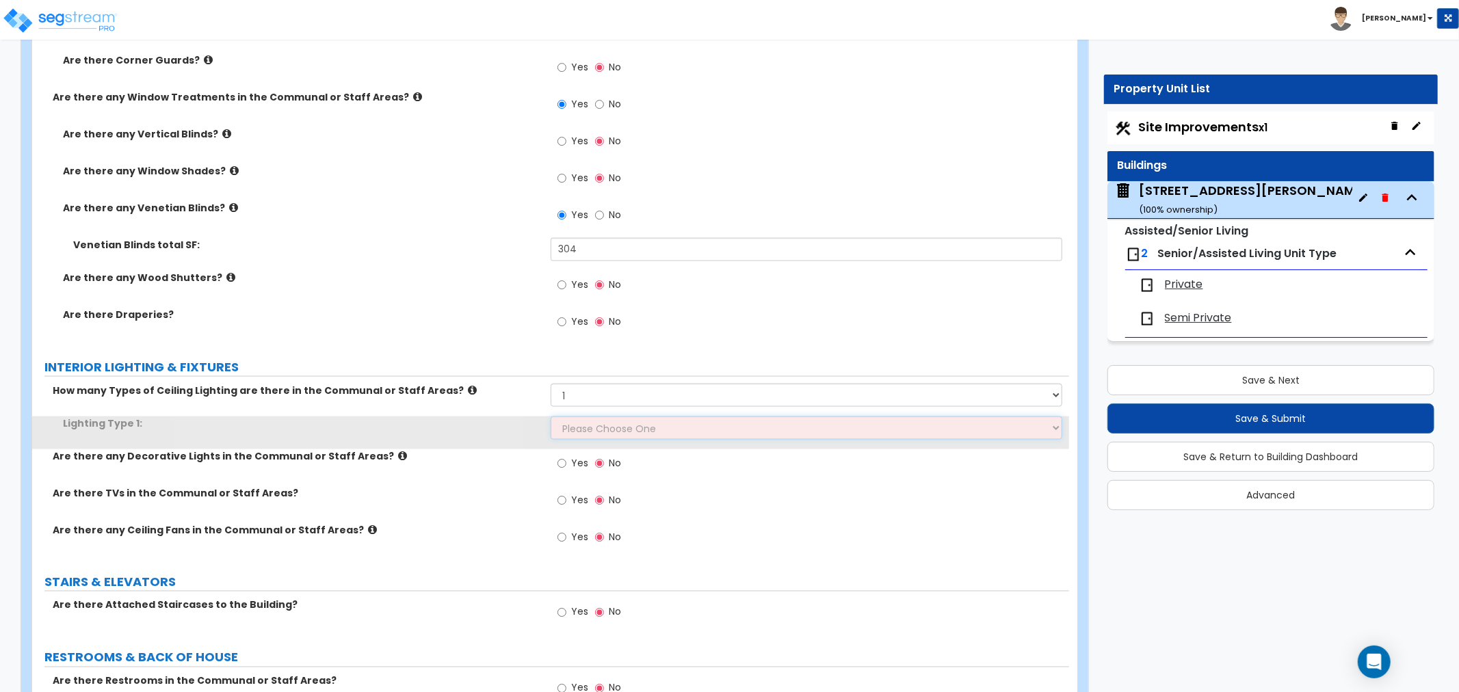
click at [581, 416] on select "Please Choose One LED Surface-Mounted LED Recessed Fluorescent Surface-Mounted …" at bounding box center [805, 427] width 511 height 23
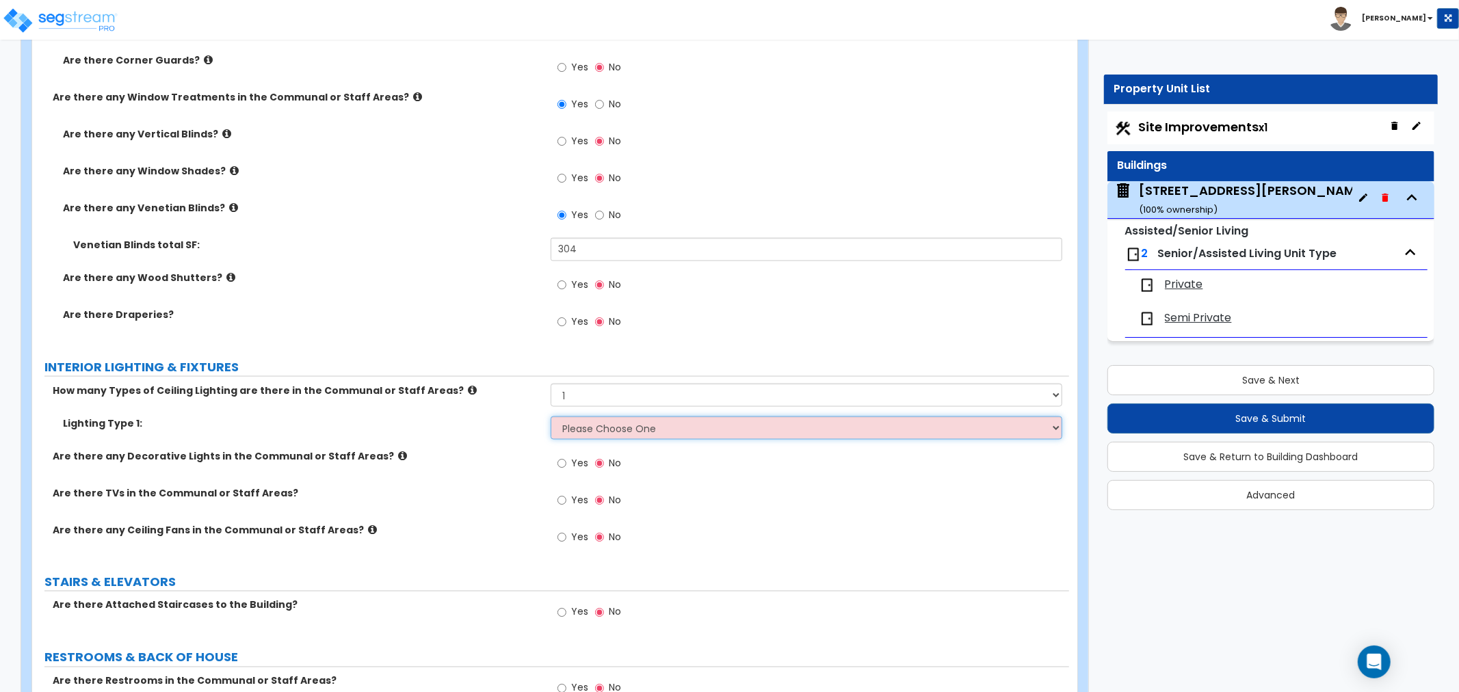
select select "4"
click at [550, 416] on select "Please Choose One LED Surface-Mounted LED Recessed Fluorescent Surface-Mounted …" at bounding box center [805, 427] width 511 height 23
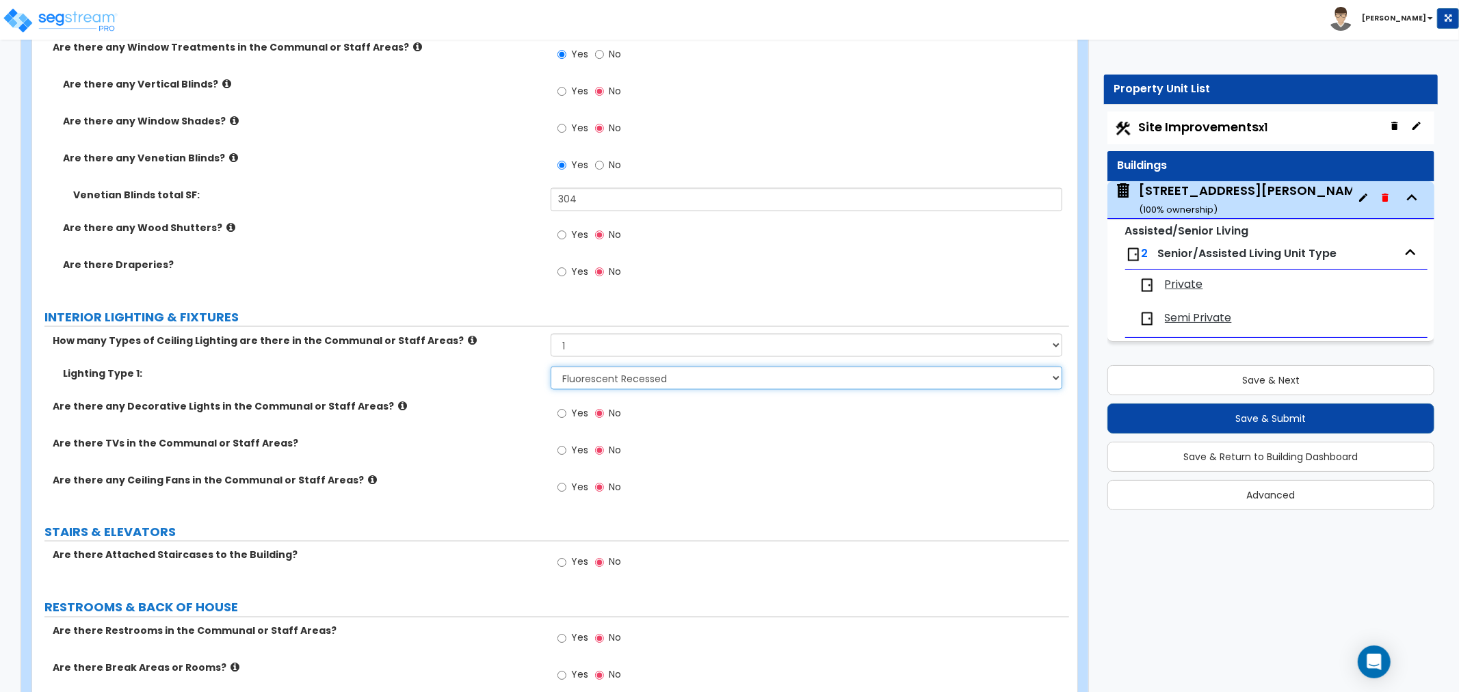
scroll to position [6078, 0]
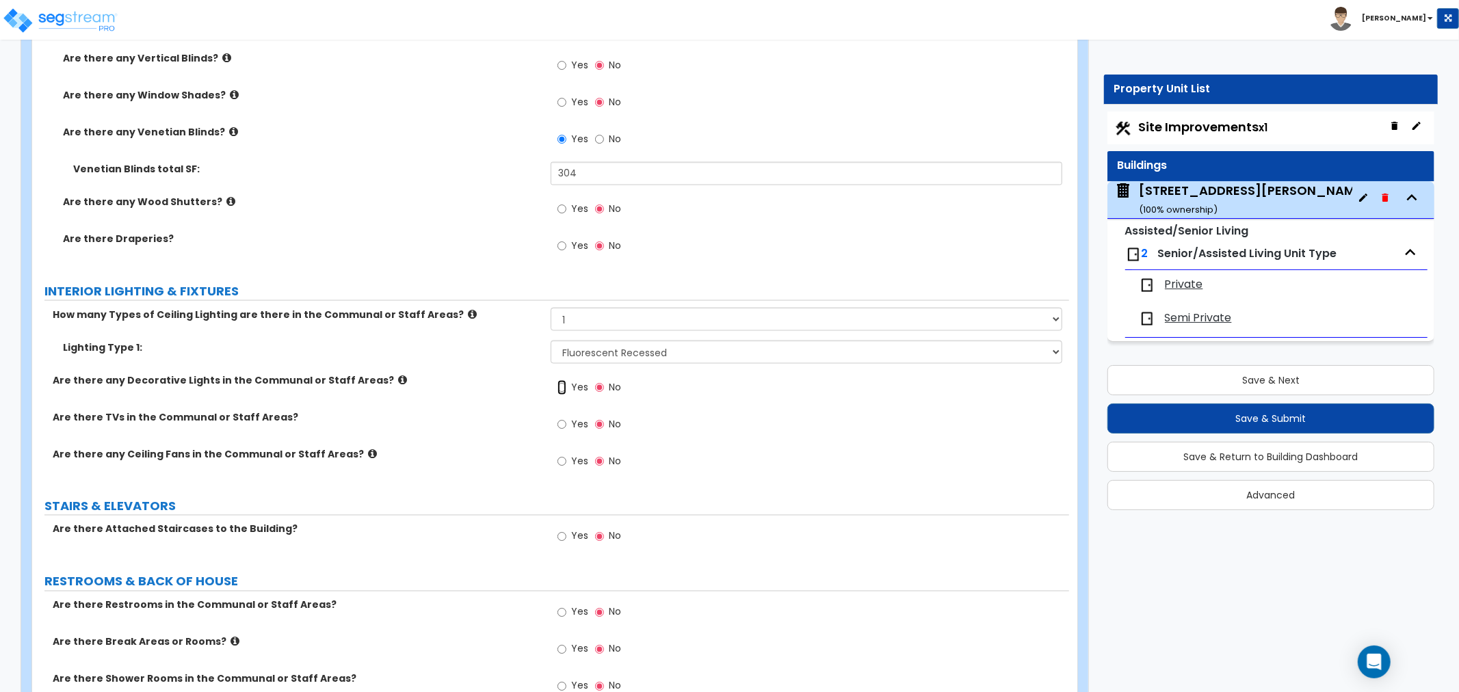
click at [559, 380] on input "Yes" at bounding box center [561, 387] width 9 height 15
radio input "true"
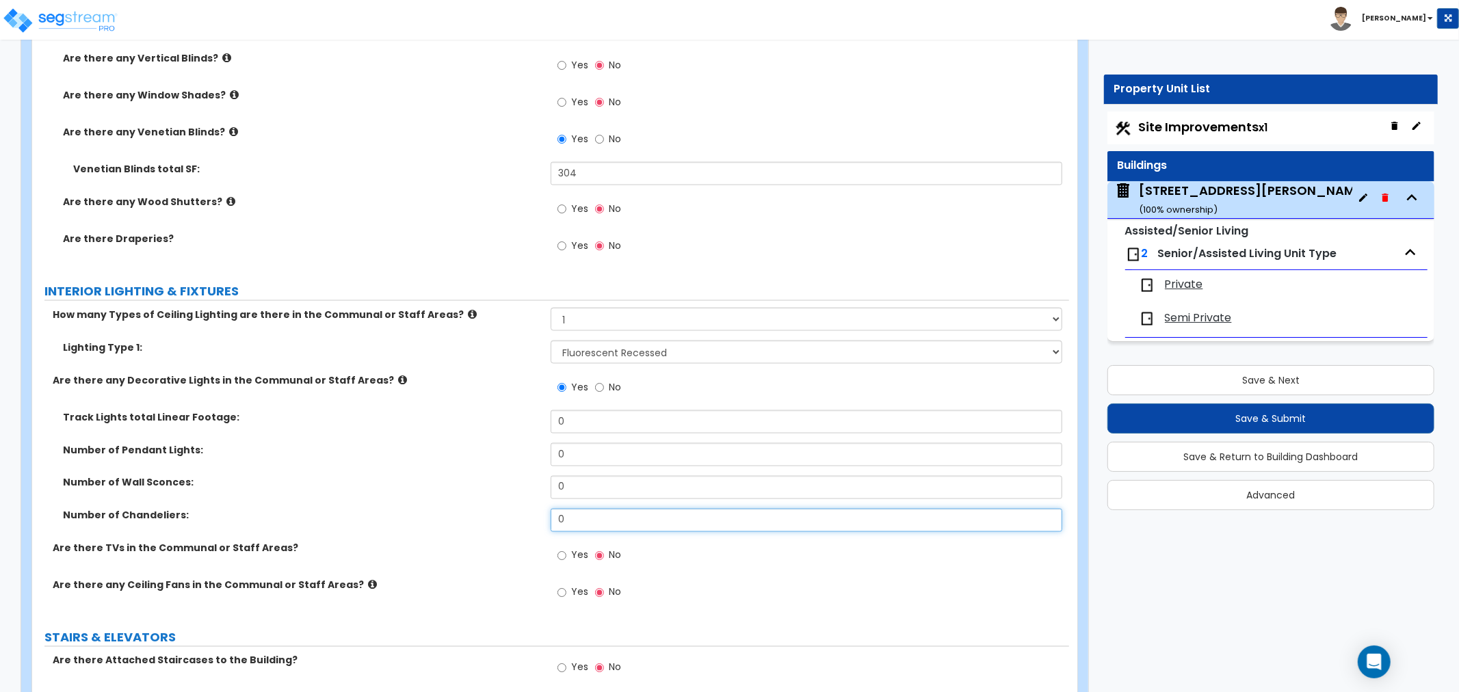
drag, startPoint x: 575, startPoint y: 499, endPoint x: 515, endPoint y: 505, distance: 60.4
click at [516, 509] on div "Number of Chandeliers: 0" at bounding box center [550, 525] width 1037 height 33
type input "2"
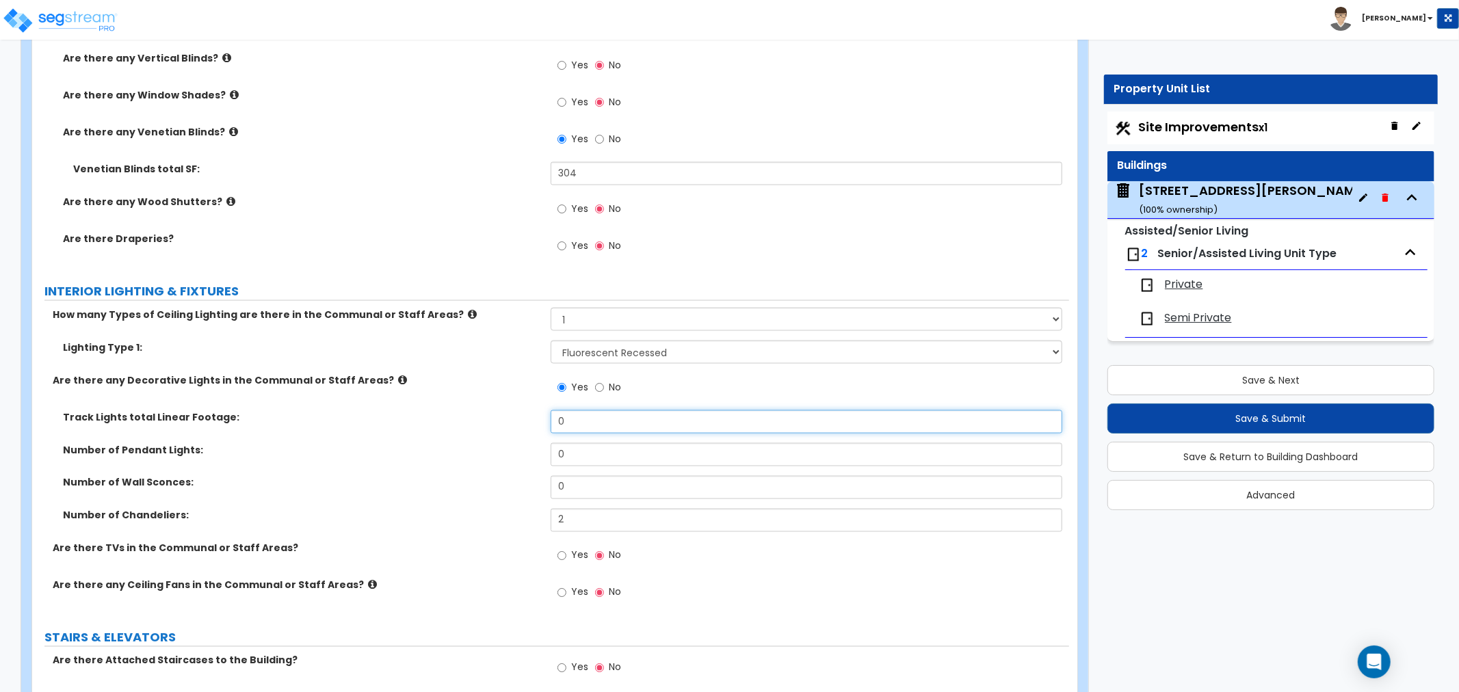
drag, startPoint x: 575, startPoint y: 406, endPoint x: 537, endPoint y: 410, distance: 37.8
click at [537, 410] on div "Track Lights total Linear Footage: 0" at bounding box center [550, 426] width 1037 height 33
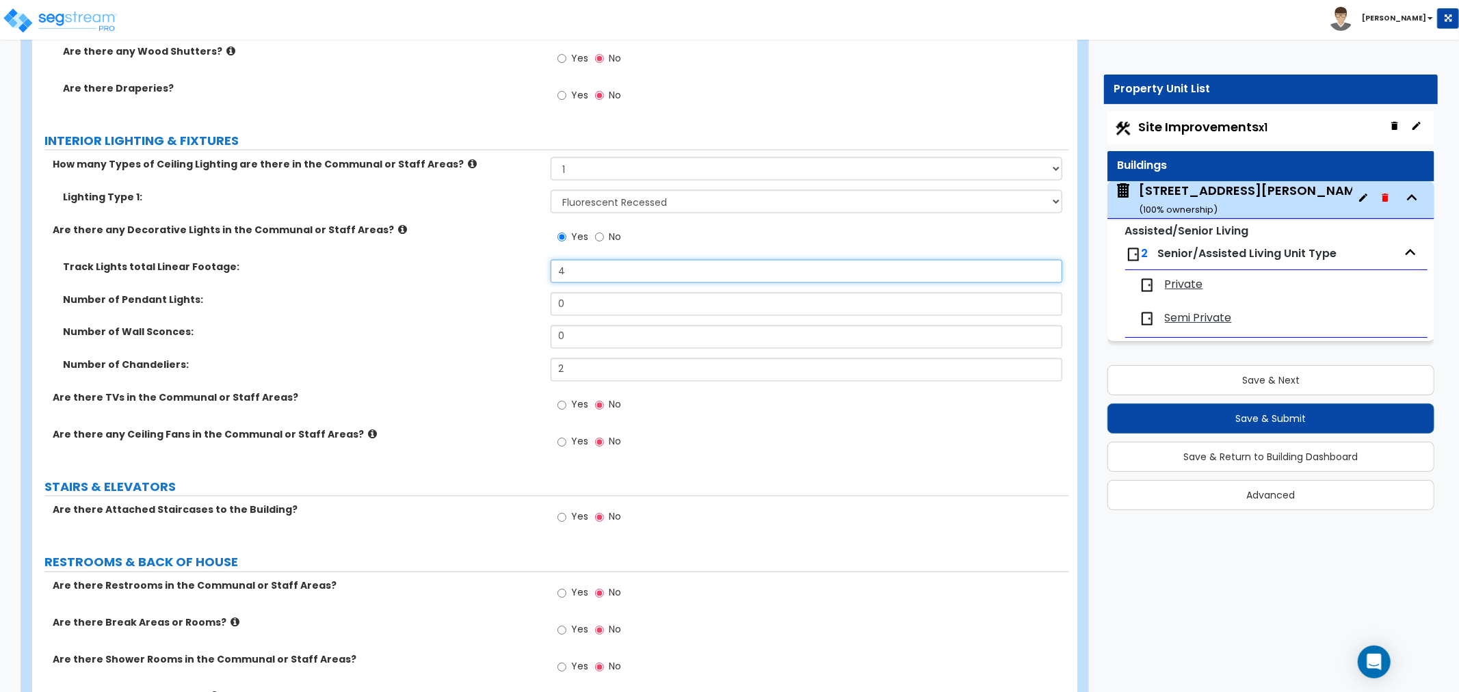
scroll to position [6230, 0]
type input "4"
click at [559, 396] on input "Yes" at bounding box center [561, 403] width 9 height 15
radio input "true"
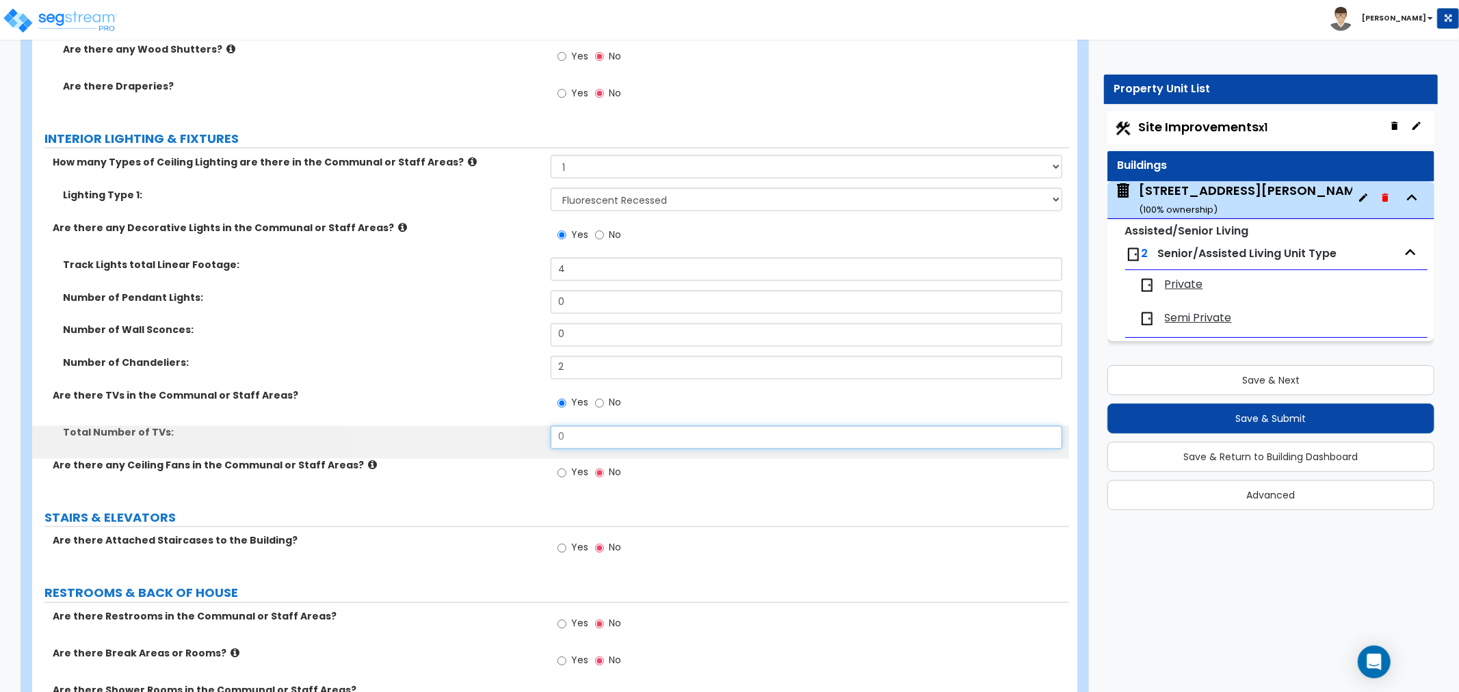
drag, startPoint x: 576, startPoint y: 421, endPoint x: 431, endPoint y: 427, distance: 144.4
click at [431, 427] on div "Total Number of TVs: 0" at bounding box center [550, 442] width 1037 height 33
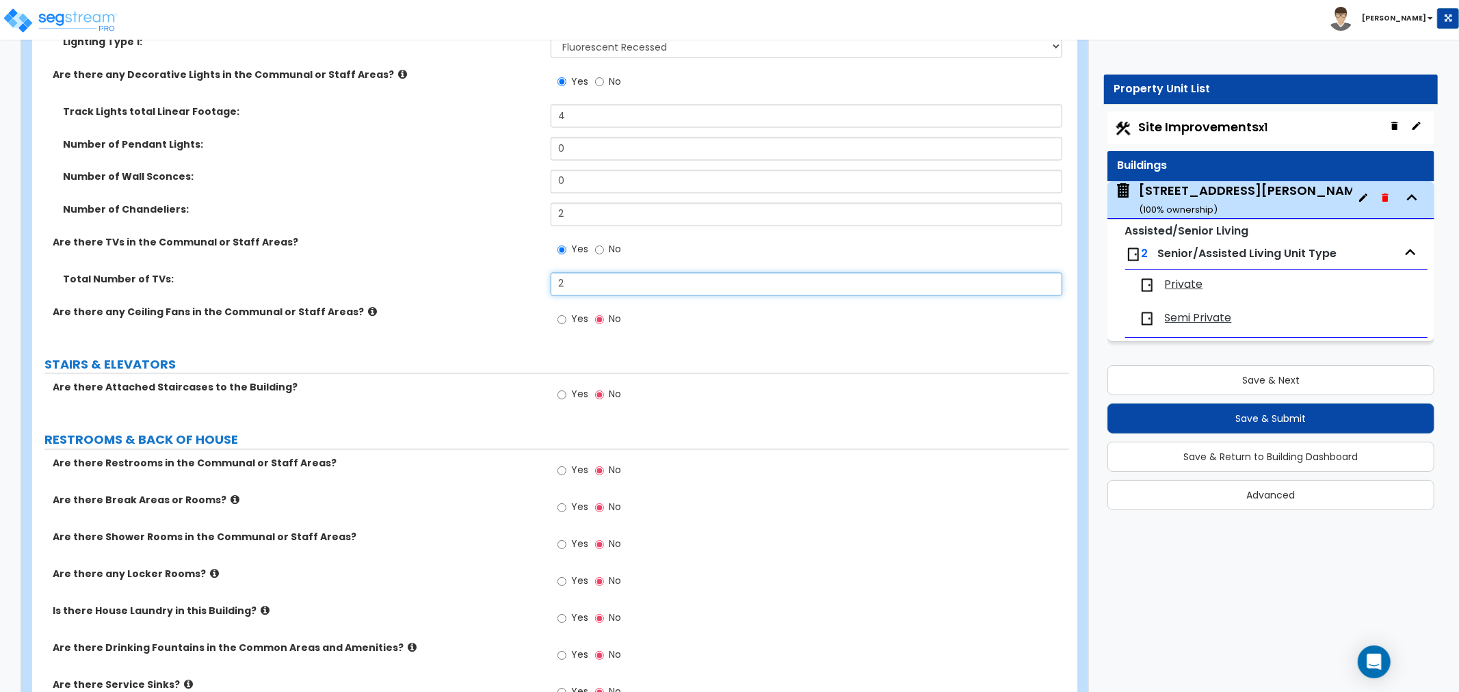
scroll to position [6458, 0]
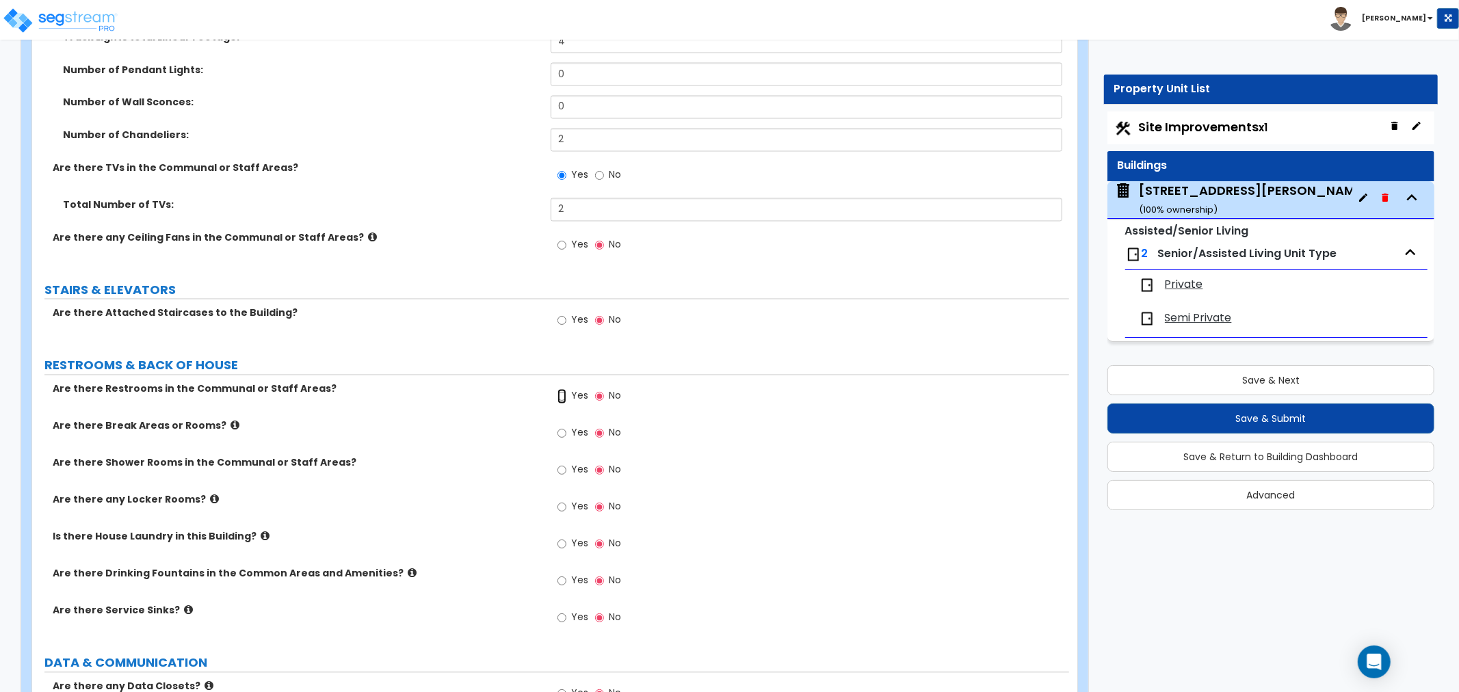
click at [559, 389] on input "Yes" at bounding box center [561, 396] width 9 height 15
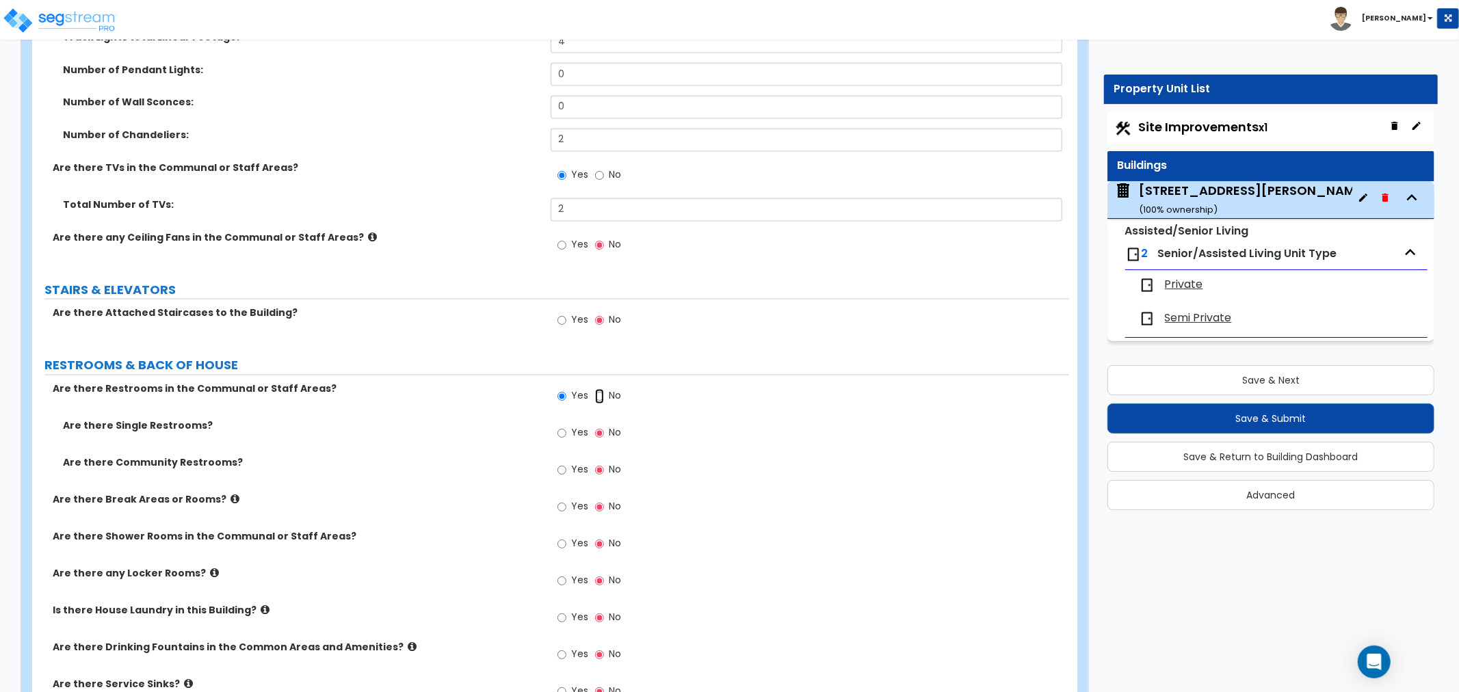
click at [598, 389] on input "No" at bounding box center [599, 396] width 9 height 15
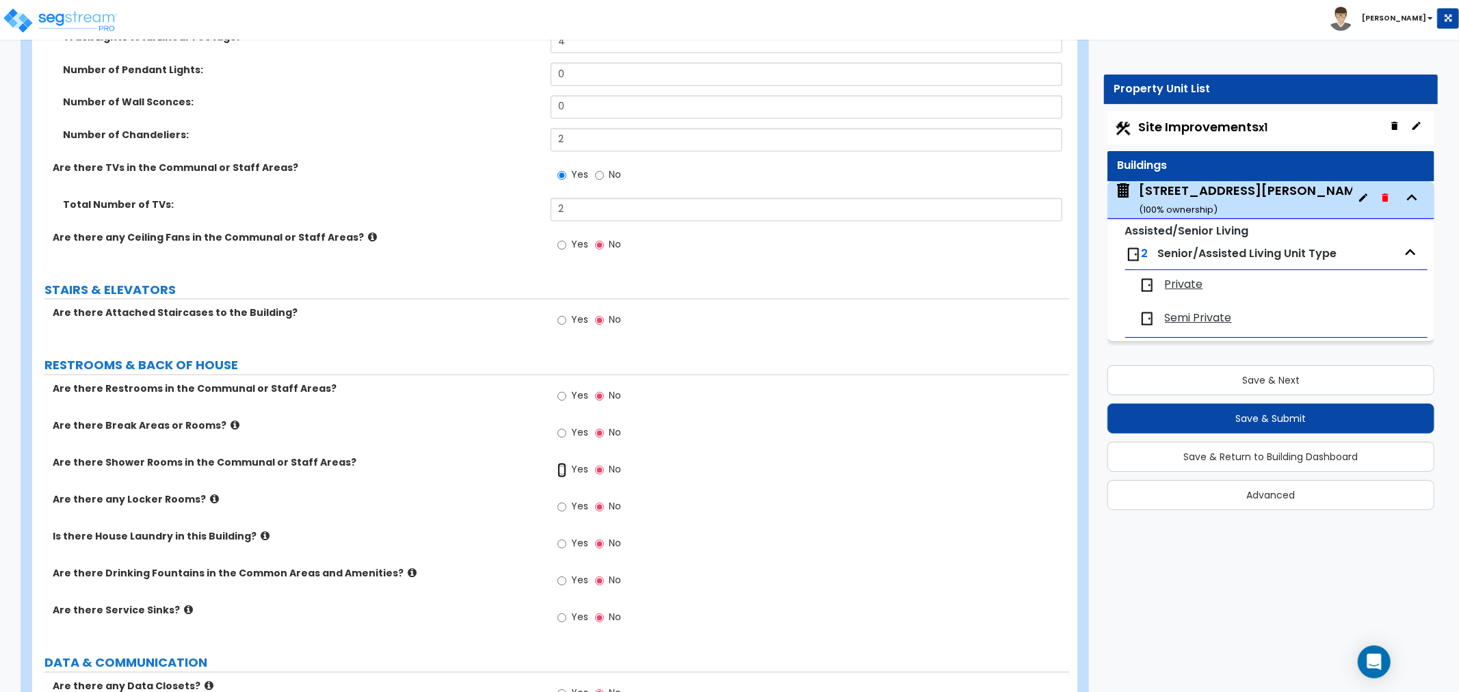
click at [561, 463] on input "Yes" at bounding box center [561, 470] width 9 height 15
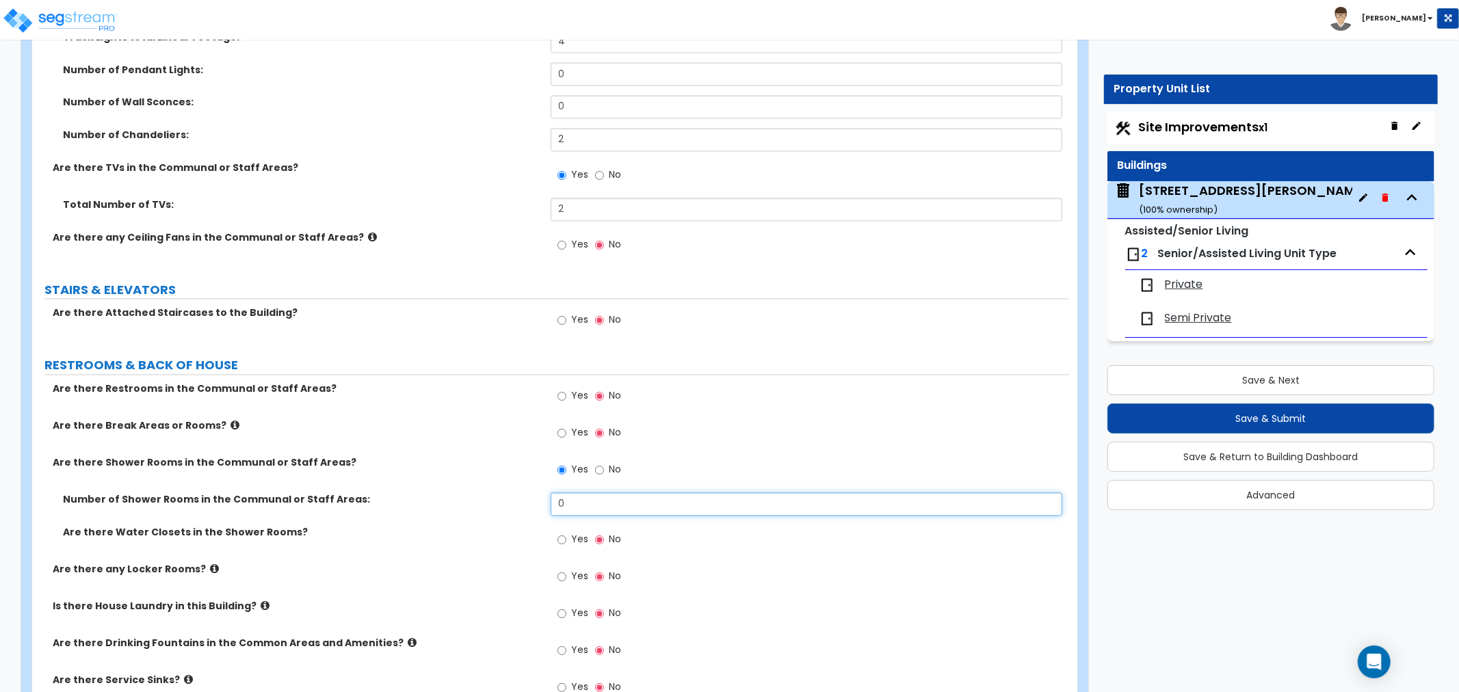
drag, startPoint x: 578, startPoint y: 485, endPoint x: 466, endPoint y: 496, distance: 111.9
click at [466, 496] on div "Number of Shower Rooms in the Communal or Staff Areas: 0" at bounding box center [550, 509] width 1037 height 33
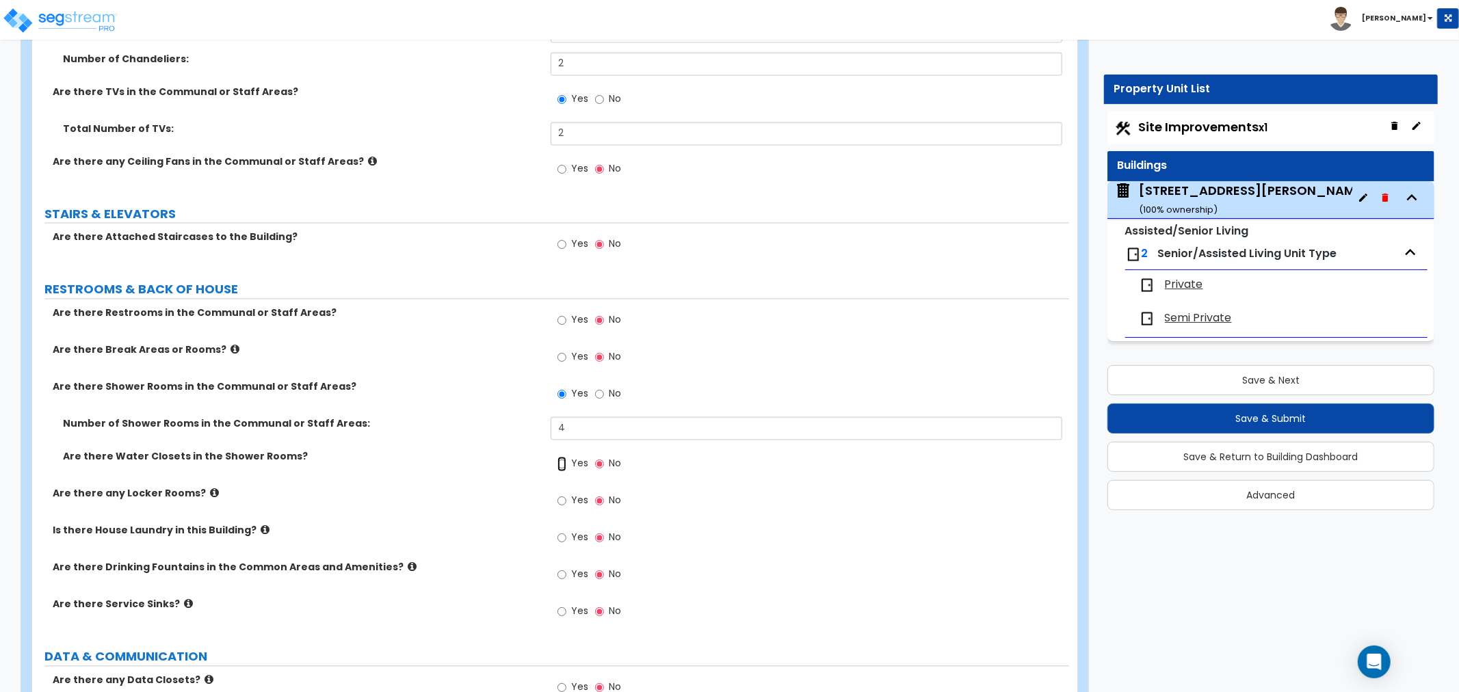
click at [563, 457] on input "Yes" at bounding box center [561, 464] width 9 height 15
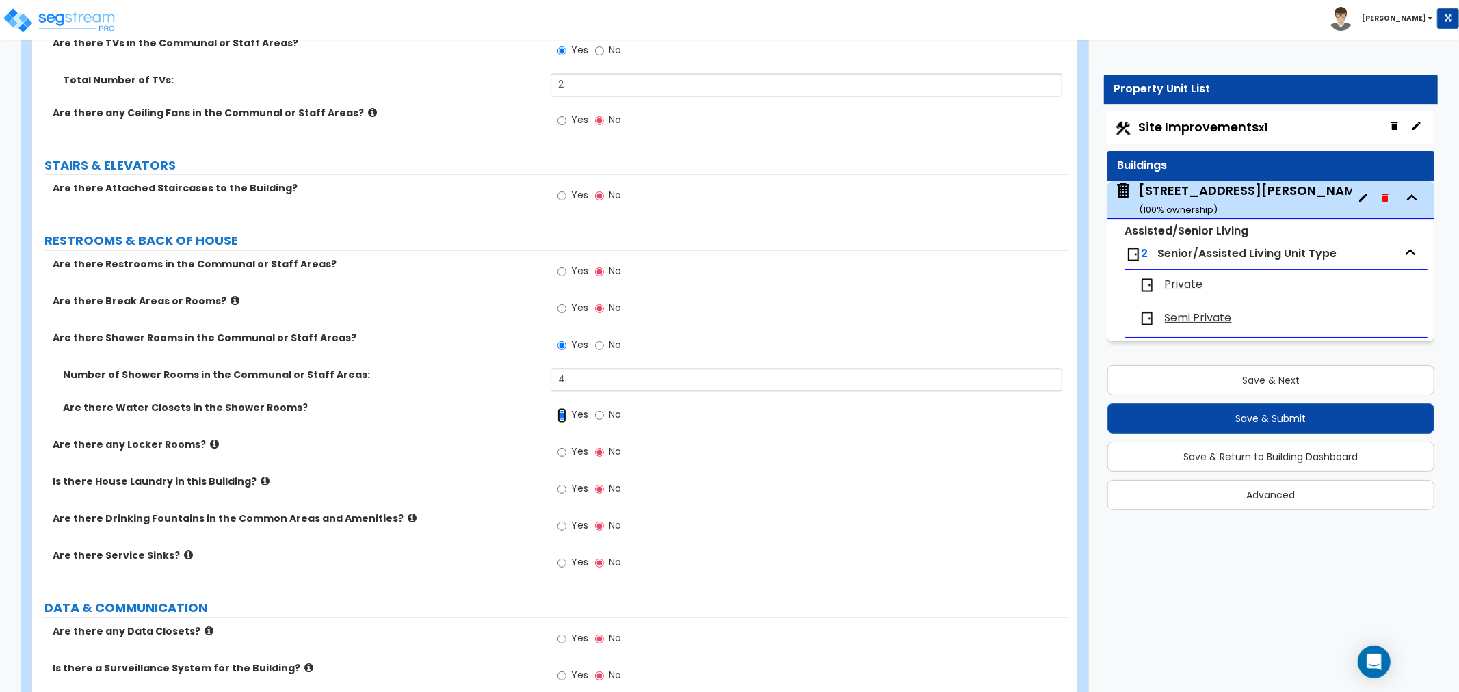
scroll to position [6610, 0]
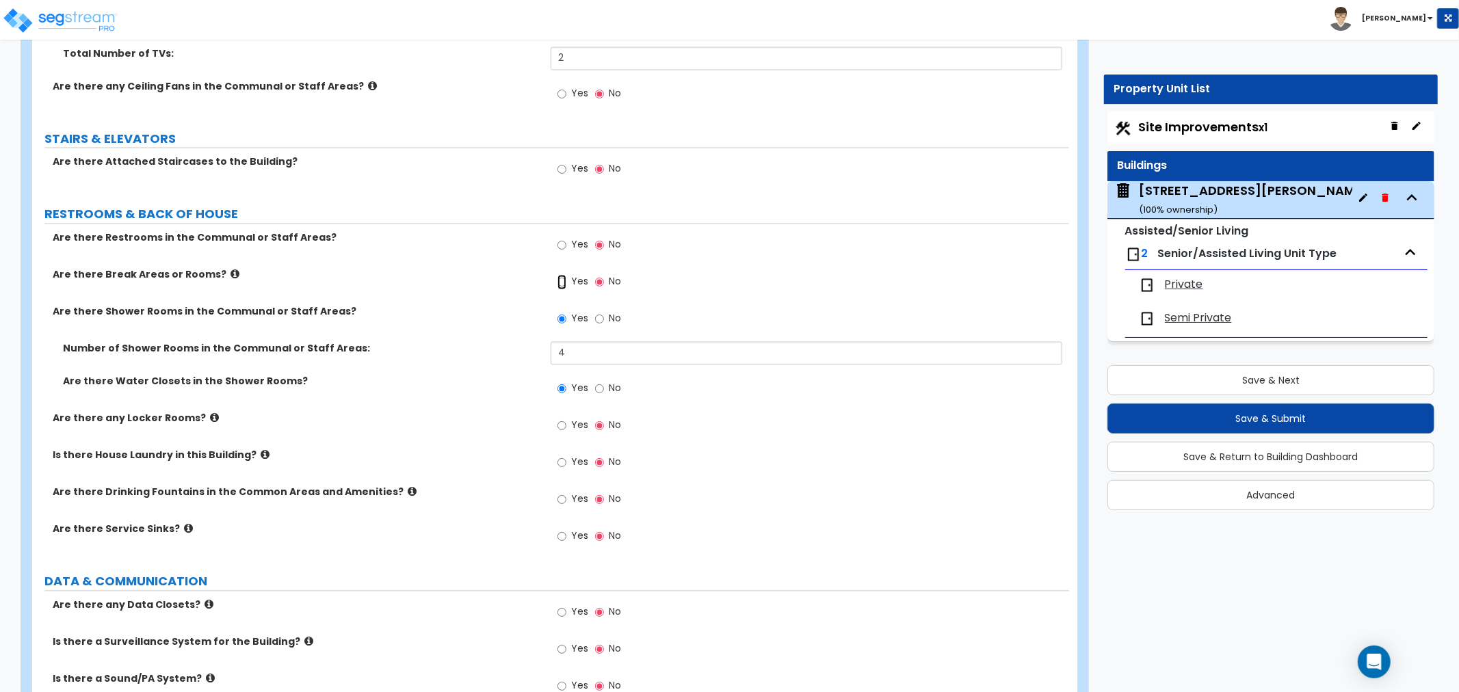
click at [562, 274] on input "Yes" at bounding box center [561, 281] width 9 height 15
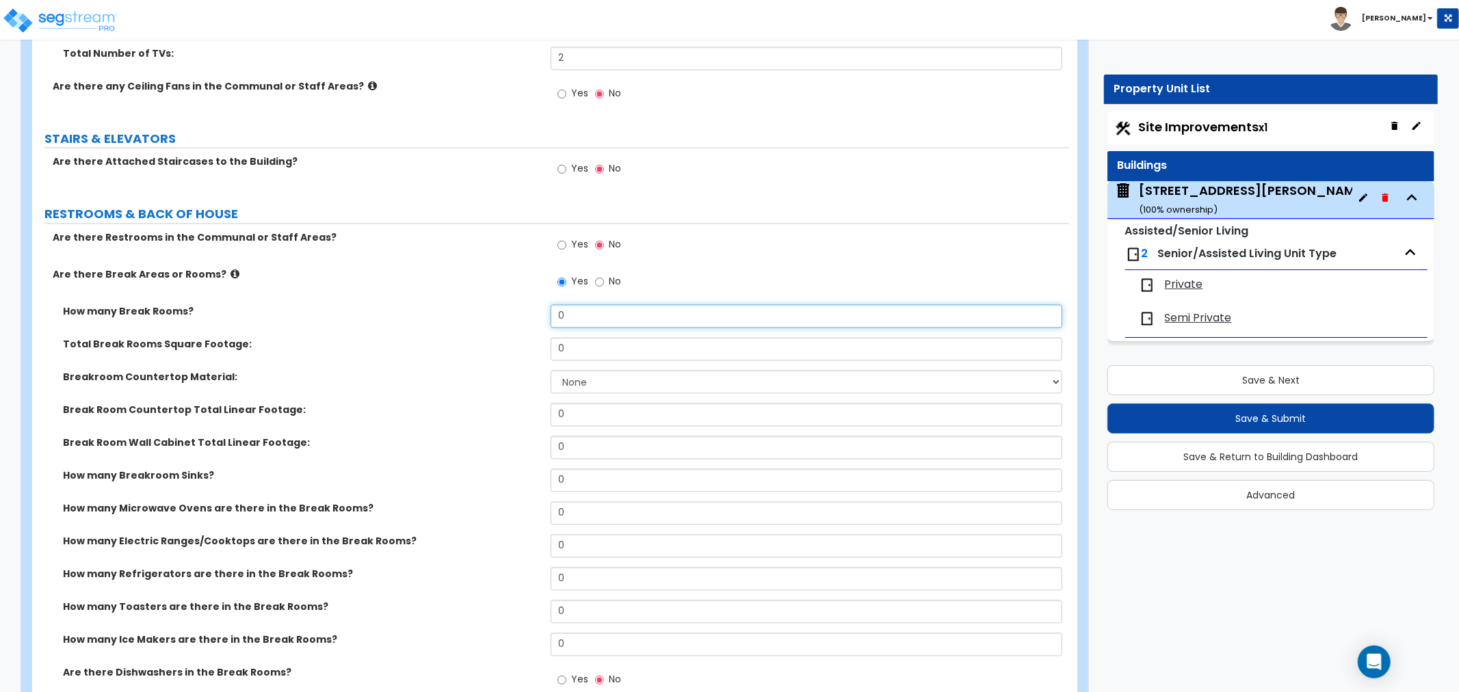
drag, startPoint x: 579, startPoint y: 302, endPoint x: 549, endPoint y: 300, distance: 30.2
click at [549, 304] on div "How many Break Rooms? 0" at bounding box center [550, 320] width 1037 height 33
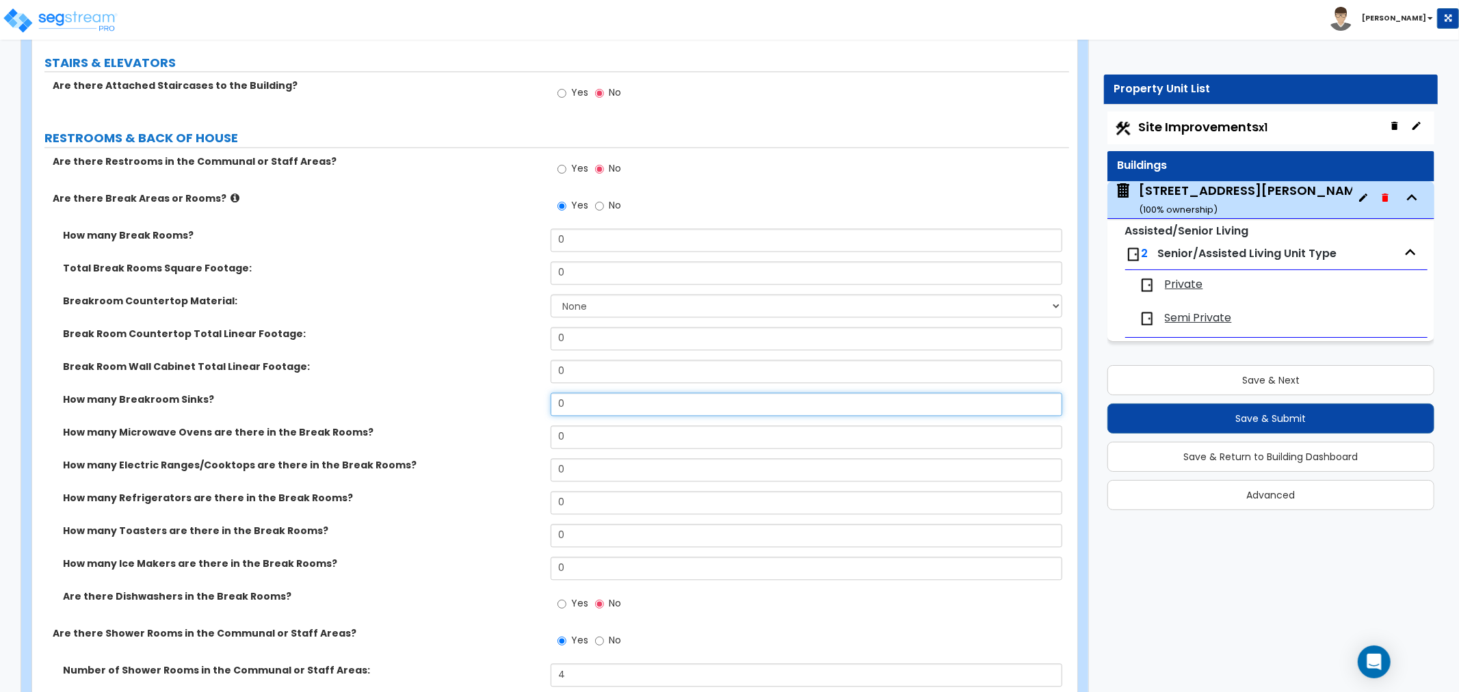
drag, startPoint x: 552, startPoint y: 392, endPoint x: 531, endPoint y: 397, distance: 21.6
click at [531, 397] on div "How many Breakroom Sinks? 0" at bounding box center [550, 408] width 1037 height 33
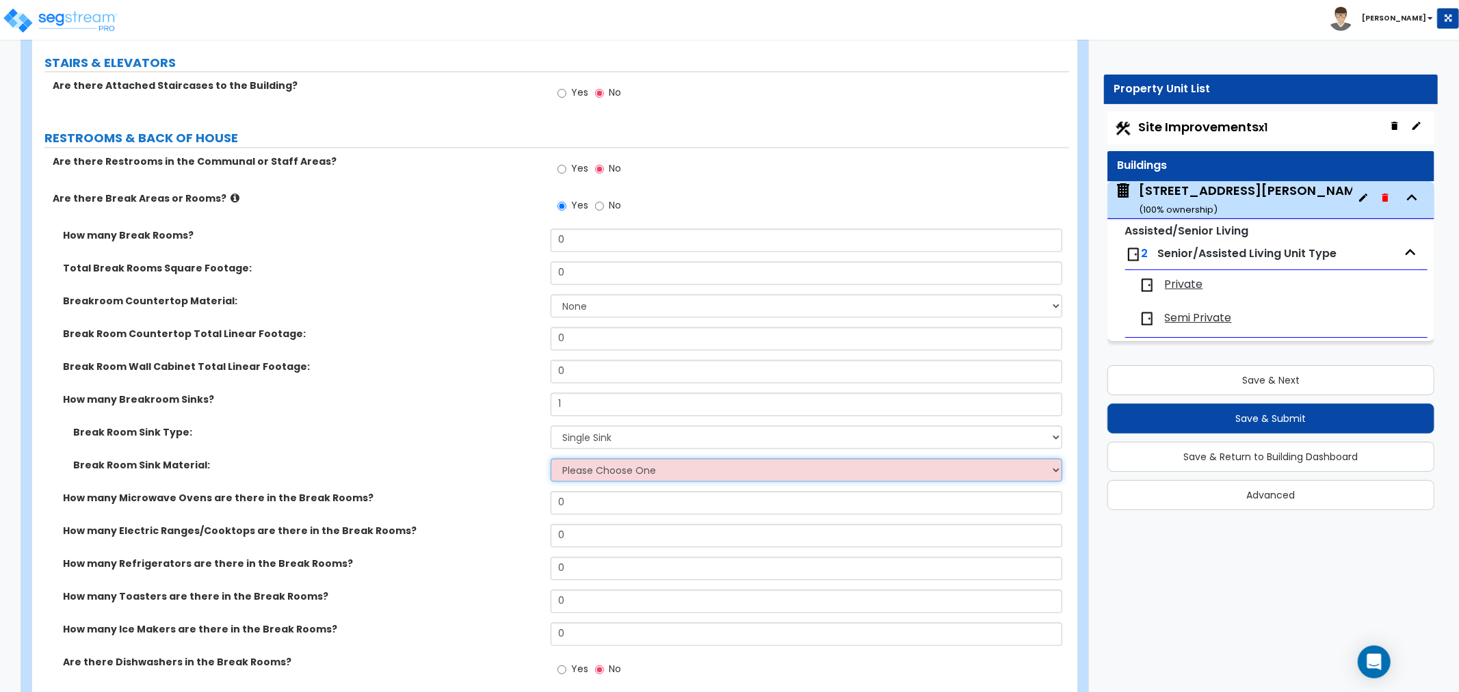
click at [578, 460] on select "Please Choose One Stainless Steel Porcelain Enamel Cast Iron" at bounding box center [805, 469] width 511 height 23
click at [550, 458] on select "Please Choose One Stainless Steel Porcelain Enamel Cast Iron" at bounding box center [805, 469] width 511 height 23
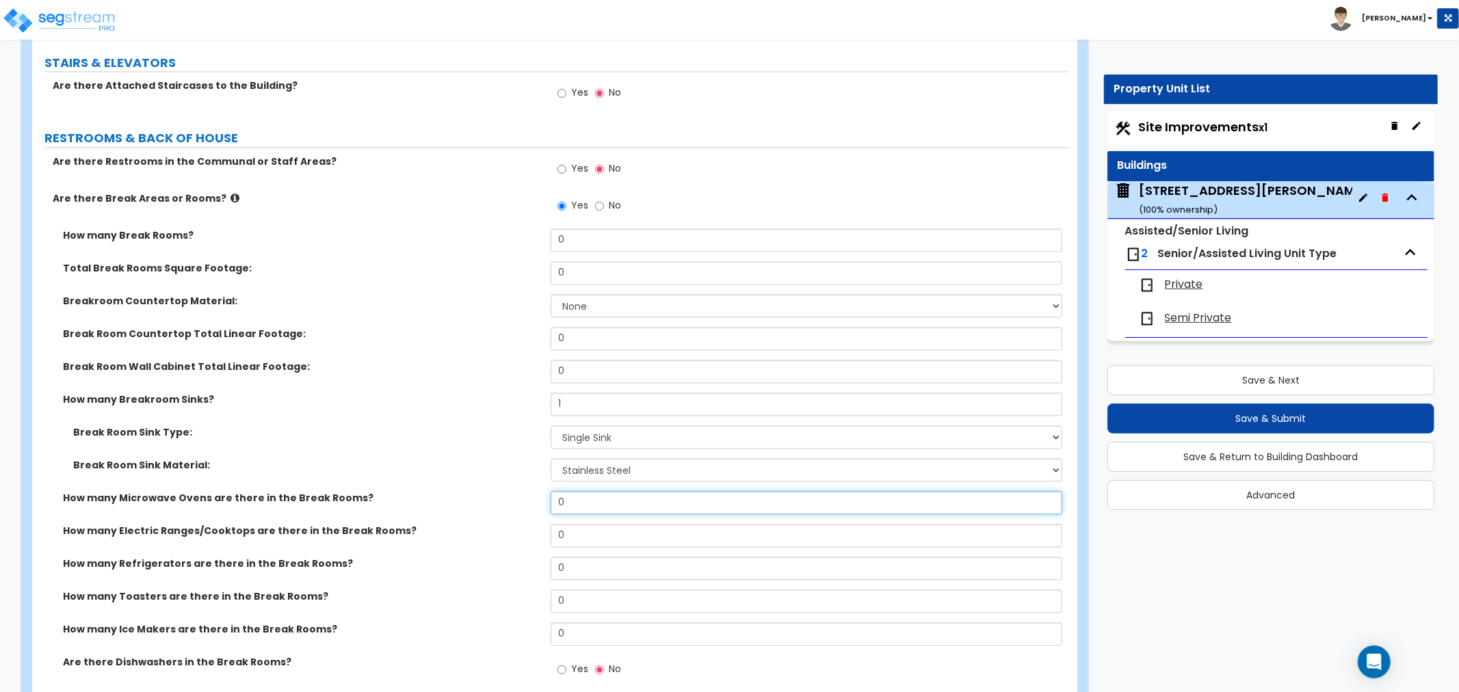
drag, startPoint x: 573, startPoint y: 485, endPoint x: 538, endPoint y: 483, distance: 35.0
click at [538, 491] on div "How many Microwave Ovens are there in the Break Rooms? 0" at bounding box center [550, 507] width 1037 height 33
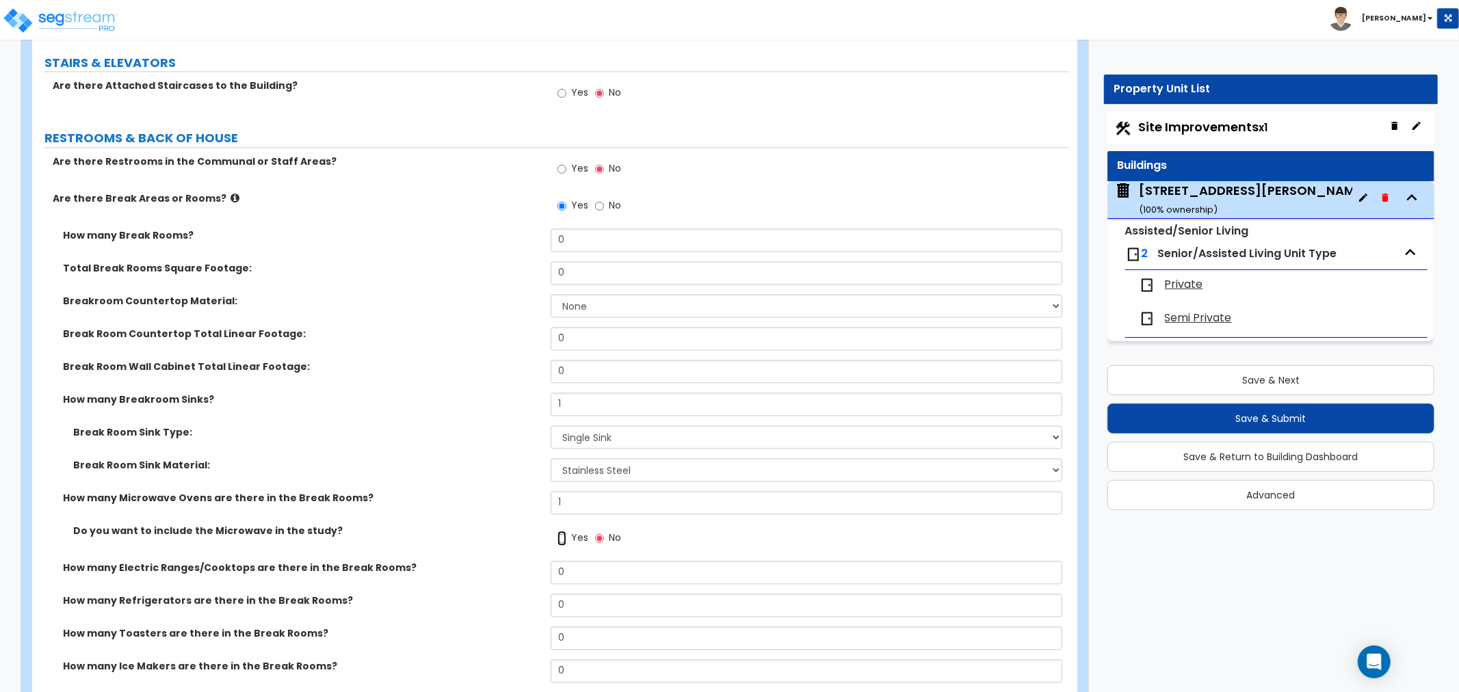
click at [563, 531] on input "Yes" at bounding box center [561, 538] width 9 height 15
drag, startPoint x: 582, startPoint y: 547, endPoint x: 531, endPoint y: 547, distance: 50.6
click at [531, 561] on div "How many Electric Ranges/Cooktops are there in the Break Rooms? 0" at bounding box center [550, 577] width 1037 height 33
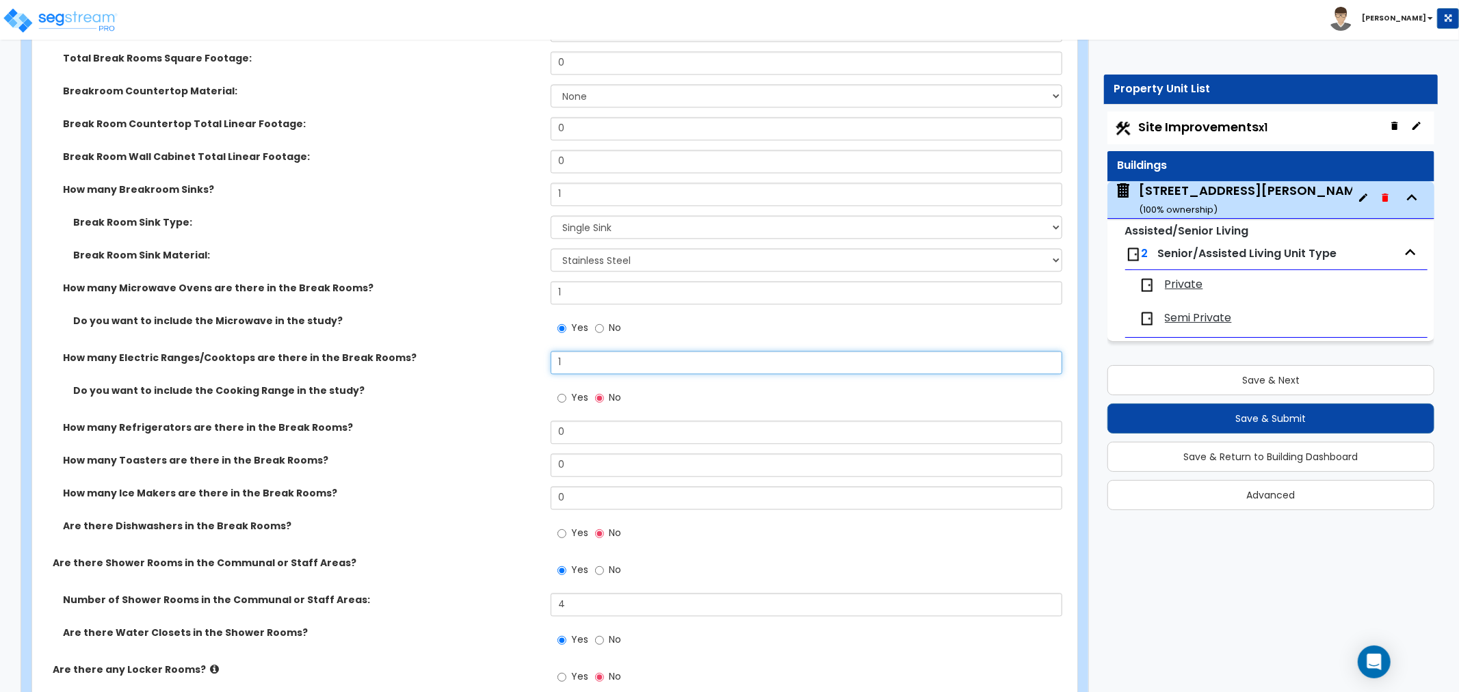
scroll to position [6914, 0]
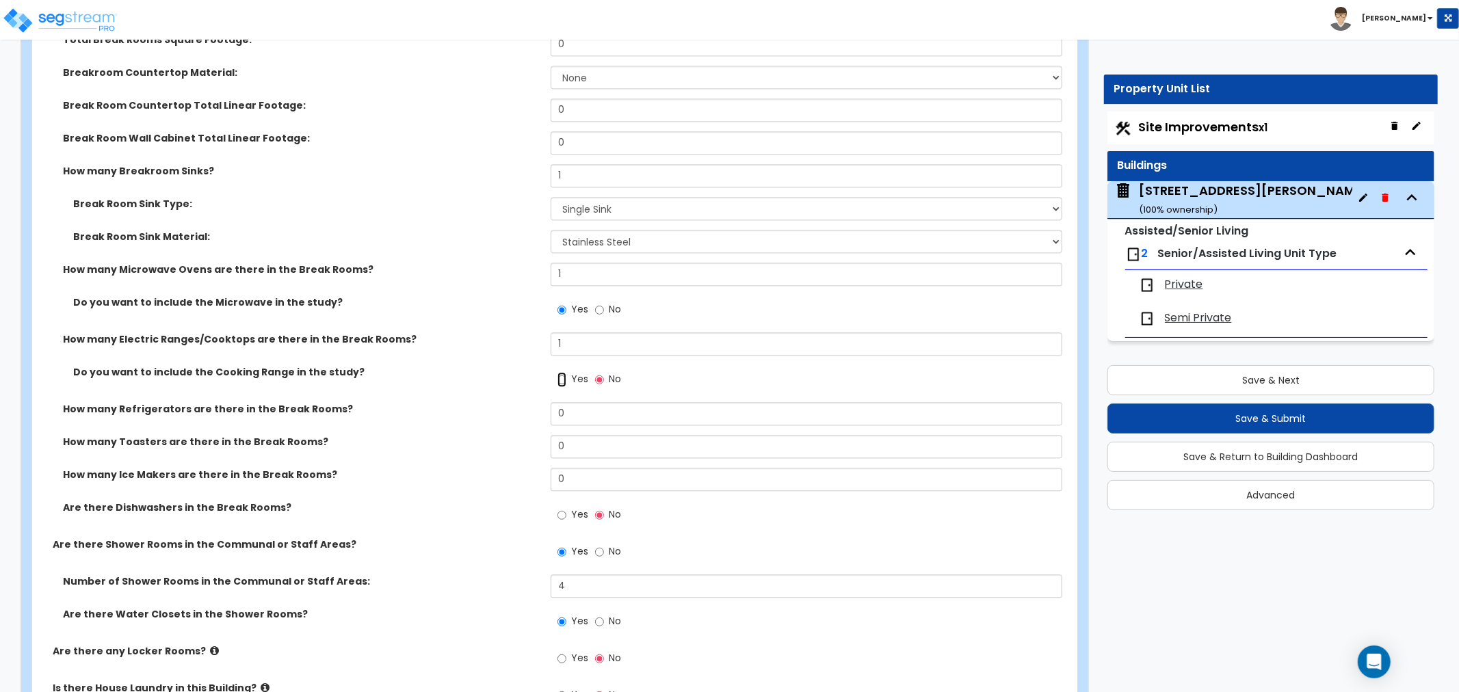
click at [561, 372] on input "Yes" at bounding box center [561, 379] width 9 height 15
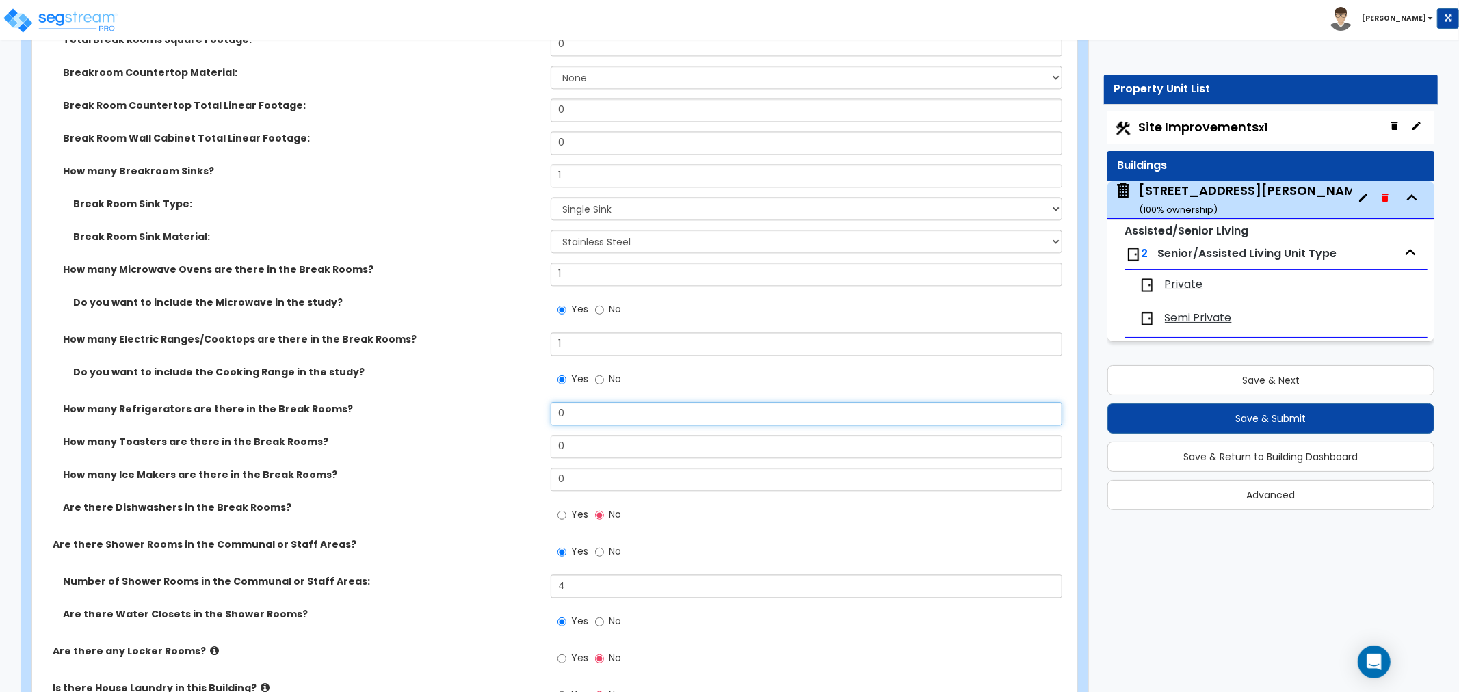
drag, startPoint x: 571, startPoint y: 397, endPoint x: 515, endPoint y: 402, distance: 56.3
click at [515, 402] on div "How many Refrigerators are there in the Break Rooms? 0" at bounding box center [550, 418] width 1037 height 33
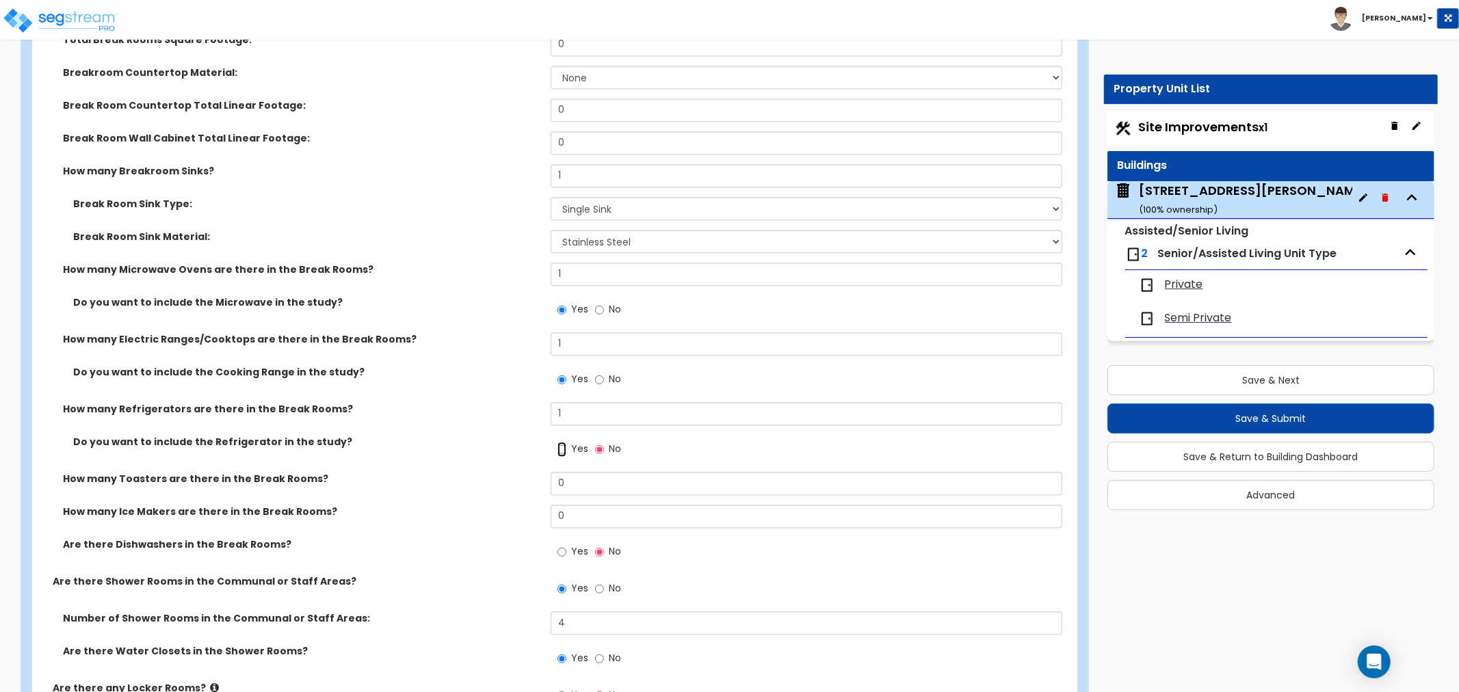
click at [561, 442] on input "Yes" at bounding box center [561, 449] width 9 height 15
drag, startPoint x: 570, startPoint y: 499, endPoint x: 537, endPoint y: 502, distance: 32.9
click at [537, 505] on div "How many Ice Makers are there in the Break Rooms? 0" at bounding box center [550, 521] width 1037 height 33
click at [488, 544] on div "Are there Dishwashers in the Break Rooms? Yes No" at bounding box center [550, 555] width 1037 height 37
click at [563, 544] on input "Yes" at bounding box center [561, 551] width 9 height 15
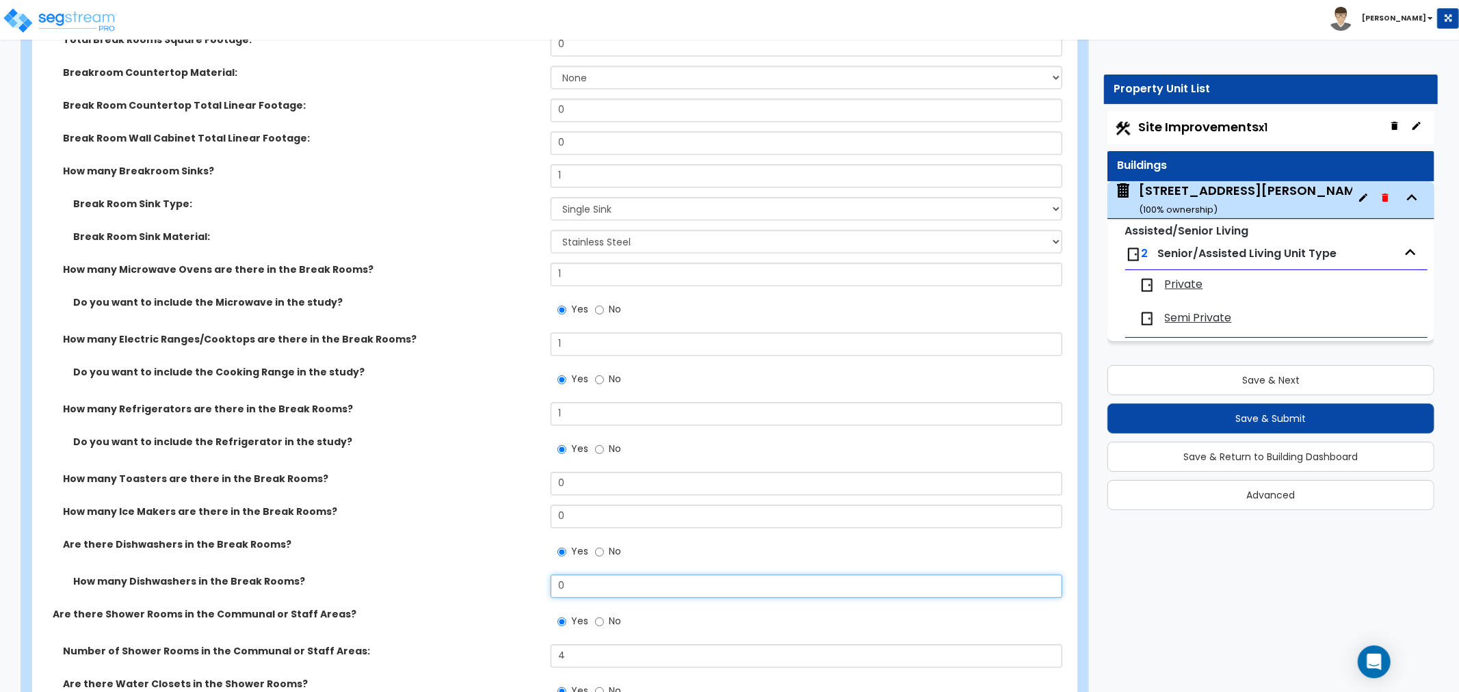
drag, startPoint x: 578, startPoint y: 570, endPoint x: 504, endPoint y: 563, distance: 74.9
click at [503, 574] on div "How many Dishwashers in the Break Rooms? 0" at bounding box center [550, 590] width 1037 height 33
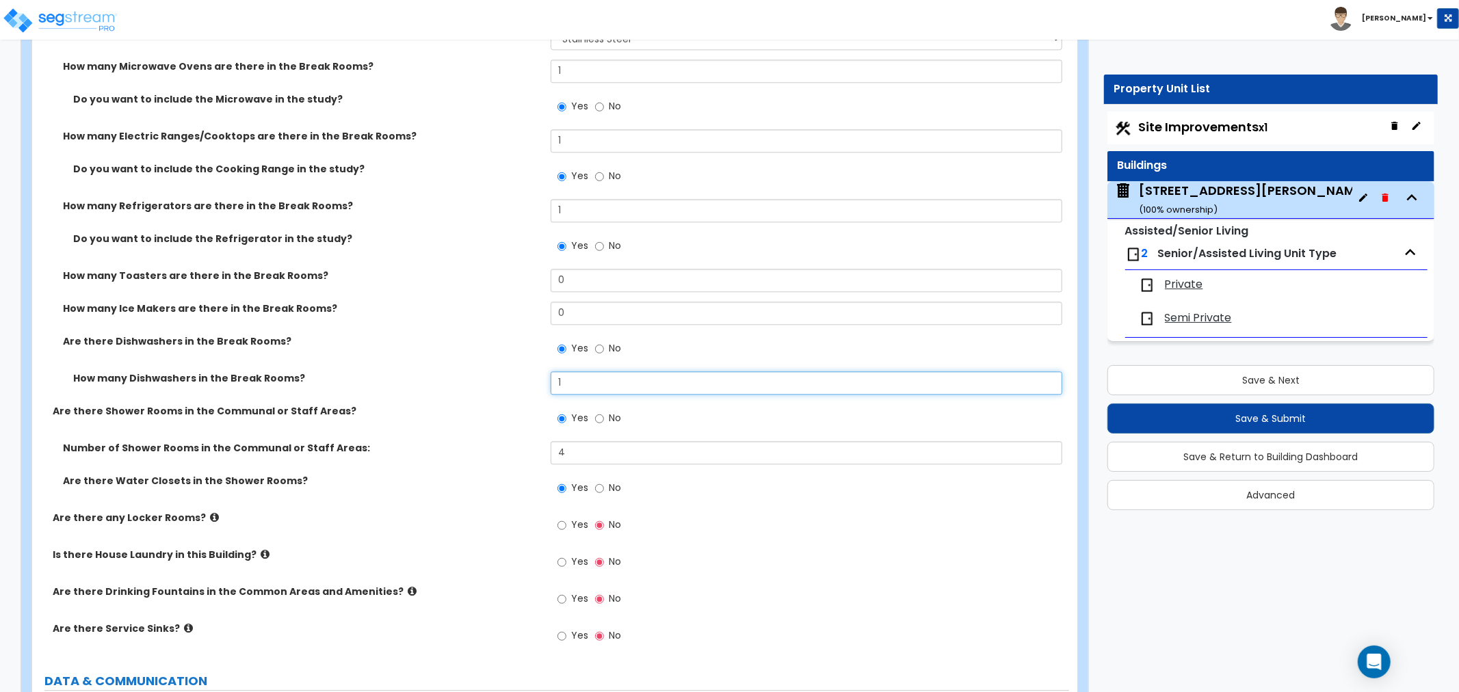
scroll to position [7142, 0]
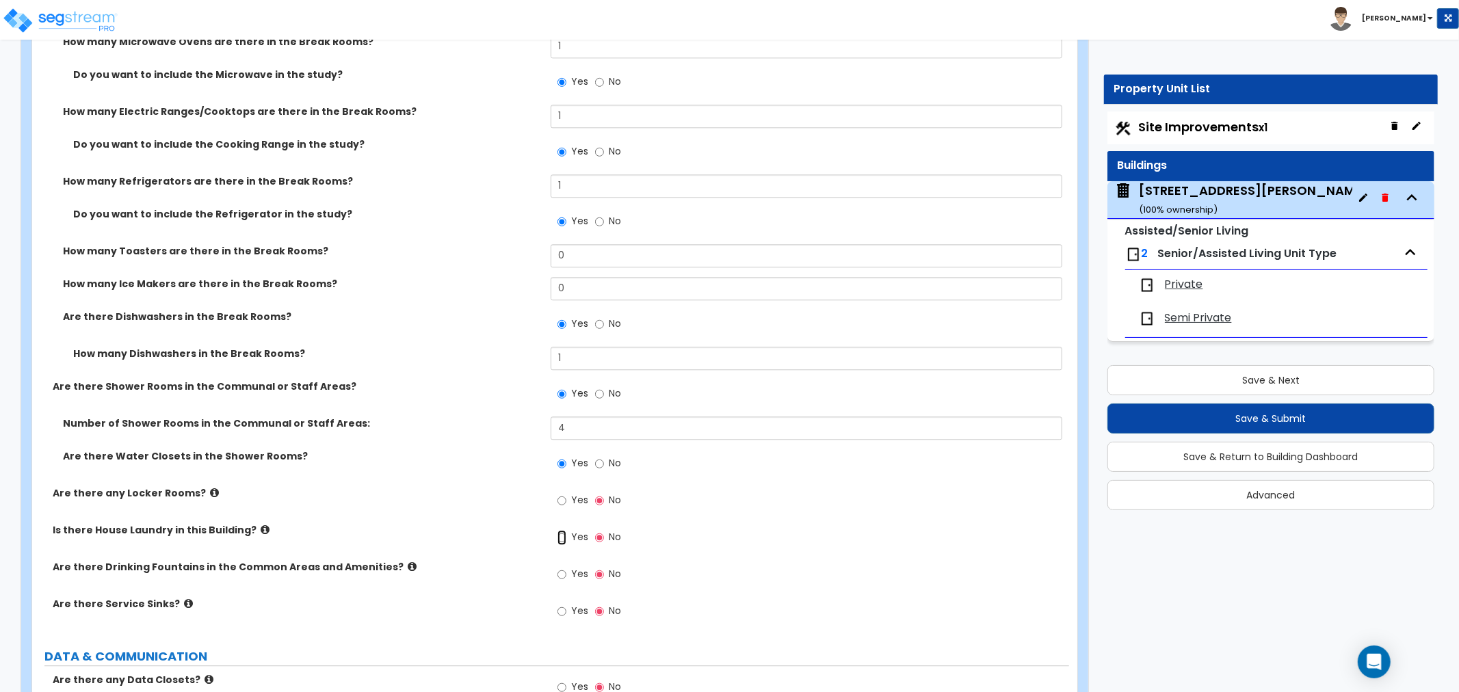
click at [561, 530] on input "Yes" at bounding box center [561, 537] width 9 height 15
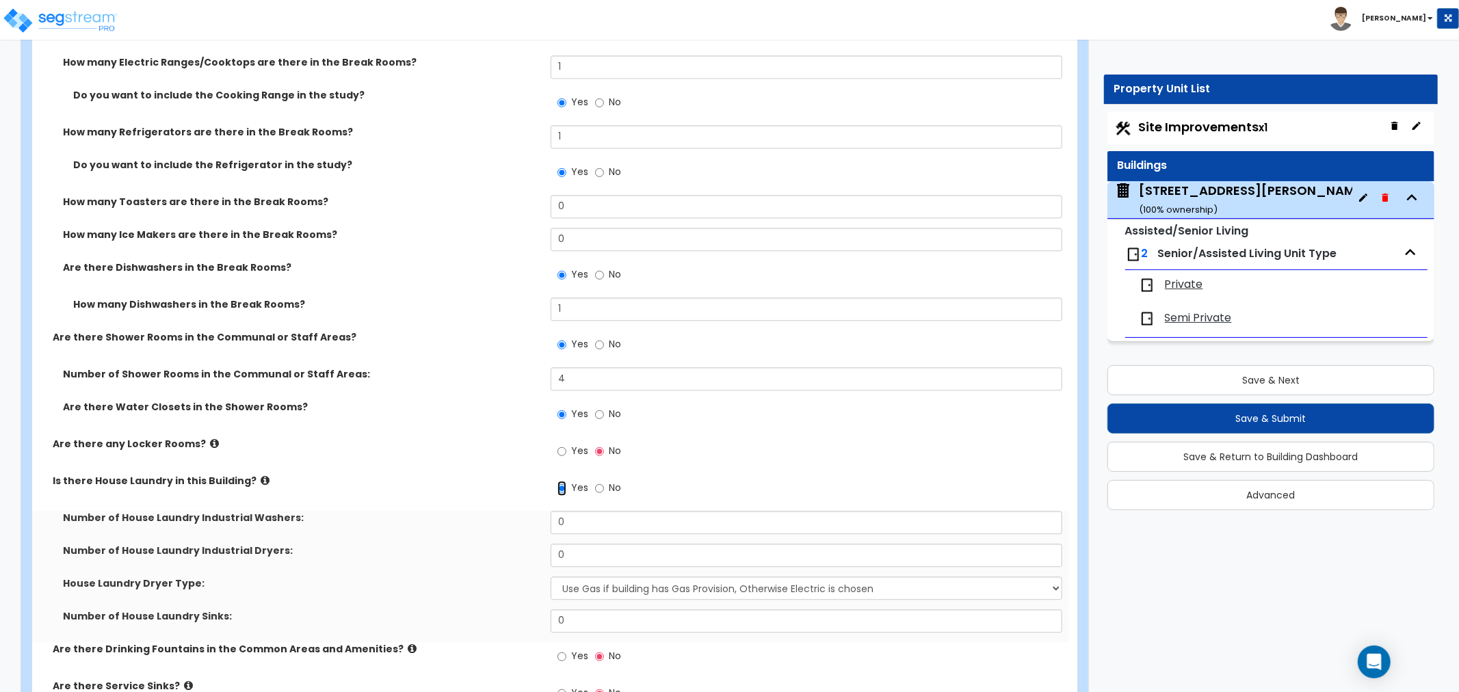
scroll to position [7217, 0]
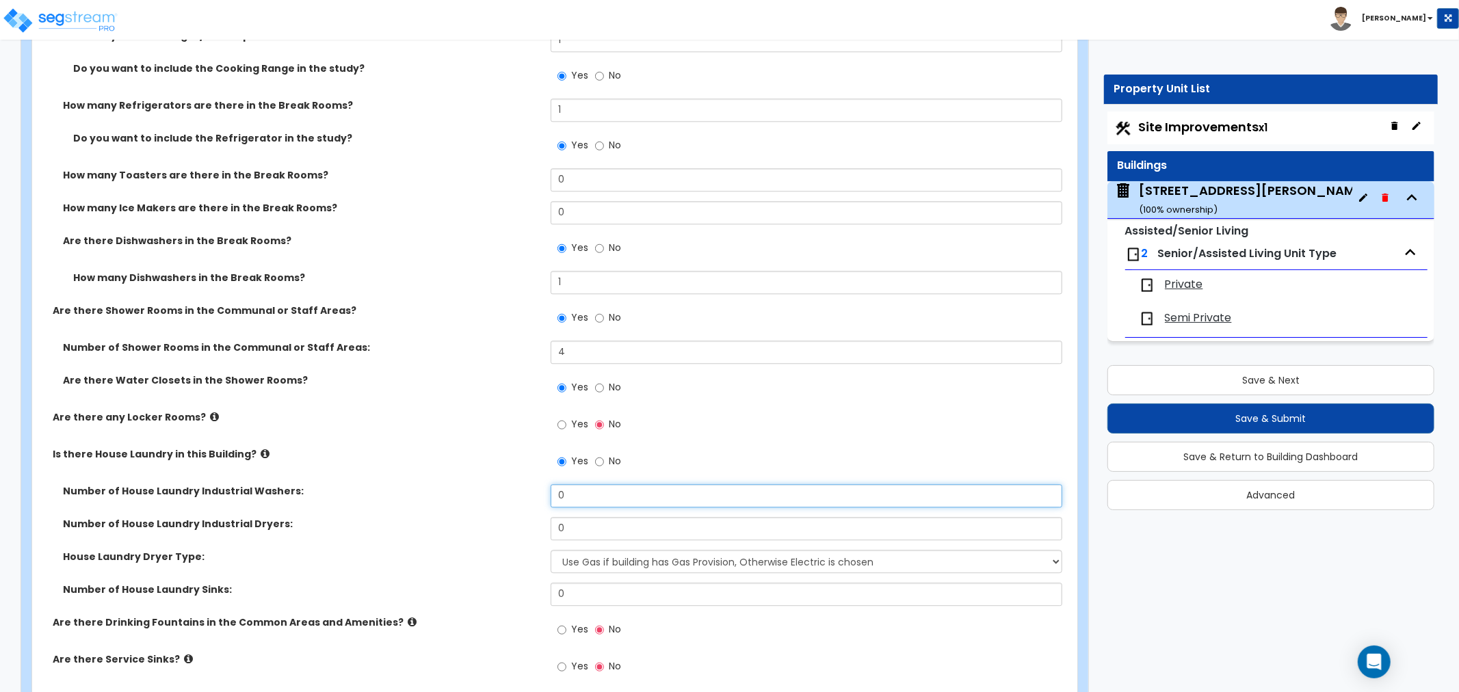
drag, startPoint x: 596, startPoint y: 475, endPoint x: 458, endPoint y: 467, distance: 138.4
click at [458, 484] on div "Number of House Laundry Industrial Washers: 0" at bounding box center [550, 500] width 1037 height 33
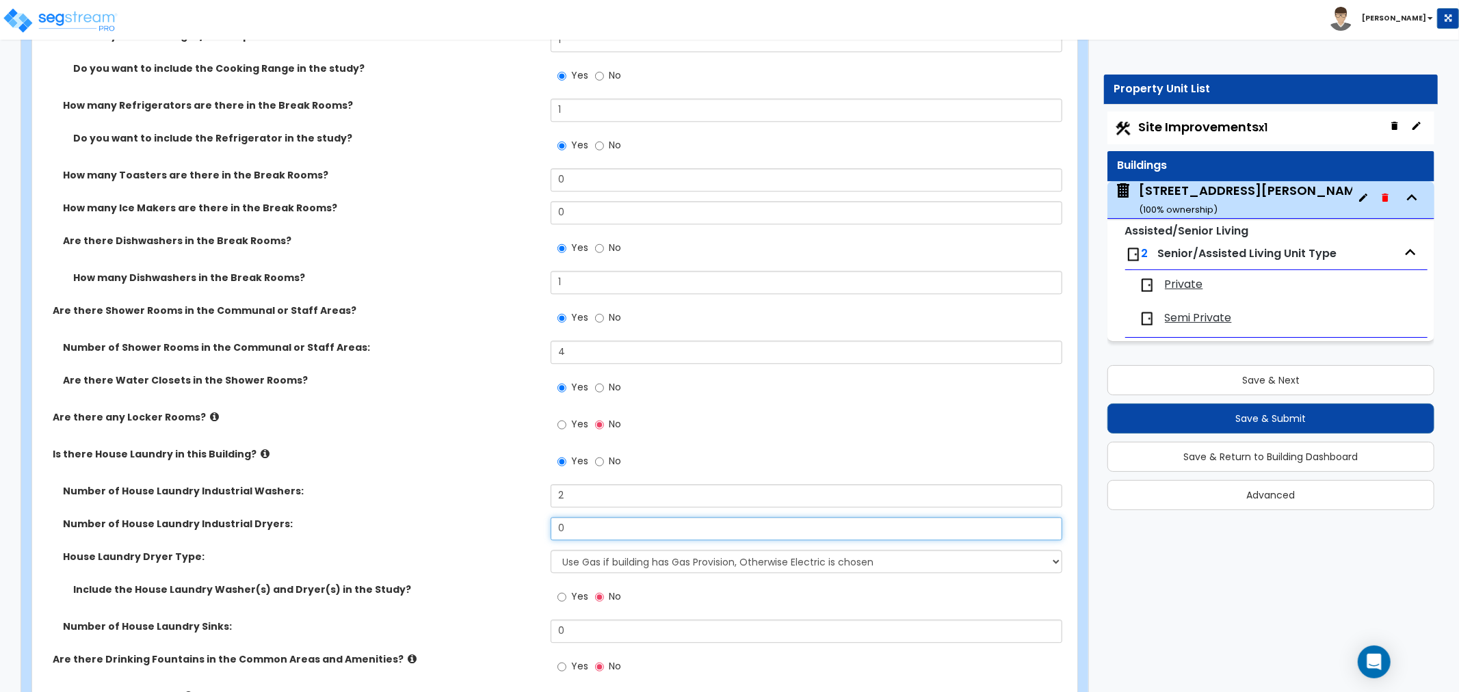
drag, startPoint x: 568, startPoint y: 516, endPoint x: 544, endPoint y: 511, distance: 24.5
click at [544, 517] on div "Number of House Laundry Industrial Dryers: 0" at bounding box center [550, 533] width 1037 height 33
click at [571, 550] on select "Use Gas if building has Gas Provision, Otherwise Electric is chosen Gas Electric" at bounding box center [805, 561] width 511 height 23
click at [550, 550] on select "Use Gas if building has Gas Provision, Otherwise Electric is chosen Gas Electric" at bounding box center [805, 561] width 511 height 23
click at [559, 589] on input "Yes" at bounding box center [561, 596] width 9 height 15
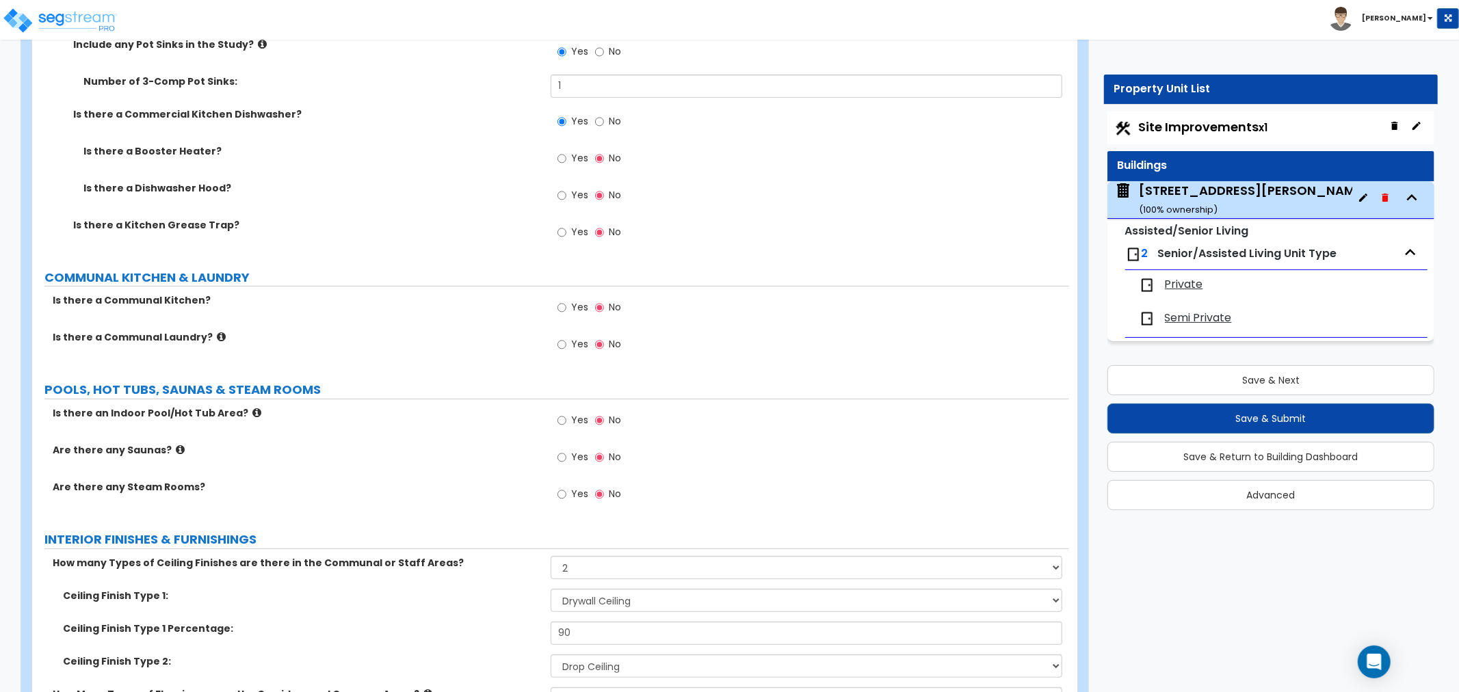
scroll to position [4634, 0]
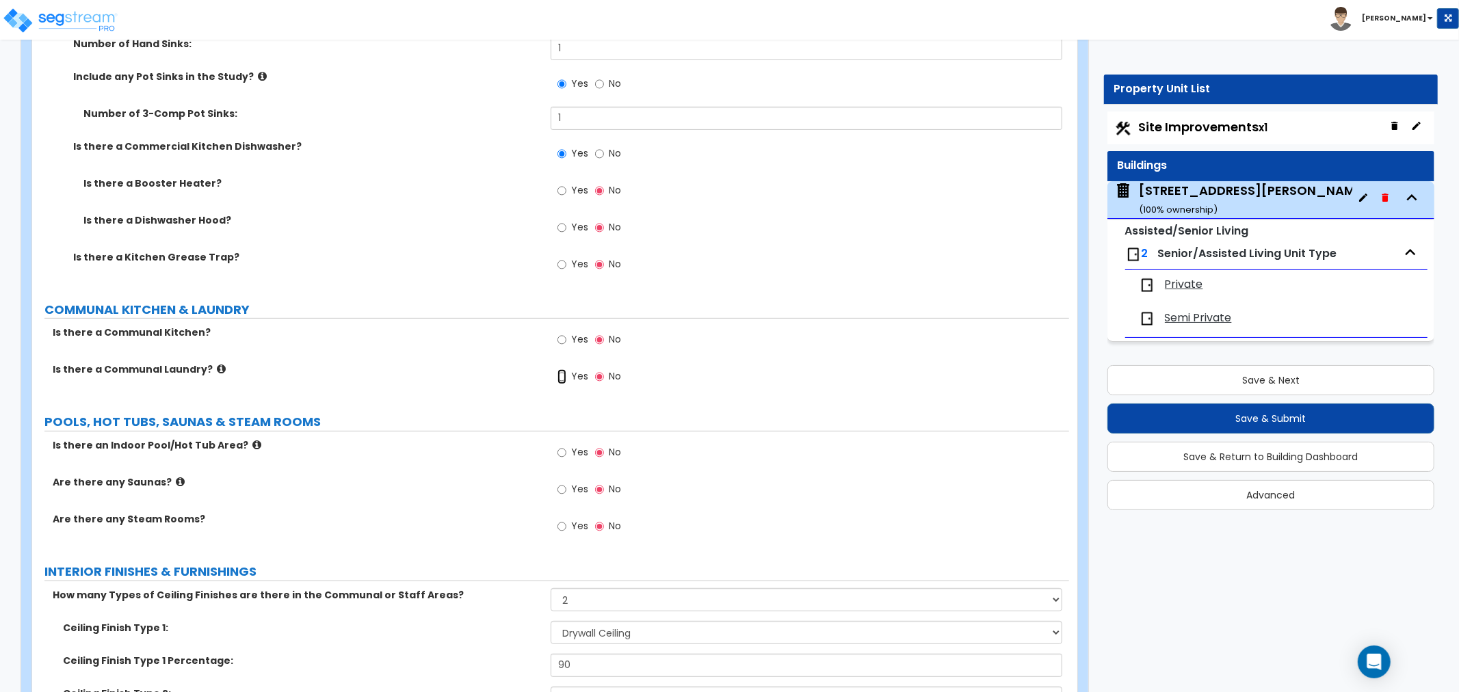
click at [563, 369] on input "Yes" at bounding box center [561, 376] width 9 height 15
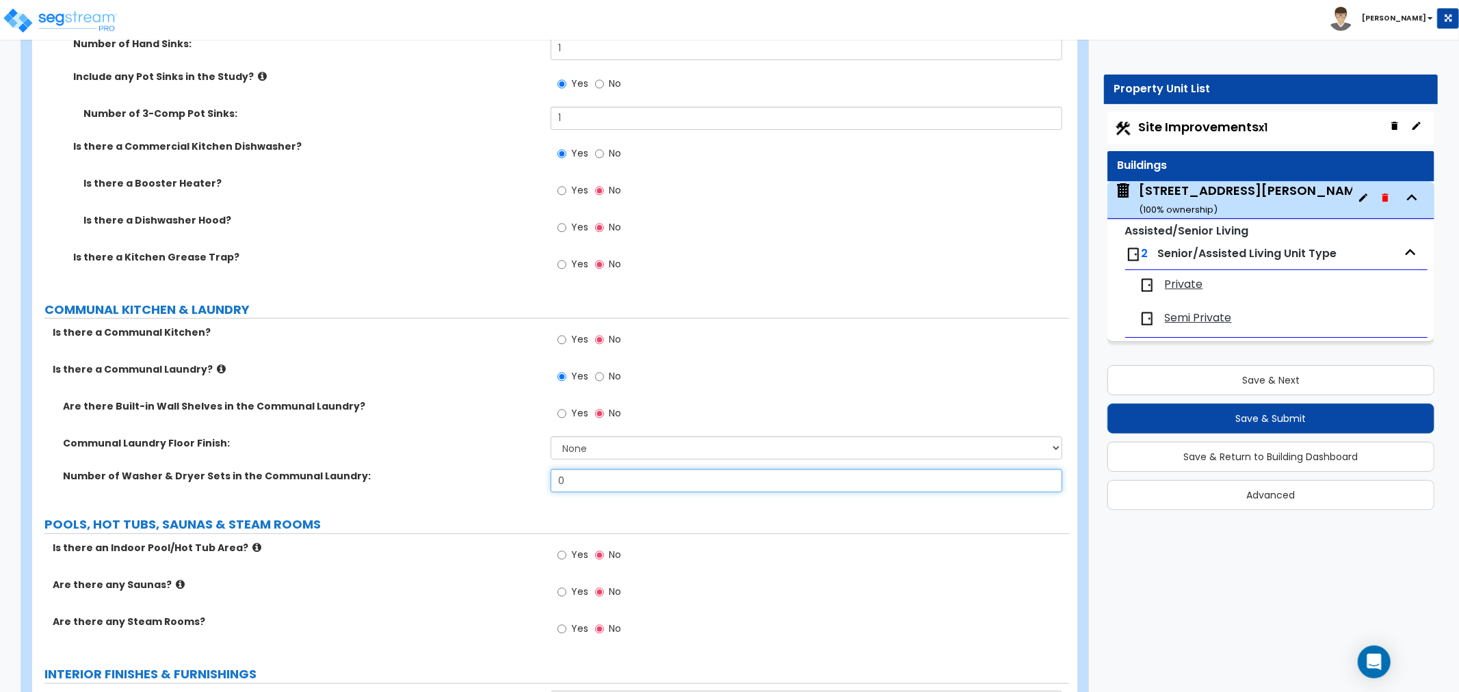
drag, startPoint x: 551, startPoint y: 464, endPoint x: 513, endPoint y: 464, distance: 38.3
click at [513, 469] on div "Number of Washer & Dryer Sets in the Communal Laundry: 0" at bounding box center [550, 485] width 1037 height 33
click at [578, 436] on select "None Tile Flooring Hardwood Flooring Resilient Laminate Flooring VCT Flooring S…" at bounding box center [805, 447] width 511 height 23
click at [550, 436] on select "None Tile Flooring Hardwood Flooring Resilient Laminate Flooring VCT Flooring S…" at bounding box center [805, 447] width 511 height 23
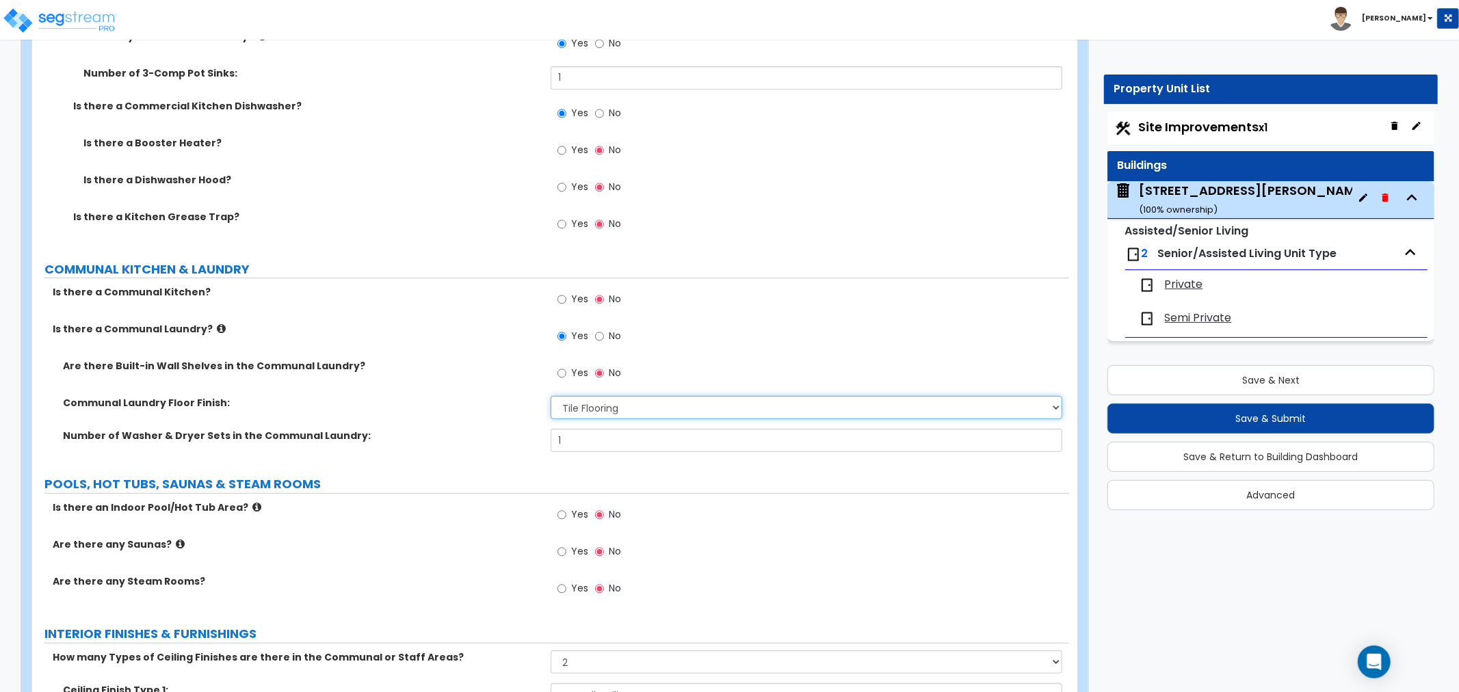
scroll to position [4710, 0]
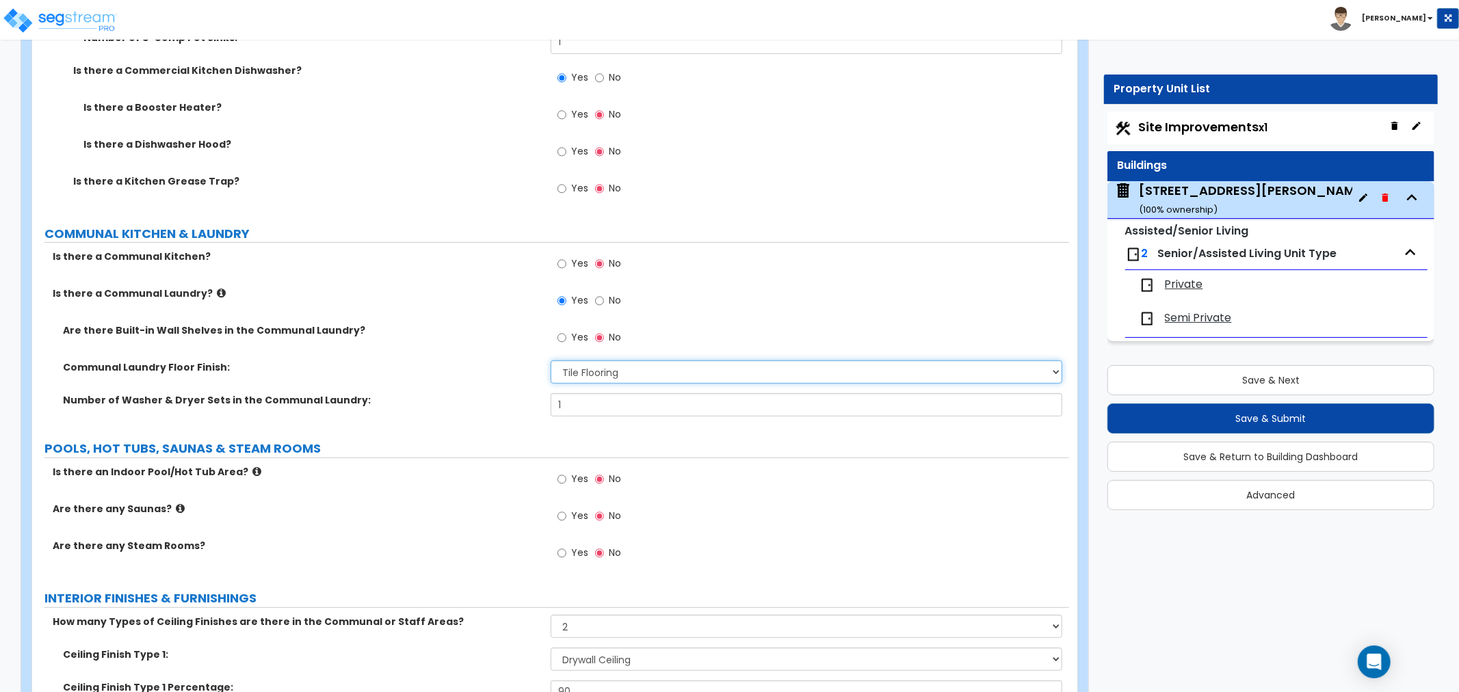
click at [606, 360] on select "None Tile Flooring Hardwood Flooring Resilient Laminate Flooring VCT Flooring S…" at bounding box center [805, 371] width 511 height 23
click at [550, 360] on select "None Tile Flooring Hardwood Flooring Resilient Laminate Flooring VCT Flooring S…" at bounding box center [805, 371] width 511 height 23
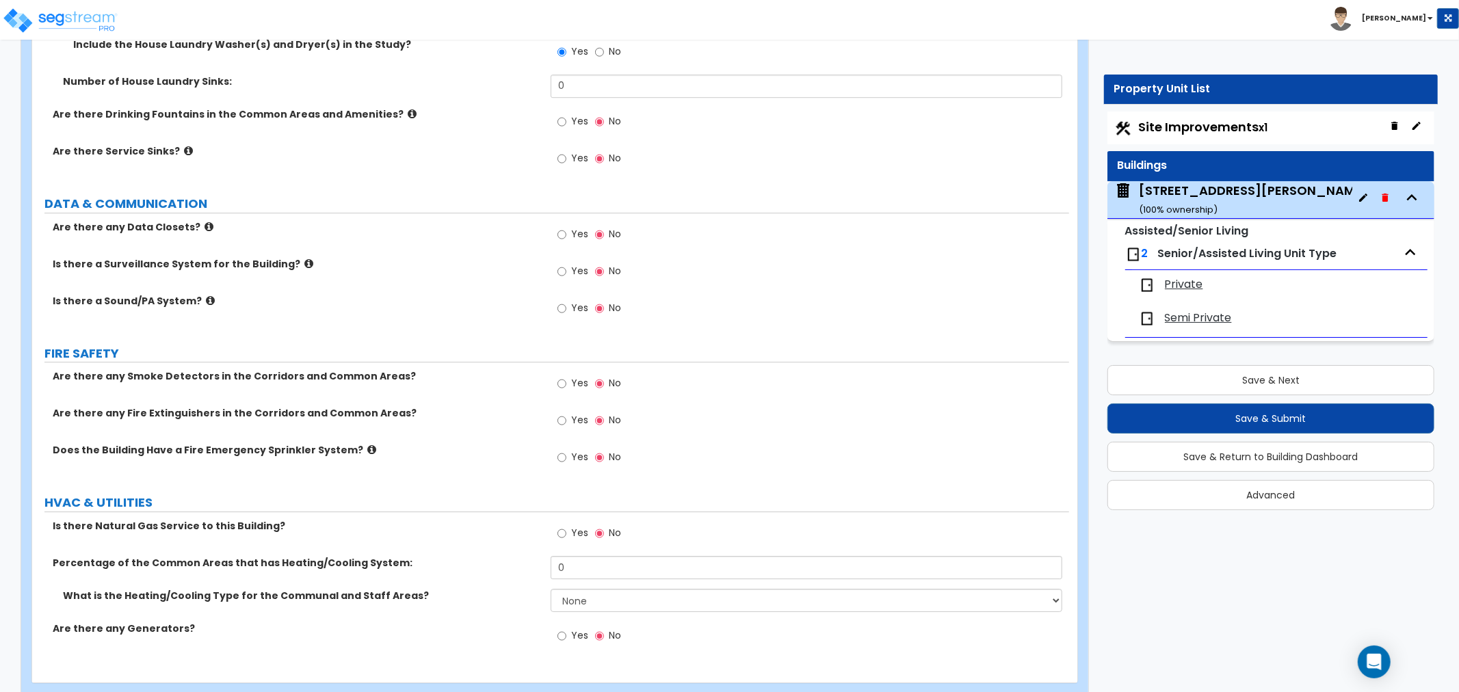
scroll to position [7877, 0]
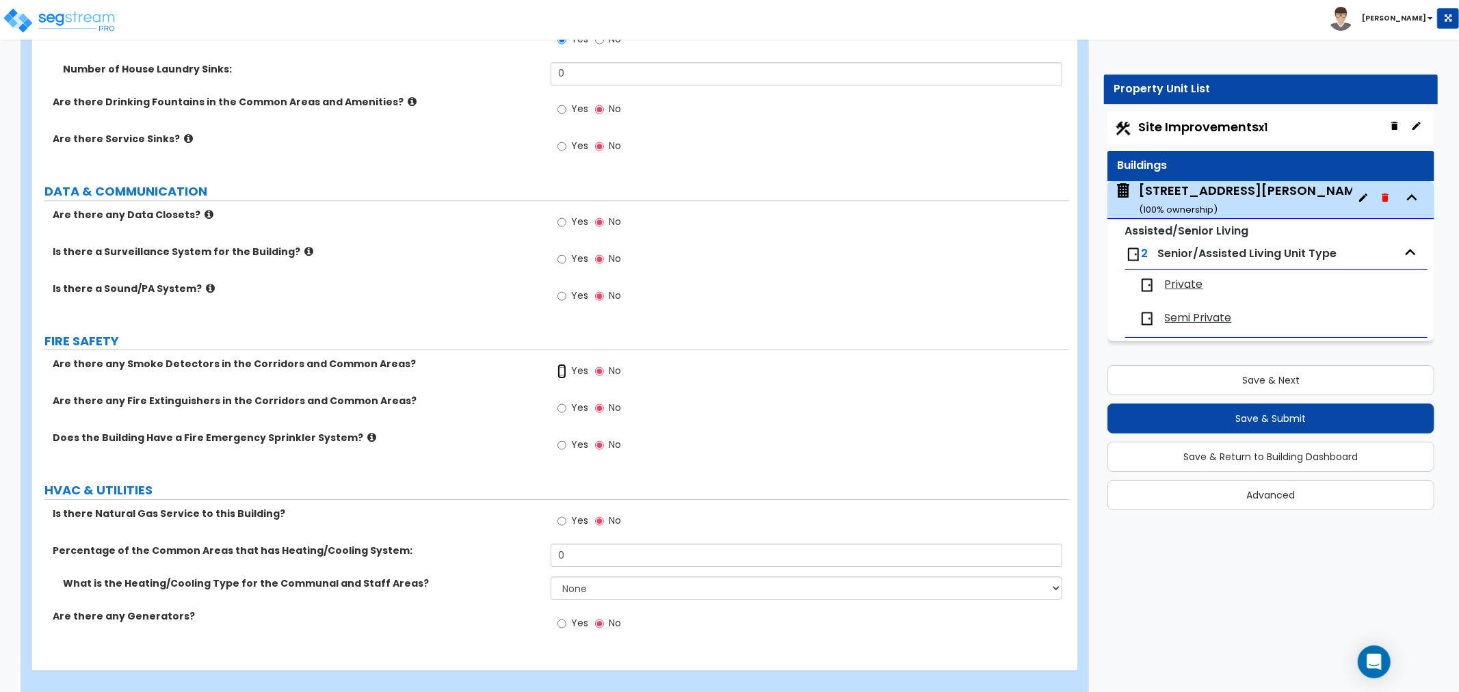
click at [563, 364] on input "Yes" at bounding box center [561, 371] width 9 height 15
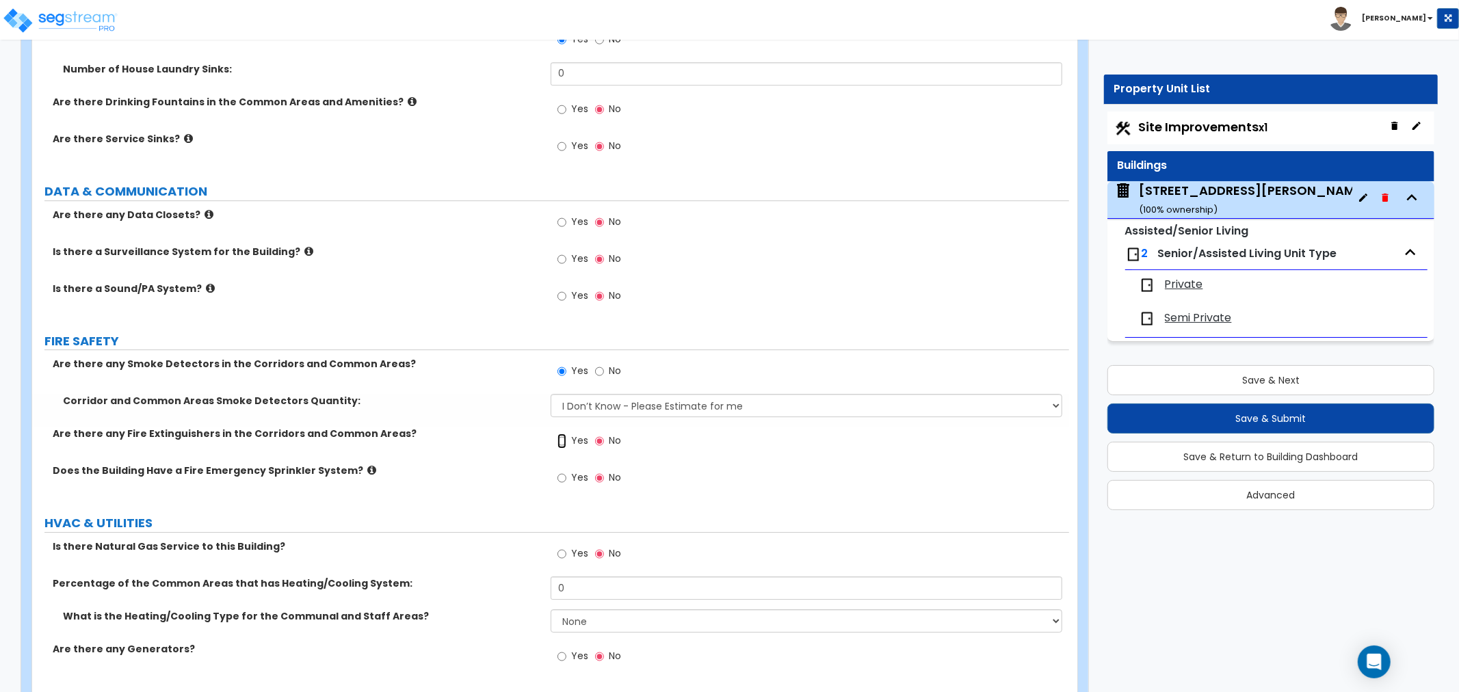
click at [563, 434] on input "Yes" at bounding box center [561, 441] width 9 height 15
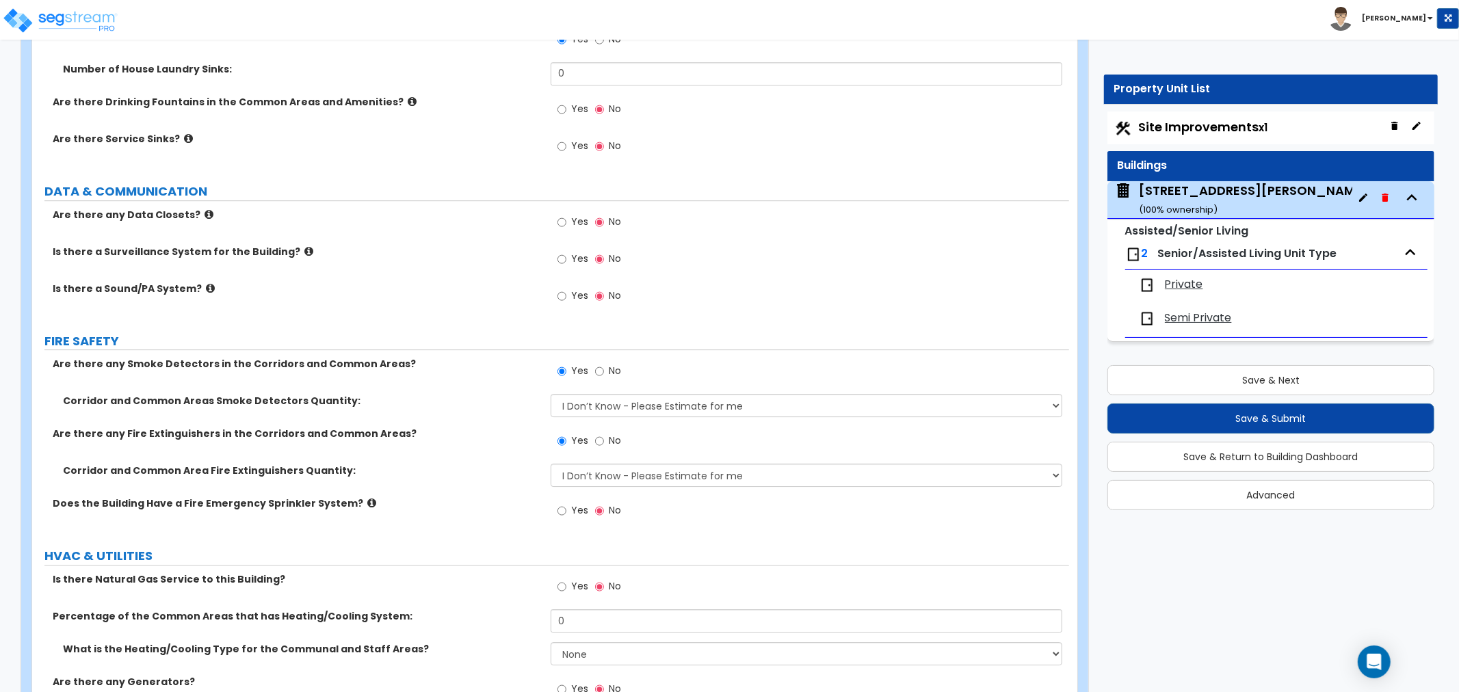
click at [566, 501] on label "Yes" at bounding box center [572, 512] width 31 height 23
click at [566, 503] on input "Yes" at bounding box center [561, 510] width 9 height 15
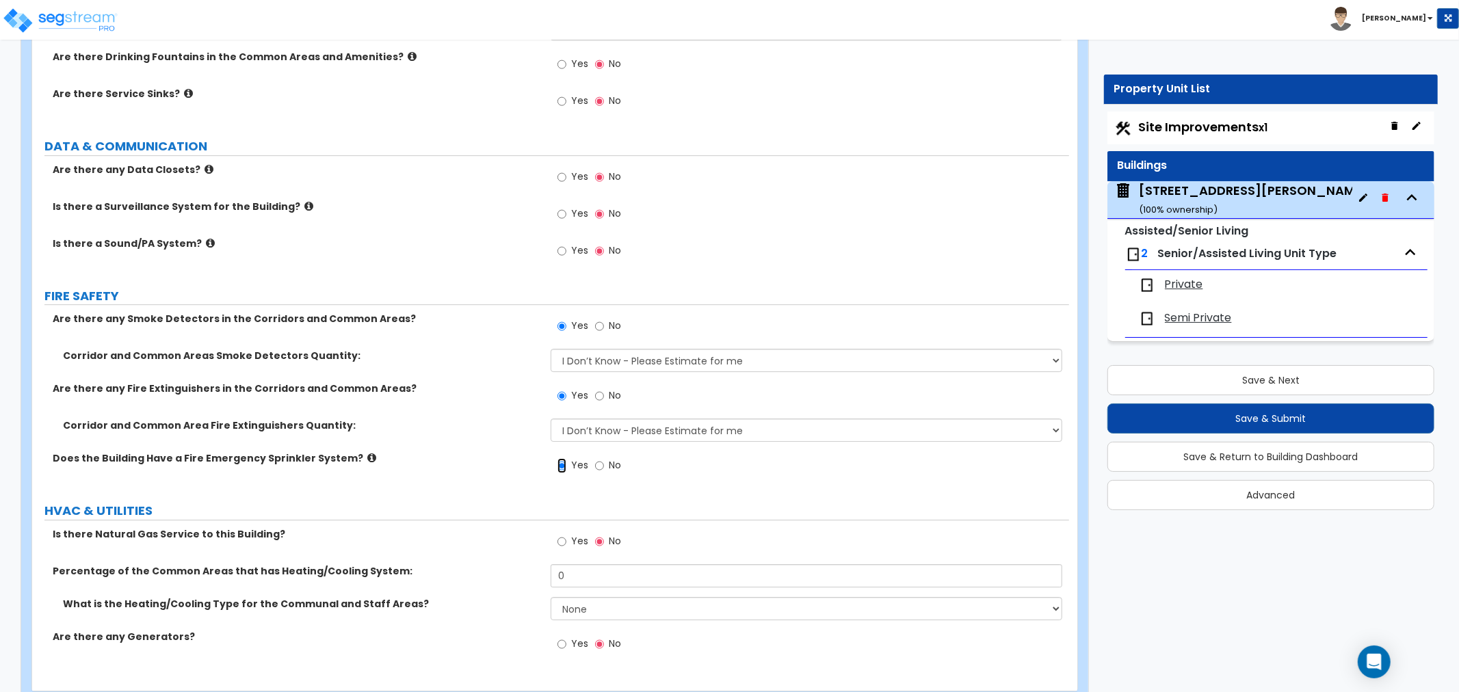
scroll to position [7942, 0]
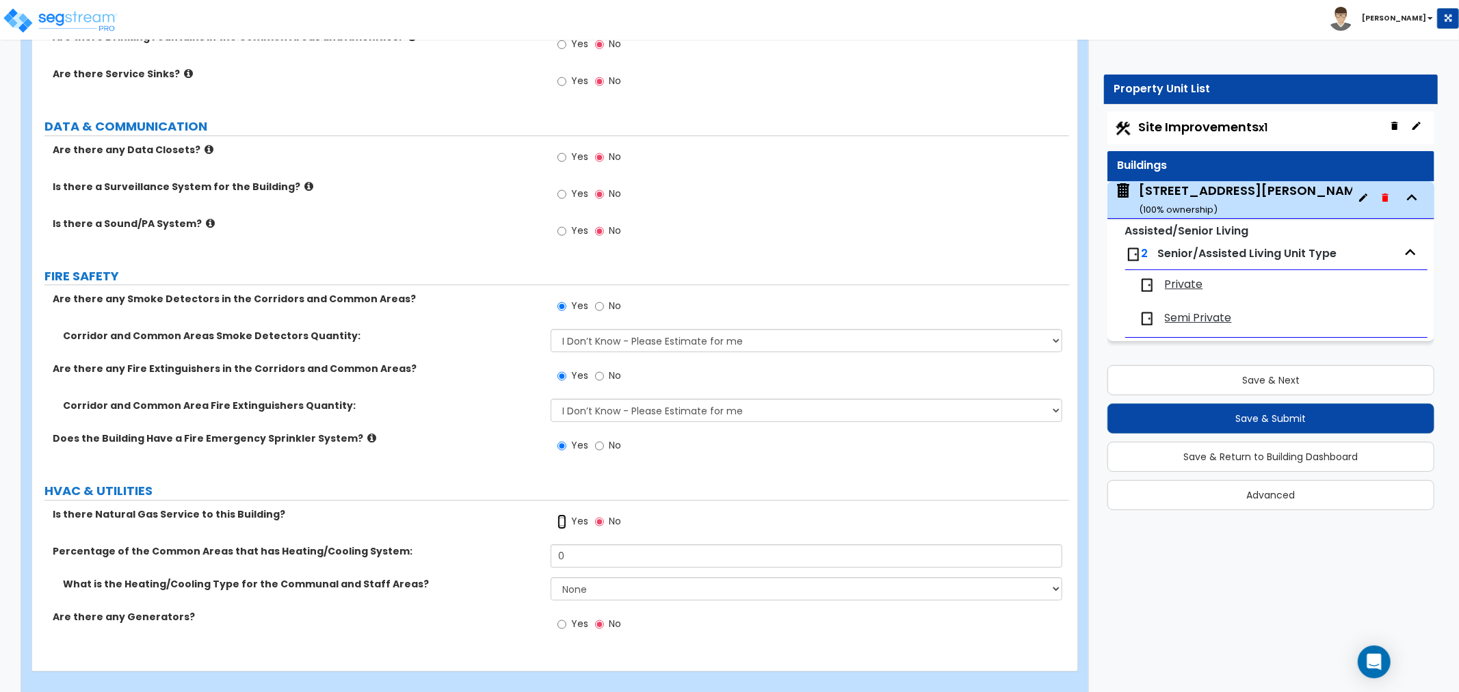
click at [564, 514] on input "Yes" at bounding box center [561, 521] width 9 height 15
drag, startPoint x: 582, startPoint y: 537, endPoint x: 488, endPoint y: 538, distance: 94.4
click at [488, 544] on div "Percentage of the Common Areas that has Heating/Cooling System: 0" at bounding box center [550, 560] width 1037 height 33
click at [591, 577] on select "None Heat Only Centralized Heating & Cooling Thru Wall Air Conditioners Mini Sp…" at bounding box center [805, 588] width 511 height 23
click at [550, 577] on select "None Heat Only Centralized Heating & Cooling Thru Wall Air Conditioners Mini Sp…" at bounding box center [805, 588] width 511 height 23
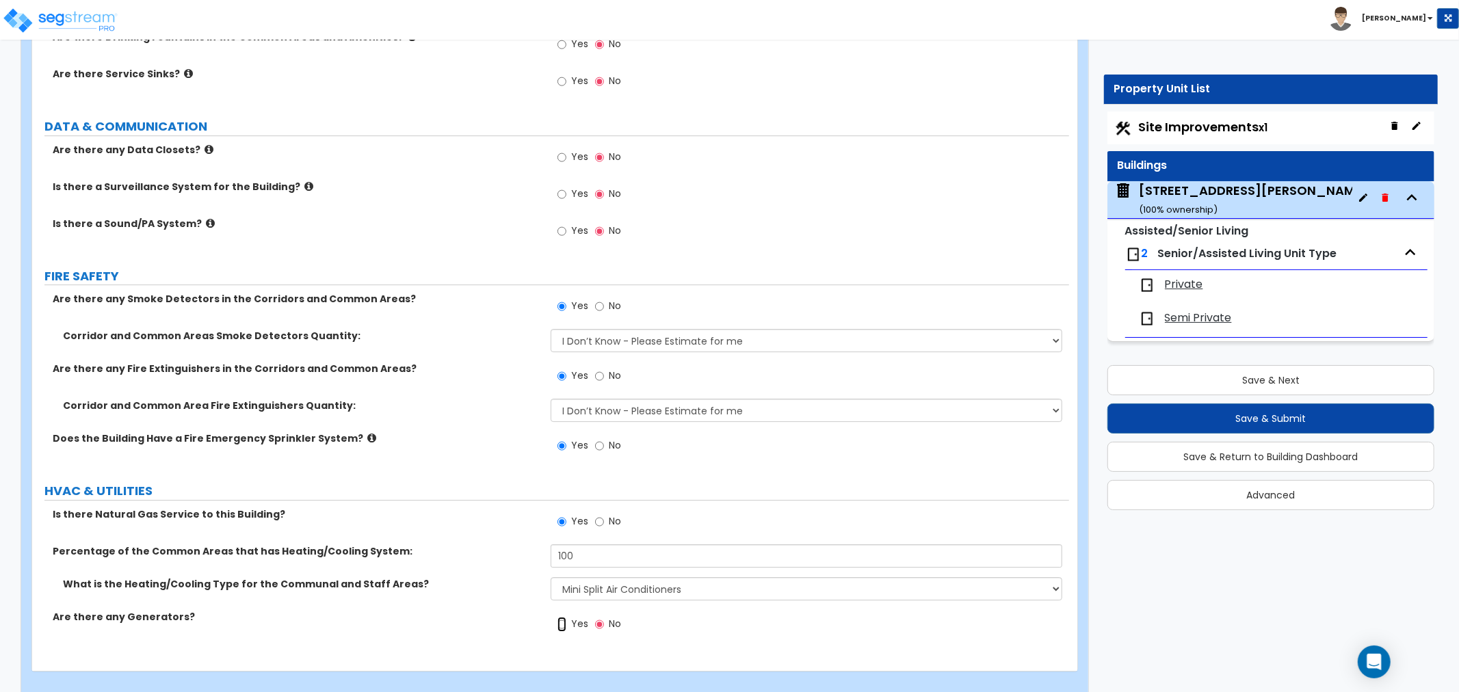
click at [558, 617] on input "Yes" at bounding box center [561, 624] width 9 height 15
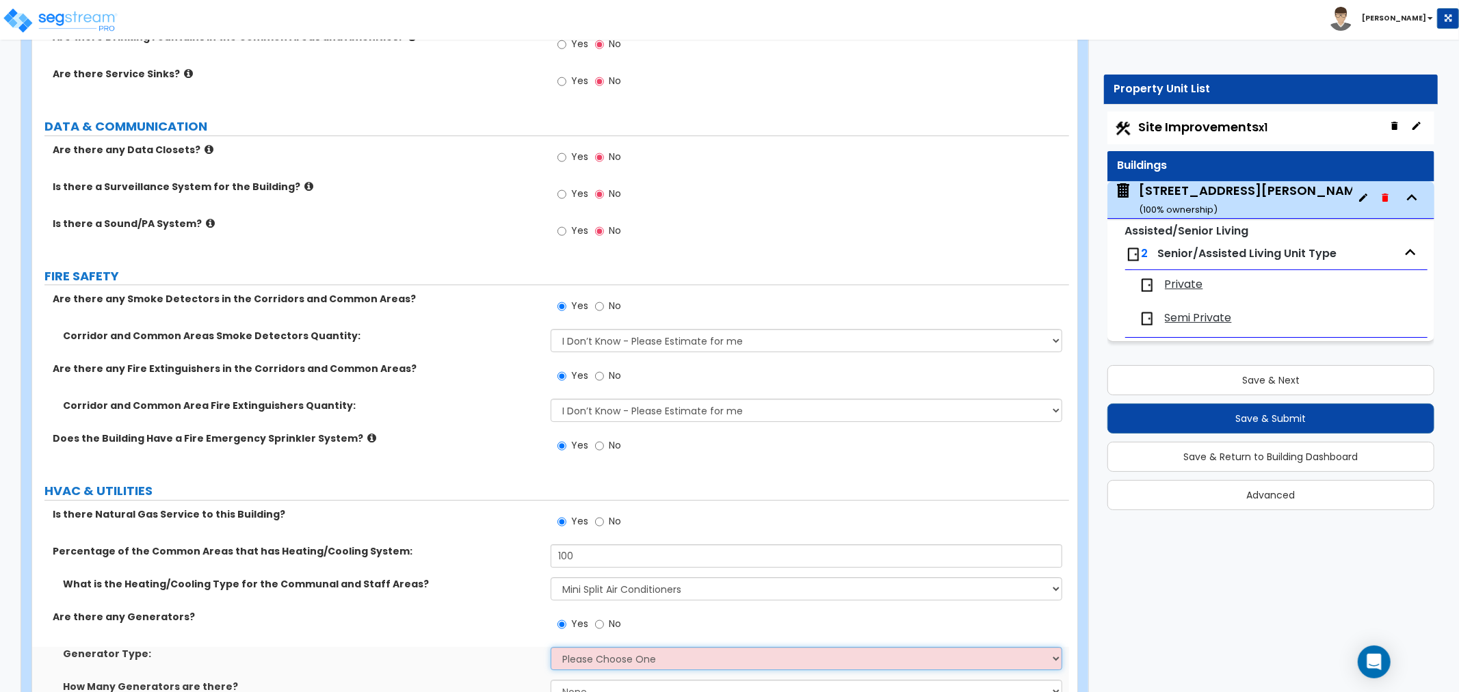
click at [598, 647] on select "Please Choose One Gas Diesel" at bounding box center [805, 658] width 511 height 23
click at [550, 647] on select "Please Choose One Gas Diesel" at bounding box center [805, 658] width 511 height 23
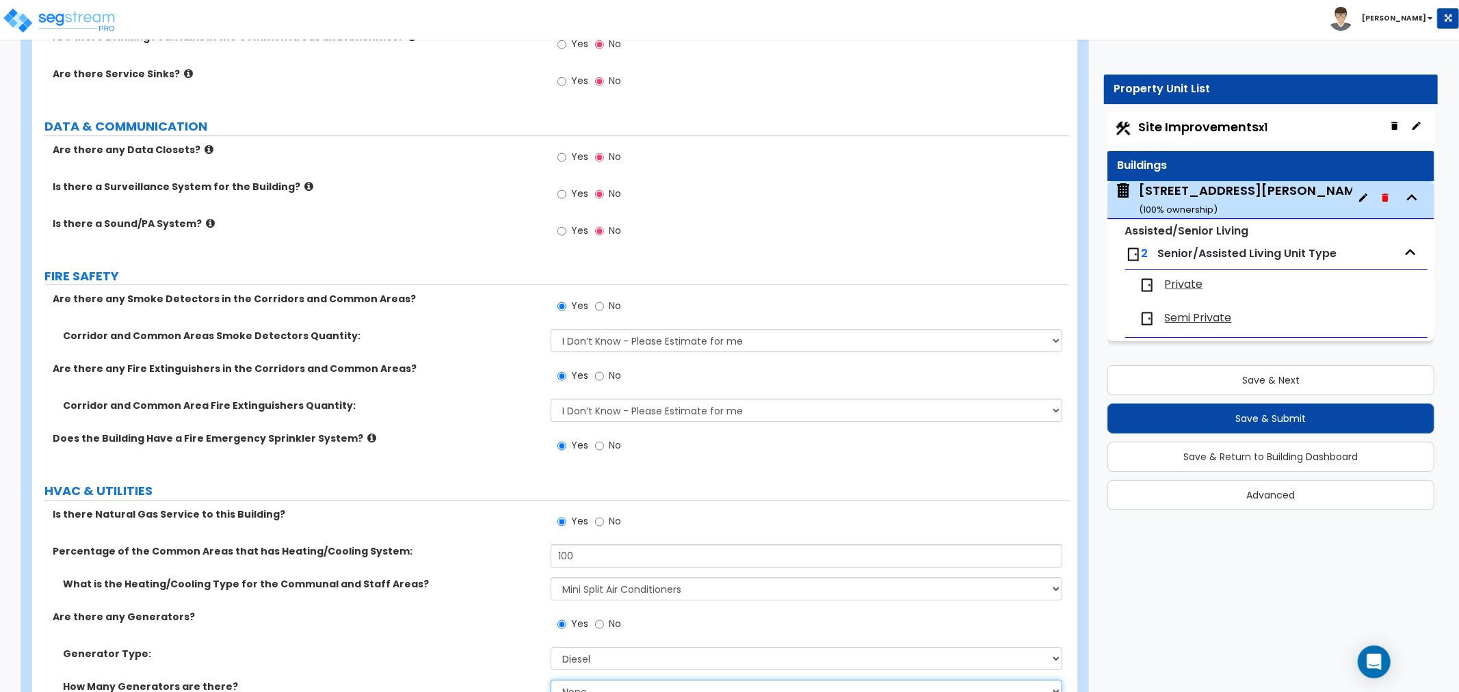
click at [593, 680] on select "None 1 2 3" at bounding box center [805, 691] width 511 height 23
click at [550, 680] on select "None 1 2 3" at bounding box center [805, 691] width 511 height 23
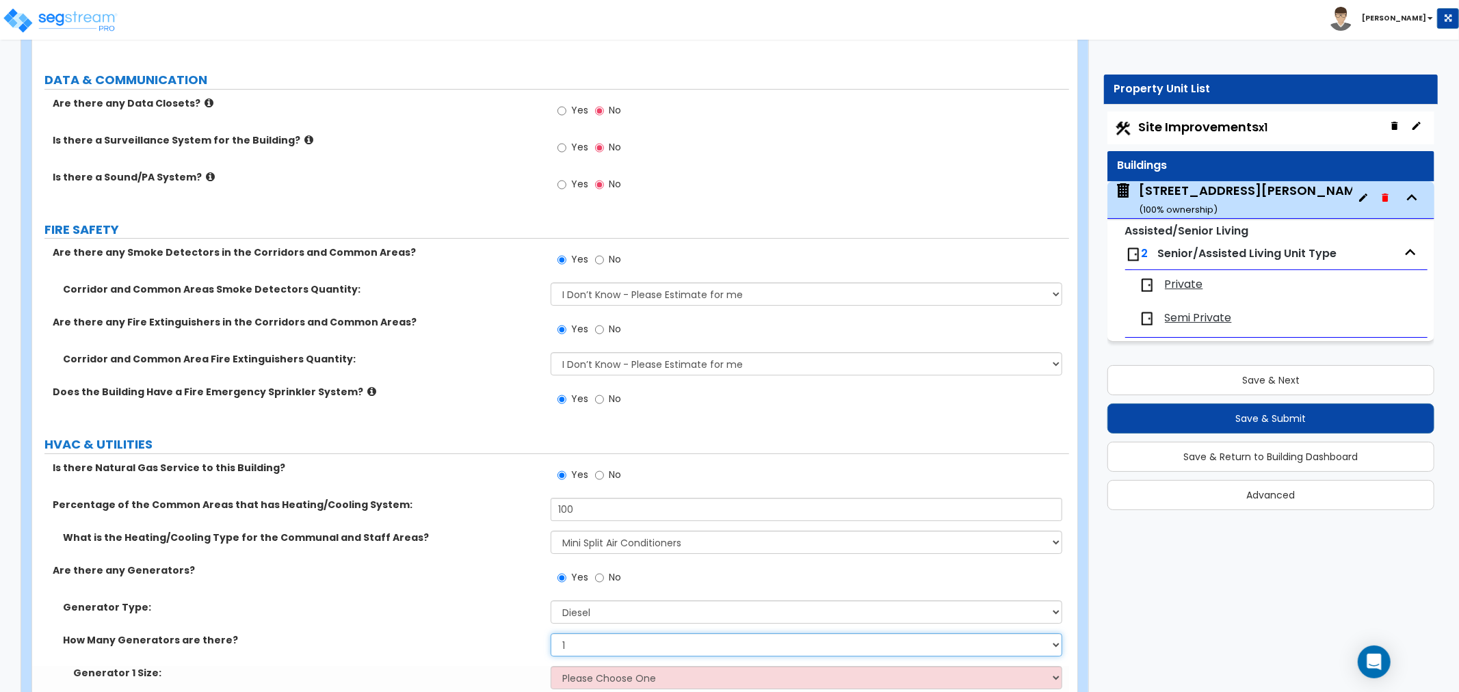
scroll to position [8041, 0]
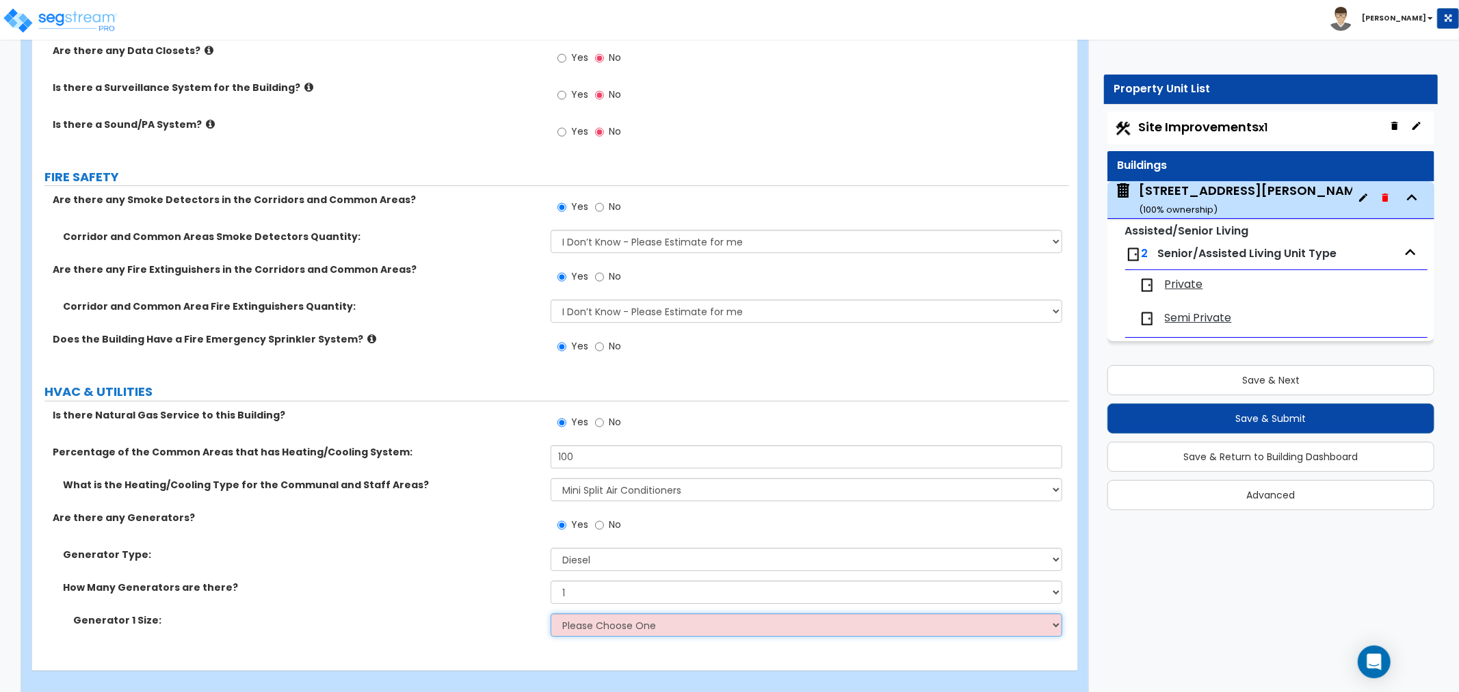
click at [592, 613] on select "Please Choose One 30kW 50kW 75kW 100kW 125 kW 150 kW 175 kW 200 kW 250 kW 300 k…" at bounding box center [805, 624] width 511 height 23
click at [550, 613] on select "Please Choose One 30kW 50kW 75kW 100kW 125 kW 150 kW 175 kW 200 kW 250 kW 300 k…" at bounding box center [805, 624] width 511 height 23
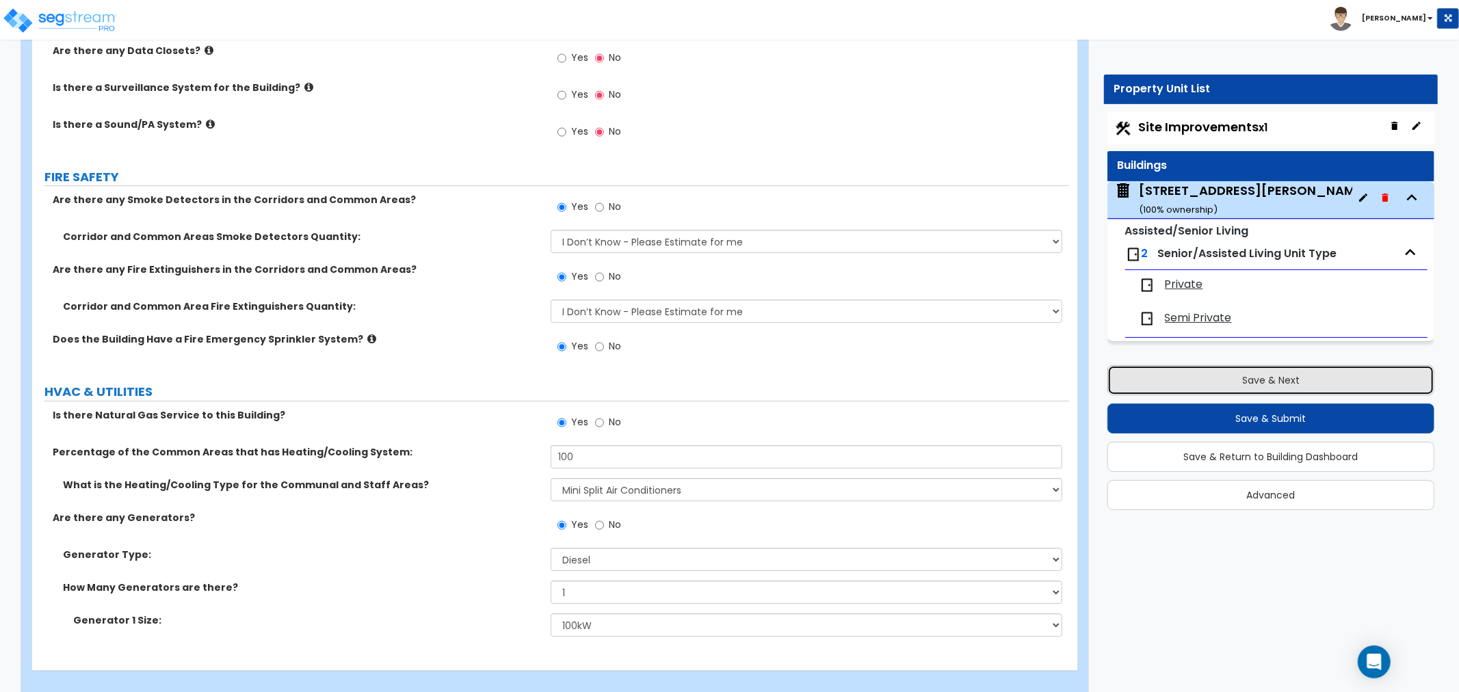
click at [1195, 379] on button "Save & Next" at bounding box center [1270, 380] width 327 height 30
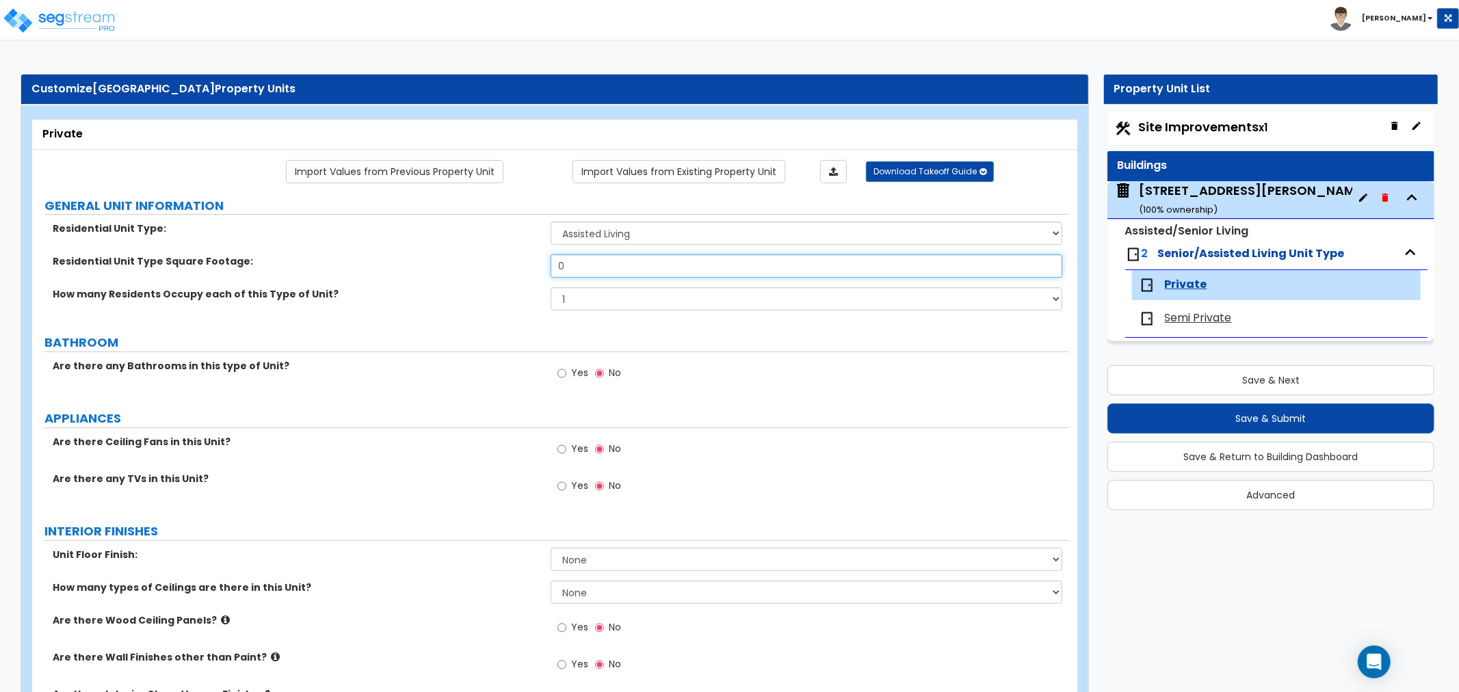
click at [583, 267] on input "0" at bounding box center [805, 265] width 511 height 23
drag, startPoint x: 511, startPoint y: 263, endPoint x: 392, endPoint y: 262, distance: 119.7
click at [392, 262] on div "Residential Unit Type Square Footage: 0" at bounding box center [550, 270] width 1037 height 33
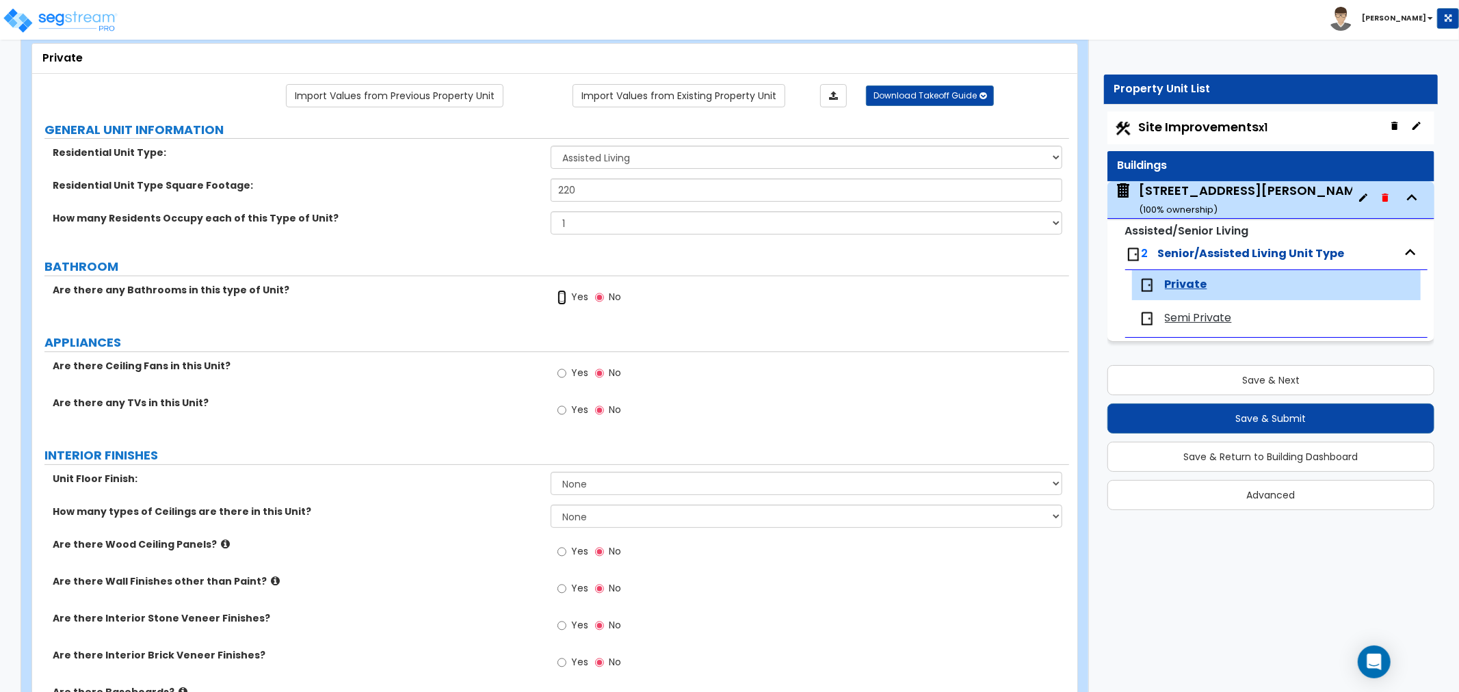
click at [562, 297] on input "Yes" at bounding box center [561, 297] width 9 height 15
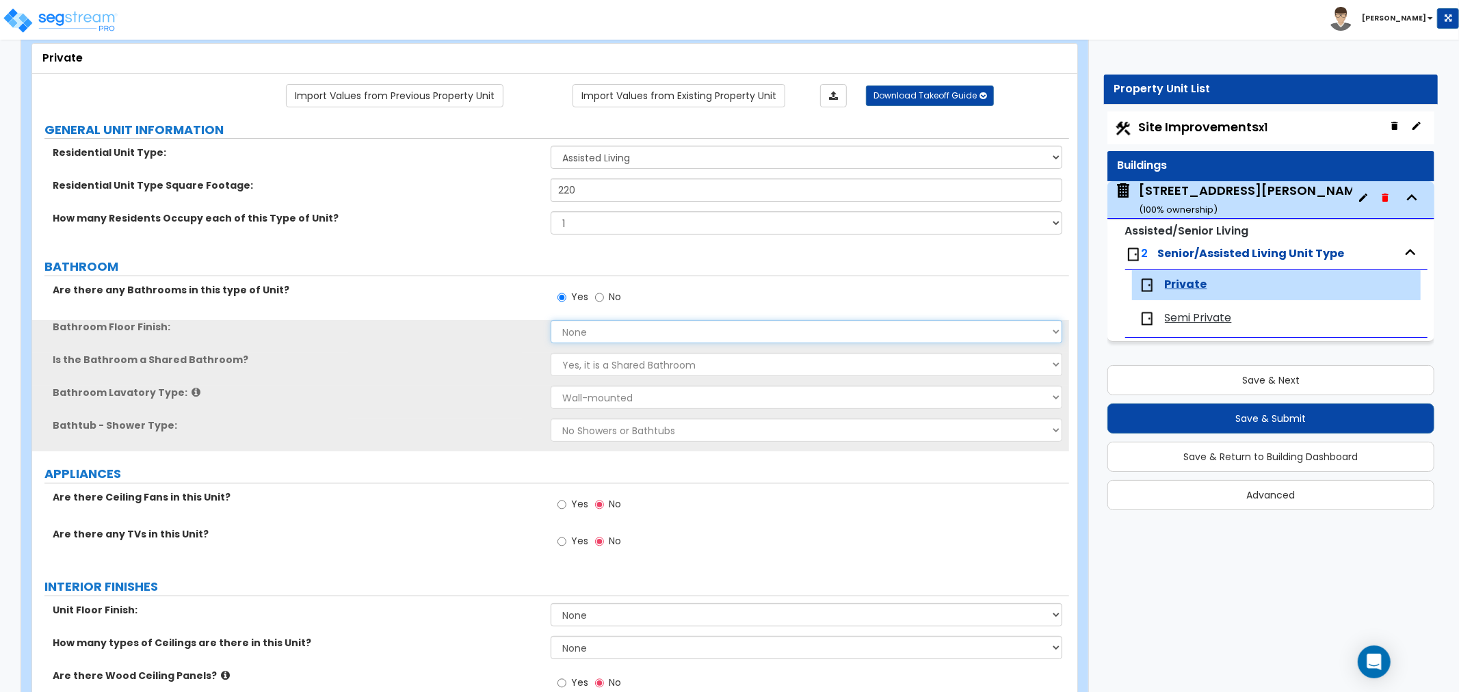
click at [575, 330] on select "None Tile Flooring Hardwood Flooring Resilient Laminate Flooring VCT Flooring S…" at bounding box center [805, 331] width 511 height 23
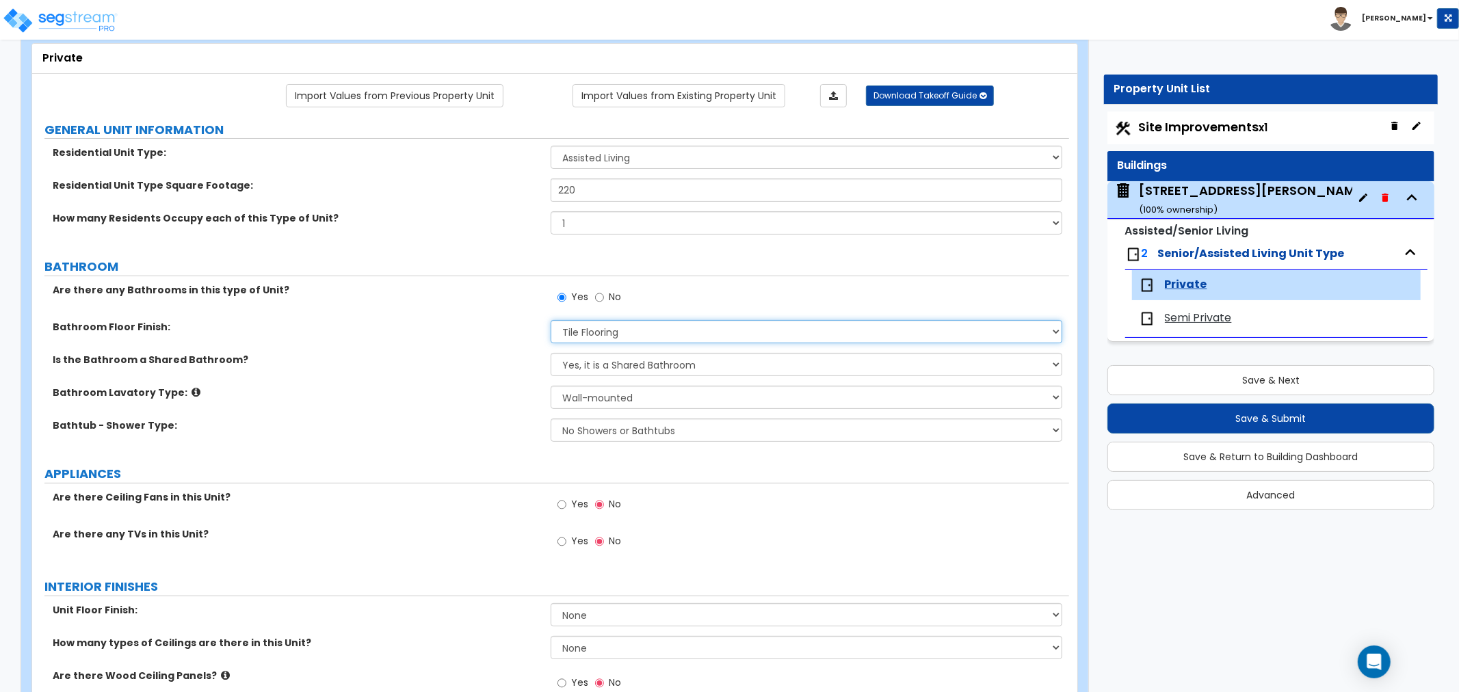
click at [550, 320] on select "None Tile Flooring Hardwood Flooring Resilient Laminate Flooring VCT Flooring S…" at bounding box center [805, 331] width 511 height 23
click at [581, 364] on select "Yes, it is a Shared Bathroom No, the Bathrooms are Private Bathrooms" at bounding box center [805, 364] width 511 height 23
click at [550, 353] on select "Yes, it is a Shared Bathroom No, the Bathrooms are Private Bathrooms" at bounding box center [805, 364] width 511 height 23
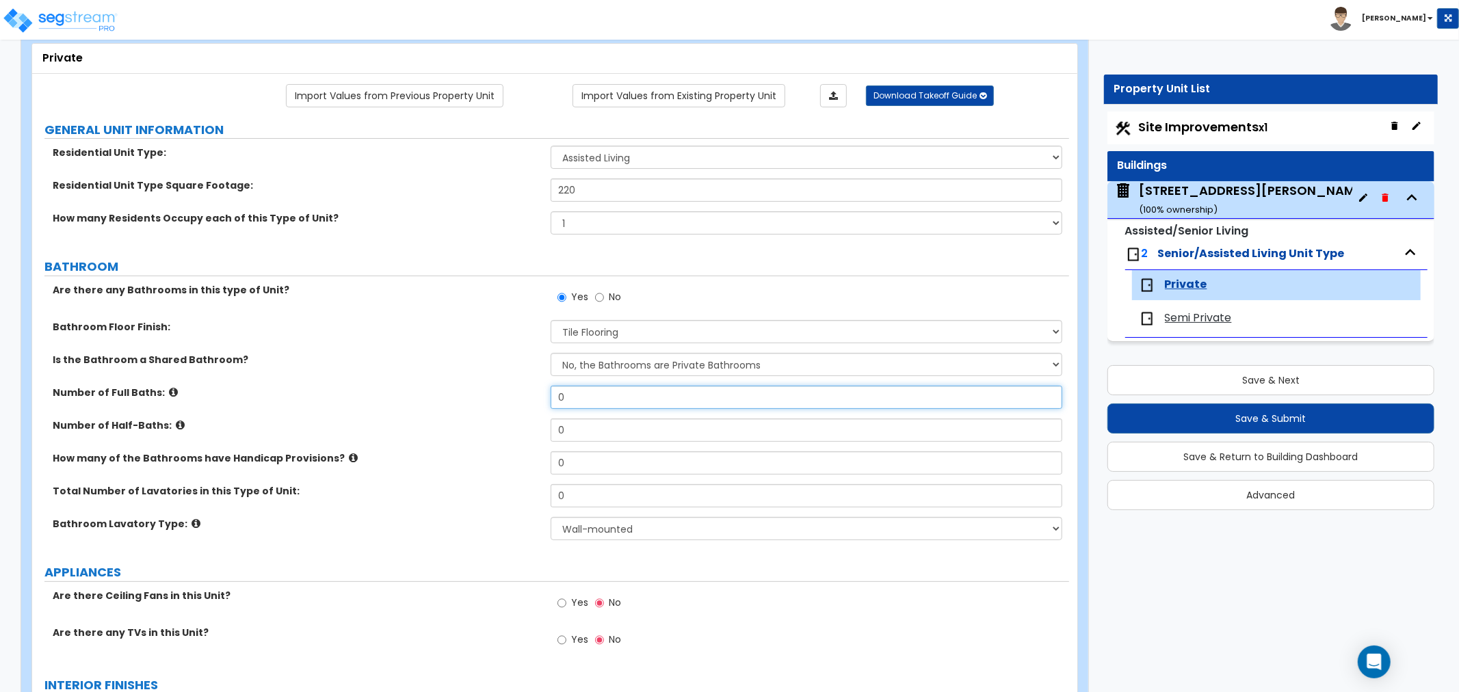
drag, startPoint x: 585, startPoint y: 401, endPoint x: 489, endPoint y: 400, distance: 95.7
click at [489, 400] on div "Number of Full Baths: 0" at bounding box center [550, 402] width 1037 height 33
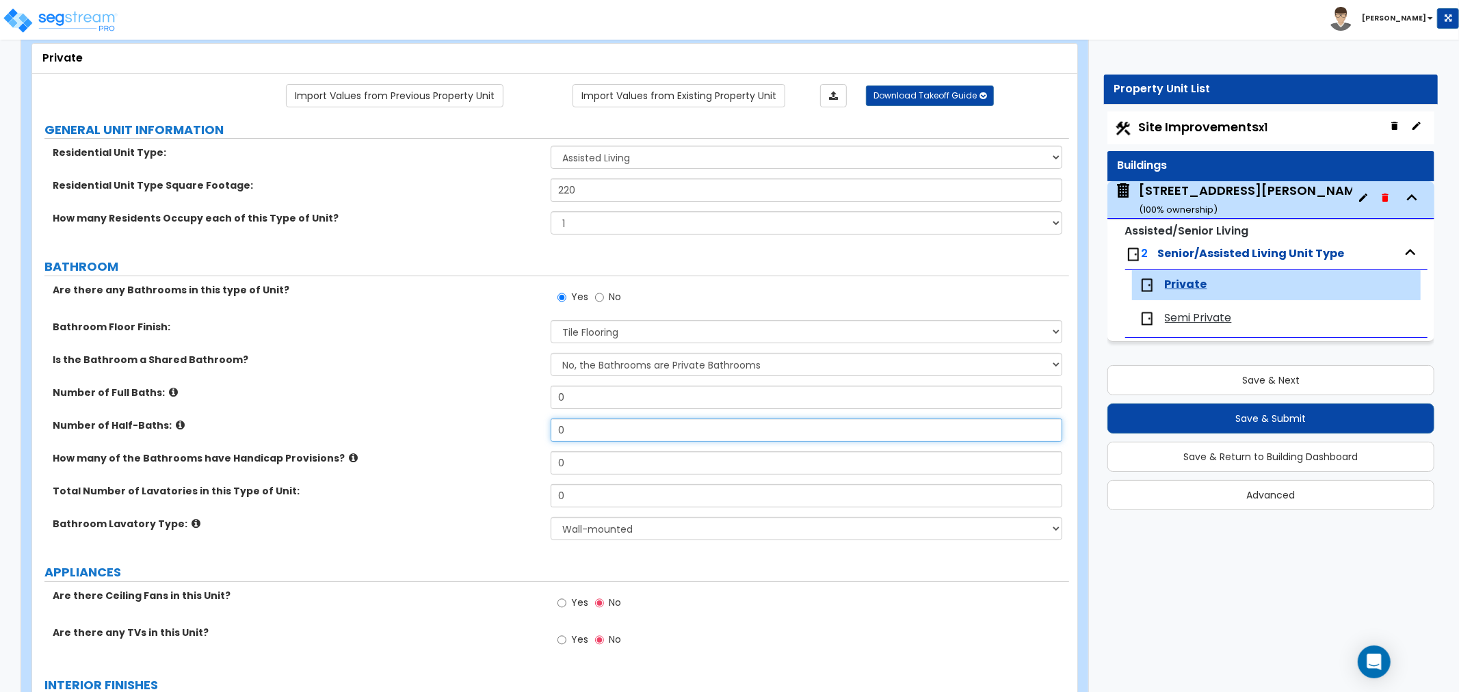
drag, startPoint x: 586, startPoint y: 432, endPoint x: 438, endPoint y: 417, distance: 149.1
click at [438, 417] on div "Are there any Bathrooms in this type of Unit? Yes No Bathroom Floor Finish: Non…" at bounding box center [550, 416] width 1016 height 267
drag, startPoint x: 584, startPoint y: 453, endPoint x: 494, endPoint y: 466, distance: 90.4
click at [494, 466] on div "How many of the Bathrooms have Handicap Provisions? 0" at bounding box center [550, 467] width 1037 height 33
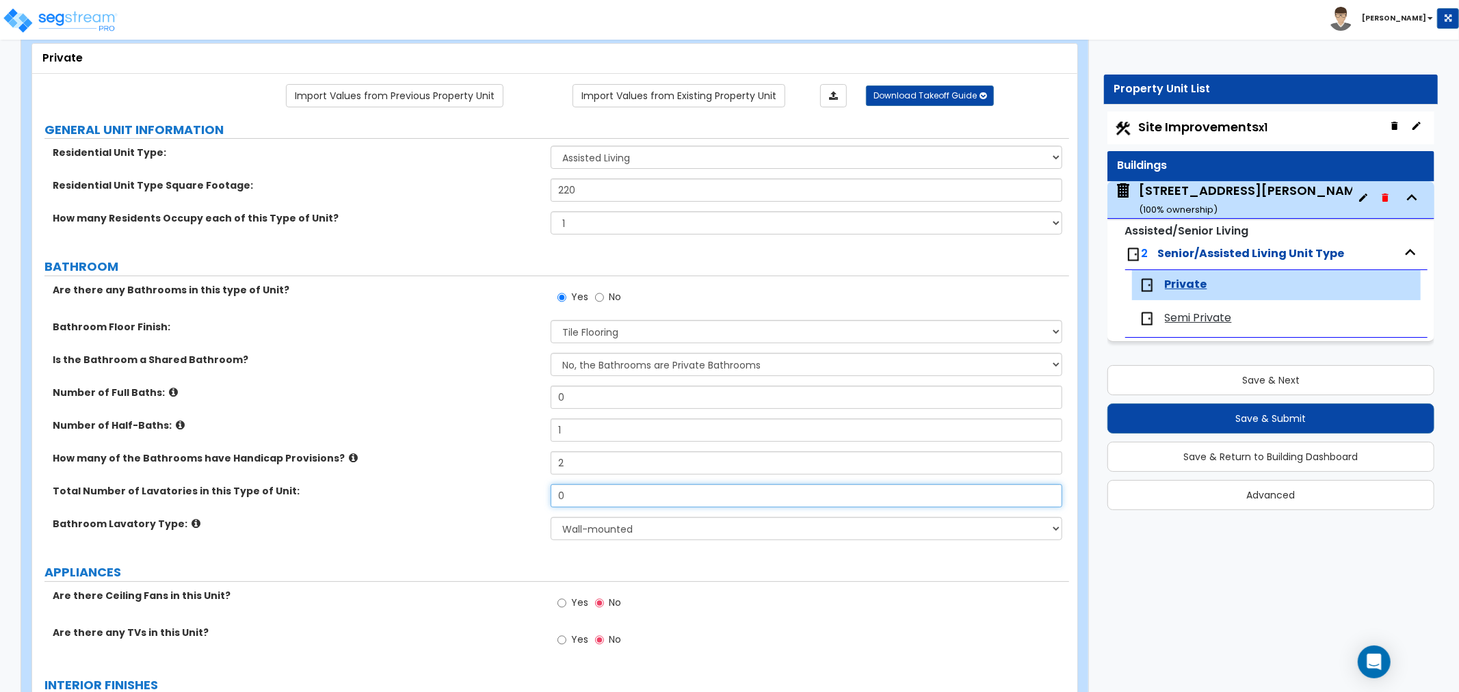
drag, startPoint x: 573, startPoint y: 488, endPoint x: 518, endPoint y: 492, distance: 55.5
click at [518, 492] on div "Total Number of Lavatories in this Type of Unit: 0" at bounding box center [550, 500] width 1037 height 33
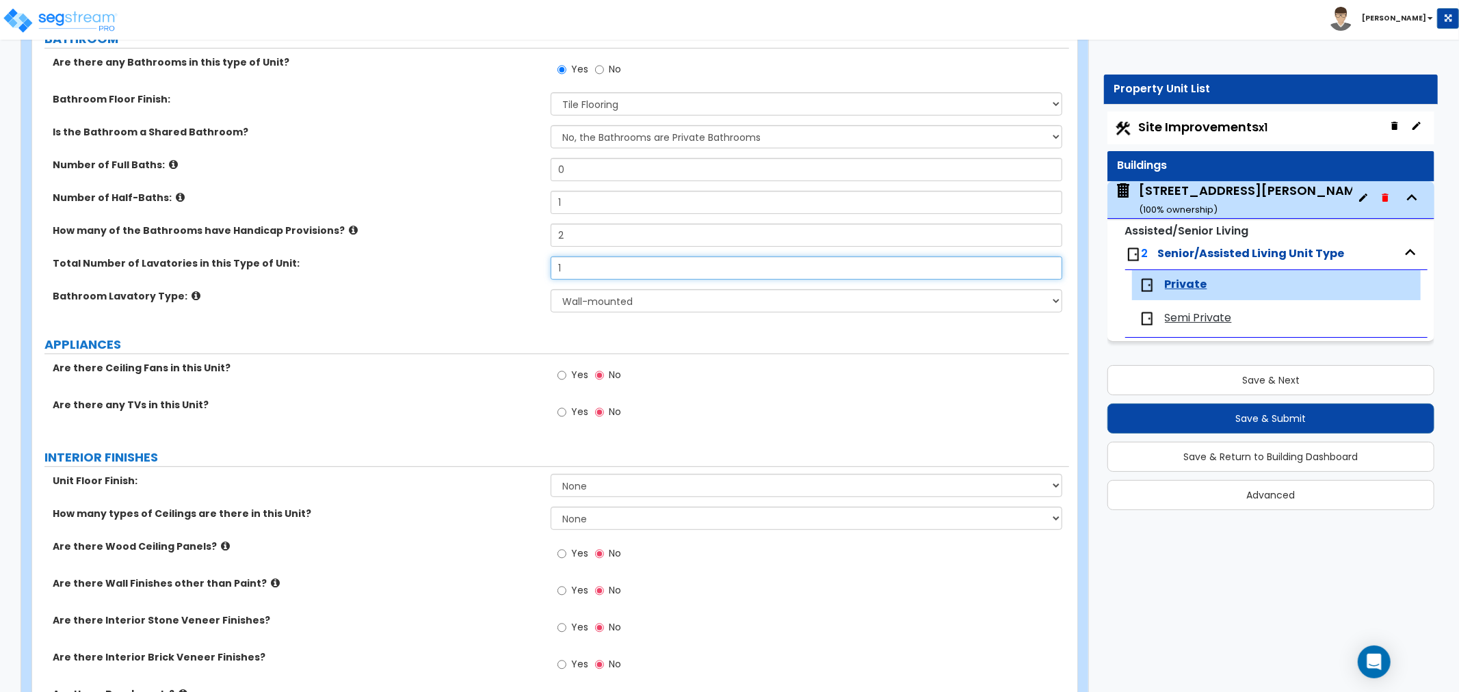
scroll to position [380, 0]
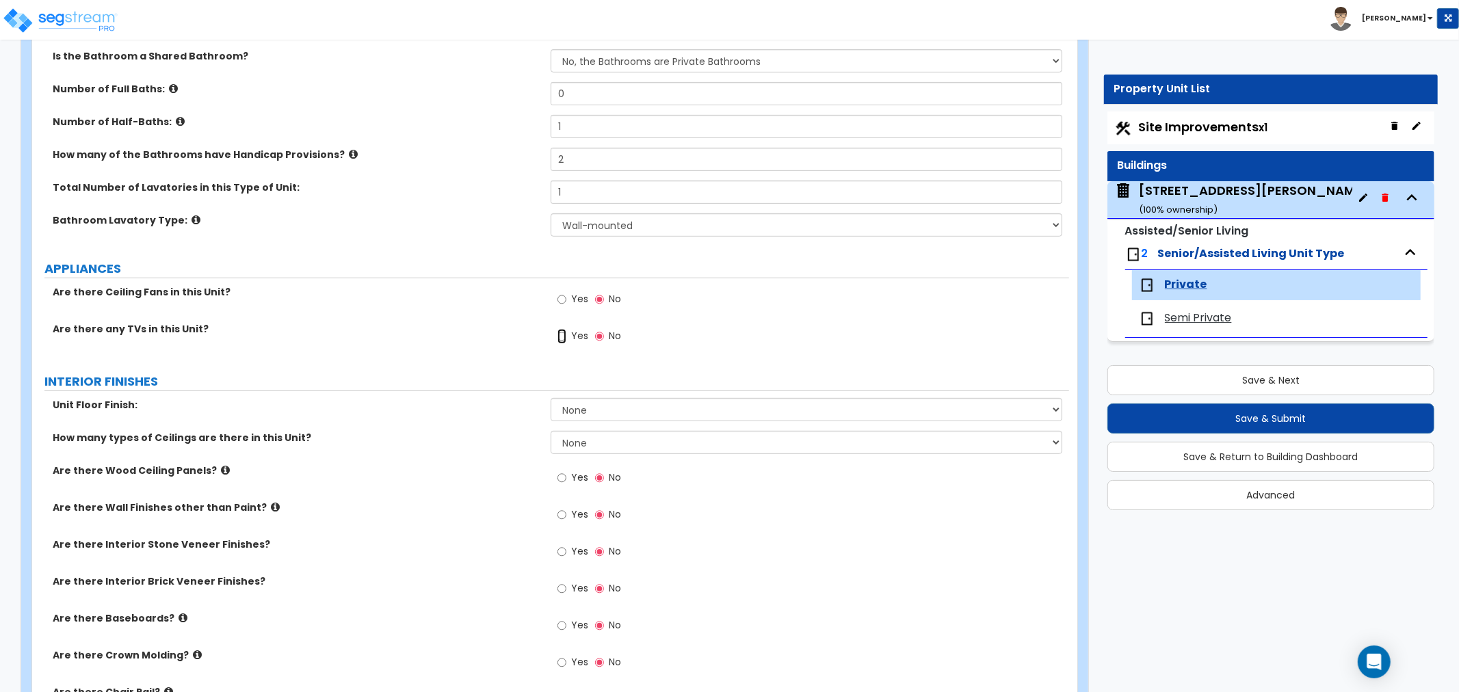
click at [562, 336] on input "Yes" at bounding box center [561, 336] width 9 height 15
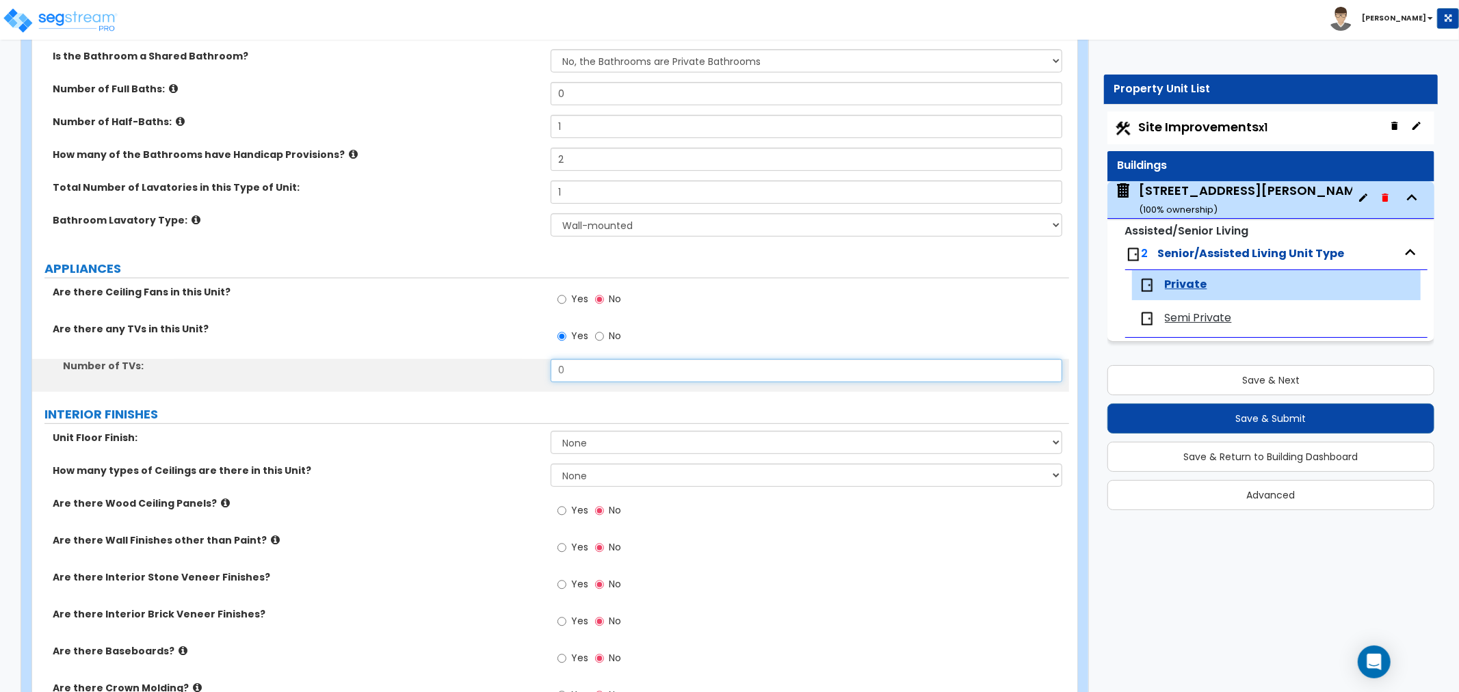
drag, startPoint x: 594, startPoint y: 377, endPoint x: 497, endPoint y: 379, distance: 96.4
click at [497, 379] on div "Number of TVs: 0" at bounding box center [550, 375] width 1037 height 33
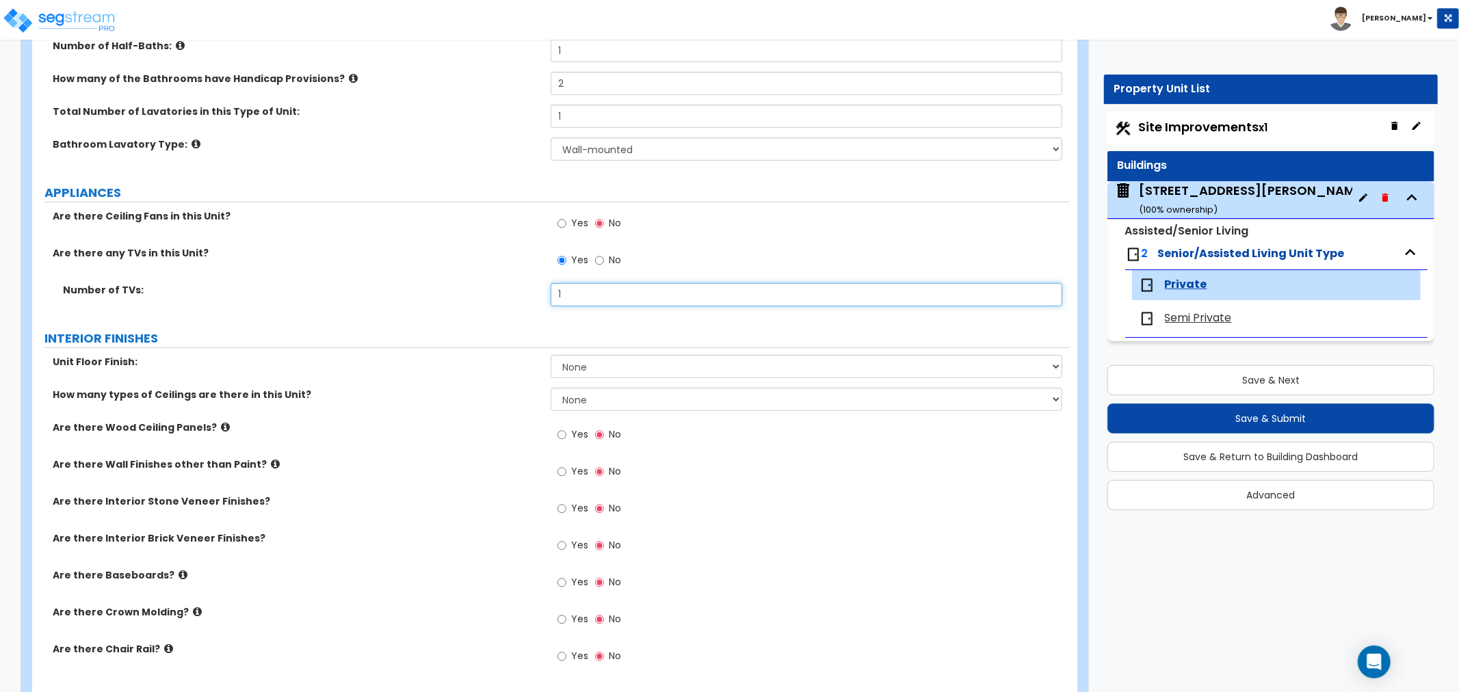
scroll to position [531, 0]
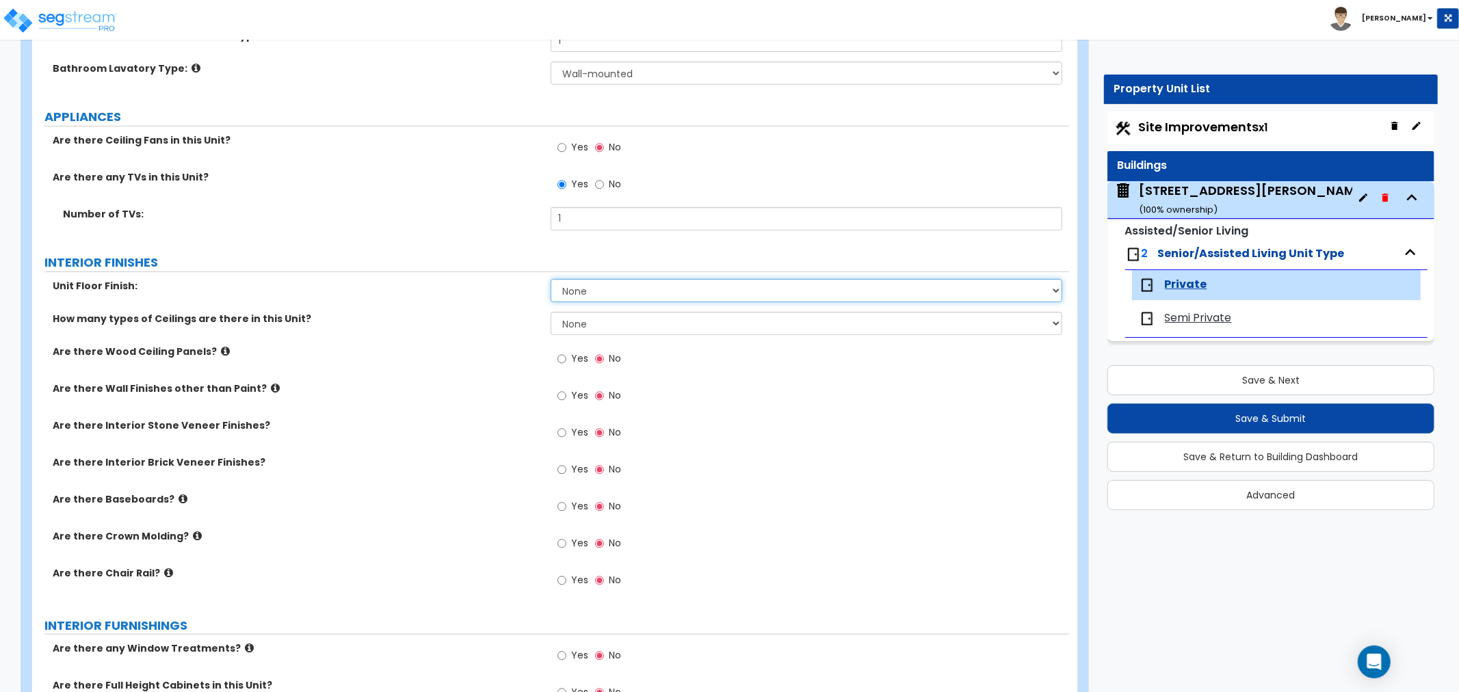
click at [568, 279] on select "None Tile Flooring Hardwood Flooring Resilient Laminate Flooring VCT Flooring S…" at bounding box center [805, 290] width 511 height 23
click at [550, 279] on select "None Tile Flooring Hardwood Flooring Resilient Laminate Flooring VCT Flooring S…" at bounding box center [805, 290] width 511 height 23
click at [565, 319] on select "None 1 2 3" at bounding box center [805, 323] width 511 height 23
click at [550, 312] on select "None 1 2 3" at bounding box center [805, 323] width 511 height 23
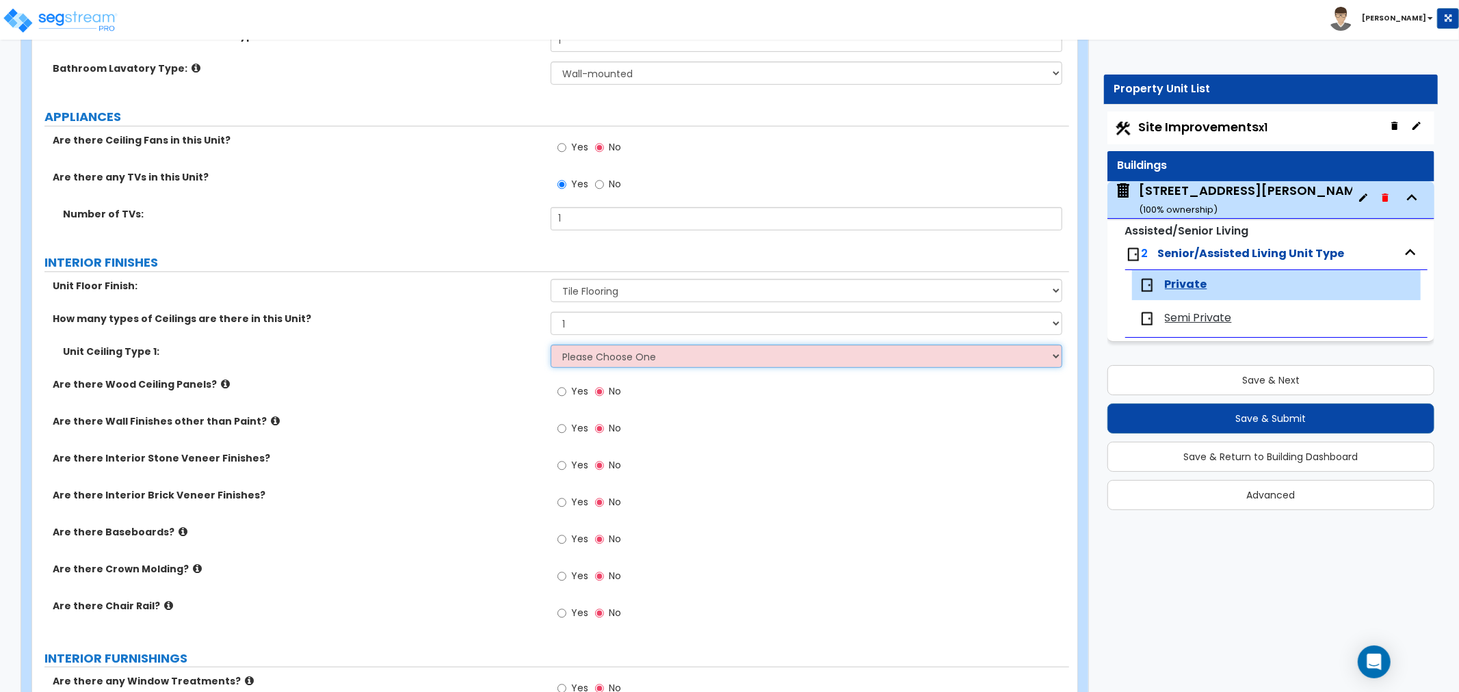
click at [575, 356] on select "Please Choose One Drop Ceiling Drywall Ceiling Open Ceiling" at bounding box center [805, 356] width 511 height 23
click at [550, 345] on select "Please Choose One Drop Ceiling Drywall Ceiling Open Ceiling" at bounding box center [805, 356] width 511 height 23
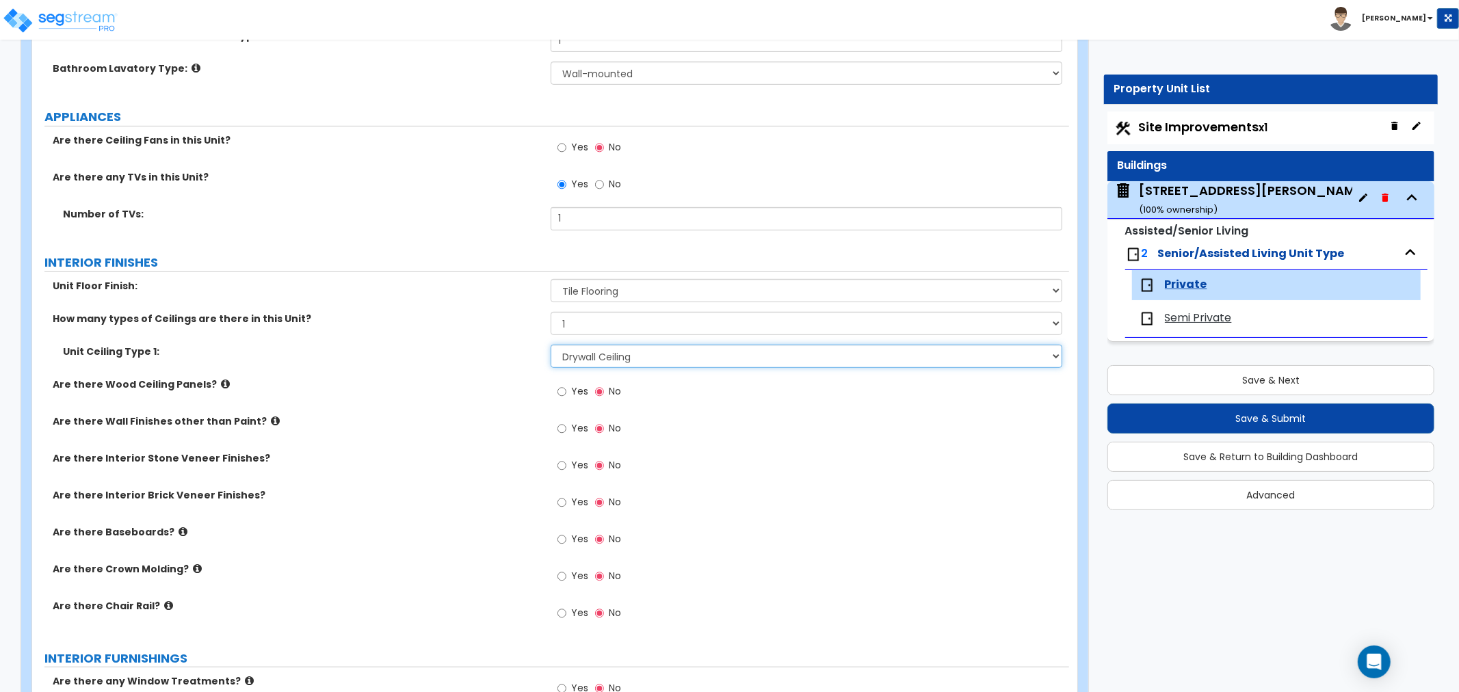
scroll to position [607, 0]
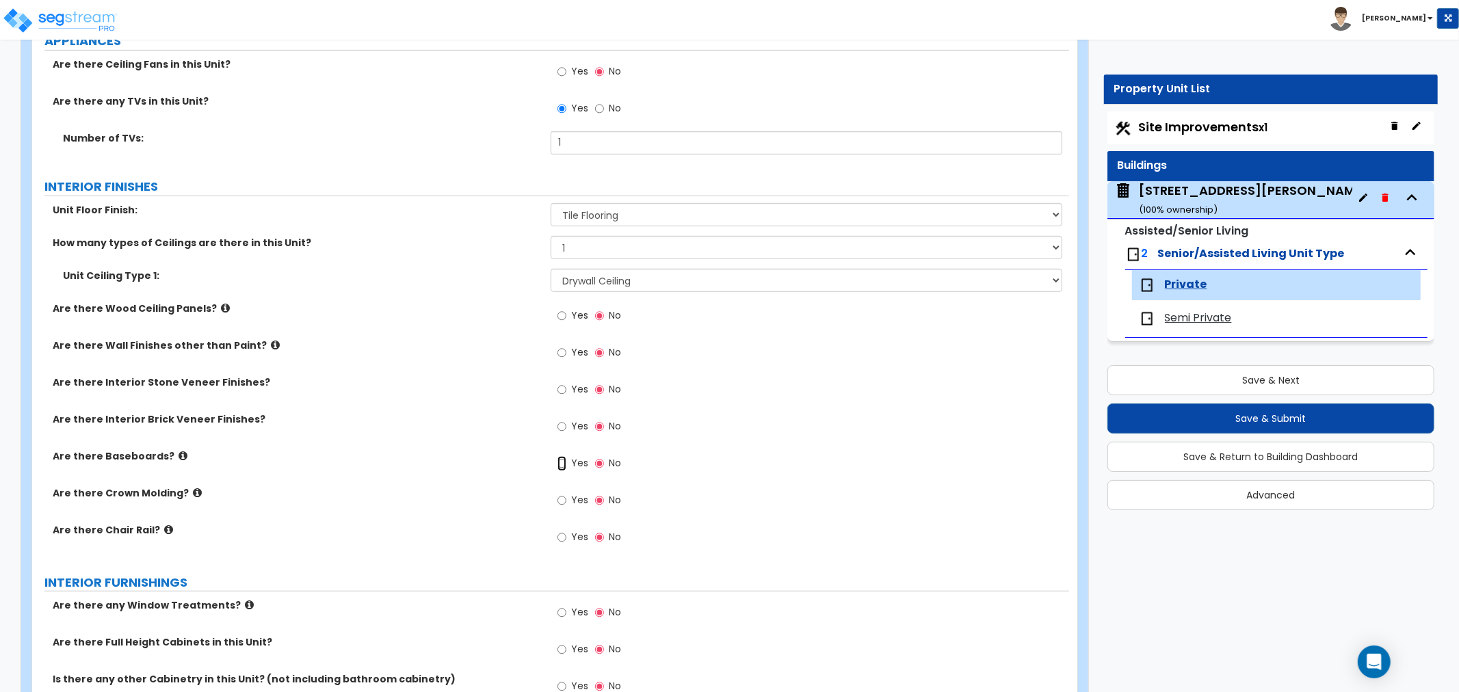
click at [561, 460] on input "Yes" at bounding box center [561, 463] width 9 height 15
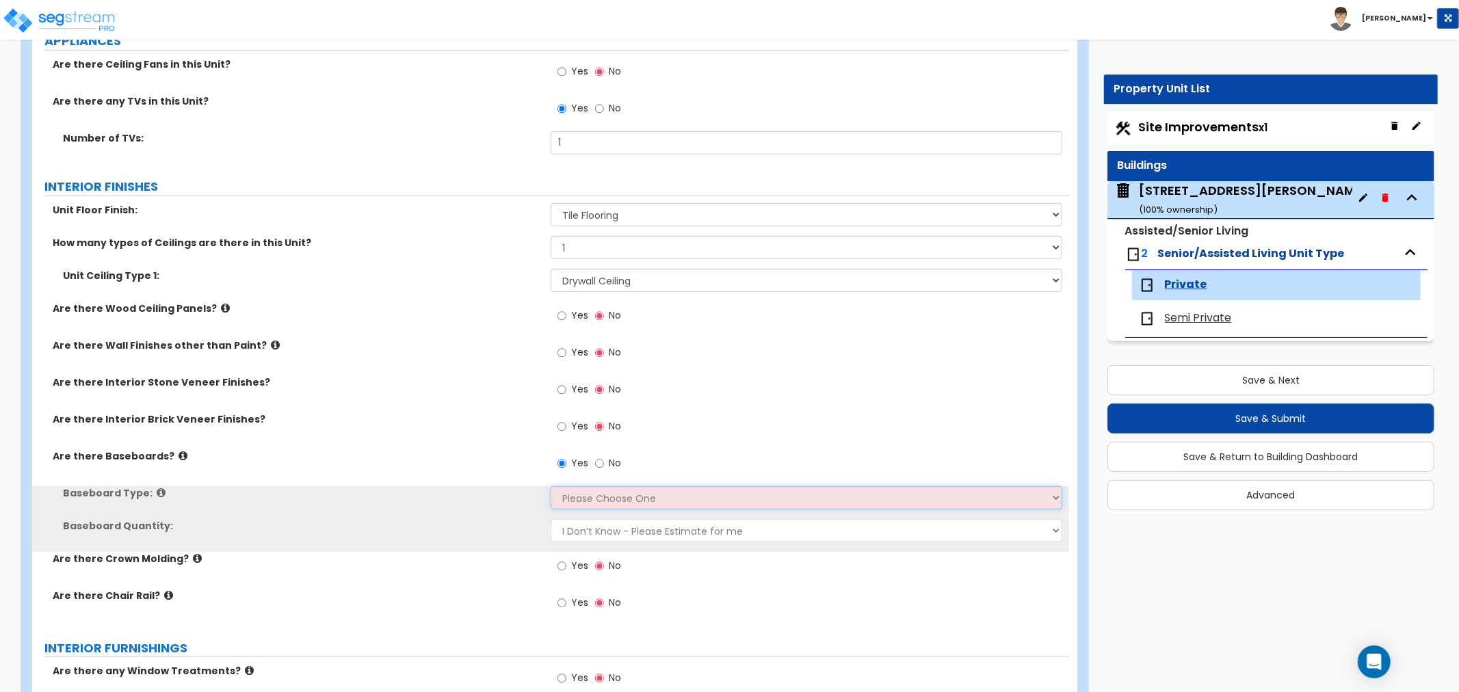
click at [575, 500] on select "Please Choose One Wood Vinyl Carpet Tile" at bounding box center [805, 497] width 511 height 23
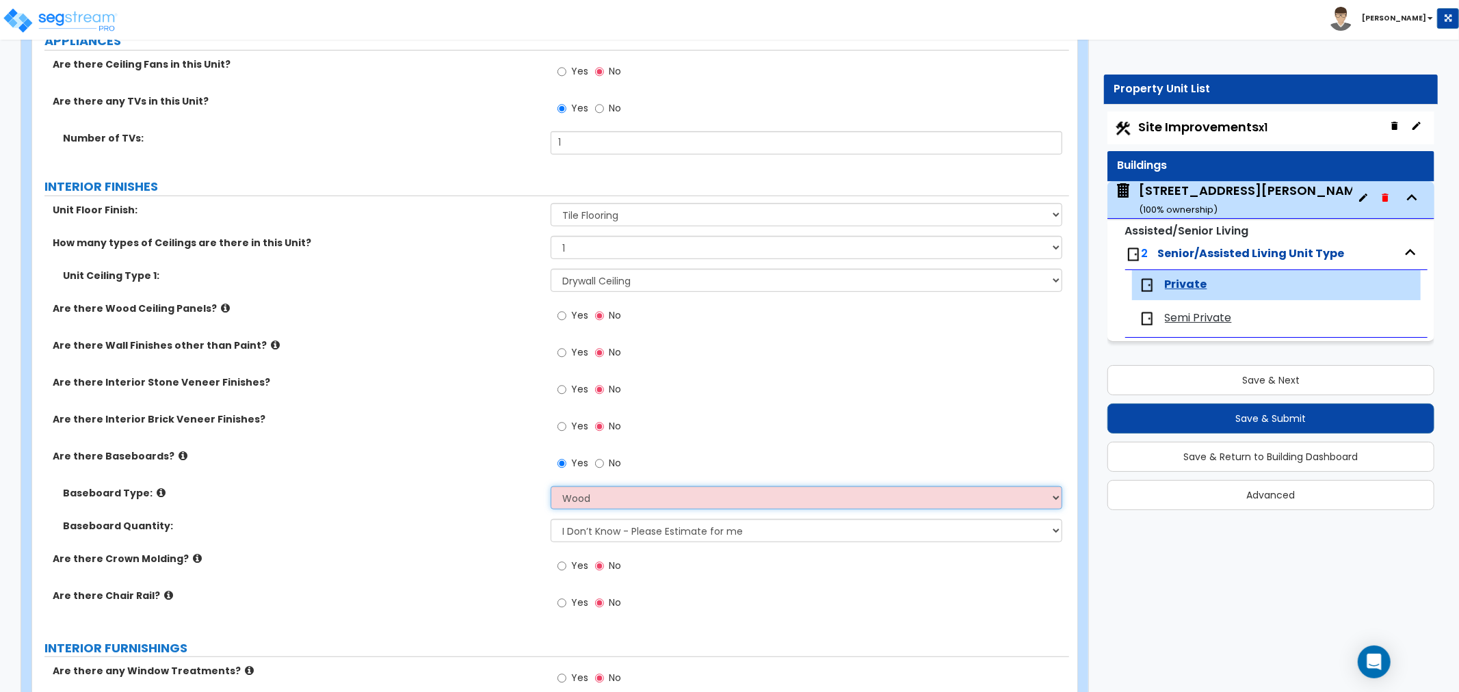
click at [550, 486] on select "Please Choose One Wood Vinyl Carpet Tile" at bounding box center [805, 497] width 511 height 23
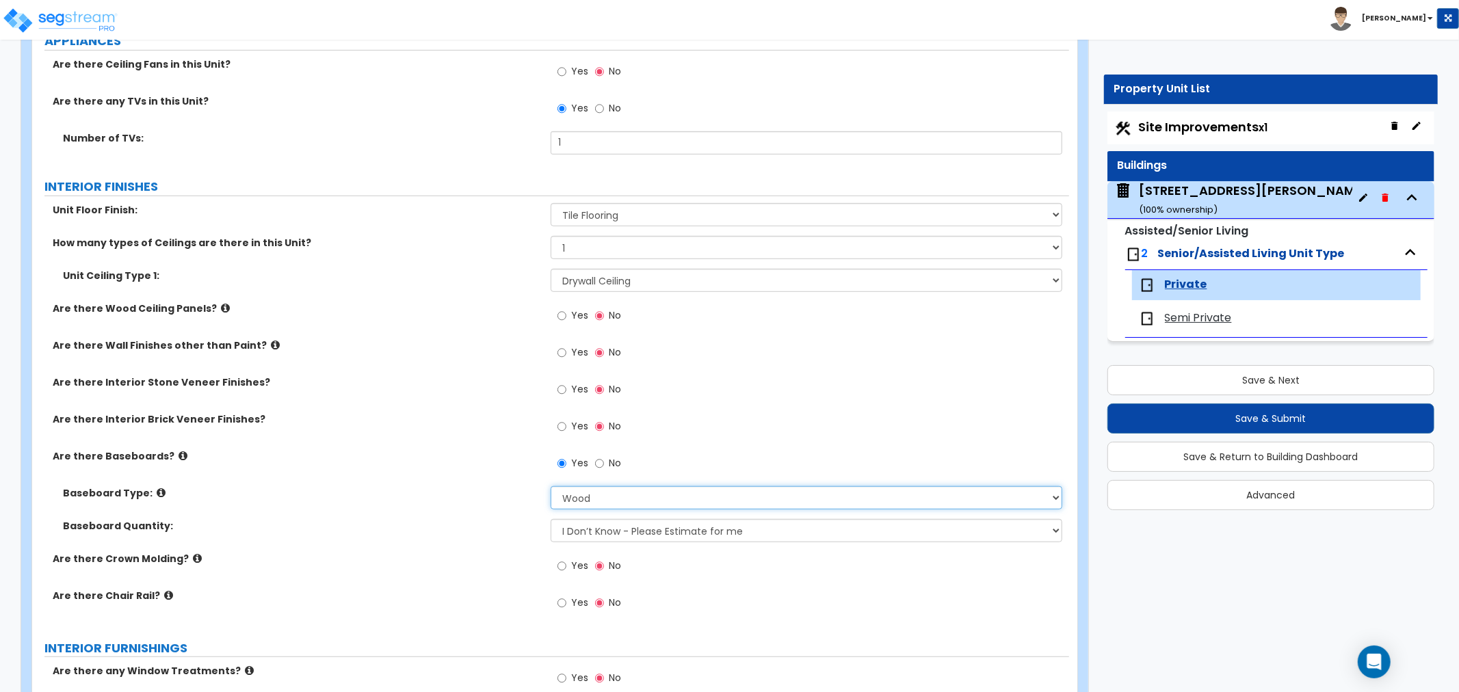
drag, startPoint x: 583, startPoint y: 494, endPoint x: 583, endPoint y: 506, distance: 11.6
click at [583, 495] on select "Please Choose One Wood Vinyl Carpet Tile" at bounding box center [805, 497] width 511 height 23
click at [550, 486] on select "Please Choose One Wood Vinyl Carpet Tile" at bounding box center [805, 497] width 511 height 23
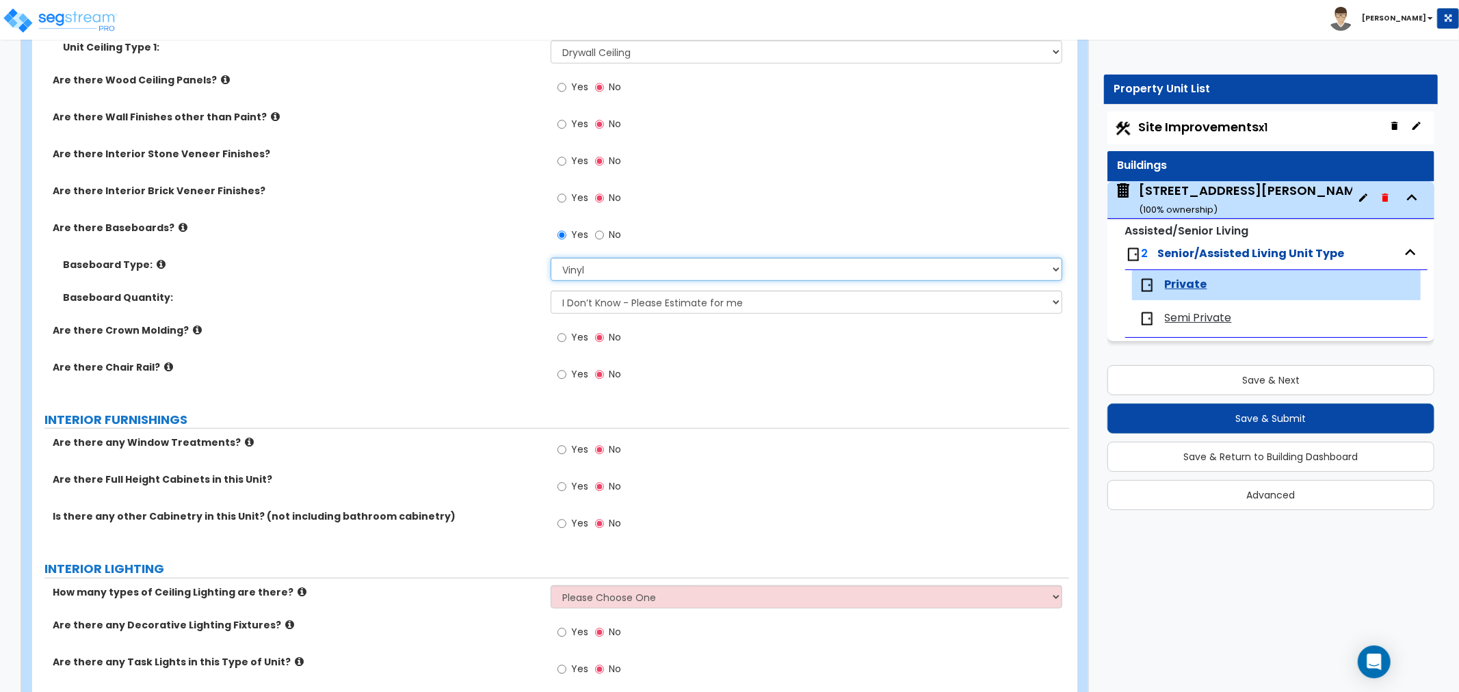
scroll to position [911, 0]
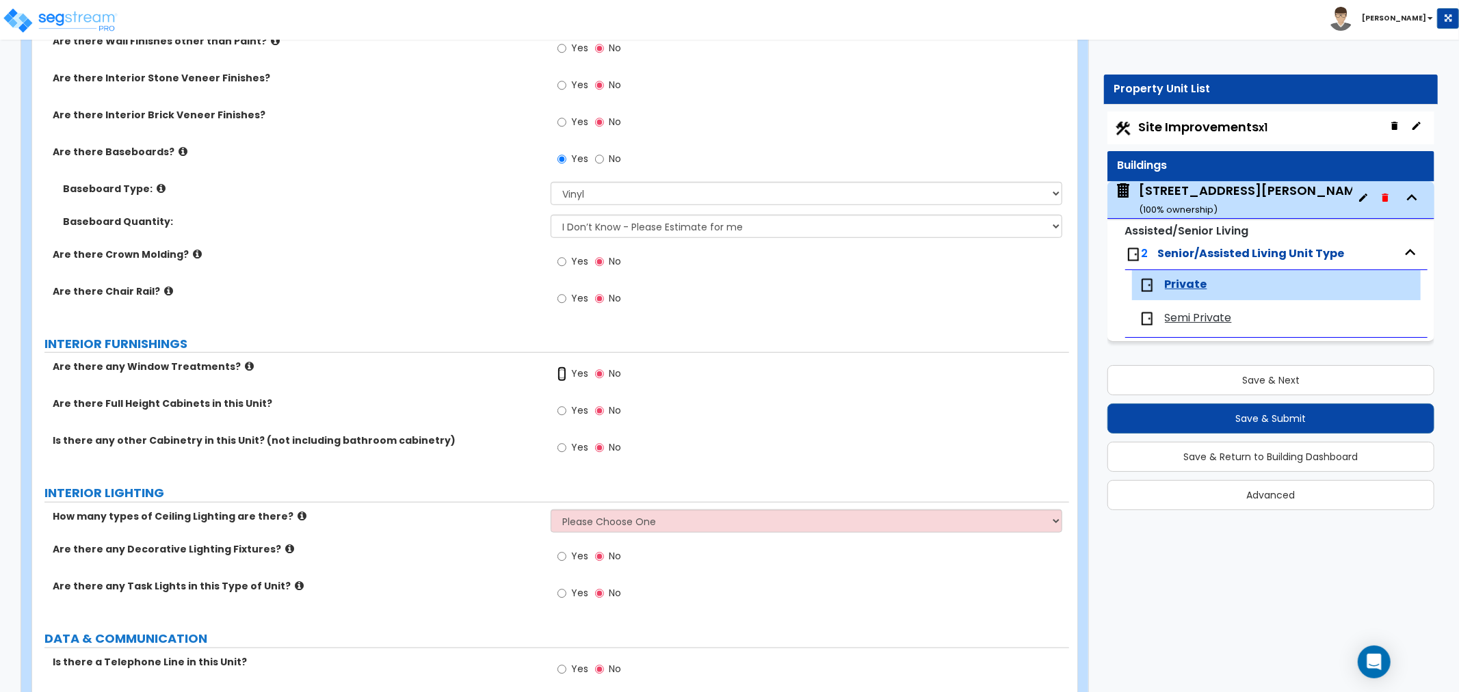
click at [558, 374] on input "Yes" at bounding box center [561, 374] width 9 height 15
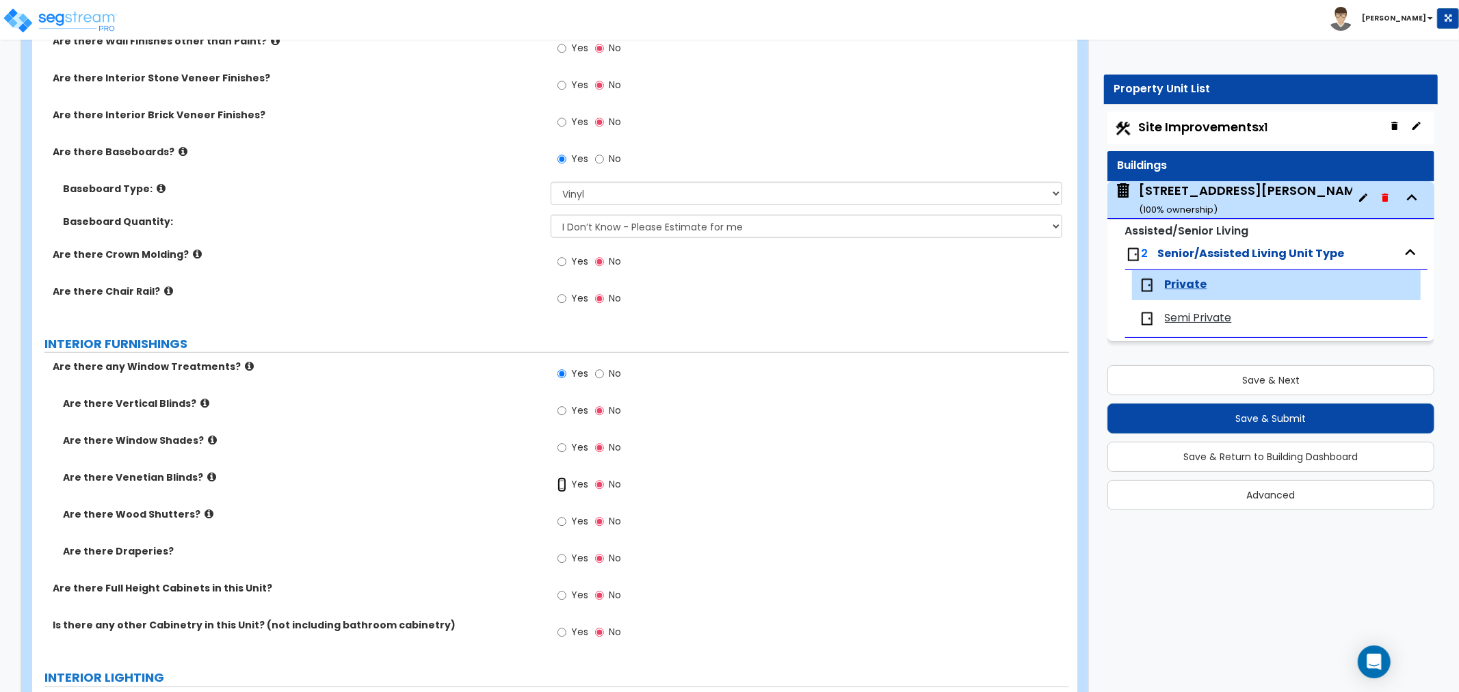
click at [563, 487] on input "Yes" at bounding box center [561, 484] width 9 height 15
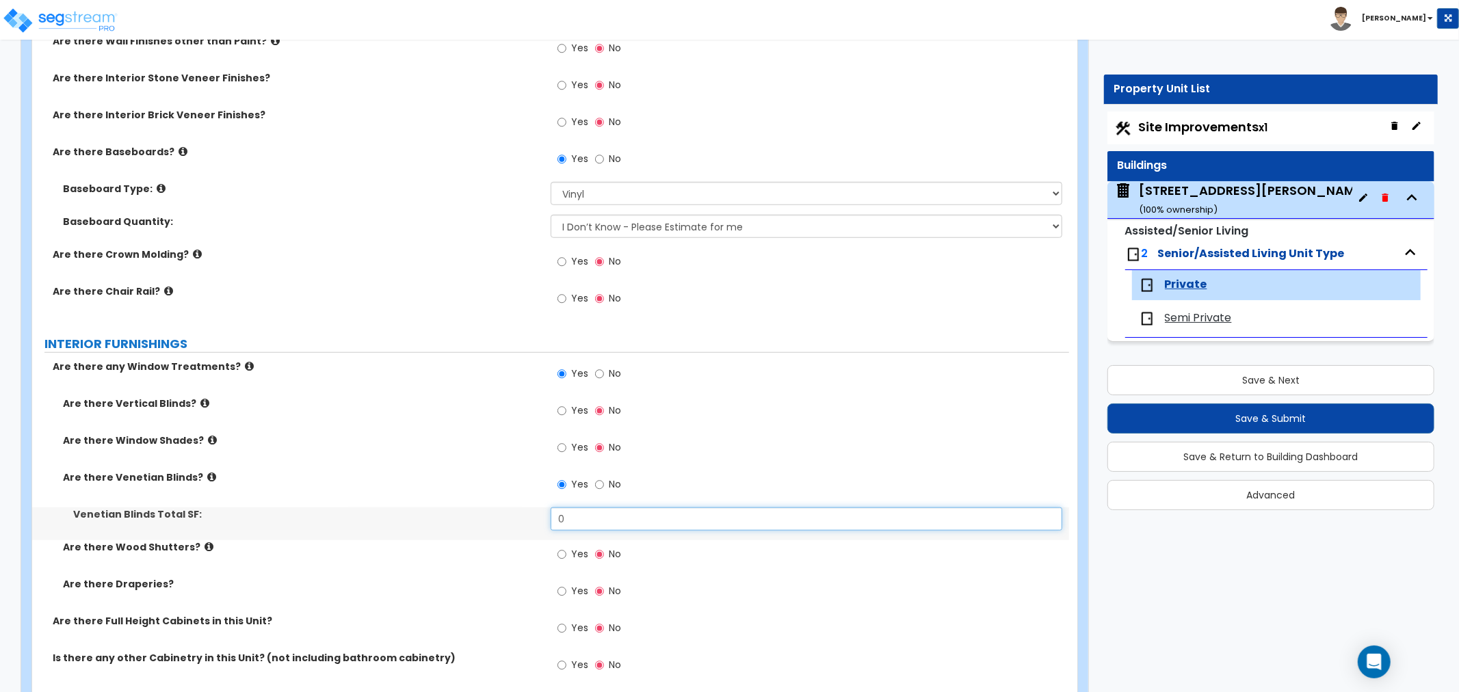
drag, startPoint x: 569, startPoint y: 516, endPoint x: 496, endPoint y: 516, distance: 72.5
click at [496, 516] on div "Venetian Blinds Total SF: 0" at bounding box center [550, 523] width 1037 height 33
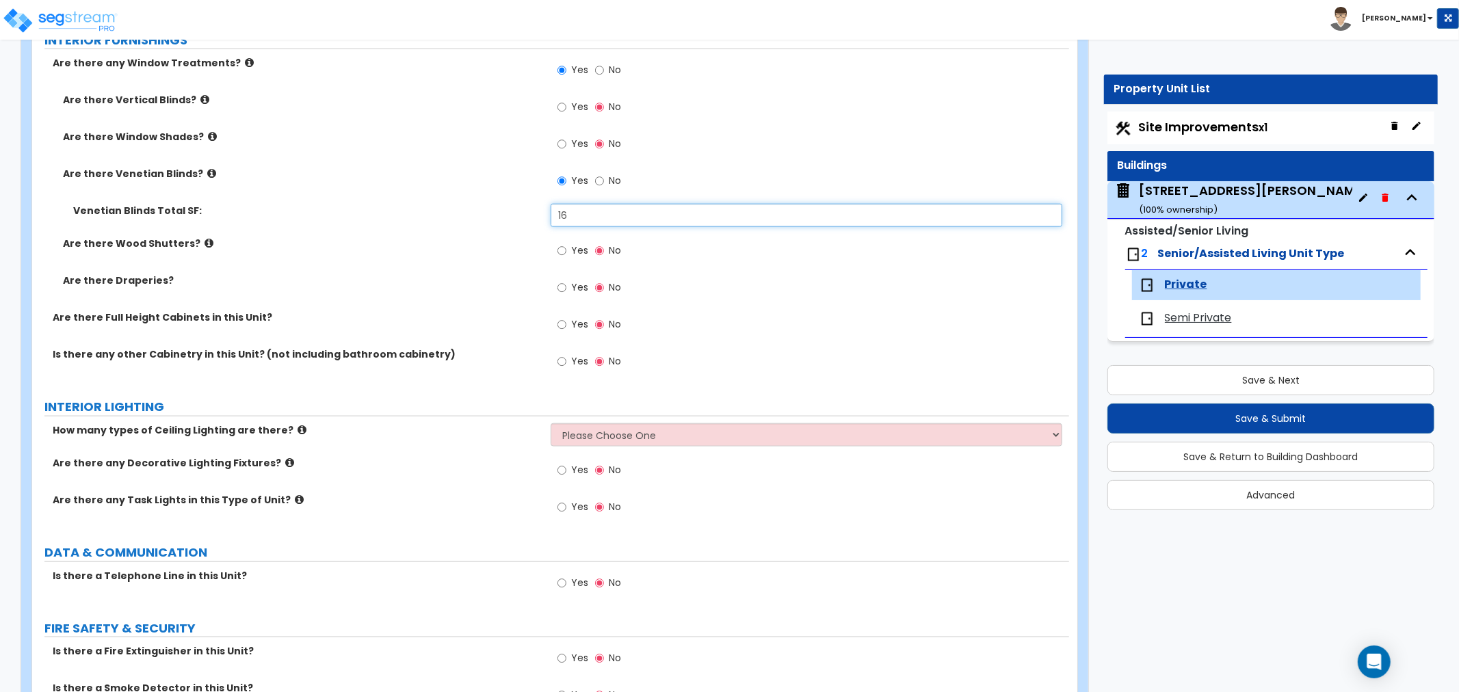
scroll to position [1291, 0]
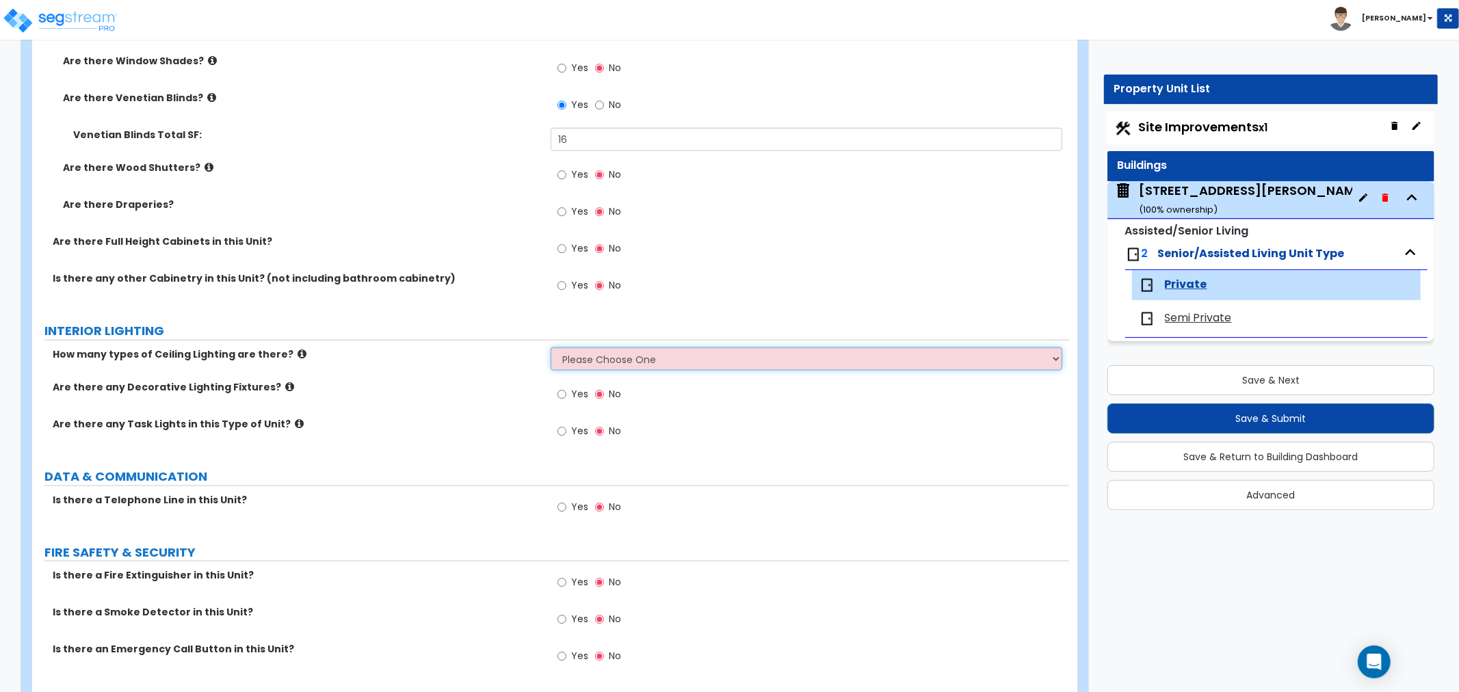
click at [580, 358] on select "Please Choose One 1 2 3" at bounding box center [805, 358] width 511 height 23
click at [550, 347] on select "Please Choose One 1 2 3" at bounding box center [805, 358] width 511 height 23
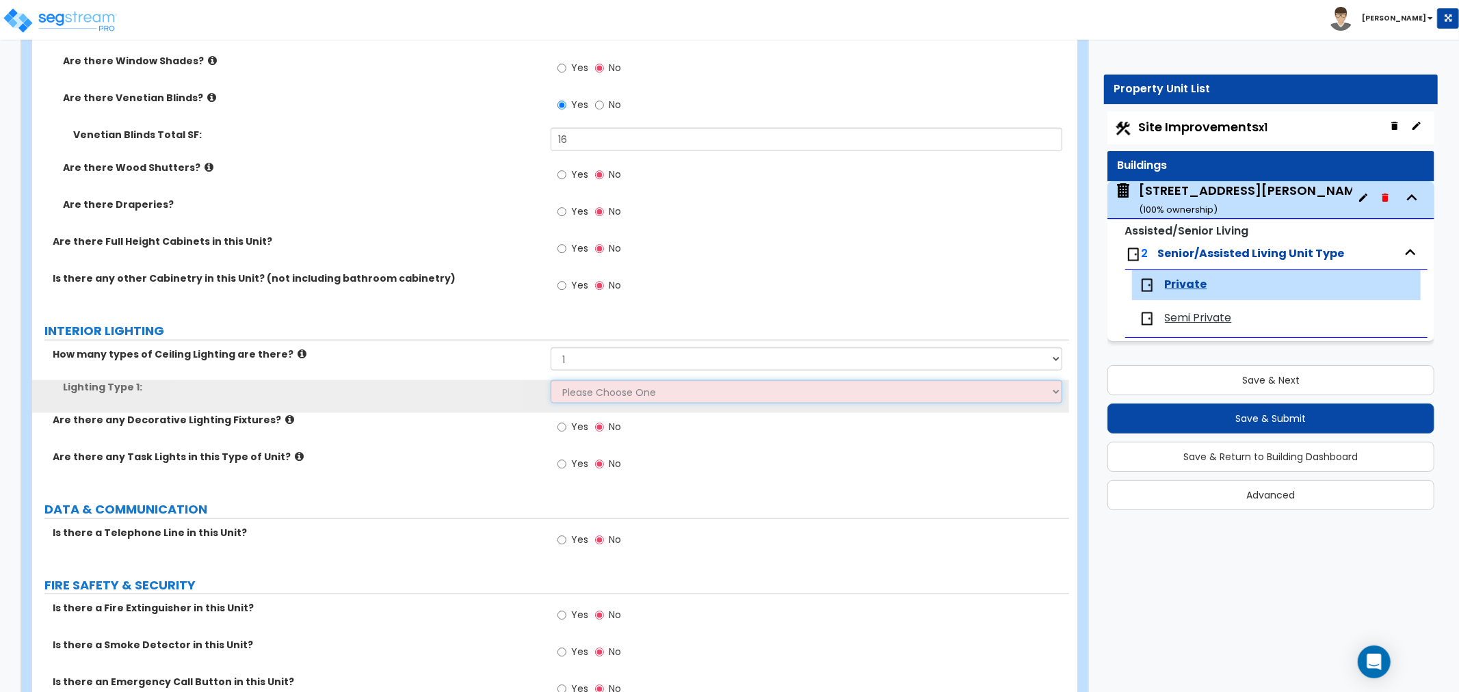
drag, startPoint x: 584, startPoint y: 368, endPoint x: 584, endPoint y: 395, distance: 26.7
click at [584, 395] on select "Please Choose One LED Surface-Mounted LED Recessed Fluorescent Surface-Mounted …" at bounding box center [805, 391] width 511 height 23
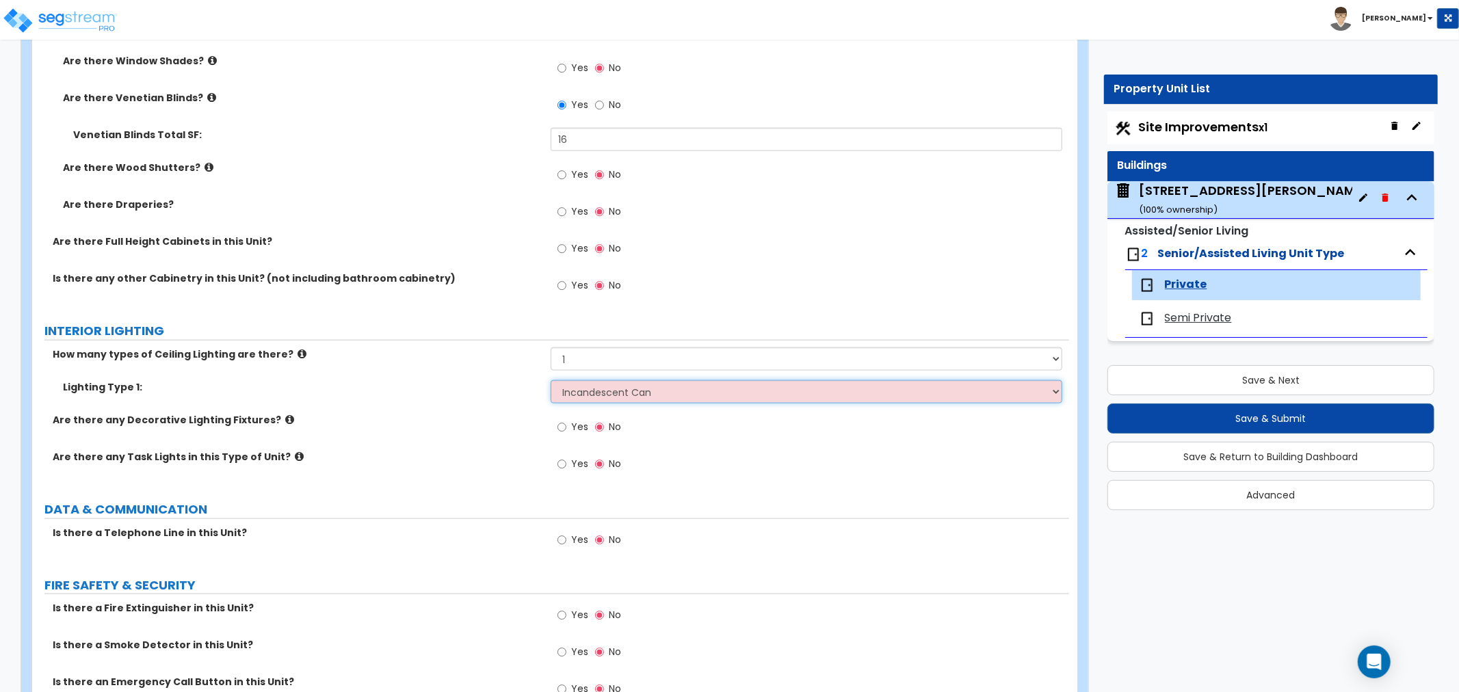
click at [550, 380] on select "Please Choose One LED Surface-Mounted LED Recessed Fluorescent Surface-Mounted …" at bounding box center [805, 391] width 511 height 23
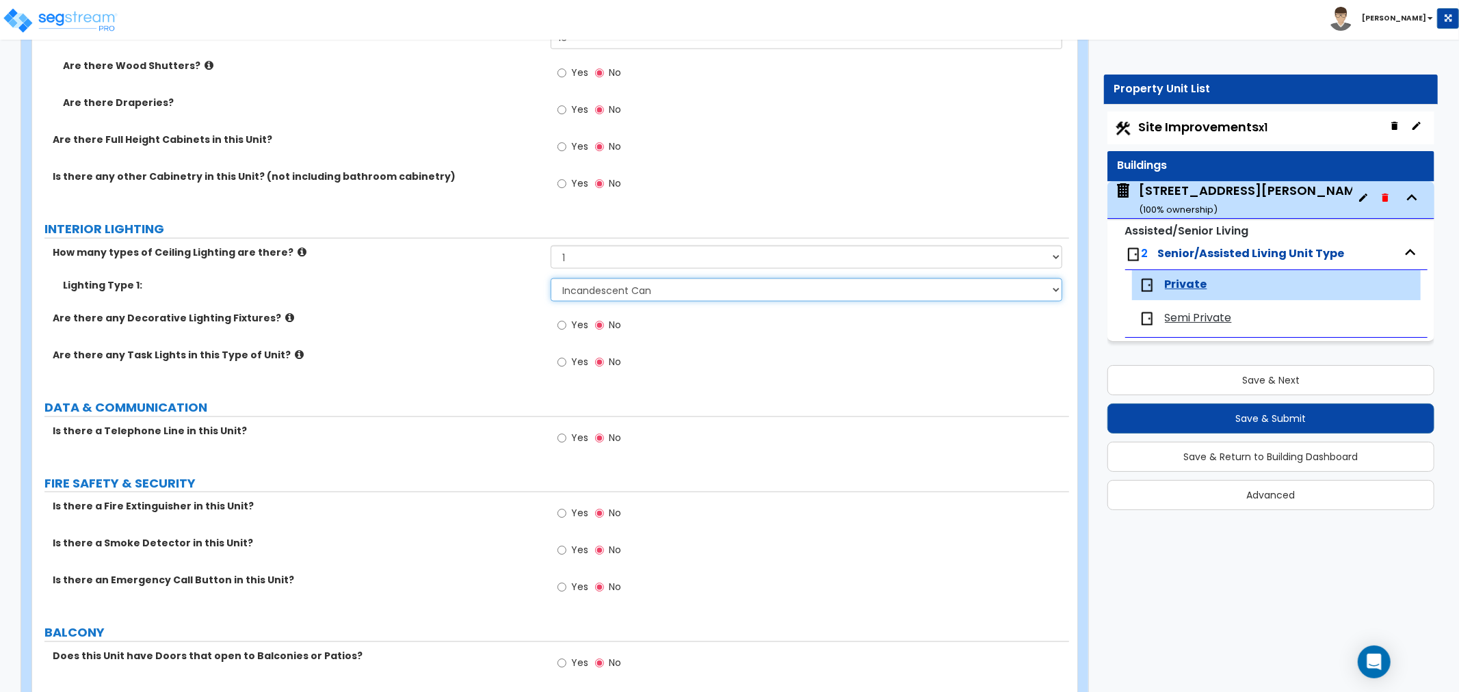
scroll to position [1443, 0]
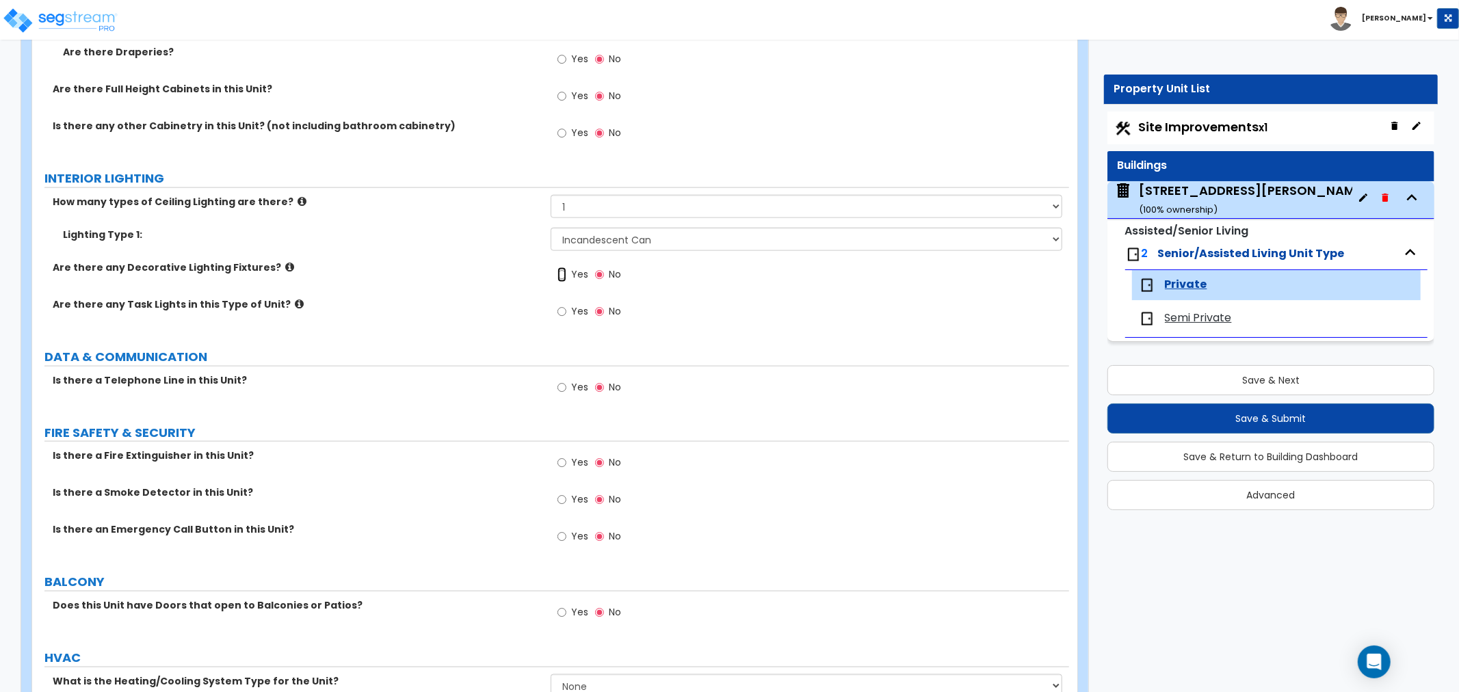
click at [564, 274] on input "Yes" at bounding box center [561, 274] width 9 height 15
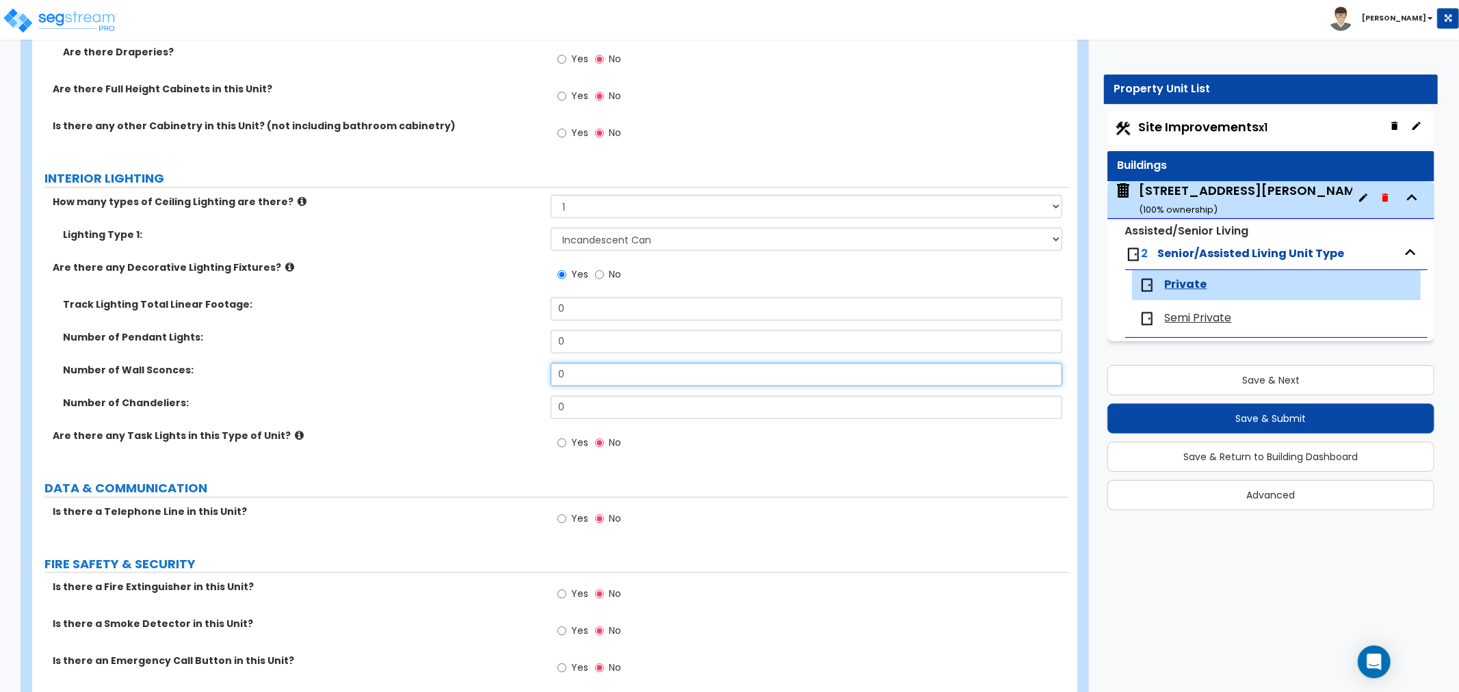
drag, startPoint x: 583, startPoint y: 371, endPoint x: 508, endPoint y: 376, distance: 74.7
click at [508, 376] on div "Number of Wall Sconces: 0" at bounding box center [550, 379] width 1037 height 33
click at [559, 447] on input "Yes" at bounding box center [561, 443] width 9 height 15
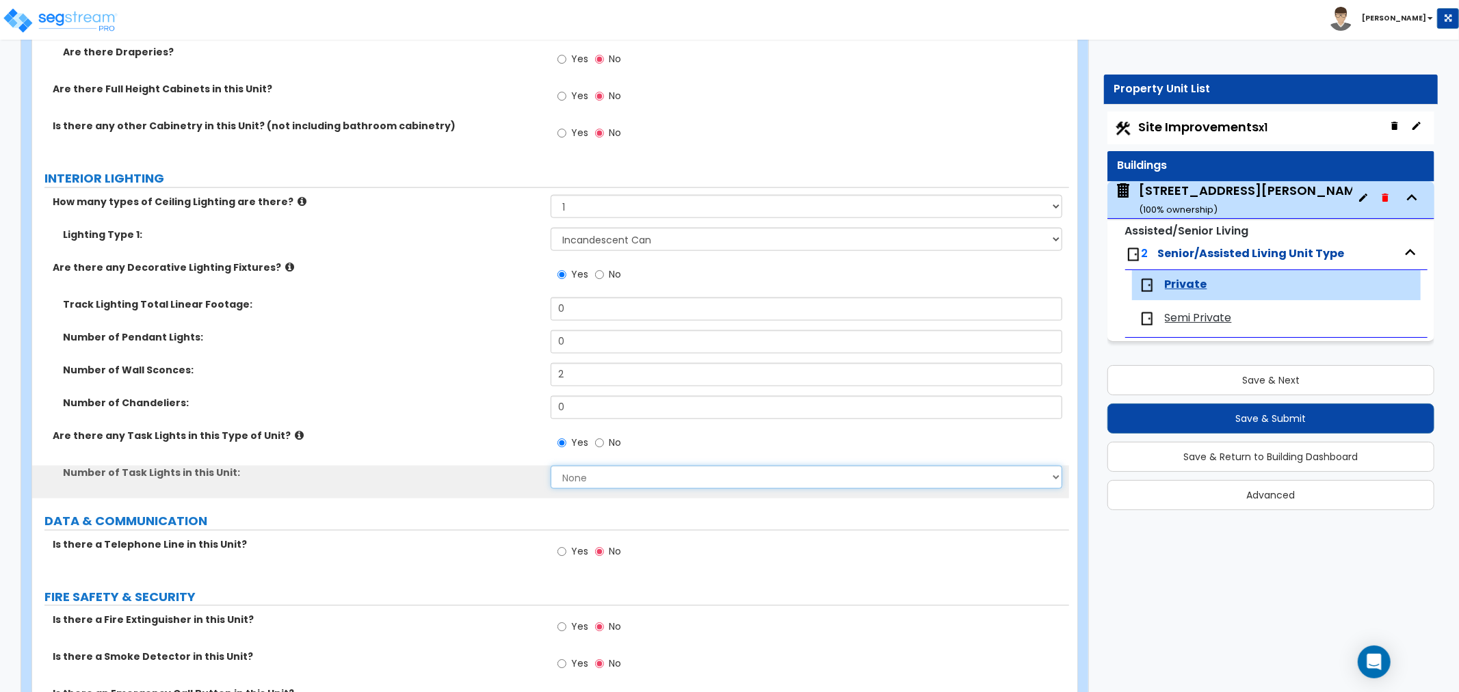
click at [573, 477] on select "None 1 2 3 4 5" at bounding box center [805, 477] width 511 height 23
click at [550, 466] on select "None 1 2 3 4 5" at bounding box center [805, 477] width 511 height 23
click at [575, 470] on select "None 1 2 3 4 5" at bounding box center [805, 477] width 511 height 23
click at [550, 466] on select "None 1 2 3 4 5" at bounding box center [805, 477] width 511 height 23
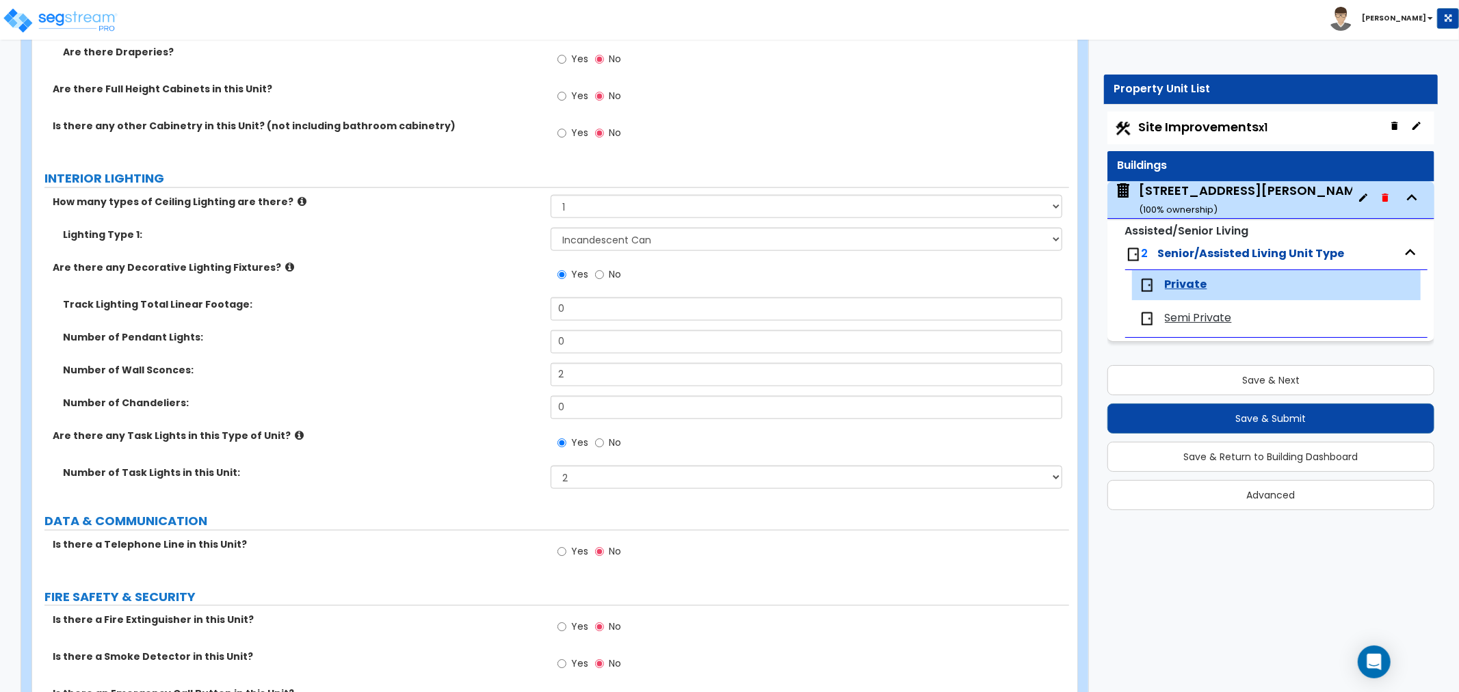
click at [513, 492] on div "Number of Task Lights in this Unit: None 1 2 3 4 5" at bounding box center [550, 482] width 1037 height 33
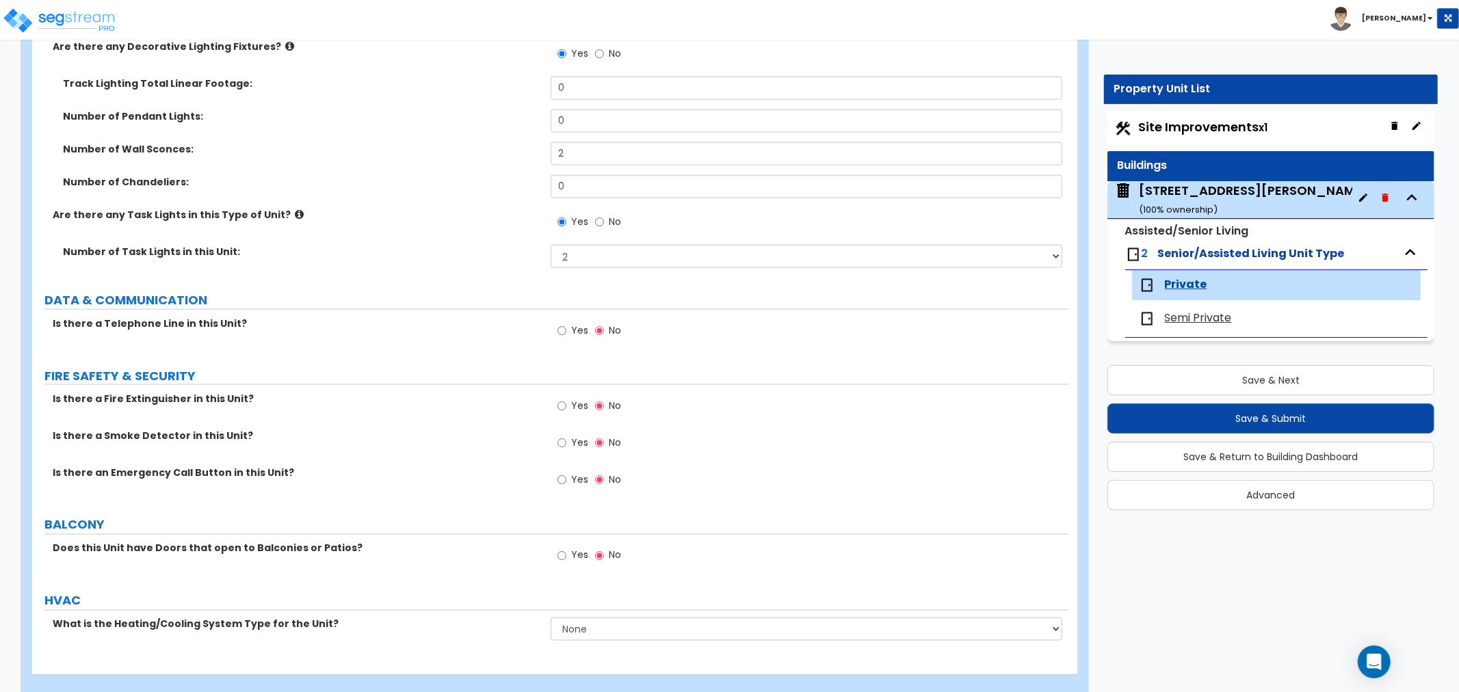
scroll to position [1671, 0]
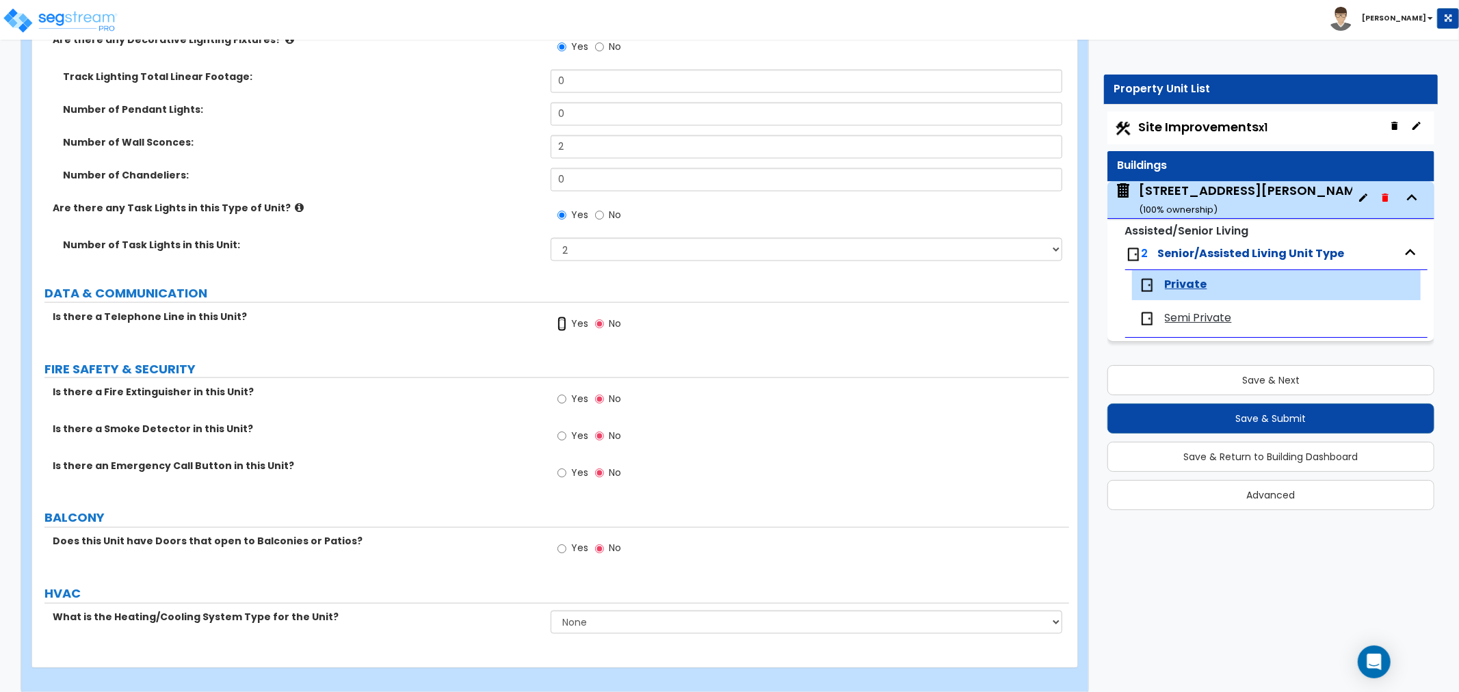
click at [565, 325] on input "Yes" at bounding box center [561, 324] width 9 height 15
click at [557, 436] on input "Yes" at bounding box center [561, 436] width 9 height 15
click at [561, 464] on label "Yes" at bounding box center [572, 474] width 31 height 23
click at [561, 466] on input "Yes" at bounding box center [561, 473] width 9 height 15
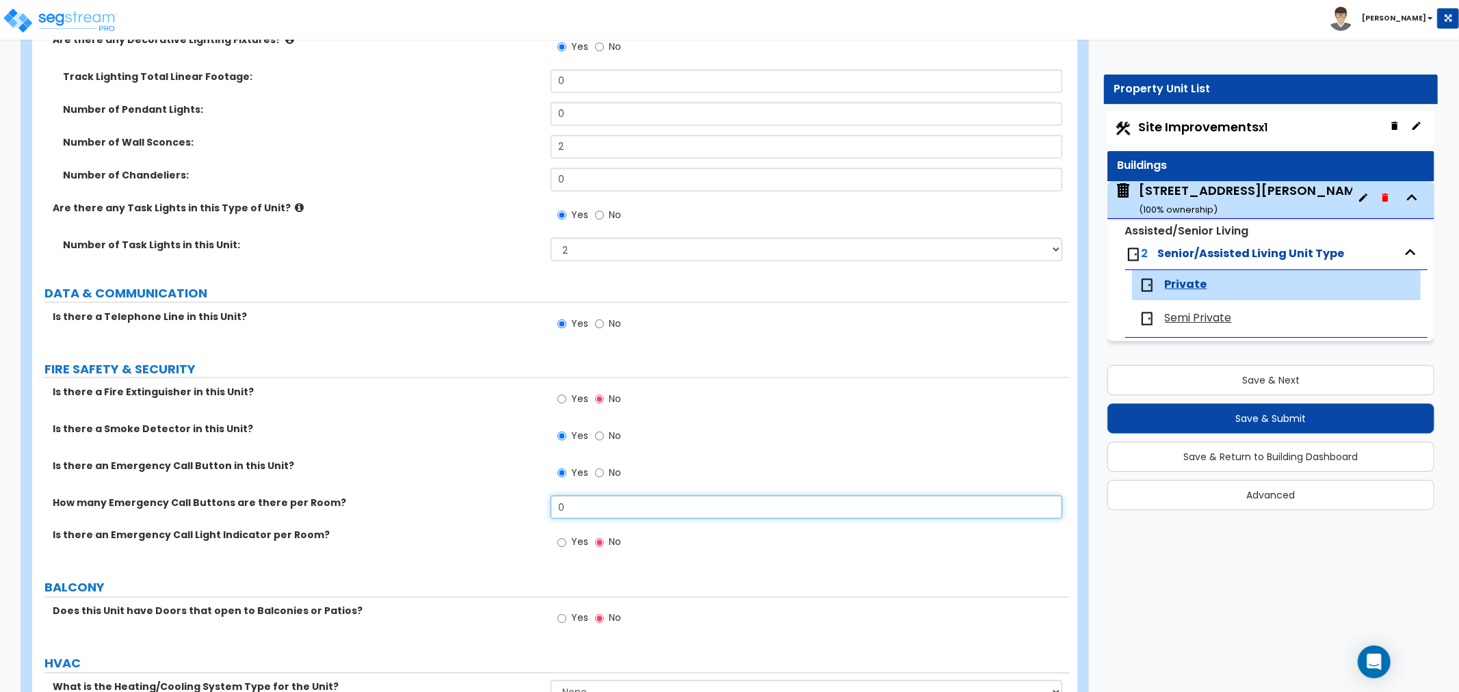
drag, startPoint x: 582, startPoint y: 504, endPoint x: 473, endPoint y: 507, distance: 108.8
click at [473, 507] on div "How many Emergency Call Buttons are there per Room? 0" at bounding box center [550, 512] width 1037 height 33
click at [559, 540] on input "Yes" at bounding box center [561, 542] width 9 height 15
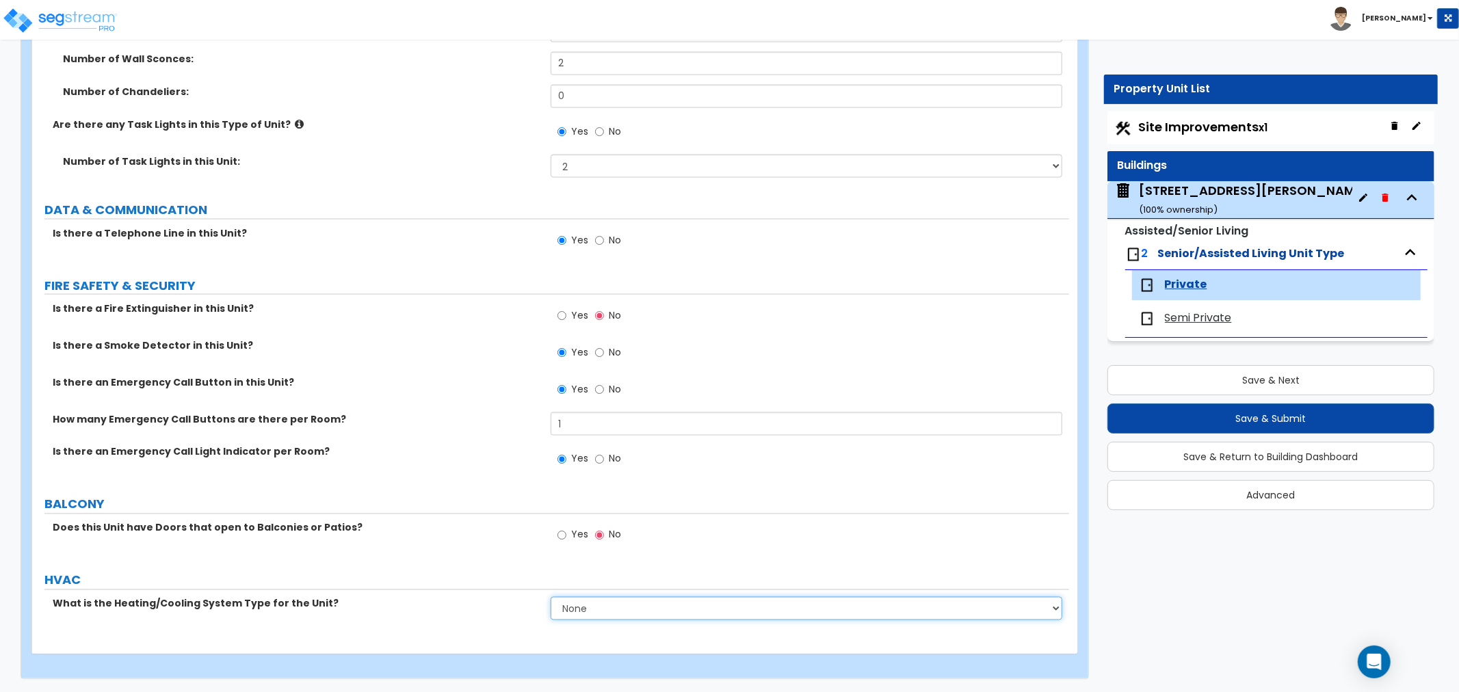
click at [587, 607] on select "None Heat Only Centralized Heating & Cooling Thru Wall Air Conditioners Mini Sp…" at bounding box center [805, 608] width 511 height 23
click at [550, 597] on select "None Heat Only Centralized Heating & Cooling Thru Wall Air Conditioners Mini Sp…" at bounding box center [805, 608] width 511 height 23
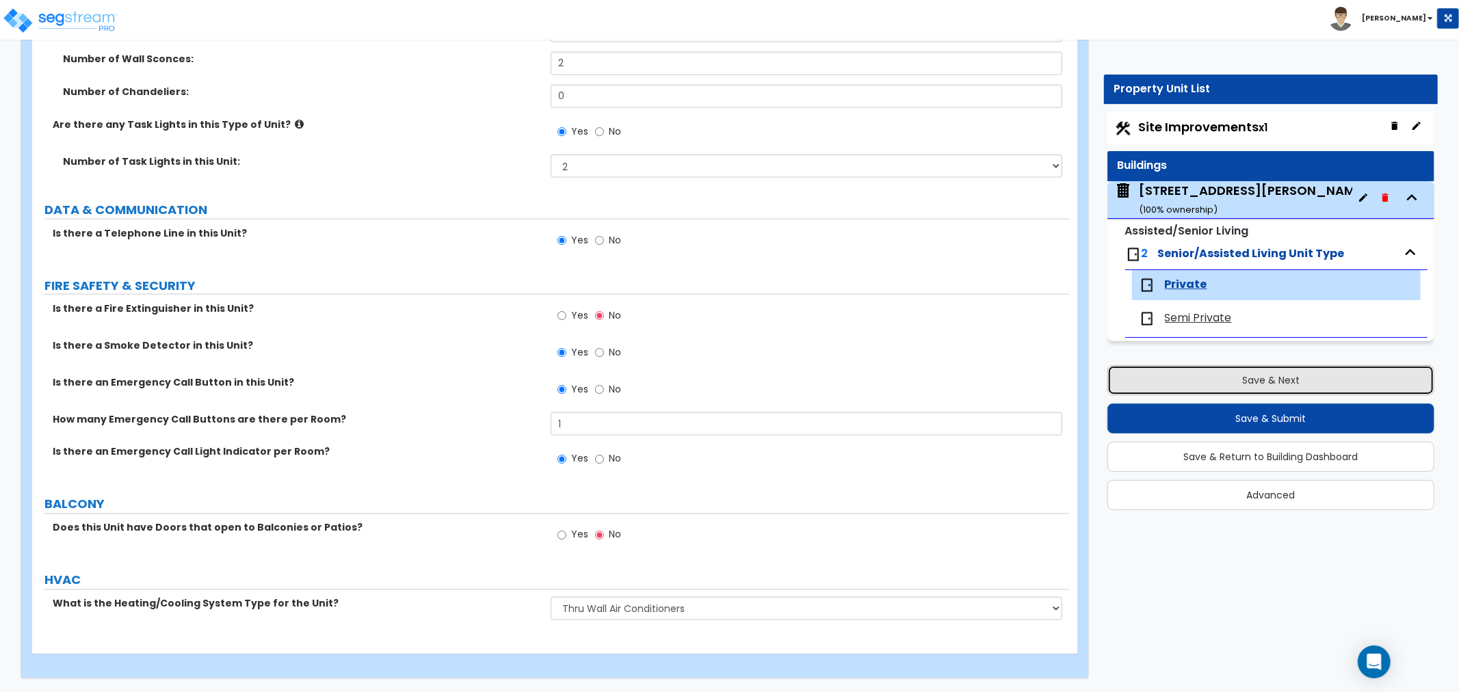
click at [1169, 372] on button "Save & Next" at bounding box center [1270, 380] width 327 height 30
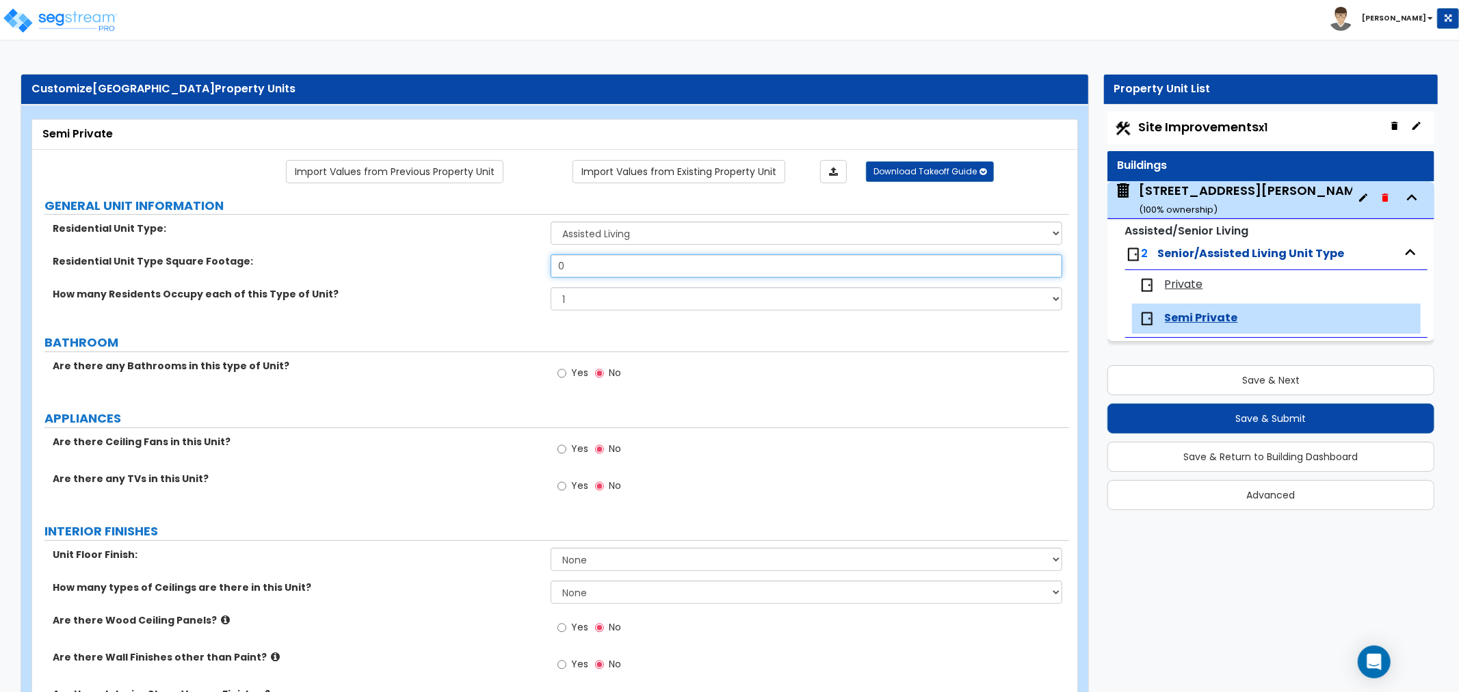
drag, startPoint x: 581, startPoint y: 268, endPoint x: 433, endPoint y: 291, distance: 150.2
click at [433, 291] on div "Residential Unit Type: Assisted Living Senior Living Residential Unit Type Squa…" at bounding box center [550, 271] width 1016 height 98
click at [1214, 284] on div "Private" at bounding box center [1214, 285] width 151 height 16
click at [1180, 282] on span "Private" at bounding box center [1183, 285] width 38 height 16
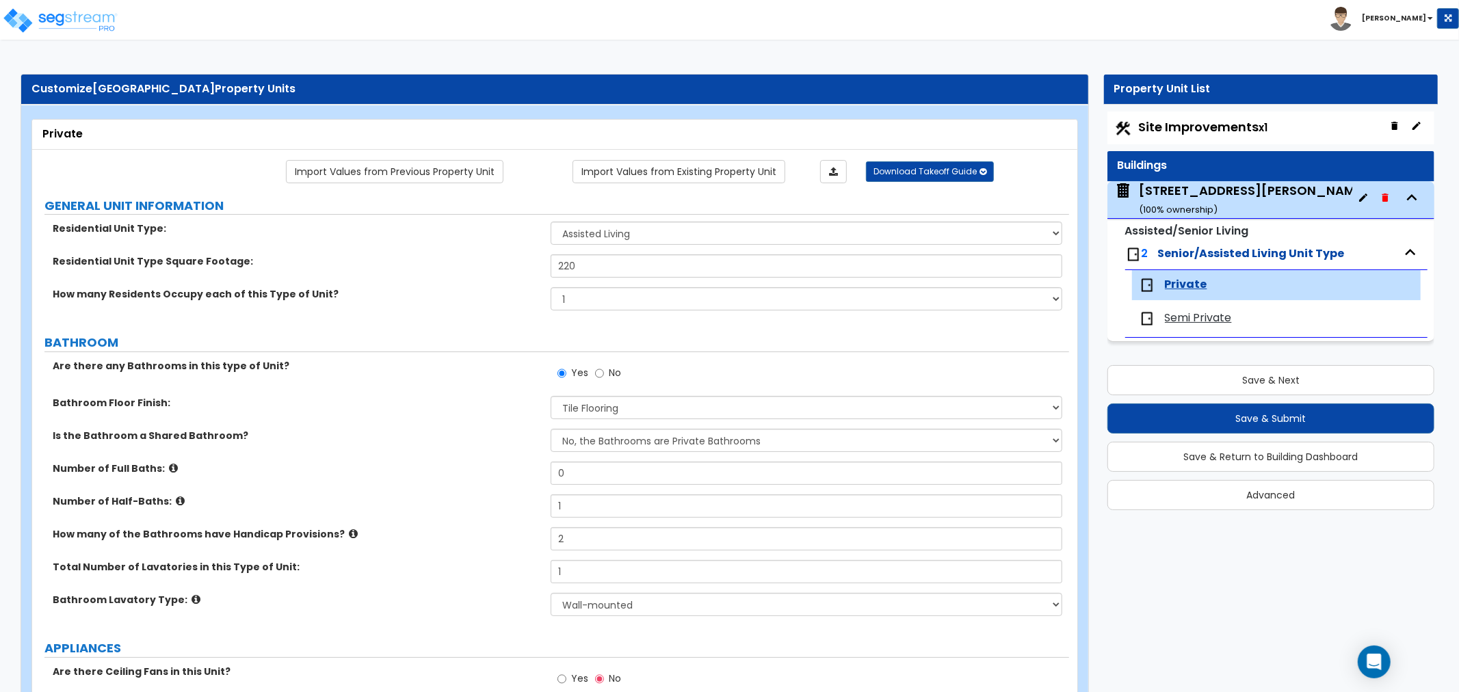
click at [1186, 315] on span "Semi Private" at bounding box center [1197, 318] width 67 height 16
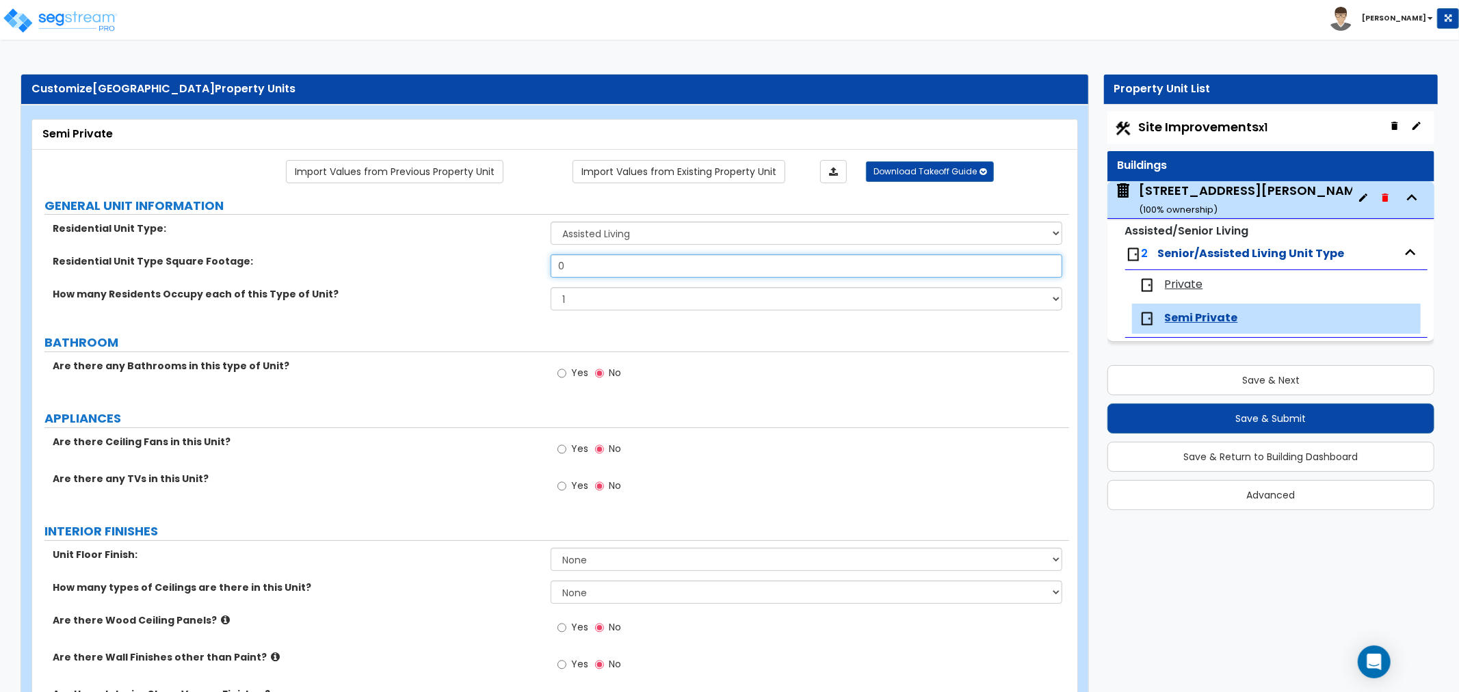
drag, startPoint x: 592, startPoint y: 258, endPoint x: 390, endPoint y: 311, distance: 208.5
click at [390, 311] on div "Residential Unit Type: Assisted Living Senior Living Residential Unit Type Squa…" at bounding box center [550, 271] width 1016 height 98
click at [579, 304] on select "1 2 3 4 5" at bounding box center [805, 298] width 511 height 23
click at [550, 288] on select "1 2 3 4 5" at bounding box center [805, 298] width 511 height 23
click at [558, 376] on input "Yes" at bounding box center [561, 373] width 9 height 15
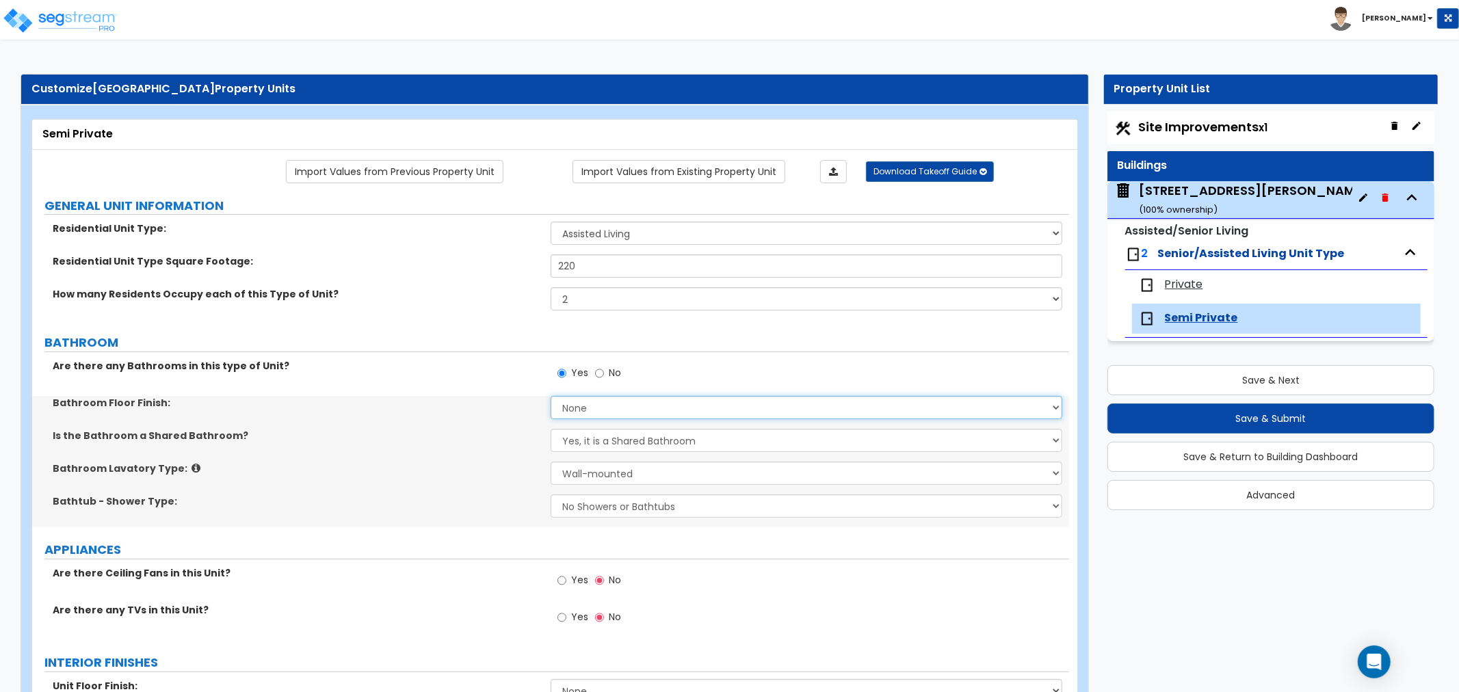
click at [577, 410] on select "None Tile Flooring Hardwood Flooring Resilient Laminate Flooring VCT Flooring S…" at bounding box center [805, 407] width 511 height 23
click at [550, 396] on select "None Tile Flooring Hardwood Flooring Resilient Laminate Flooring VCT Flooring S…" at bounding box center [805, 407] width 511 height 23
click at [581, 447] on select "Yes, it is a Shared Bathroom No, the Bathrooms are Private Bathrooms" at bounding box center [805, 440] width 511 height 23
click at [550, 429] on select "Yes, it is a Shared Bathroom No, the Bathrooms are Private Bathrooms" at bounding box center [805, 440] width 511 height 23
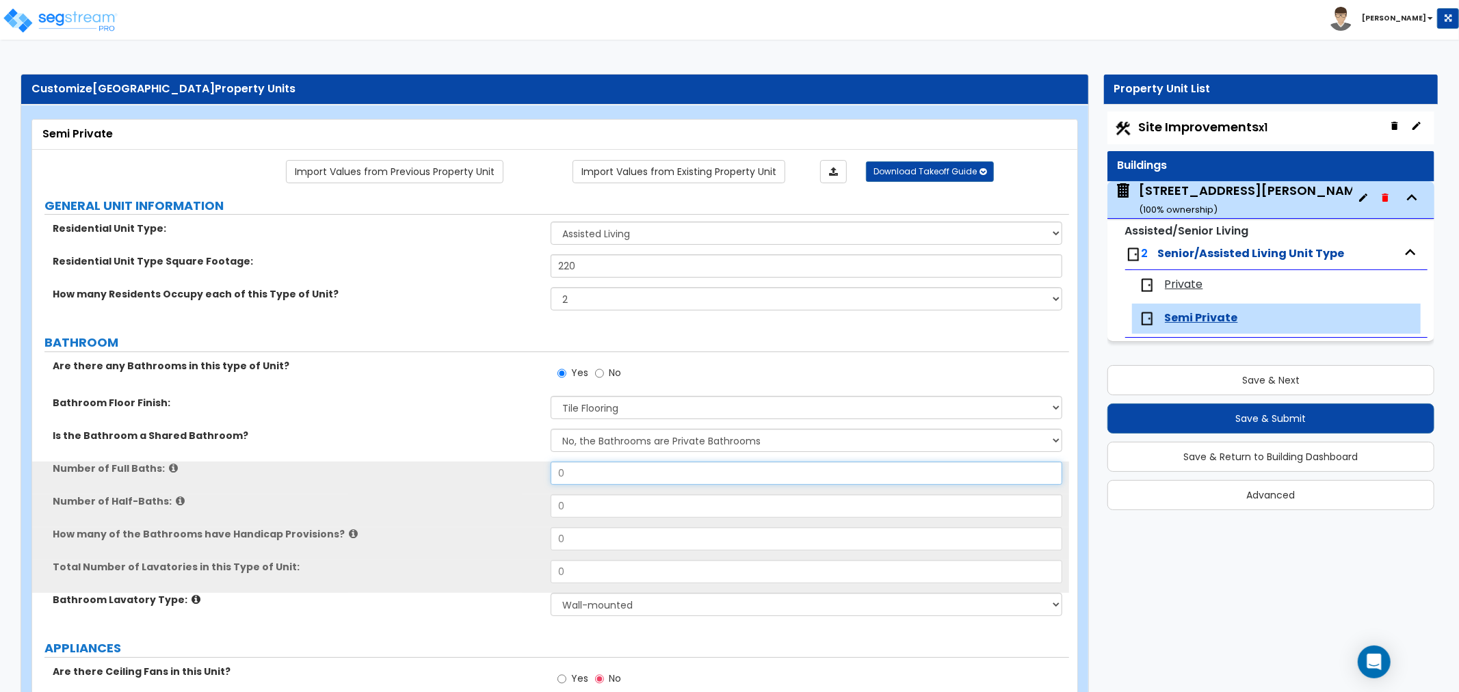
drag, startPoint x: 588, startPoint y: 475, endPoint x: 502, endPoint y: 472, distance: 86.2
click at [502, 472] on div "Number of Full Baths: 0" at bounding box center [550, 478] width 1037 height 33
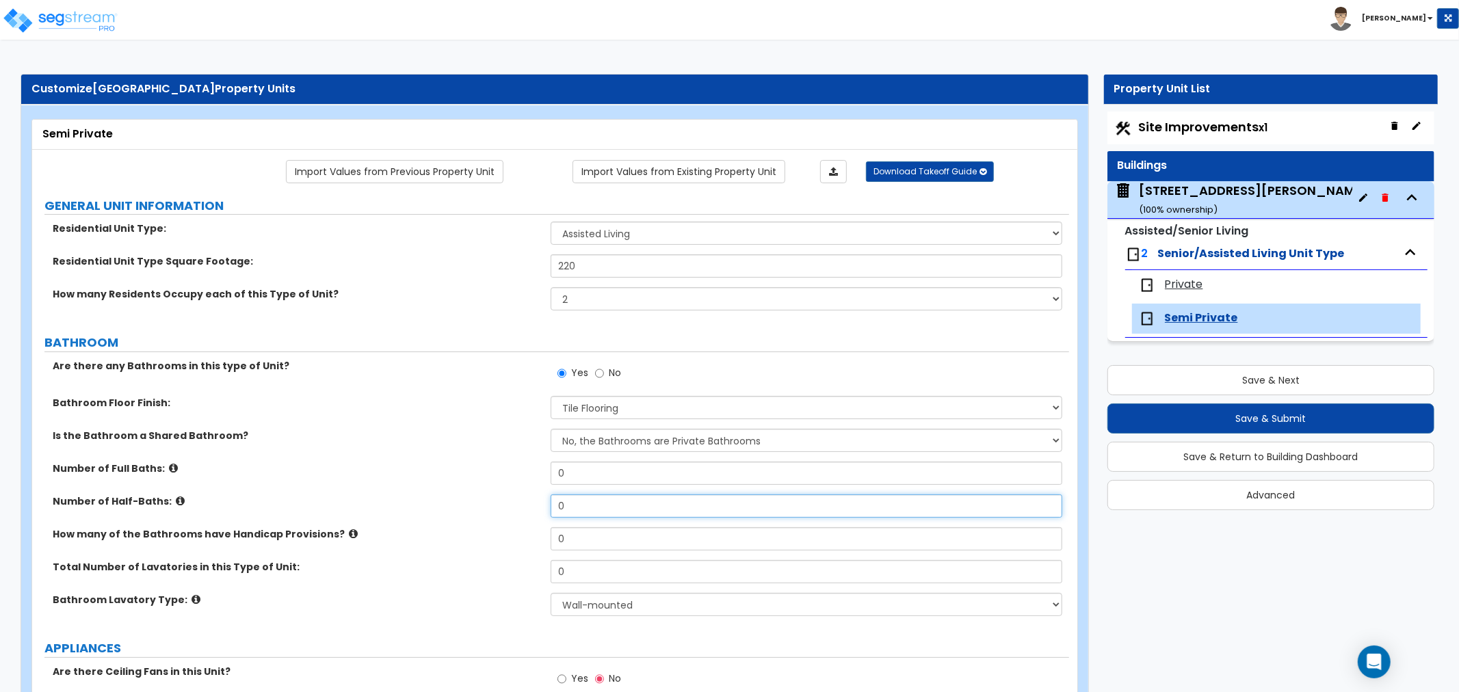
drag, startPoint x: 575, startPoint y: 511, endPoint x: 504, endPoint y: 498, distance: 72.3
click at [504, 498] on div "Number of Half-Baths: 0" at bounding box center [550, 510] width 1037 height 33
drag, startPoint x: 583, startPoint y: 535, endPoint x: 521, endPoint y: 535, distance: 62.2
click at [521, 535] on div "How many of the Bathrooms have Handicap Provisions? 0" at bounding box center [550, 543] width 1037 height 33
drag, startPoint x: 587, startPoint y: 570, endPoint x: 500, endPoint y: 570, distance: 86.8
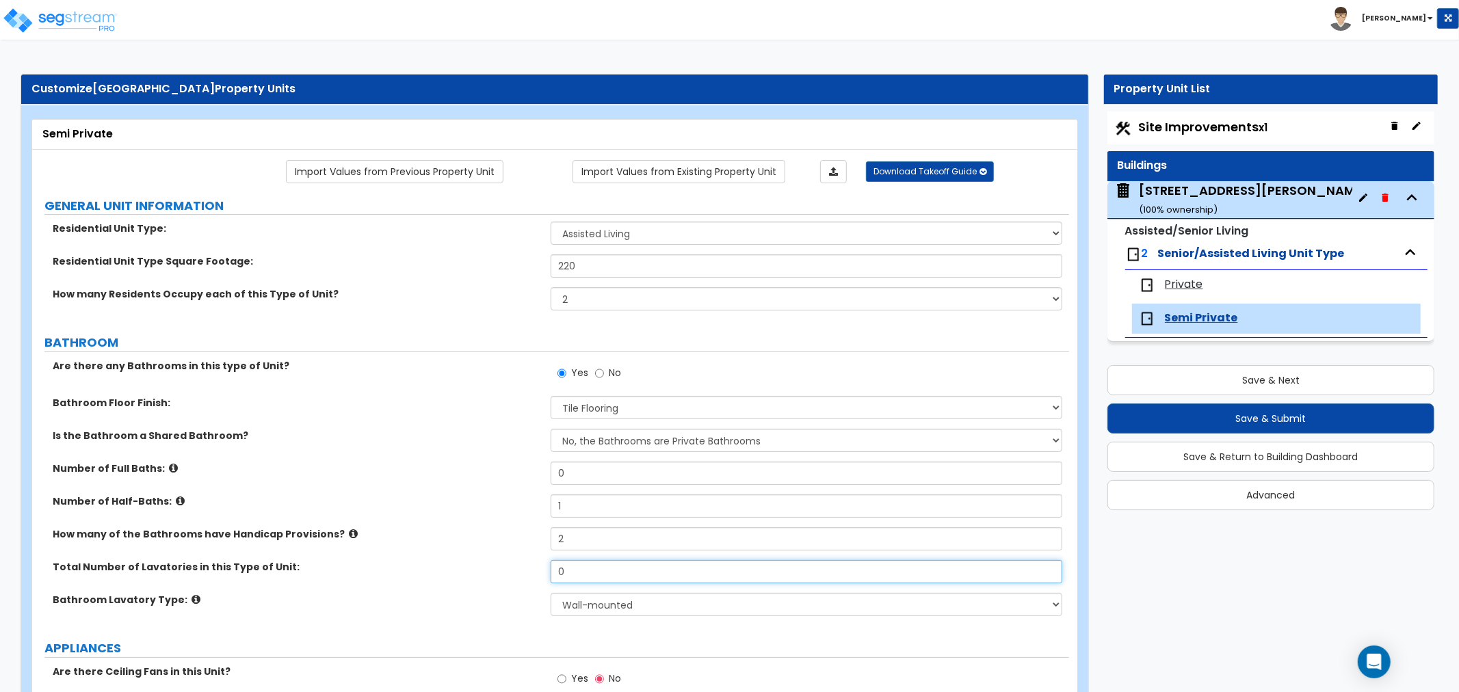
click at [500, 570] on div "Total Number of Lavatories in this Type of Unit: 0" at bounding box center [550, 576] width 1037 height 33
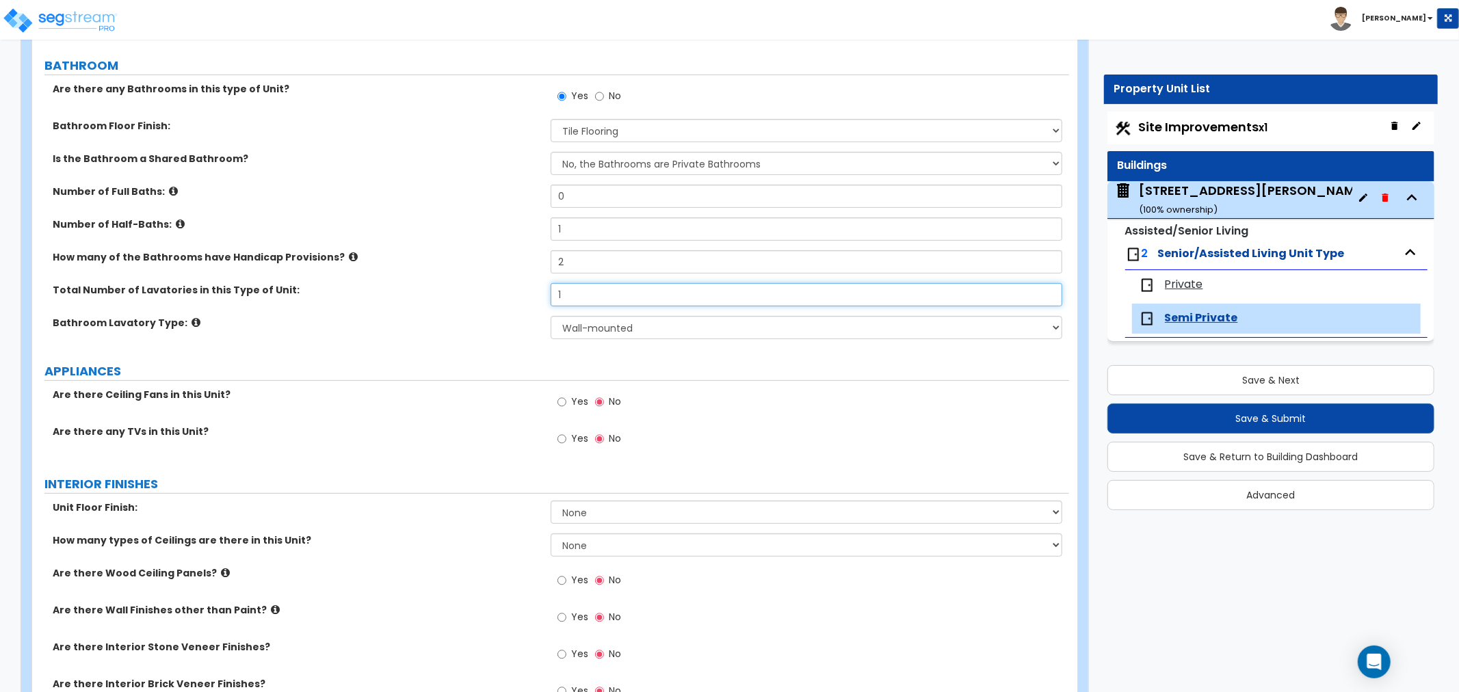
scroll to position [304, 0]
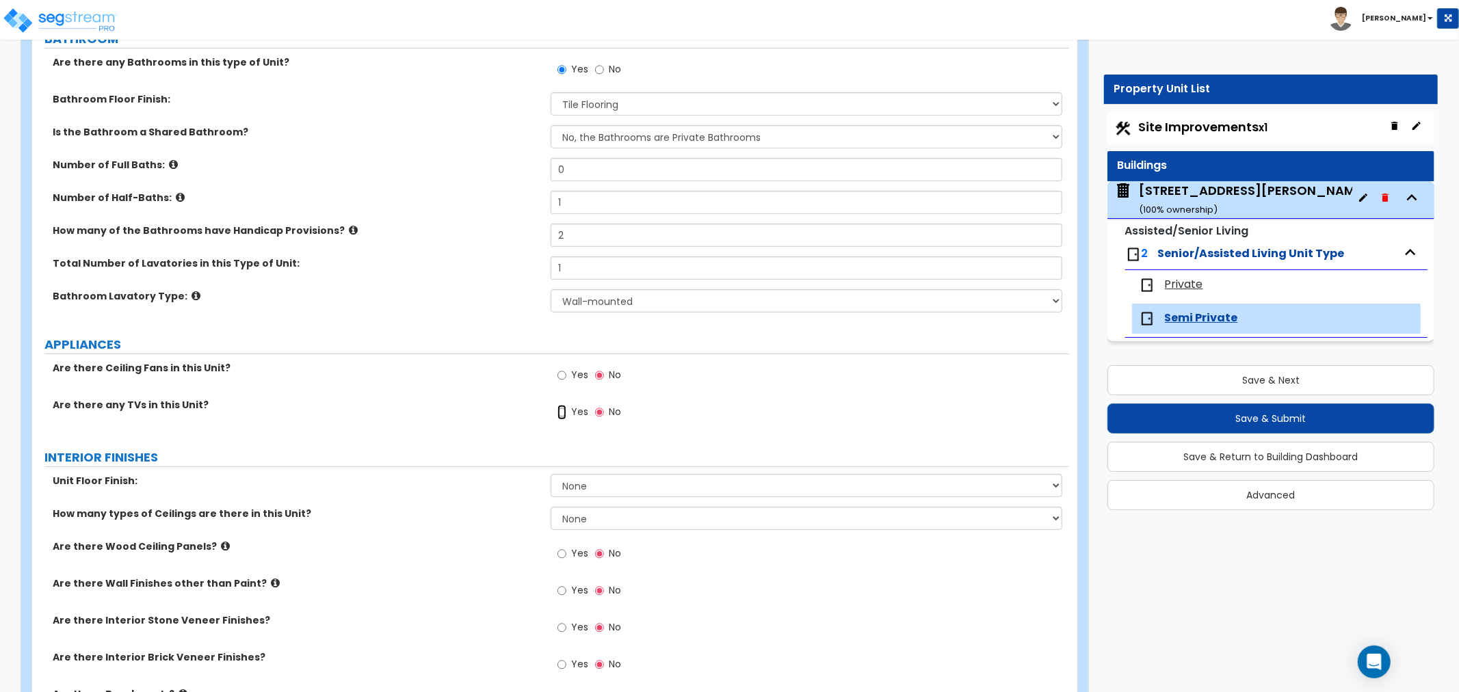
click at [563, 412] on input "Yes" at bounding box center [561, 412] width 9 height 15
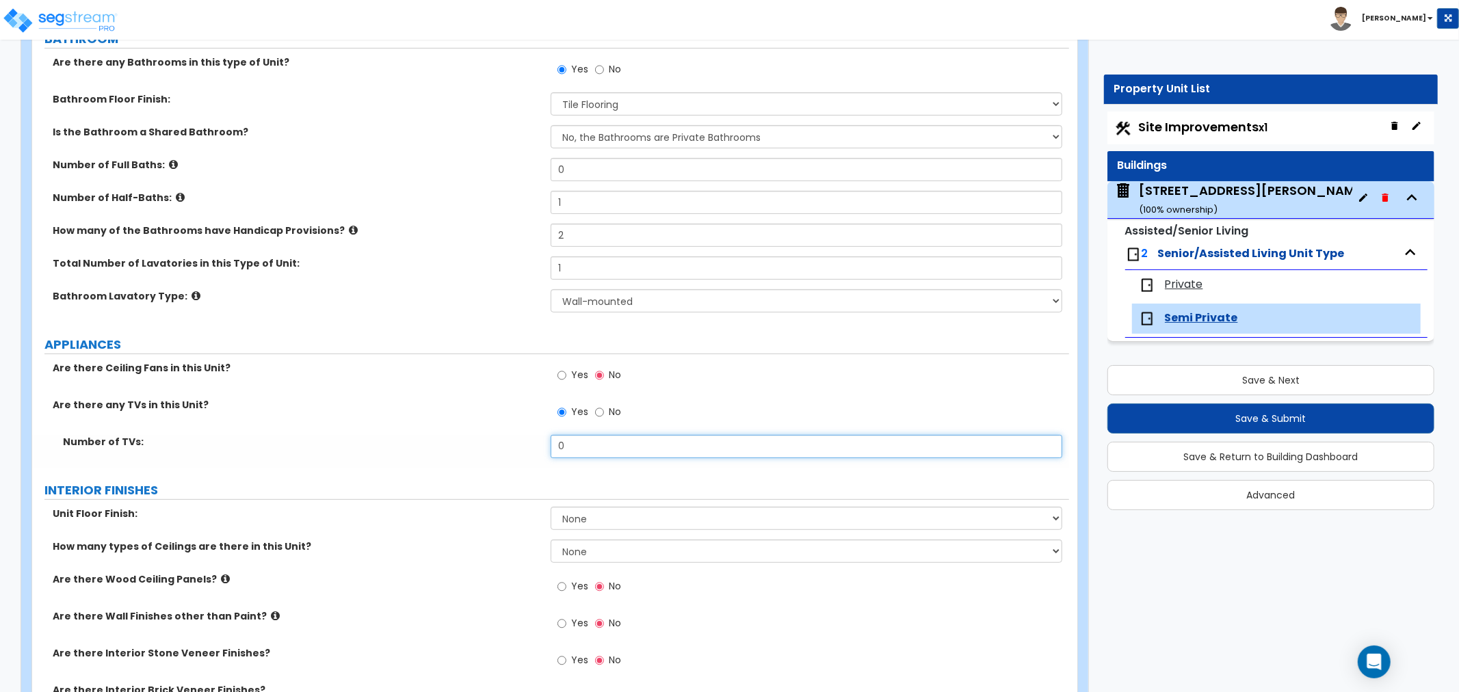
drag, startPoint x: 578, startPoint y: 445, endPoint x: 529, endPoint y: 446, distance: 49.9
click at [529, 446] on div "Number of TVs: 0" at bounding box center [550, 451] width 1037 height 33
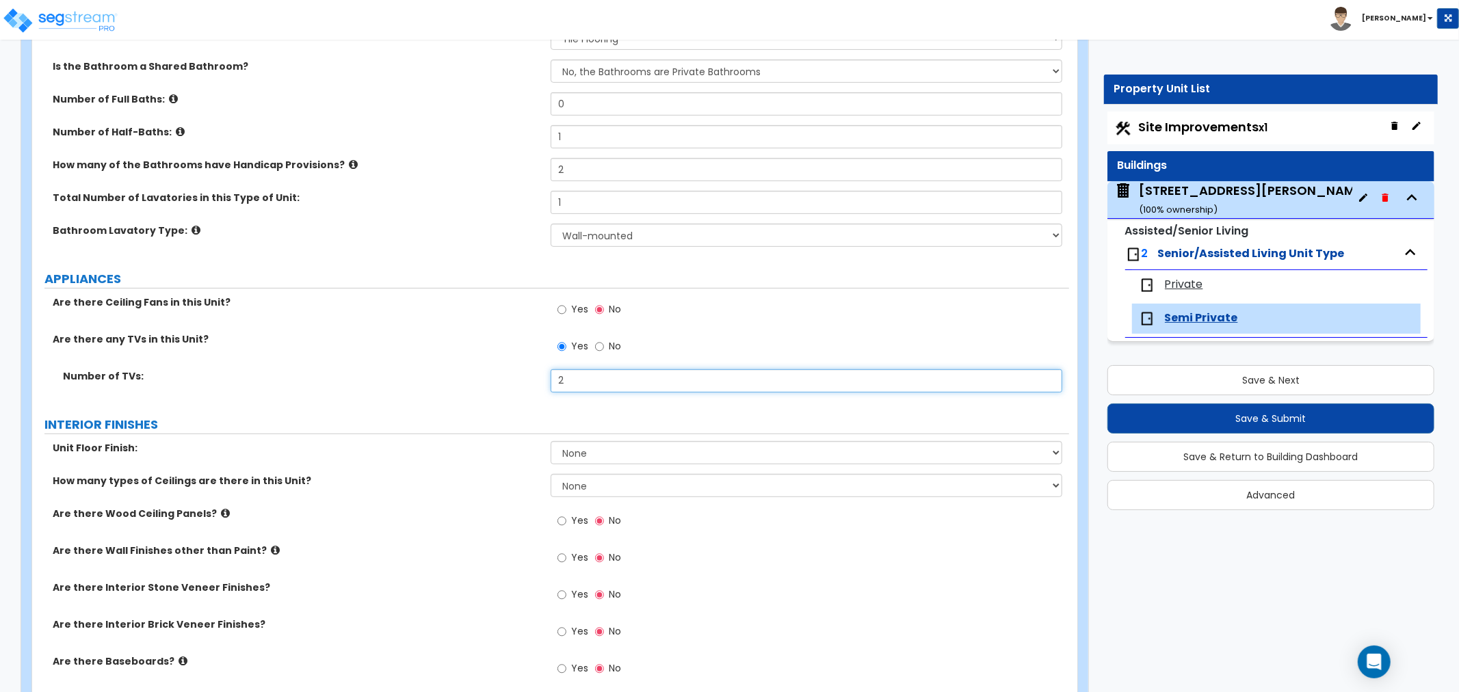
scroll to position [455, 0]
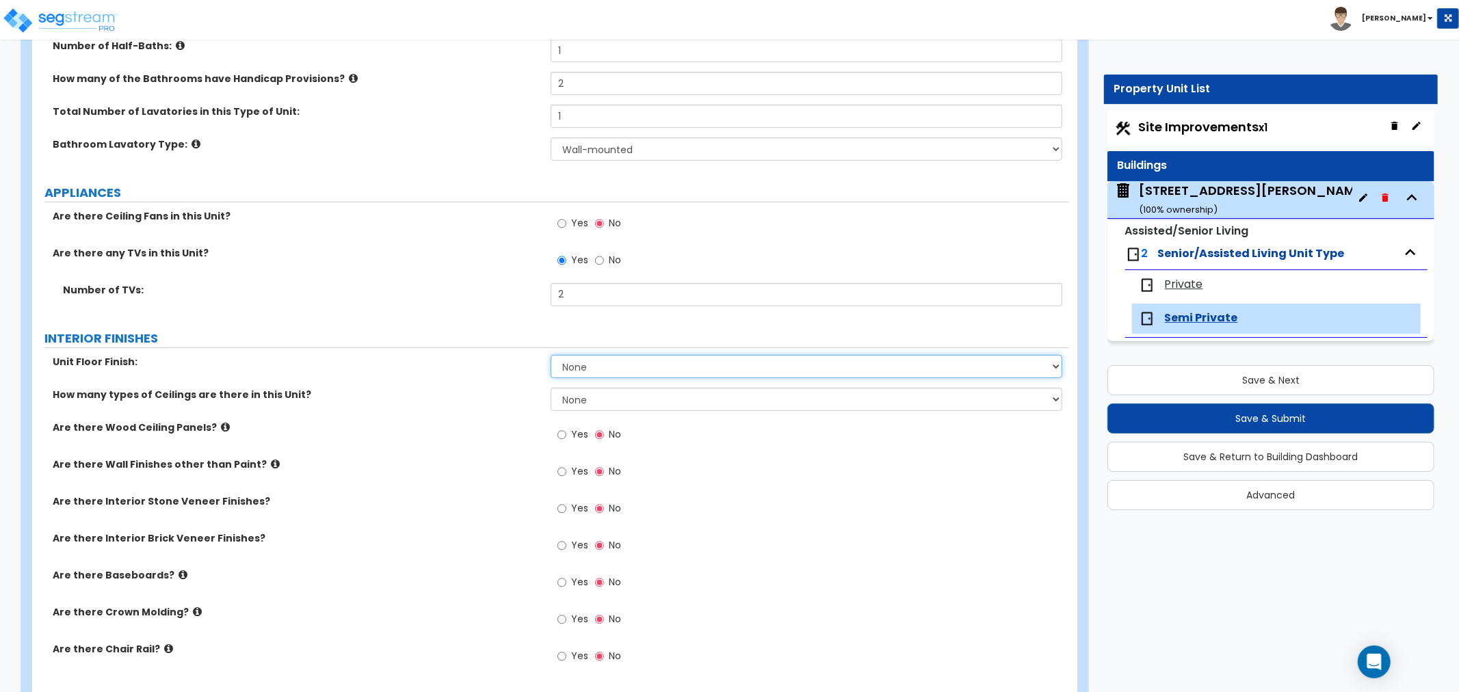
click at [570, 365] on select "None Tile Flooring Hardwood Flooring Resilient Laminate Flooring VCT Flooring S…" at bounding box center [805, 366] width 511 height 23
click at [550, 355] on select "None Tile Flooring Hardwood Flooring Resilient Laminate Flooring VCT Flooring S…" at bounding box center [805, 366] width 511 height 23
click at [565, 393] on select "None 1 2 3" at bounding box center [805, 399] width 511 height 23
click at [550, 388] on select "None 1 2 3" at bounding box center [805, 399] width 511 height 23
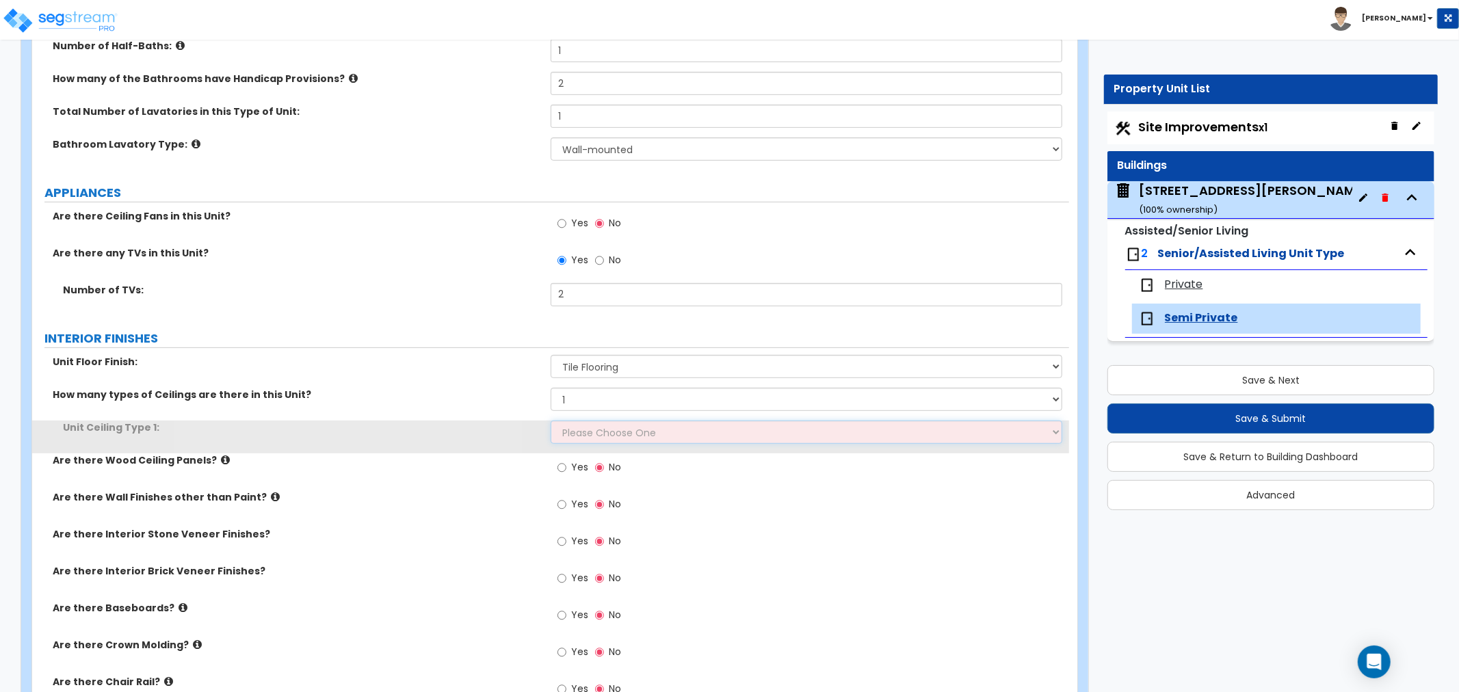
click at [573, 427] on select "Please Choose One Drop Ceiling Drywall Ceiling Open Ceiling" at bounding box center [805, 432] width 511 height 23
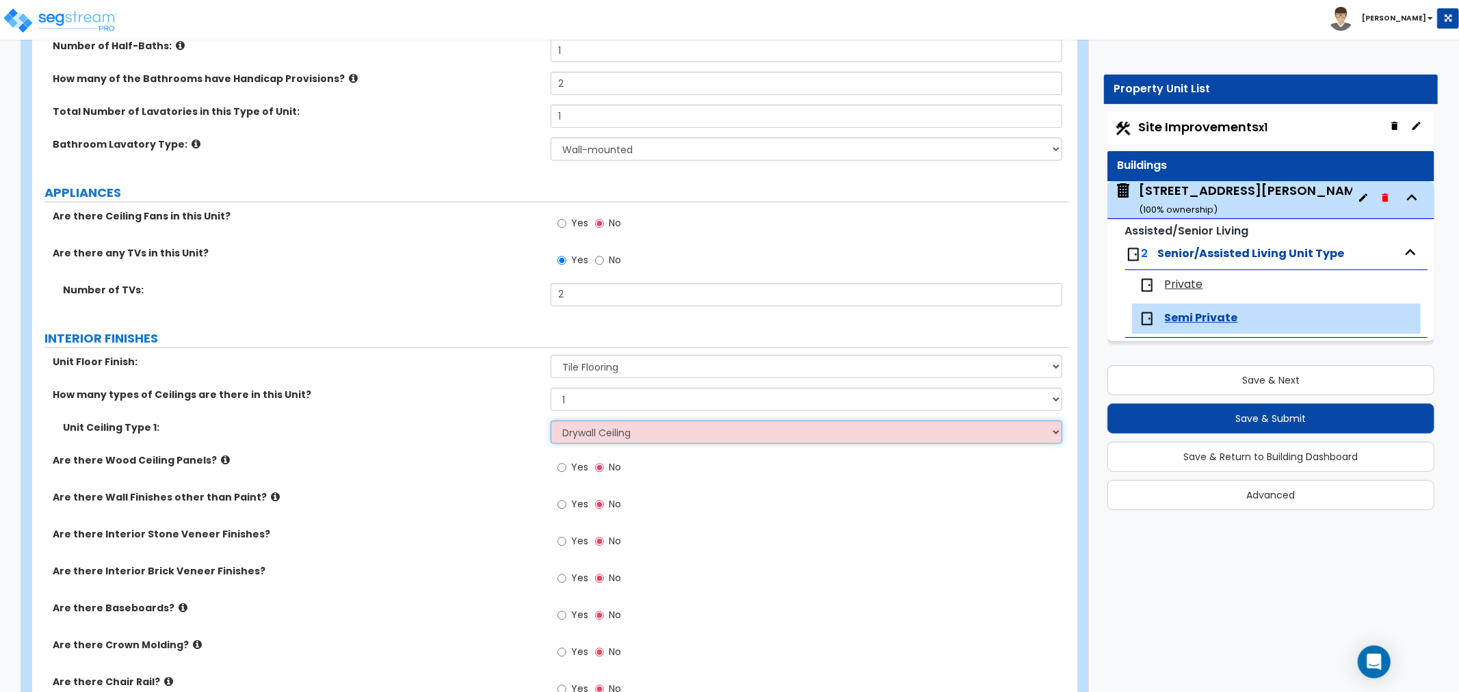
click at [550, 421] on select "Please Choose One Drop Ceiling Drywall Ceiling Open Ceiling" at bounding box center [805, 432] width 511 height 23
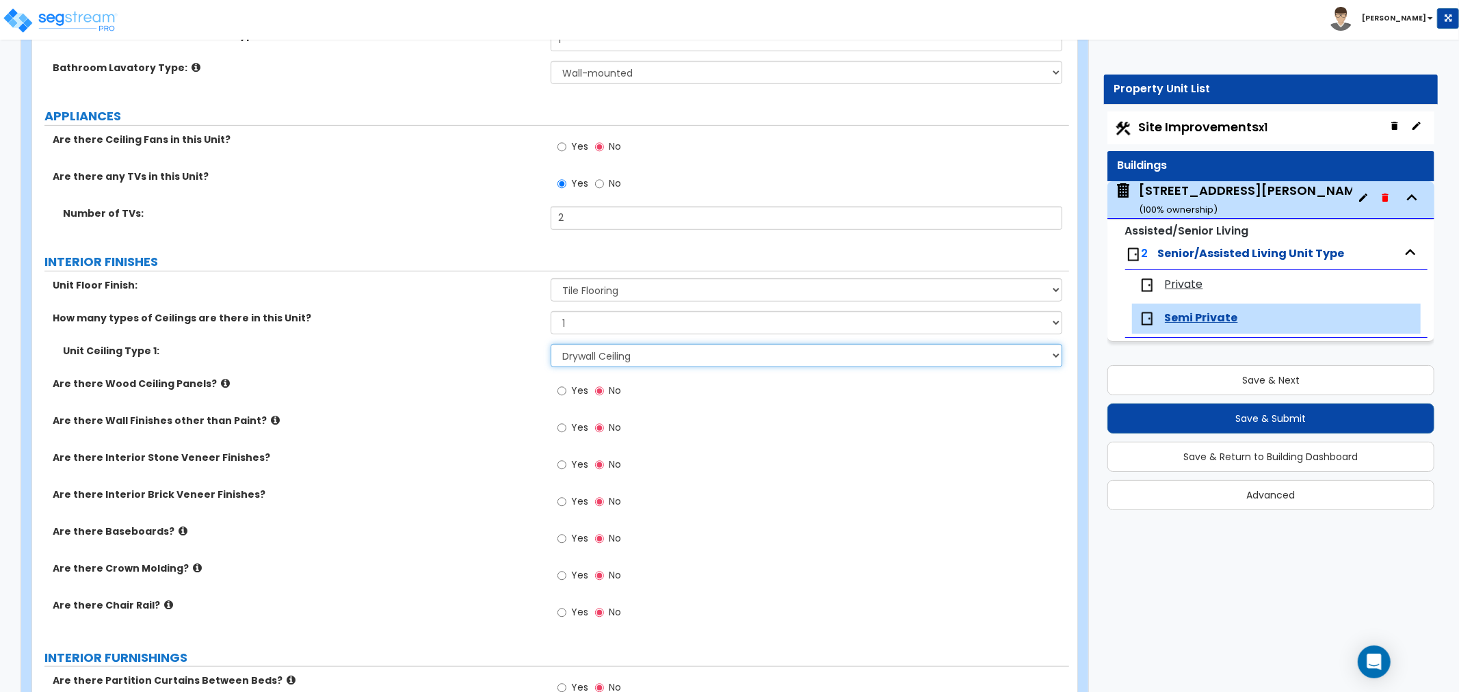
scroll to position [607, 0]
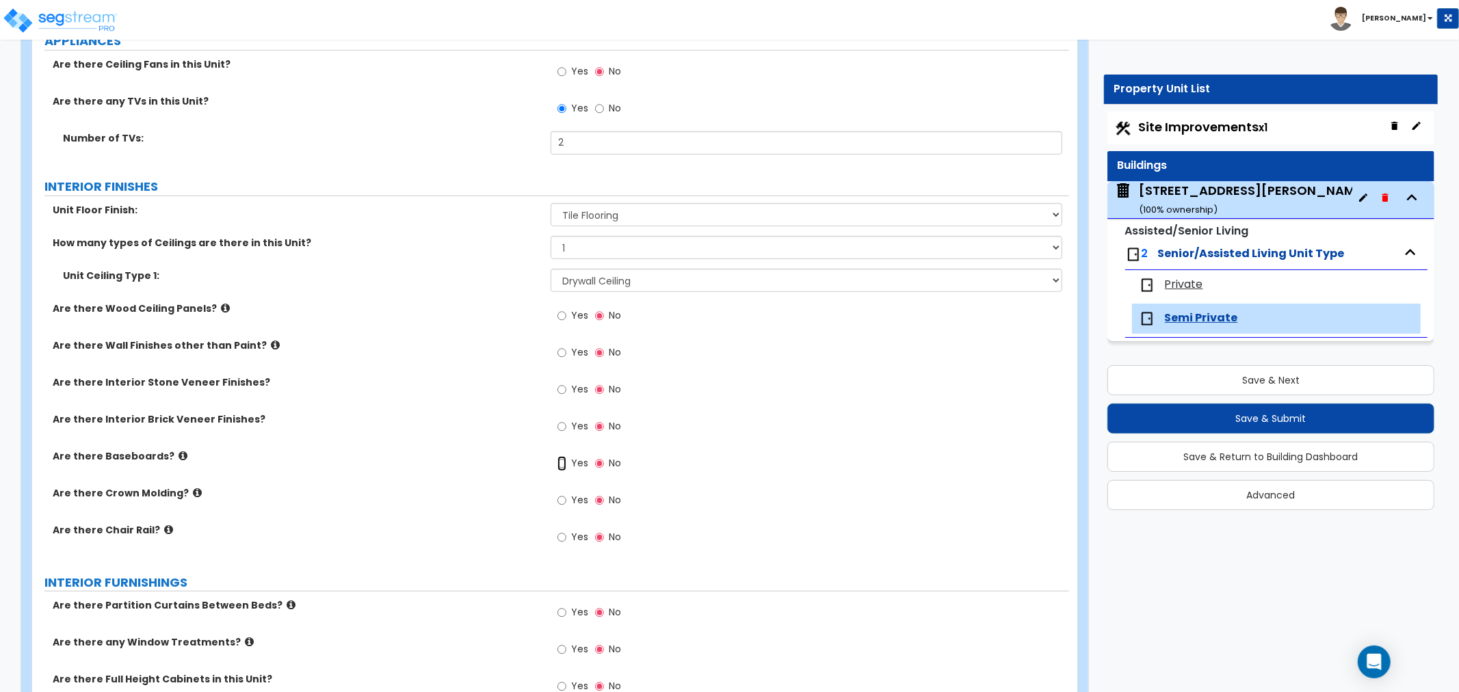
click at [561, 460] on input "Yes" at bounding box center [561, 463] width 9 height 15
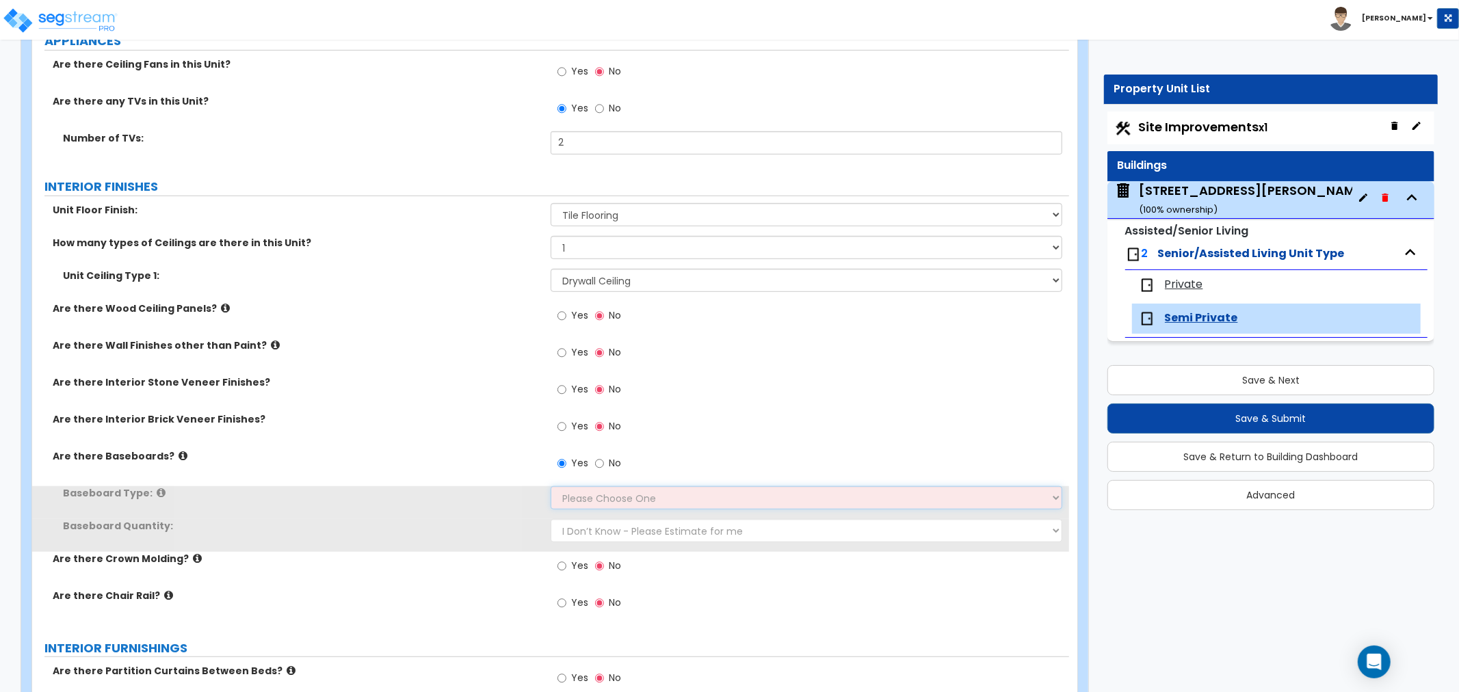
click at [576, 494] on select "Please Choose One Wood Vinyl Carpet Tile" at bounding box center [805, 497] width 511 height 23
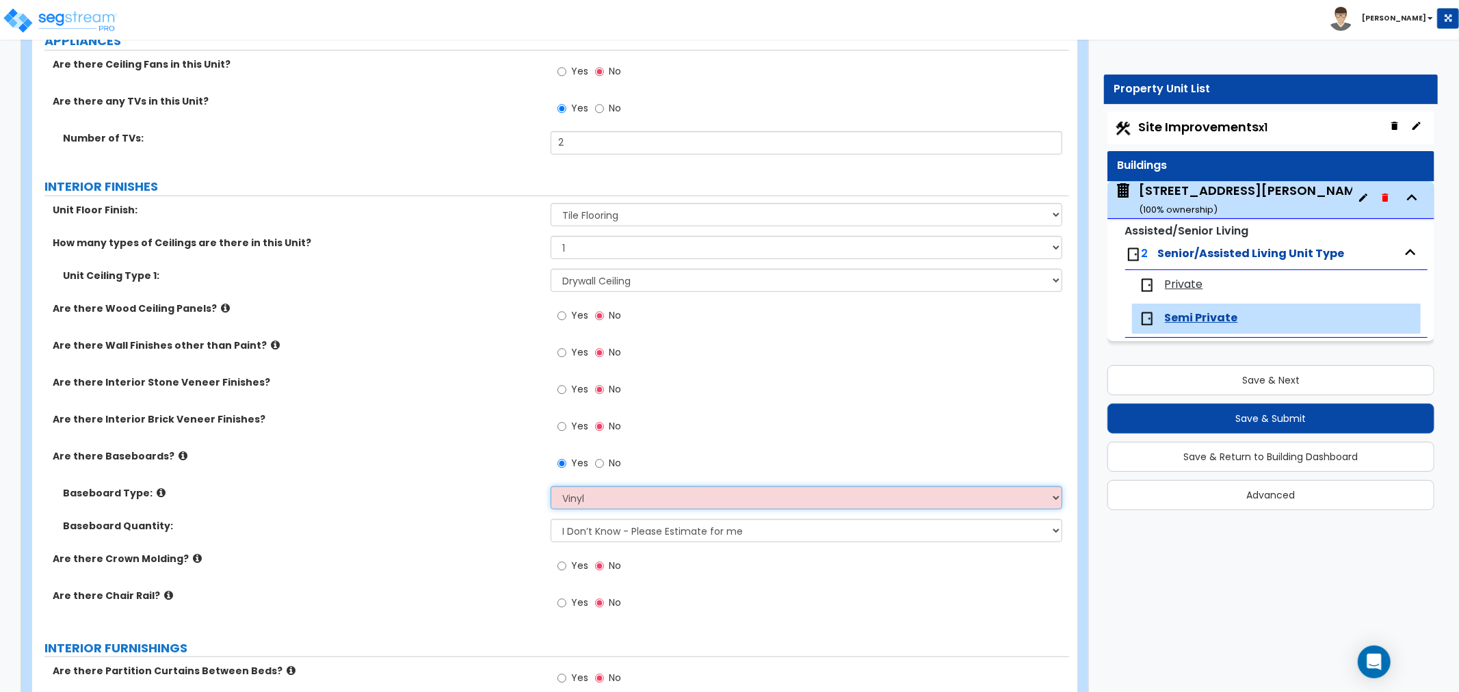
click at [550, 486] on select "Please Choose One Wood Vinyl Carpet Tile" at bounding box center [805, 497] width 511 height 23
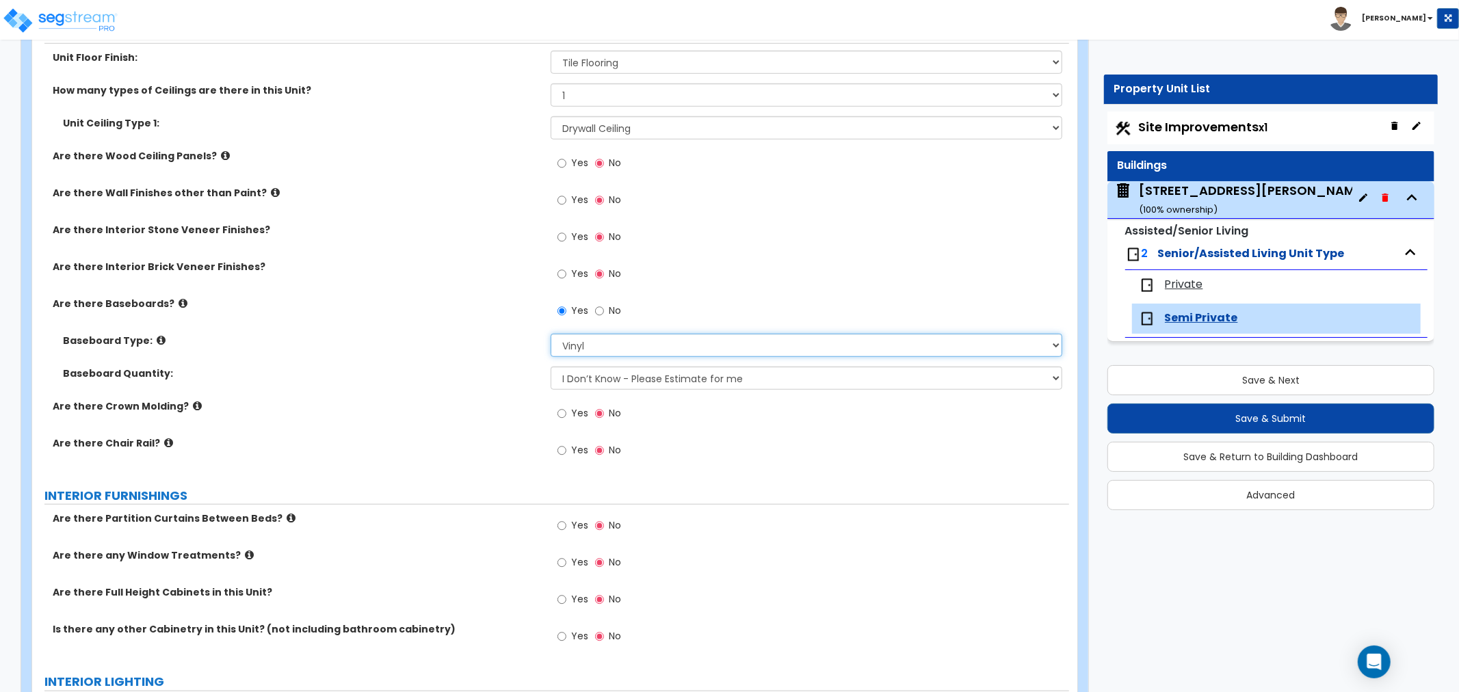
scroll to position [836, 0]
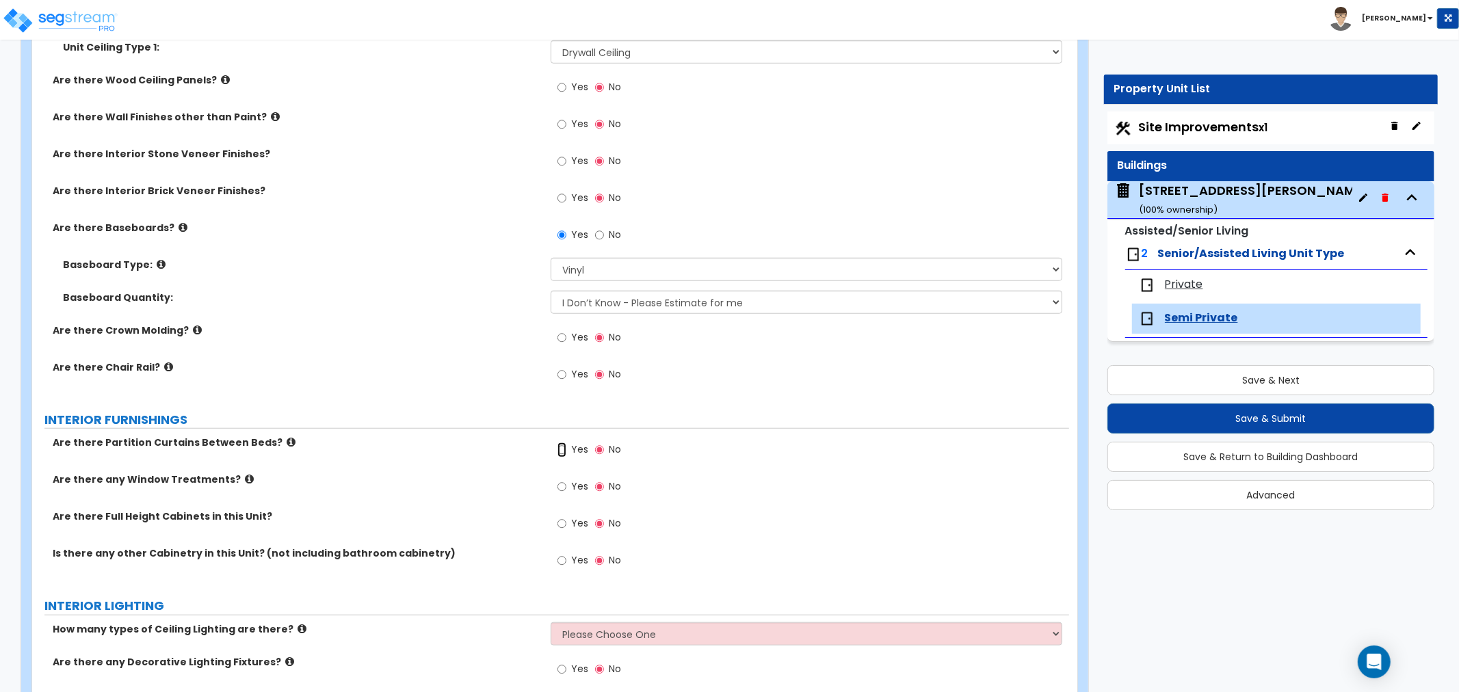
click at [562, 447] on input "Yes" at bounding box center [561, 449] width 9 height 15
click at [559, 488] on input "Yes" at bounding box center [561, 486] width 9 height 15
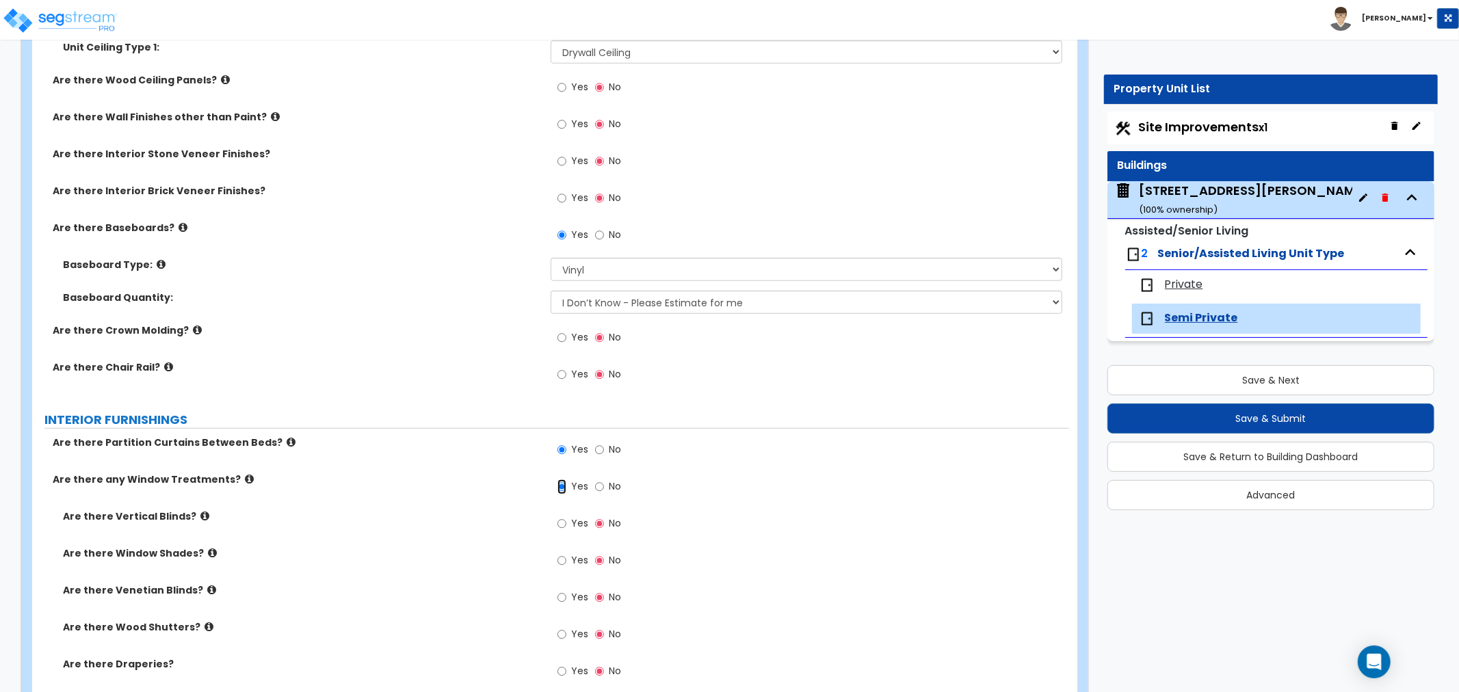
scroll to position [911, 0]
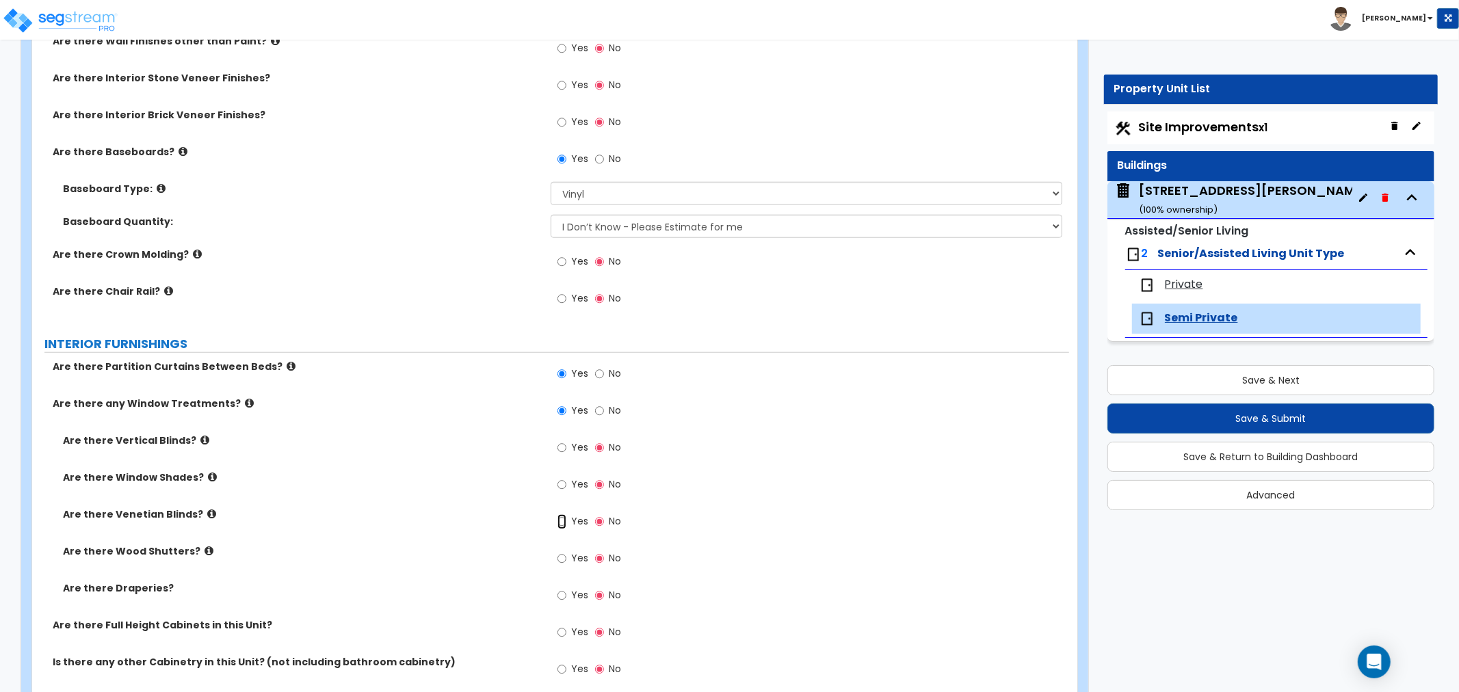
click at [561, 522] on input "Yes" at bounding box center [561, 521] width 9 height 15
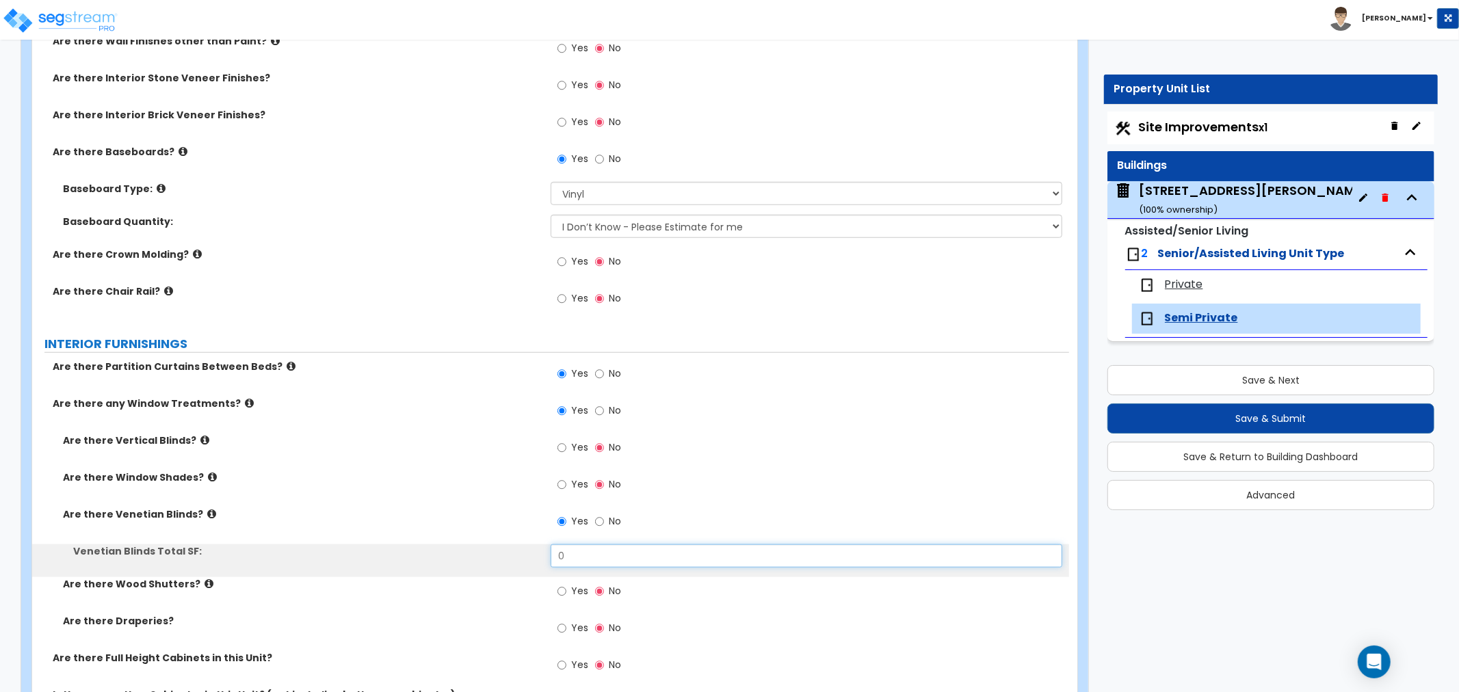
drag, startPoint x: 559, startPoint y: 555, endPoint x: 507, endPoint y: 552, distance: 52.0
click at [507, 552] on div "Venetian Blinds Total SF: 0" at bounding box center [550, 560] width 1037 height 33
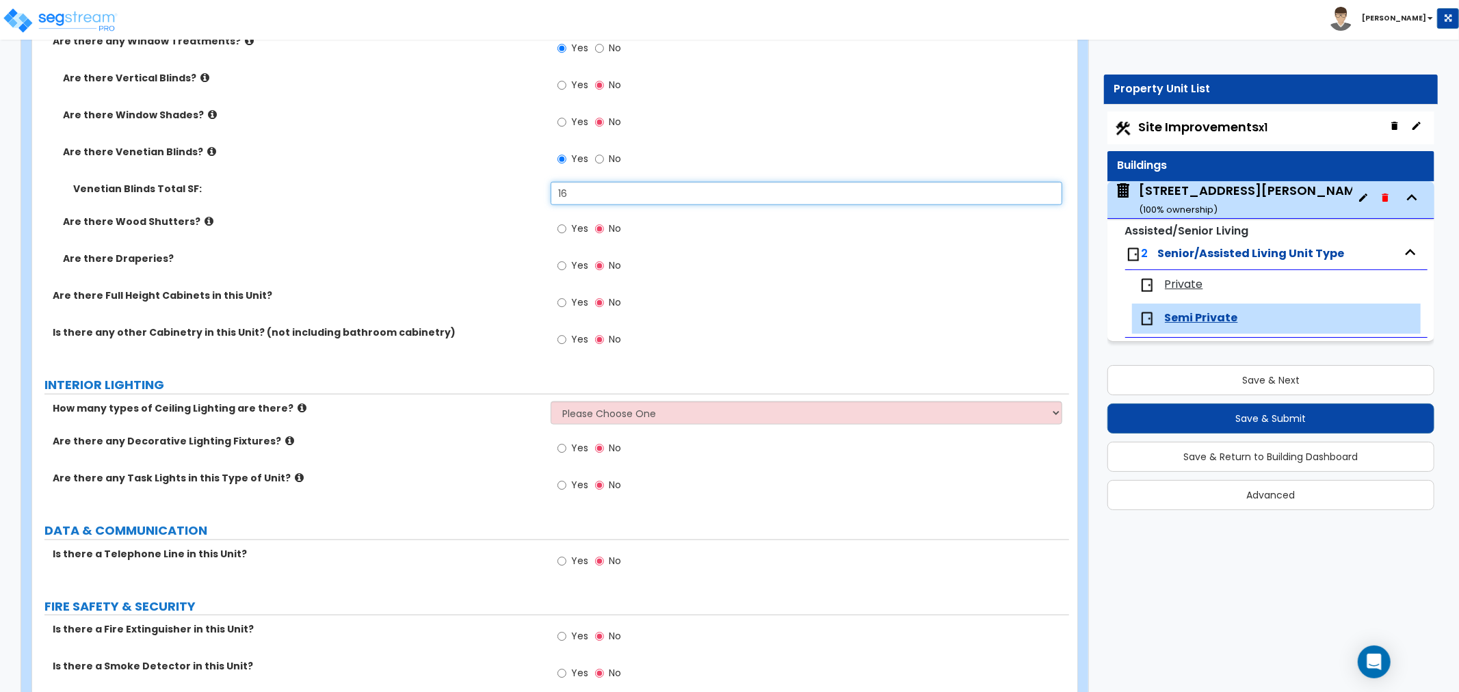
scroll to position [1291, 0]
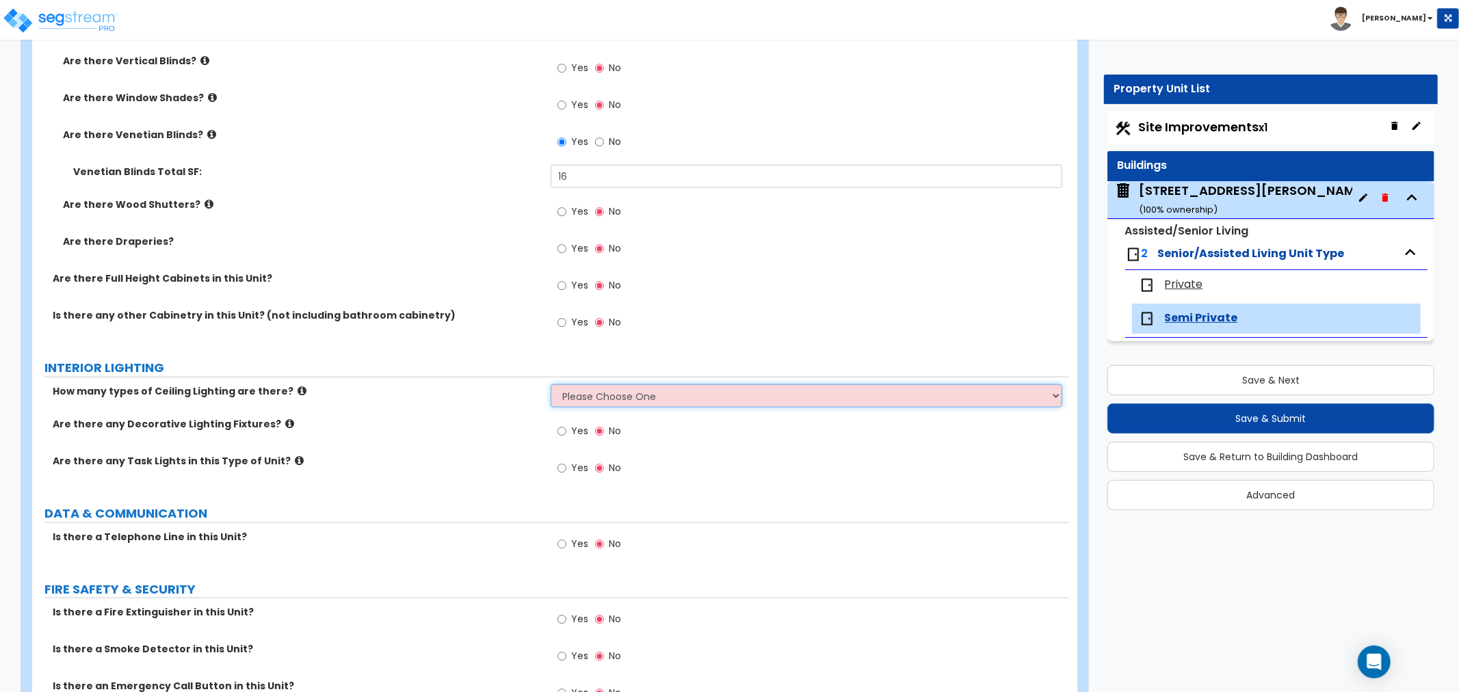
click at [570, 398] on select "Please Choose One 1 2 3" at bounding box center [805, 395] width 511 height 23
click at [550, 384] on select "Please Choose One 1 2 3" at bounding box center [805, 395] width 511 height 23
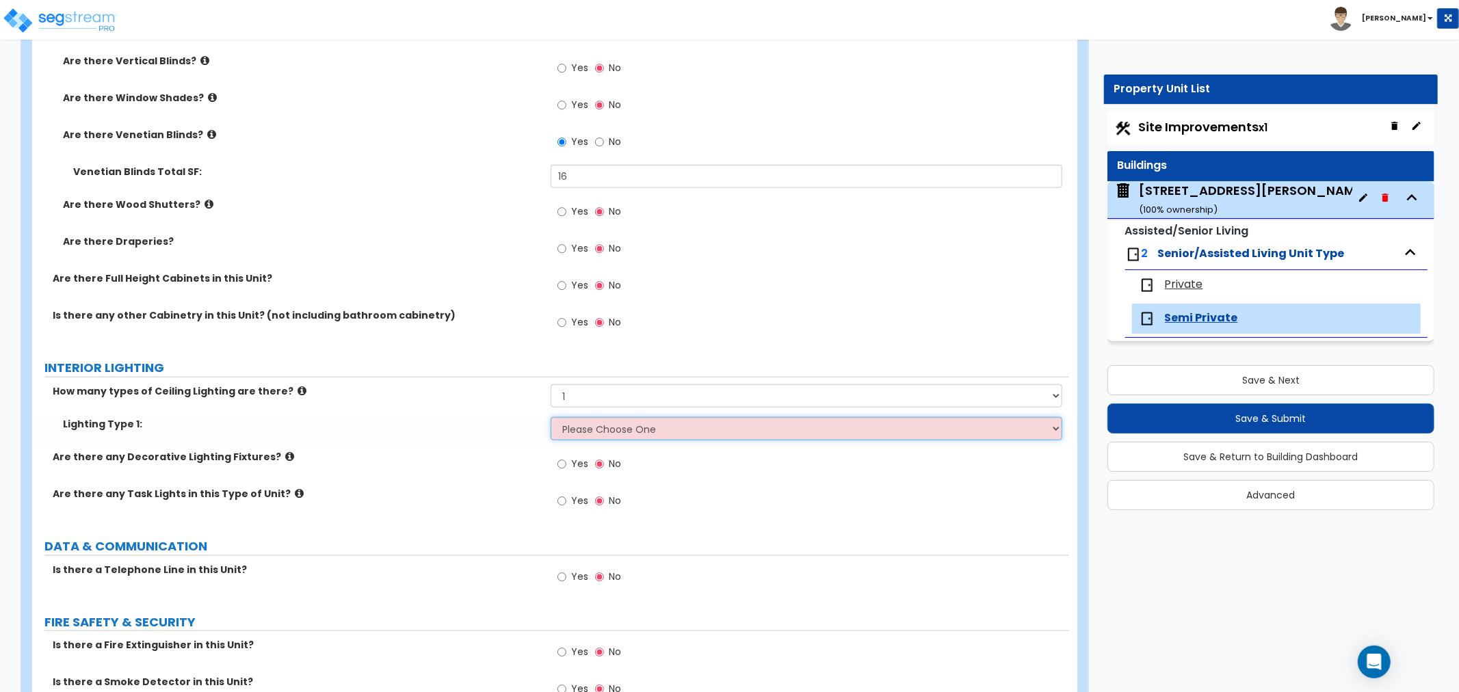
click at [592, 429] on select "Please Choose One LED Surface-Mounted LED Recessed Fluorescent Surface-Mounted …" at bounding box center [805, 428] width 511 height 23
click at [550, 417] on select "Please Choose One LED Surface-Mounted LED Recessed Fluorescent Surface-Mounted …" at bounding box center [805, 428] width 511 height 23
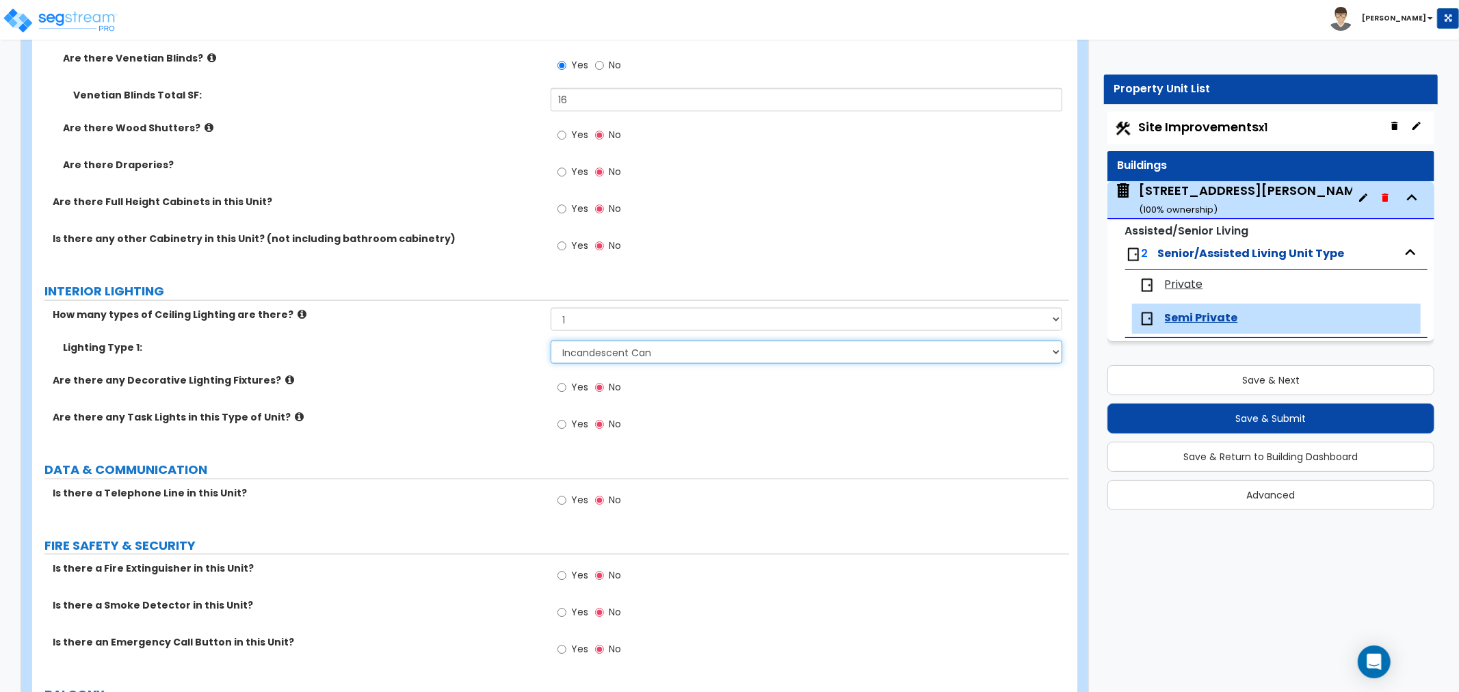
scroll to position [1443, 0]
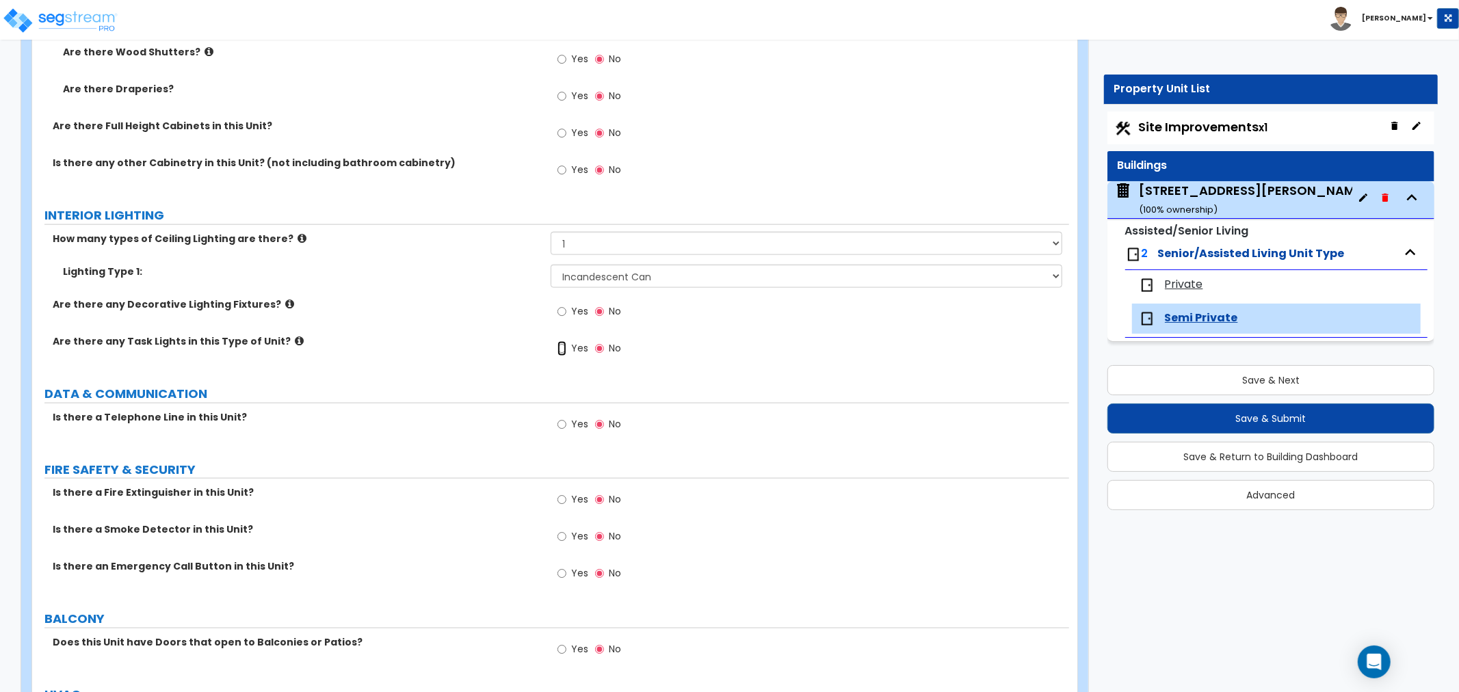
click at [559, 347] on input "Yes" at bounding box center [561, 348] width 9 height 15
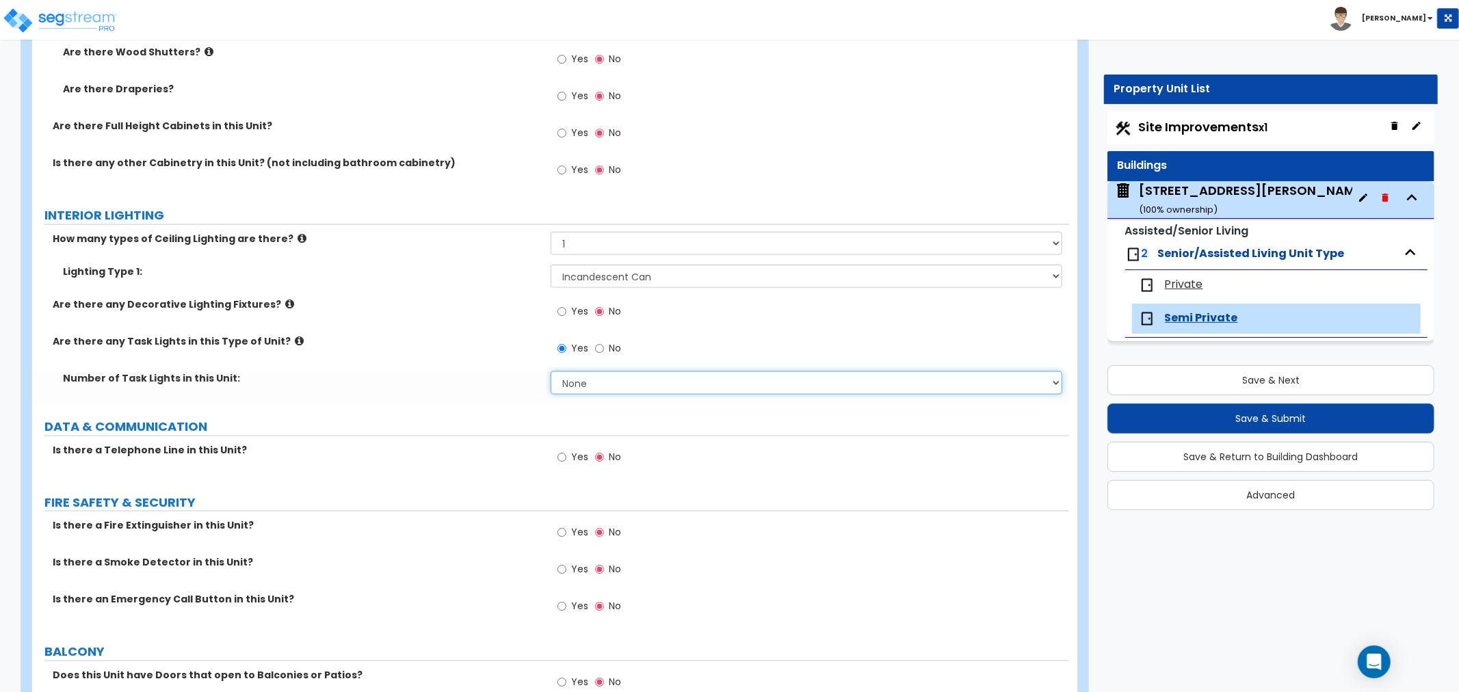
click at [585, 376] on select "None 1 2 3 4 5" at bounding box center [805, 382] width 511 height 23
click at [550, 371] on select "None 1 2 3 4 5" at bounding box center [805, 382] width 511 height 23
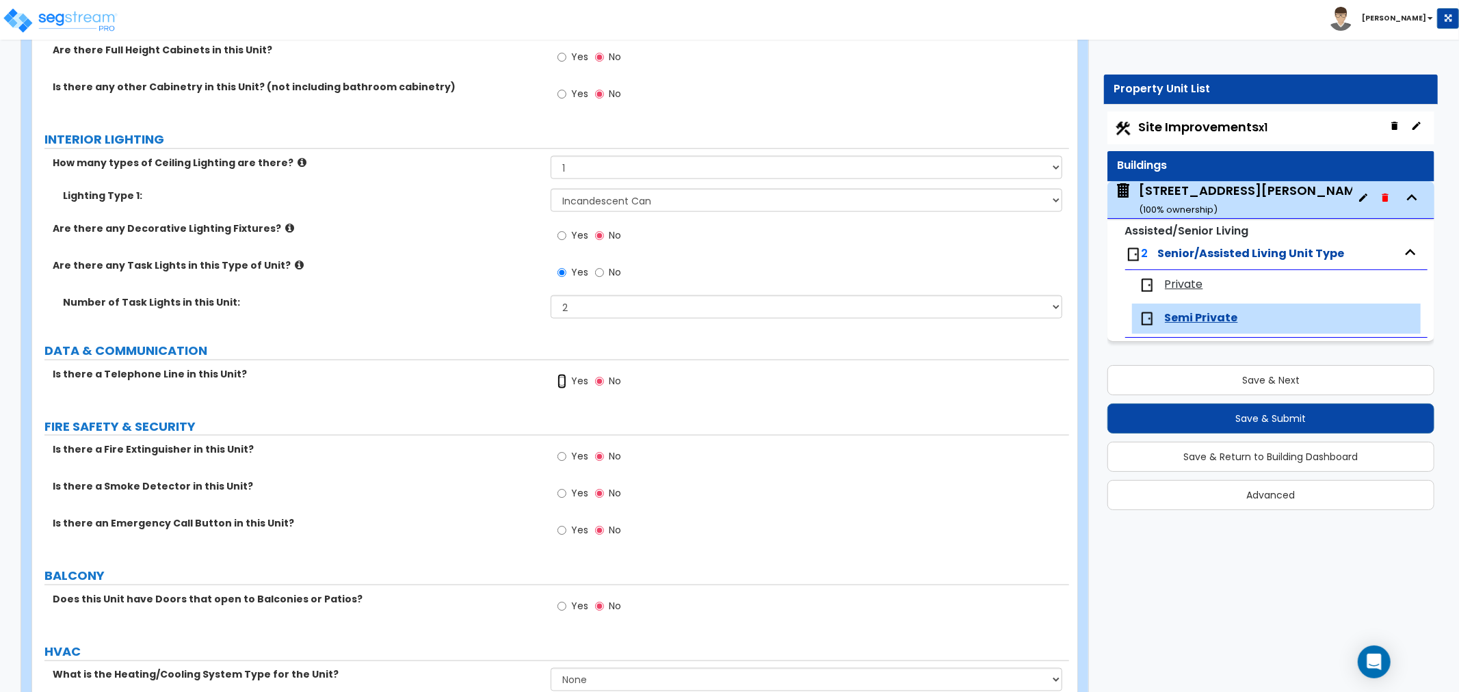
click at [558, 380] on input "Yes" at bounding box center [561, 381] width 9 height 15
click at [558, 494] on input "Yes" at bounding box center [561, 493] width 9 height 15
click at [561, 527] on input "Yes" at bounding box center [561, 530] width 9 height 15
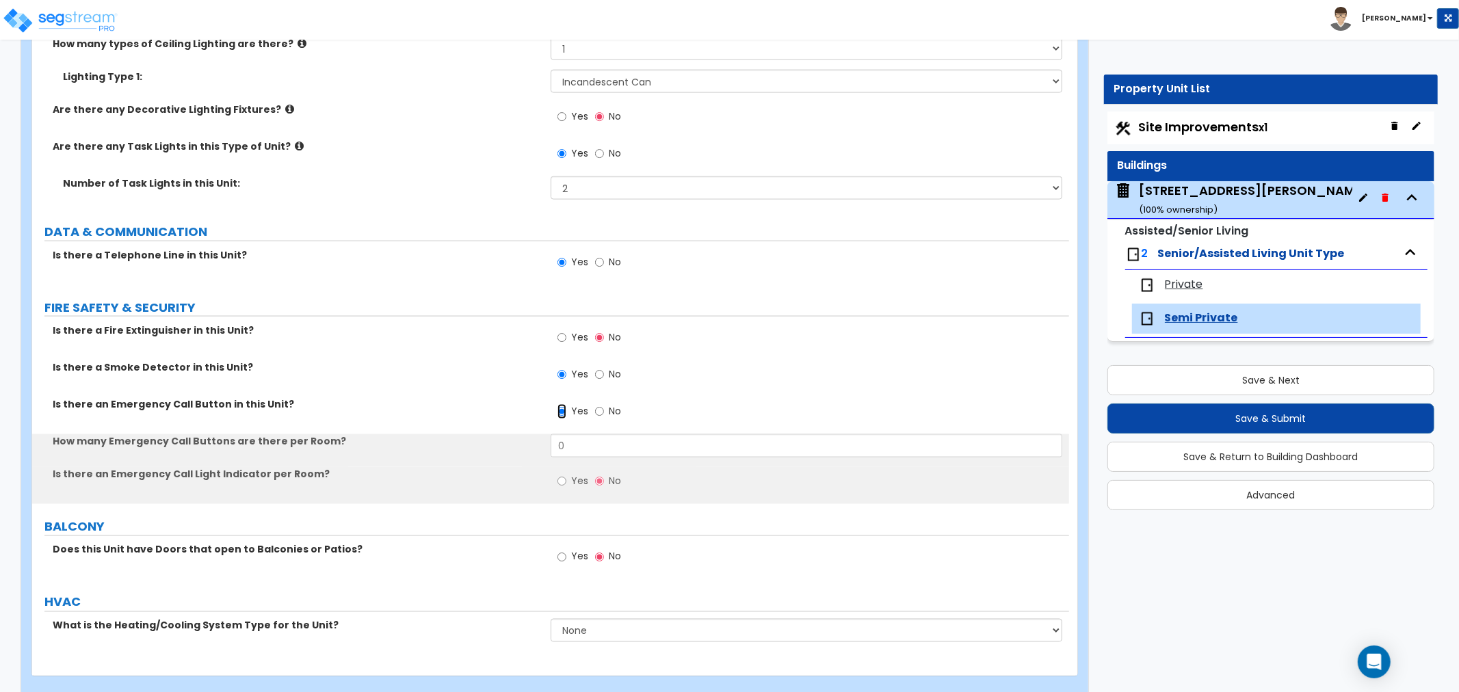
scroll to position [1660, 0]
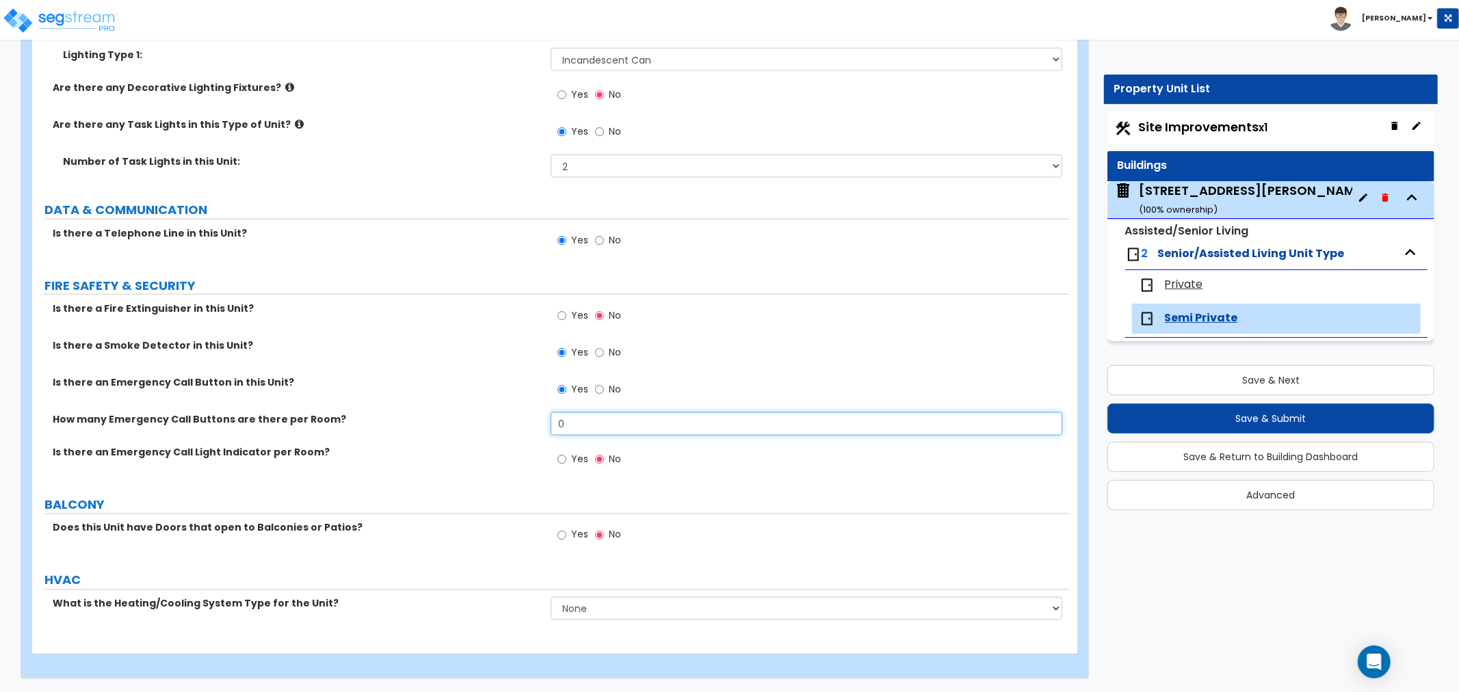
drag, startPoint x: 578, startPoint y: 419, endPoint x: 404, endPoint y: 432, distance: 174.2
click at [404, 432] on div "How many Emergency Call Buttons are there per Room? 0" at bounding box center [550, 428] width 1037 height 33
click at [562, 457] on input "Yes" at bounding box center [561, 459] width 9 height 15
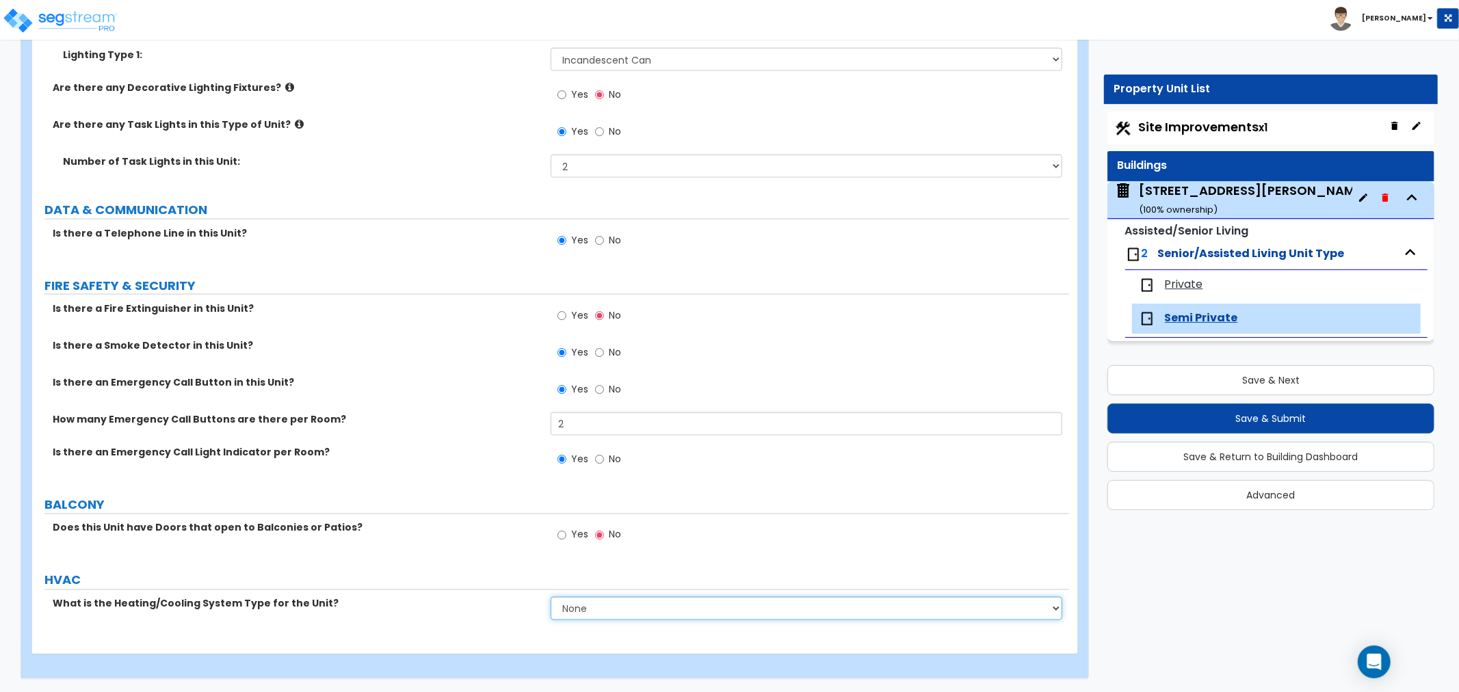
click at [604, 610] on select "None Heat Only Centralized Heating & Cooling Thru Wall Air Conditioners Mini Sp…" at bounding box center [805, 608] width 511 height 23
click at [550, 597] on select "None Heat Only Centralized Heating & Cooling Thru Wall Air Conditioners Mini Sp…" at bounding box center [805, 608] width 511 height 23
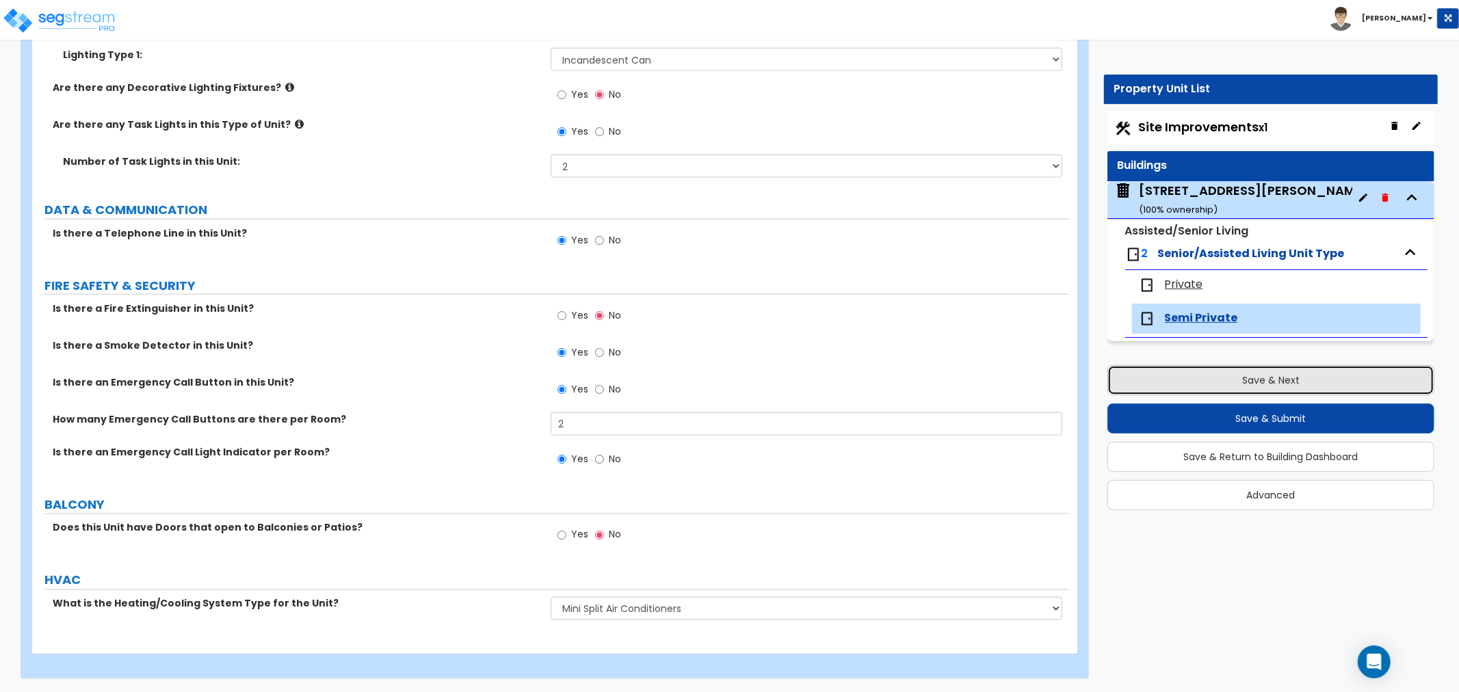
click at [1231, 385] on button "Save & Next" at bounding box center [1270, 380] width 327 height 30
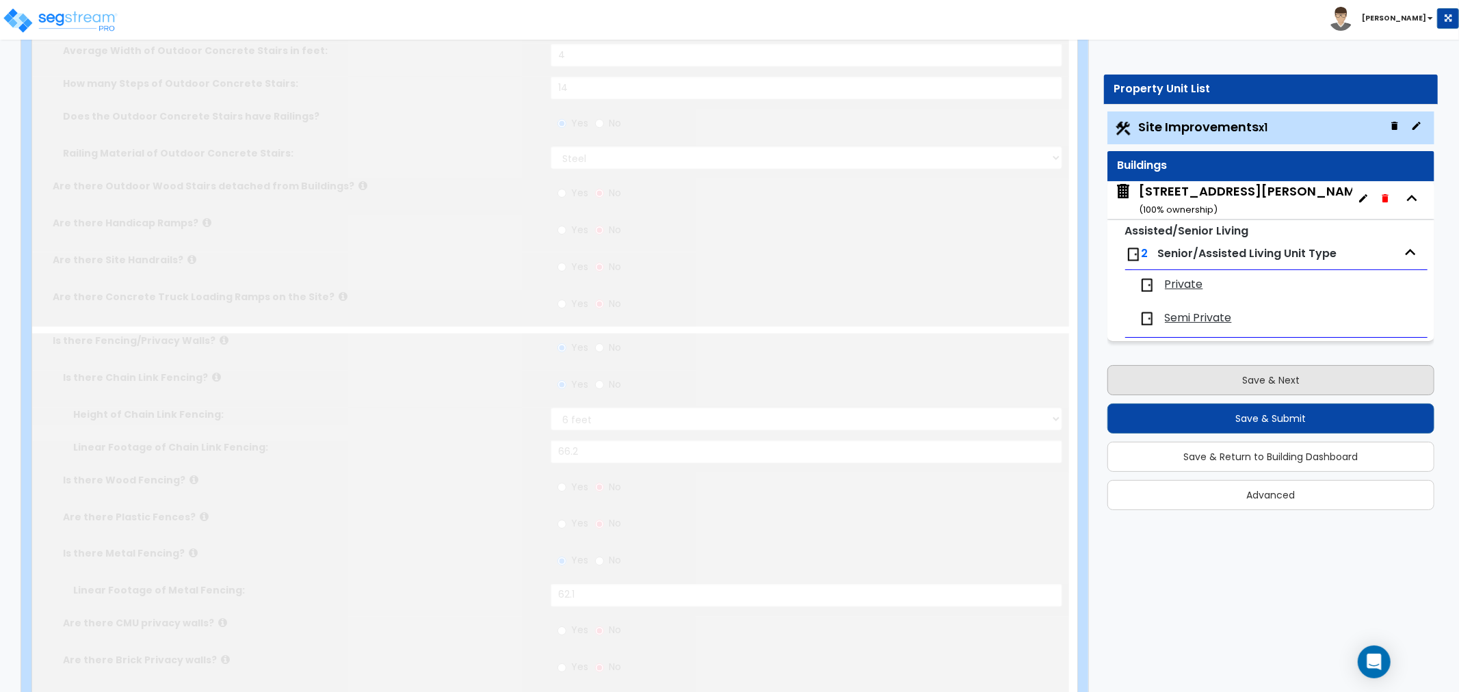
scroll to position [0, 0]
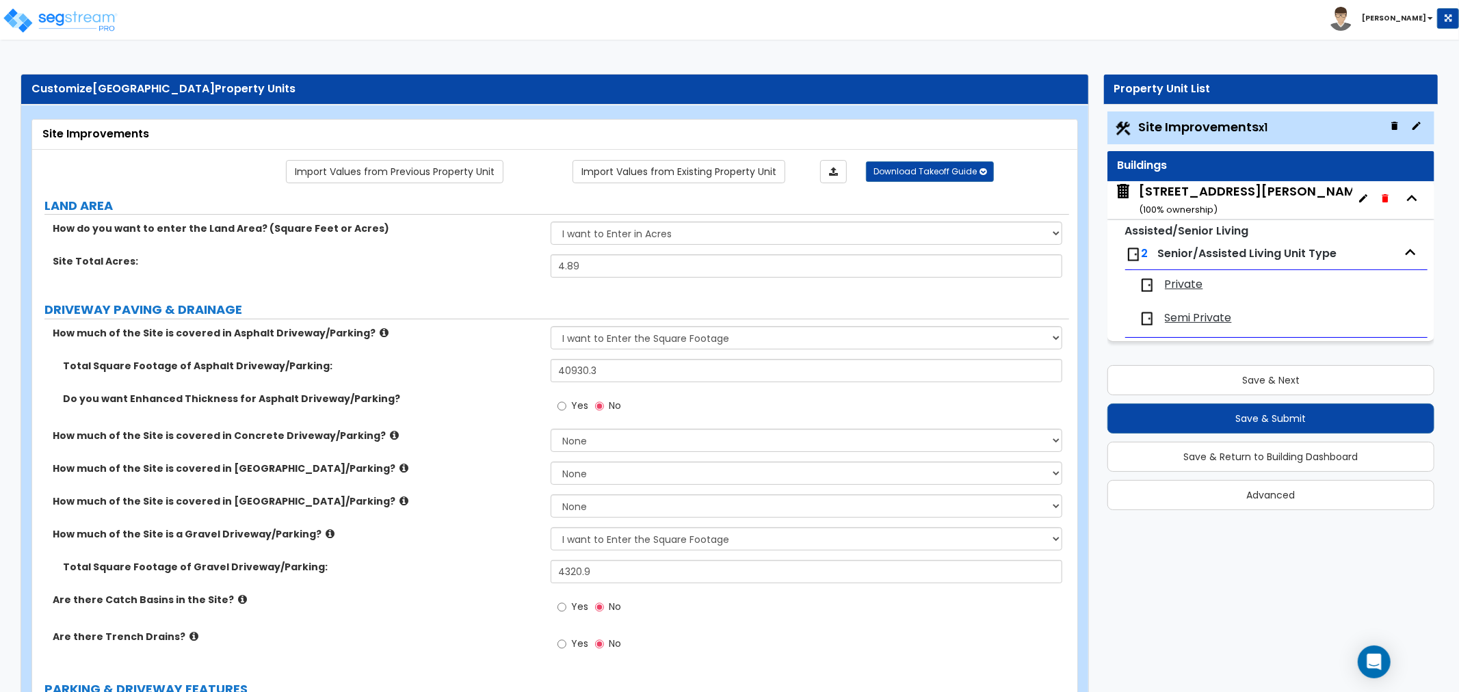
click at [1185, 289] on span "Private" at bounding box center [1183, 285] width 38 height 16
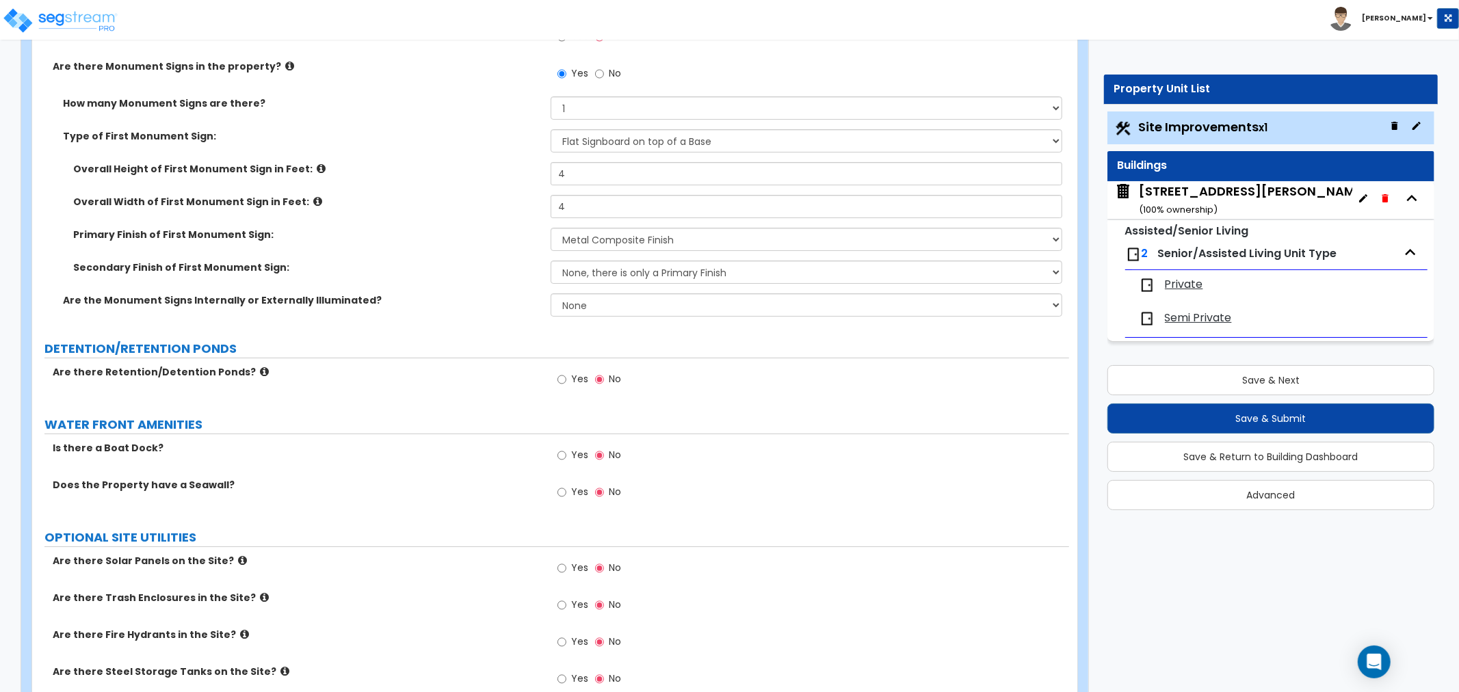
scroll to position [4292, 0]
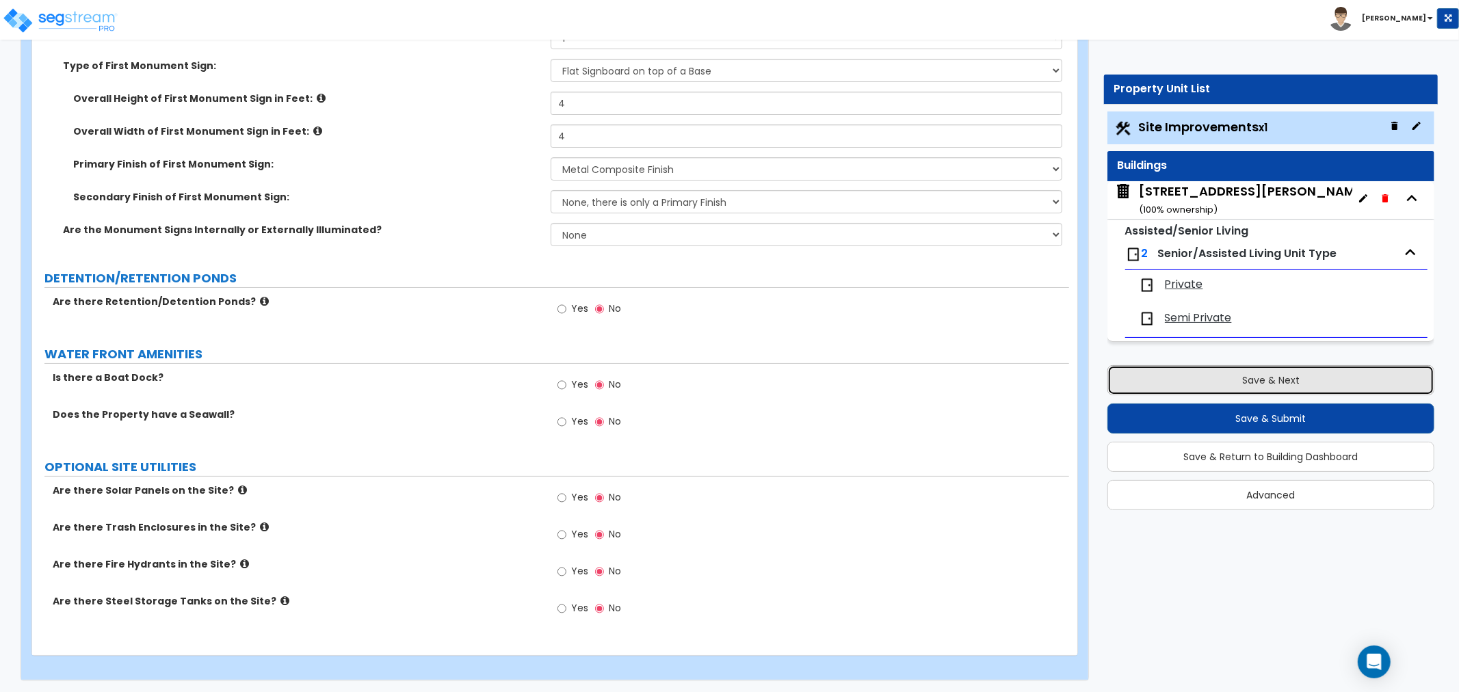
click at [1261, 382] on button "Save & Next" at bounding box center [1270, 380] width 327 height 30
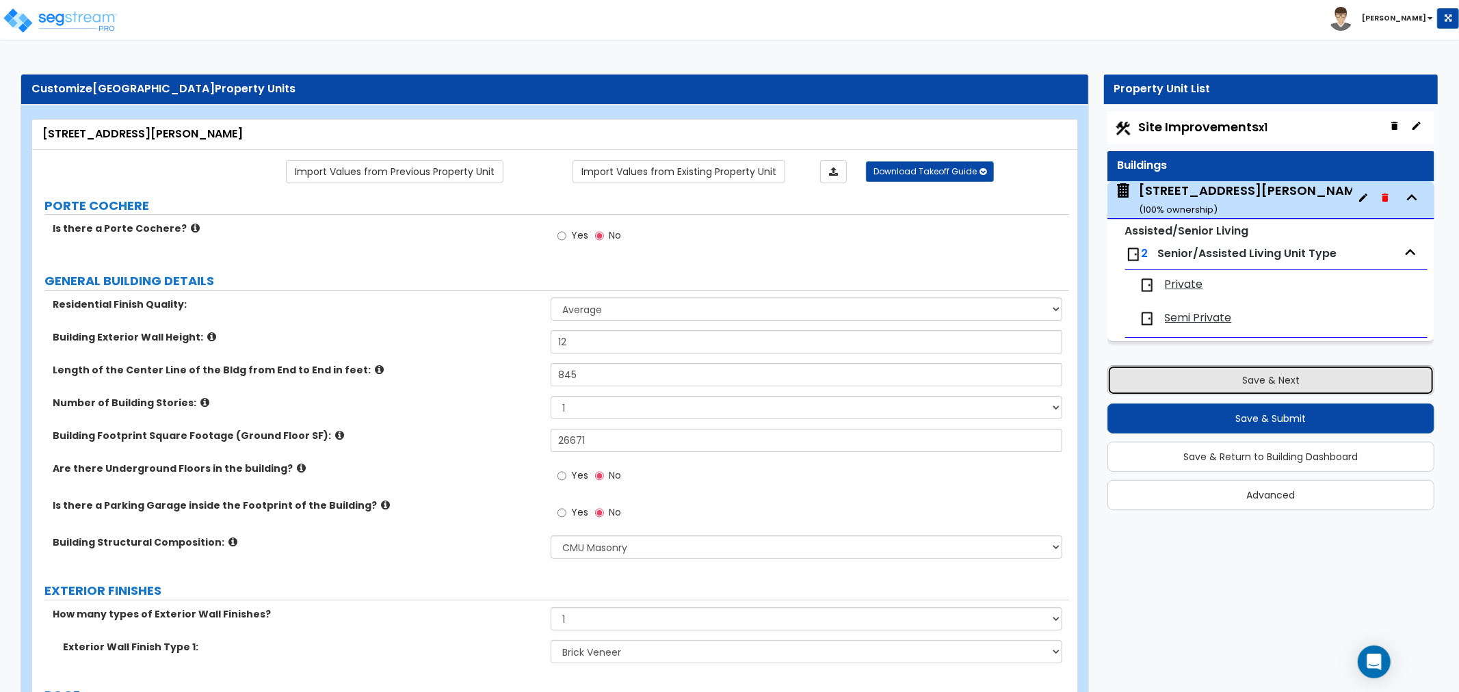
click at [1219, 379] on button "Save & Next" at bounding box center [1270, 380] width 327 height 30
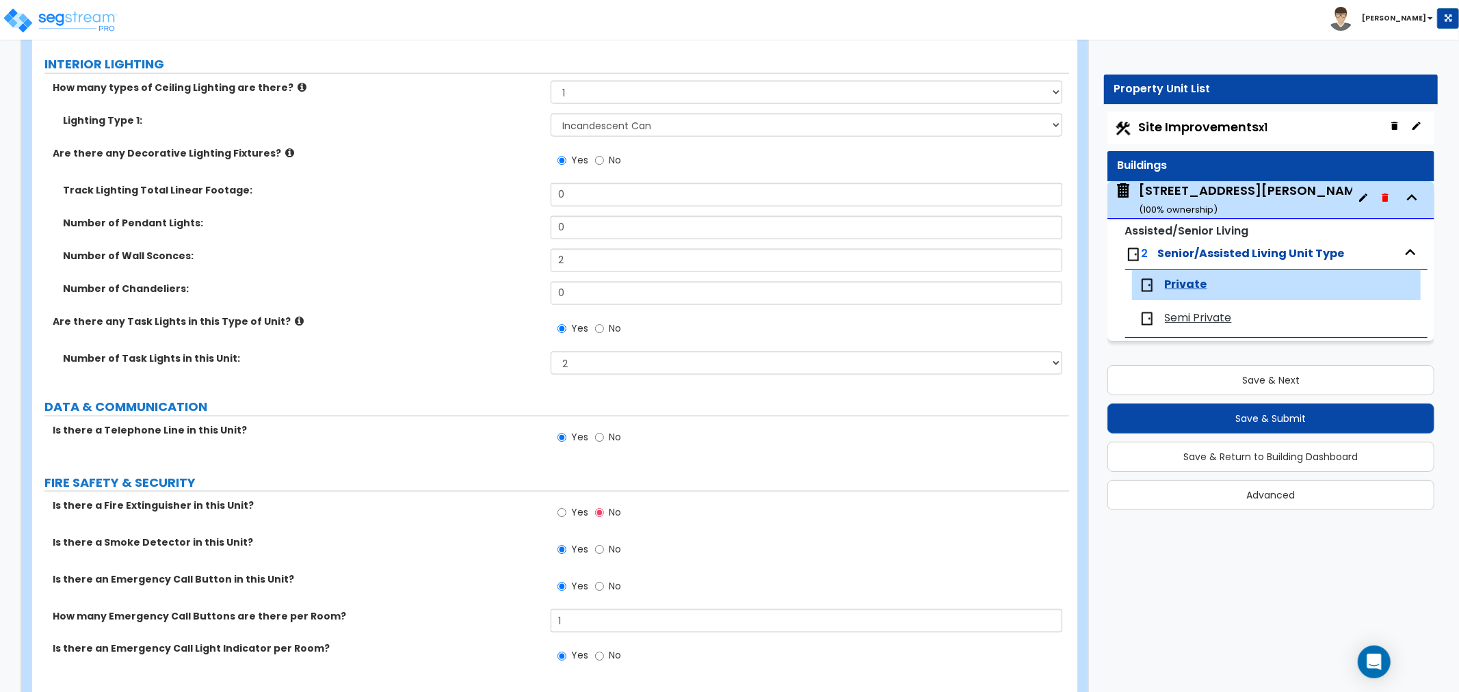
scroll to position [1755, 0]
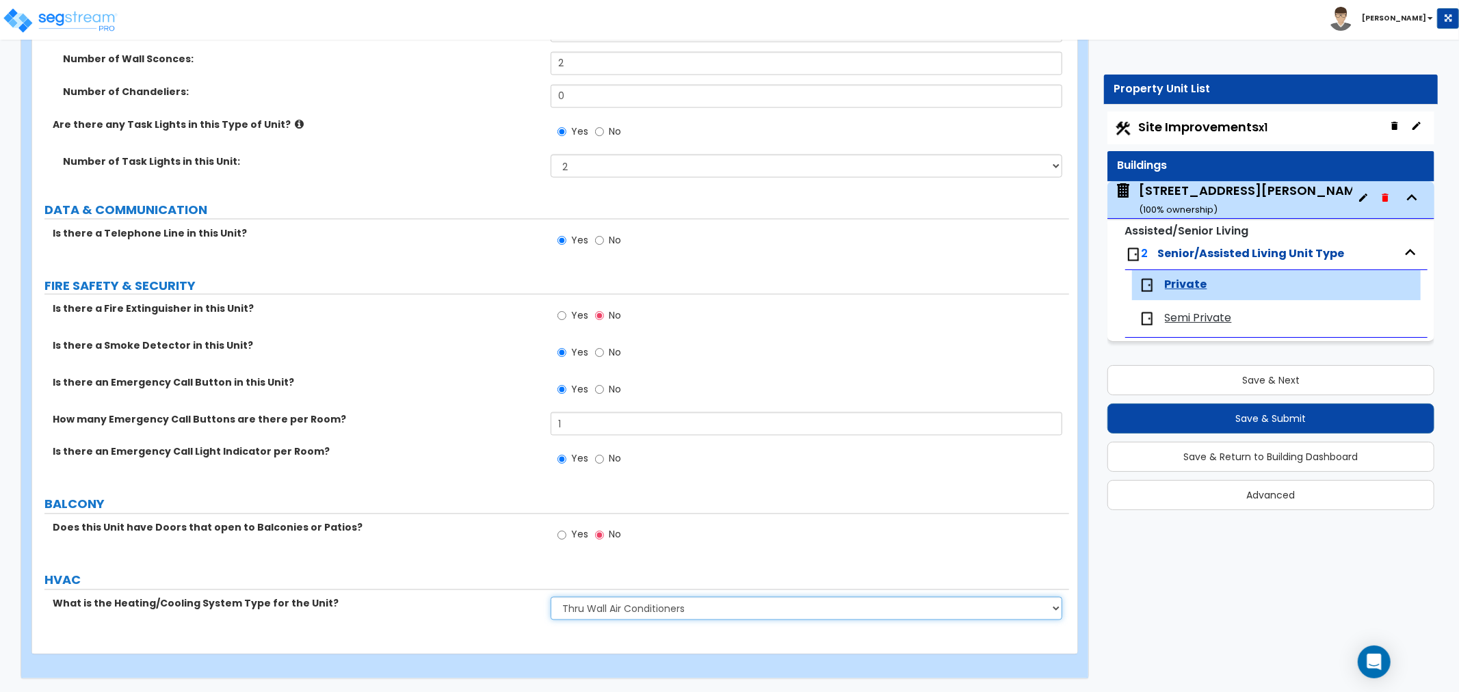
click at [664, 602] on select "None Heat Only Centralized Heating & Cooling Thru Wall Air Conditioners Mini Sp…" at bounding box center [805, 608] width 511 height 23
click at [550, 597] on select "None Heat Only Centralized Heating & Cooling Thru Wall Air Conditioners Mini Sp…" at bounding box center [805, 608] width 511 height 23
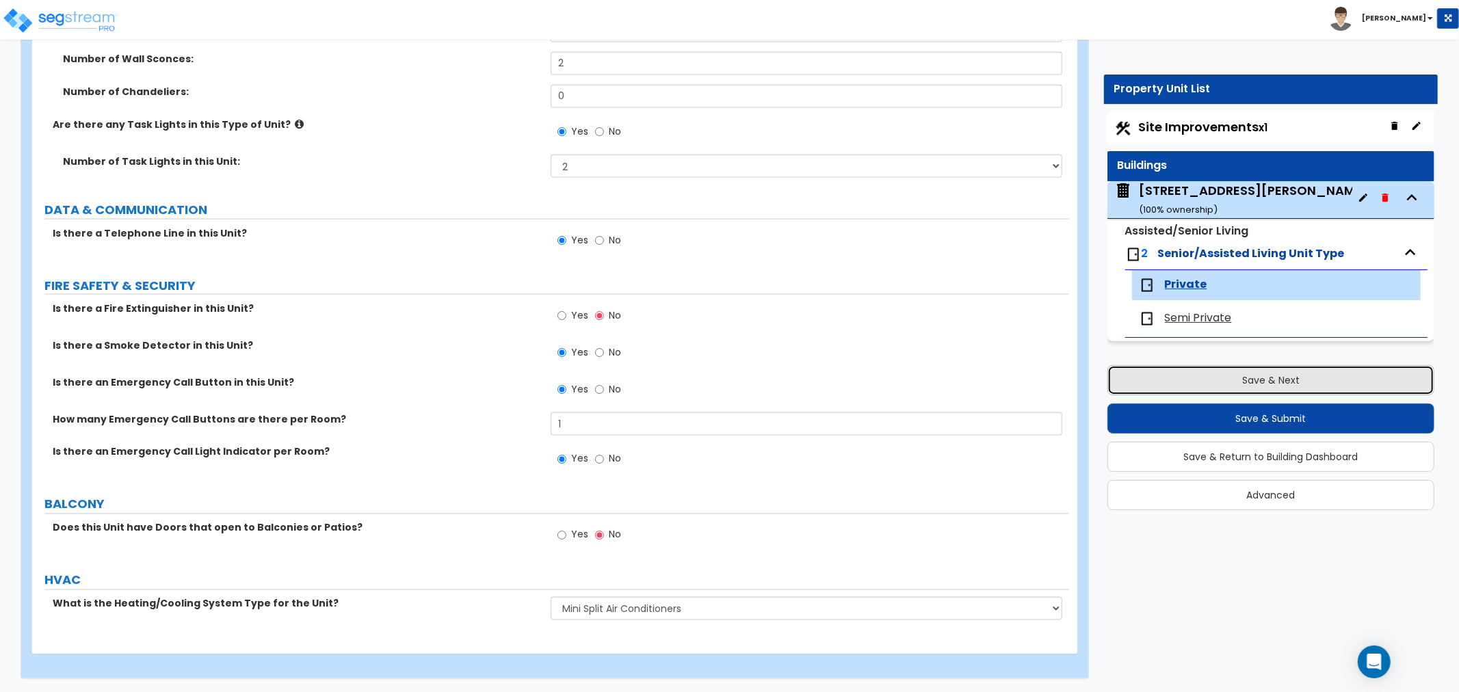
click at [1314, 379] on button "Save & Next" at bounding box center [1270, 380] width 327 height 30
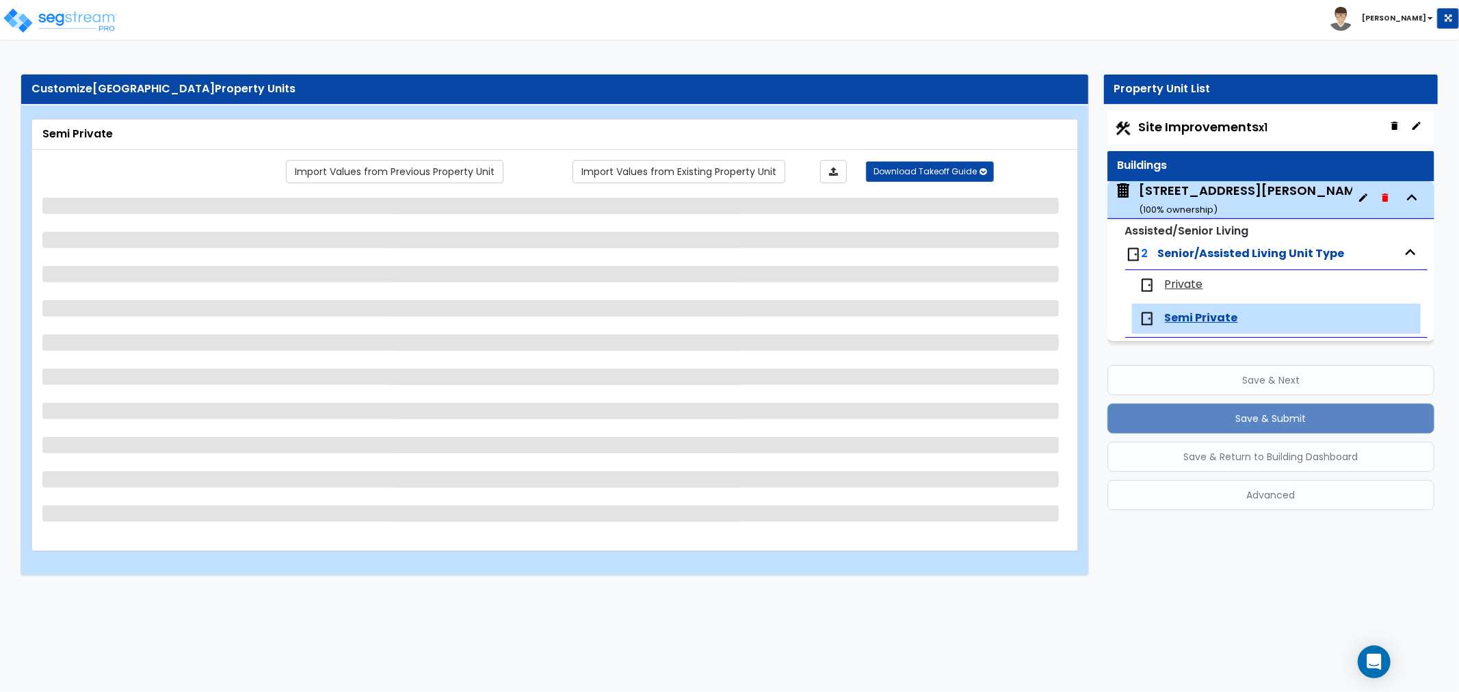
scroll to position [0, 0]
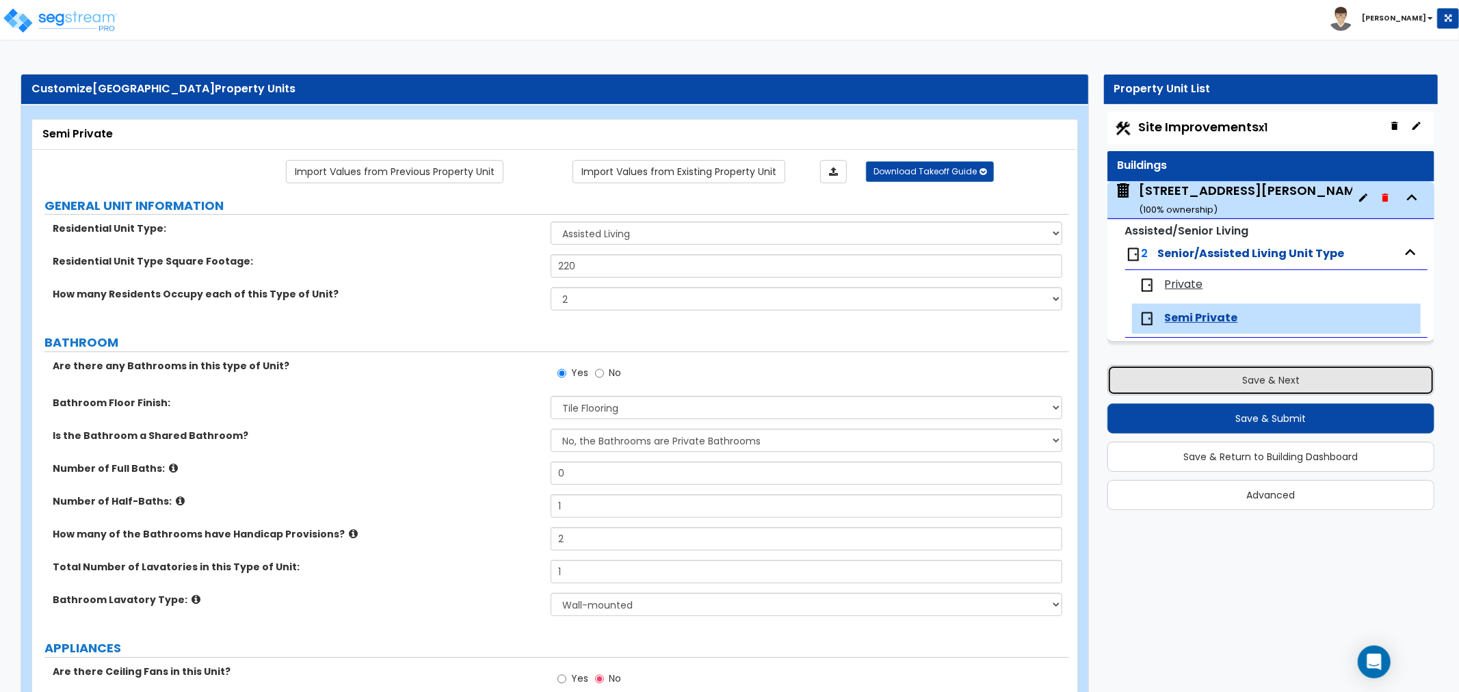
click at [1311, 384] on button "Save & Next" at bounding box center [1270, 380] width 327 height 30
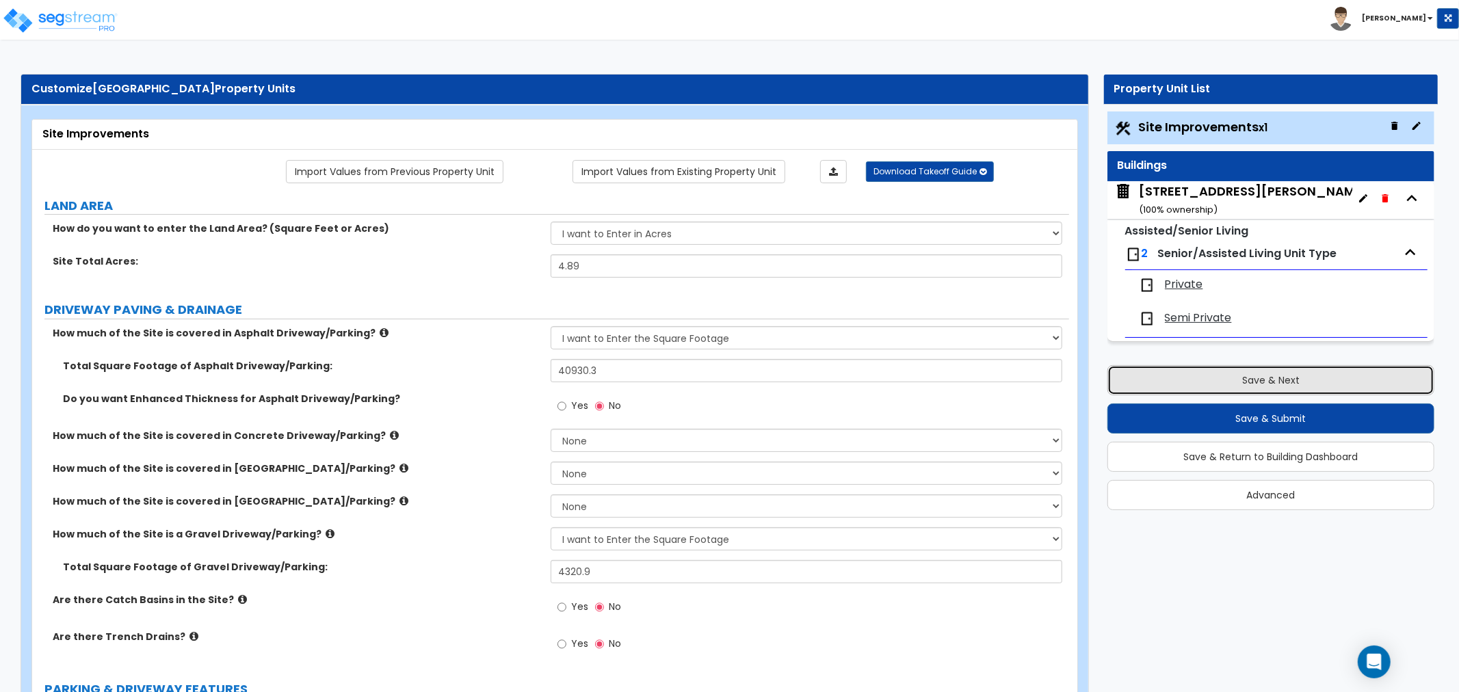
click at [1253, 384] on button "Save & Next" at bounding box center [1270, 380] width 327 height 30
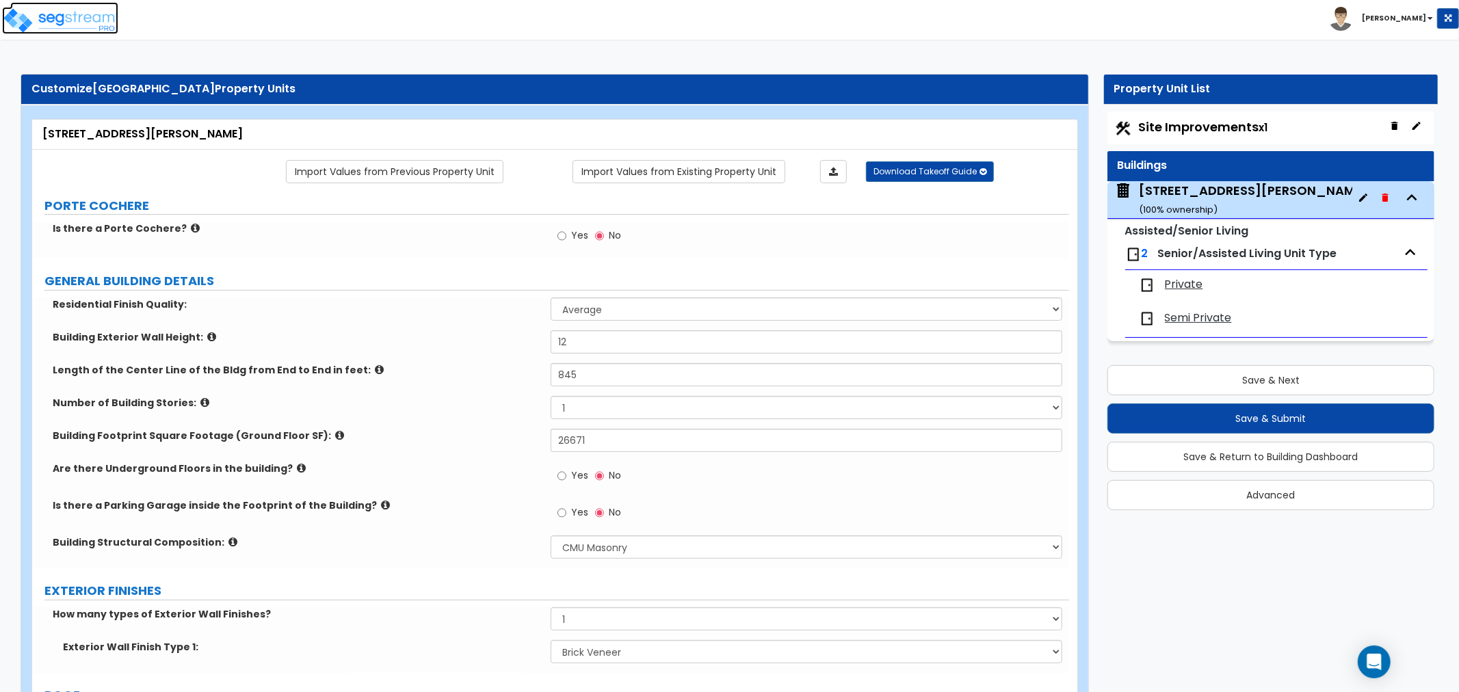
click at [101, 21] on img at bounding box center [60, 20] width 116 height 27
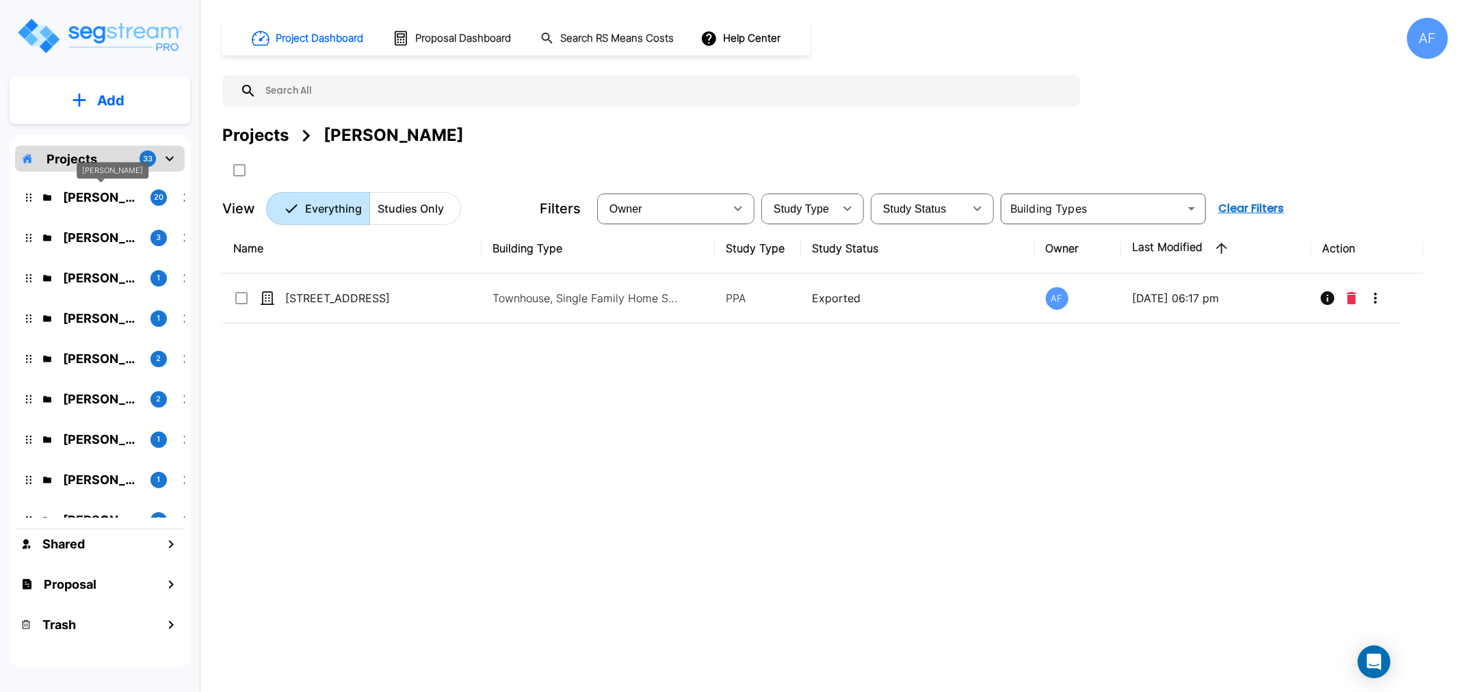
click at [98, 200] on p "Abba Stein" at bounding box center [101, 197] width 77 height 18
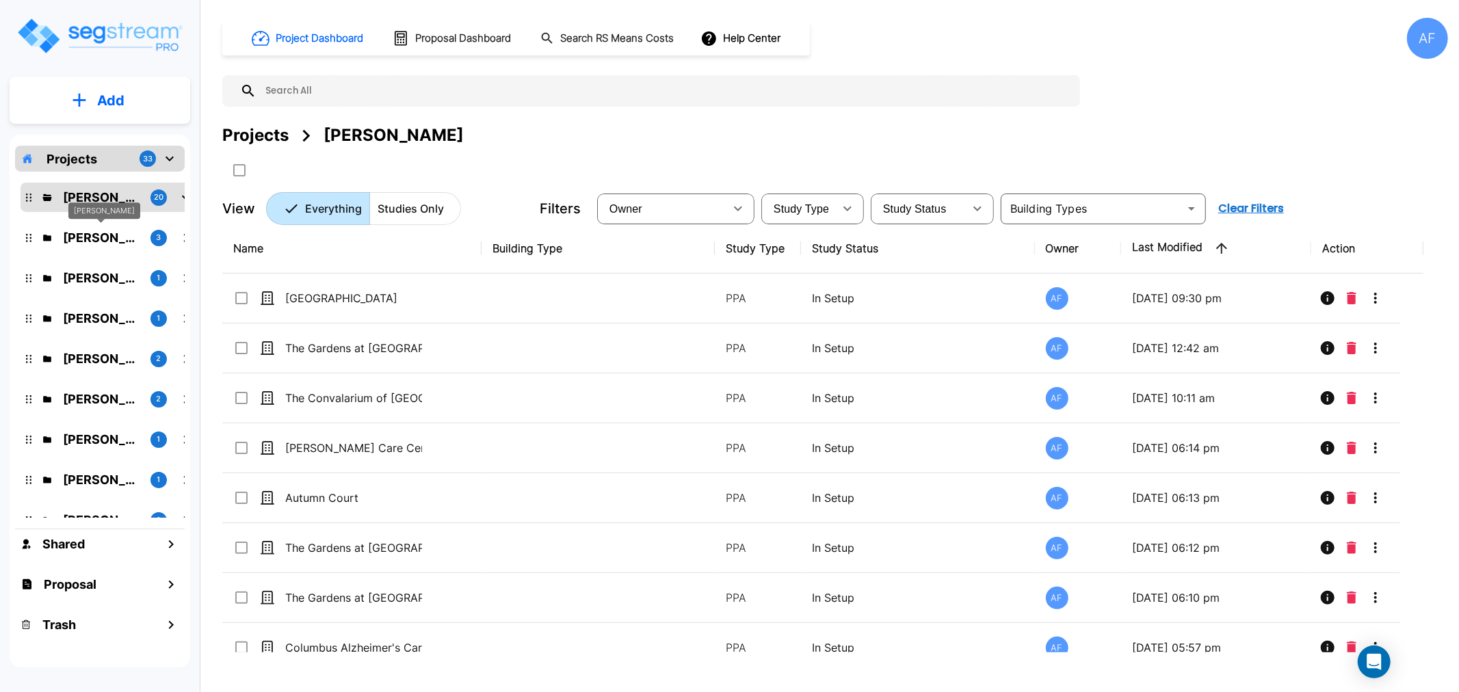
click at [101, 240] on p "Dani Sternbuch" at bounding box center [101, 237] width 77 height 18
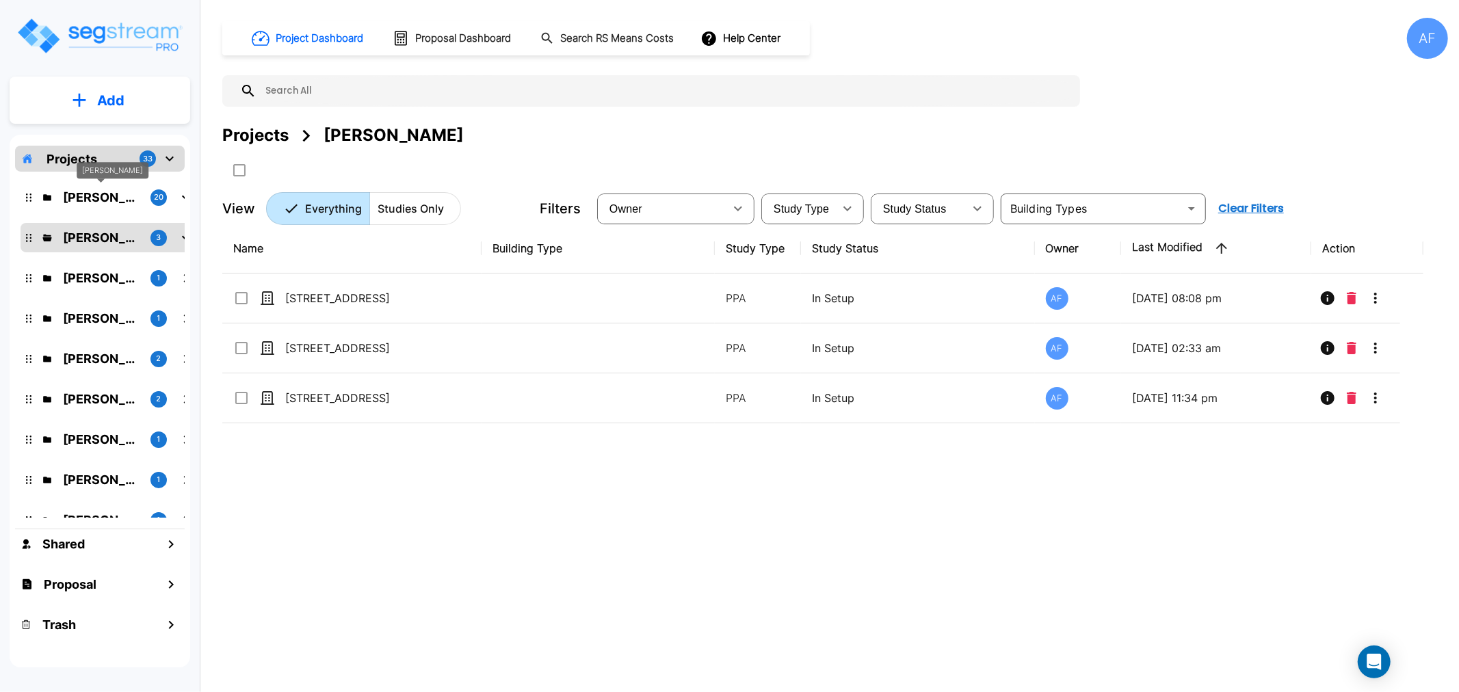
click at [104, 187] on div "[PERSON_NAME]" at bounding box center [113, 175] width 72 height 27
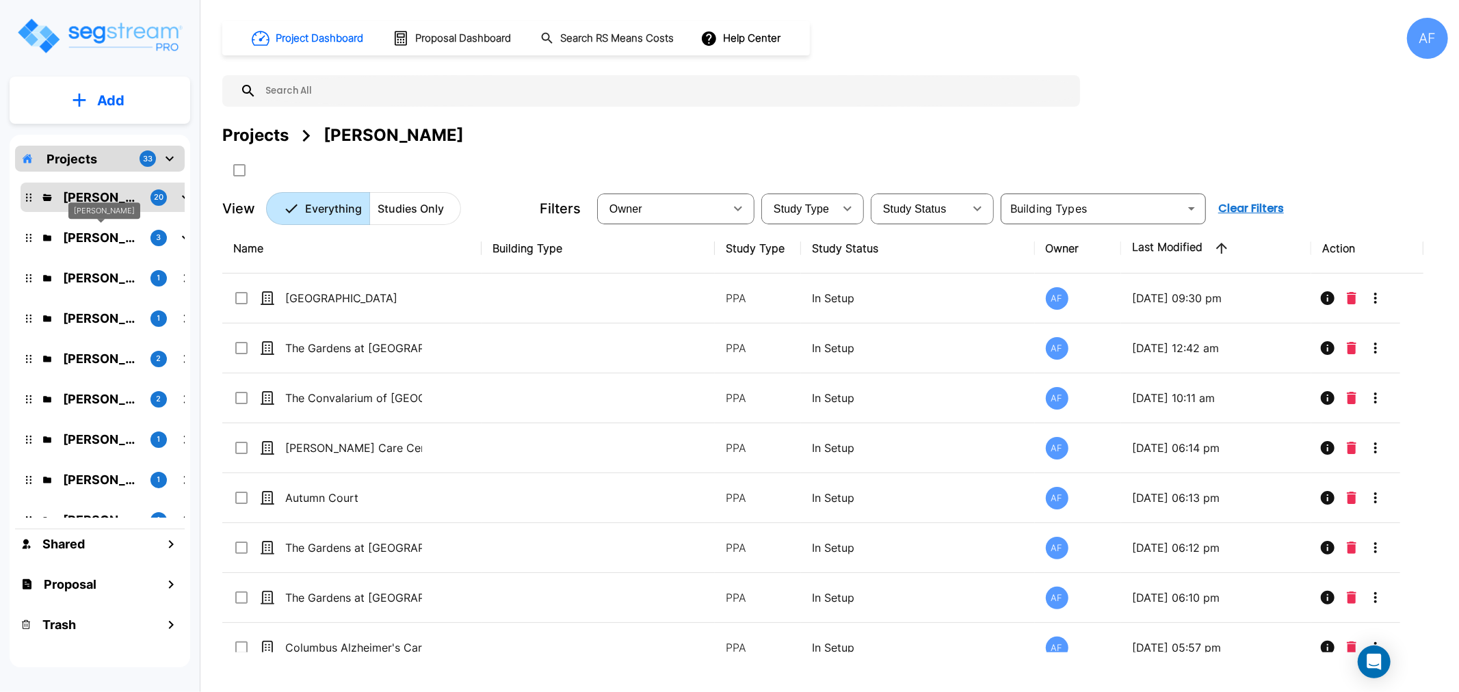
click at [85, 234] on p "Dani Sternbuch" at bounding box center [101, 237] width 77 height 18
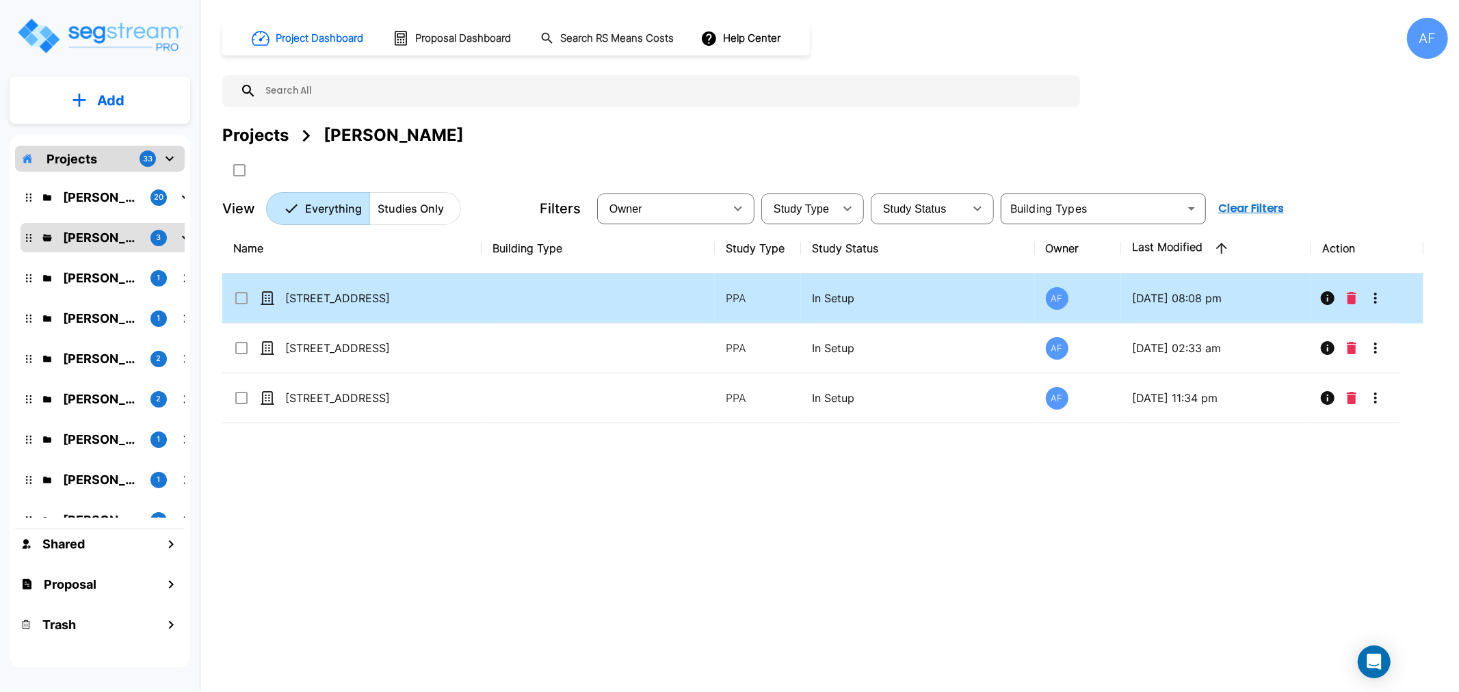
click at [323, 304] on p "3205 Wood Road" at bounding box center [353, 298] width 137 height 16
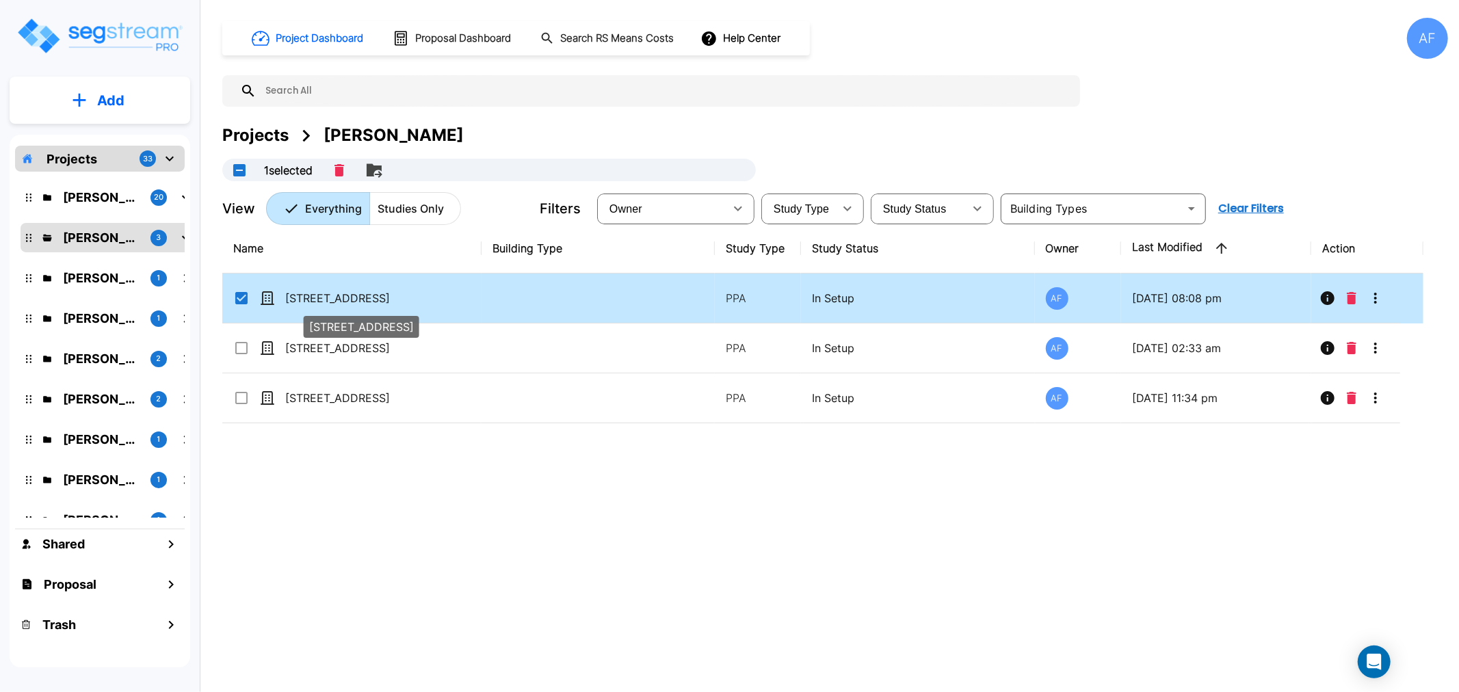
checkbox input "true"
click at [323, 304] on p "3205 Wood Road" at bounding box center [353, 298] width 137 height 16
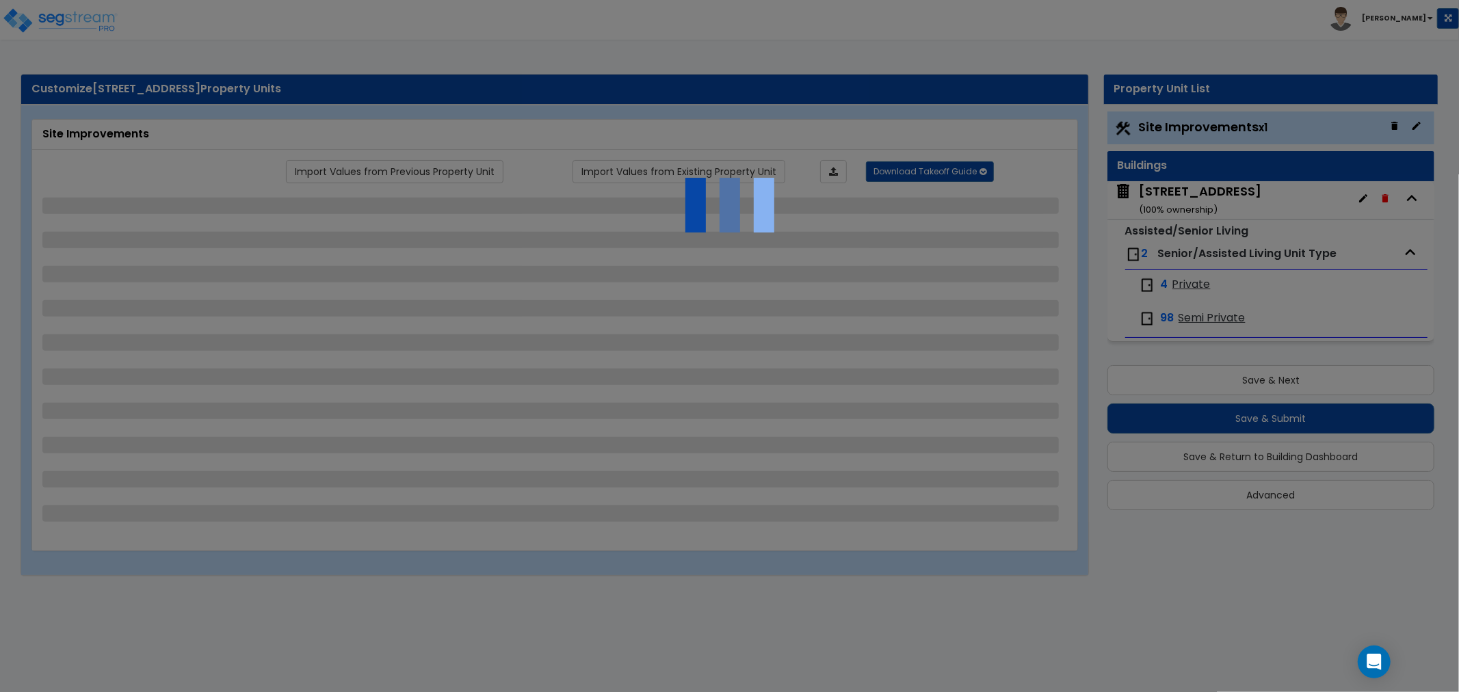
click at [1177, 563] on div "Customize 3205 Wood Road Property Units Site Improvements Import Values from Pr…" at bounding box center [729, 324] width 1459 height 529
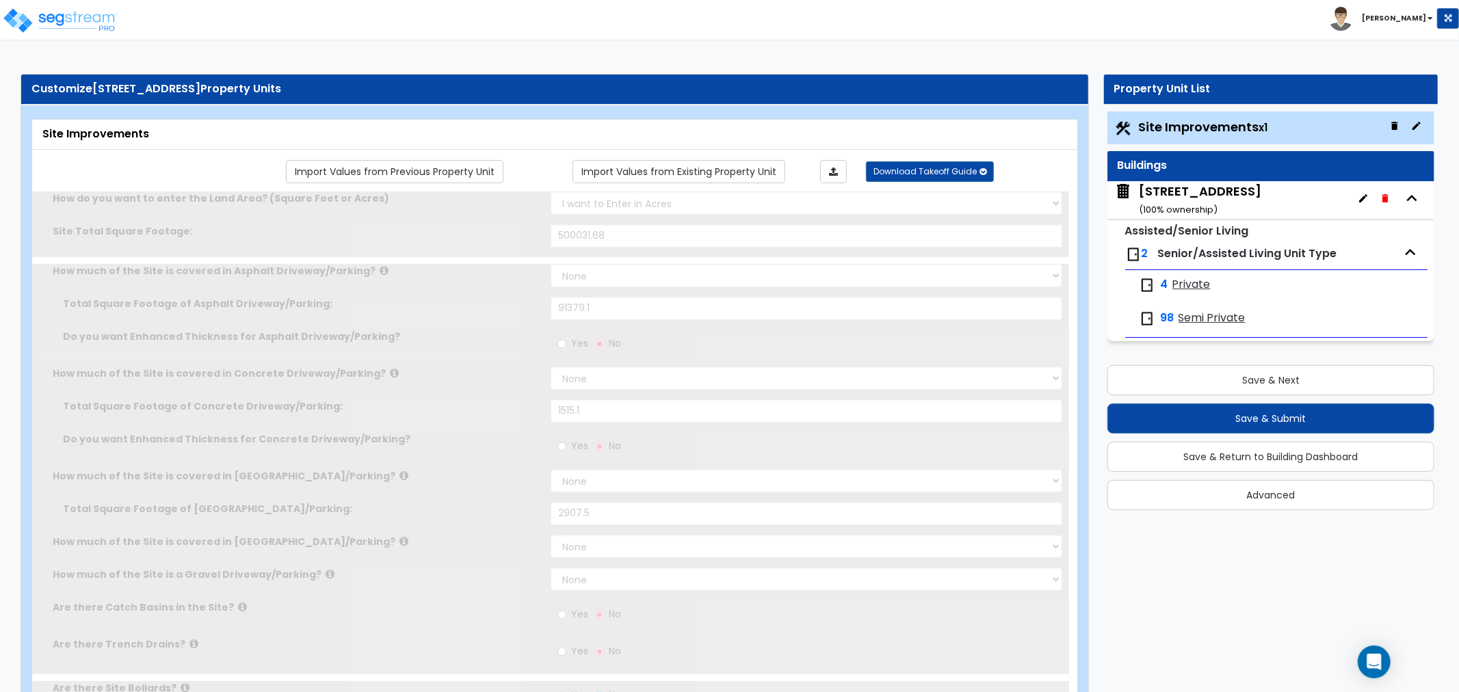
select select "2"
type input "500031.68"
select select "2"
type input "91379.1"
select select "2"
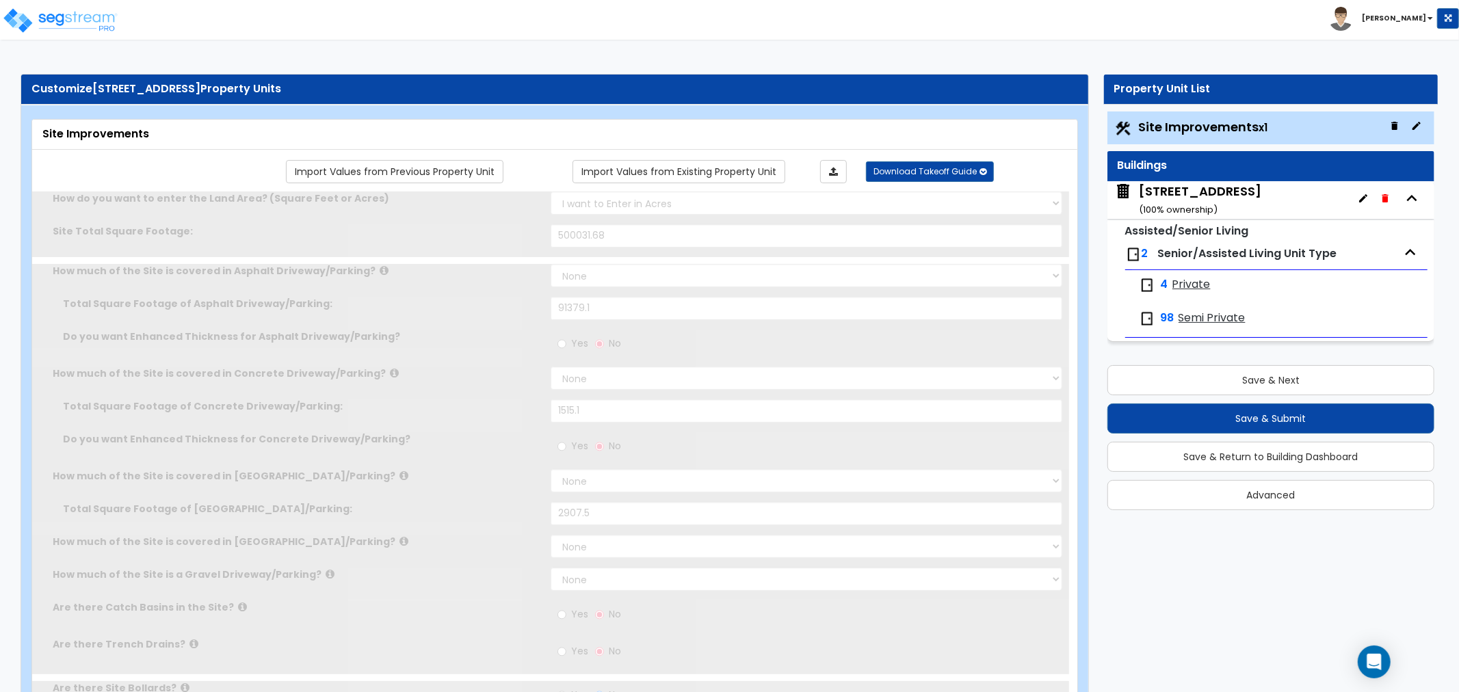
type input "1515.1"
select select "2"
type input "2907.5"
radio input "true"
type input "9"
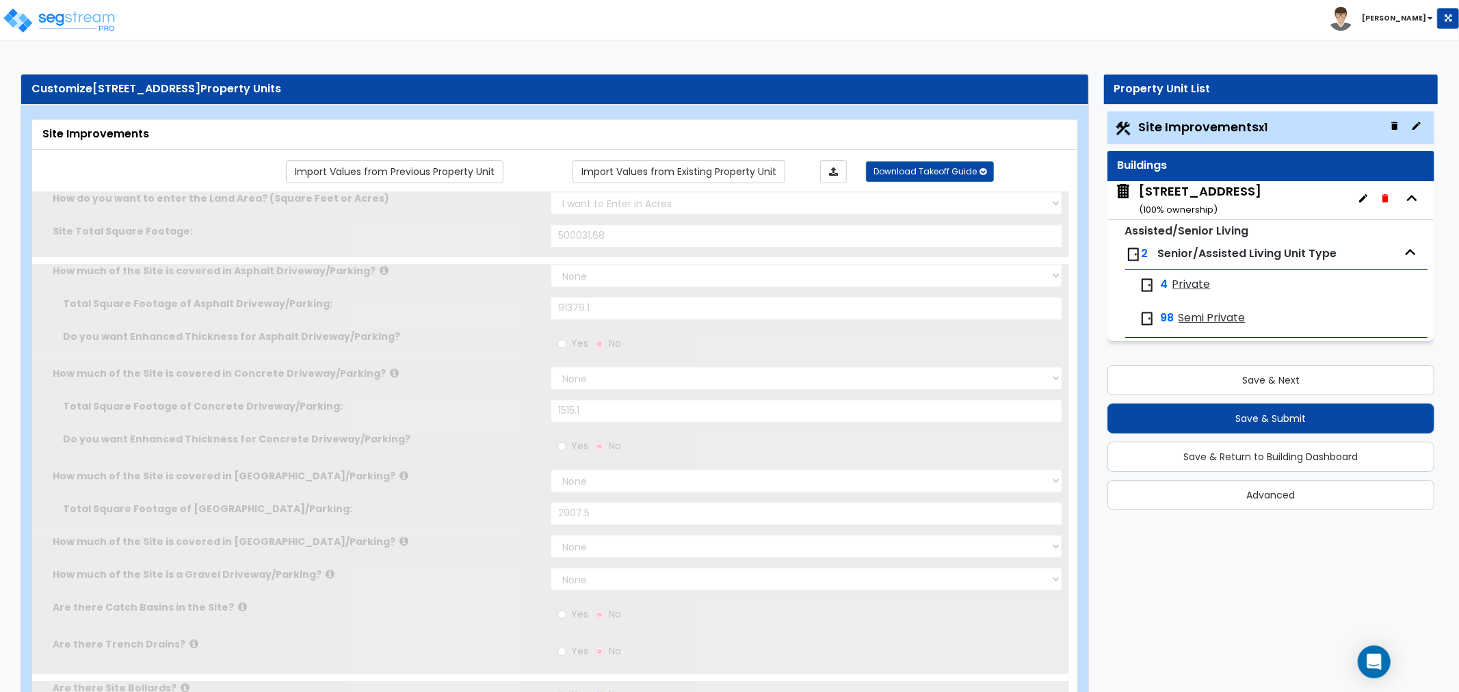
radio input "true"
select select "1"
type input "737.4"
radio input "true"
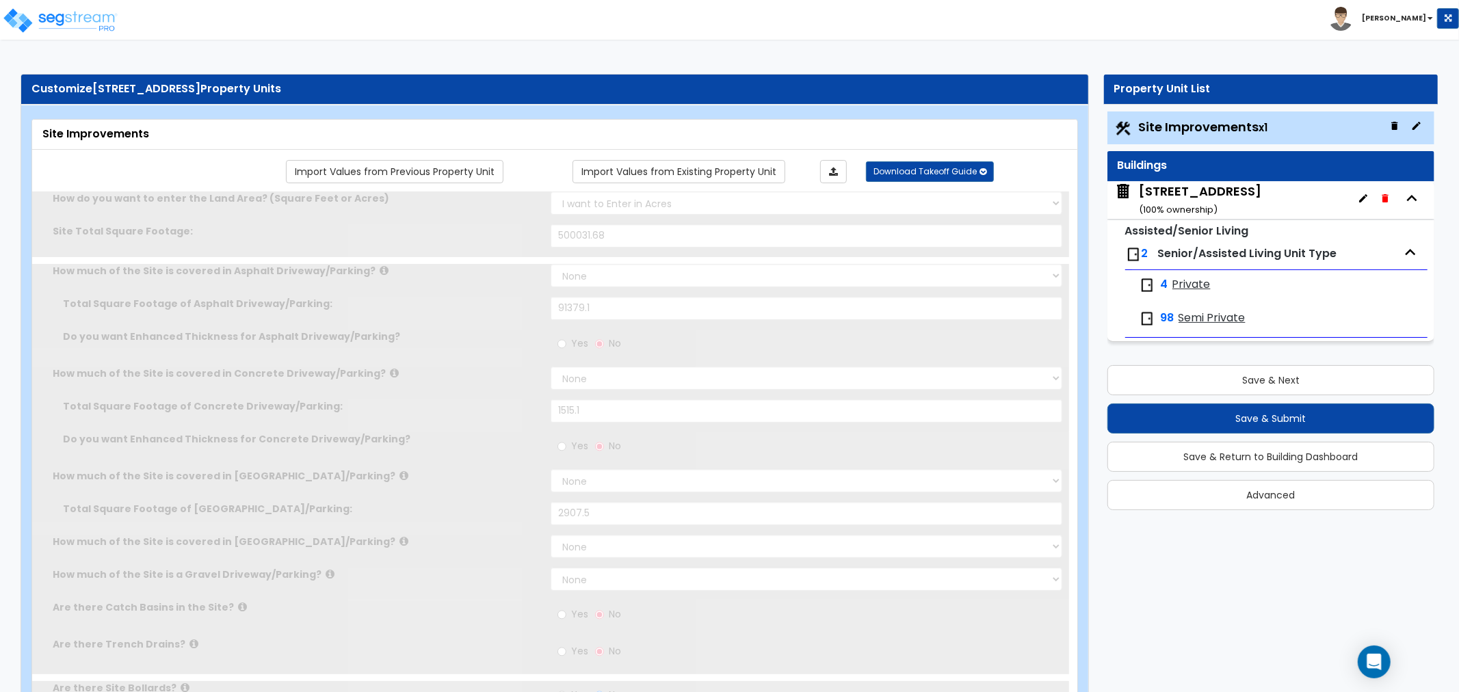
select select "1"
type input "12"
radio input "true"
type input "8"
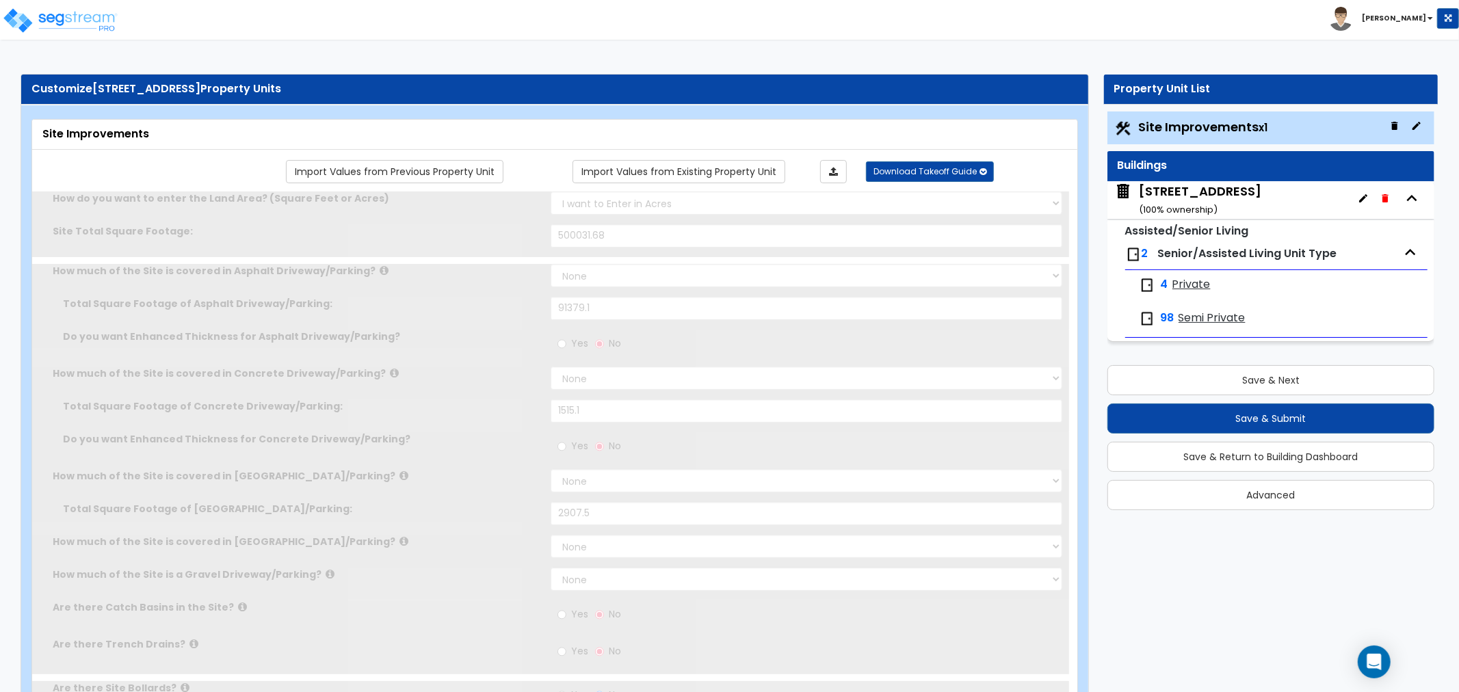
radio input "true"
select select "1"
type input "133"
radio input "true"
select select "2"
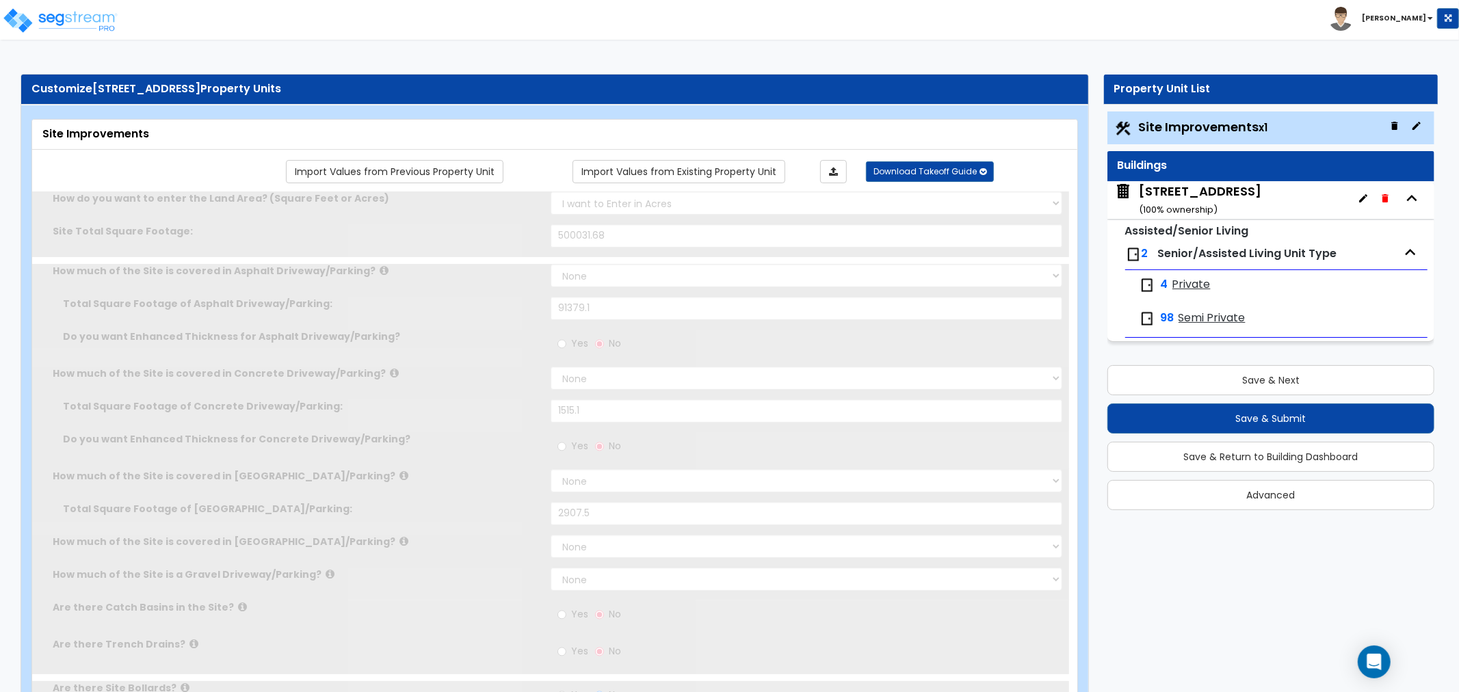
type input "1660.1"
select select "1"
radio input "true"
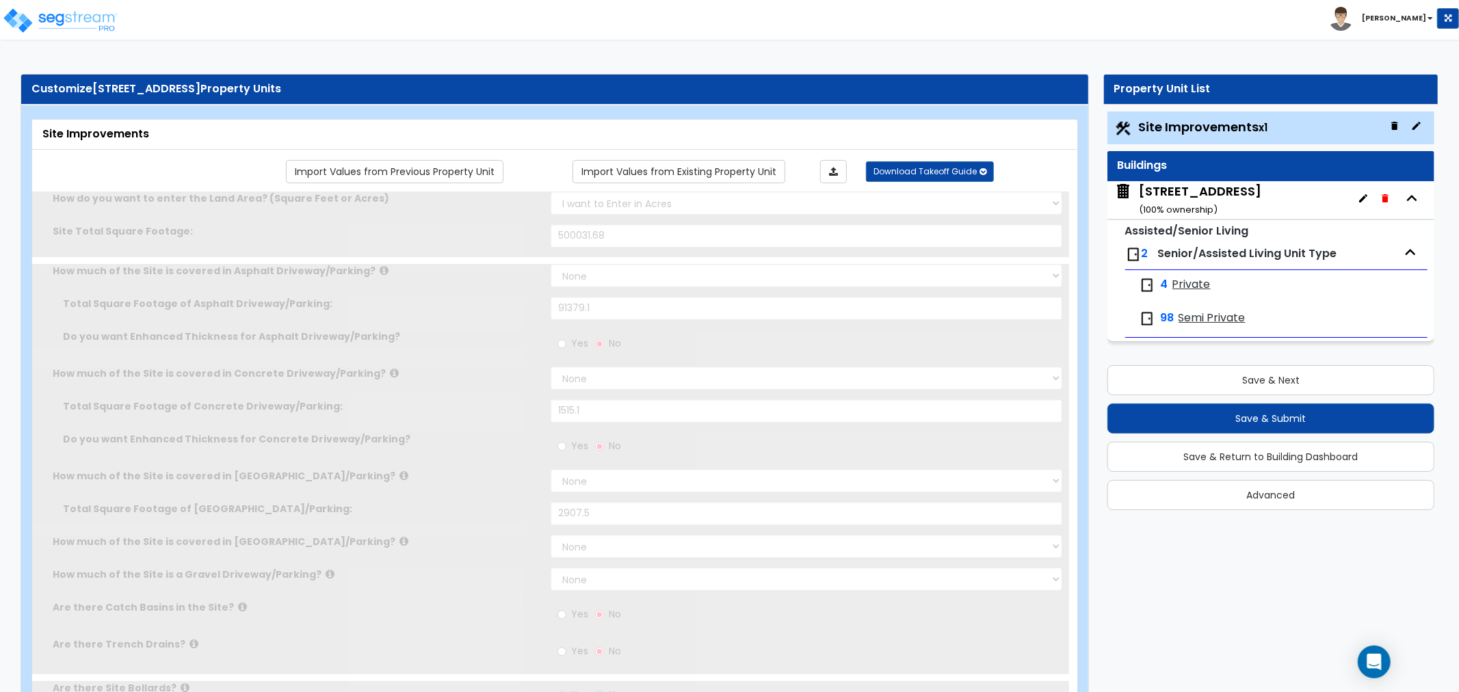
select select "4"
type input "678.7"
radio input "true"
type input "149.4"
radio input "true"
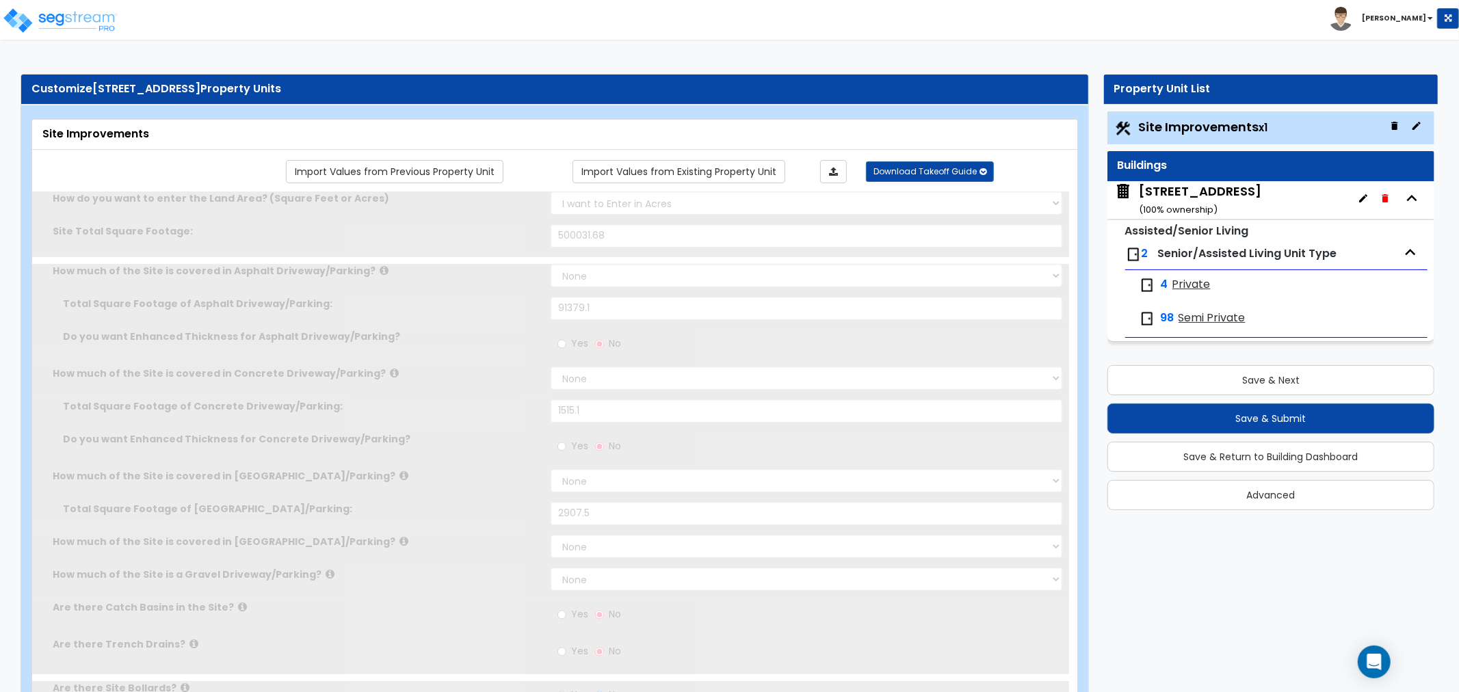
radio input "true"
select select "1"
type input "50"
radio input "true"
select select "2"
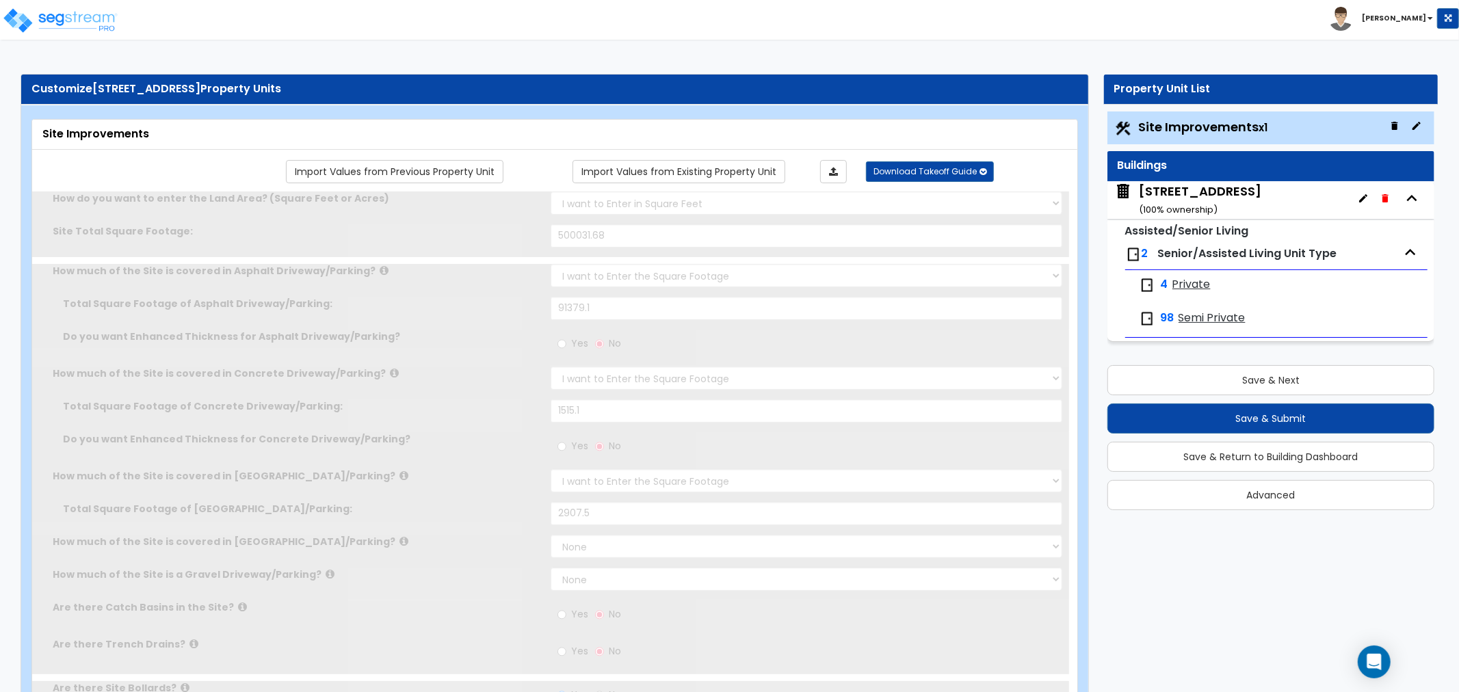
select select "1"
radio input "true"
type input "1"
type input "262.2"
type input "8"
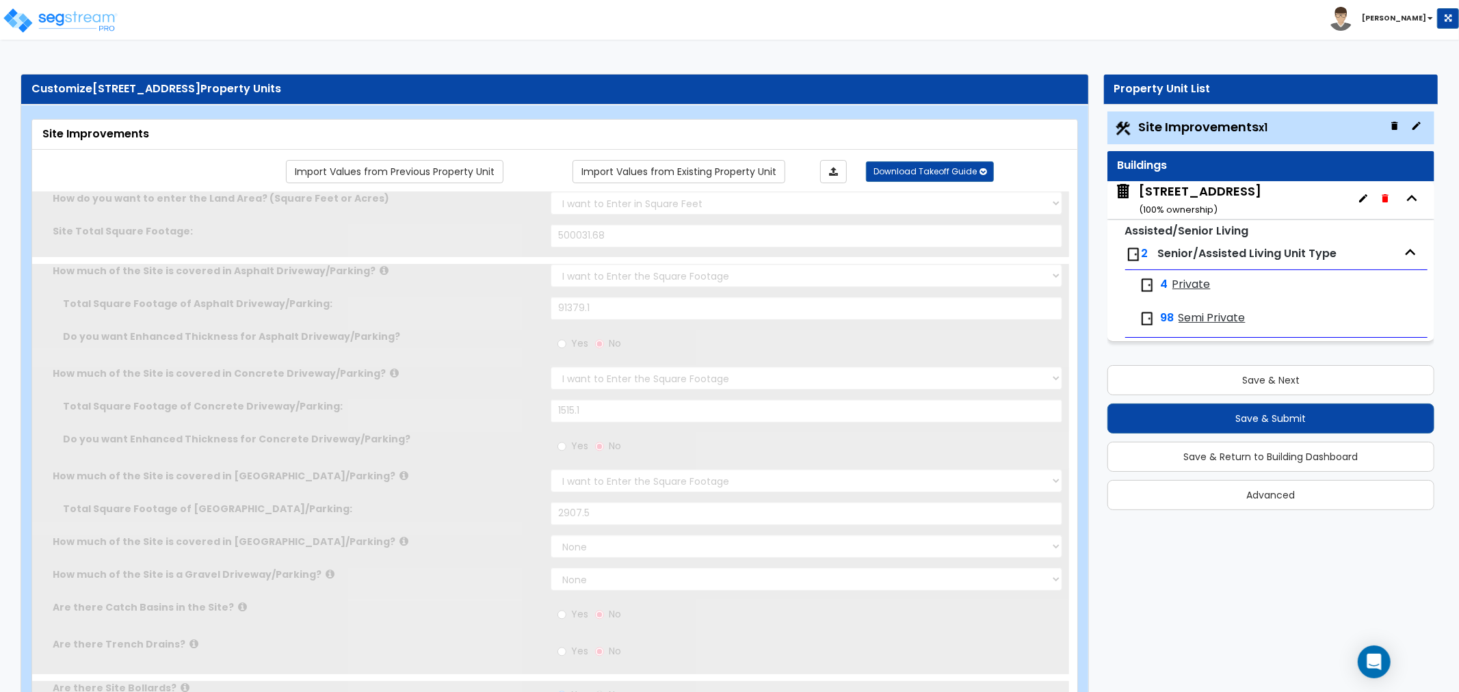
select select "1"
select select "3"
radio input "true"
select select "1"
select select "2"
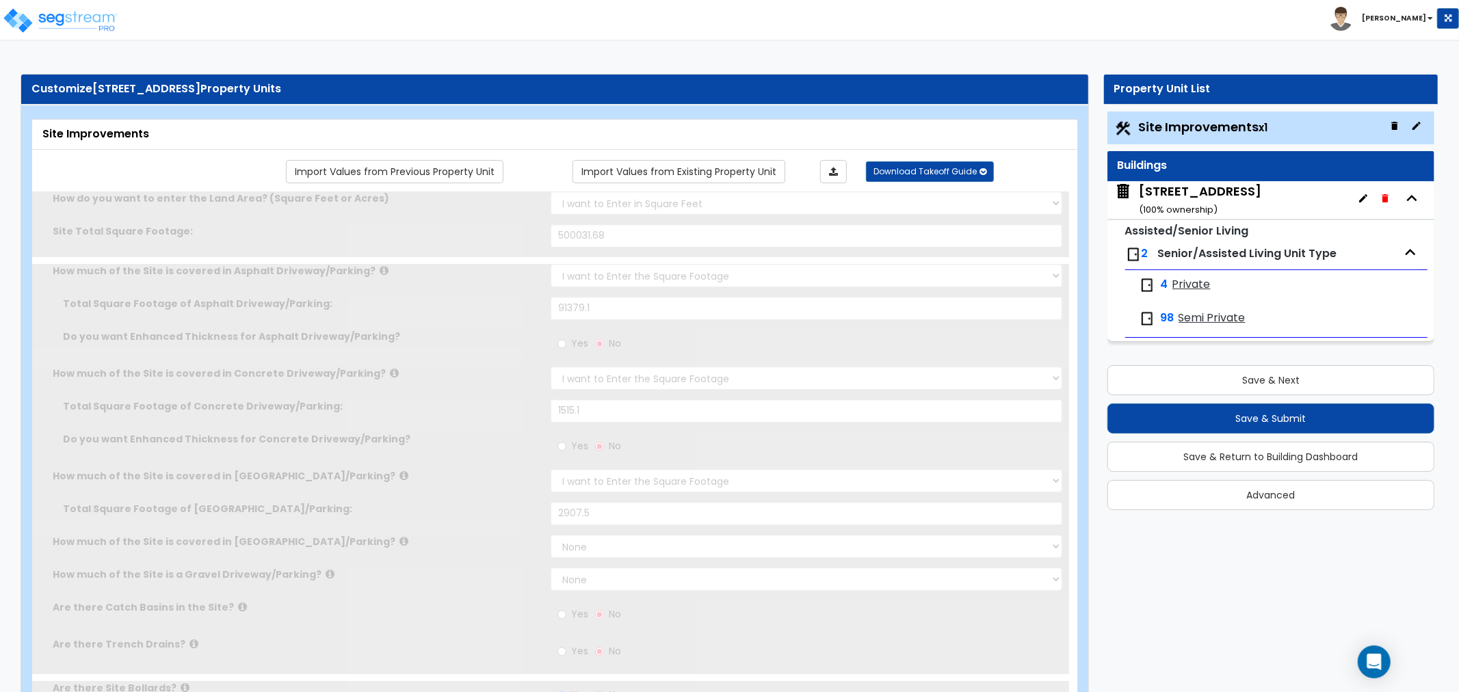
type input "1"
radio input "true"
select select "1"
type input "7"
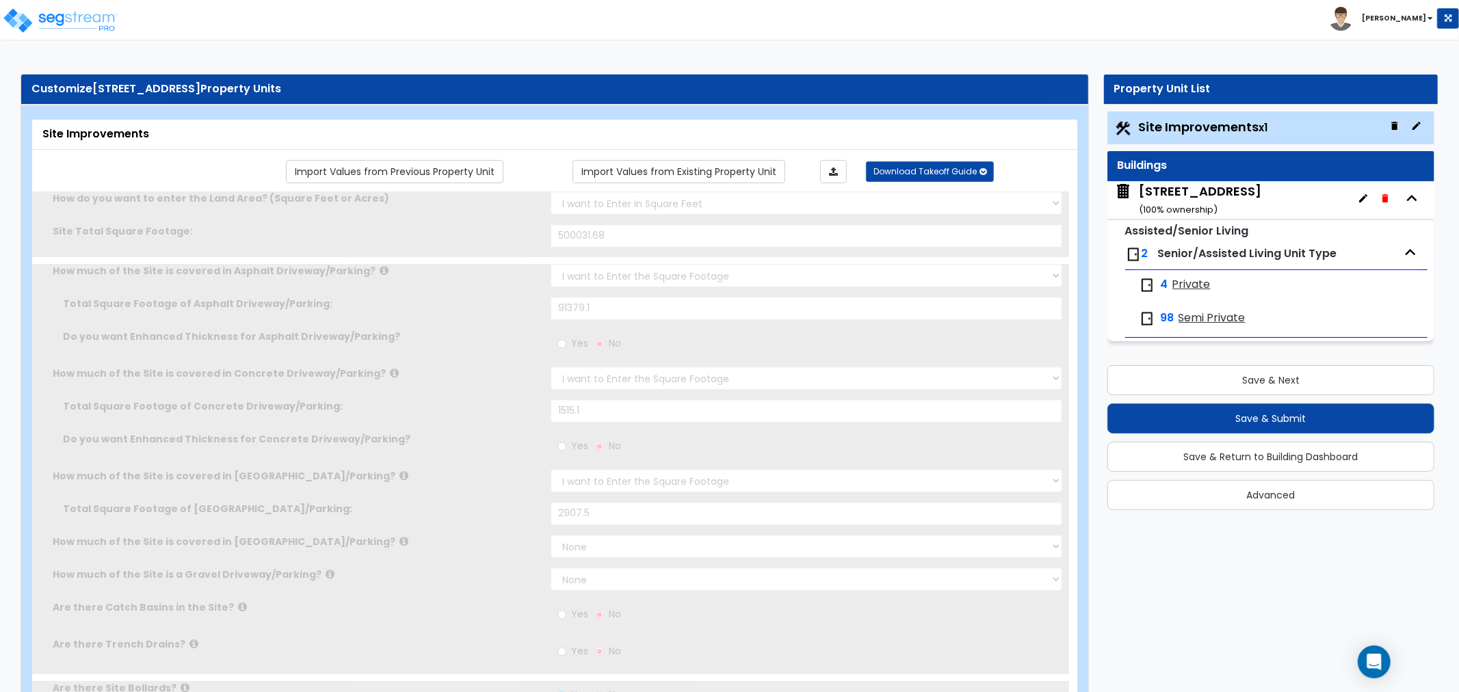
type input "6"
select select "1"
radio input "true"
type input "1"
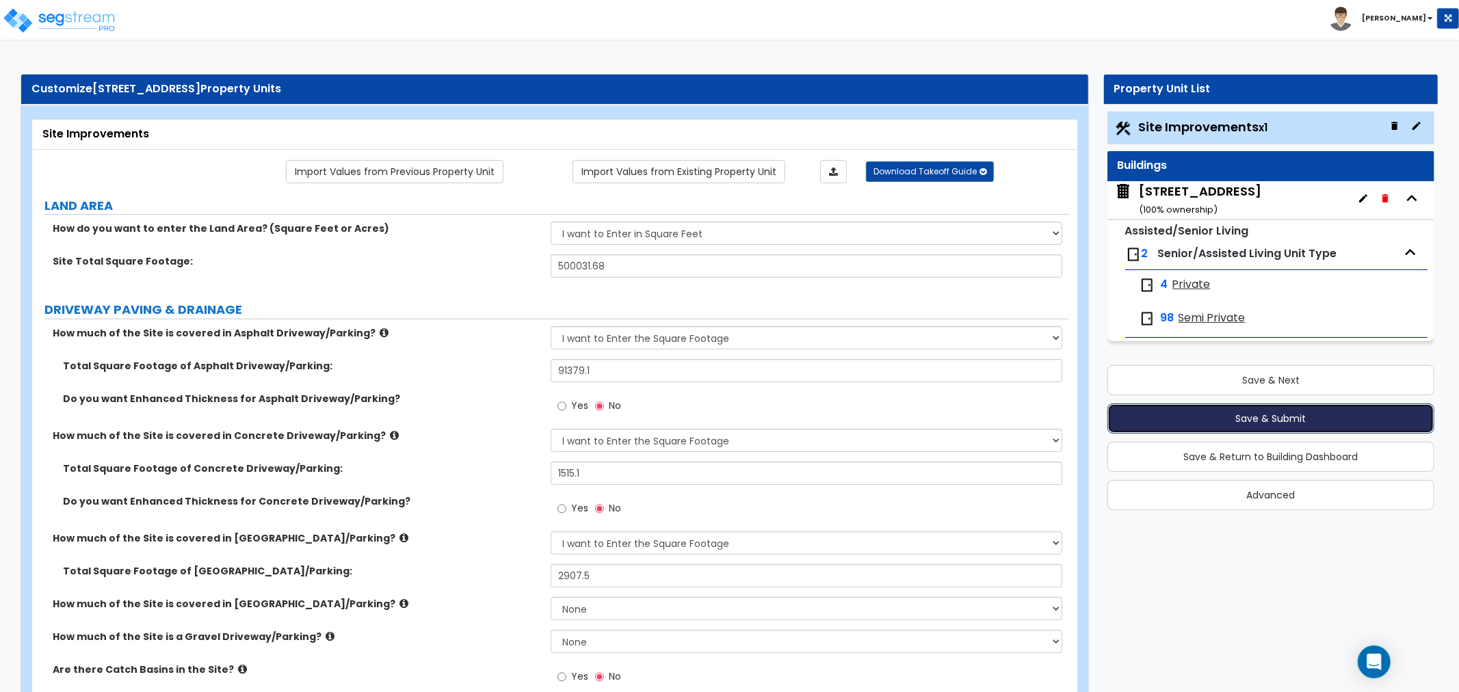
click at [1161, 408] on button "Save & Submit" at bounding box center [1270, 418] width 327 height 30
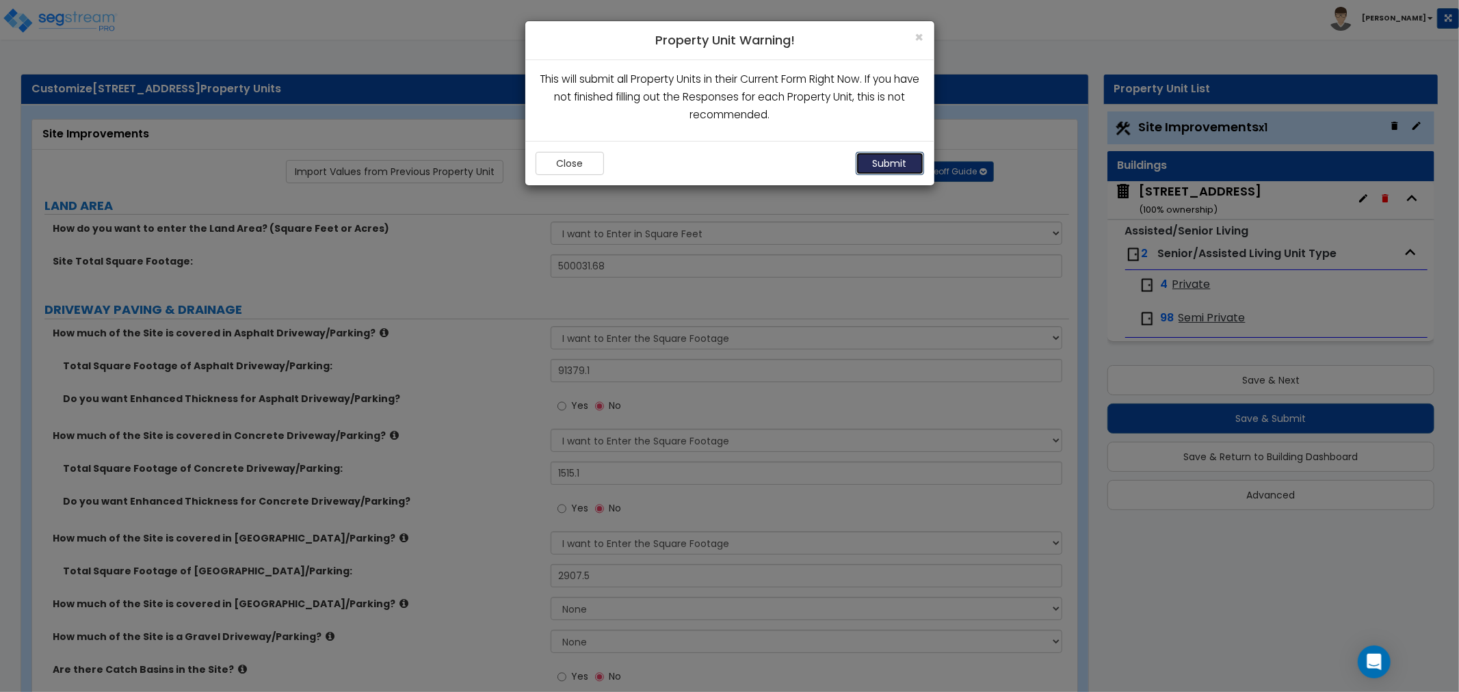
click at [907, 159] on button "Submit" at bounding box center [889, 163] width 68 height 23
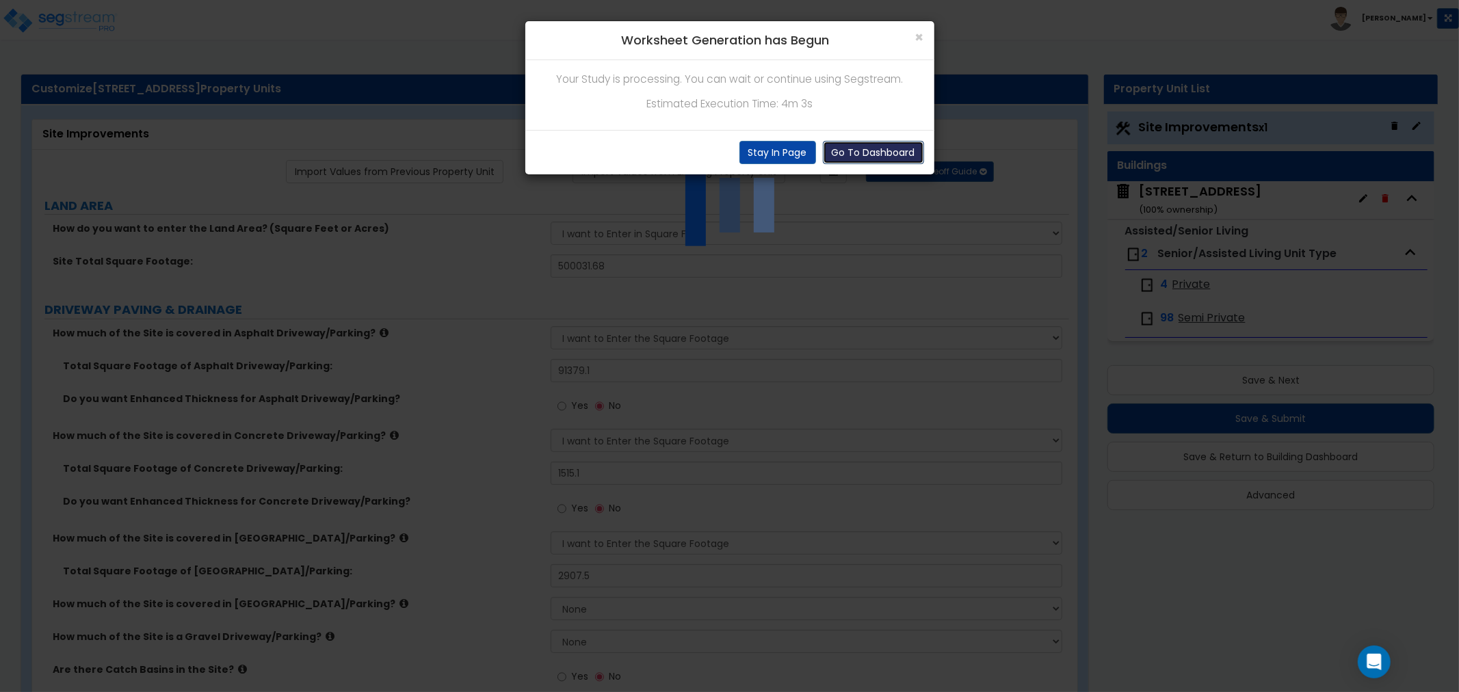
click at [898, 155] on button "Go To Dashboard" at bounding box center [873, 152] width 101 height 23
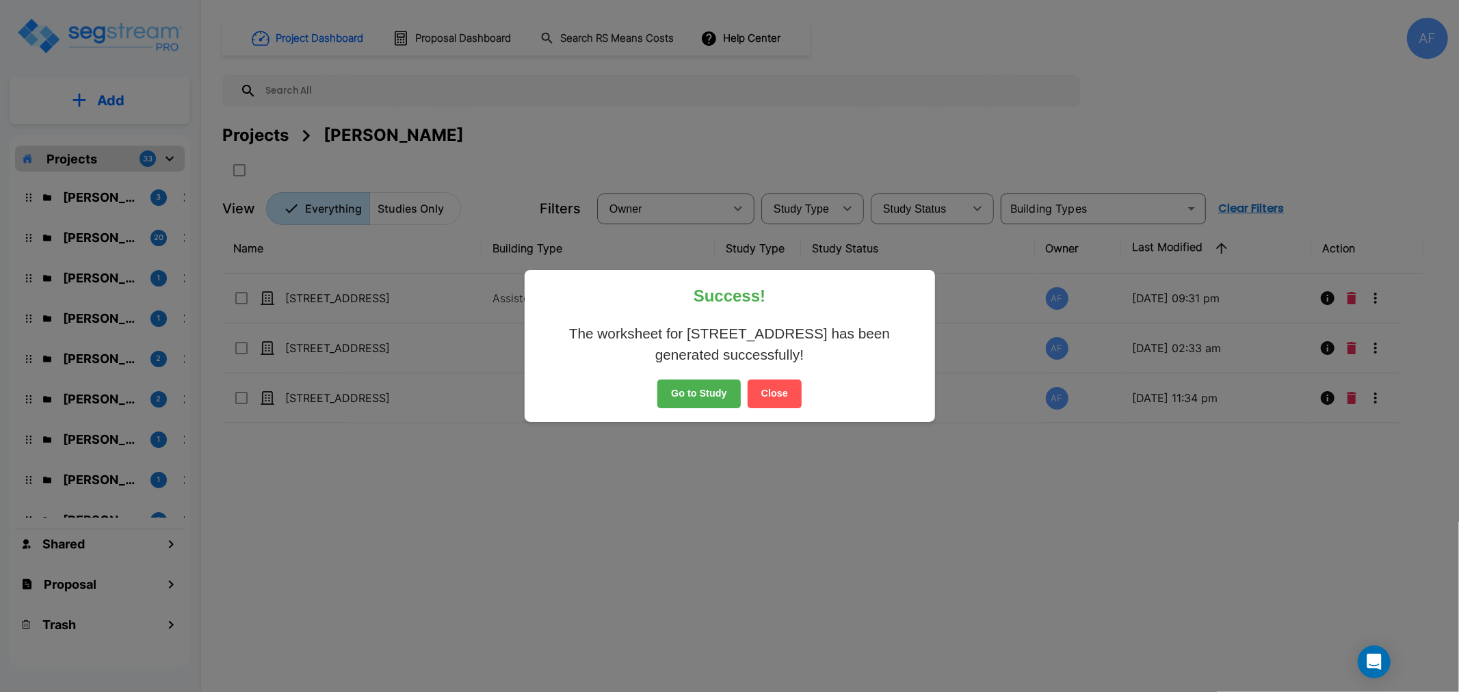
click at [691, 395] on button "Go to Study" at bounding box center [698, 394] width 83 height 29
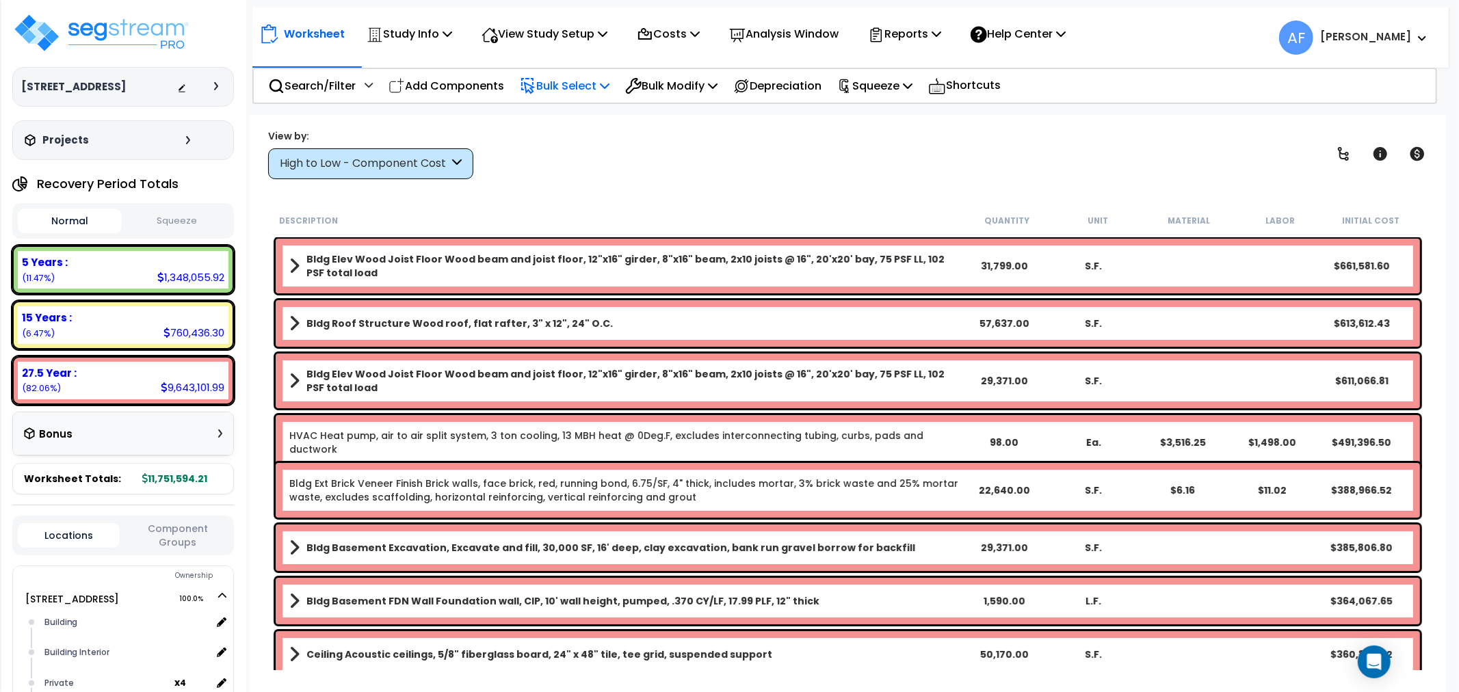
click at [569, 90] on p "Bulk Select" at bounding box center [565, 86] width 90 height 18
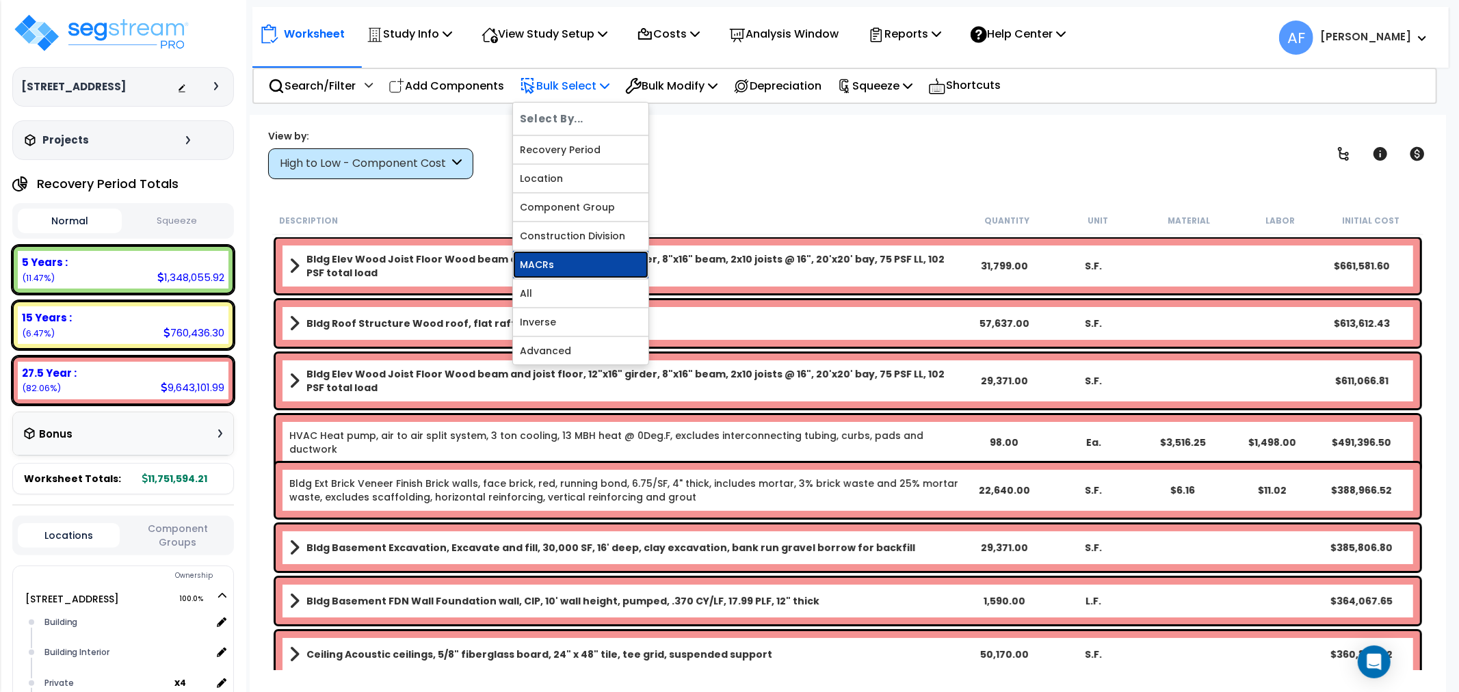
click at [553, 265] on link "MACRs" at bounding box center [580, 264] width 135 height 27
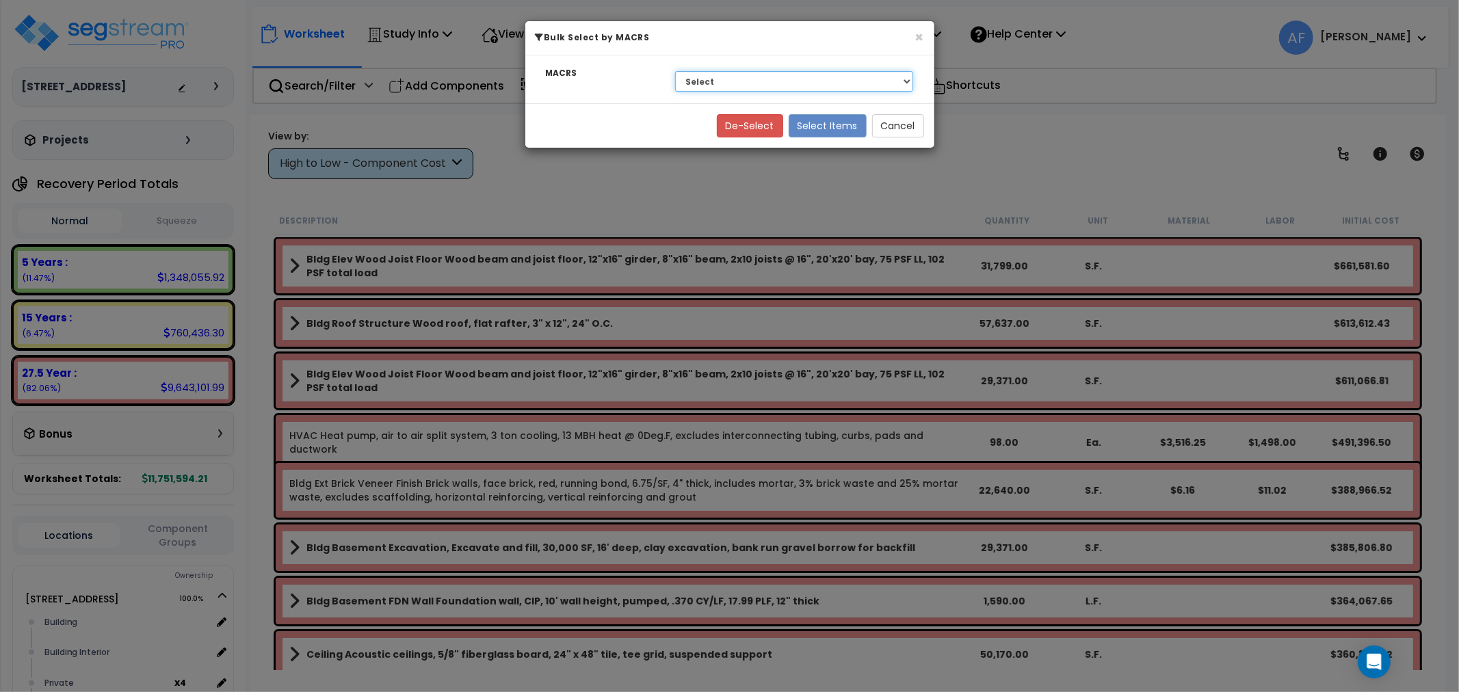
click at [786, 83] on select "Select 27.5 Year - NA - Long-Life Property 5 Years - 00.12 - Information System…" at bounding box center [794, 81] width 239 height 21
select select "3668"
click at [675, 71] on select "Select 27.5 Year - NA - Long-Life Property 5 Years - 00.12 - Information System…" at bounding box center [794, 81] width 239 height 21
click at [836, 126] on button "Select Items" at bounding box center [827, 125] width 78 height 23
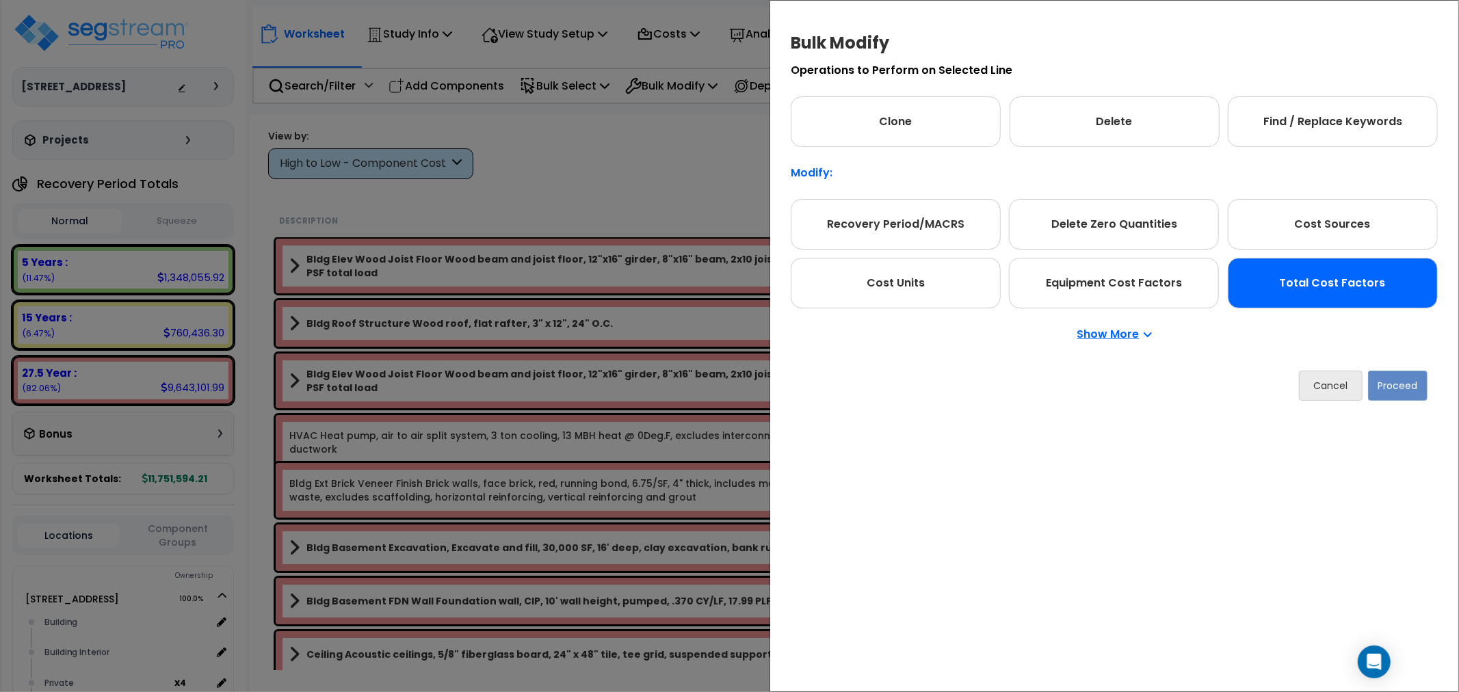
click at [1370, 289] on div "Total Cost Factors" at bounding box center [1332, 283] width 210 height 51
click at [1398, 385] on button "Proceed" at bounding box center [1397, 385] width 59 height 30
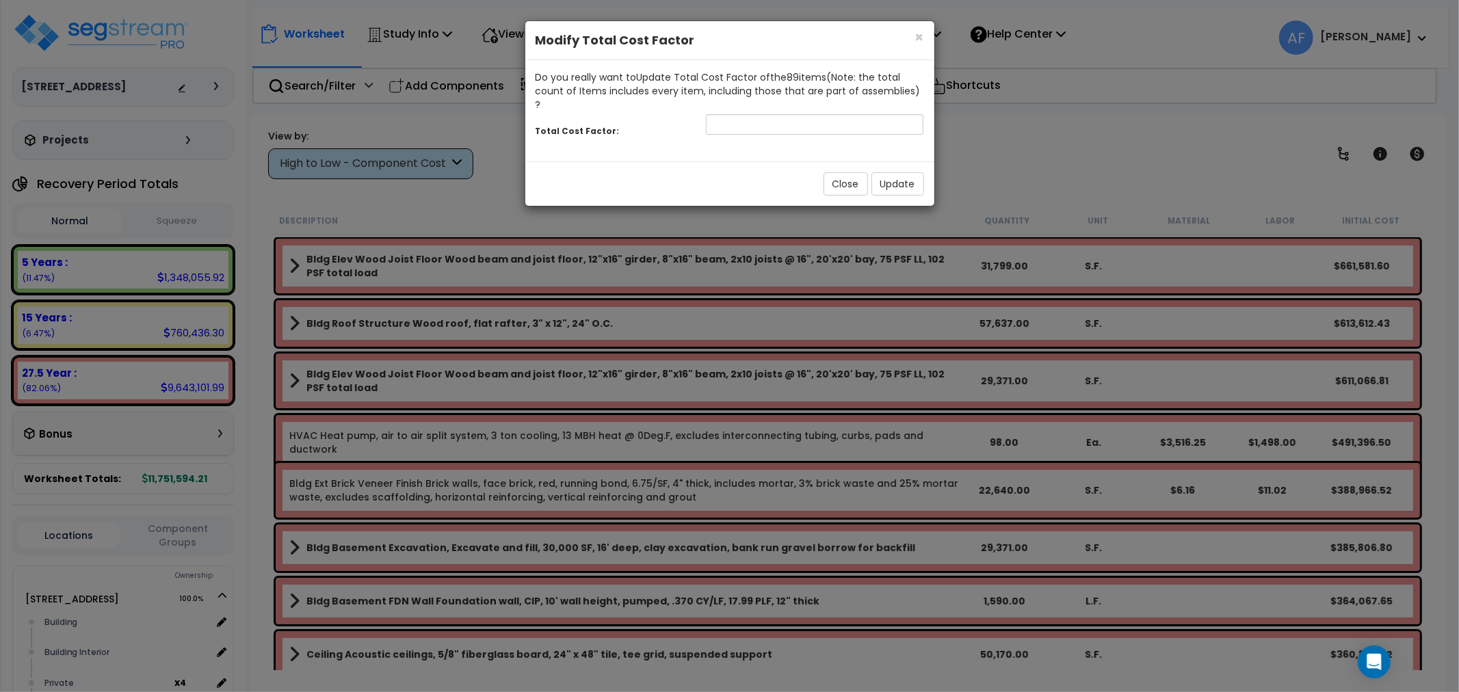
click at [821, 96] on div "Do you really want to Update Total Cost Factor of the 89 item s (Note: the tota…" at bounding box center [729, 90] width 388 height 41
click at [803, 117] on input "number" at bounding box center [815, 124] width 218 height 21
type input "0.95"
click at [888, 172] on button "Update" at bounding box center [897, 183] width 53 height 23
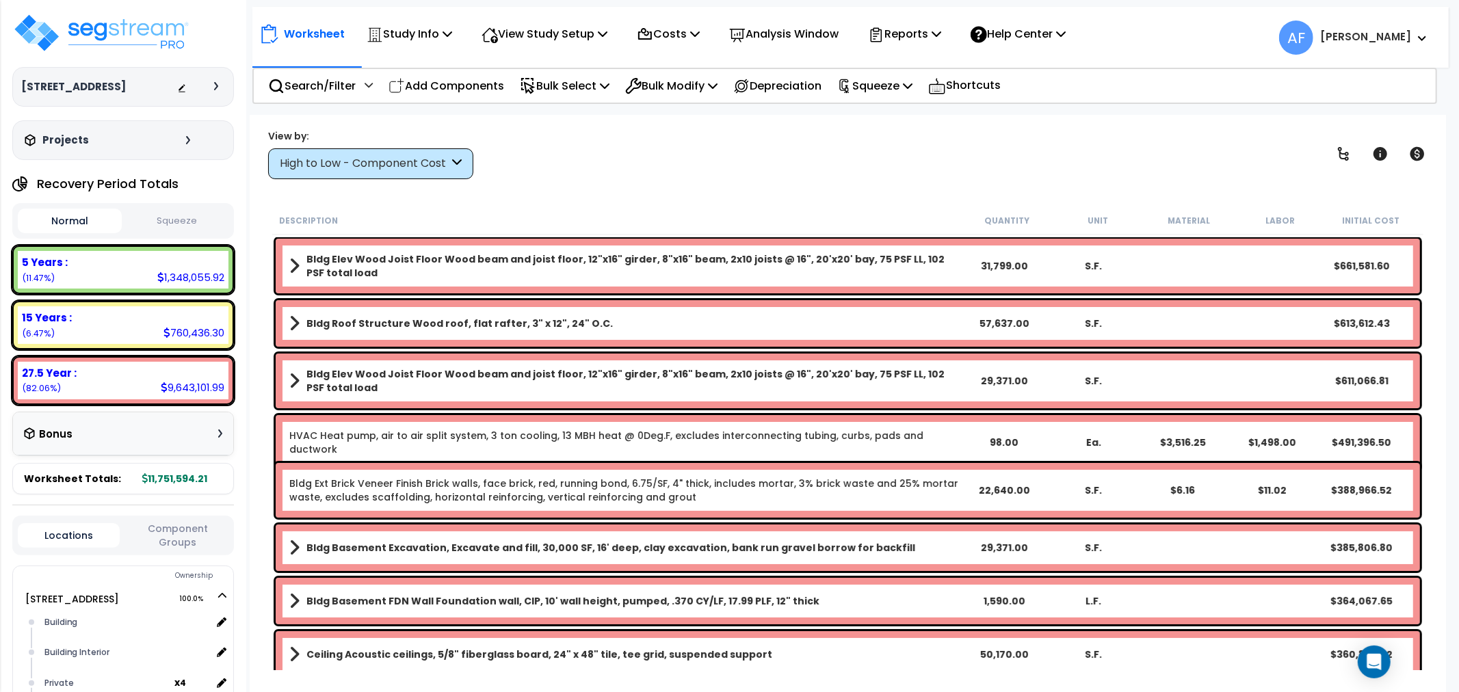
click at [583, 85] on p "Bulk Select" at bounding box center [565, 86] width 90 height 18
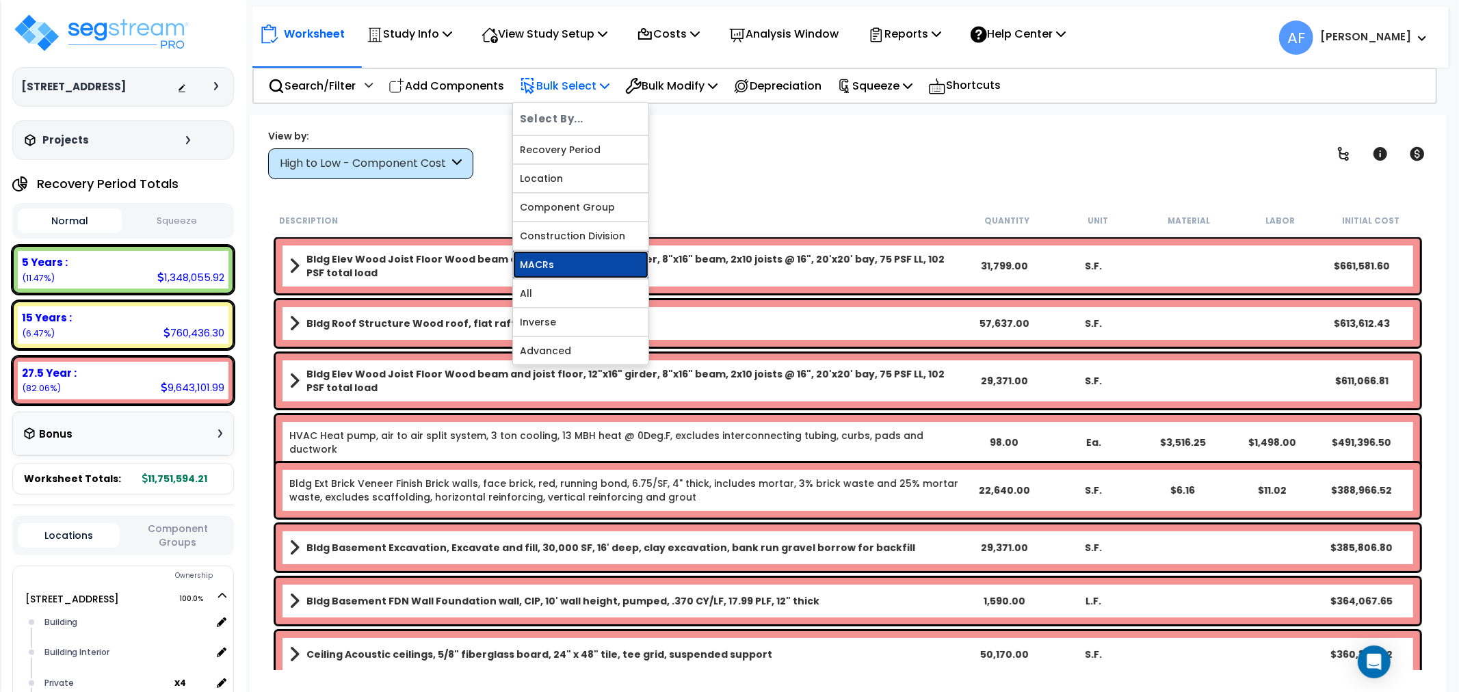
click at [555, 261] on link "MACRs" at bounding box center [580, 264] width 135 height 27
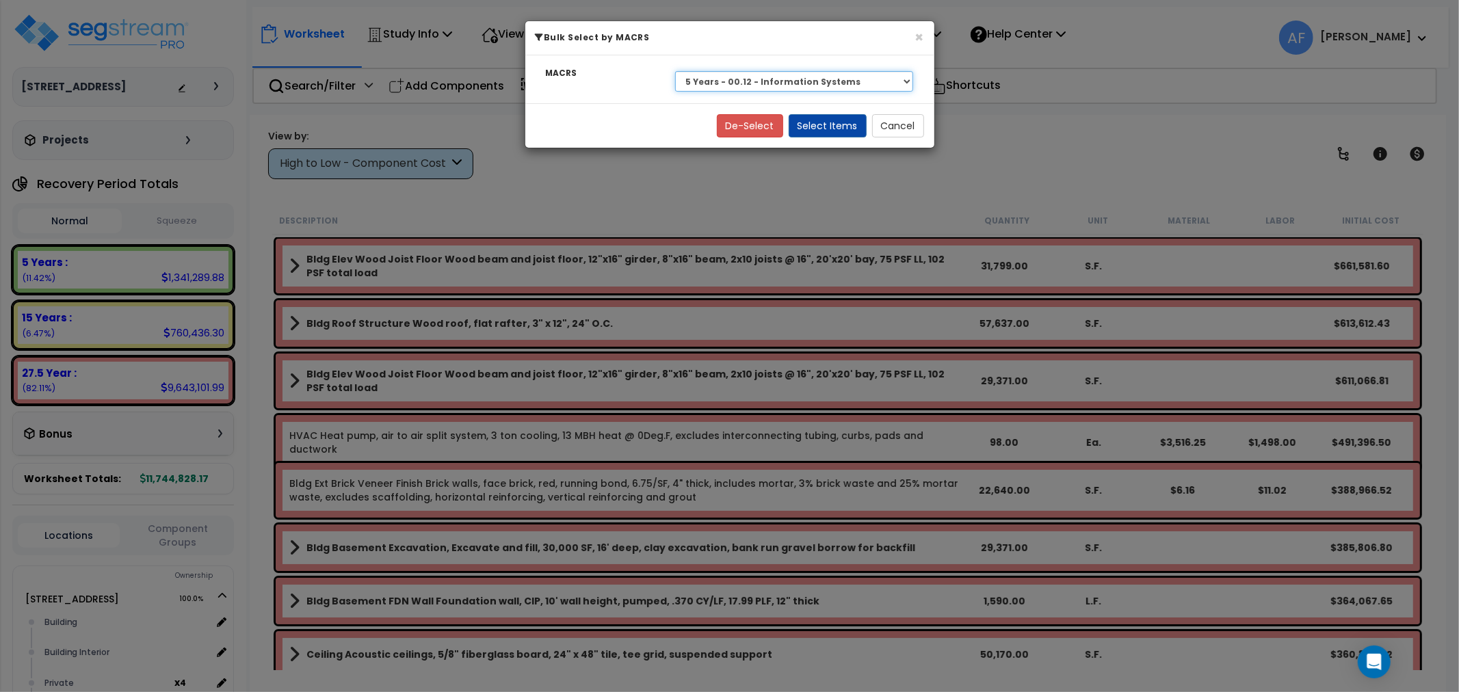
click at [876, 88] on select "Select 27.5 Year - NA - Long-Life Property 5 Years - 00.12 - Information System…" at bounding box center [794, 81] width 239 height 21
click at [675, 71] on select "Select 27.5 Year - NA - Long-Life Property 5 Years - 00.12 - Information System…" at bounding box center [794, 81] width 239 height 21
click at [844, 127] on button "Select Items" at bounding box center [827, 125] width 78 height 23
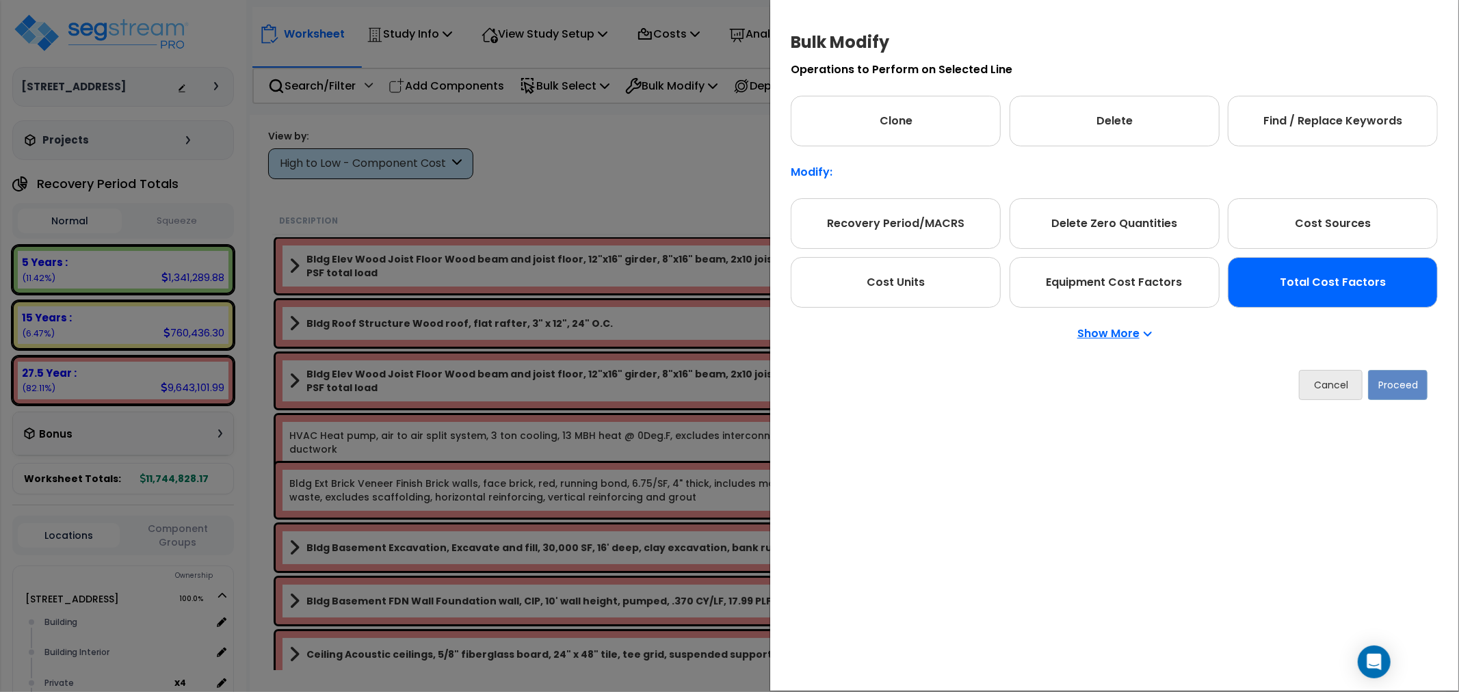
click at [1358, 289] on div "Total Cost Factors" at bounding box center [1332, 282] width 210 height 51
click at [1402, 381] on button "Proceed" at bounding box center [1397, 385] width 59 height 30
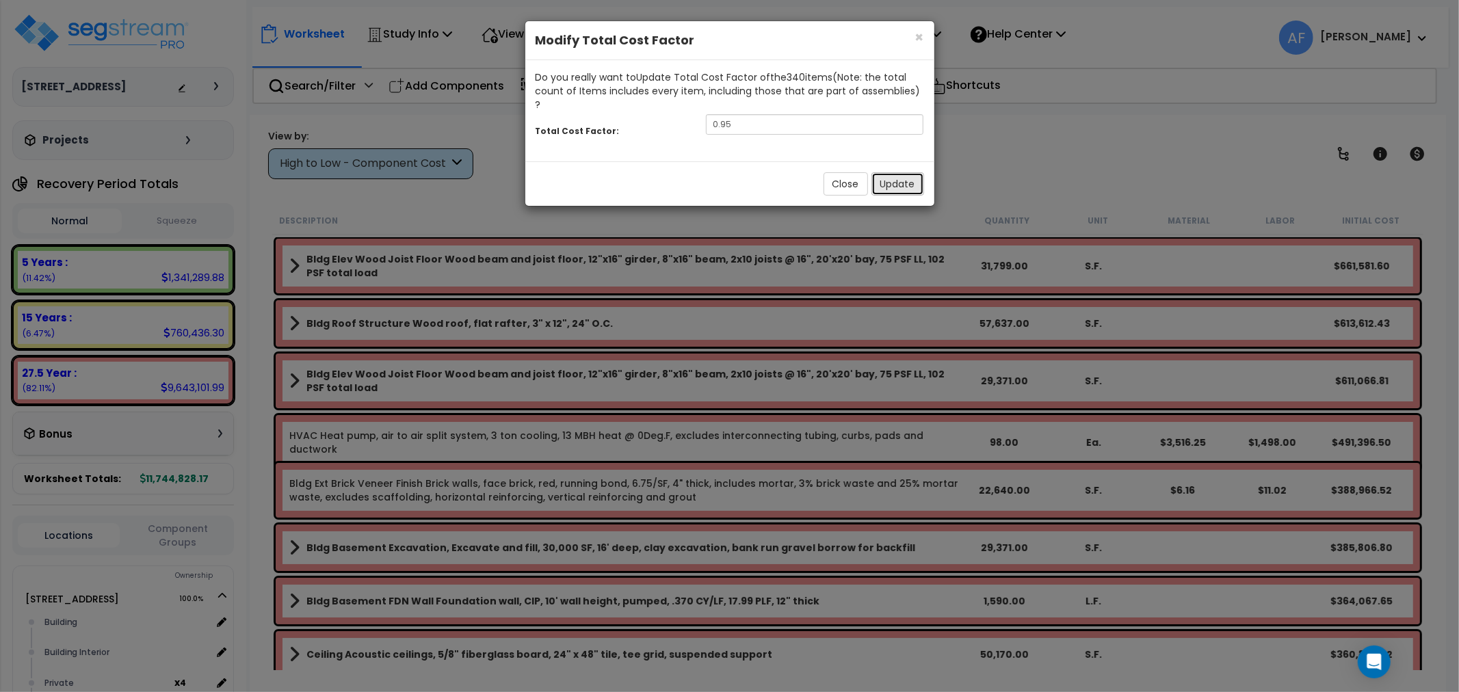
click at [899, 174] on button "Update" at bounding box center [897, 183] width 53 height 23
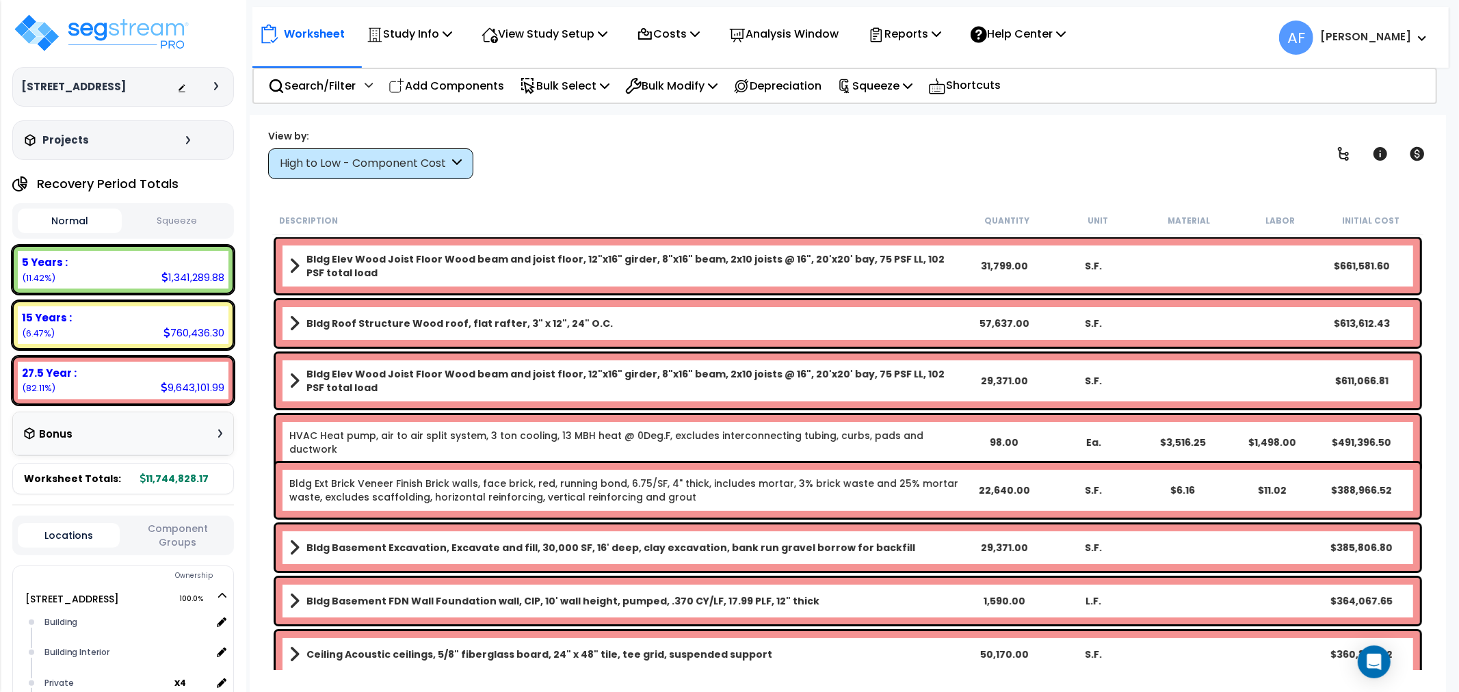
click at [576, 82] on p "Bulk Select" at bounding box center [565, 86] width 90 height 18
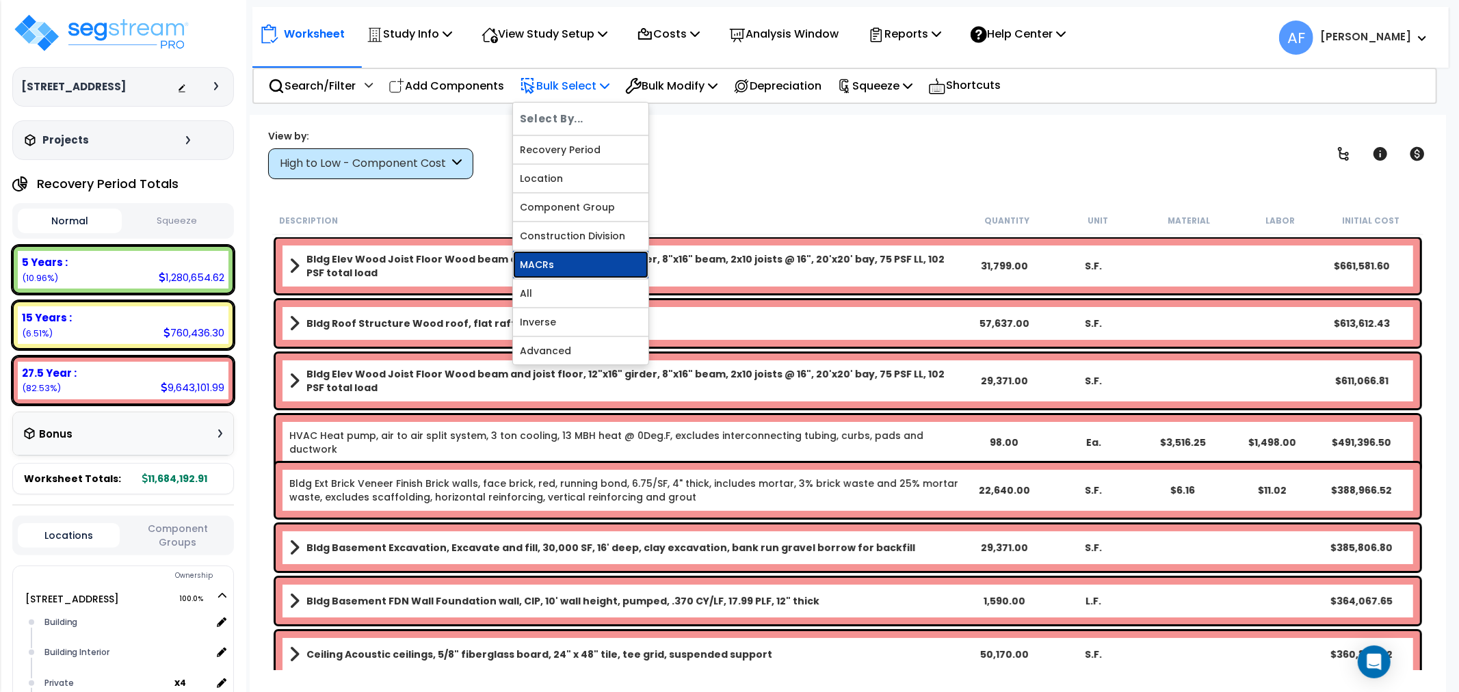
click at [553, 260] on link "MACRs" at bounding box center [580, 264] width 135 height 27
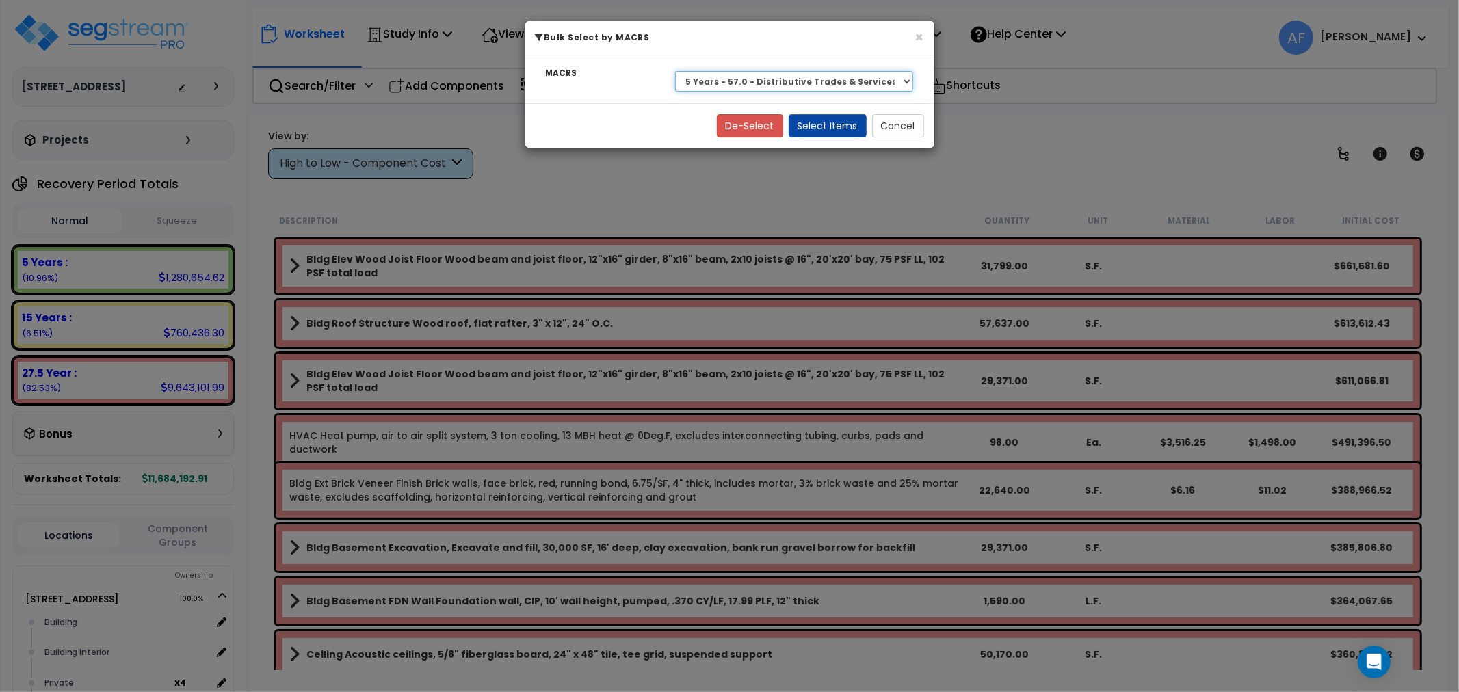
click at [818, 72] on select "Select 27.5 Year - NA - Long-Life Property 5 Years - 00.12 - Information System…" at bounding box center [794, 81] width 239 height 21
select select "3666"
click at [675, 71] on select "Select 27.5 Year - NA - Long-Life Property 5 Years - 00.12 - Information System…" at bounding box center [794, 81] width 239 height 21
click at [842, 117] on button "Select Items" at bounding box center [827, 125] width 78 height 23
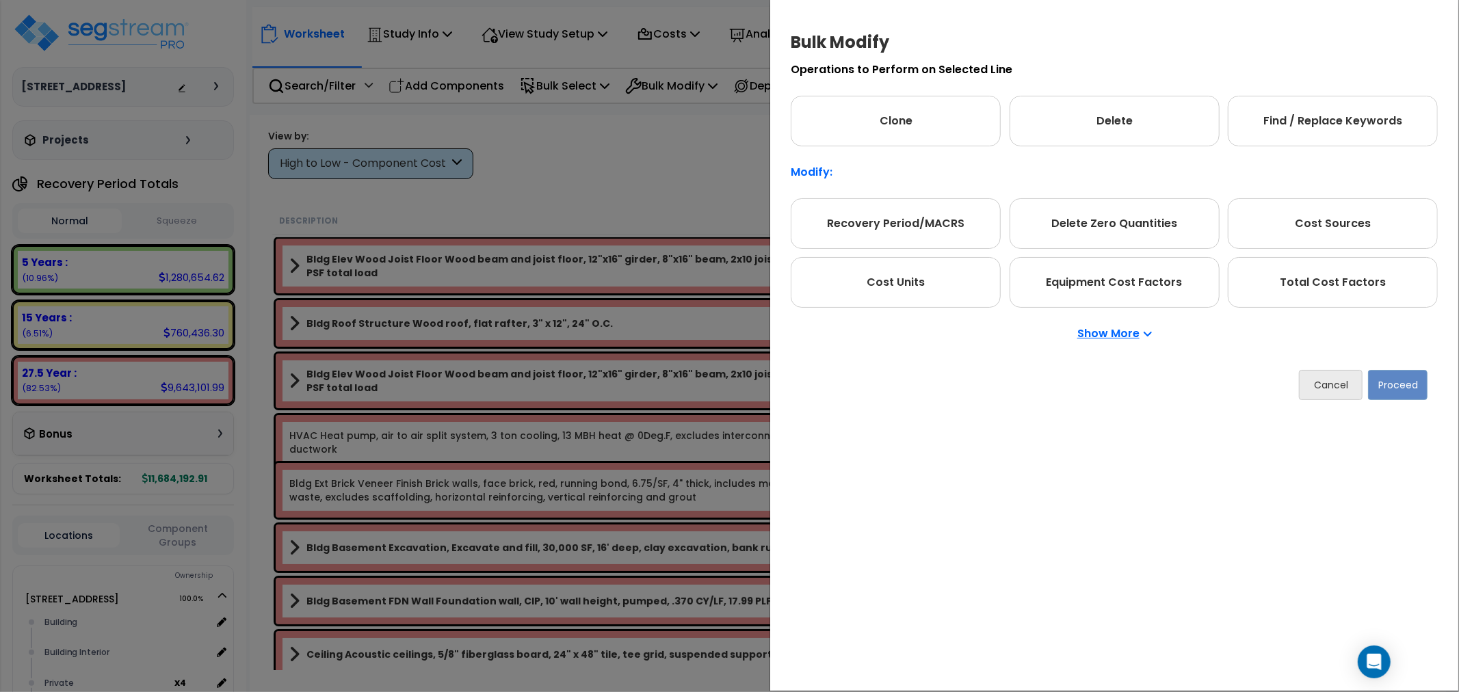
click at [1342, 249] on div "Cost Sources" at bounding box center [1332, 223] width 210 height 51
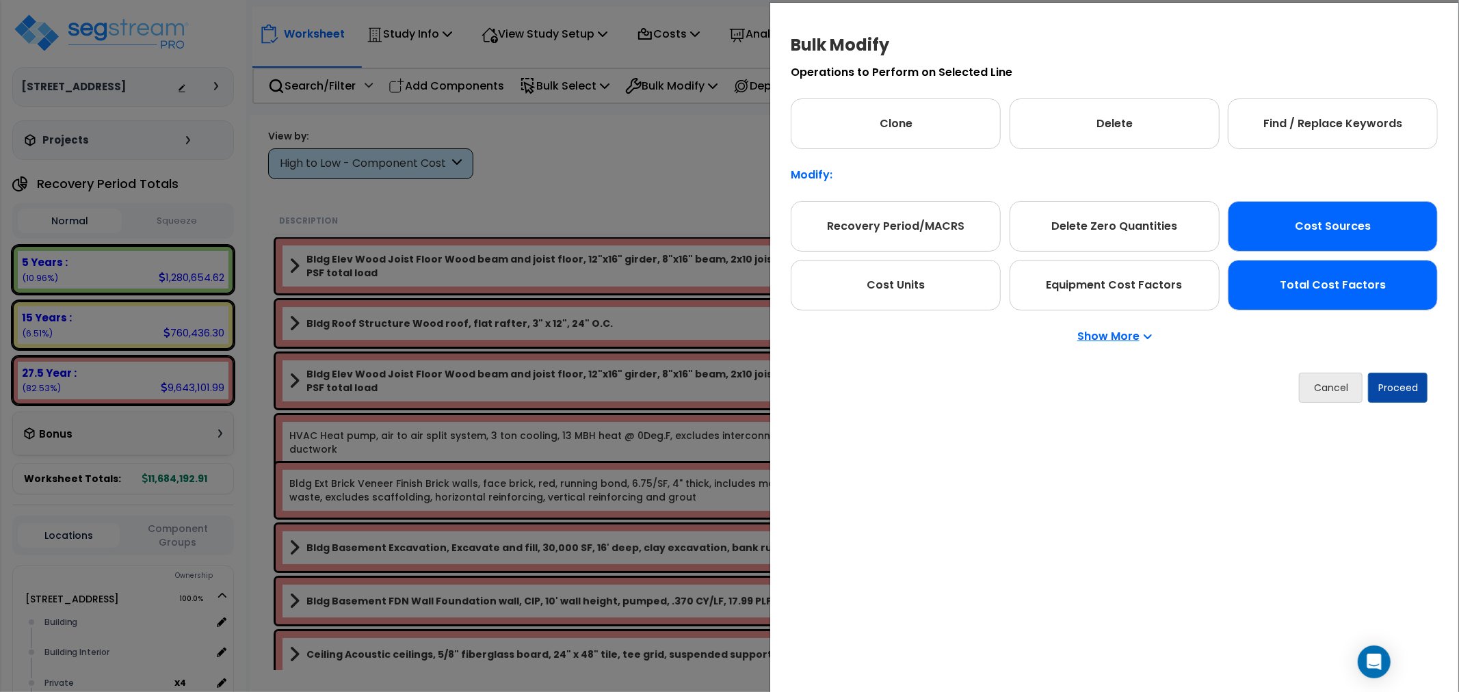
click at [1345, 279] on div "Total Cost Factors" at bounding box center [1332, 285] width 210 height 51
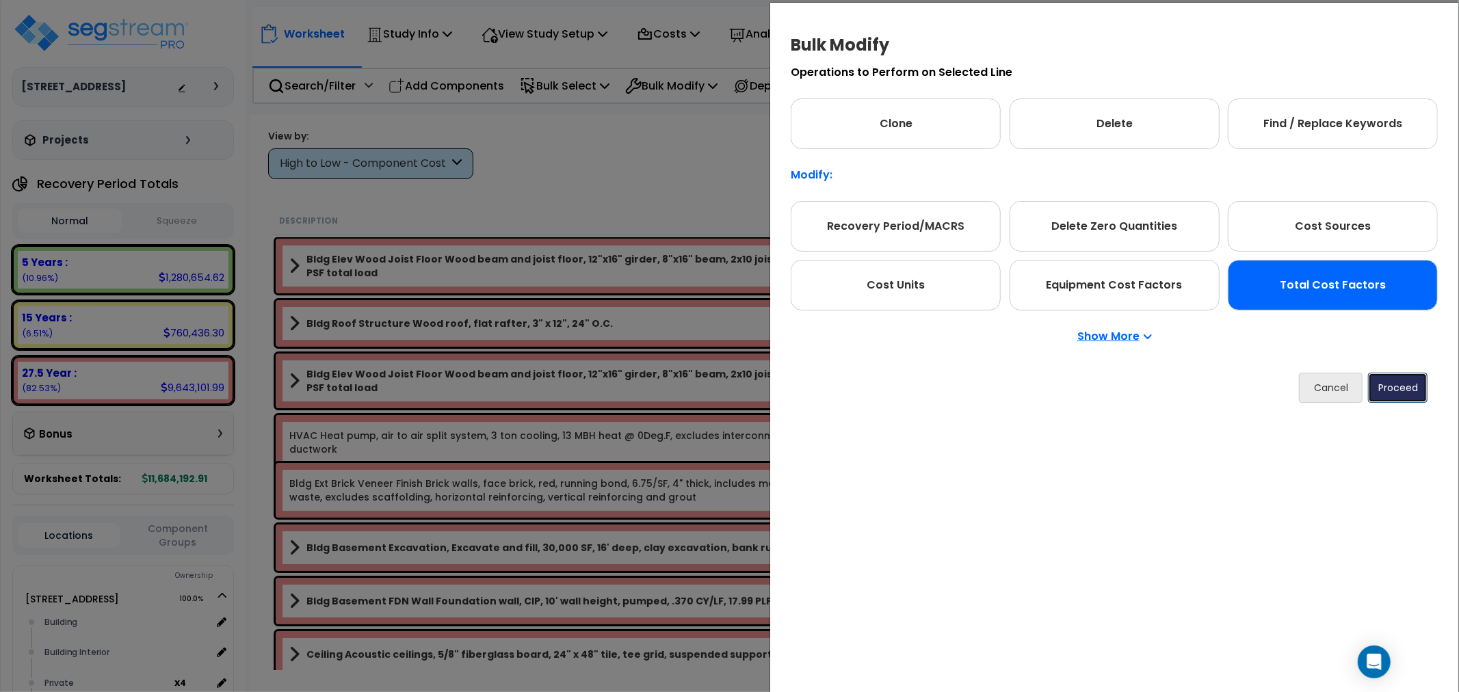
click at [1405, 383] on button "Proceed" at bounding box center [1397, 388] width 59 height 30
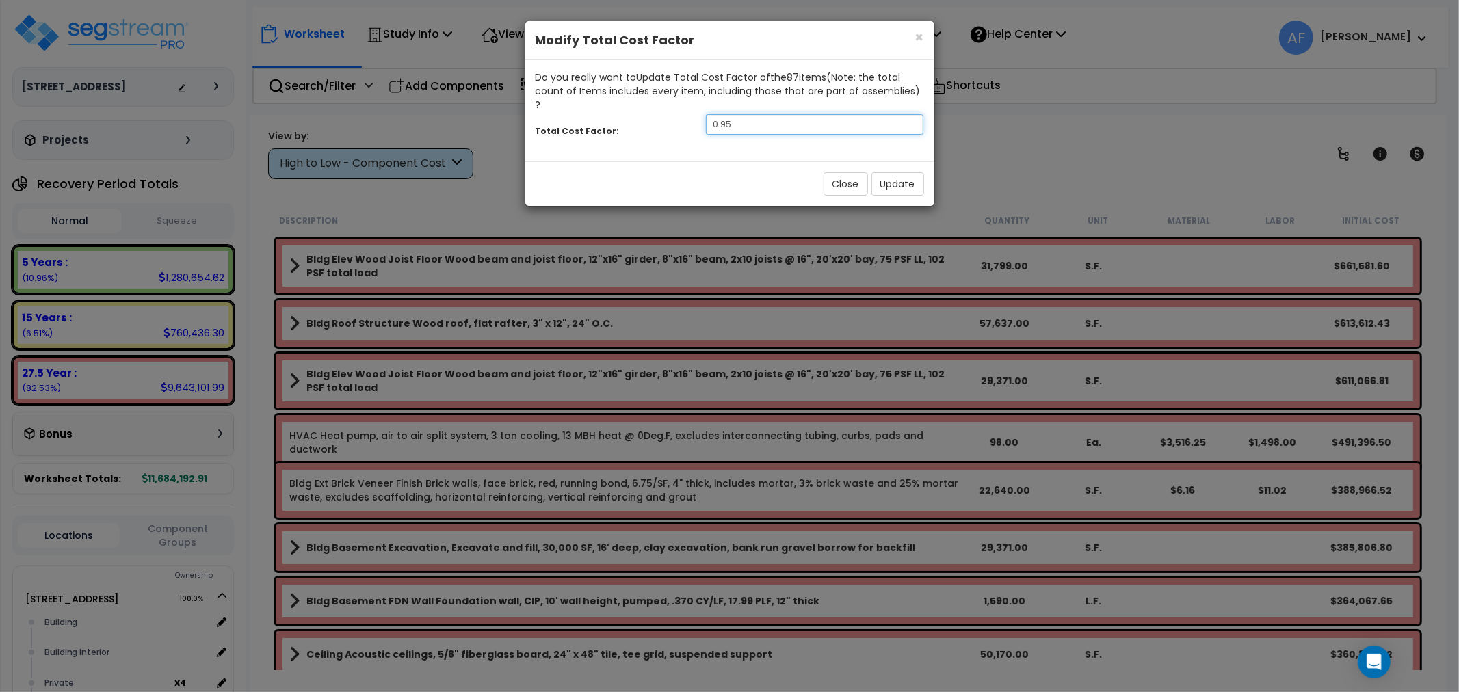
click at [776, 114] on input "0.95" at bounding box center [815, 124] width 218 height 21
type input "0.9"
click at [901, 172] on button "Update" at bounding box center [897, 183] width 53 height 23
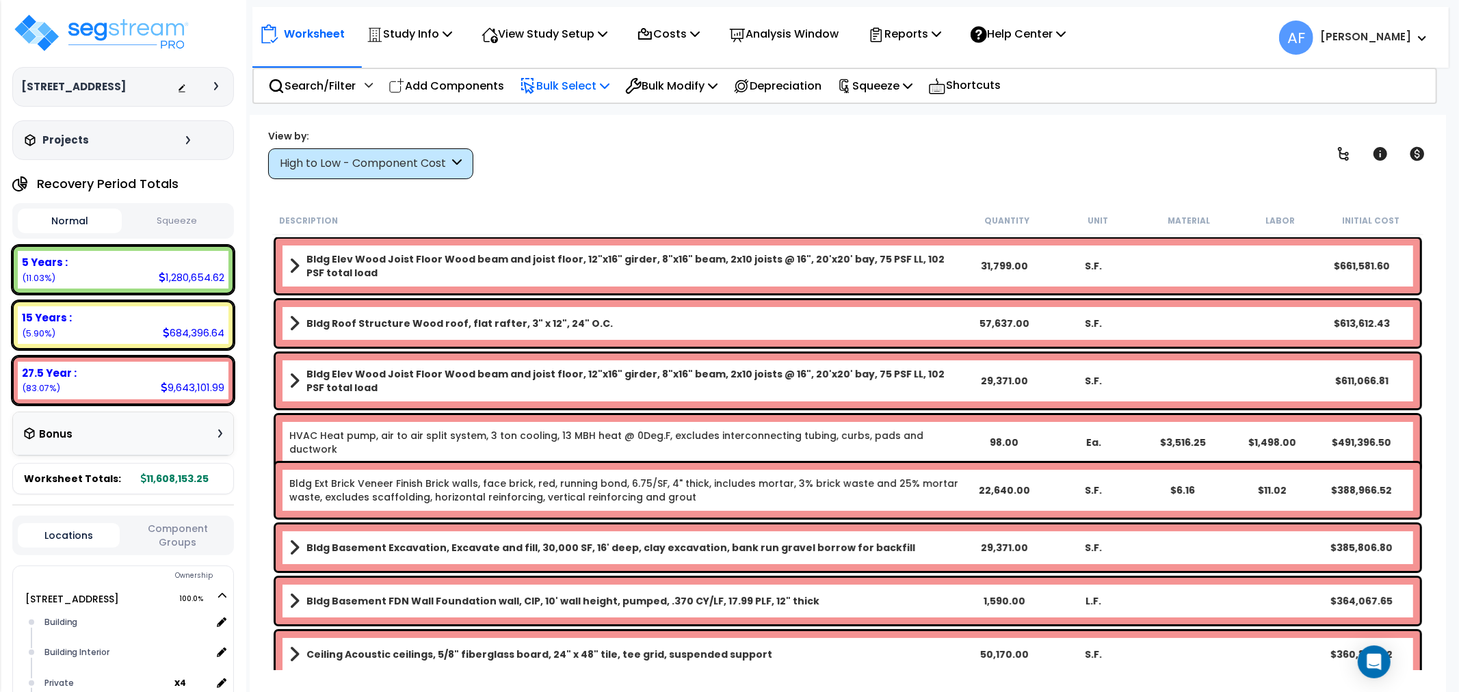
click at [578, 81] on p "Bulk Select" at bounding box center [565, 86] width 90 height 18
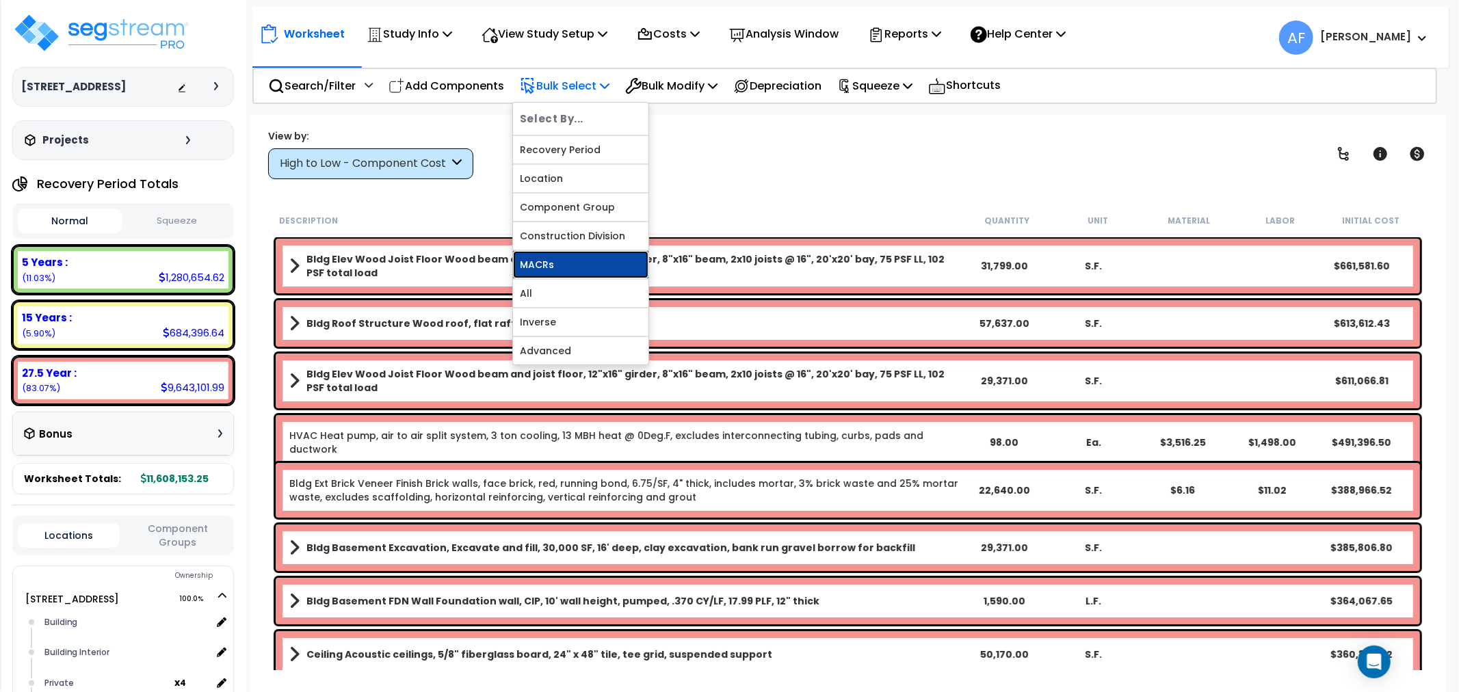
click at [542, 267] on link "MACRs" at bounding box center [580, 264] width 135 height 27
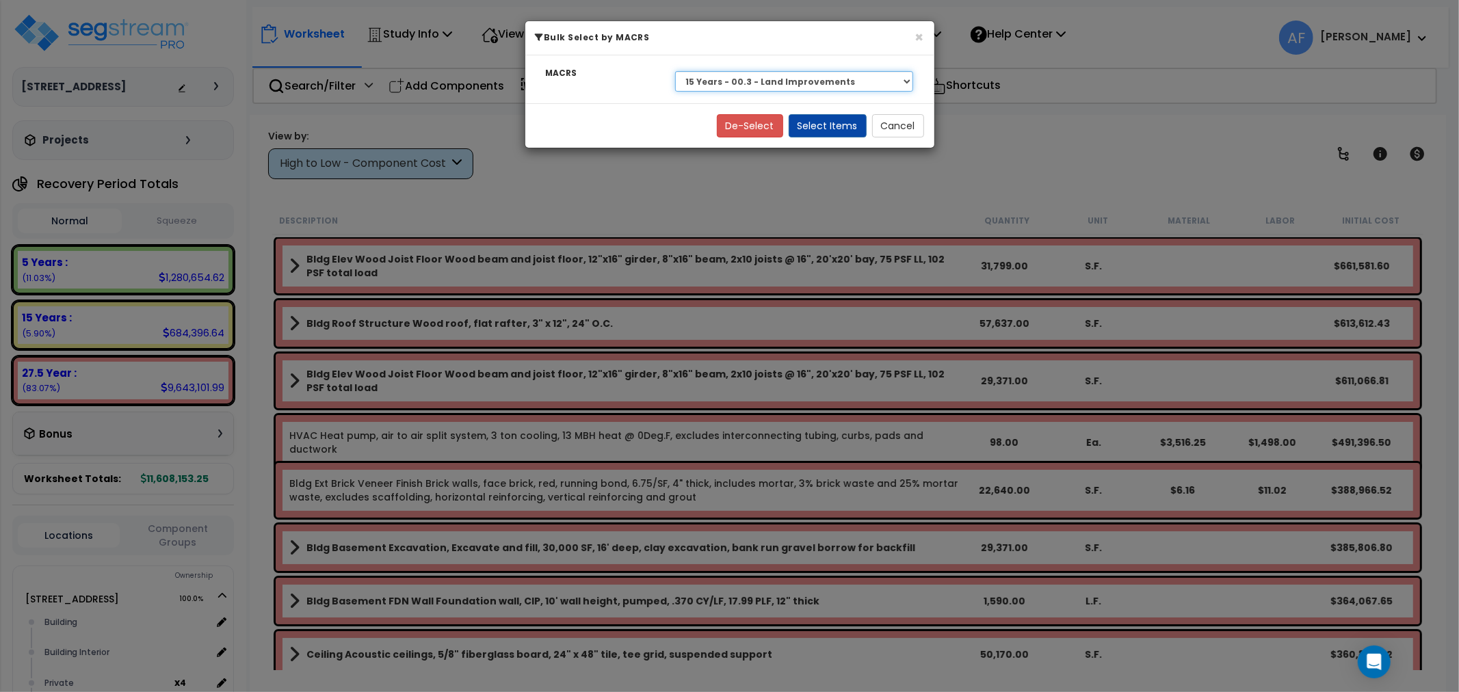
click at [801, 83] on select "Select 27.5 Year - NA - Long-Life Property 5 Years - 00.12 - Information System…" at bounding box center [794, 81] width 239 height 21
select select "3669"
click at [675, 71] on select "Select 27.5 Year - NA - Long-Life Property 5 Years - 00.12 - Information System…" at bounding box center [794, 81] width 239 height 21
click at [843, 120] on button "Select Items" at bounding box center [827, 125] width 78 height 23
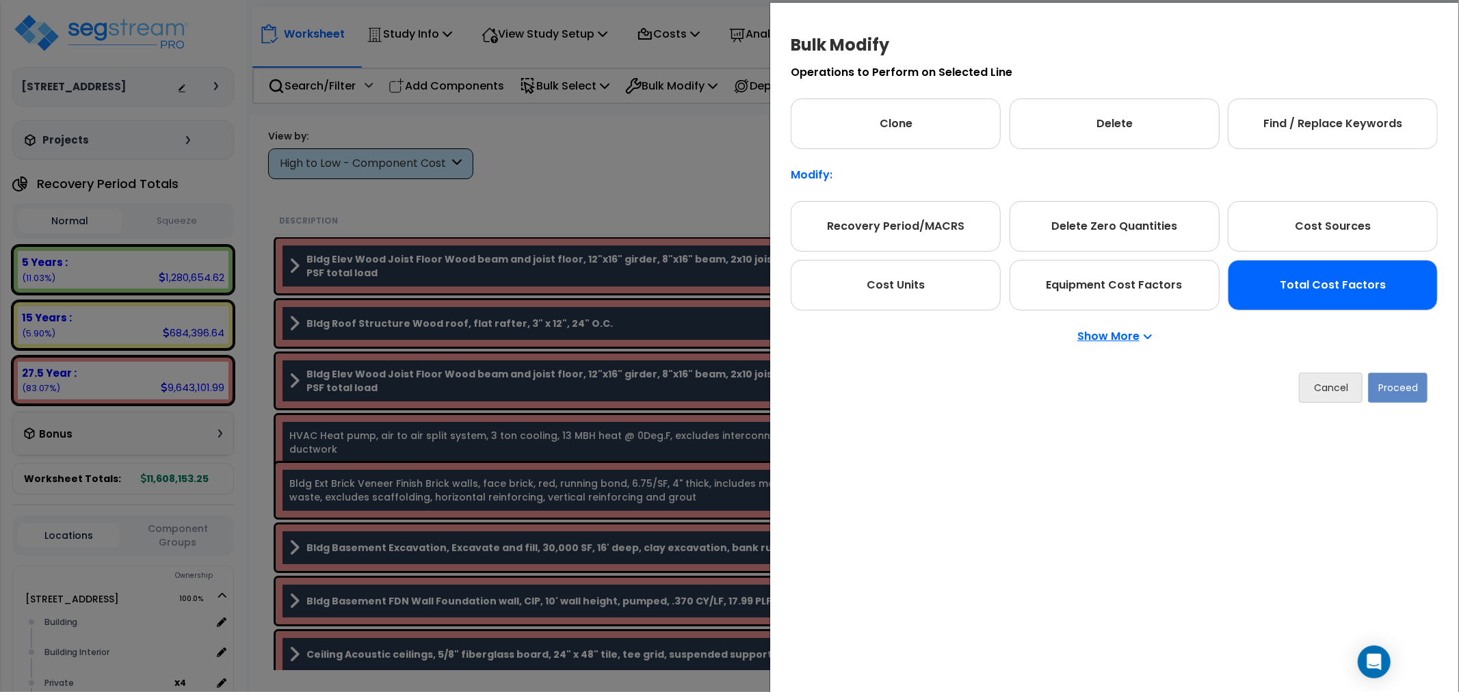
click at [1310, 281] on div "Total Cost Factors" at bounding box center [1332, 285] width 210 height 51
click at [1402, 386] on button "Proceed" at bounding box center [1397, 388] width 59 height 30
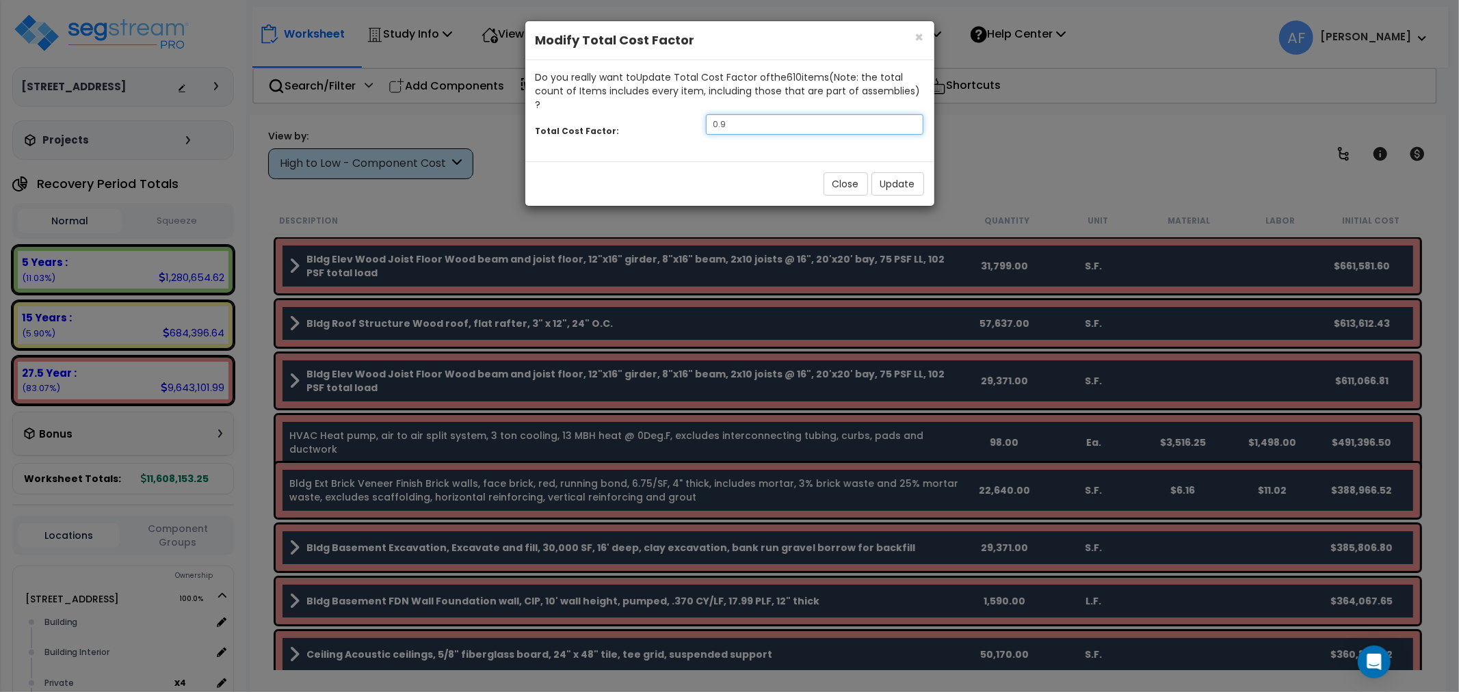
click at [738, 114] on input "0.9" at bounding box center [815, 124] width 218 height 21
type input "0.7"
click at [906, 172] on button "Update" at bounding box center [897, 183] width 53 height 23
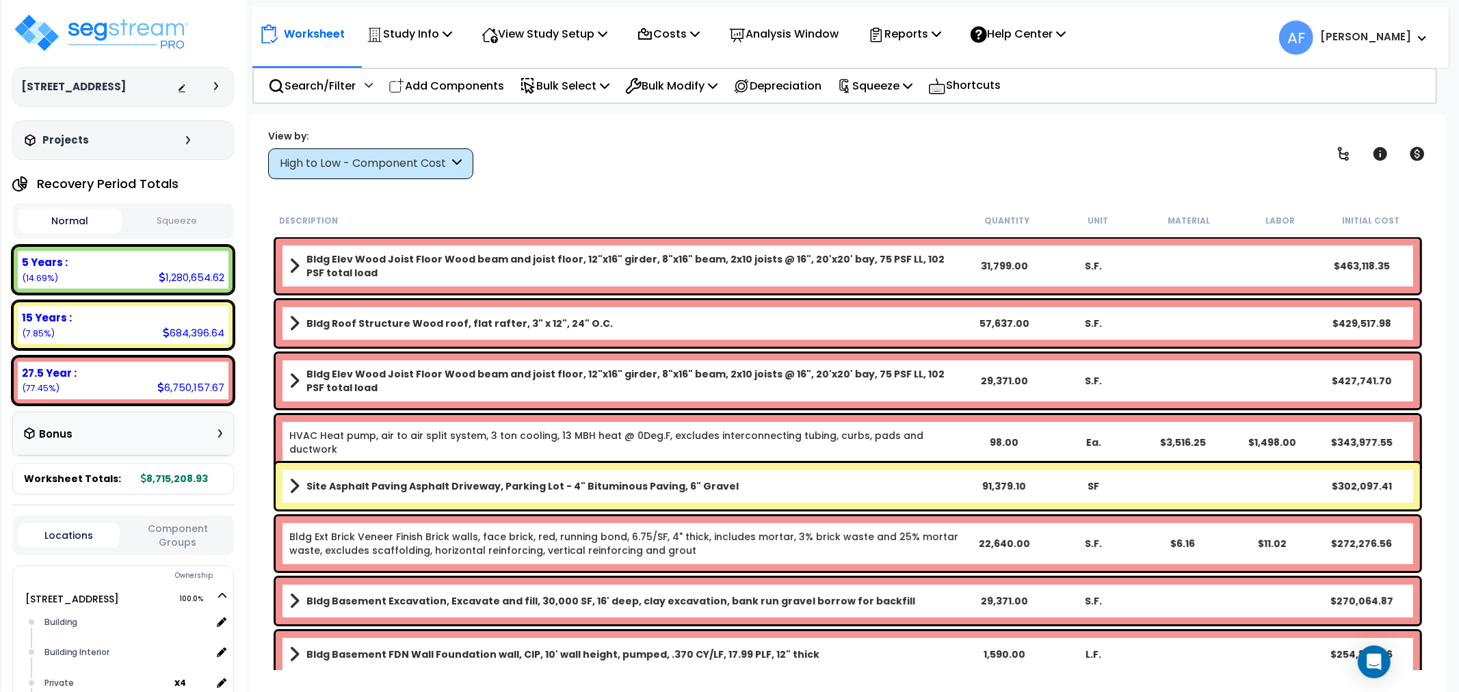
click at [583, 182] on div "Worksheet Study Info Study Setup Add Property Unit Template study Clone study AF" at bounding box center [848, 461] width 1196 height 692
